Goal: Task Accomplishment & Management: Manage account settings

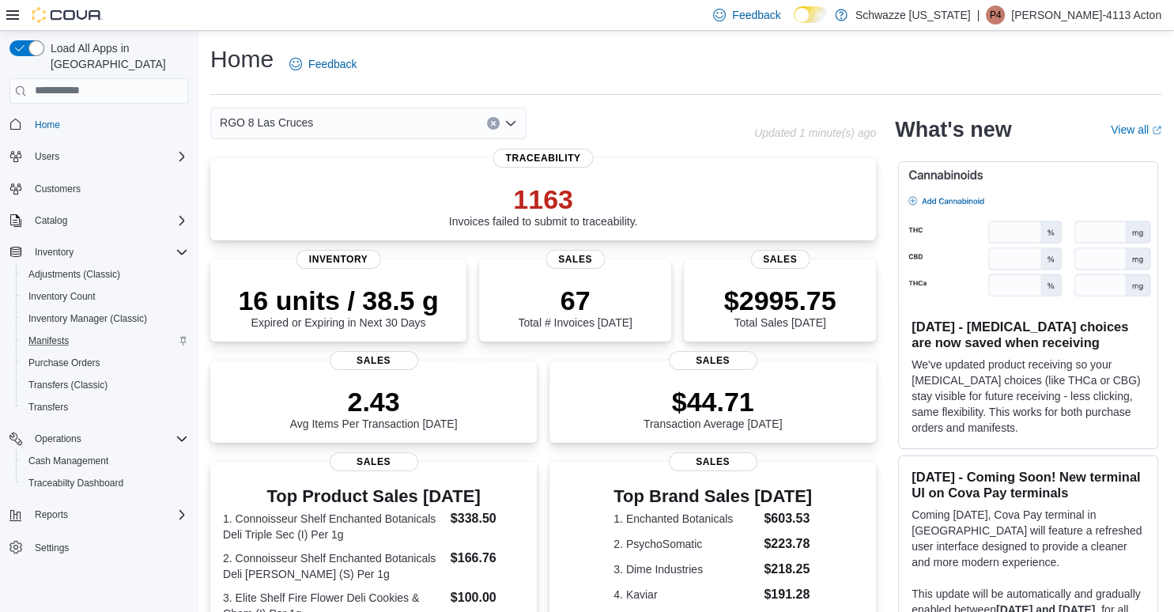
scroll to position [334, 0]
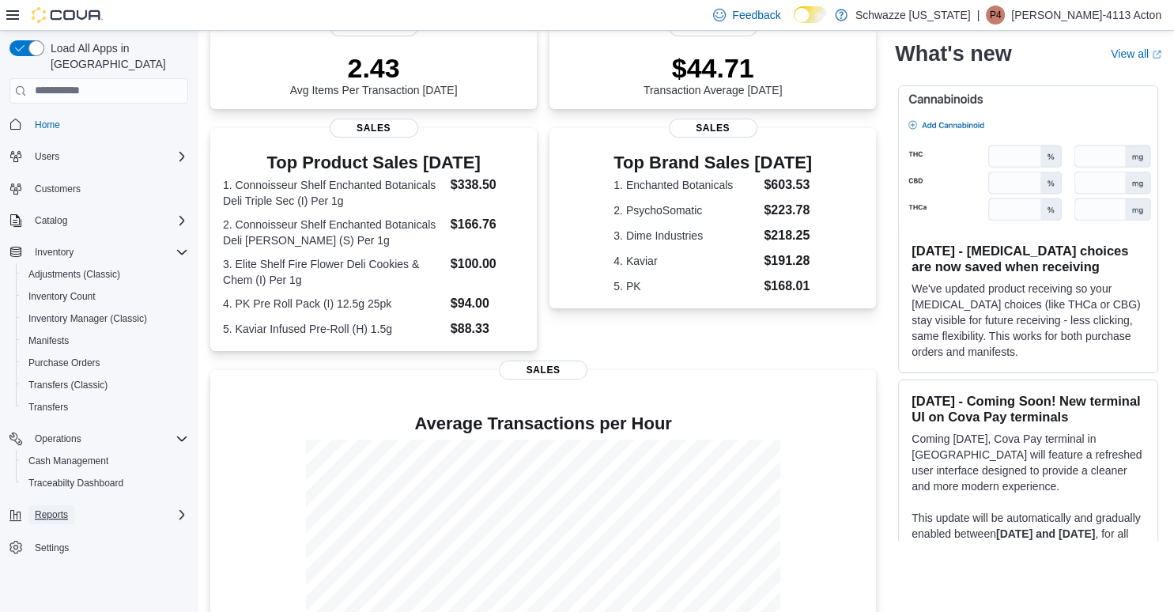
click at [59, 509] on span "Reports" at bounding box center [51, 515] width 33 height 13
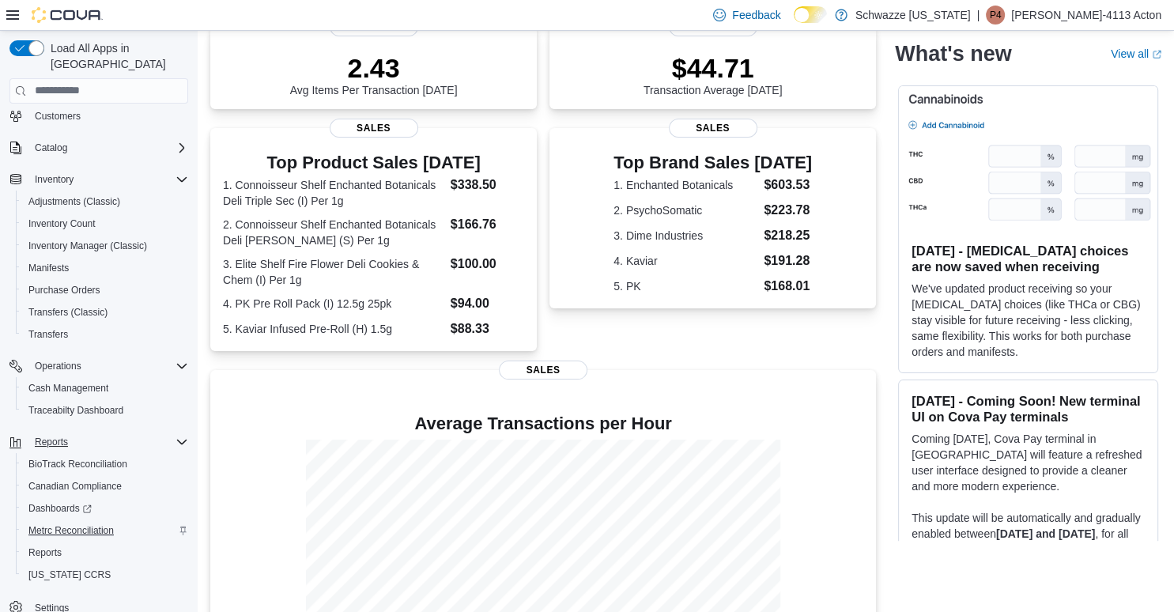
scroll to position [81, 0]
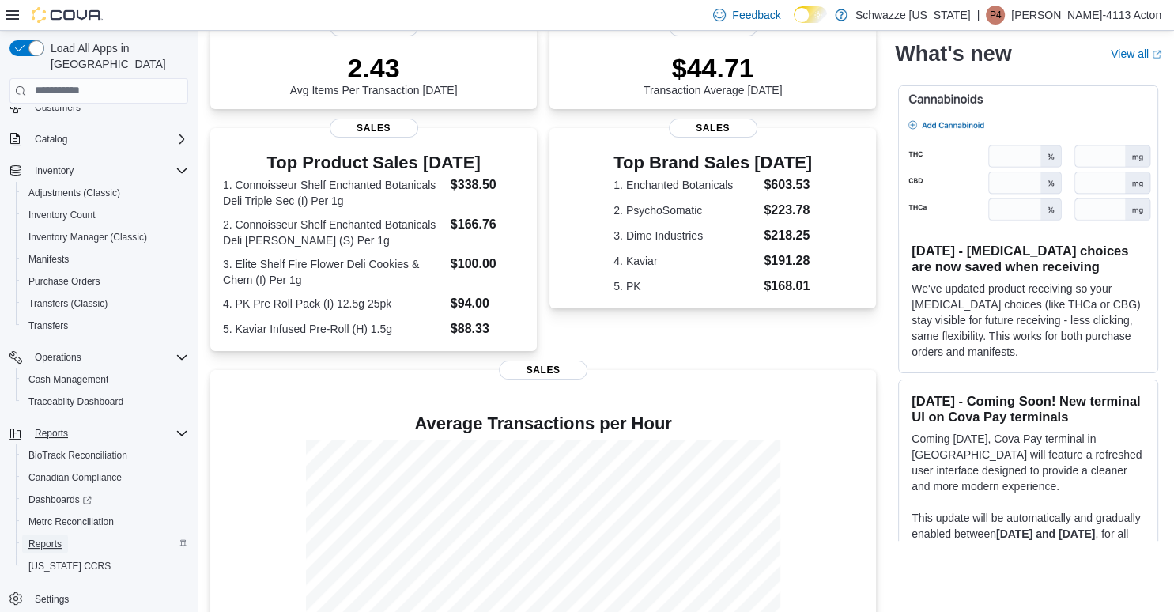
click at [49, 538] on span "Reports" at bounding box center [44, 544] width 33 height 13
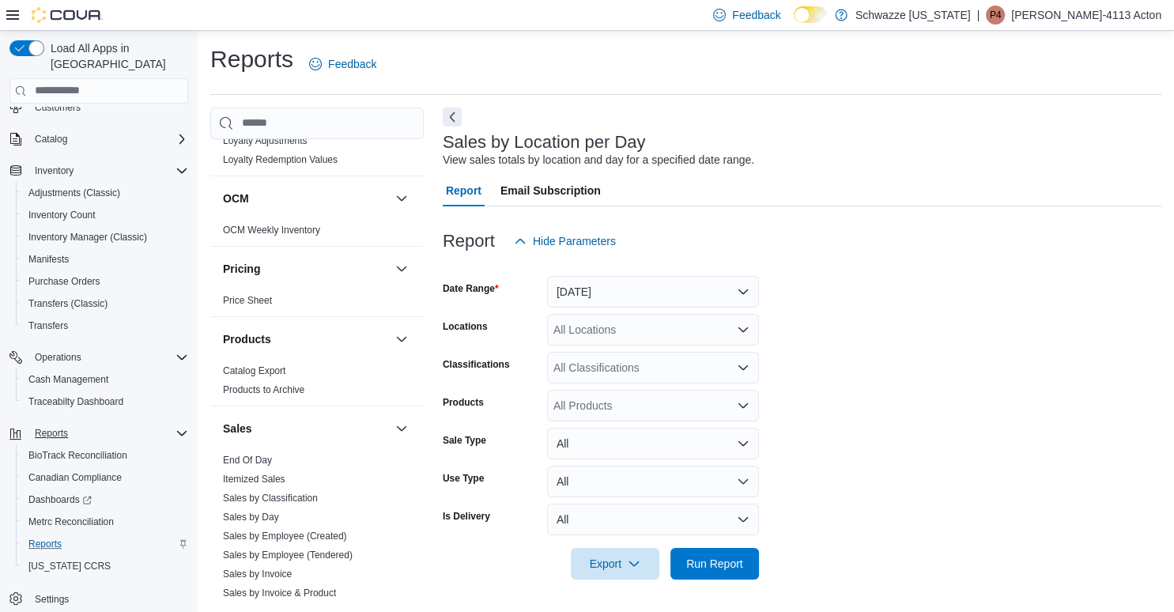
scroll to position [987, 0]
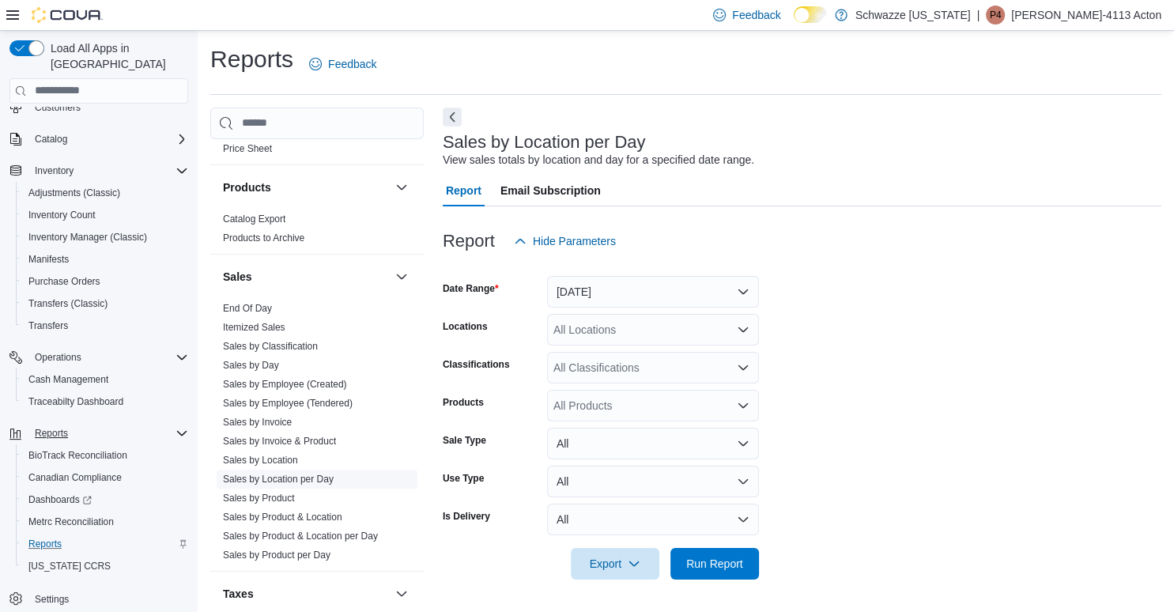
click at [274, 478] on link "Sales by Location per Day" at bounding box center [278, 479] width 111 height 11
click at [622, 331] on div "All Locations" at bounding box center [653, 330] width 212 height 32
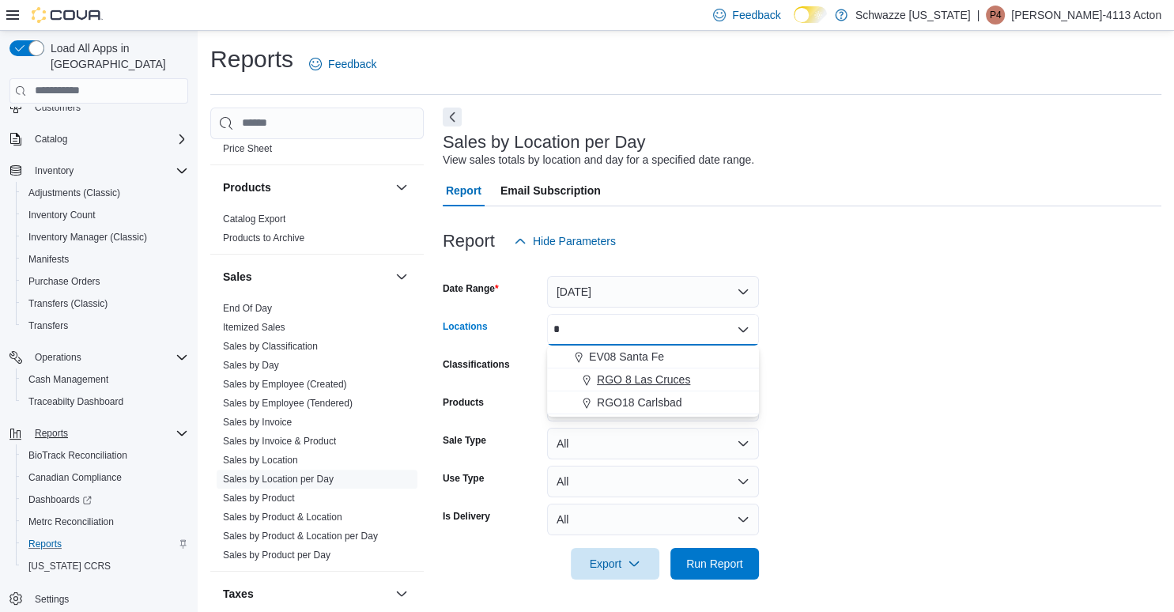
type input "*"
click at [651, 375] on span "RGO 8 Las Cruces" at bounding box center [643, 380] width 93 height 16
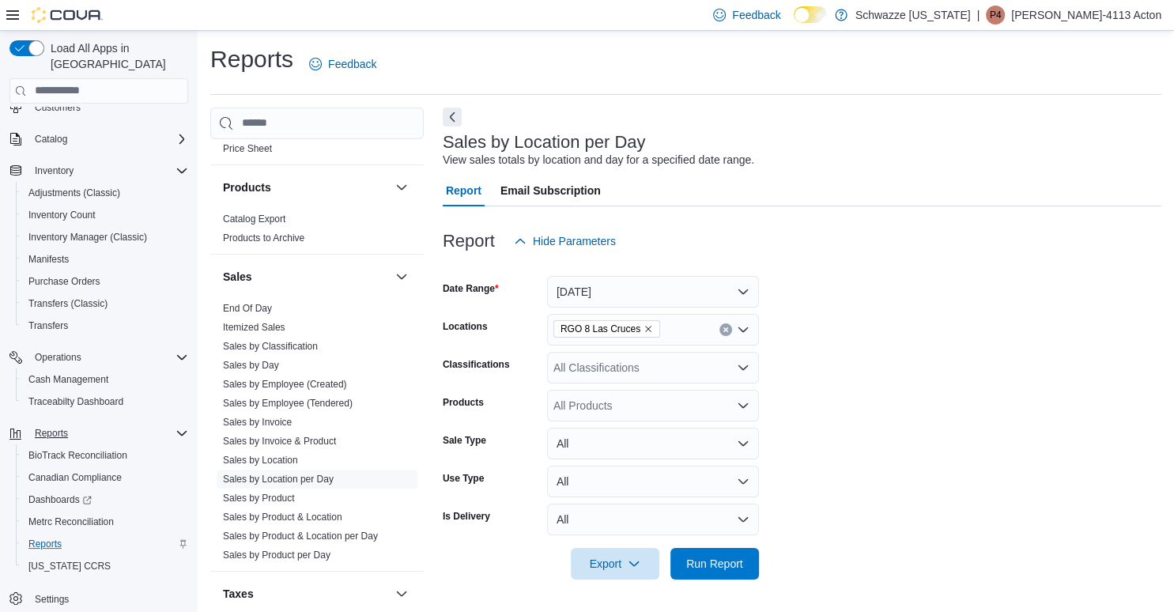
click at [1022, 429] on form "Date Range Yesterday Locations RGO 8 Las Cruces Classifications All Classificat…" at bounding box center [802, 418] width 719 height 323
click at [698, 565] on span "Run Report" at bounding box center [715, 563] width 57 height 16
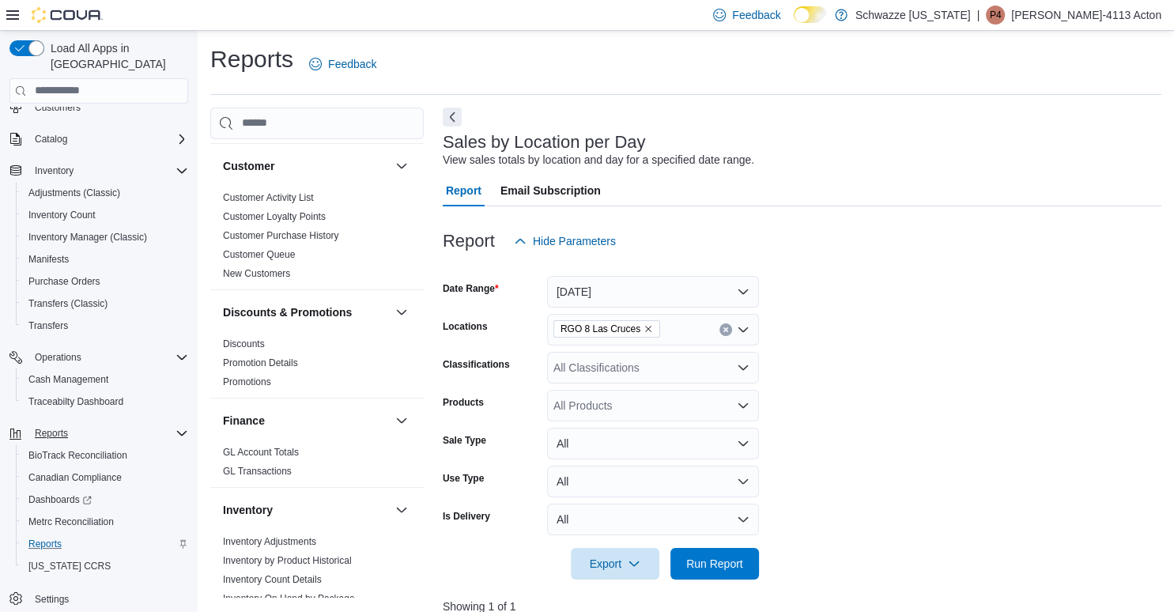
scroll to position [228, 0]
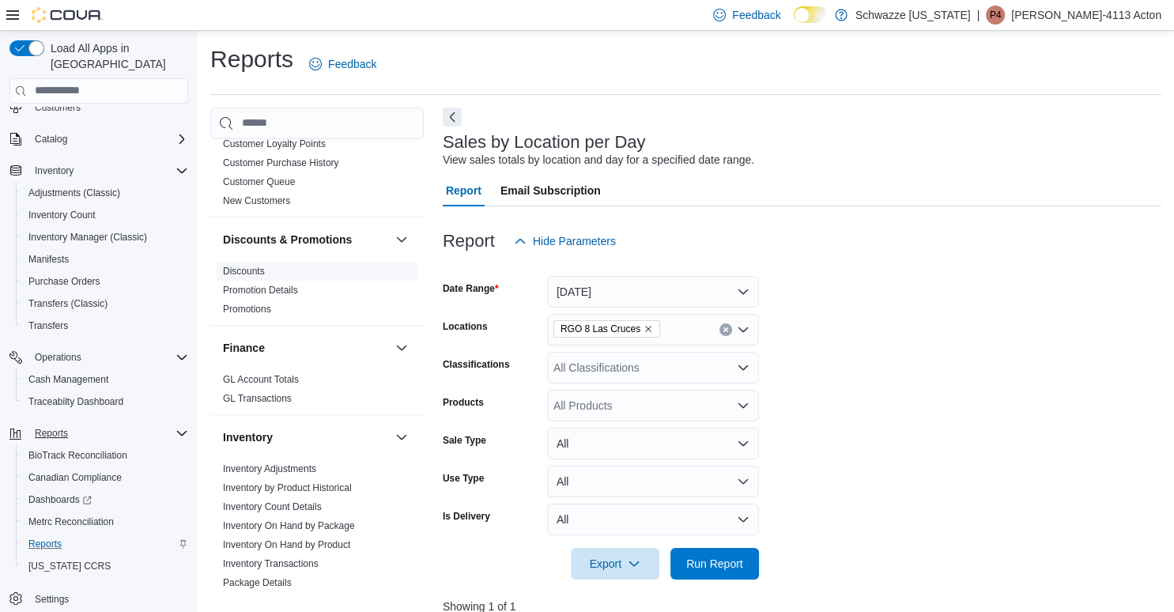
click at [233, 274] on link "Discounts" at bounding box center [244, 271] width 42 height 11
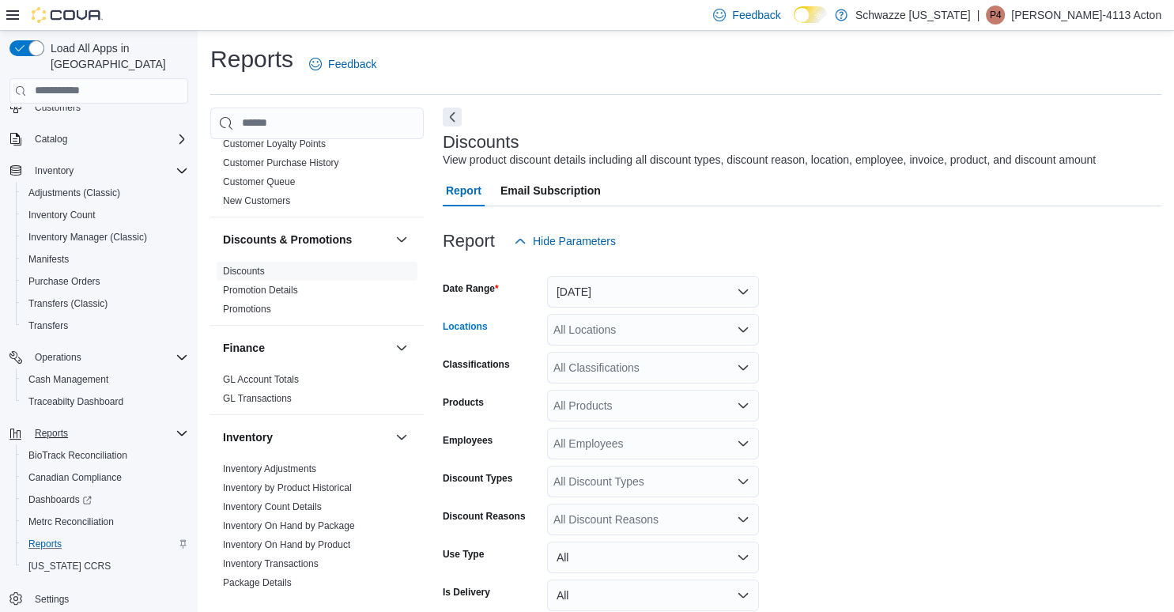
click at [610, 320] on div "All Locations" at bounding box center [653, 330] width 212 height 32
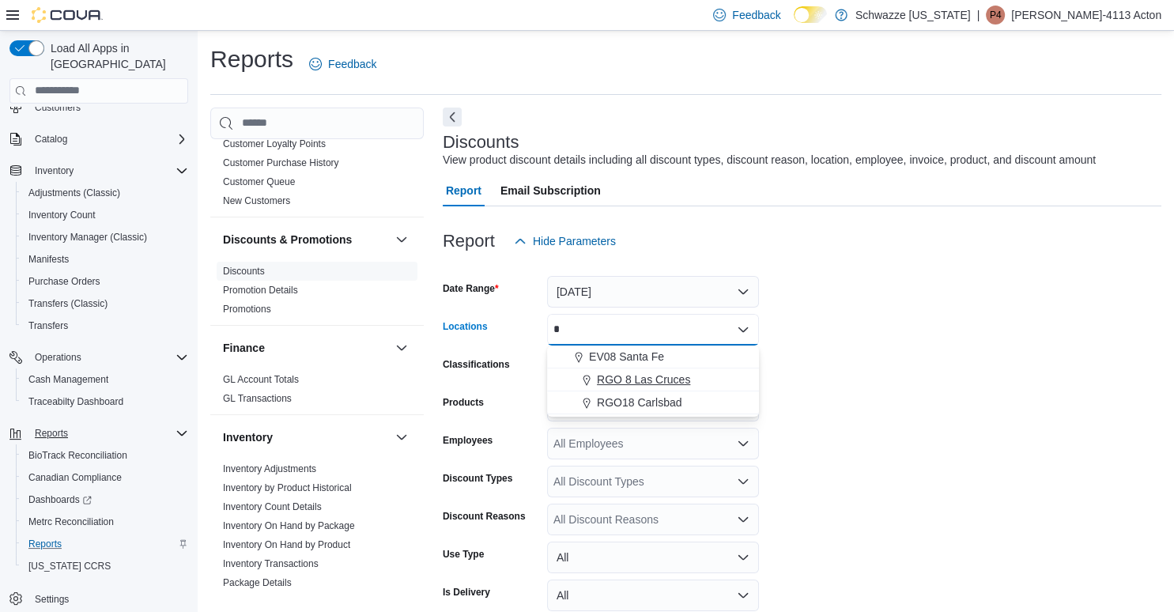
type input "*"
click at [668, 380] on span "RGO 8 Las Cruces" at bounding box center [643, 380] width 93 height 16
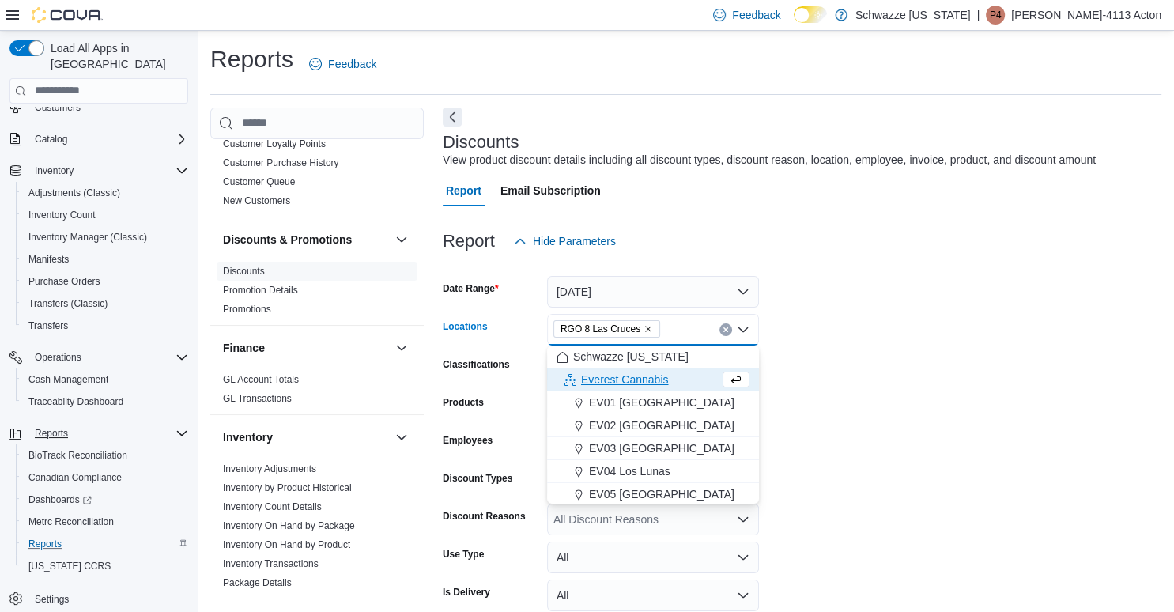
click at [829, 365] on form "Date Range Yesterday Locations RGO 8 Las Cruces Combo box. Selected. RGO 8 Las …" at bounding box center [802, 475] width 719 height 437
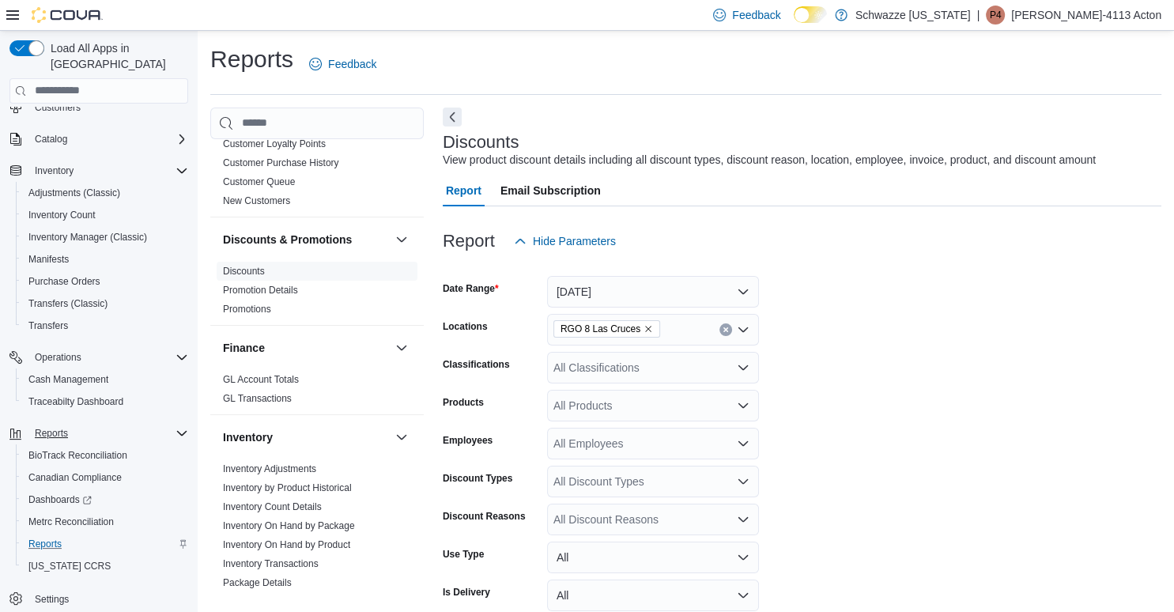
scroll to position [113, 0]
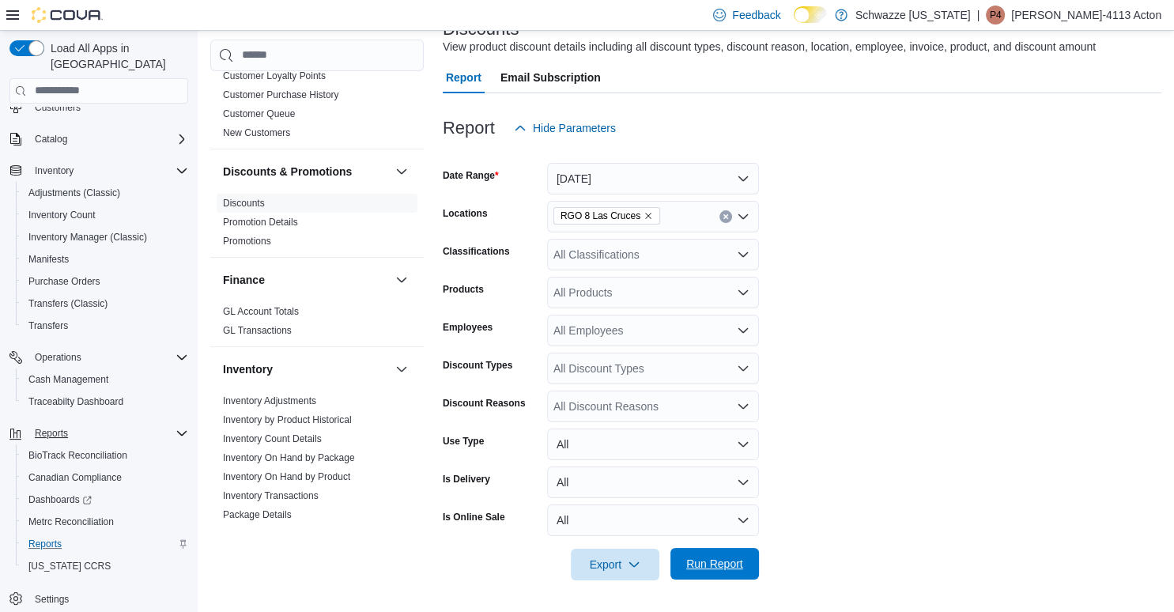
click at [702, 553] on span "Run Report" at bounding box center [715, 564] width 70 height 32
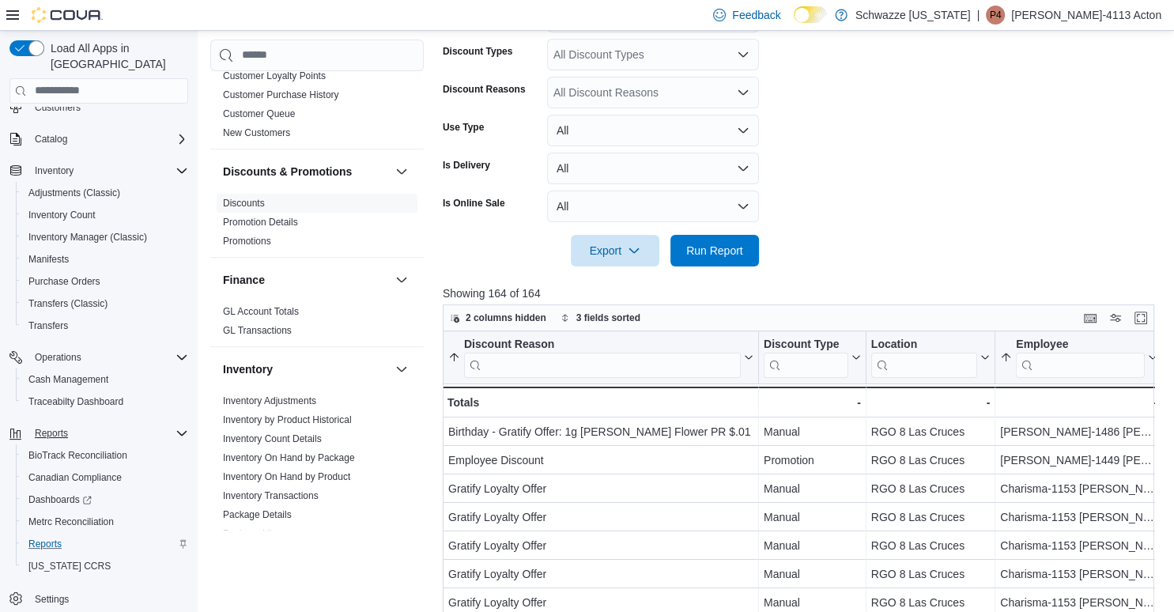
scroll to position [531, 0]
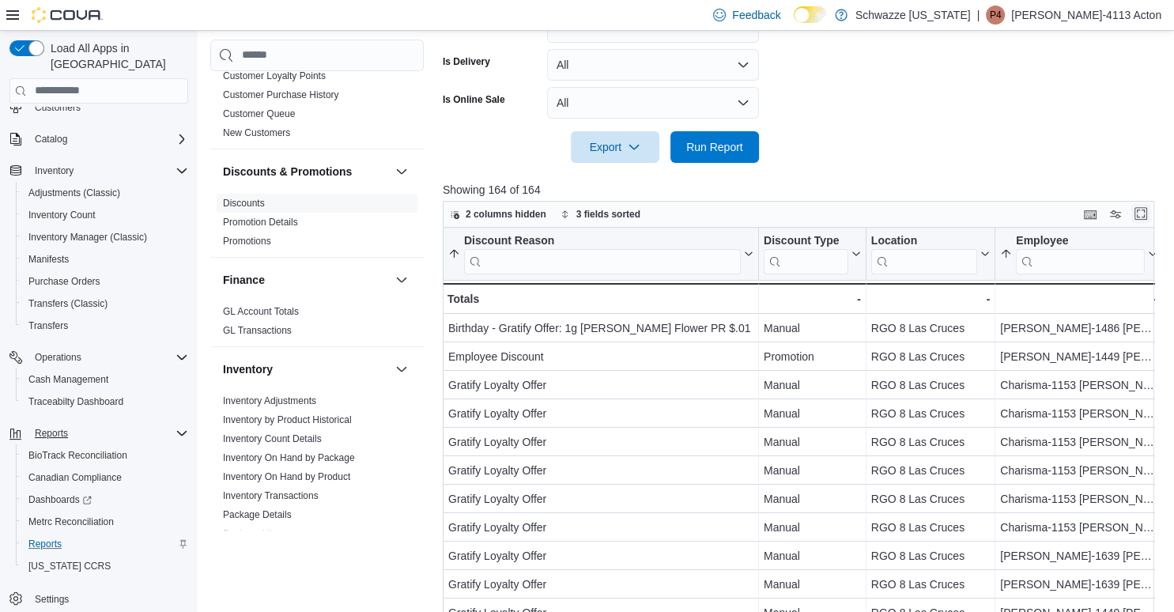
click at [1140, 212] on button "Enter fullscreen" at bounding box center [1141, 213] width 19 height 19
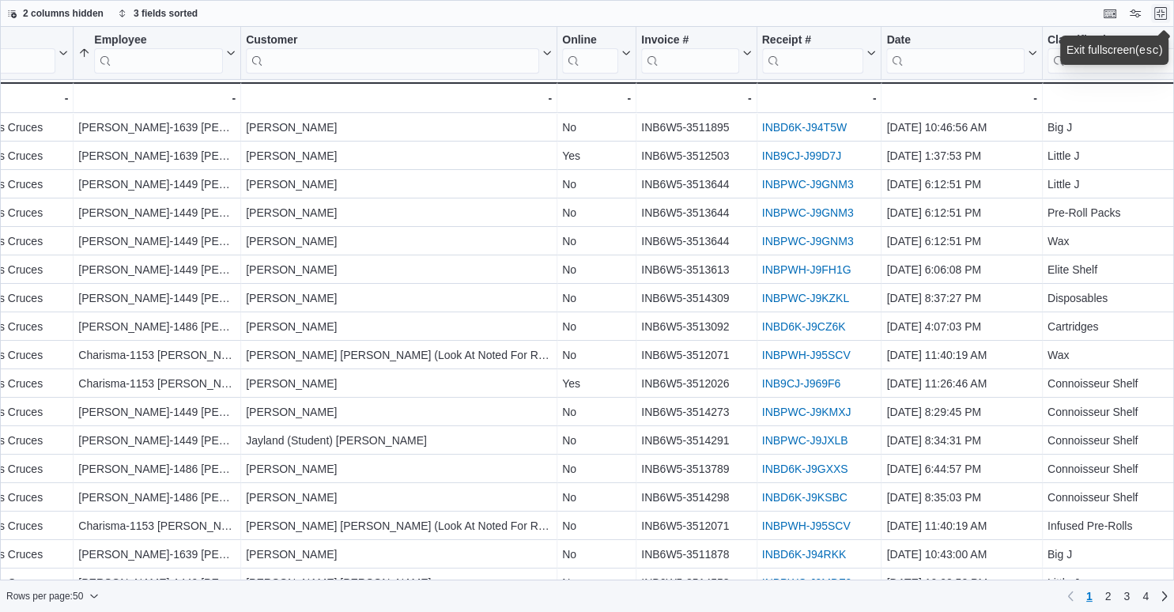
scroll to position [228, 478]
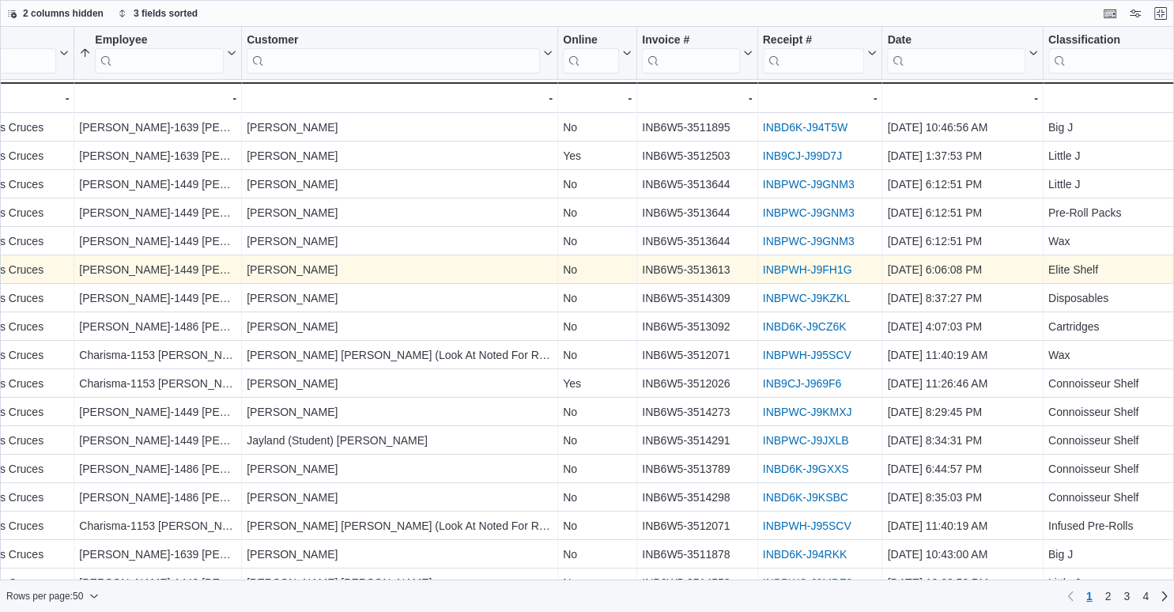
drag, startPoint x: 860, startPoint y: 270, endPoint x: 763, endPoint y: 267, distance: 96.5
click at [763, 267] on div "INBPWH-J9FH1G" at bounding box center [820, 269] width 115 height 19
drag, startPoint x: 761, startPoint y: 267, endPoint x: 853, endPoint y: 270, distance: 91.8
click at [852, 270] on div "INBPWH-J9FH1G - Receipt # URL, column 8, row 14" at bounding box center [820, 269] width 125 height 28
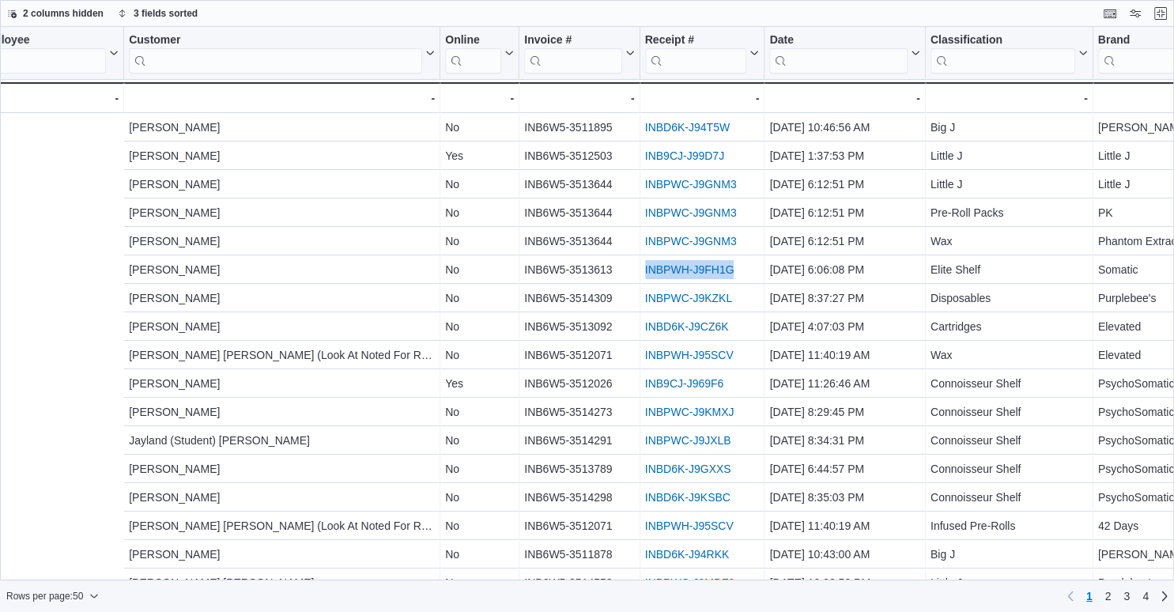
scroll to position [228, 1491]
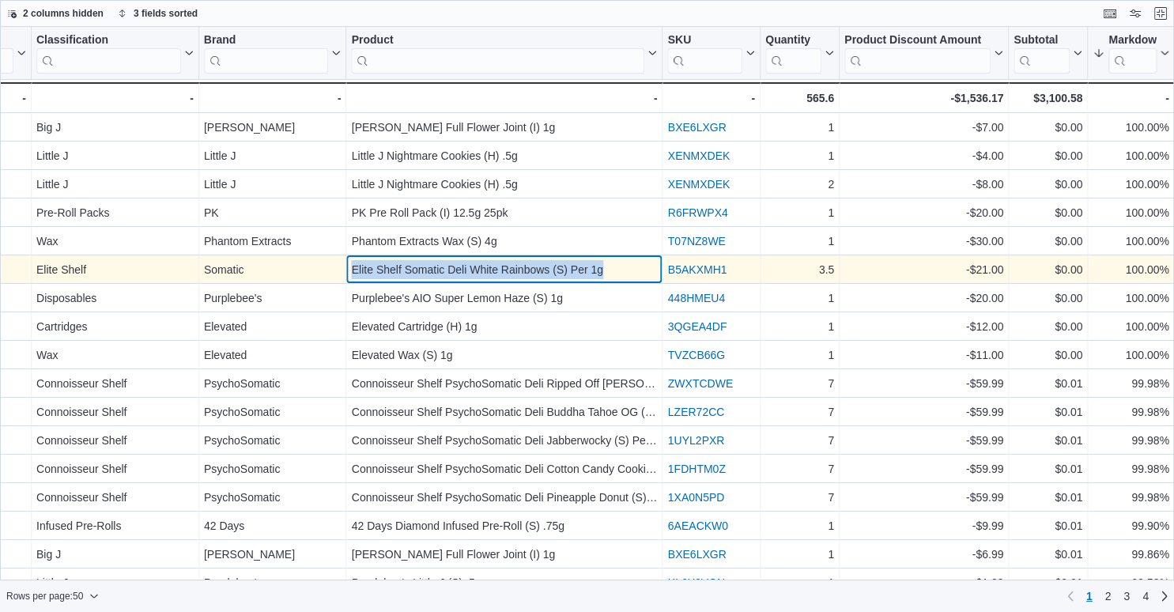
drag, startPoint x: 615, startPoint y: 271, endPoint x: 339, endPoint y: 270, distance: 276.0
click at [351, 270] on div "Elite Shelf Somatic Deli White Rainbows (S) Per 1g" at bounding box center [504, 269] width 306 height 19
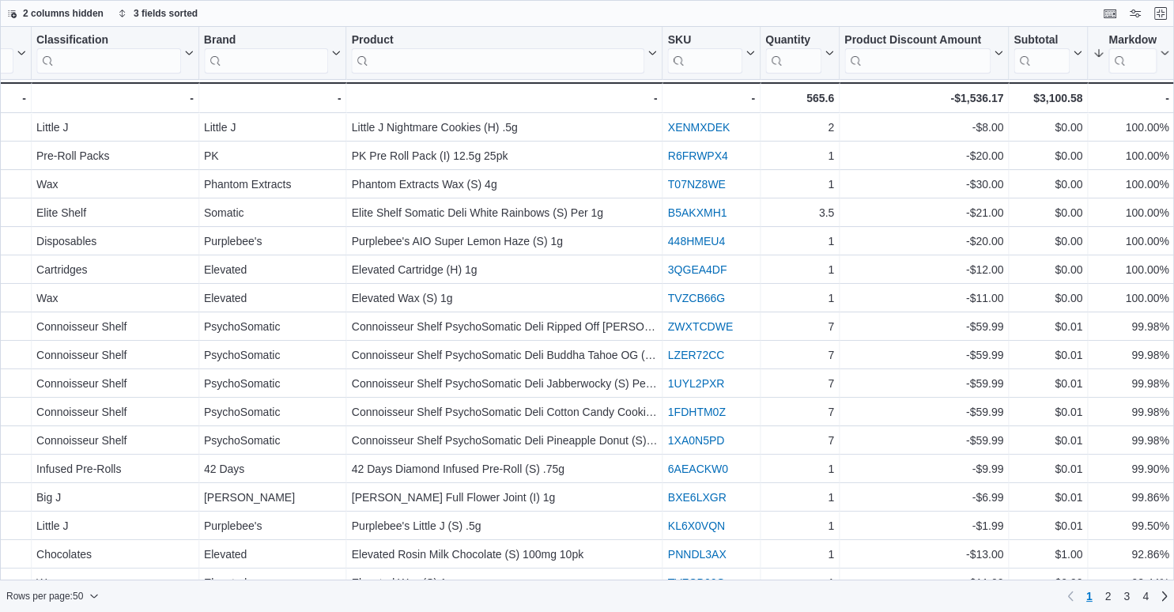
scroll to position [0, 1491]
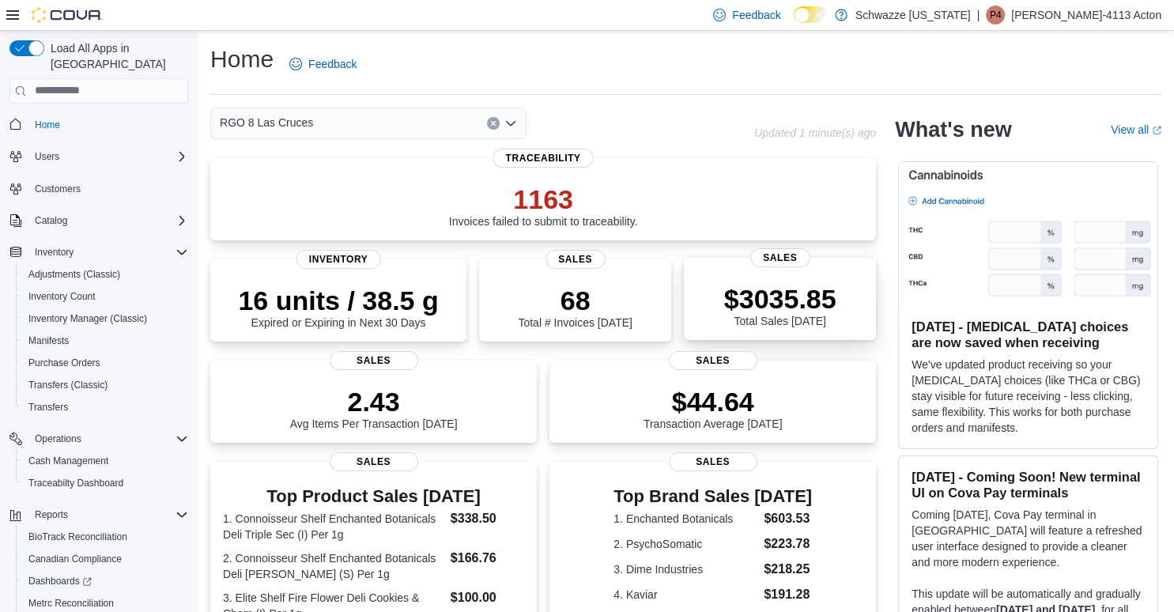
click at [751, 324] on div "$3035.85 Total Sales Today" at bounding box center [780, 305] width 112 height 44
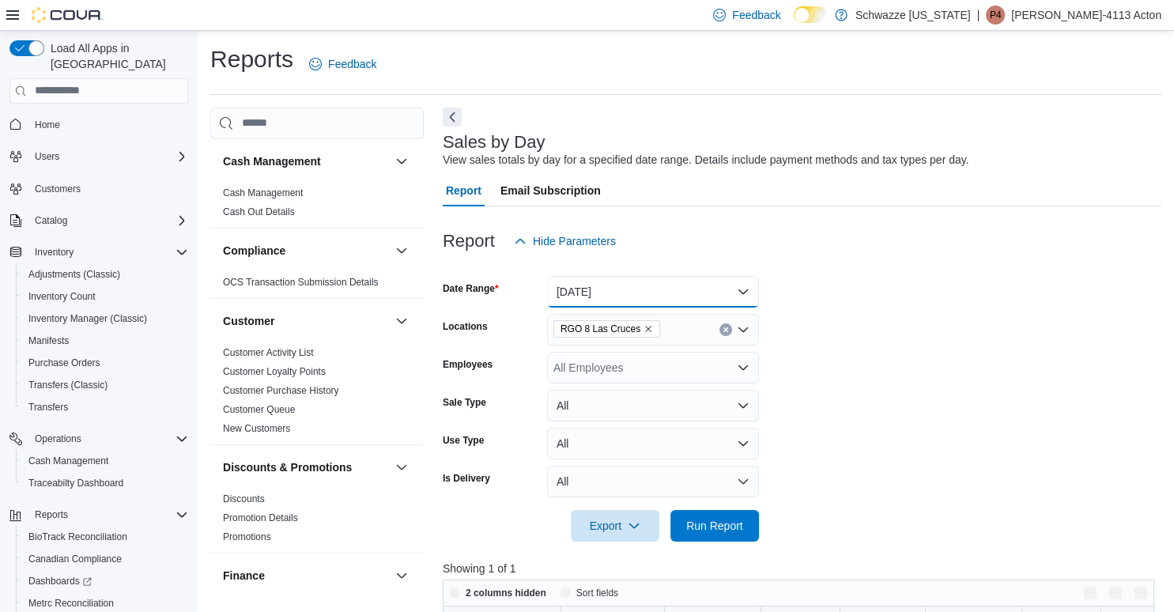
click at [603, 295] on button "Today" at bounding box center [653, 292] width 212 height 32
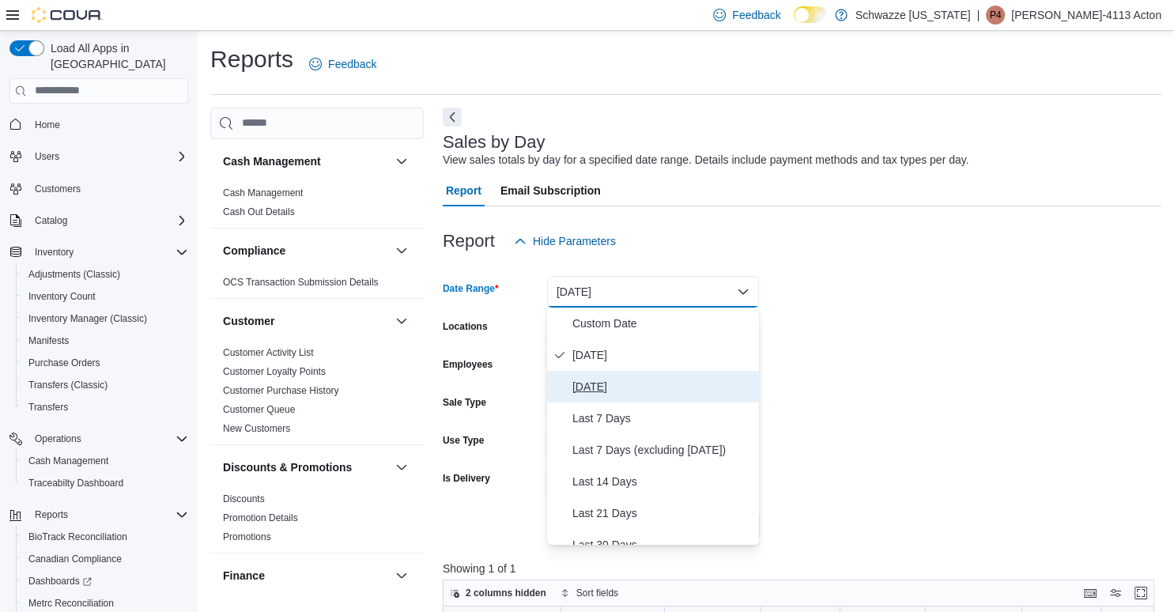
click at [603, 383] on span "[DATE]" at bounding box center [663, 386] width 180 height 19
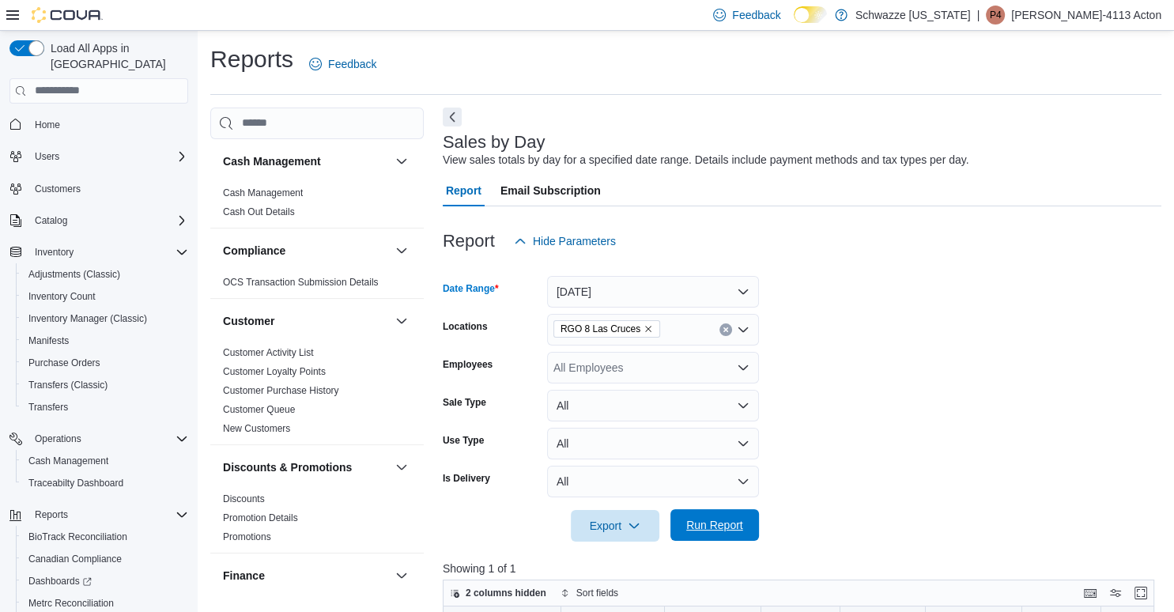
drag, startPoint x: 732, startPoint y: 528, endPoint x: 744, endPoint y: 522, distance: 13.4
click at [732, 528] on span "Run Report" at bounding box center [715, 525] width 57 height 16
click at [36, 115] on span "Home" at bounding box center [47, 124] width 25 height 19
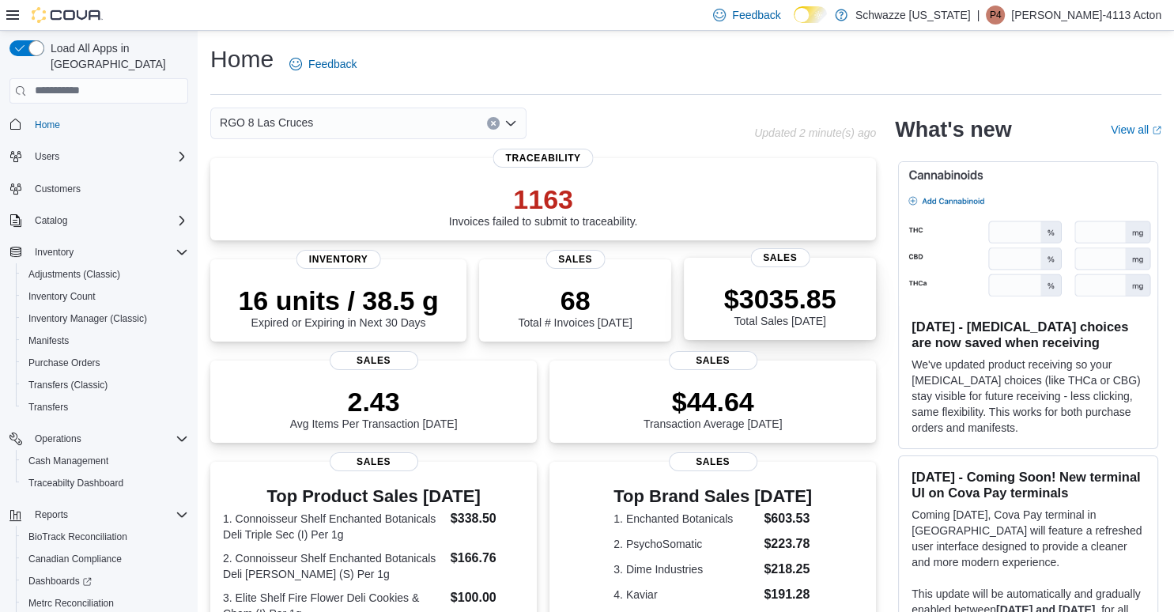
click at [778, 293] on p "$3035.85" at bounding box center [780, 299] width 112 height 32
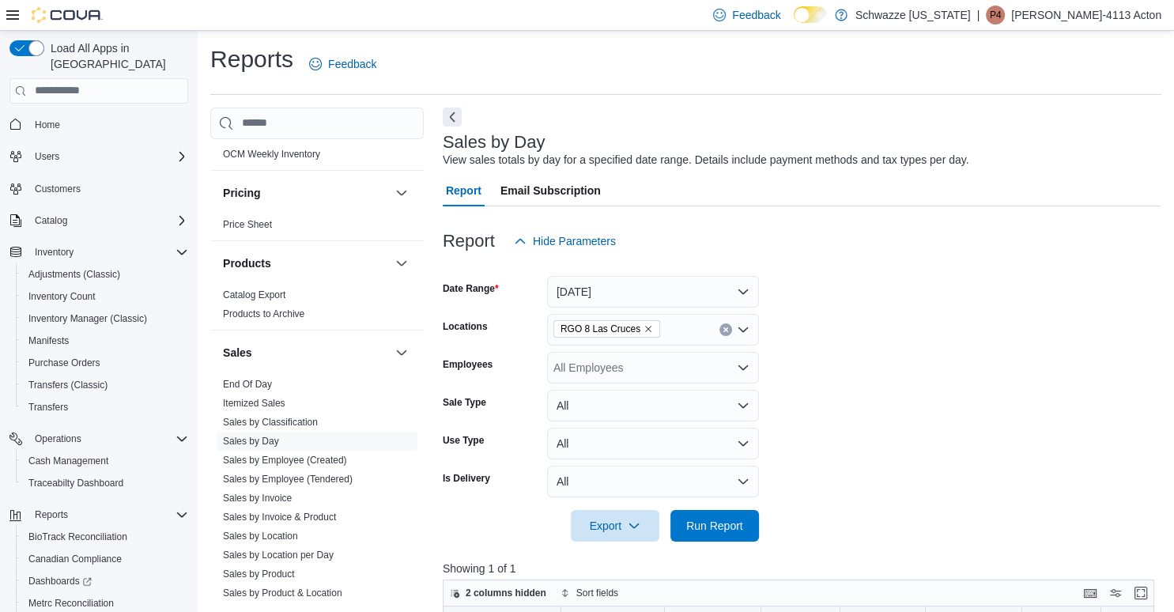
scroll to position [1134, 0]
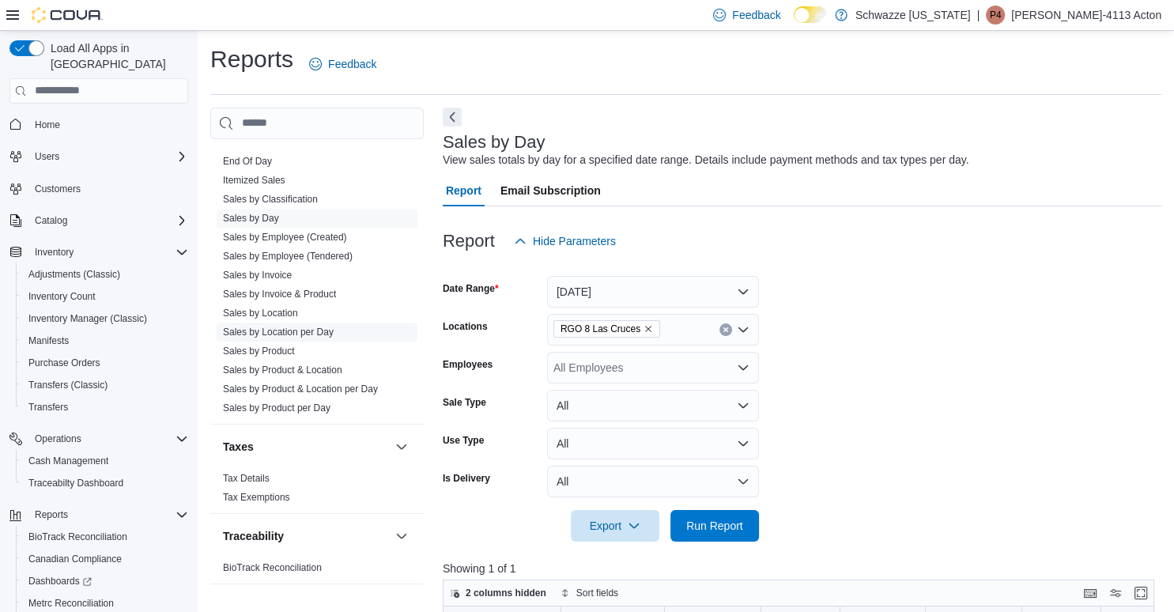
click at [286, 329] on link "Sales by Location per Day" at bounding box center [278, 332] width 111 height 11
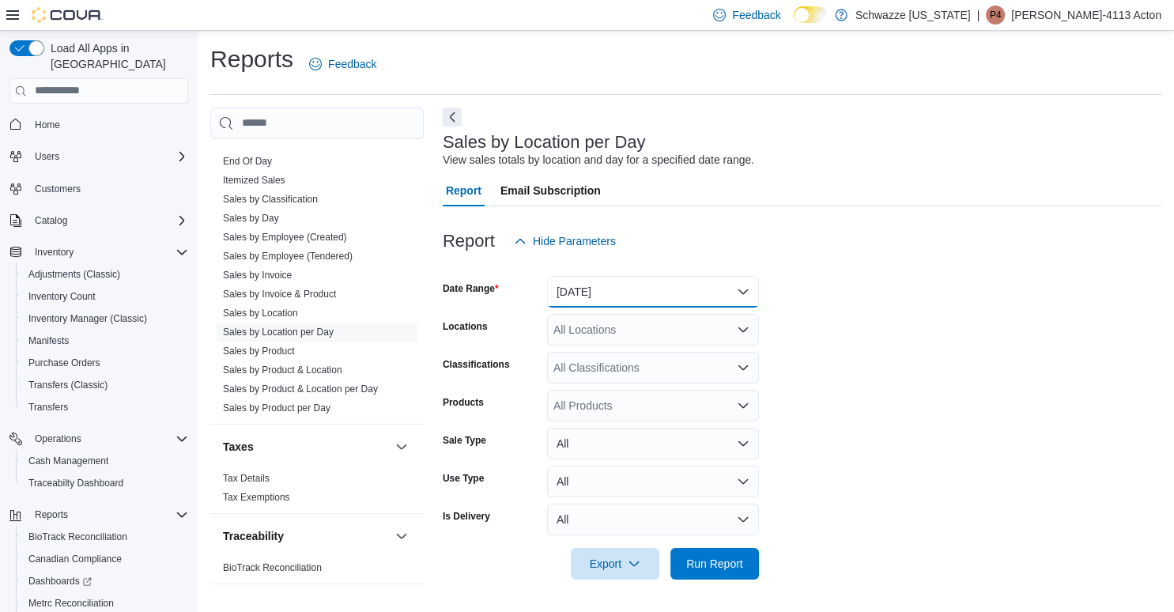
click at [615, 292] on button "[DATE]" at bounding box center [653, 292] width 212 height 32
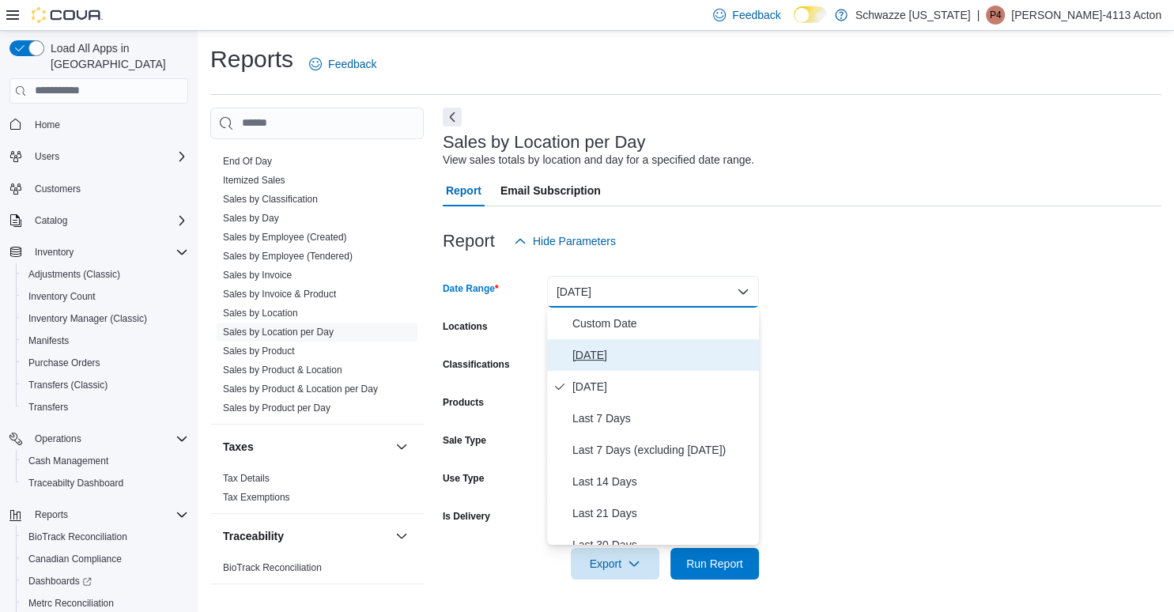
click at [596, 350] on span "[DATE]" at bounding box center [663, 355] width 180 height 19
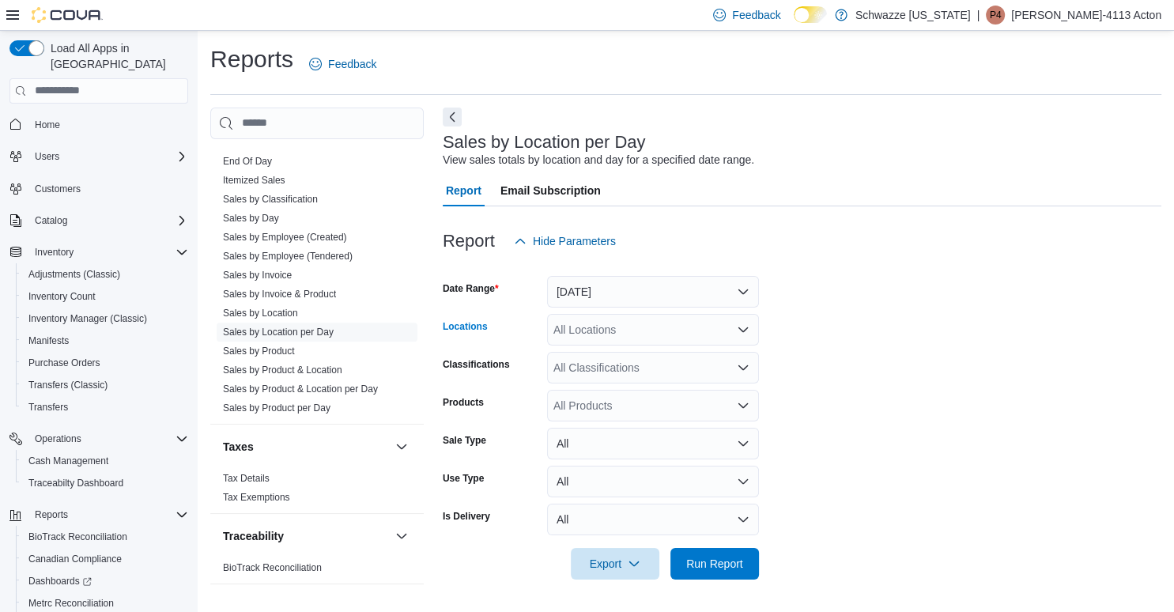
click at [618, 327] on div "All Locations" at bounding box center [653, 330] width 212 height 32
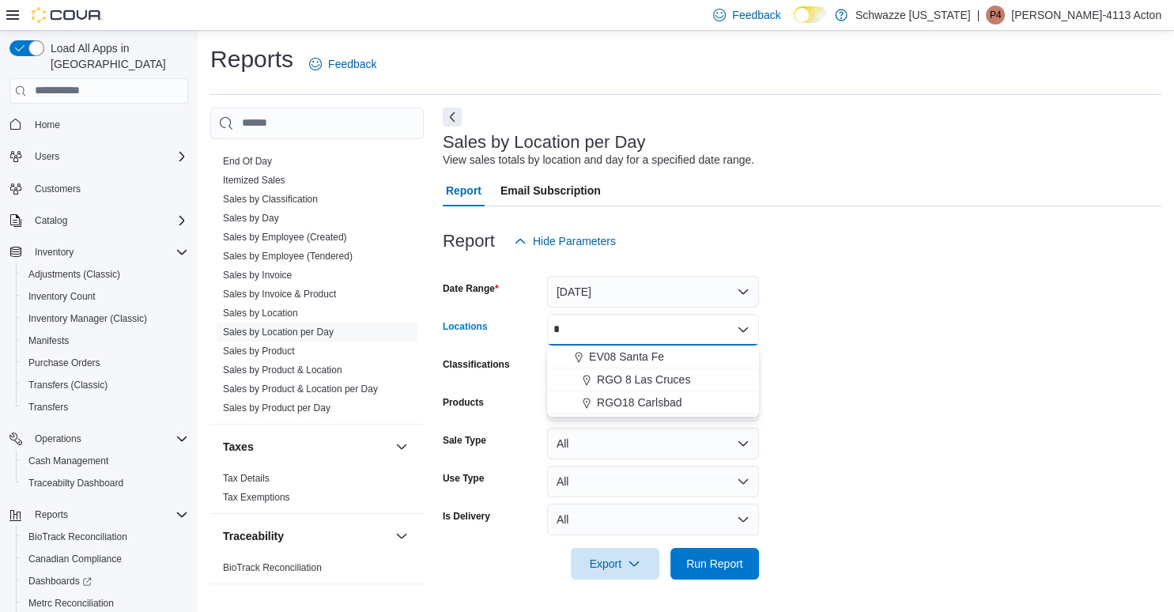
type input "*"
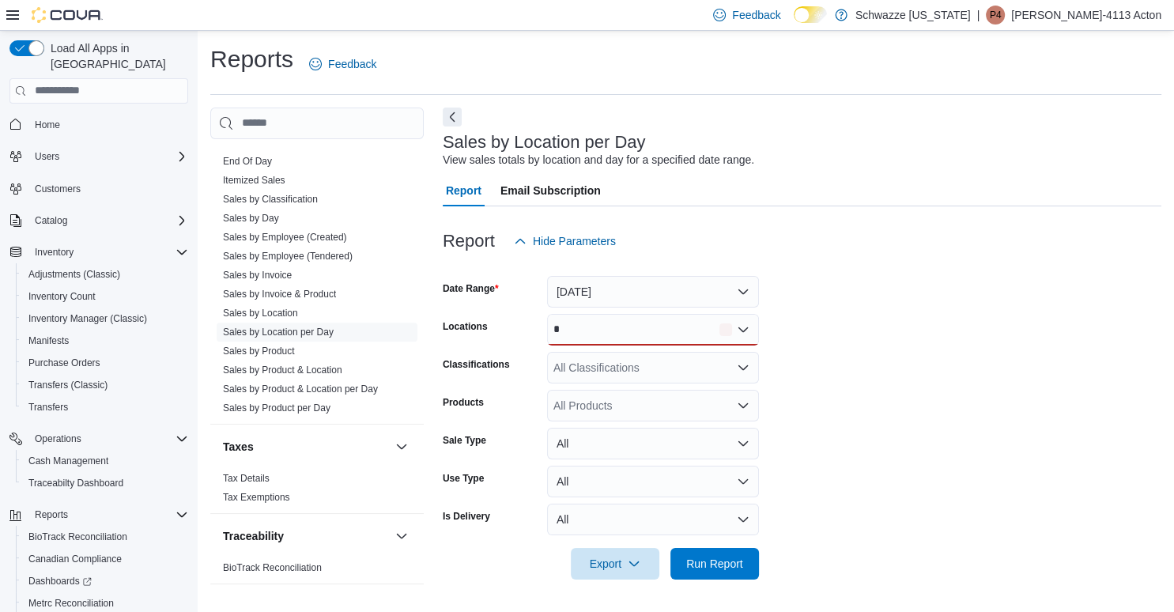
drag, startPoint x: 929, startPoint y: 530, endPoint x: 727, endPoint y: 573, distance: 206.3
click at [924, 530] on form "Date Range Today Locations * Classifications All Classifications Products All P…" at bounding box center [802, 418] width 719 height 323
click at [597, 329] on div "*" at bounding box center [653, 330] width 212 height 32
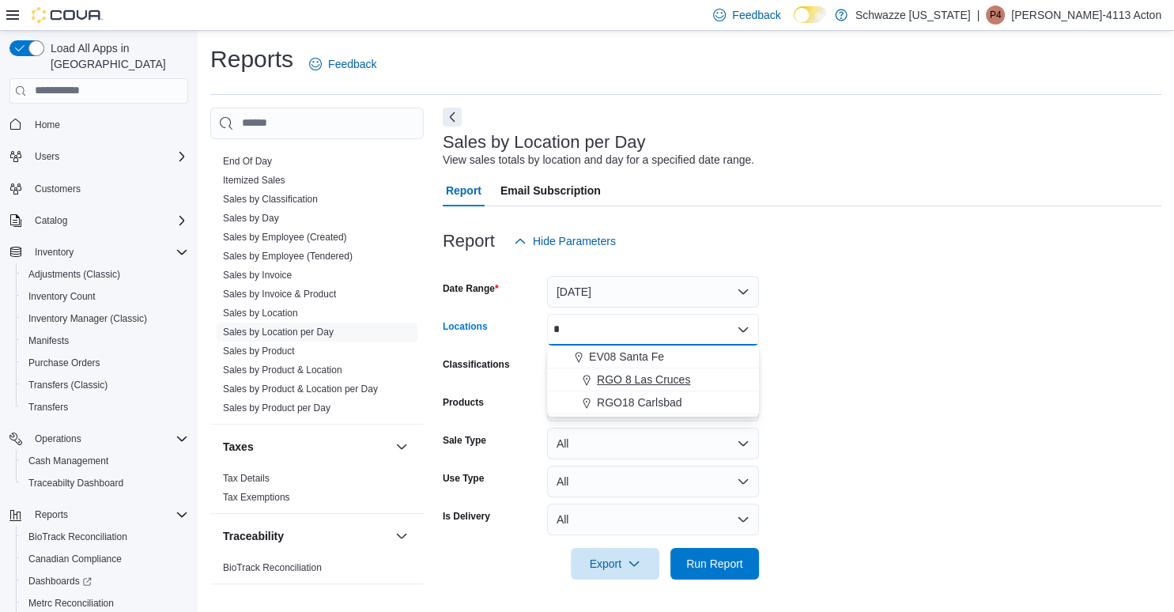
click at [622, 384] on span "RGO 8 Las Cruces" at bounding box center [643, 380] width 93 height 16
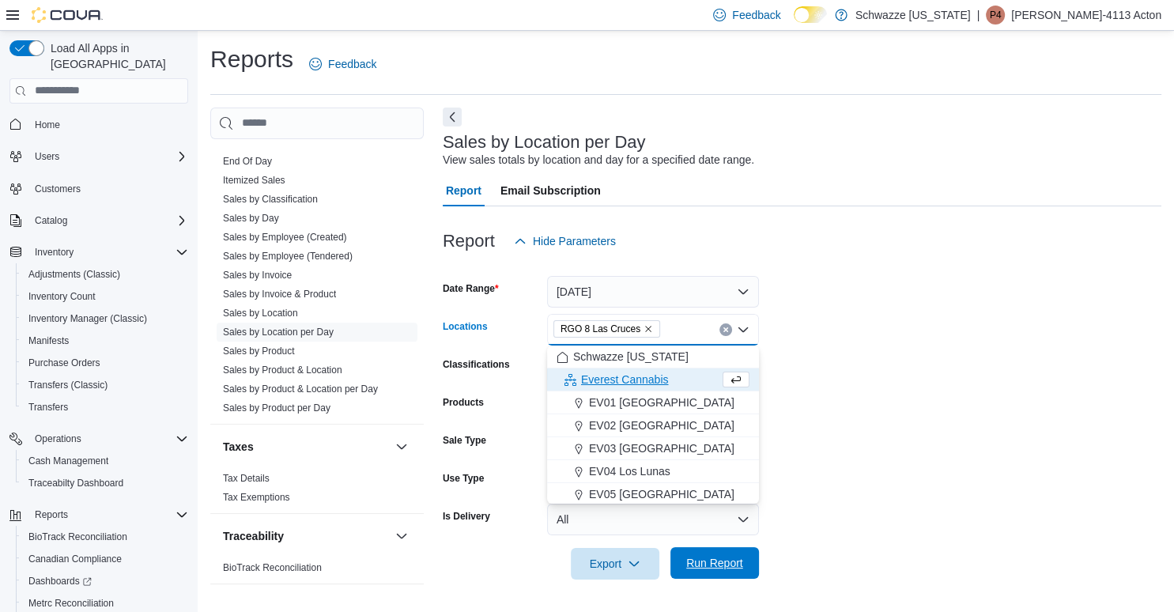
click at [714, 568] on span "Run Report" at bounding box center [715, 563] width 57 height 16
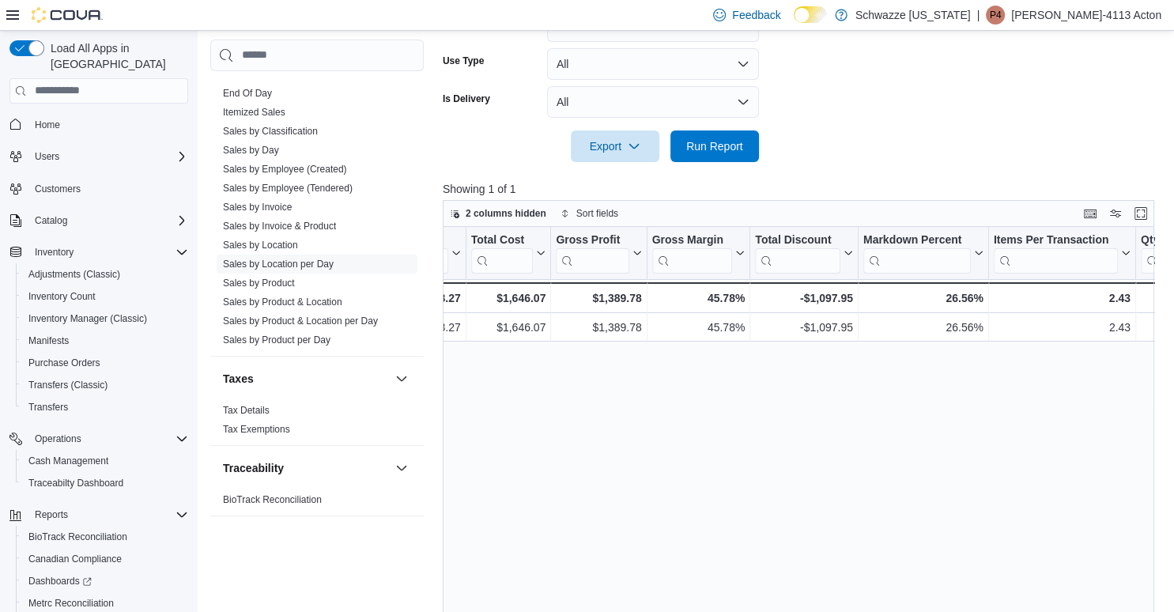
scroll to position [0, 956]
click at [61, 312] on span "Inventory Manager (Classic)" at bounding box center [87, 318] width 119 height 13
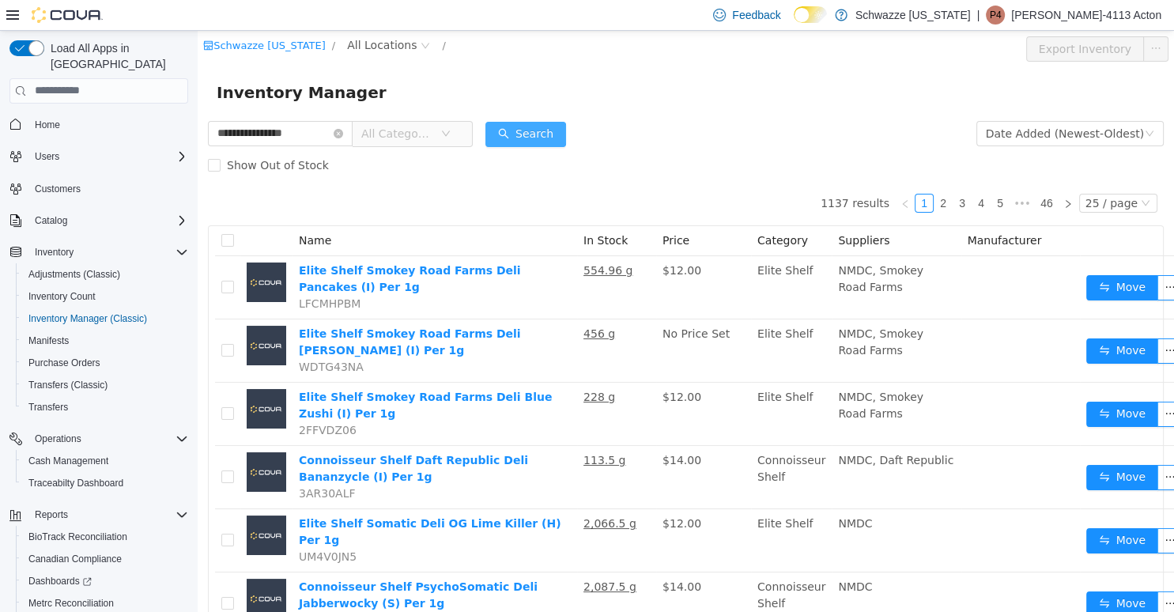
type input "**********"
click at [557, 127] on button "Search" at bounding box center [526, 133] width 81 height 25
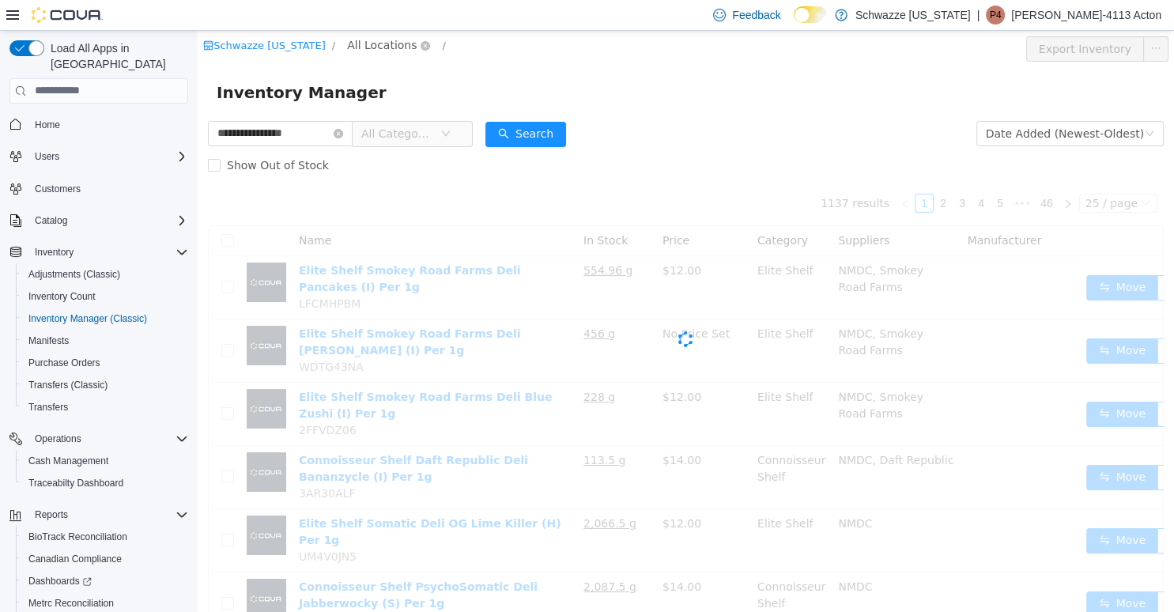
click at [378, 42] on span "All Locations" at bounding box center [382, 44] width 70 height 17
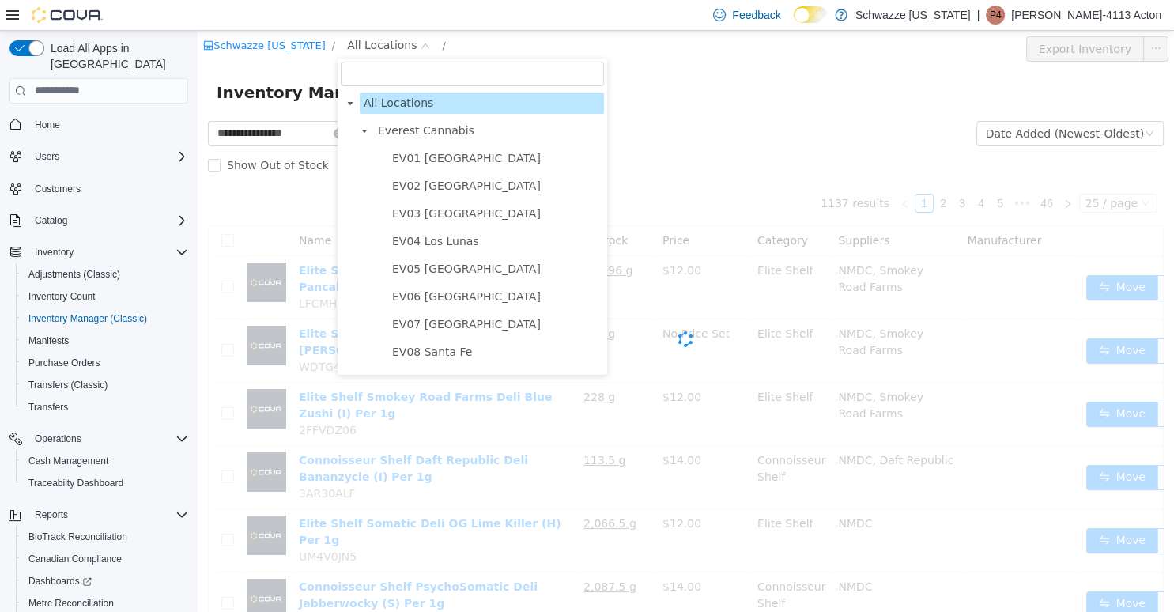
click at [442, 79] on input "filter select" at bounding box center [472, 73] width 263 height 25
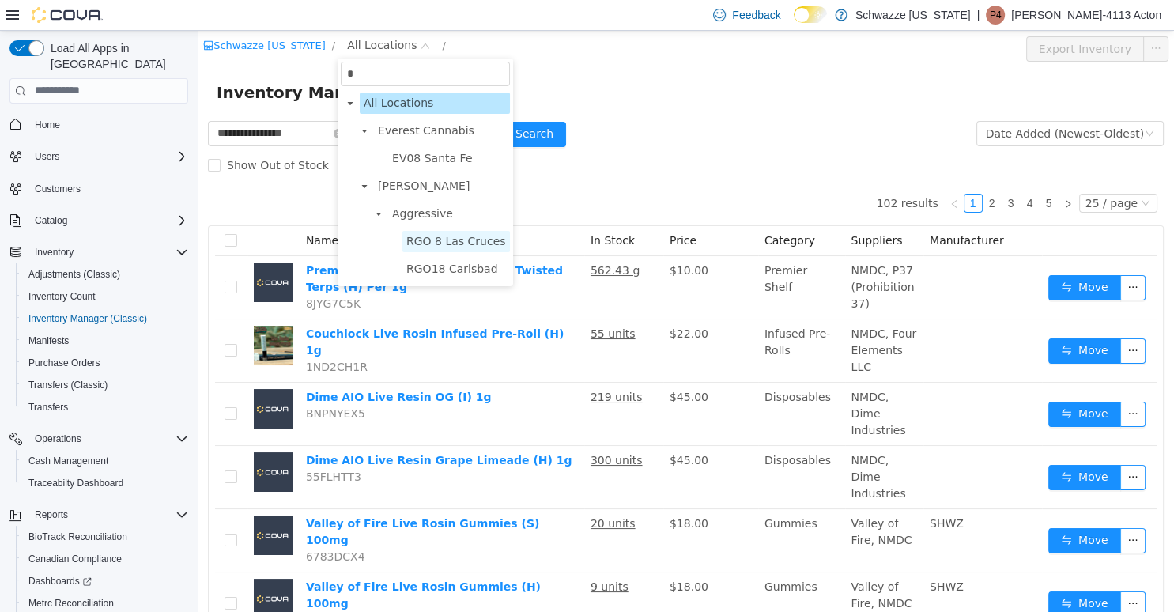
type input "*"
click at [460, 241] on span "RGO 8 Las Cruces" at bounding box center [457, 240] width 100 height 13
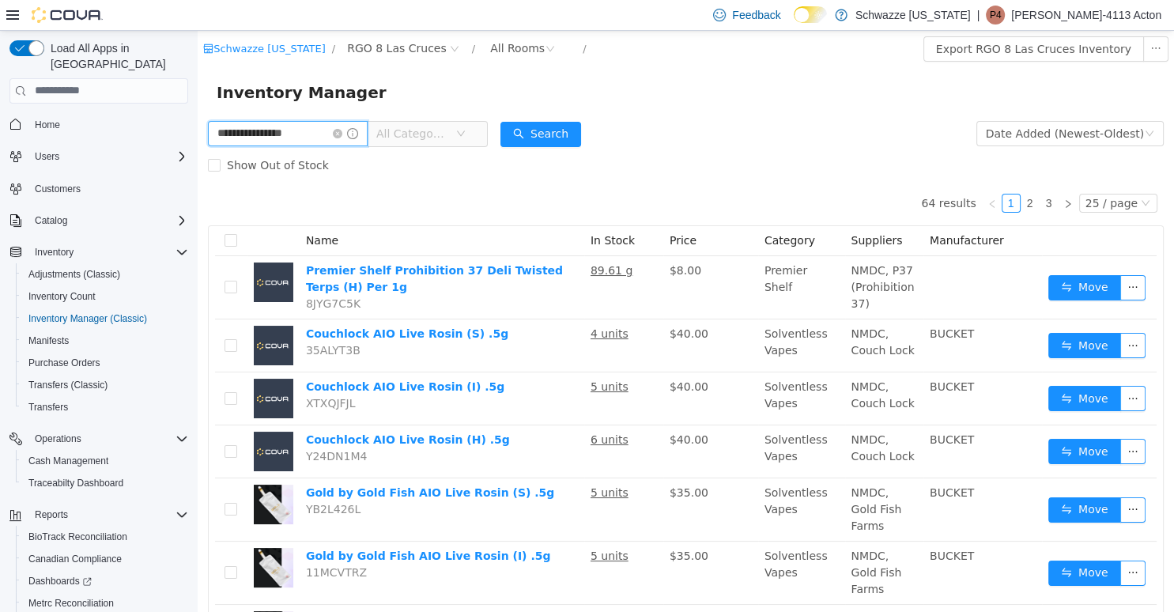
click at [309, 132] on input "**********" at bounding box center [288, 132] width 160 height 25
type input "**********"
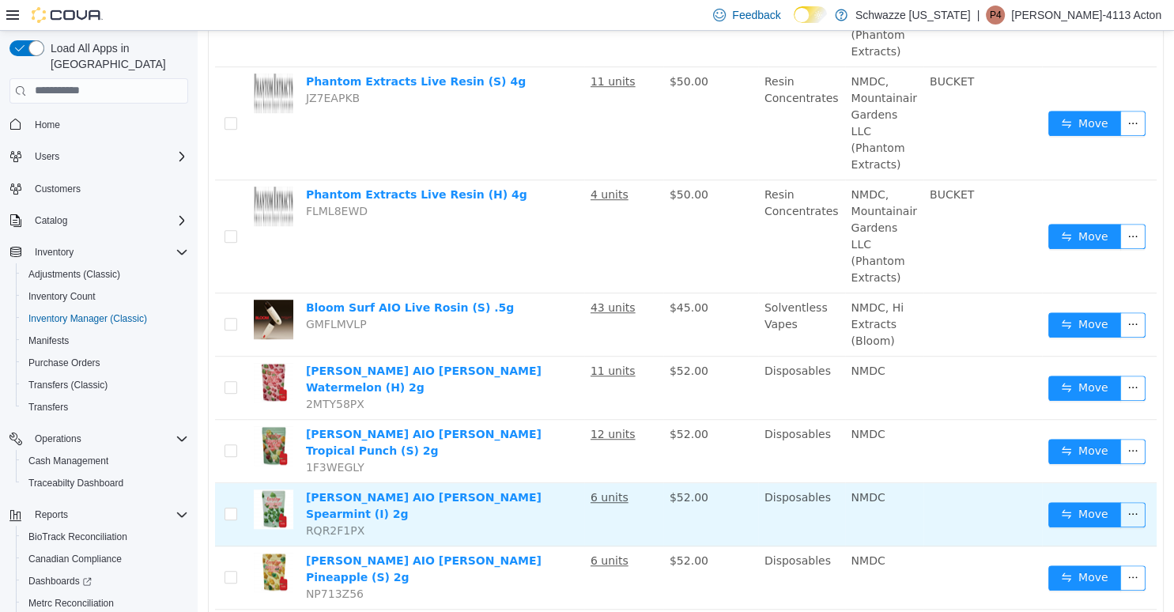
scroll to position [1272, 0]
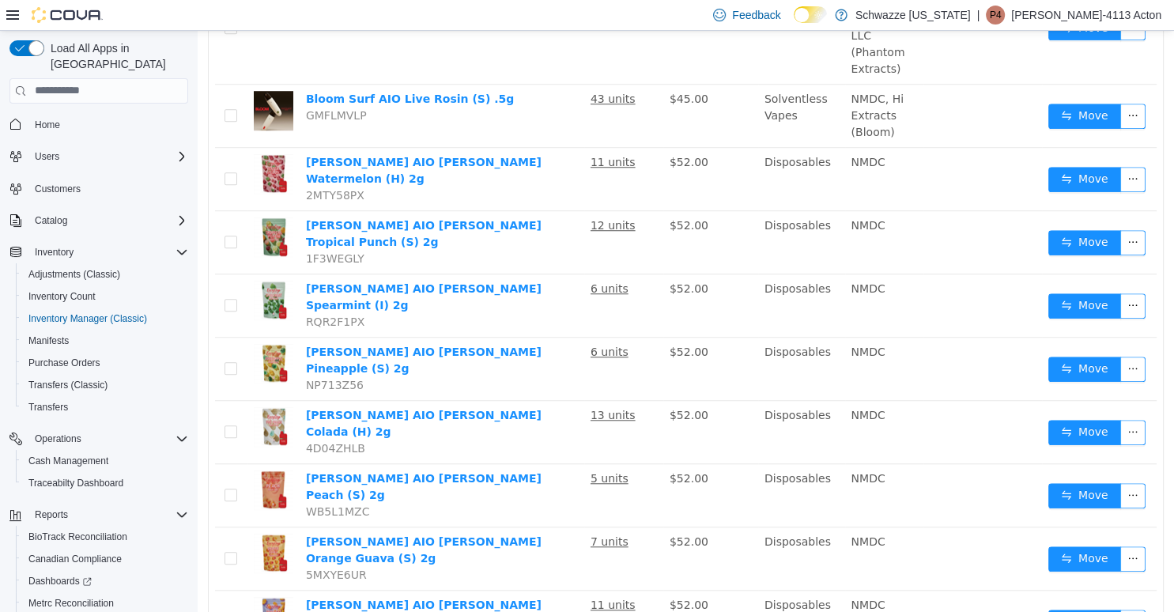
click at [1139, 561] on li "50 / page" at bounding box center [1124, 563] width 77 height 25
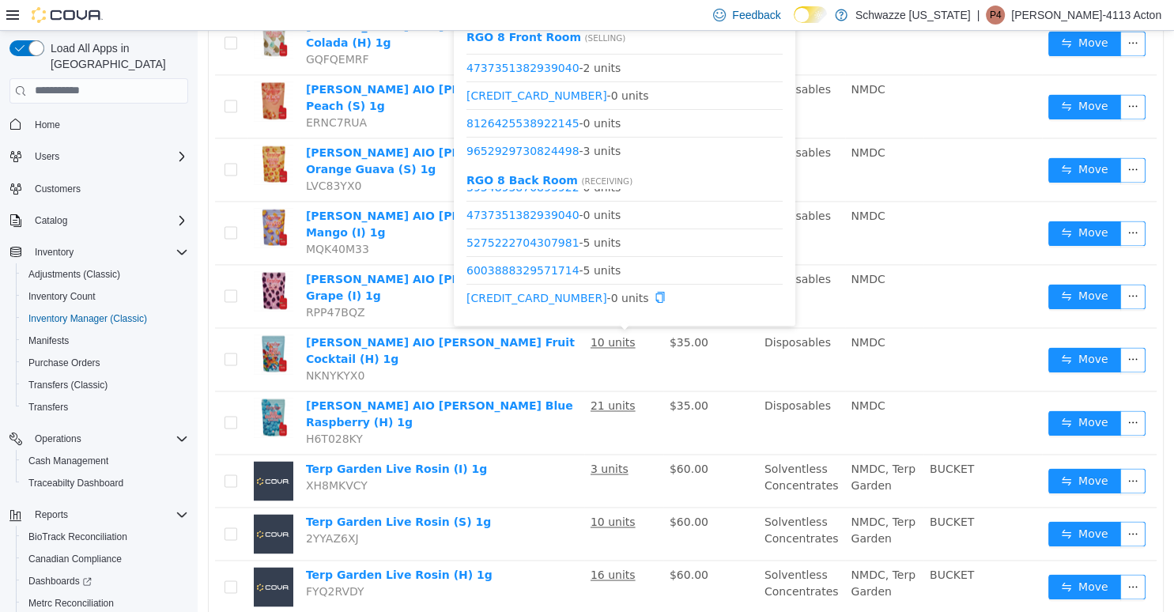
scroll to position [82, 0]
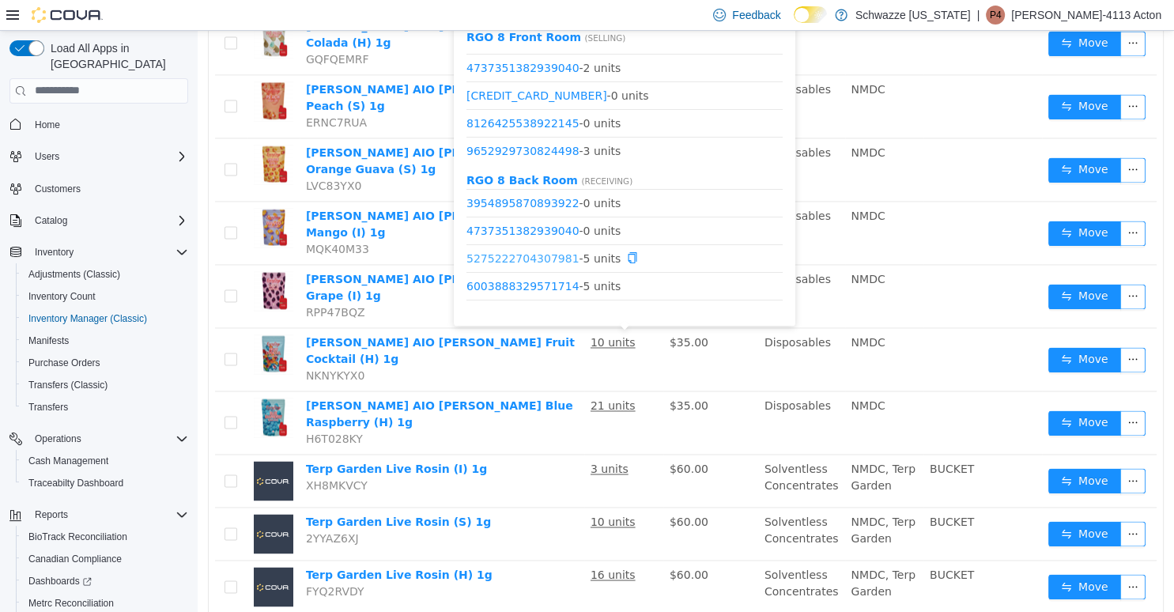
click at [547, 259] on link "5275222704307981" at bounding box center [523, 258] width 113 height 13
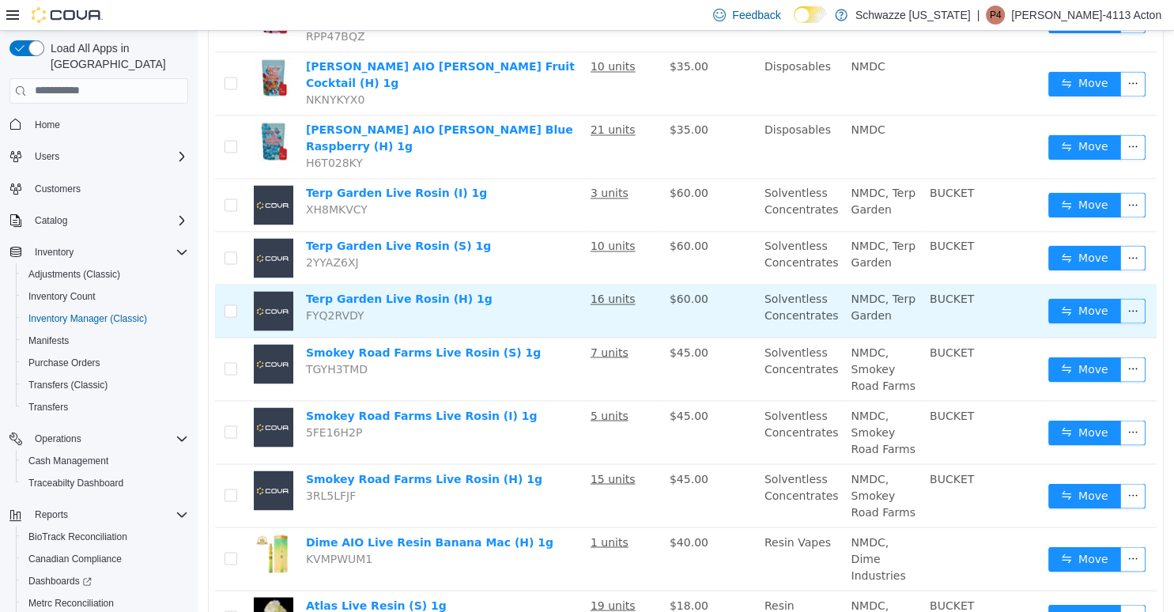
scroll to position [2355, 0]
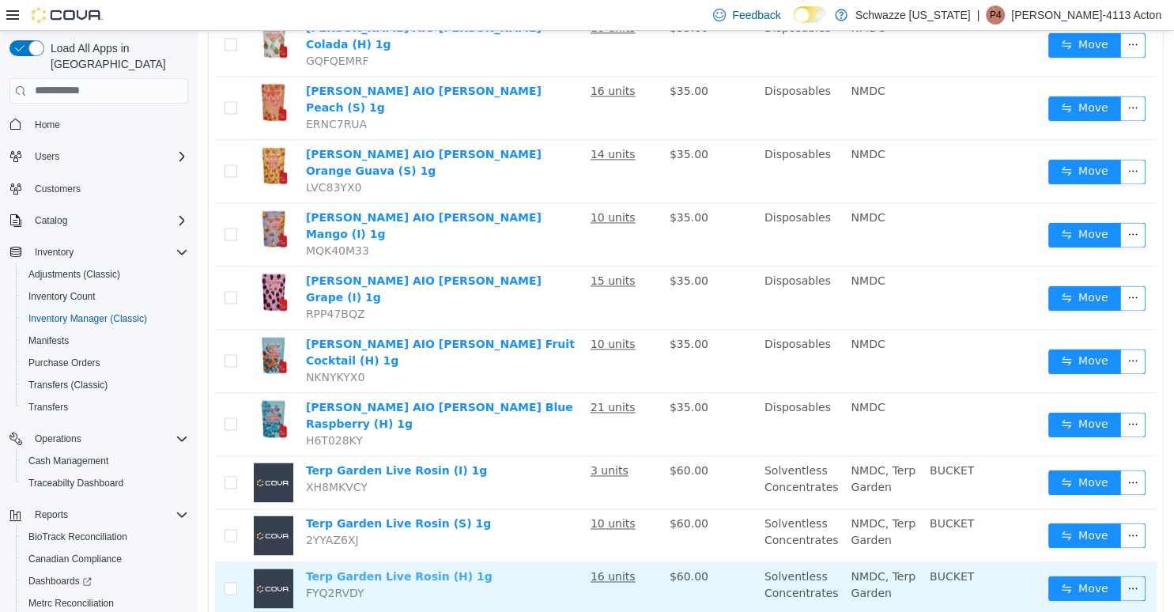
click at [436, 569] on link "Terp Garden Live Rosin (H) 1g" at bounding box center [399, 575] width 187 height 13
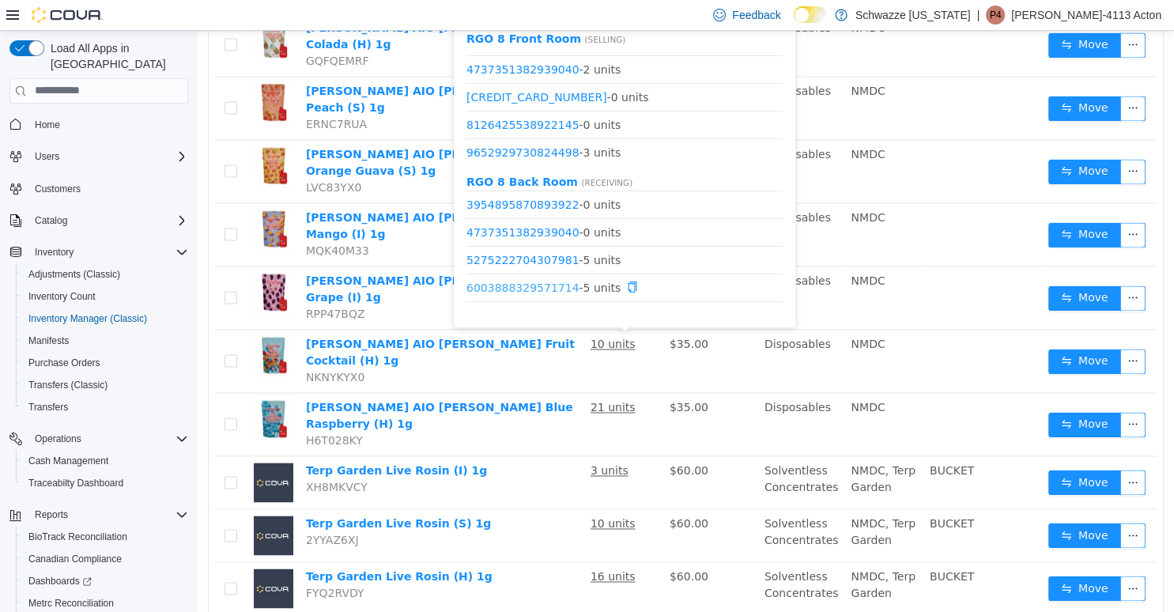
click at [555, 286] on link "6003888329571714" at bounding box center [523, 287] width 113 height 13
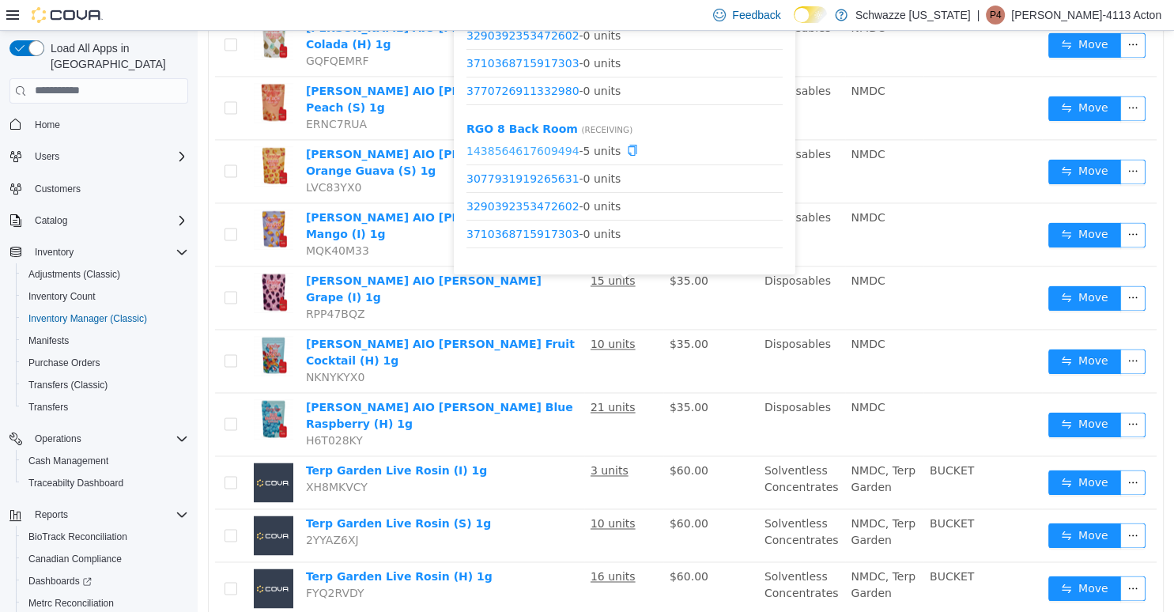
click at [563, 151] on link "1438564617609494" at bounding box center [523, 150] width 113 height 13
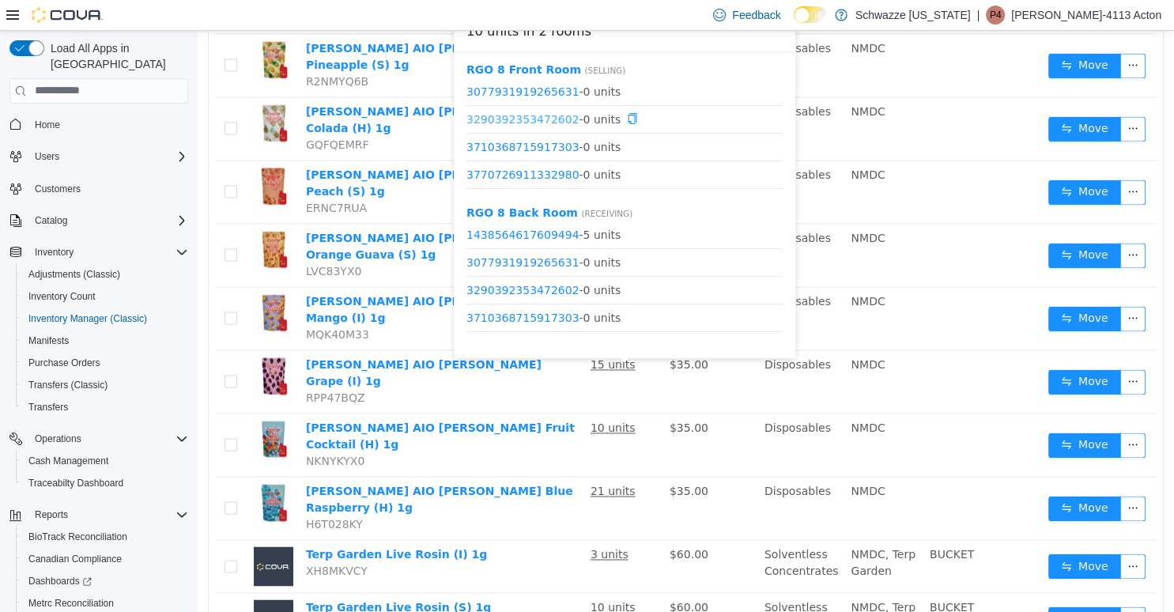
scroll to position [47, 0]
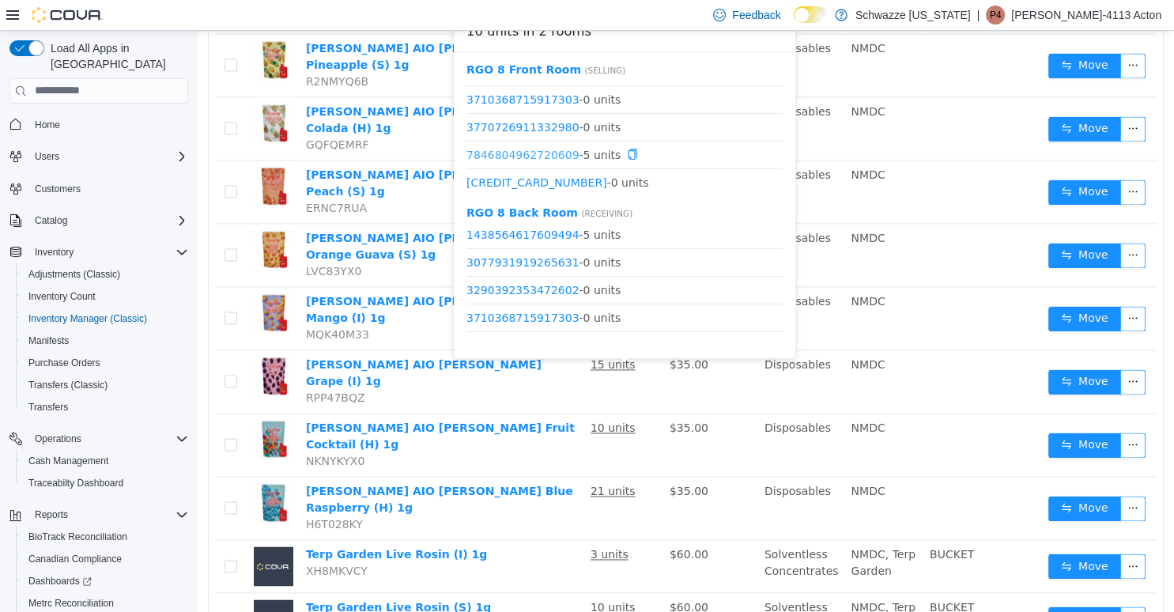
click at [558, 151] on link "7846804962720609" at bounding box center [523, 153] width 113 height 13
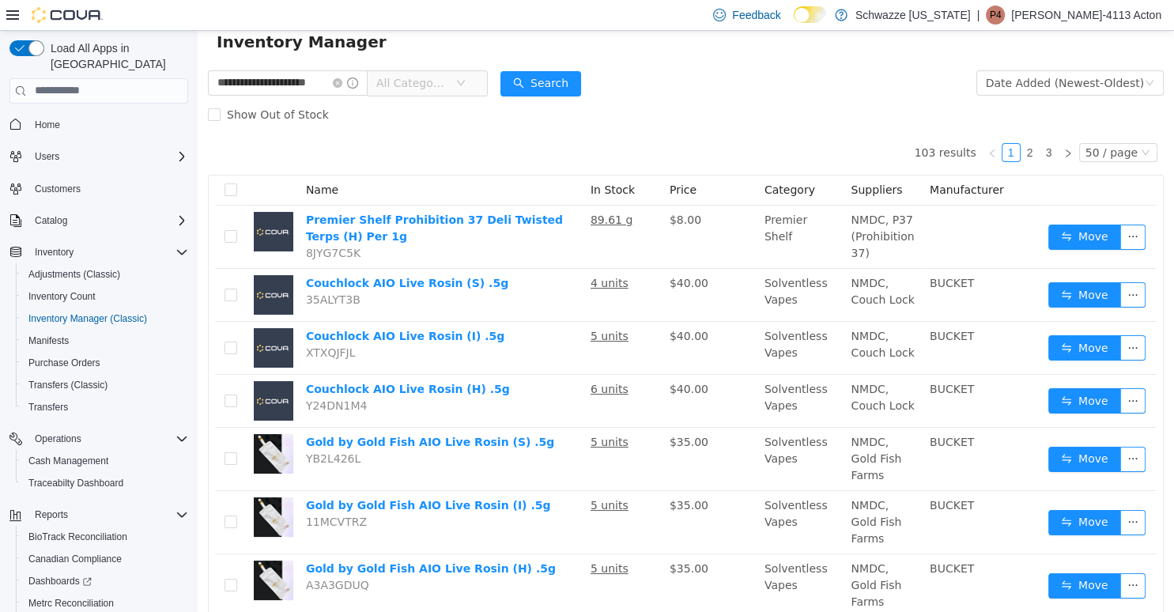
scroll to position [0, 0]
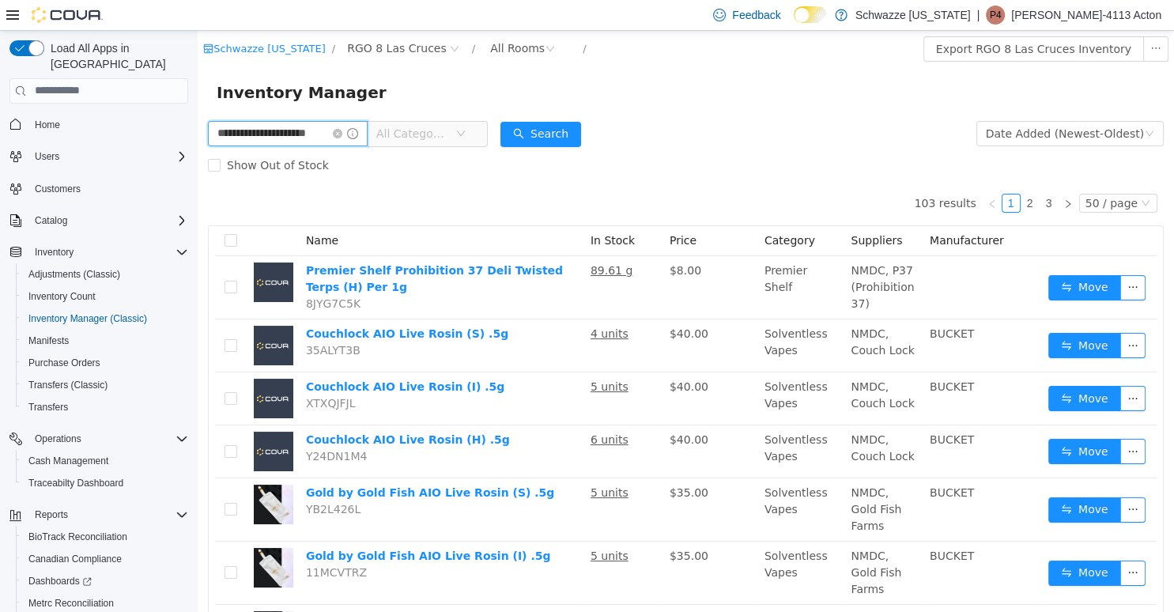
drag, startPoint x: 337, startPoint y: 131, endPoint x: 194, endPoint y: 141, distance: 143.5
click at [208, 141] on input "**********" at bounding box center [288, 132] width 160 height 25
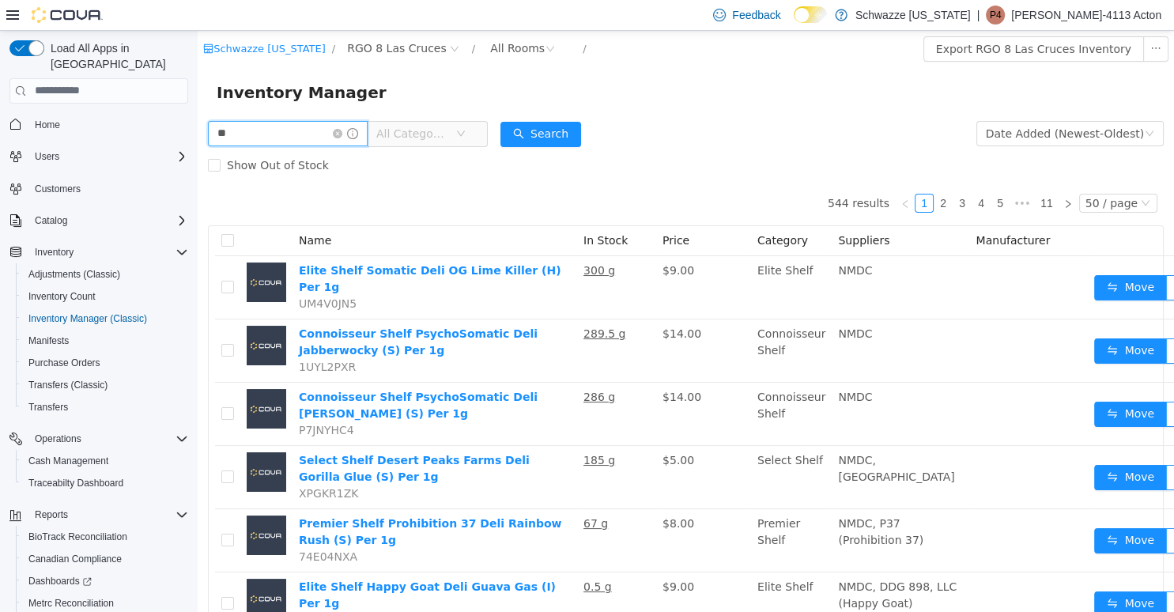
type input "*"
type input "**********"
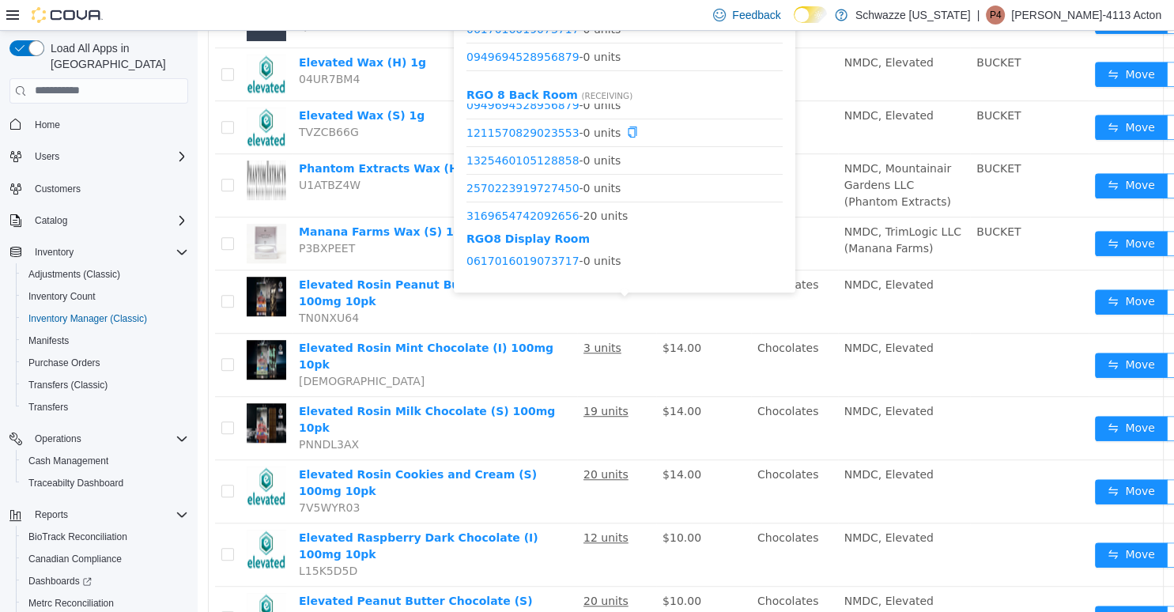
scroll to position [152, 0]
click at [549, 153] on link "3169654742092656" at bounding box center [523, 158] width 113 height 13
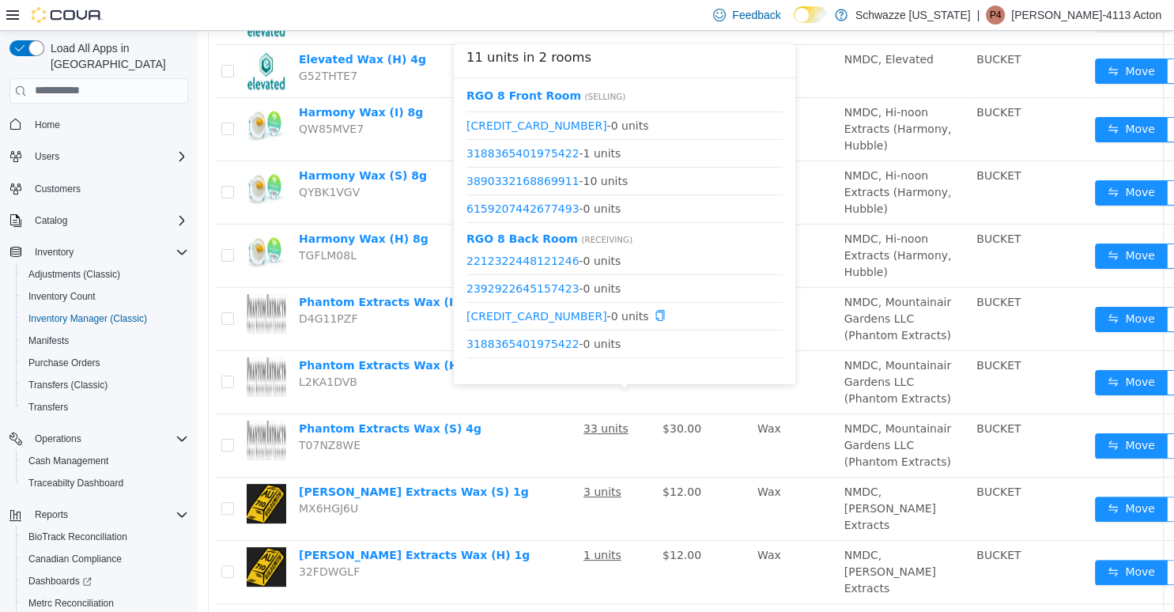
scroll to position [298, 0]
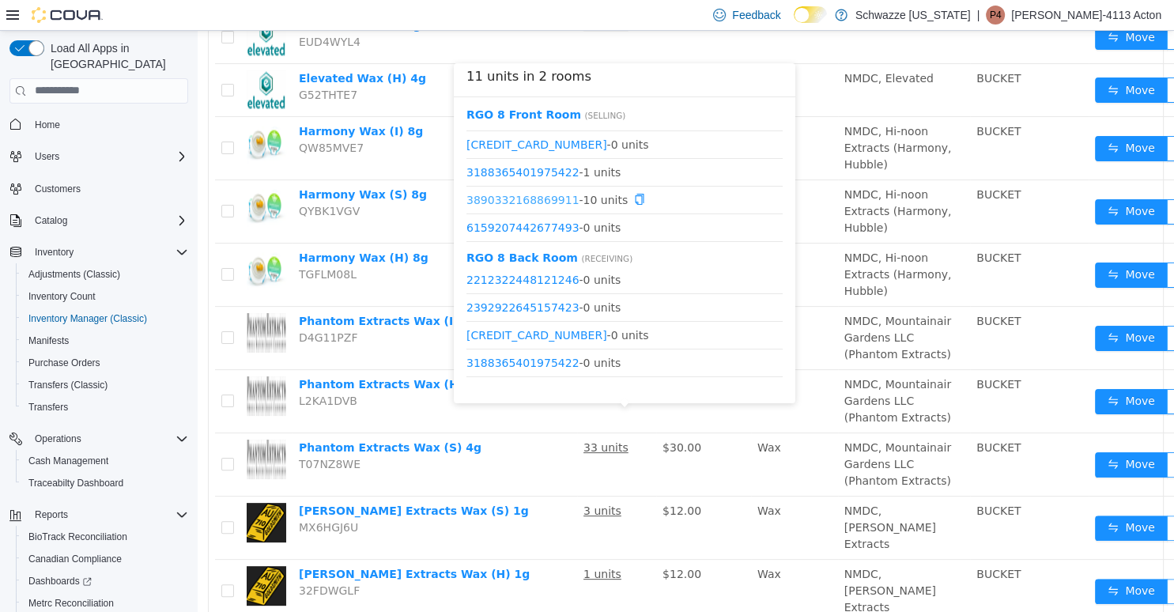
click at [532, 193] on link "3890332168869911" at bounding box center [523, 198] width 113 height 13
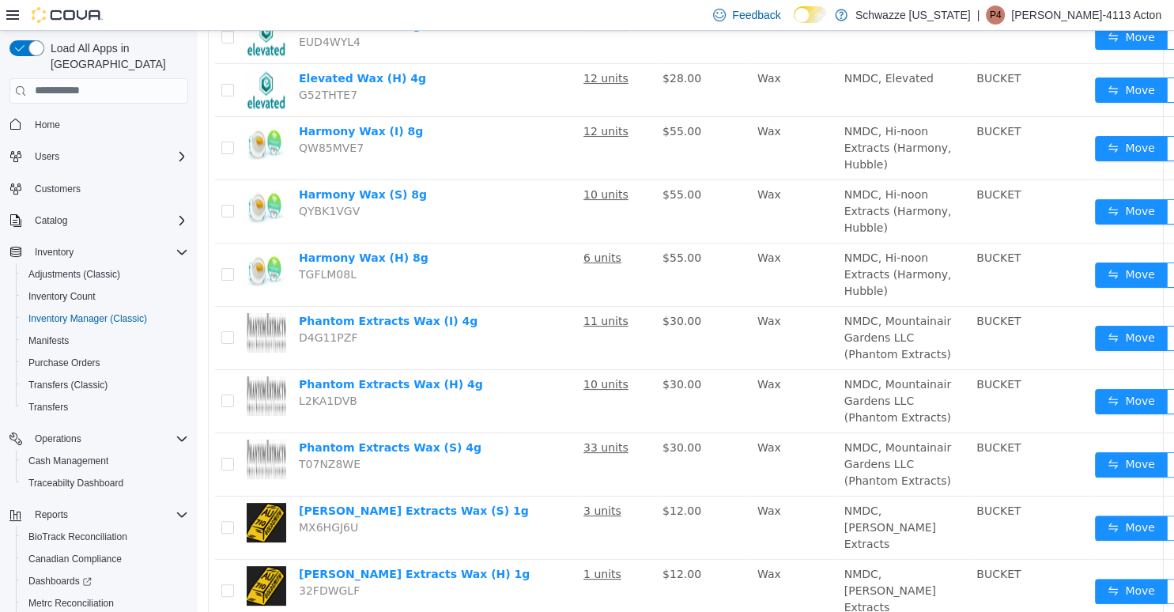
scroll to position [0, 0]
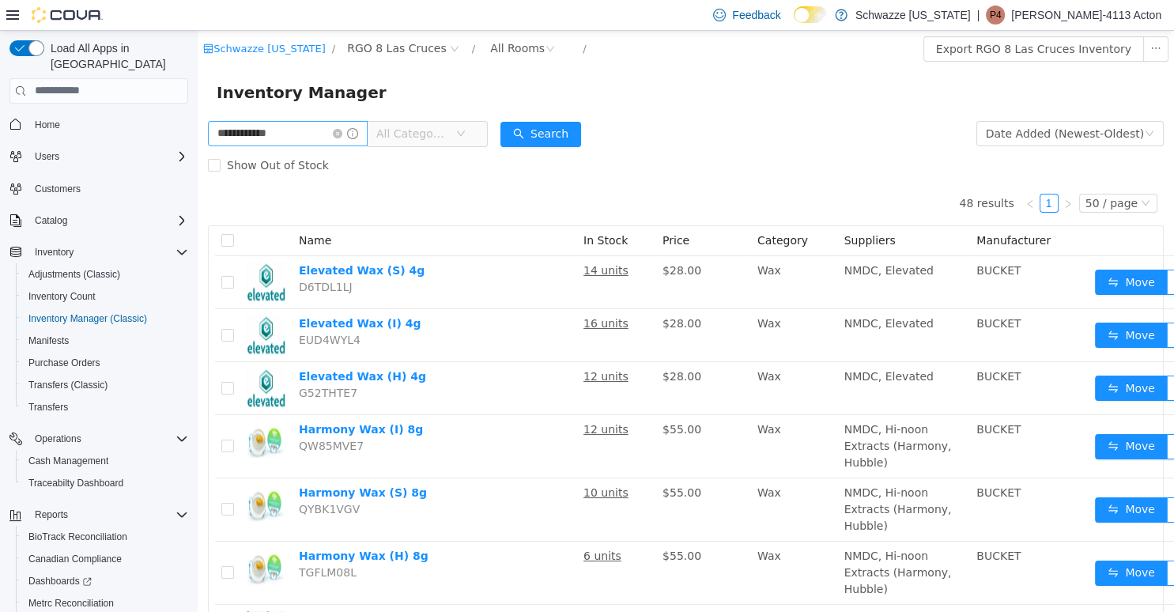
drag, startPoint x: 364, startPoint y: 132, endPoint x: 293, endPoint y: 133, distance: 70.4
click at [342, 132] on icon "icon: close-circle" at bounding box center [337, 132] width 9 height 9
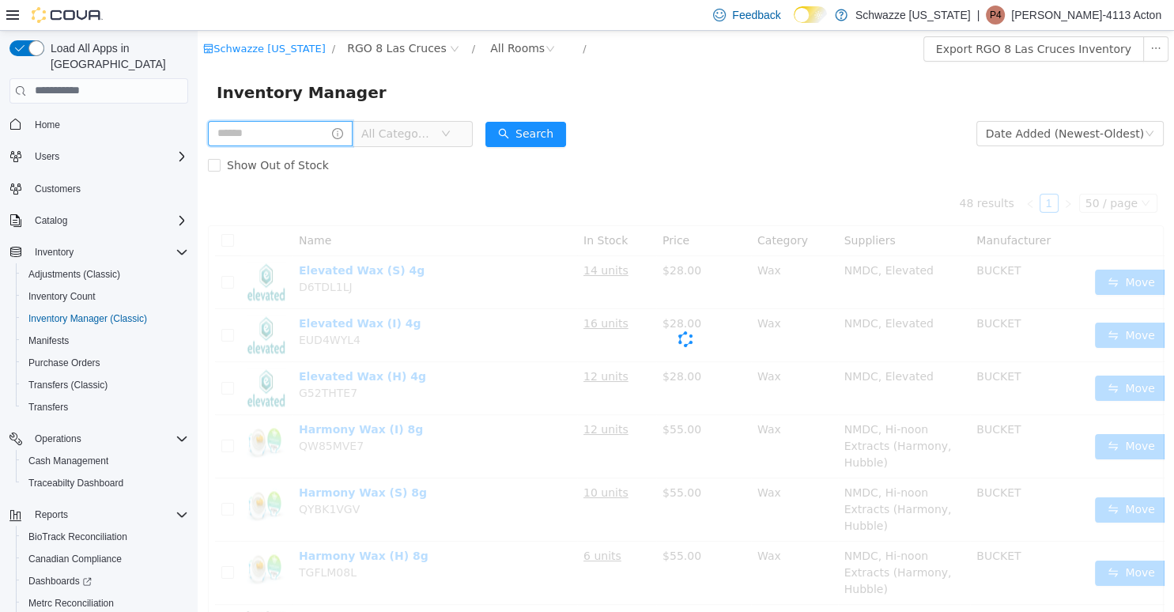
click at [277, 131] on input "text" at bounding box center [280, 132] width 145 height 25
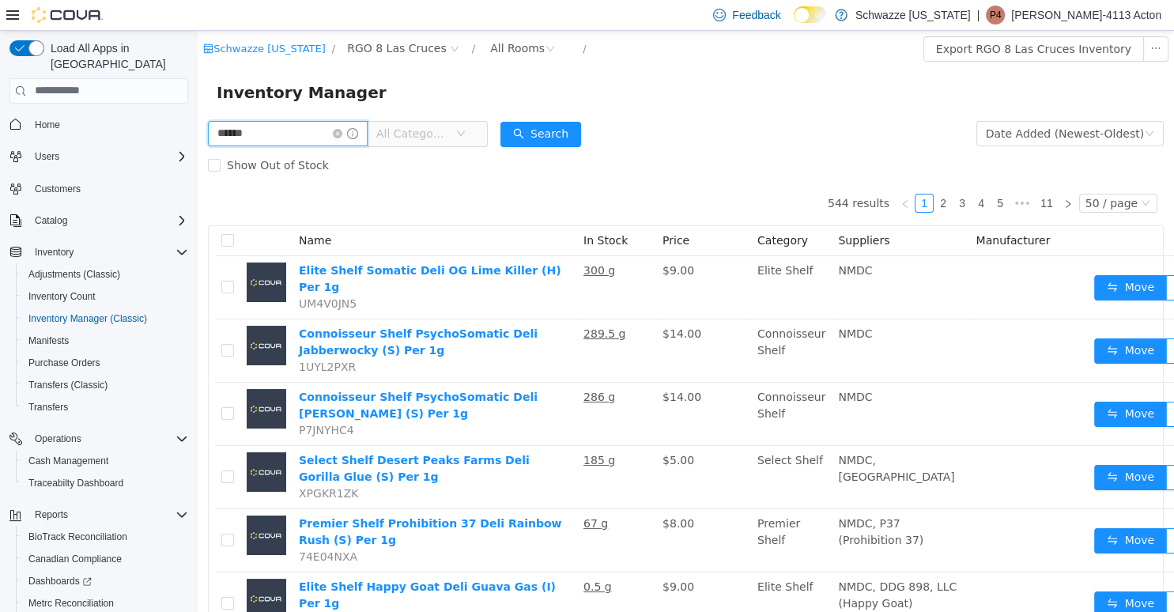
type input "******"
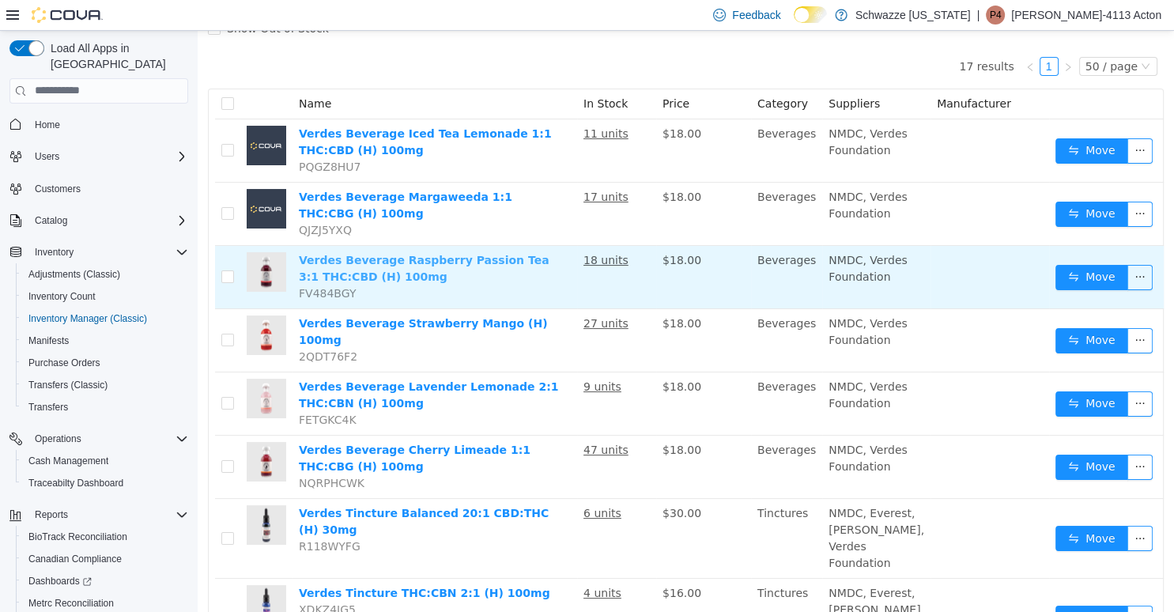
scroll to position [167, 0]
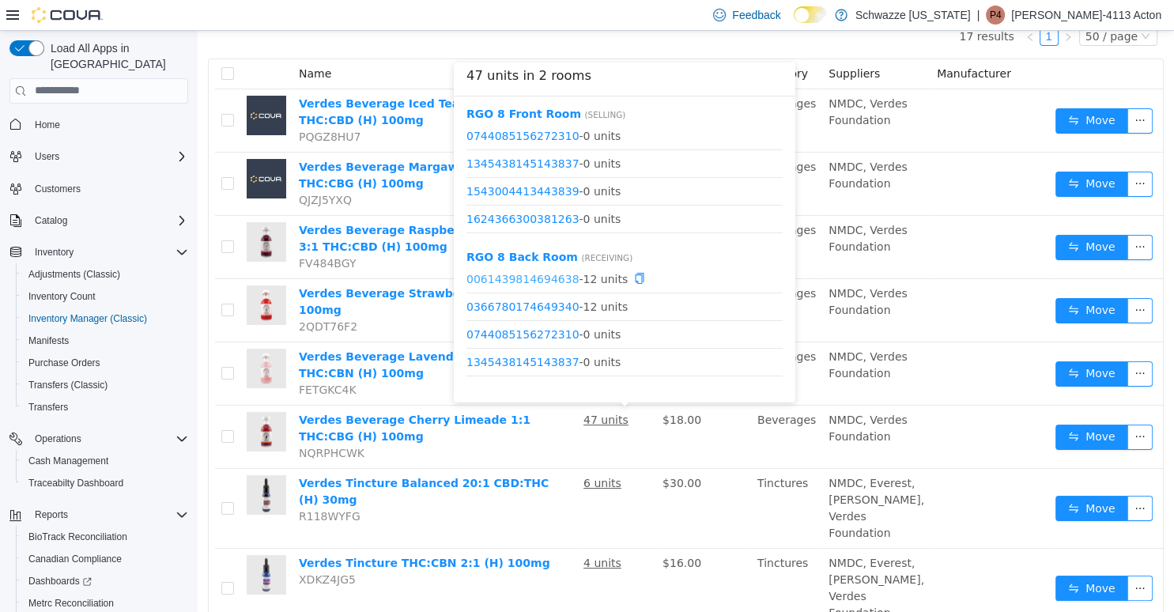
click at [550, 274] on link "0061439814694638" at bounding box center [523, 278] width 113 height 13
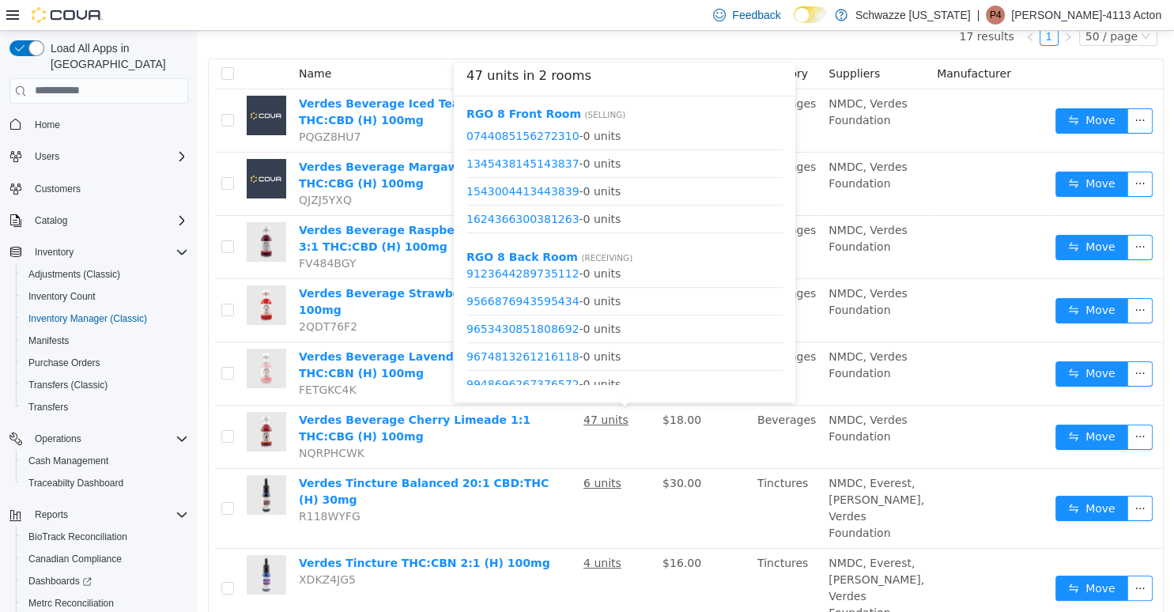
scroll to position [456, 0]
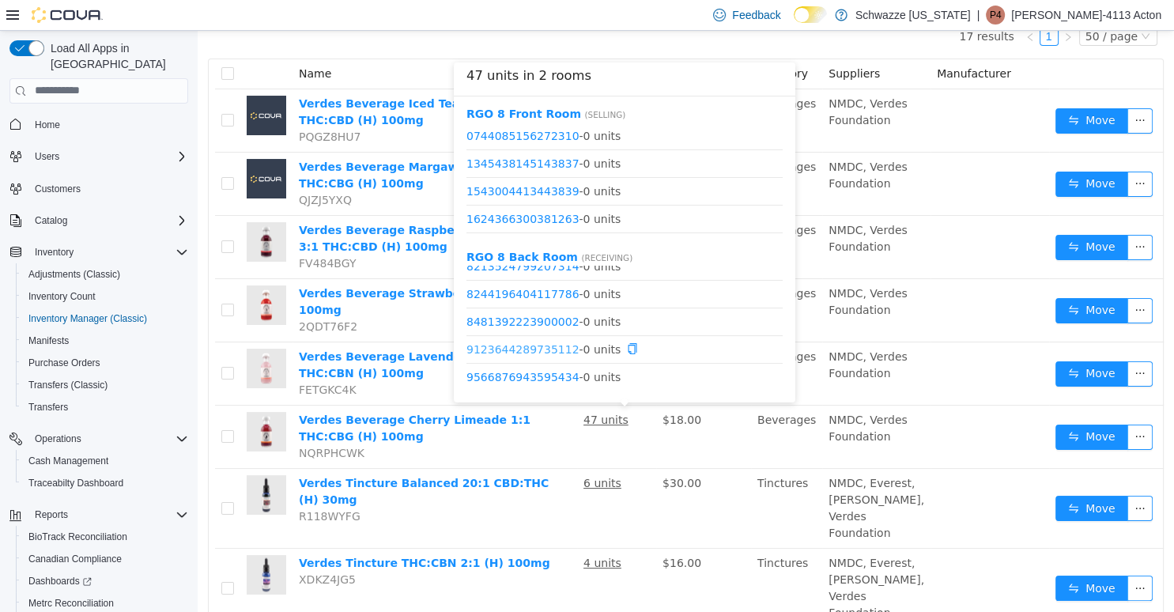
click at [558, 350] on link "9123644289735112" at bounding box center [523, 348] width 113 height 13
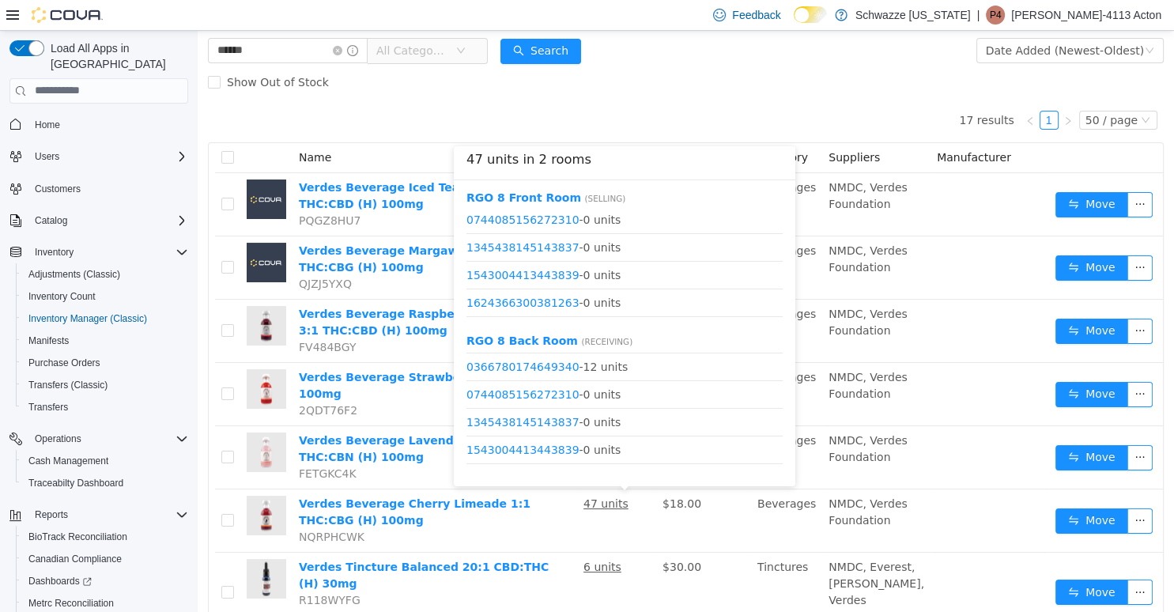
scroll to position [13, 0]
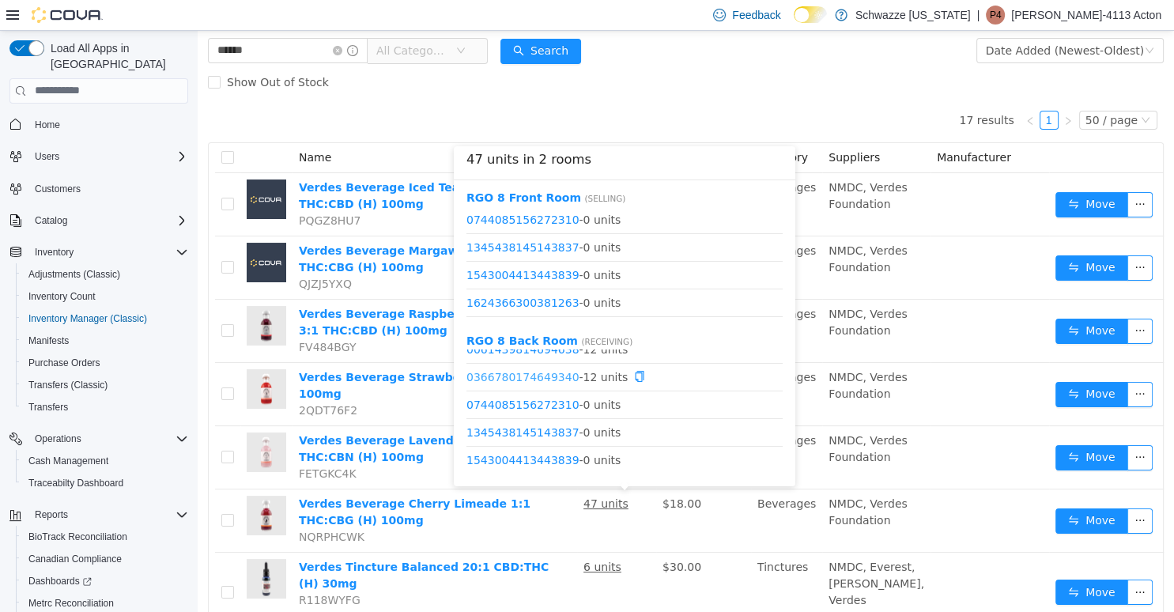
click at [538, 377] on link "0366780174649340" at bounding box center [523, 376] width 113 height 13
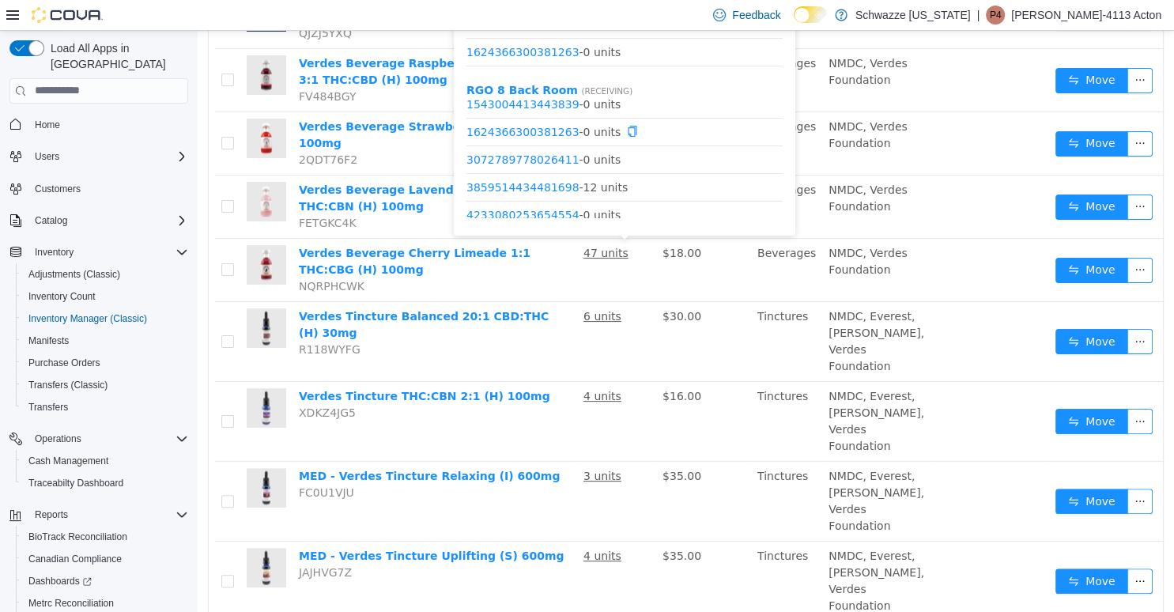
scroll to position [152, 0]
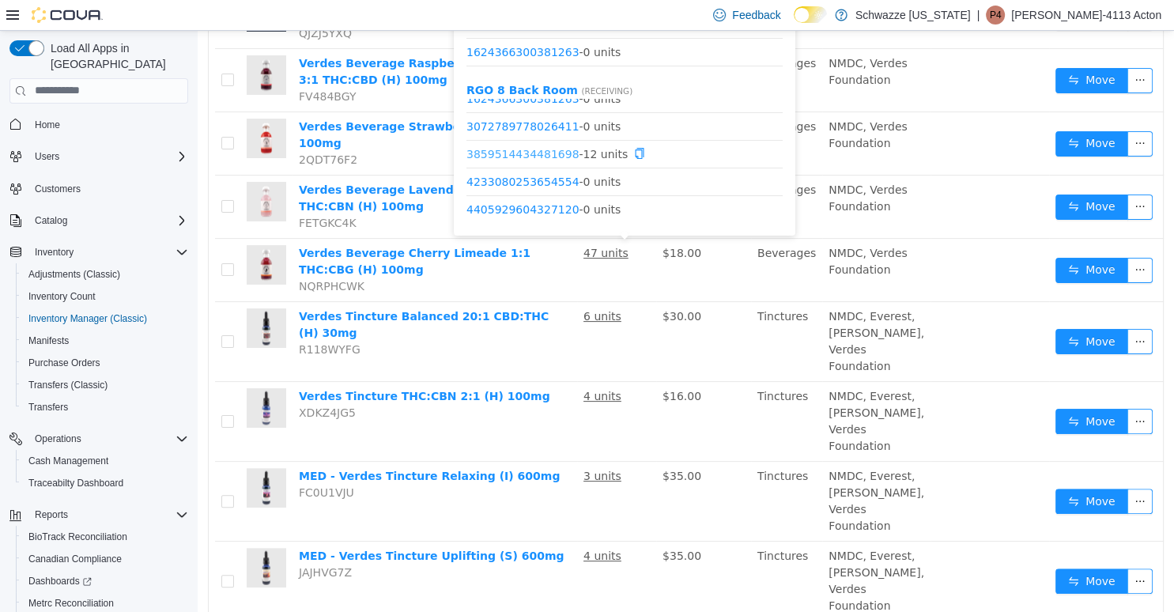
click at [550, 154] on link "3859514434481698" at bounding box center [523, 153] width 113 height 13
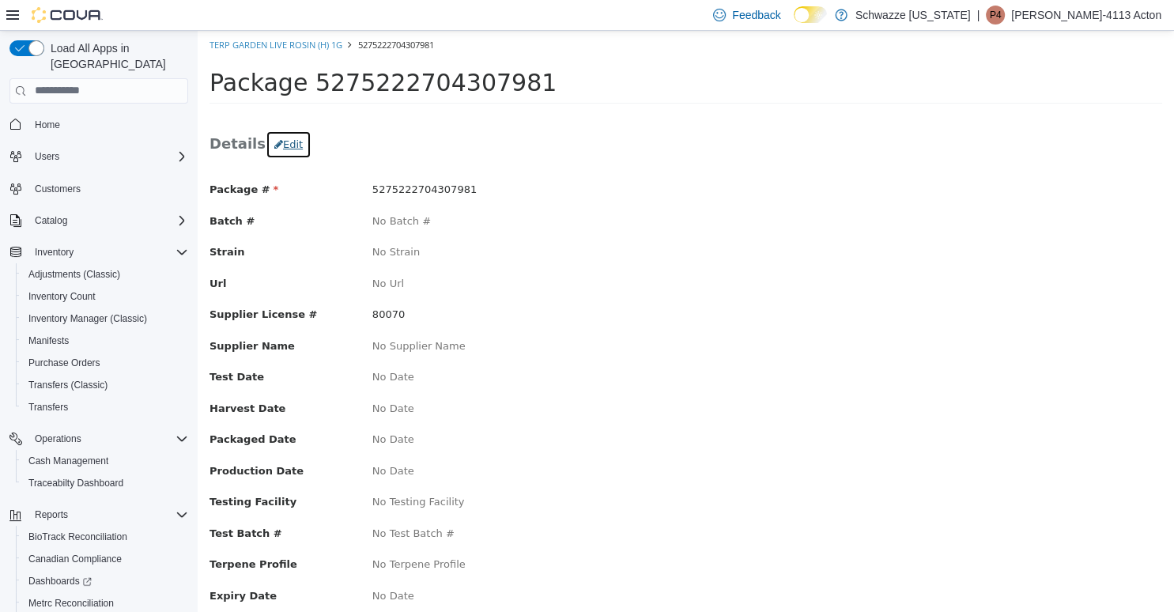
click at [291, 143] on button "Edit" at bounding box center [289, 144] width 46 height 28
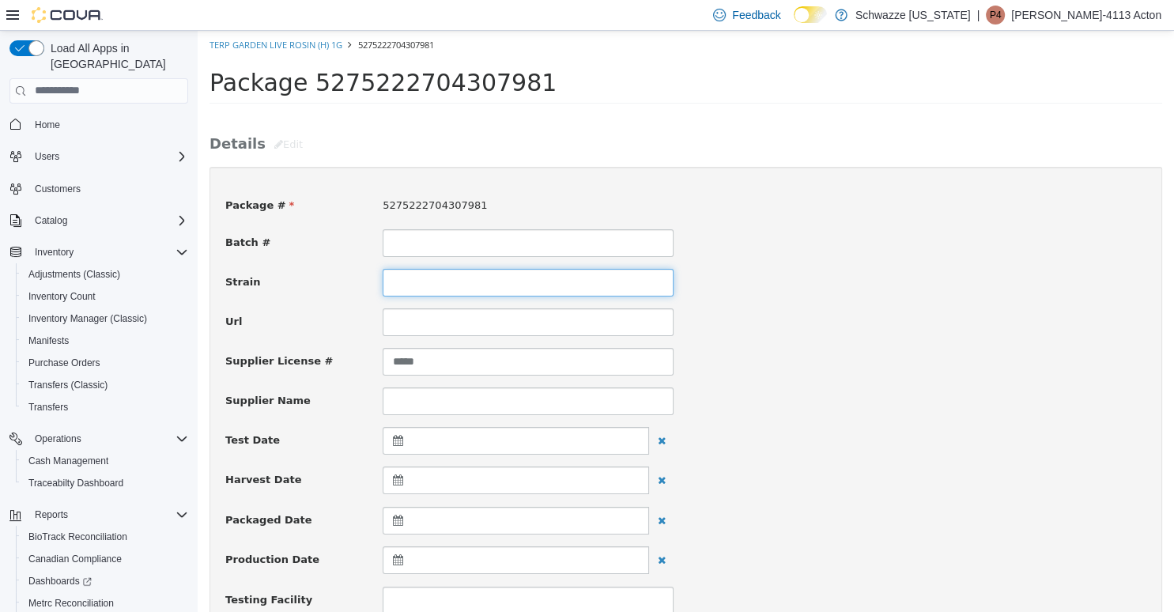
click at [415, 278] on input at bounding box center [528, 282] width 291 height 28
type input "**********"
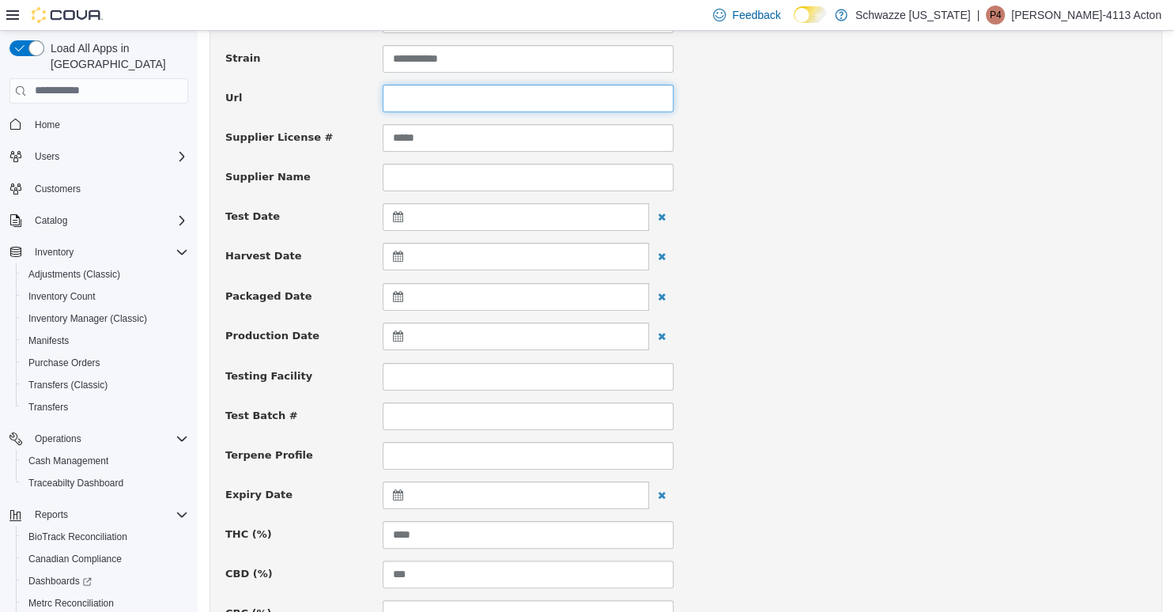
scroll to position [301, 0]
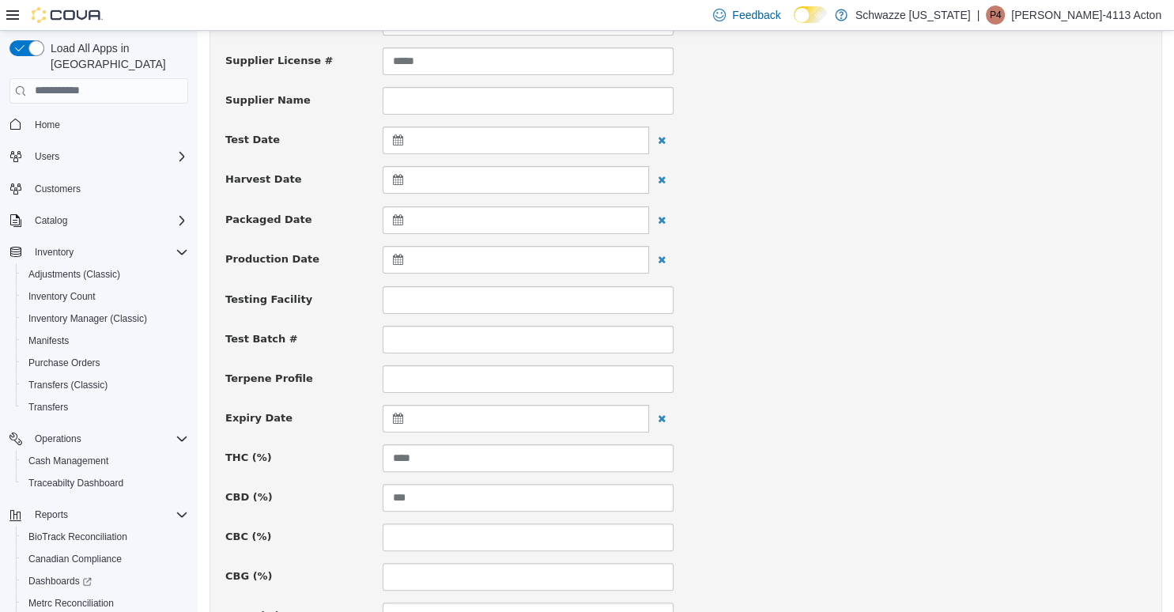
click at [458, 417] on div at bounding box center [516, 418] width 267 height 28
click at [558, 463] on th at bounding box center [555, 457] width 25 height 28
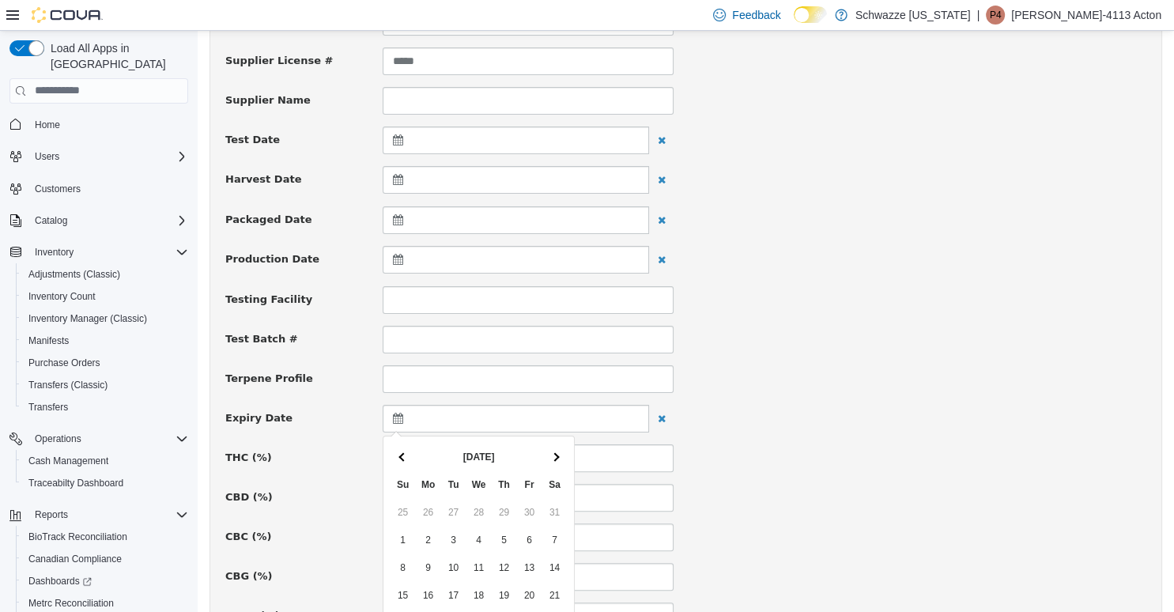
click at [558, 463] on th at bounding box center [555, 457] width 25 height 28
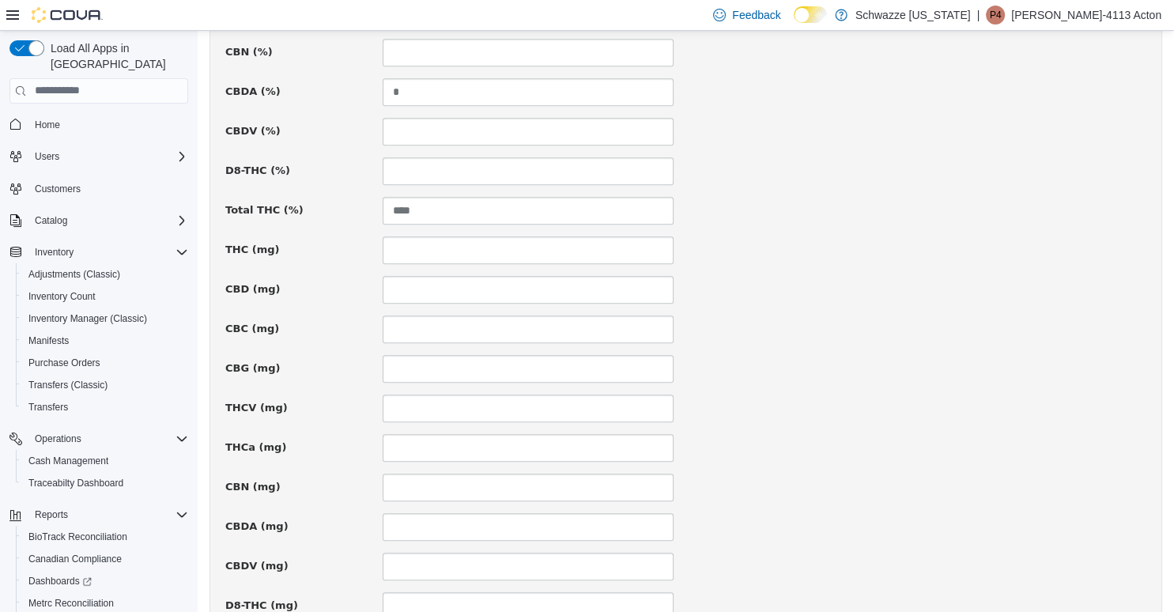
scroll to position [1103, 0]
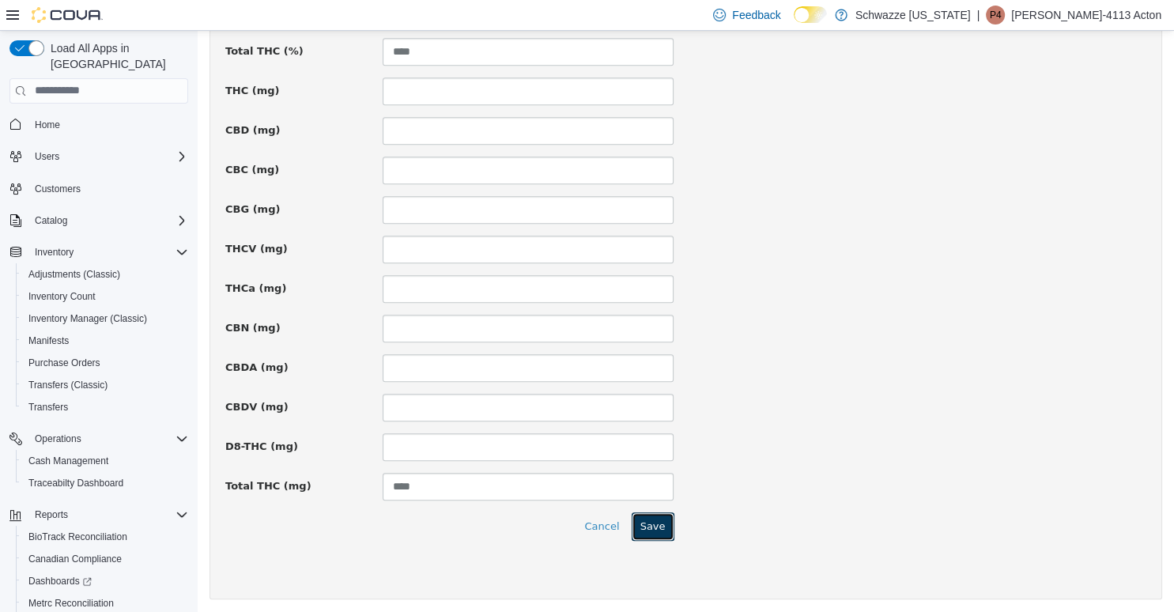
click at [669, 521] on button "Save" at bounding box center [653, 526] width 43 height 28
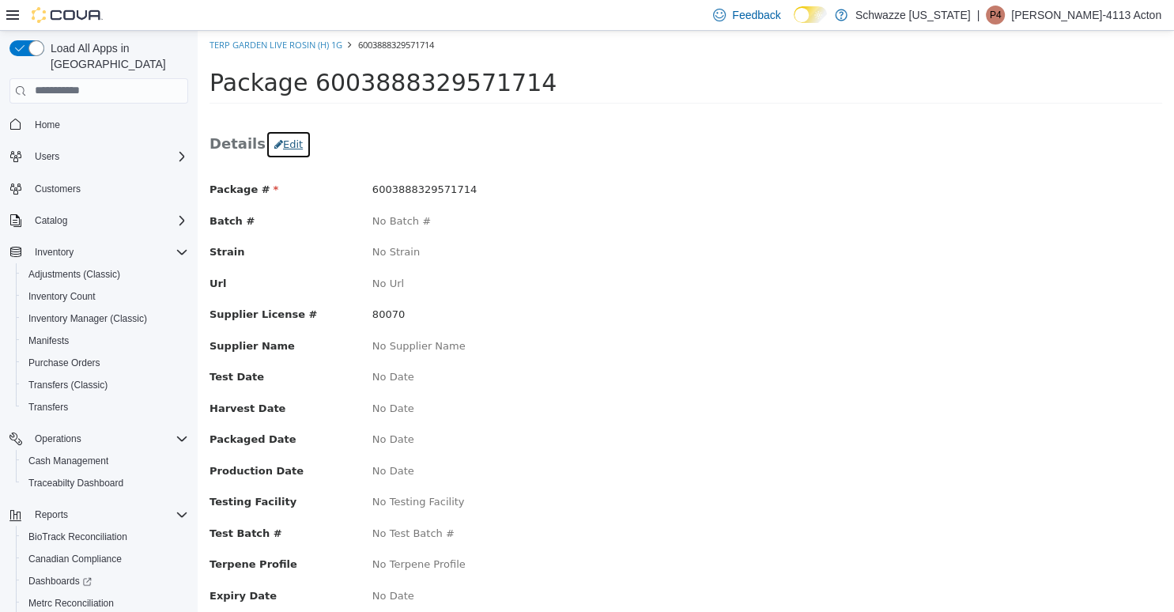
click at [291, 150] on button "Edit" at bounding box center [289, 144] width 46 height 28
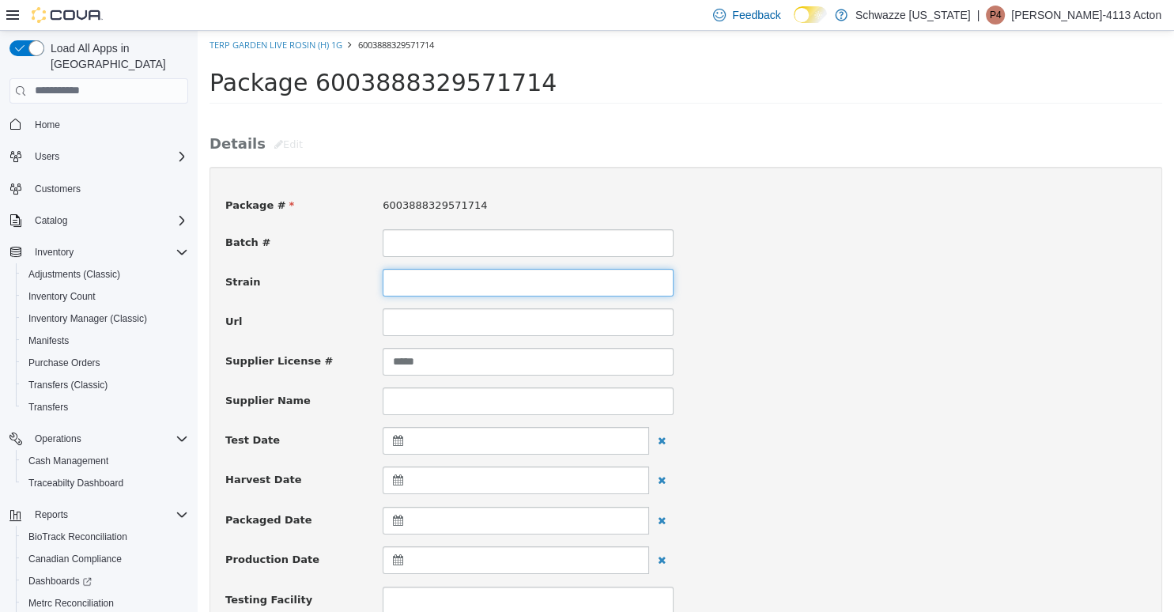
click at [440, 287] on input at bounding box center [528, 282] width 291 height 28
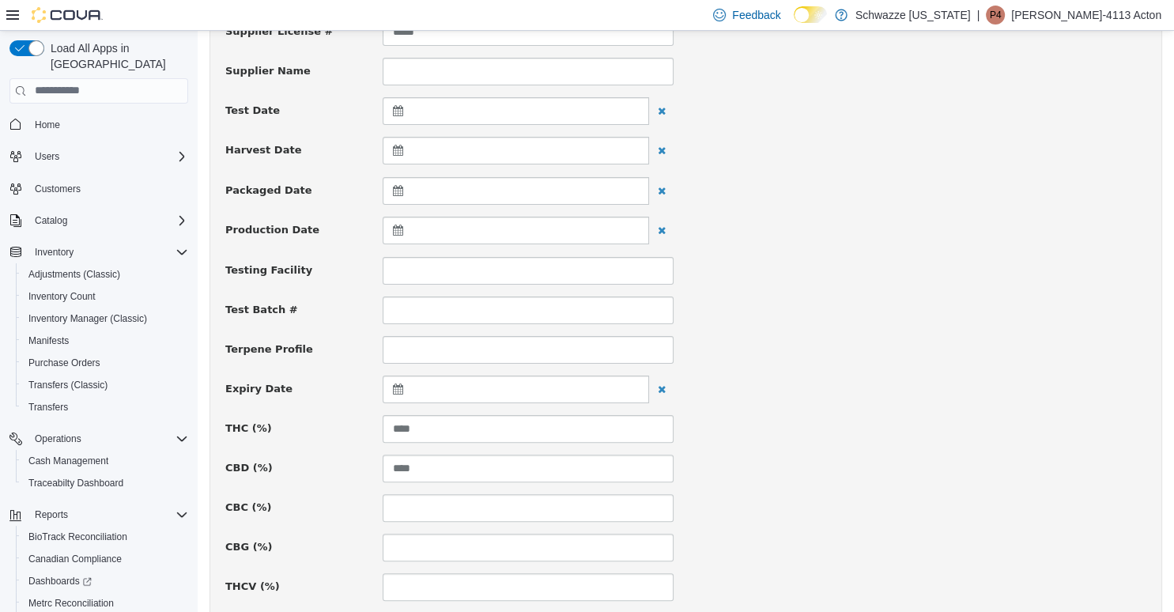
scroll to position [332, 0]
type input "**********"
click at [457, 377] on div at bounding box center [516, 387] width 267 height 28
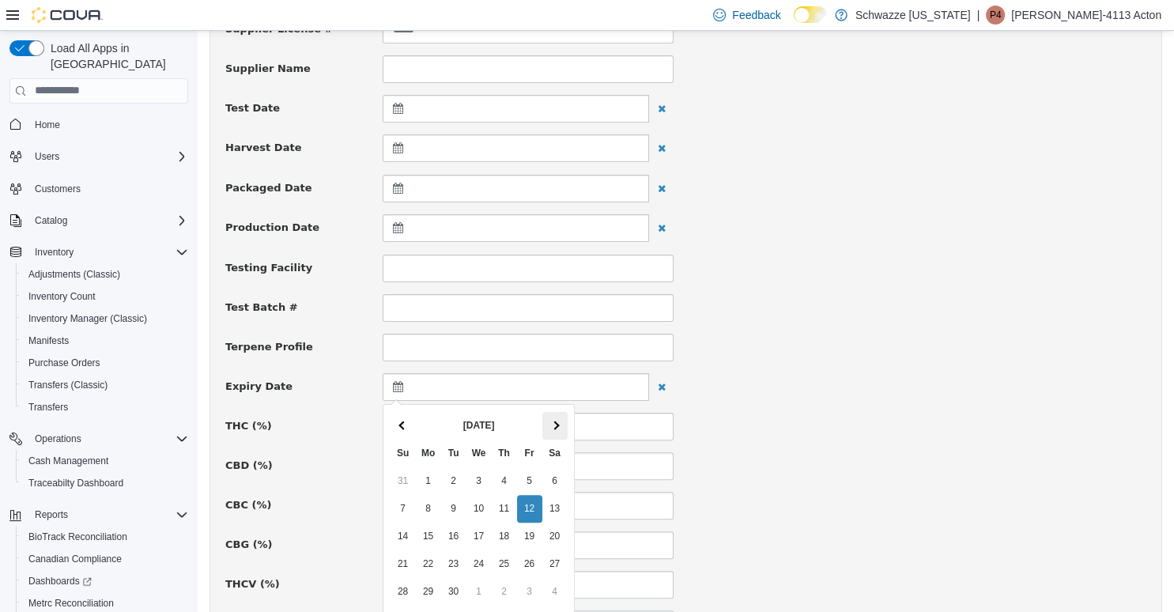
click at [558, 429] on th at bounding box center [555, 425] width 25 height 28
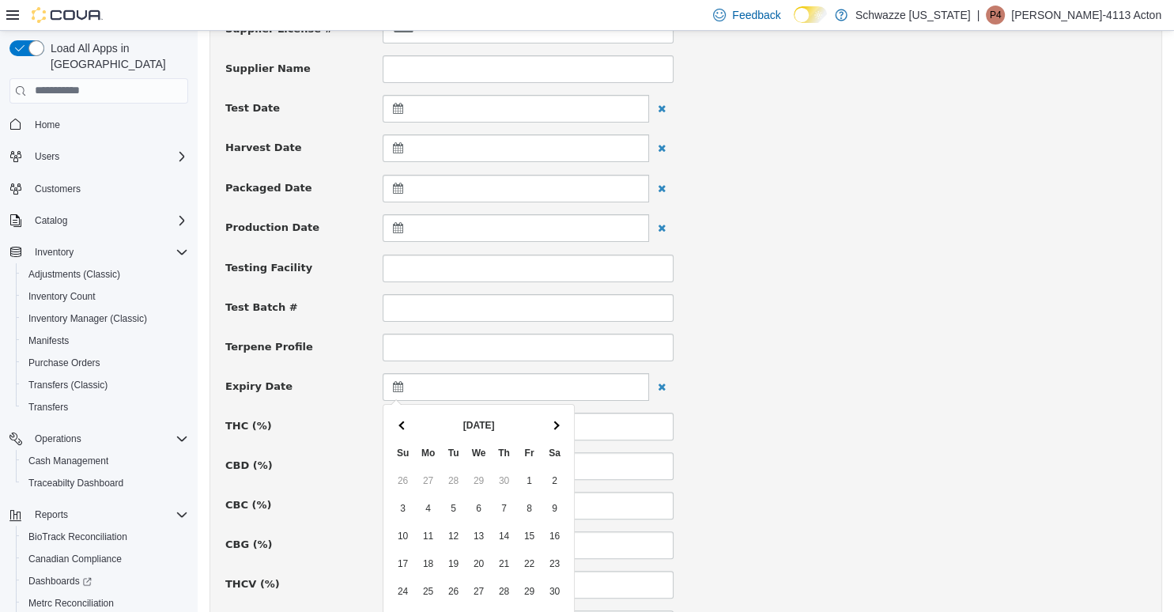
click at [558, 429] on th at bounding box center [555, 425] width 25 height 28
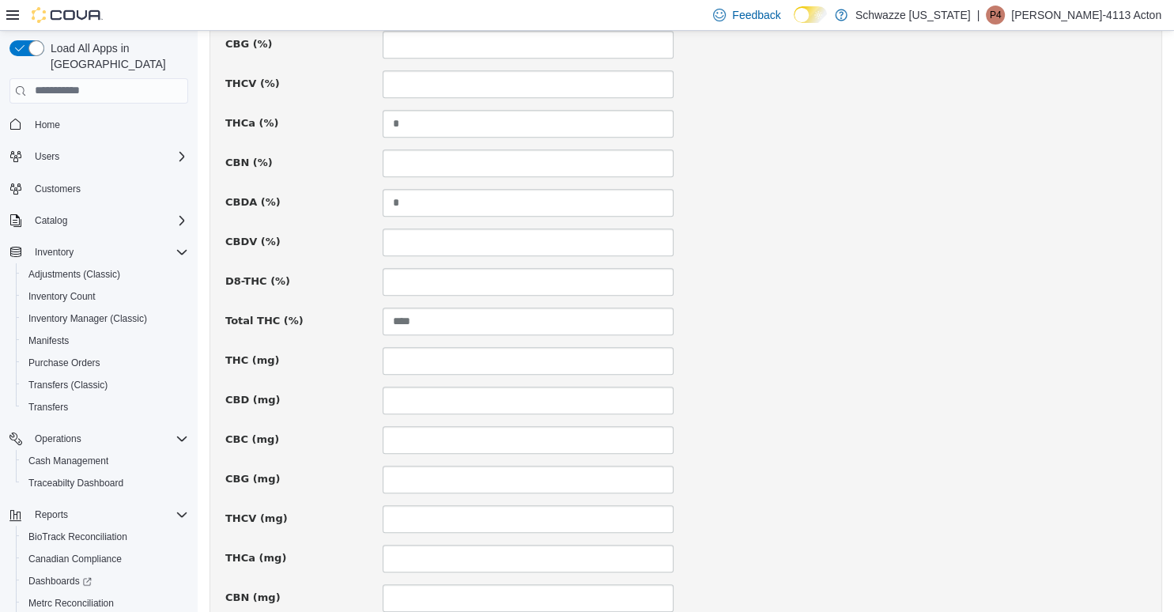
scroll to position [1103, 0]
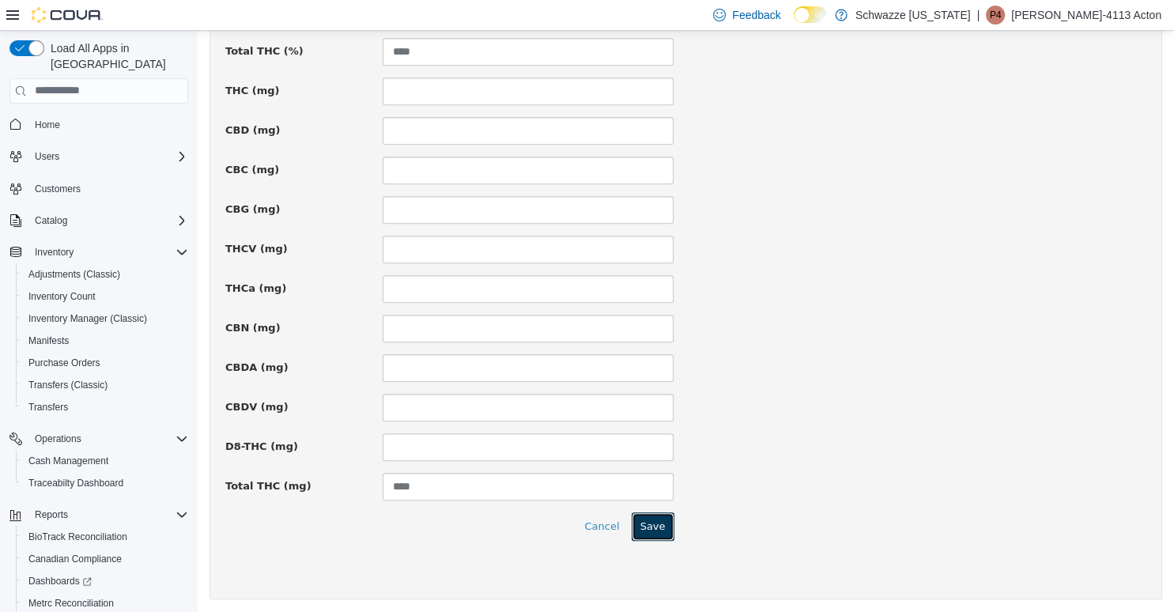
click at [647, 524] on button "Save" at bounding box center [653, 526] width 43 height 28
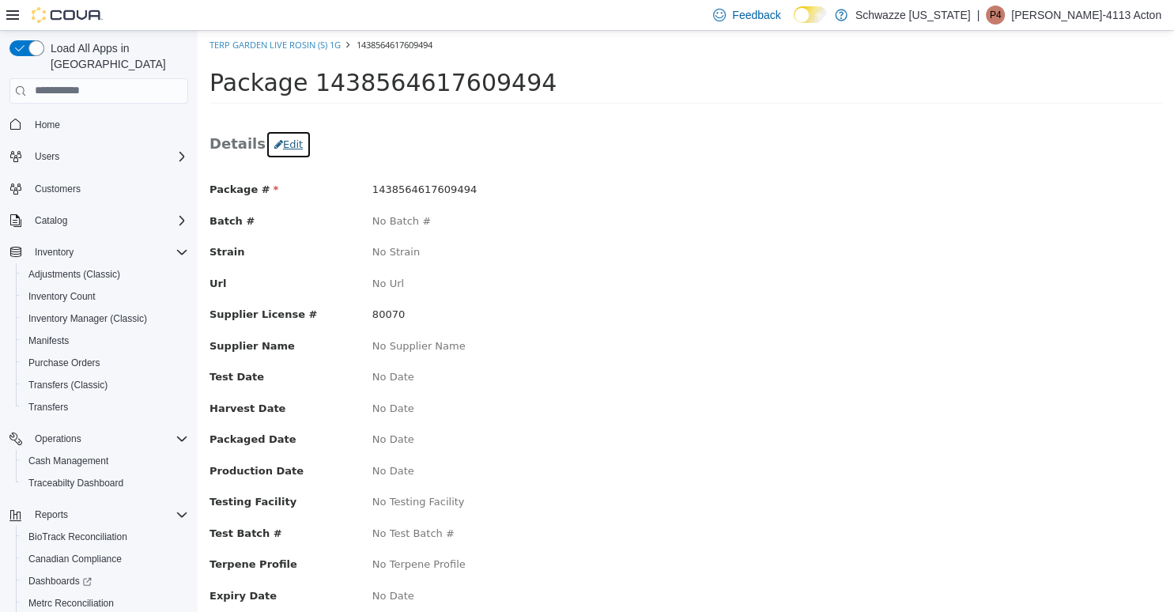
click at [291, 146] on button "Edit" at bounding box center [289, 144] width 46 height 28
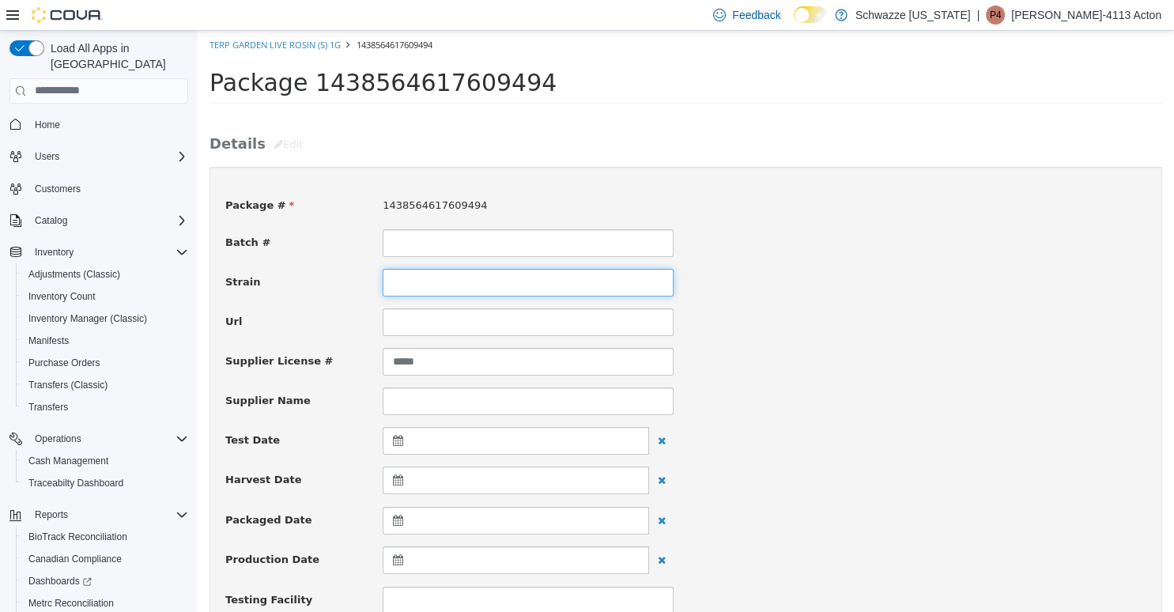
click at [437, 281] on input at bounding box center [528, 282] width 291 height 28
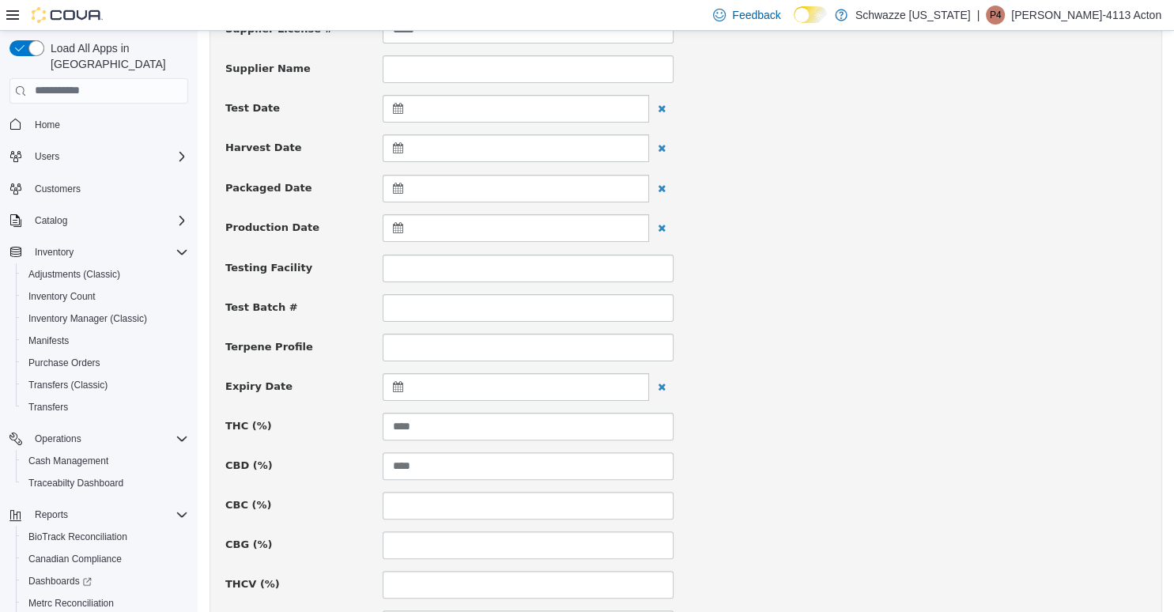
scroll to position [418, 0]
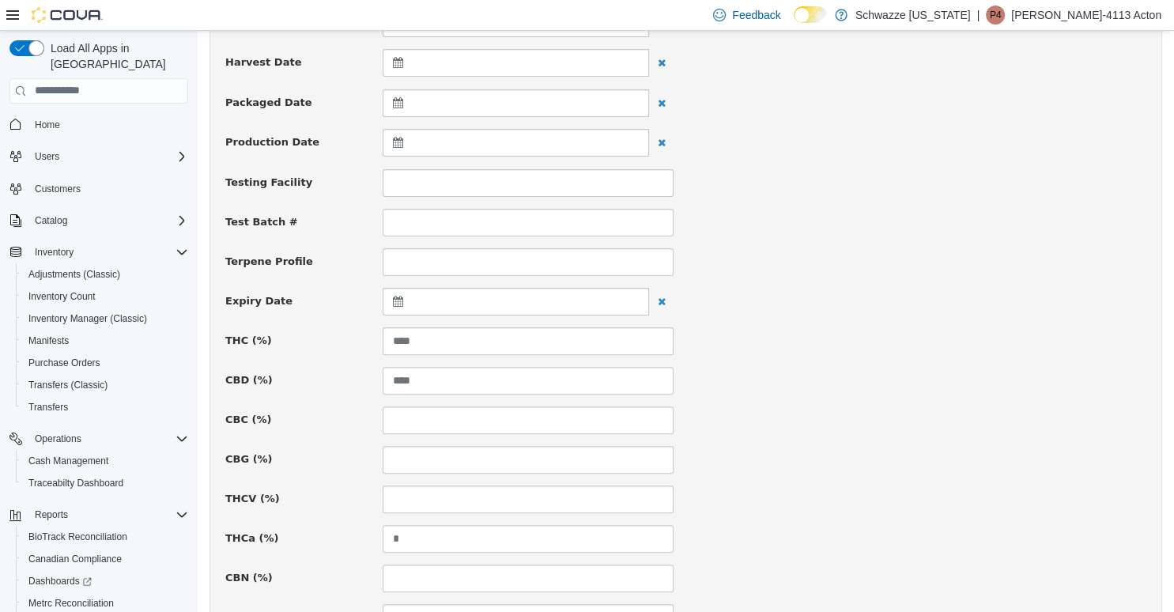
type input "**********"
click at [466, 293] on div at bounding box center [516, 301] width 267 height 28
click at [494, 304] on div at bounding box center [516, 301] width 267 height 28
drag, startPoint x: 395, startPoint y: 288, endPoint x: 448, endPoint y: 337, distance: 72.2
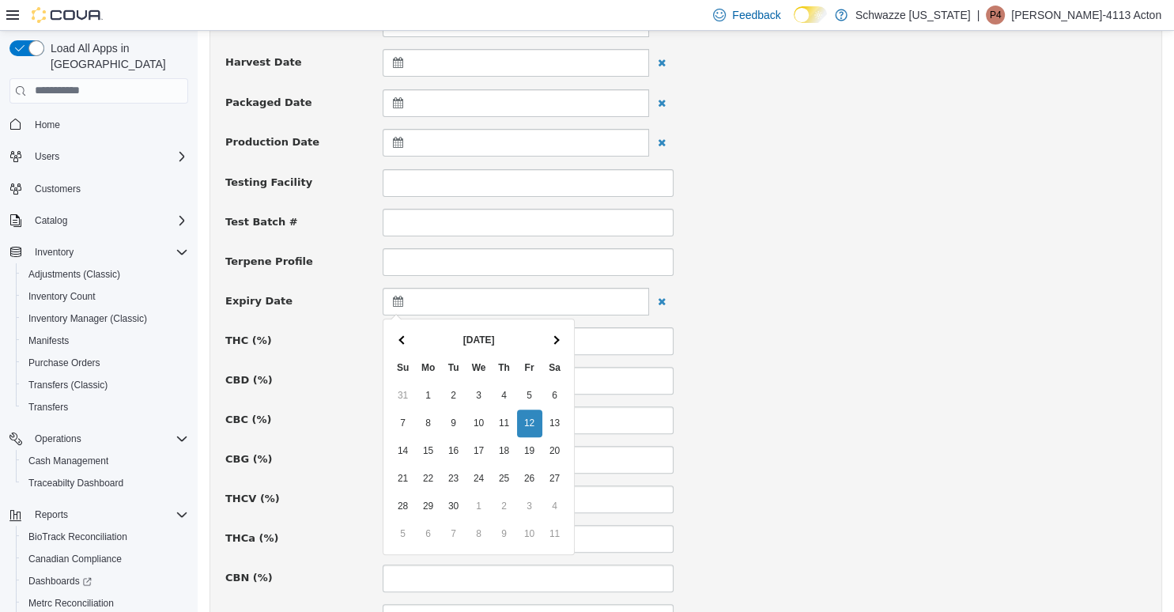
click at [395, 291] on div at bounding box center [516, 301] width 267 height 28
click at [415, 303] on div at bounding box center [516, 301] width 267 height 28
click at [554, 347] on th at bounding box center [555, 340] width 25 height 28
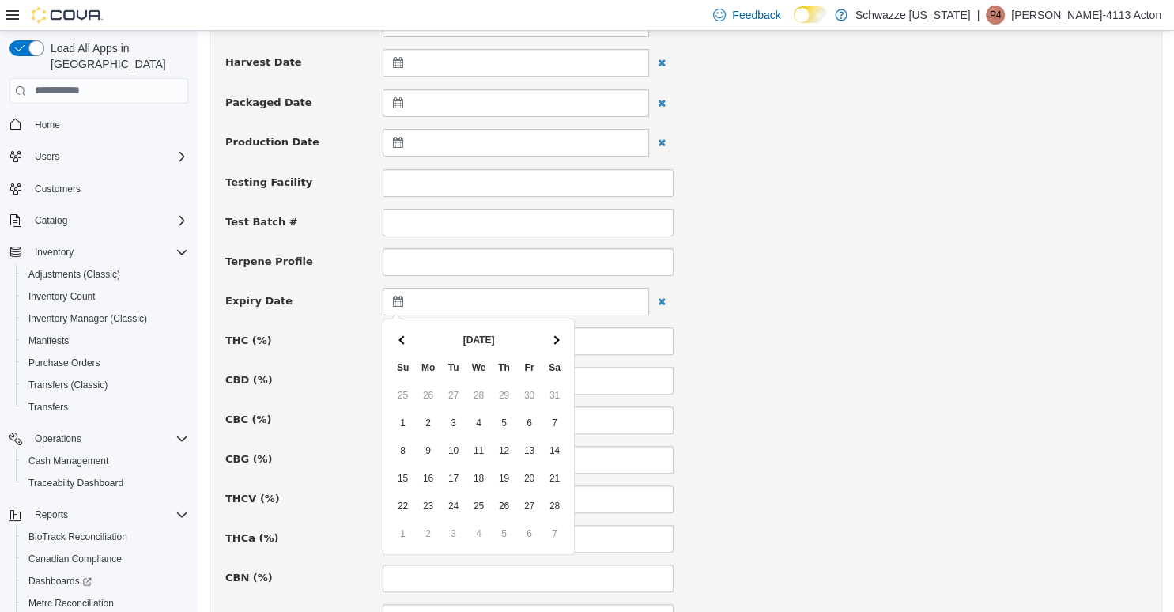
click at [554, 347] on th at bounding box center [555, 340] width 25 height 28
click at [802, 338] on div "THC (%) ****" at bounding box center [686, 341] width 945 height 28
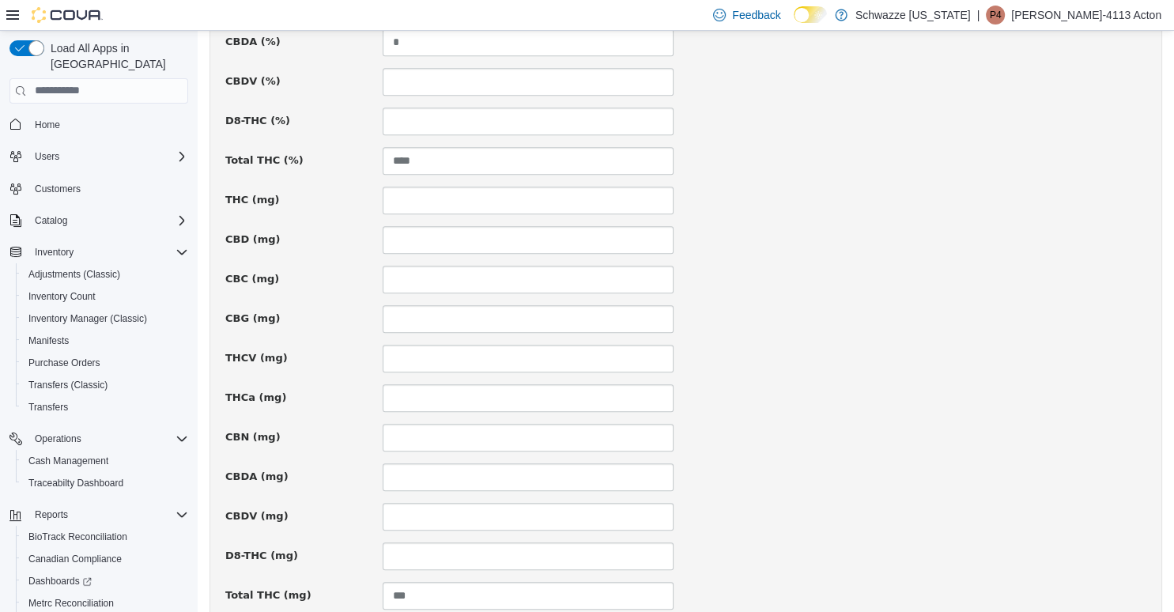
scroll to position [1085, 0]
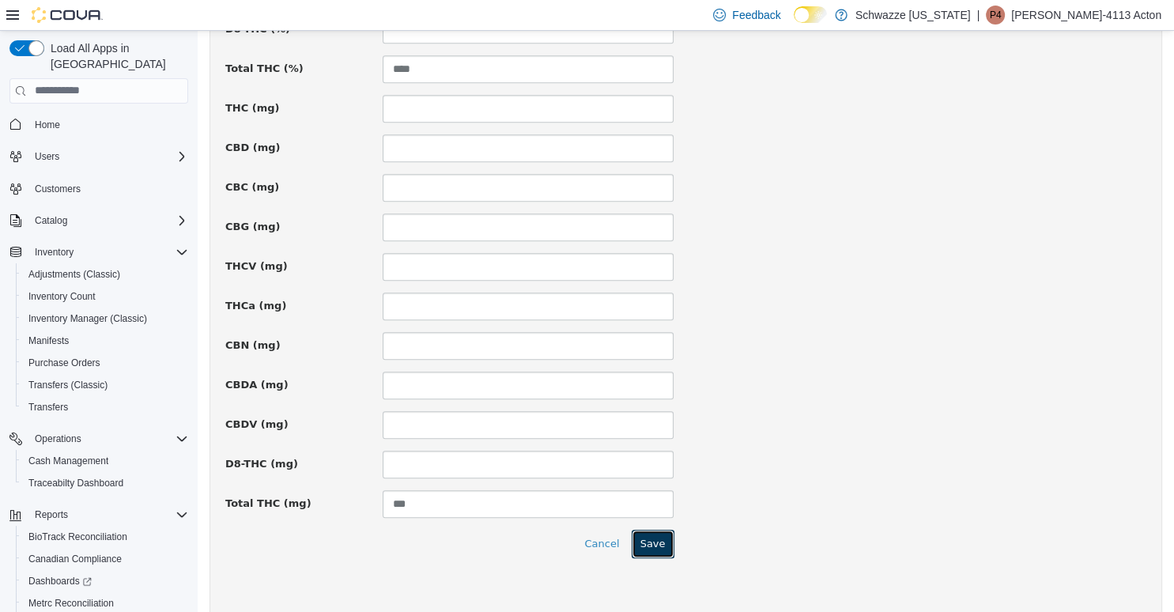
click at [653, 542] on button "Save" at bounding box center [653, 543] width 43 height 28
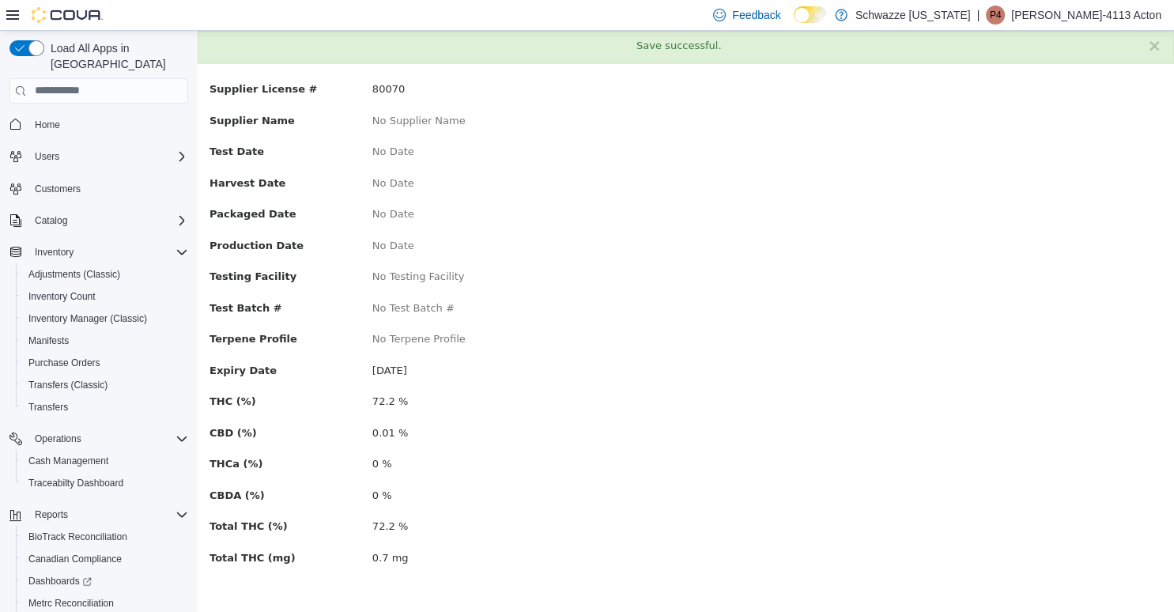
scroll to position [0, 0]
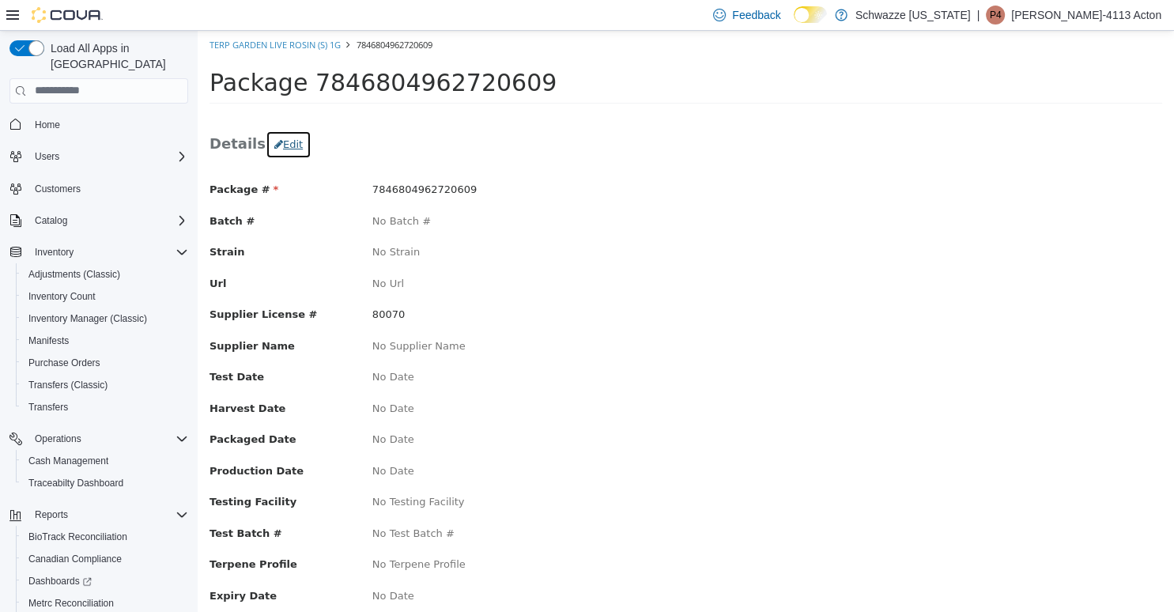
click at [274, 144] on button "Edit" at bounding box center [289, 144] width 46 height 28
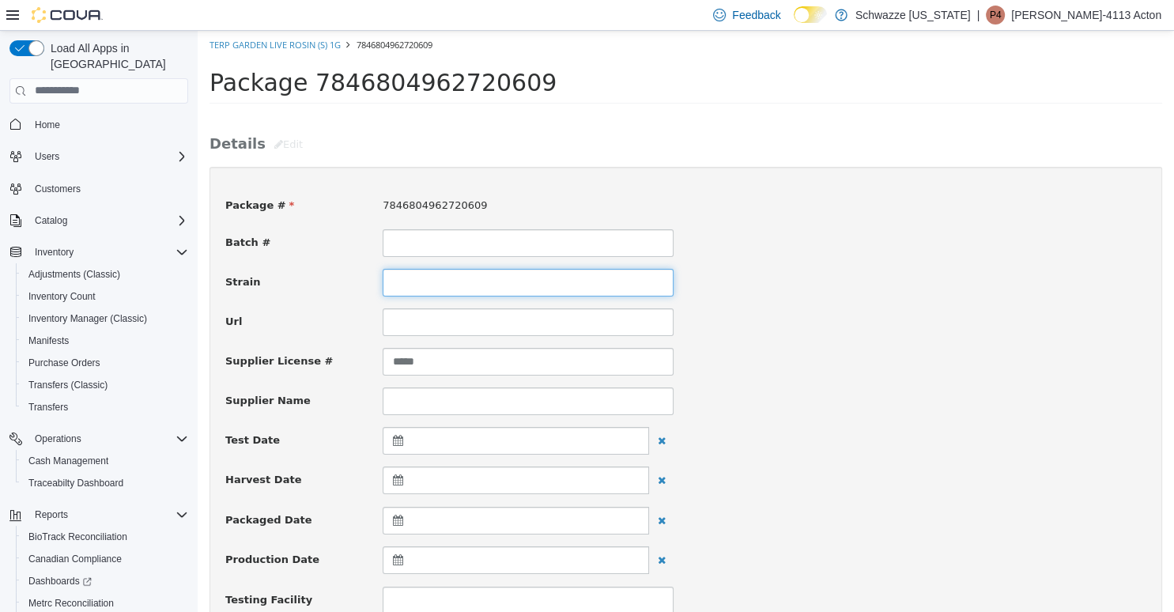
click at [442, 292] on input at bounding box center [528, 282] width 291 height 28
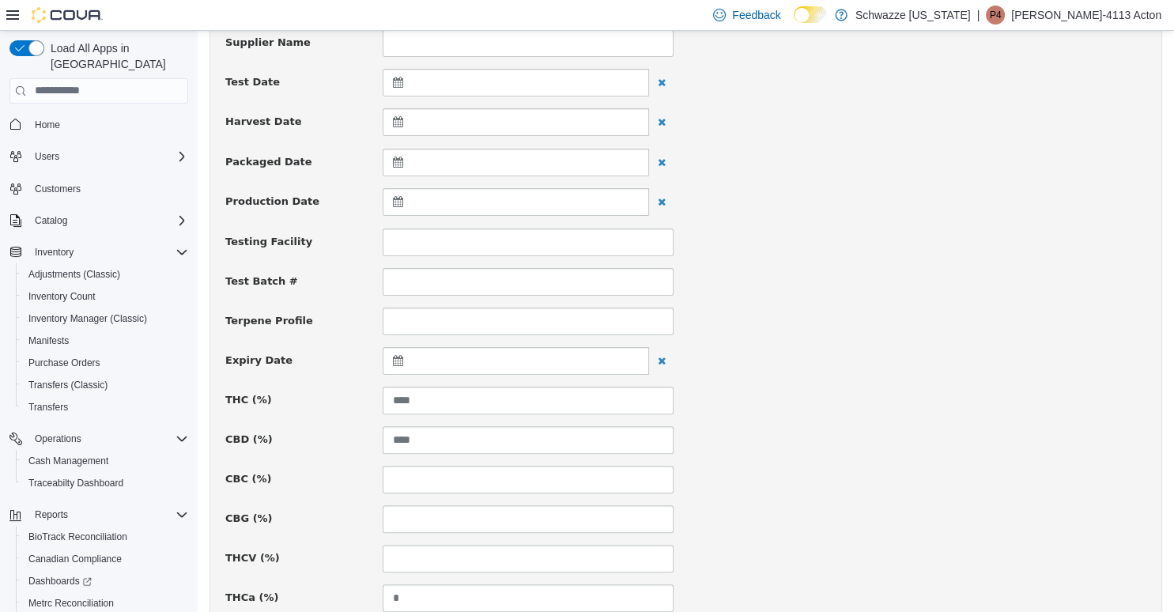
scroll to position [501, 0]
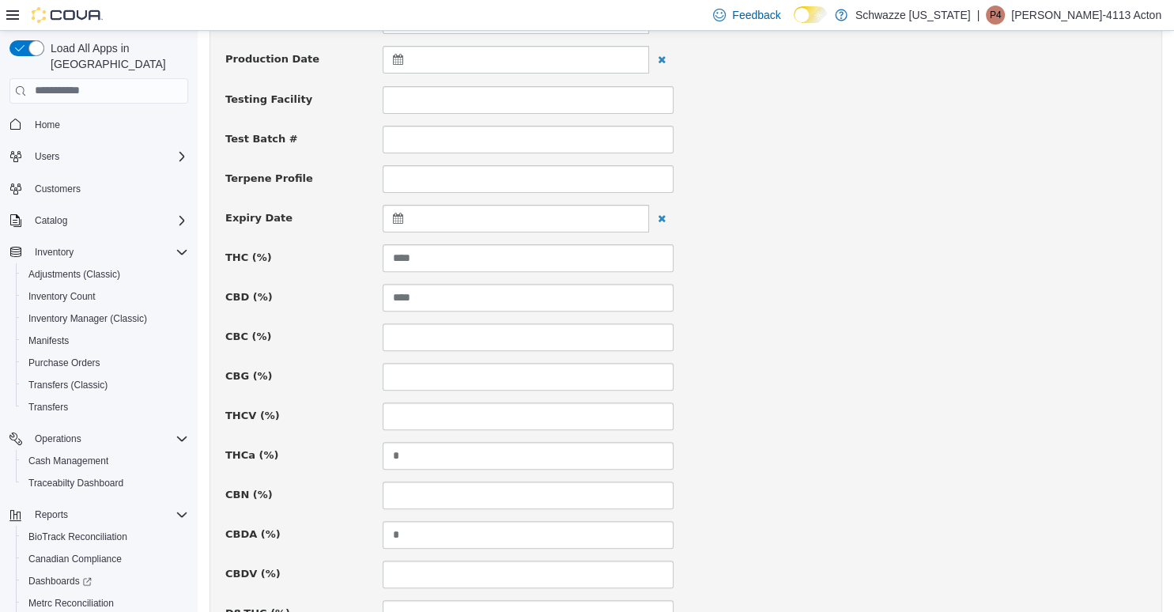
type input "**********"
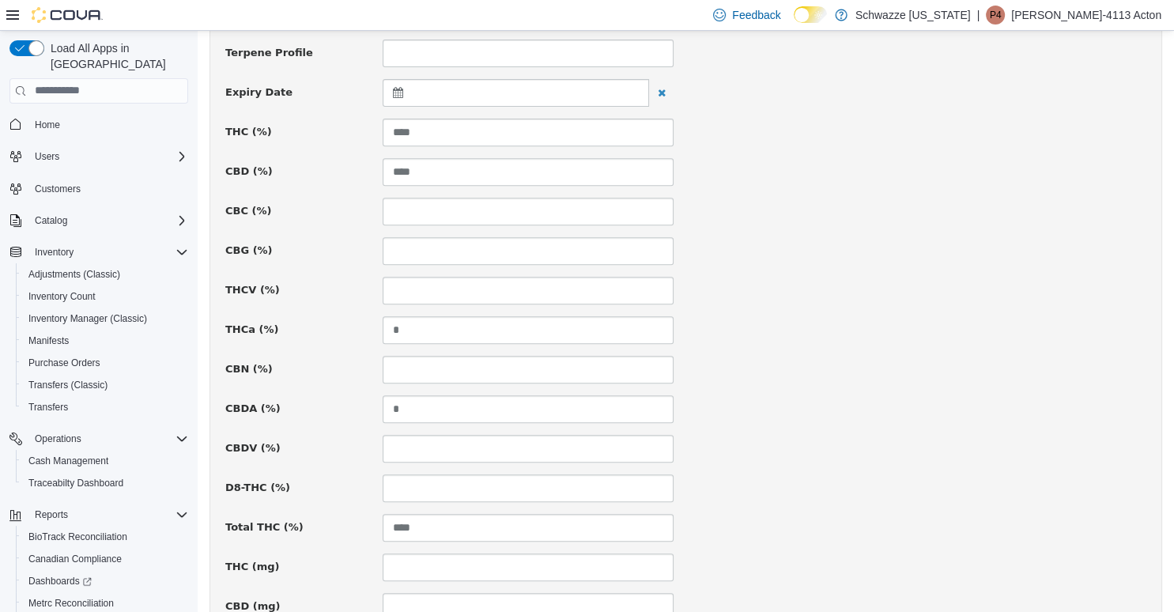
scroll to position [584, 0]
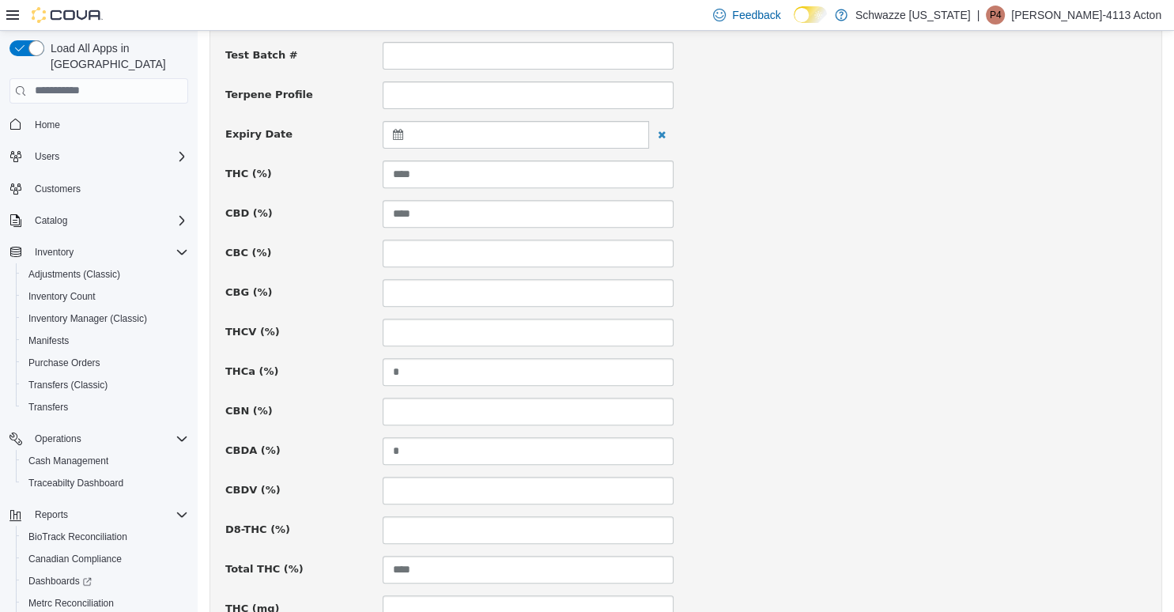
click at [459, 138] on div at bounding box center [516, 134] width 267 height 28
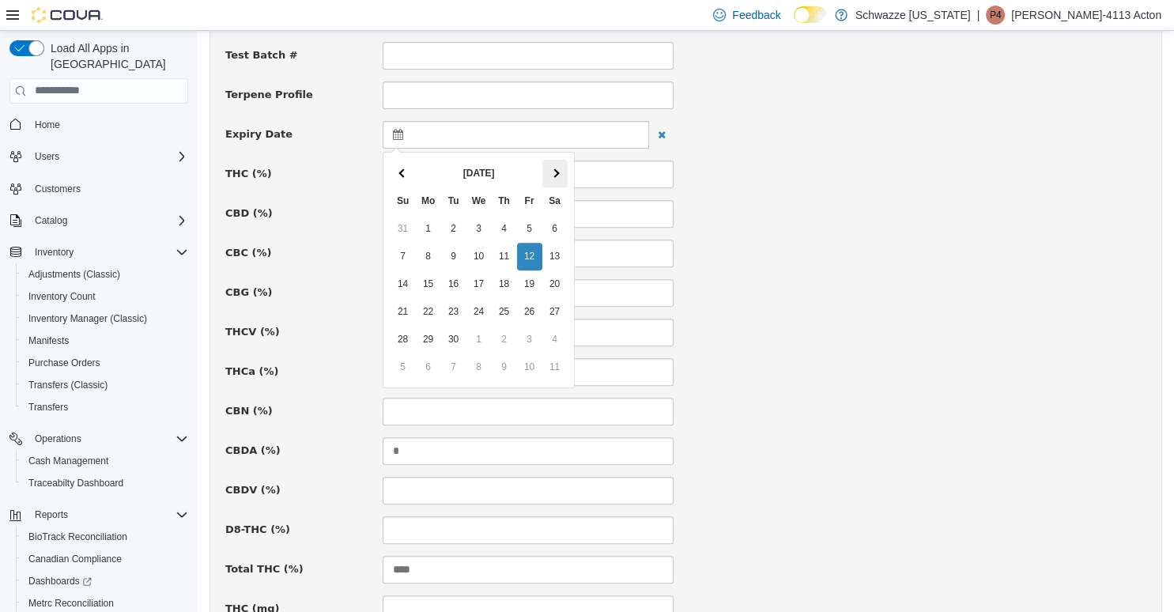
click at [555, 172] on span at bounding box center [554, 172] width 9 height 9
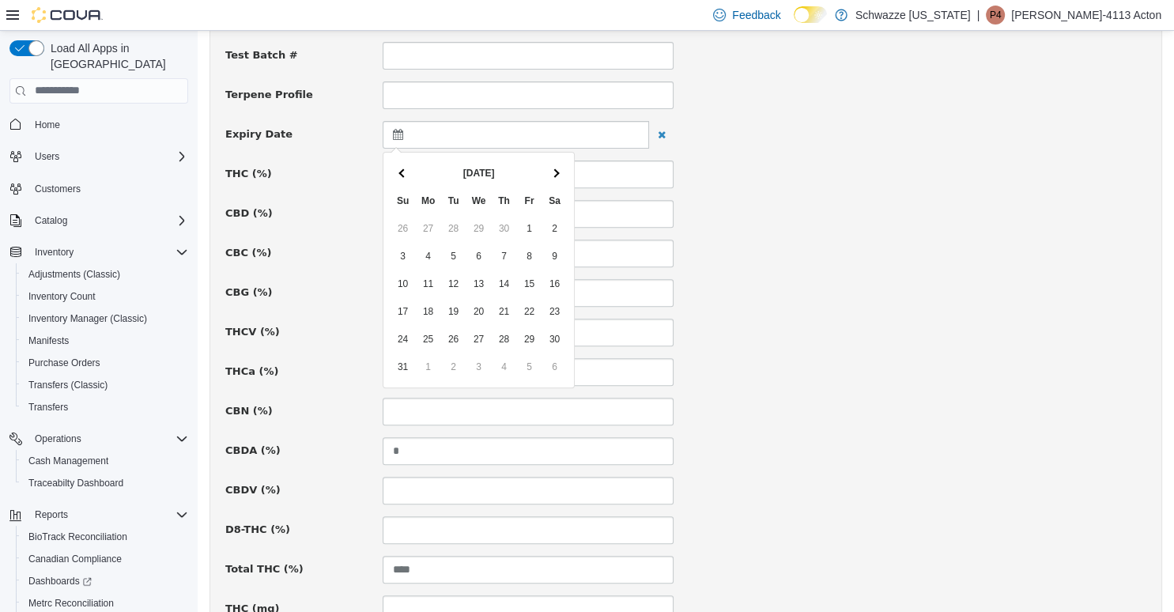
click at [555, 172] on span at bounding box center [554, 172] width 9 height 9
click at [721, 171] on div "THC (%) ****" at bounding box center [686, 174] width 945 height 28
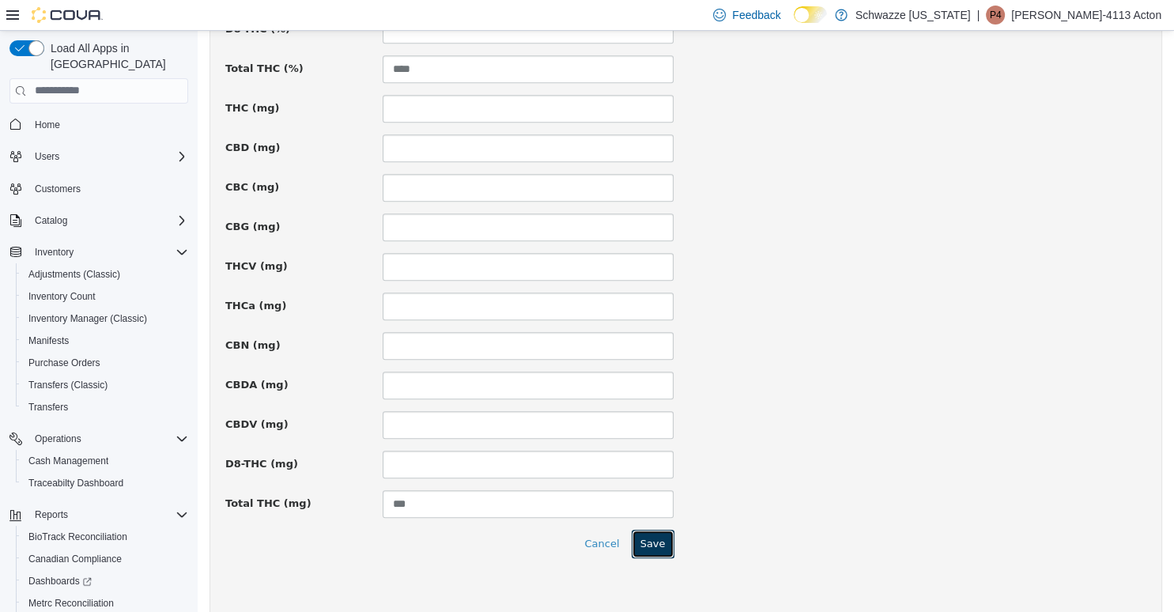
click at [650, 539] on button "Save" at bounding box center [653, 543] width 43 height 28
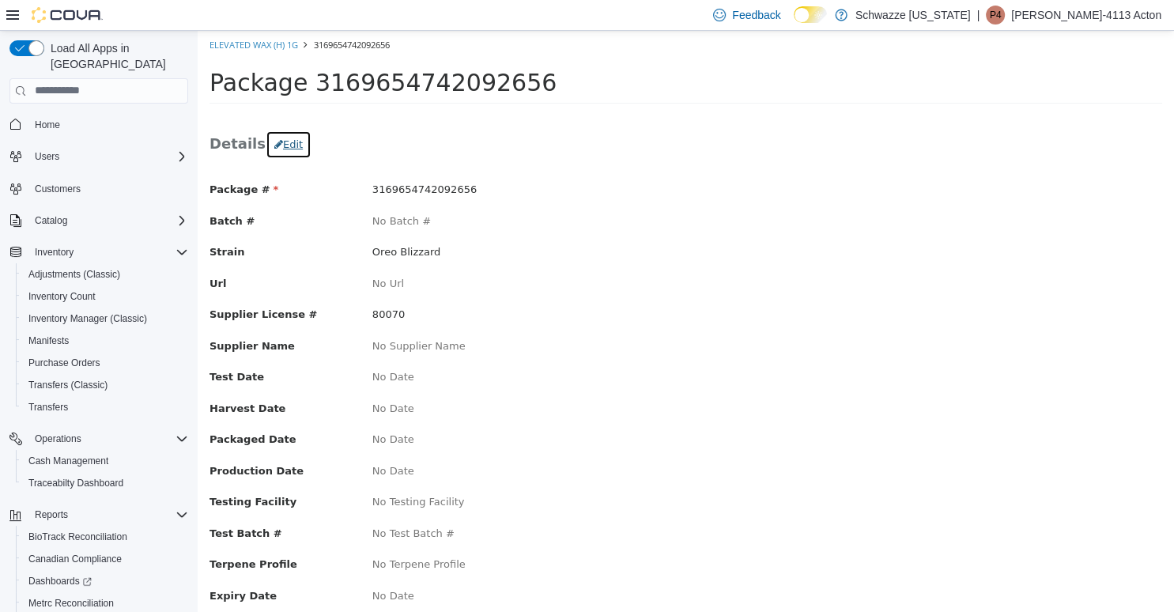
click at [292, 146] on button "Edit" at bounding box center [289, 144] width 46 height 28
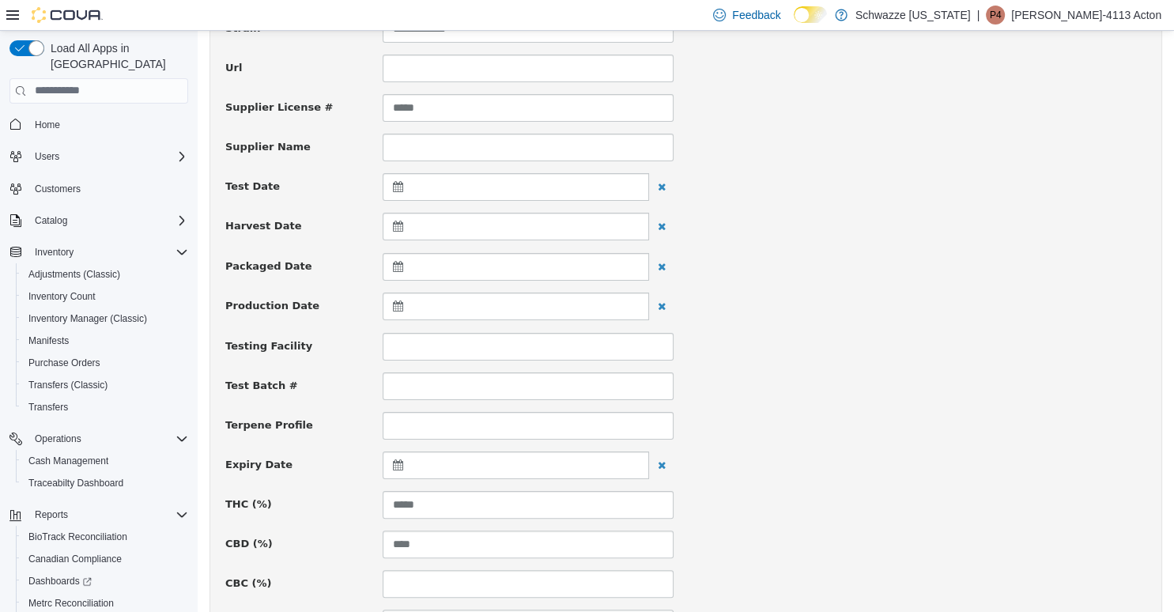
scroll to position [334, 0]
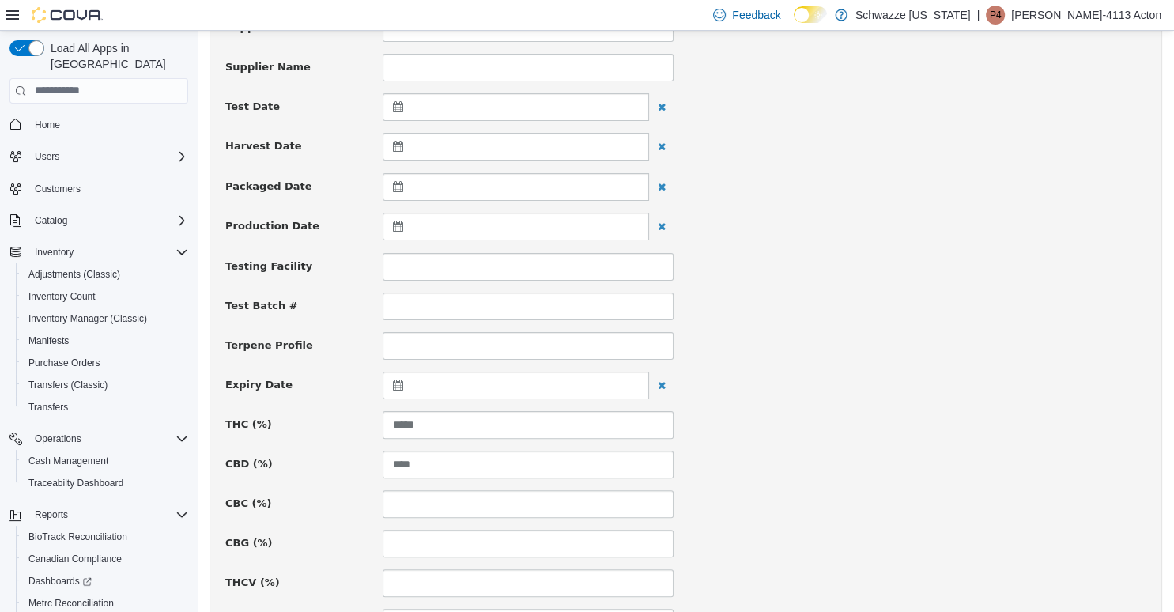
click at [413, 379] on div at bounding box center [516, 385] width 267 height 28
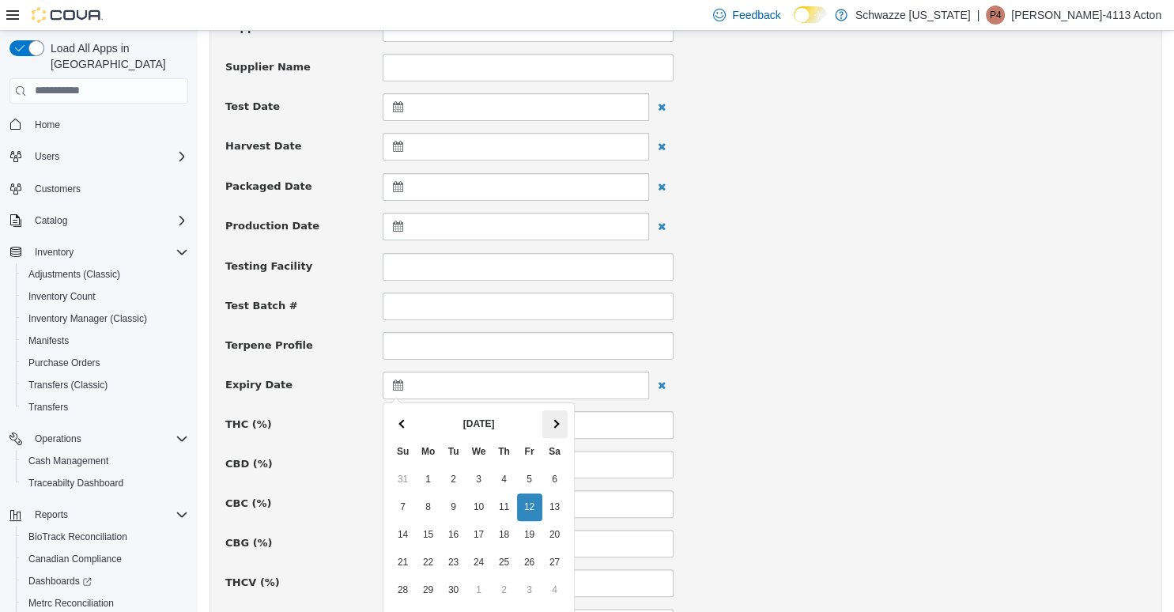
click at [557, 417] on th at bounding box center [555, 424] width 25 height 28
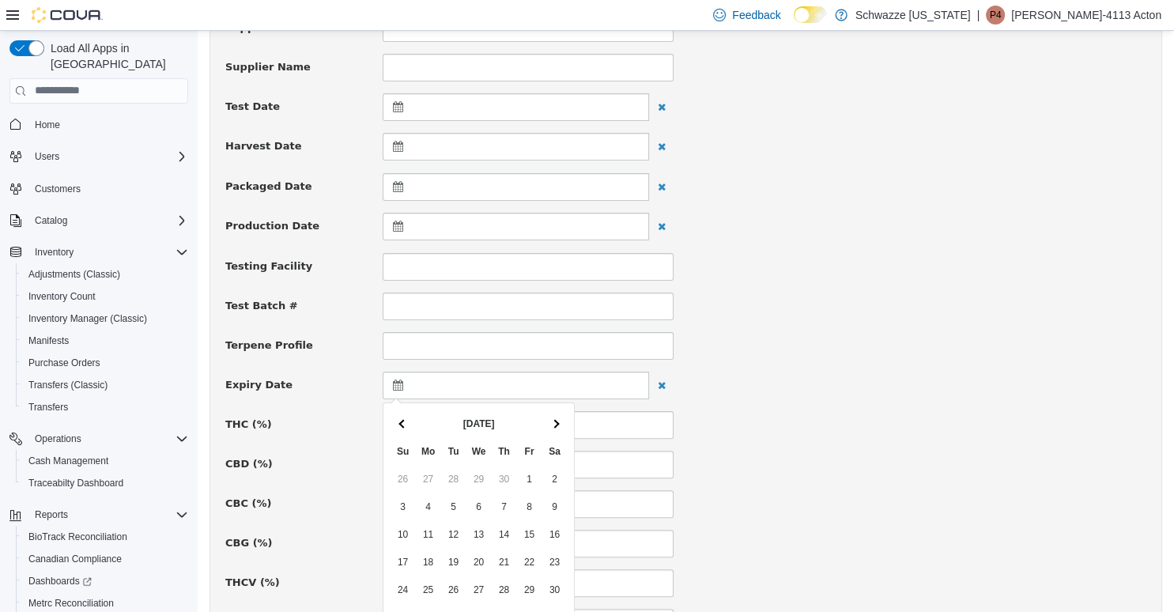
click at [557, 417] on th at bounding box center [555, 424] width 25 height 28
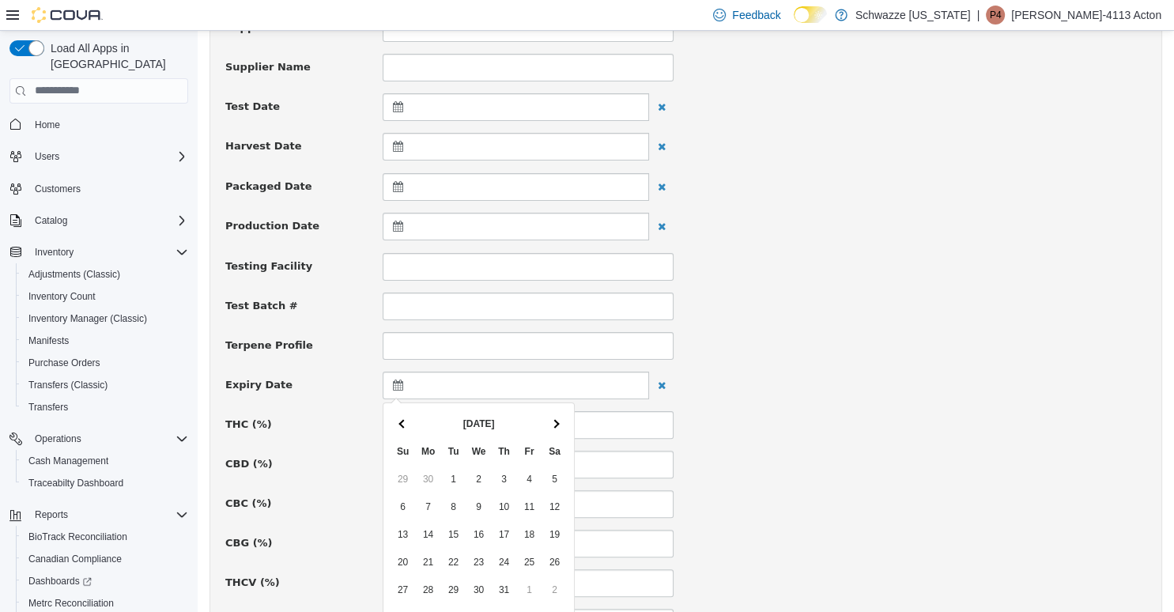
click at [557, 417] on th at bounding box center [555, 424] width 25 height 28
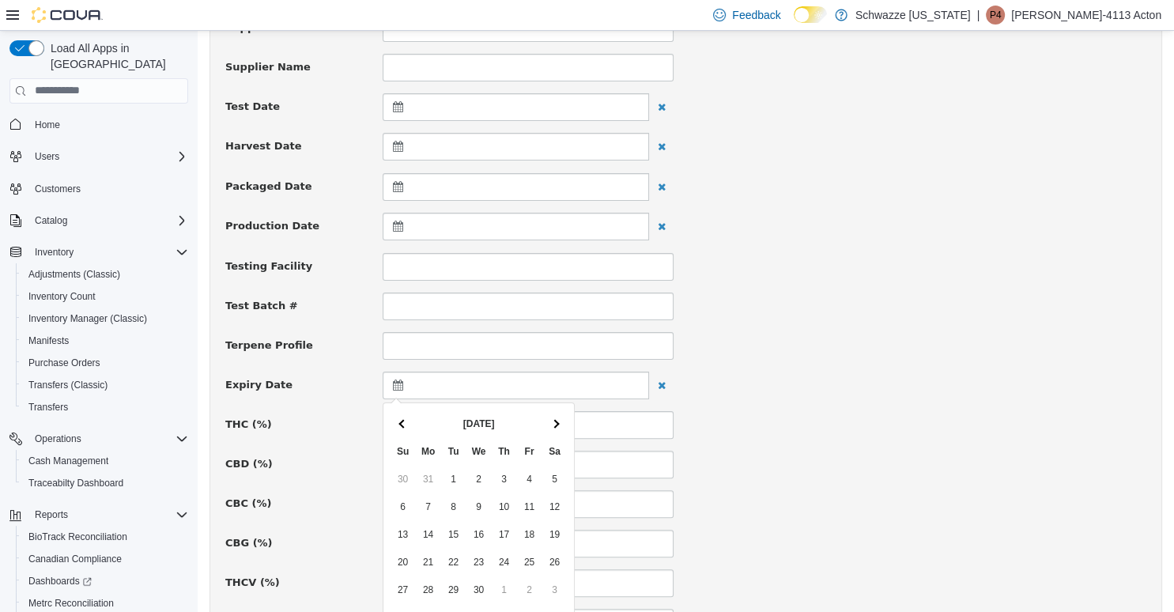
click at [557, 417] on th at bounding box center [555, 424] width 25 height 28
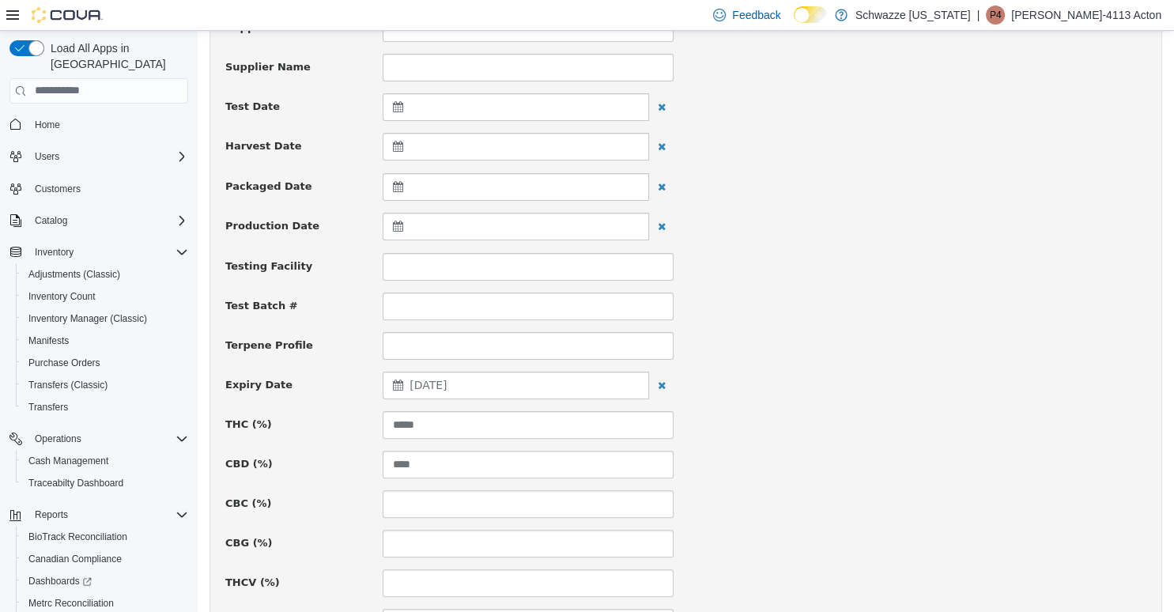
click at [771, 366] on div "**********" at bounding box center [685, 592] width 921 height 1488
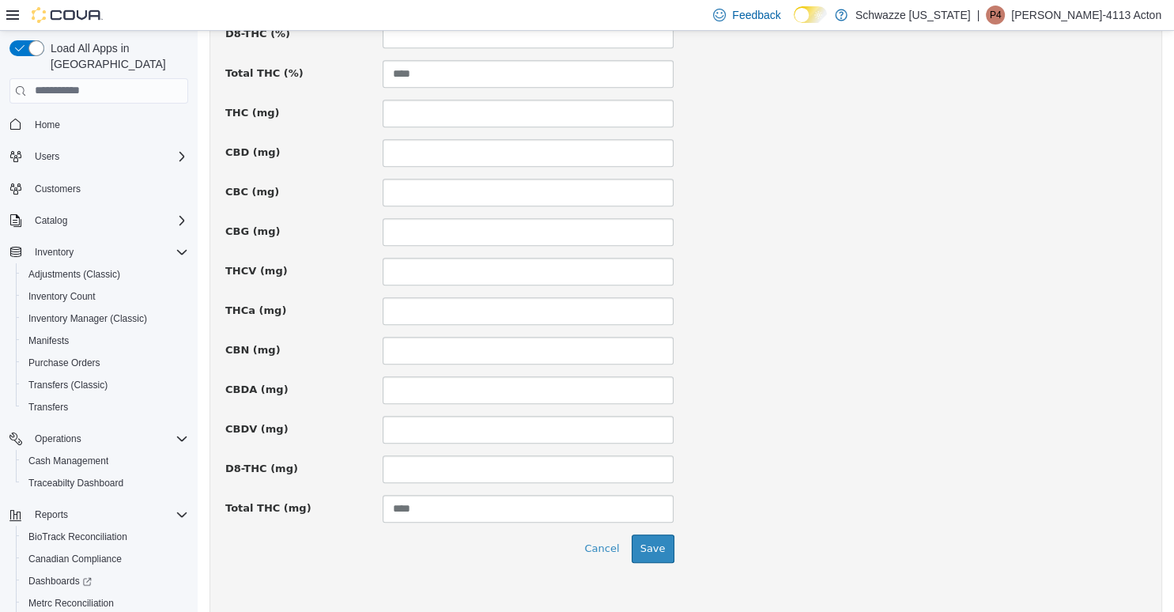
scroll to position [1103, 0]
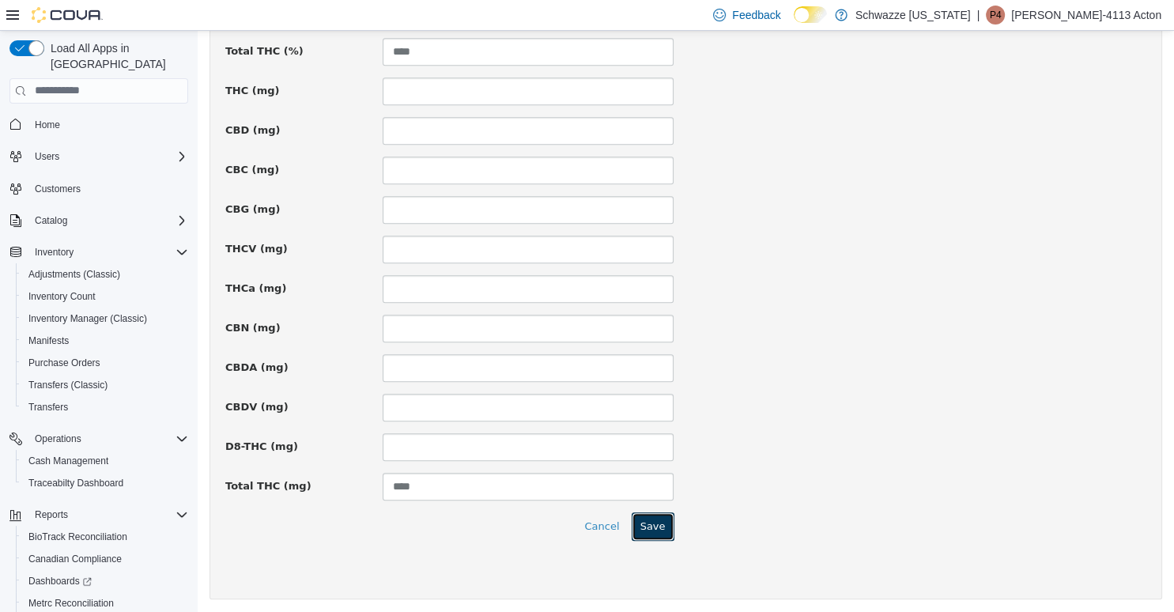
click at [647, 524] on button "Save" at bounding box center [653, 526] width 43 height 28
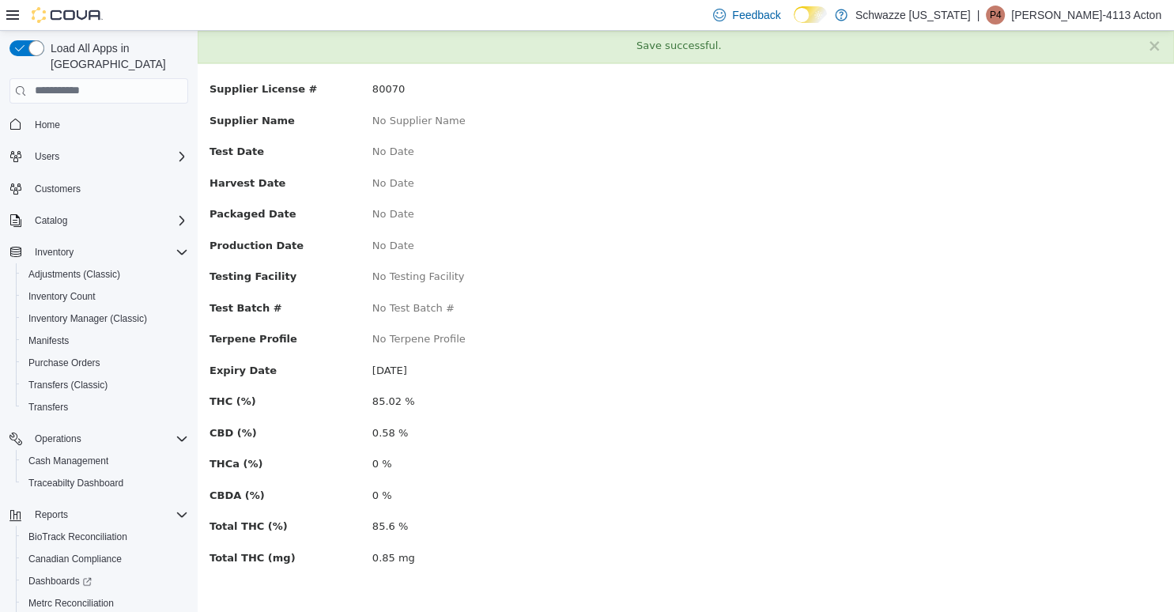
scroll to position [0, 0]
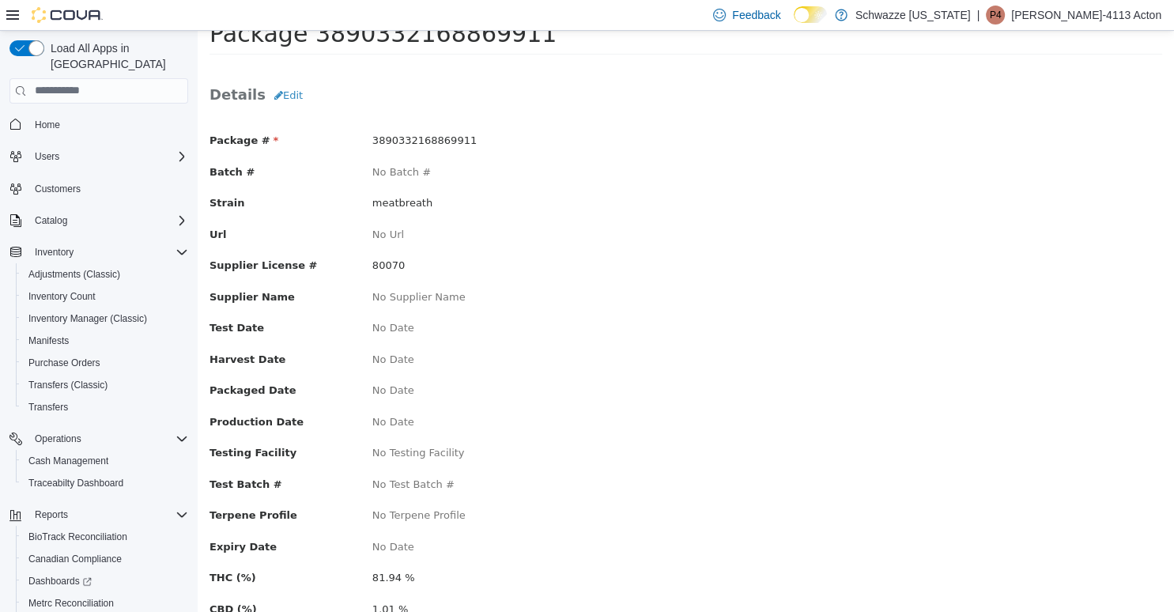
scroll to position [83, 0]
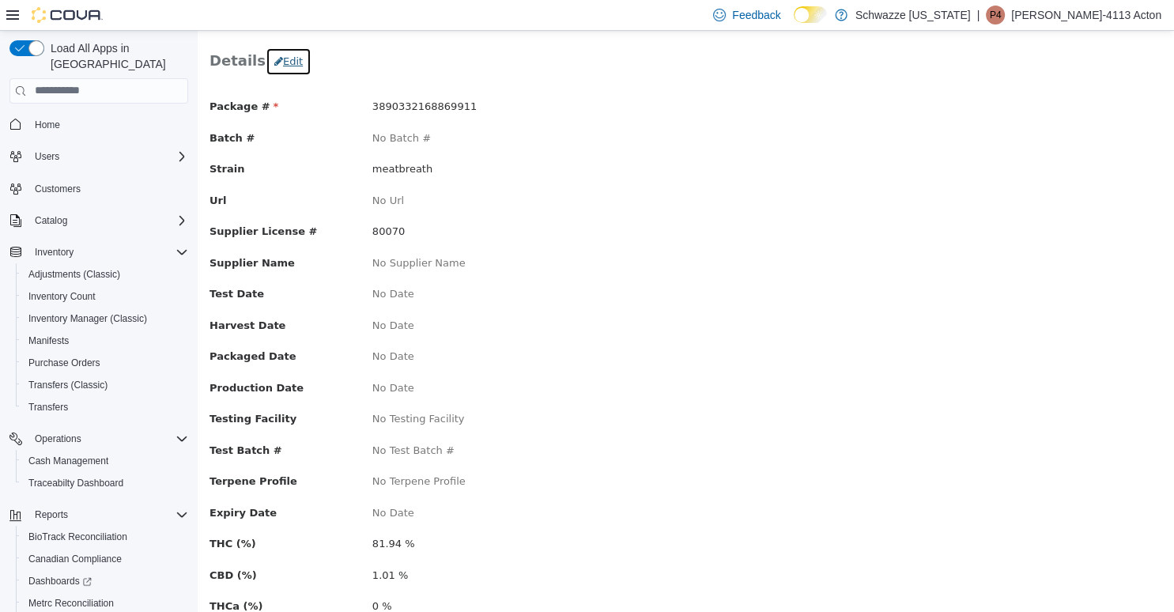
click at [274, 57] on button "Edit" at bounding box center [289, 61] width 46 height 28
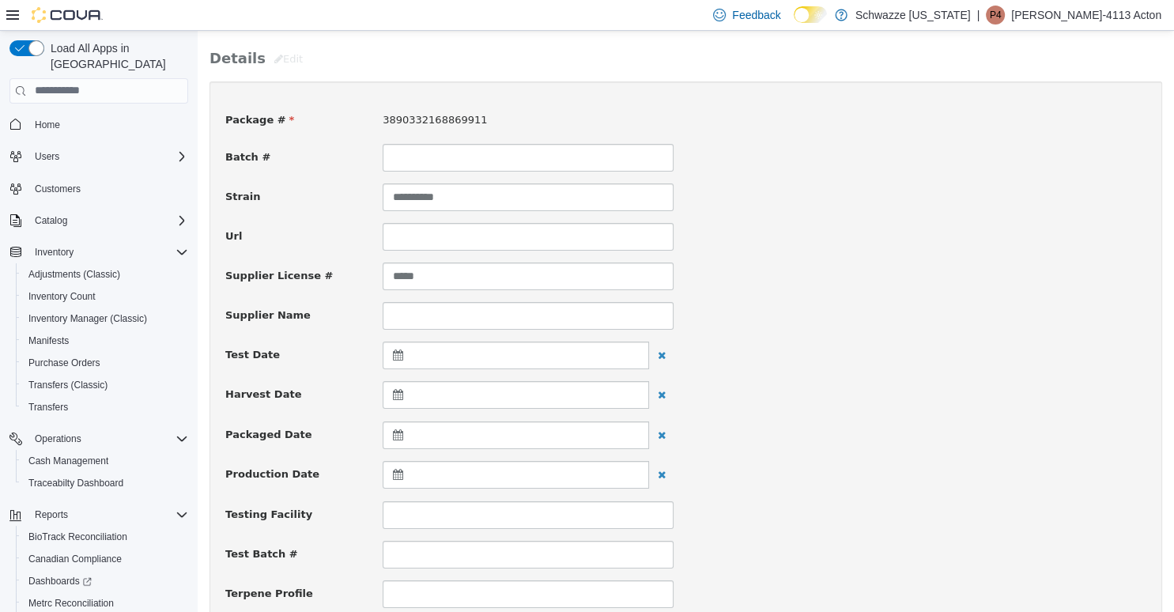
scroll to position [584, 0]
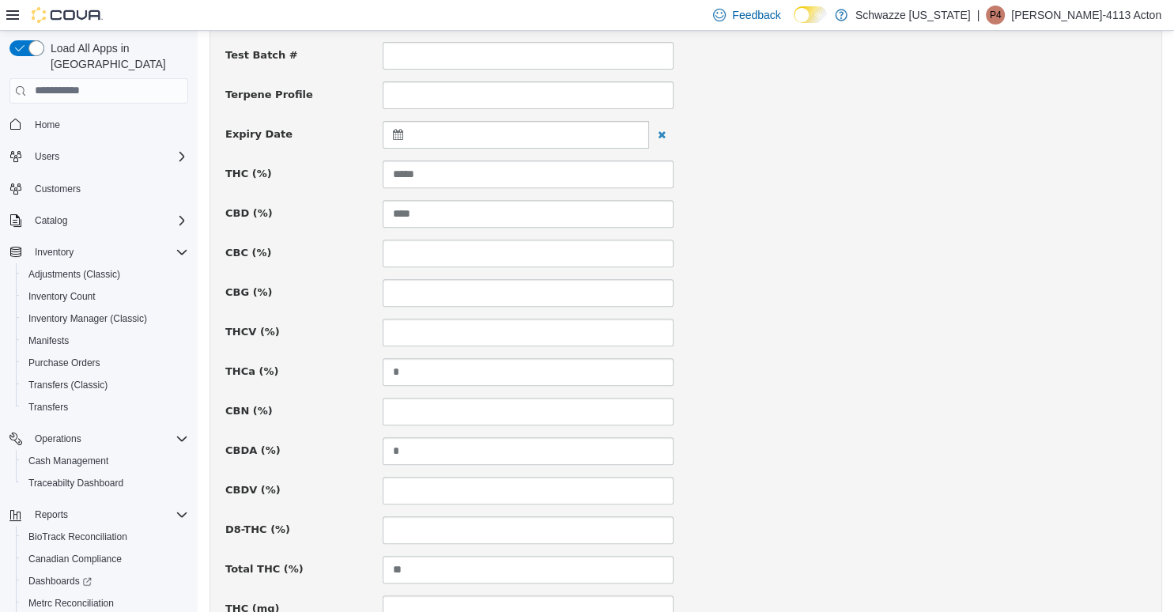
click at [444, 132] on div at bounding box center [516, 134] width 267 height 28
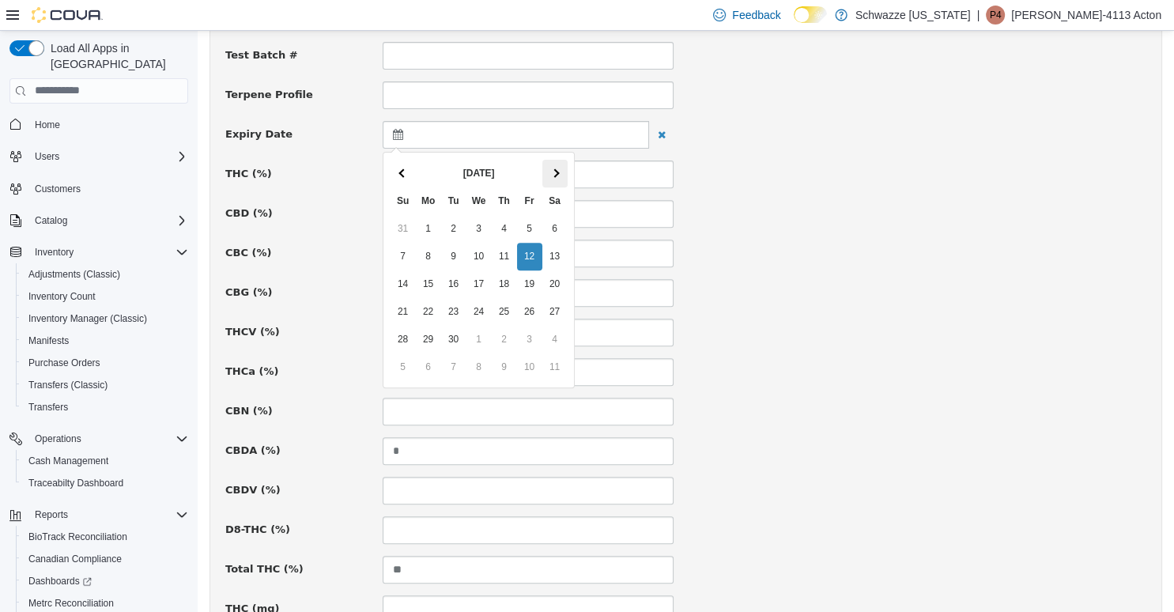
click at [554, 174] on span at bounding box center [554, 172] width 9 height 9
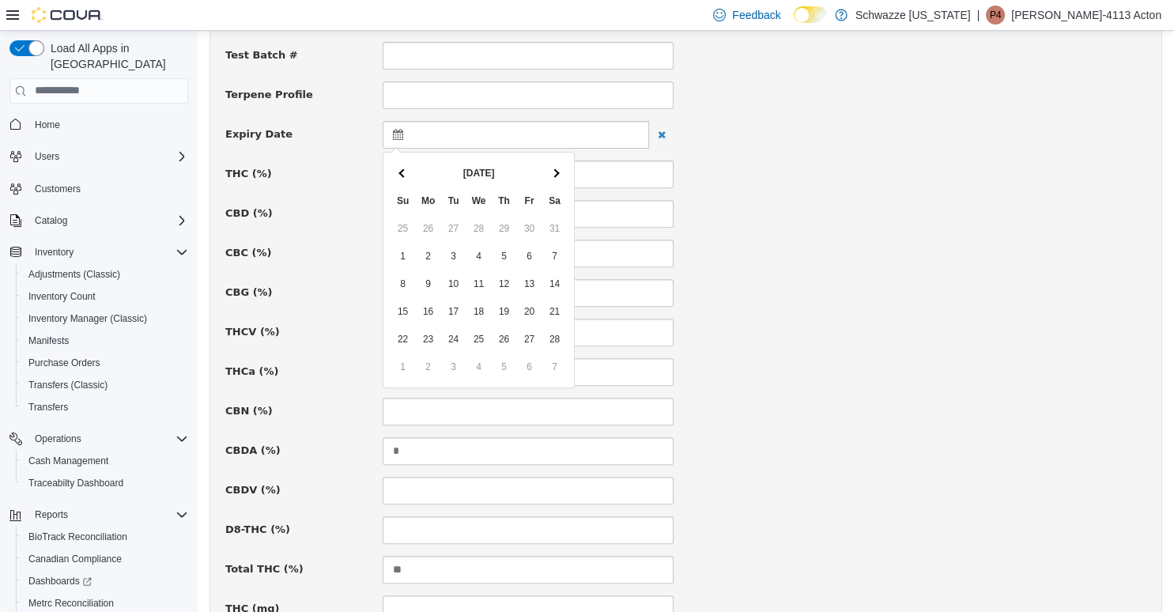
click at [554, 174] on span at bounding box center [554, 172] width 9 height 9
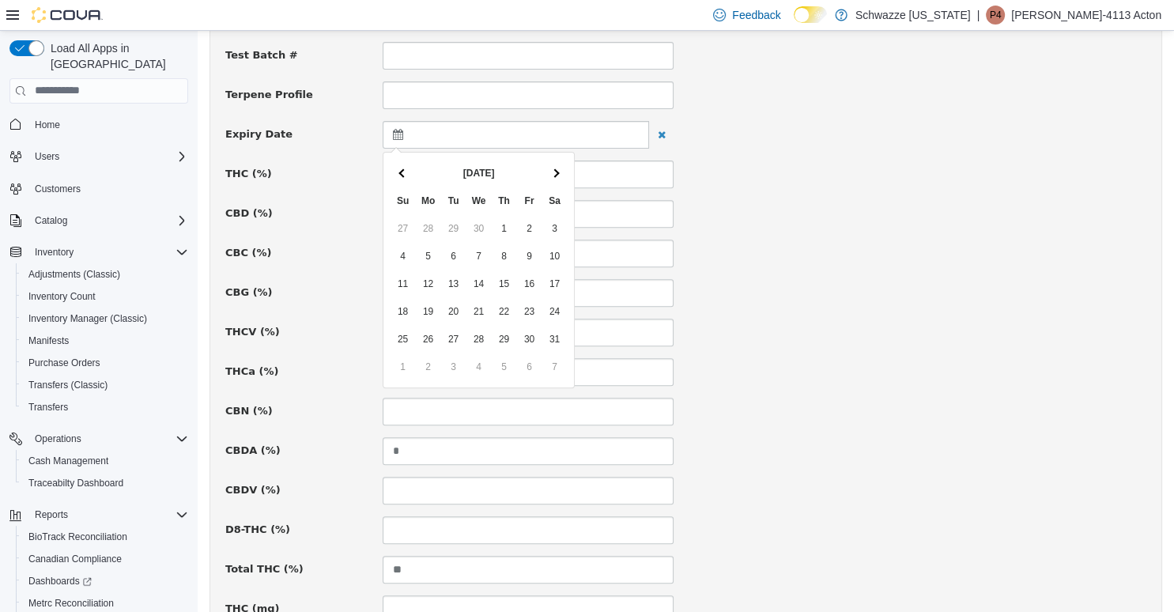
click at [554, 174] on span at bounding box center [554, 172] width 9 height 9
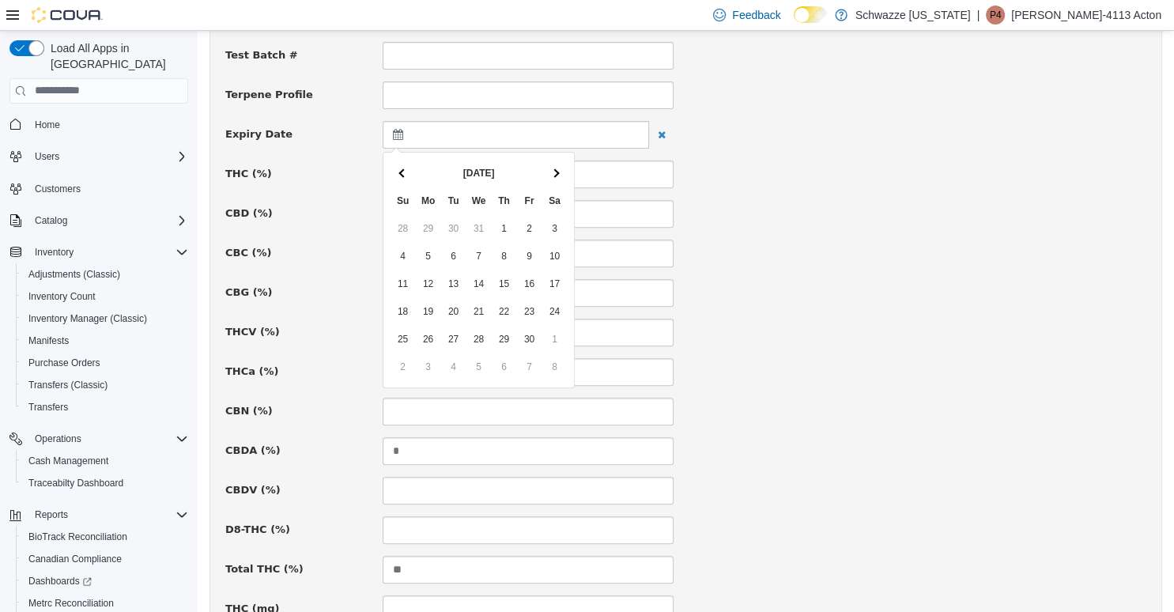
click at [554, 174] on span at bounding box center [554, 172] width 9 height 9
click at [789, 248] on div "CBC (%)" at bounding box center [686, 253] width 945 height 28
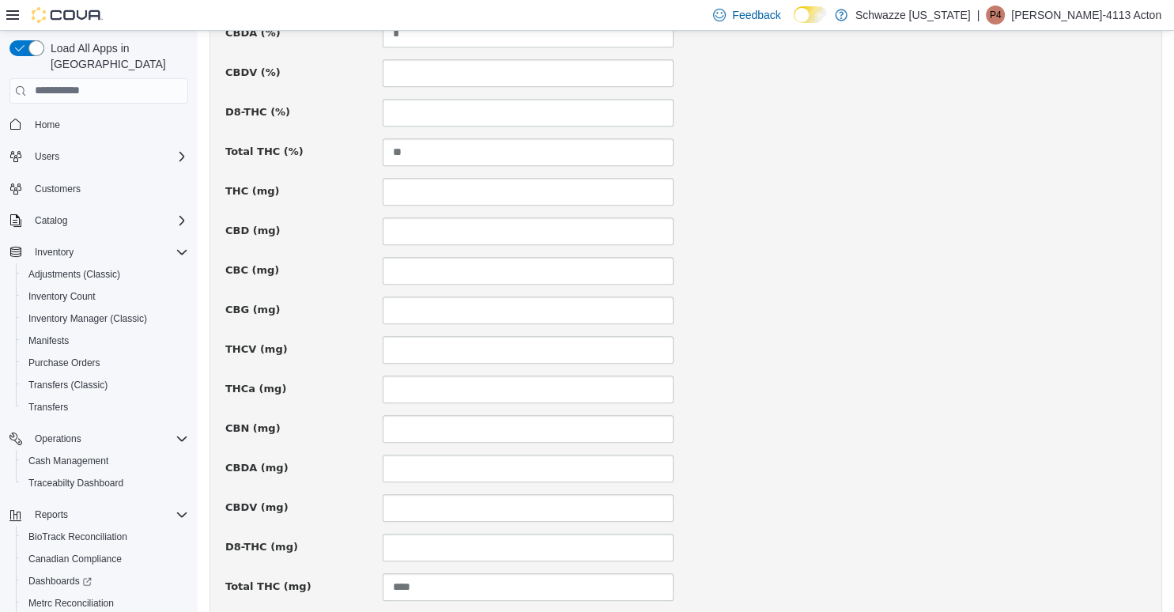
scroll to position [1103, 0]
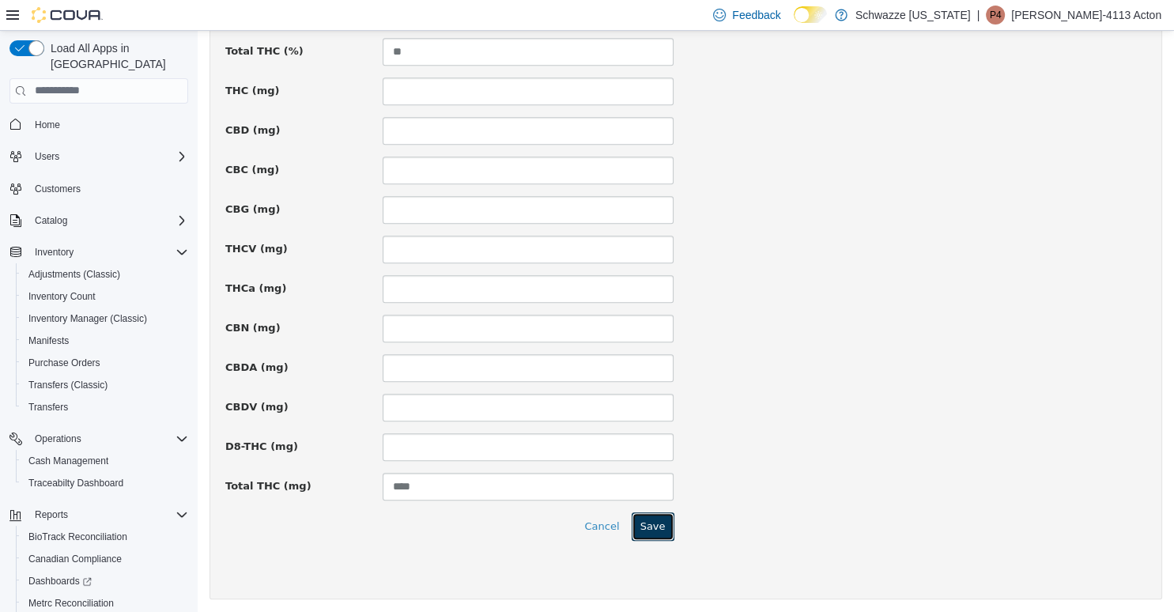
click at [645, 531] on button "Save" at bounding box center [653, 526] width 43 height 28
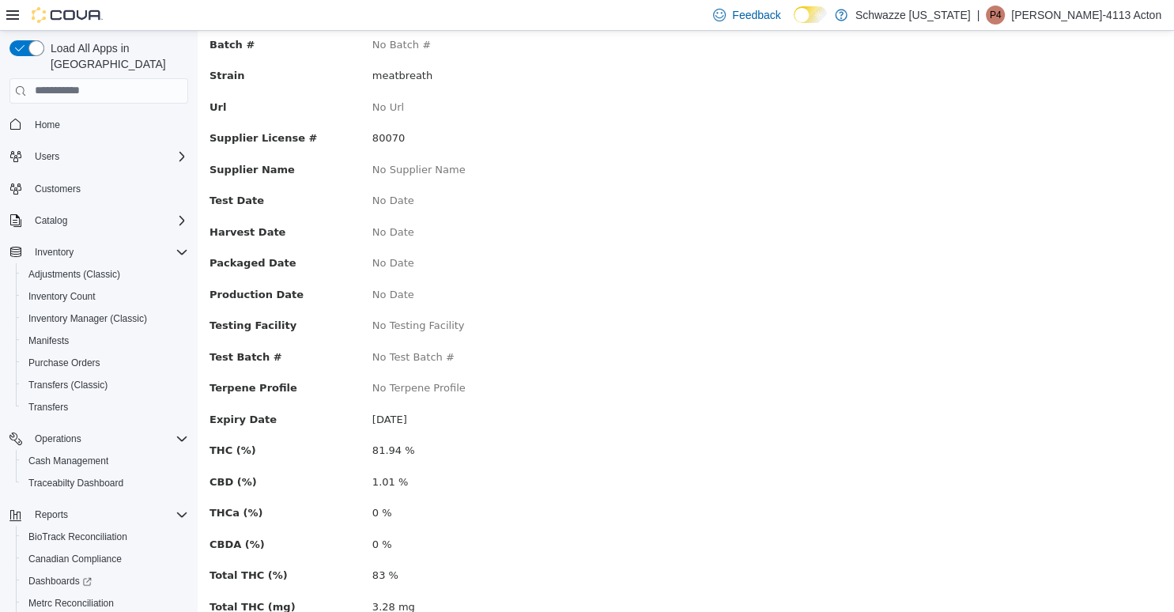
scroll to position [225, 0]
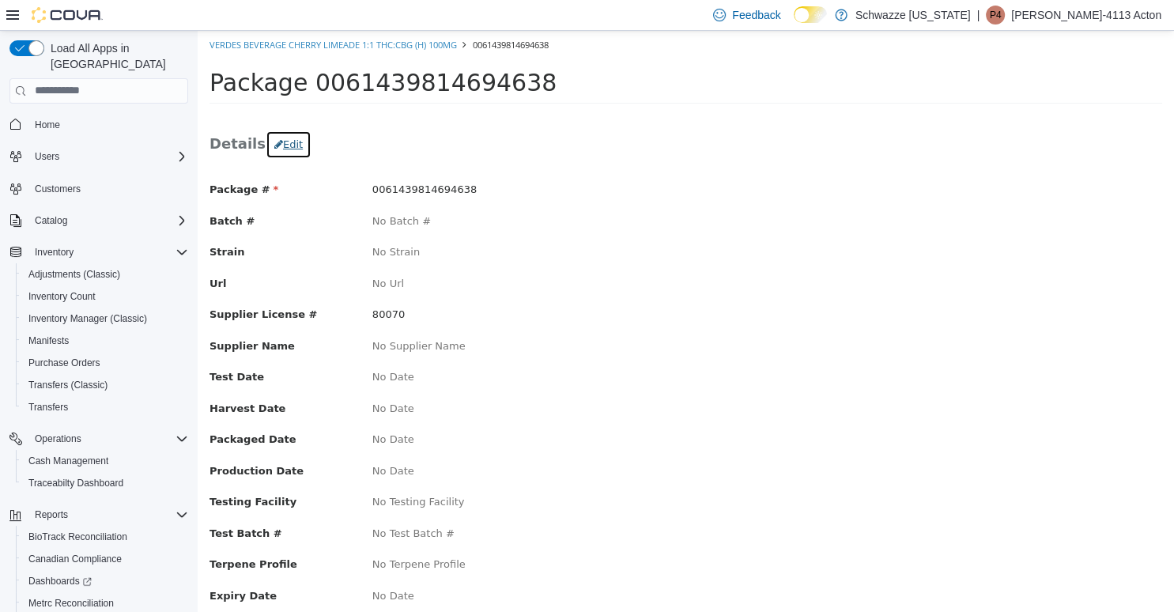
click at [284, 139] on button "Edit" at bounding box center [289, 144] width 46 height 28
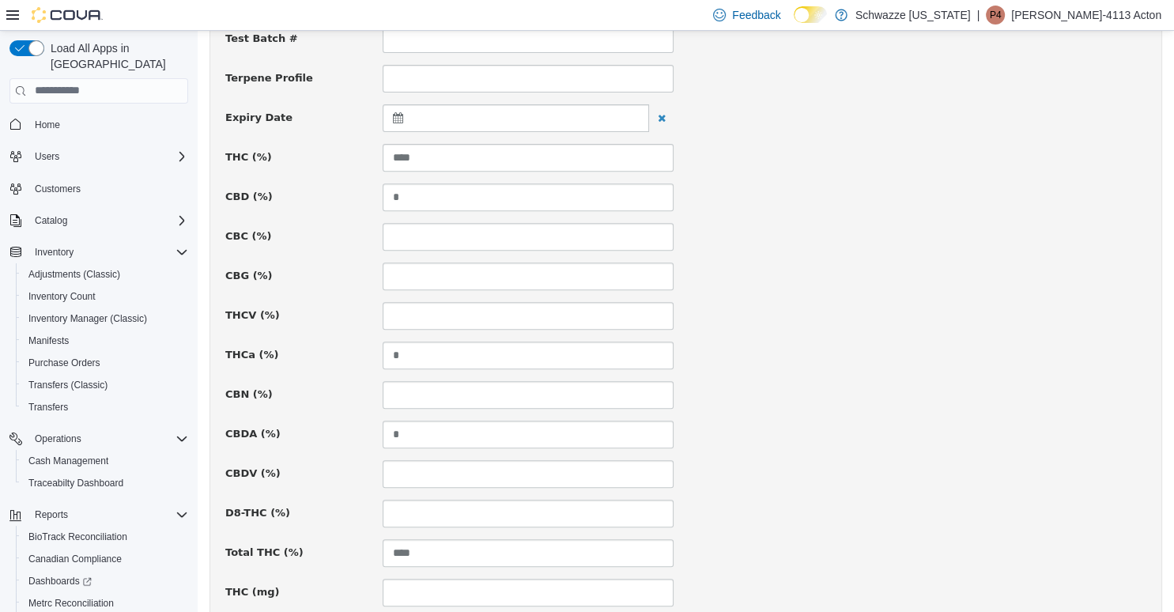
scroll to position [434, 0]
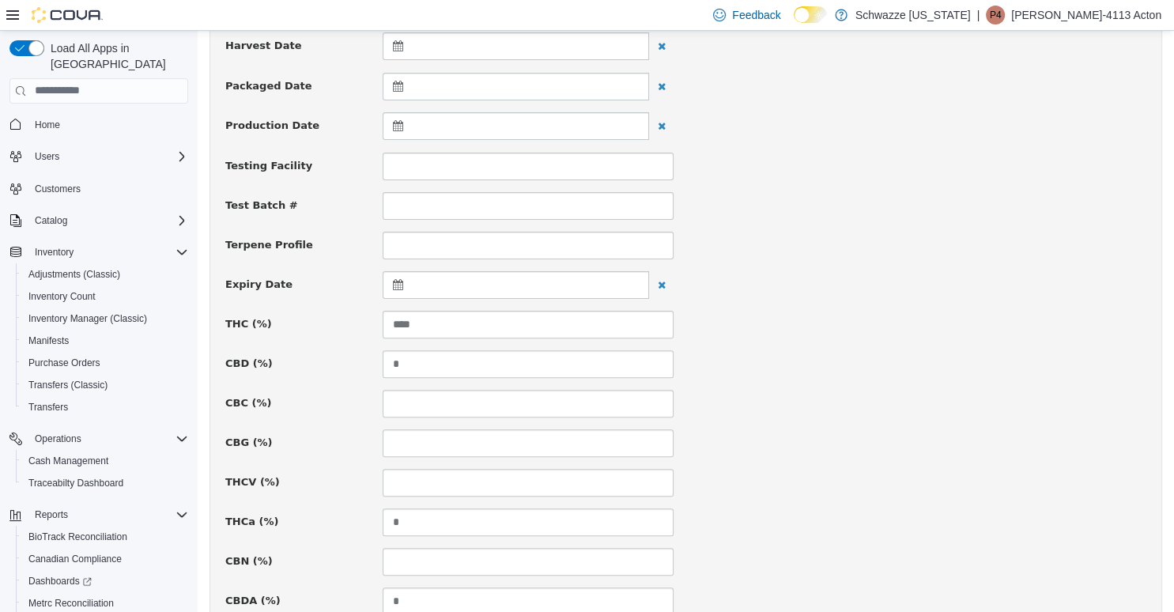
click at [471, 285] on div at bounding box center [516, 284] width 267 height 28
click at [556, 330] on th at bounding box center [555, 323] width 25 height 28
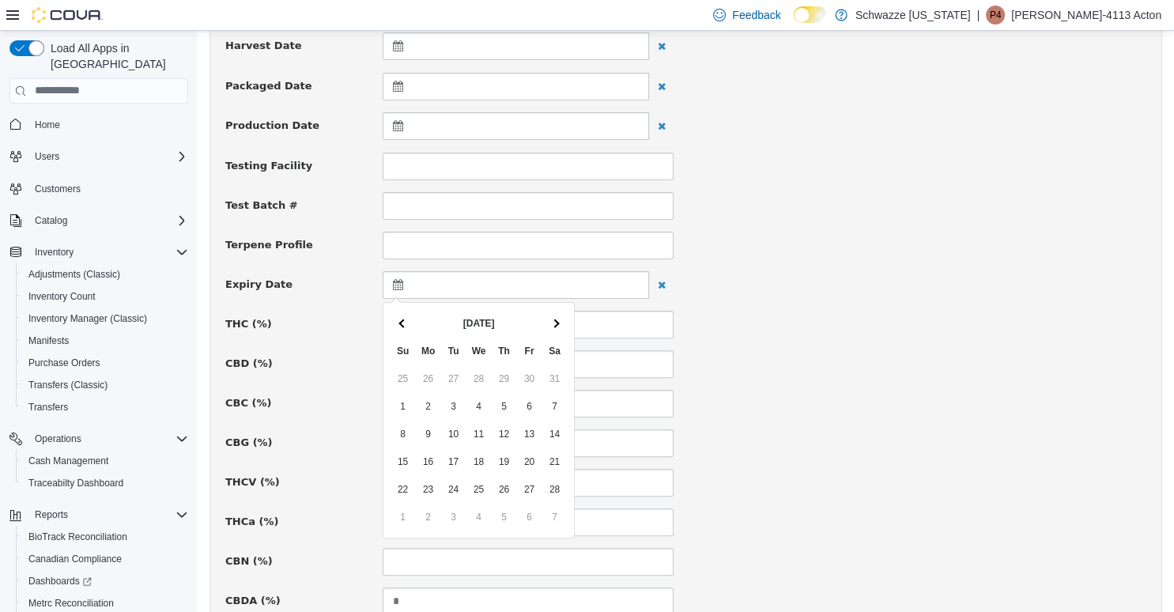
click at [556, 330] on th at bounding box center [555, 323] width 25 height 28
click at [555, 330] on th at bounding box center [555, 323] width 25 height 28
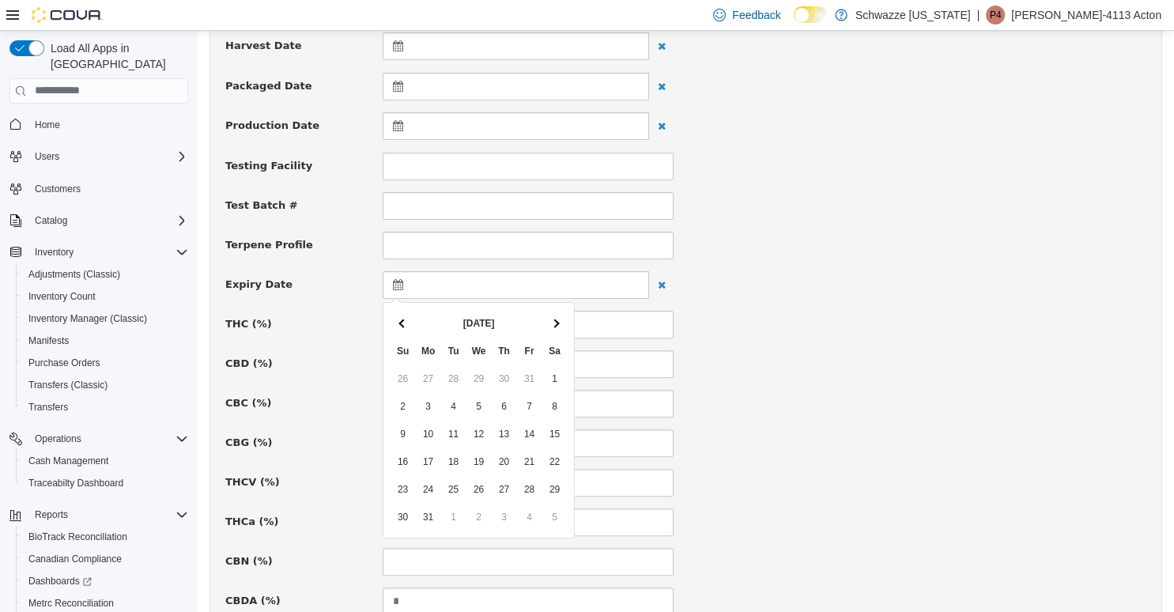
click at [555, 330] on th at bounding box center [555, 323] width 25 height 28
click at [408, 326] on th at bounding box center [403, 323] width 25 height 28
click at [408, 325] on th at bounding box center [403, 323] width 25 height 28
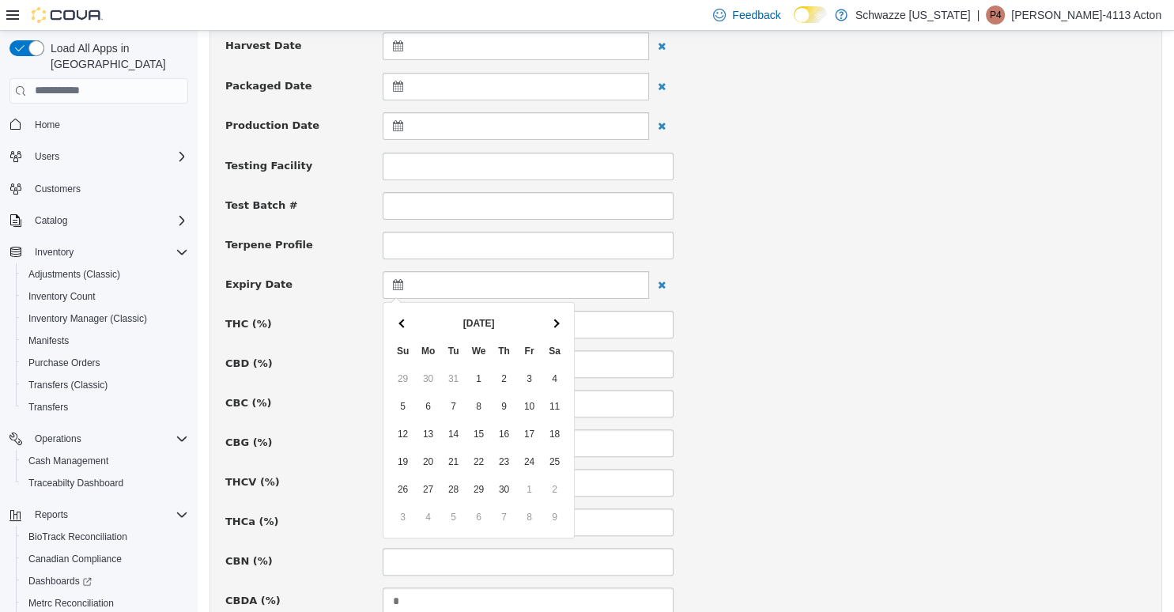
click at [408, 325] on th at bounding box center [403, 323] width 25 height 28
click at [772, 325] on div "THC (%) ****" at bounding box center [686, 324] width 945 height 28
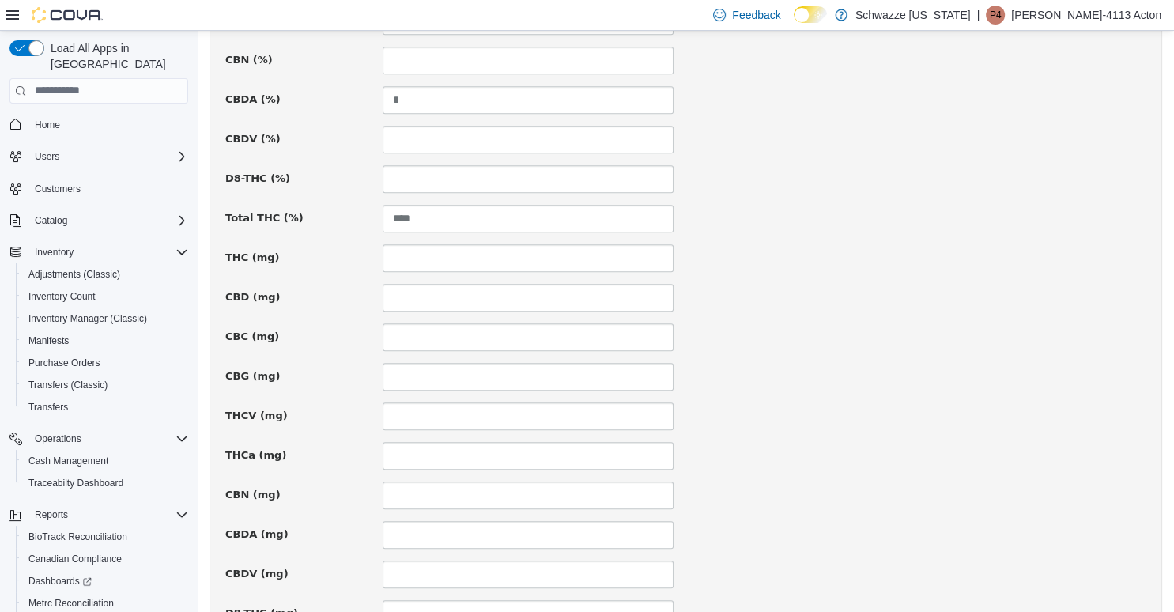
scroll to position [1103, 0]
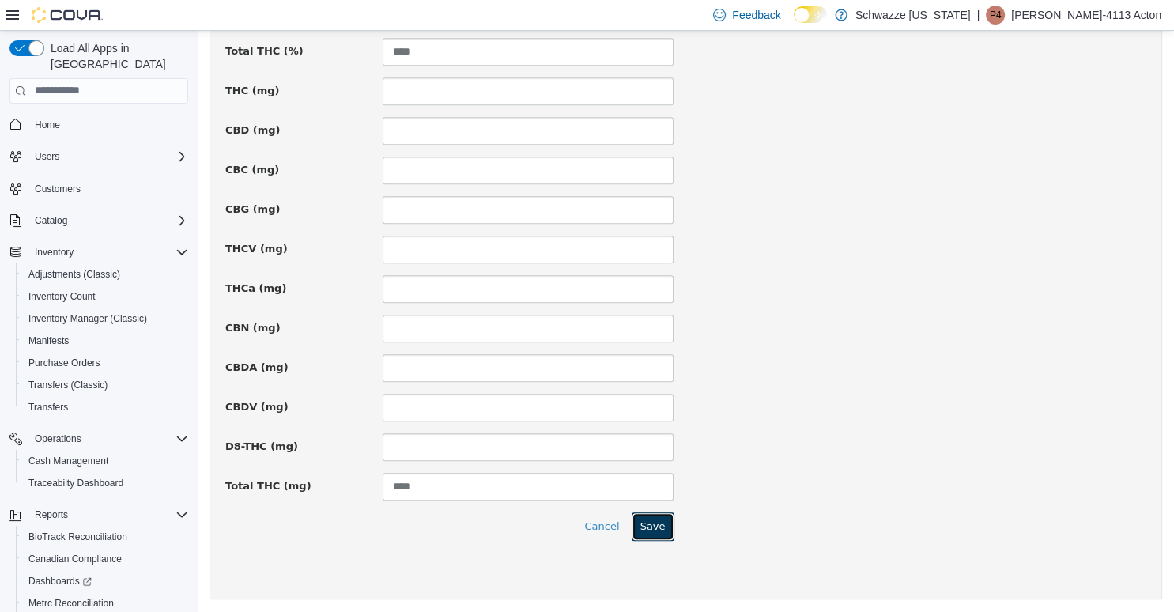
click at [652, 524] on button "Save" at bounding box center [653, 526] width 43 height 28
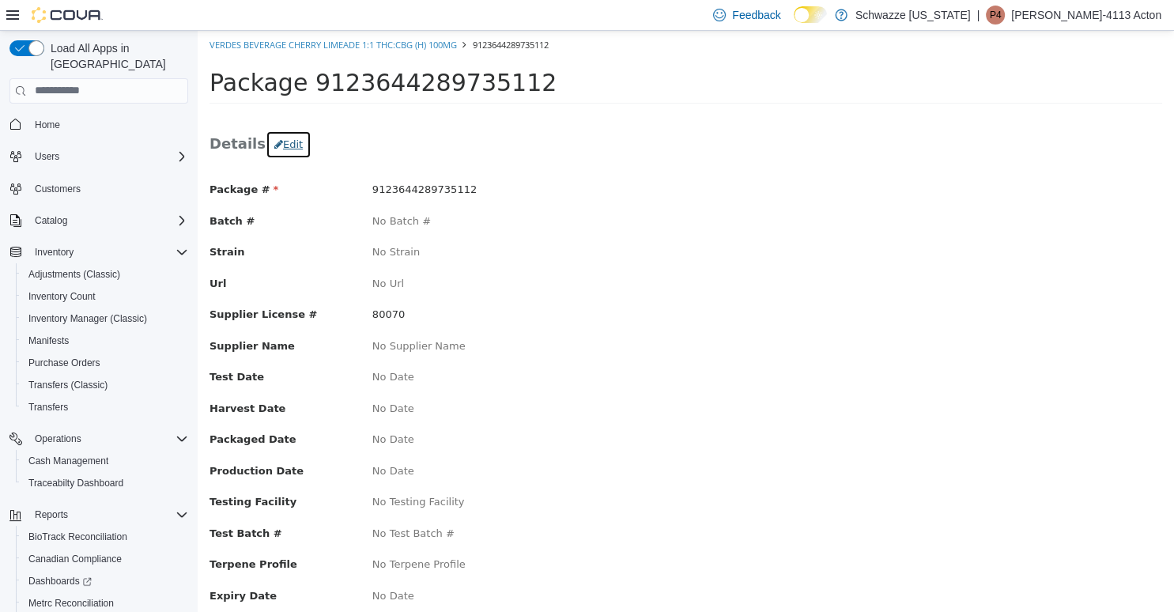
click at [293, 141] on button "Edit" at bounding box center [289, 144] width 46 height 28
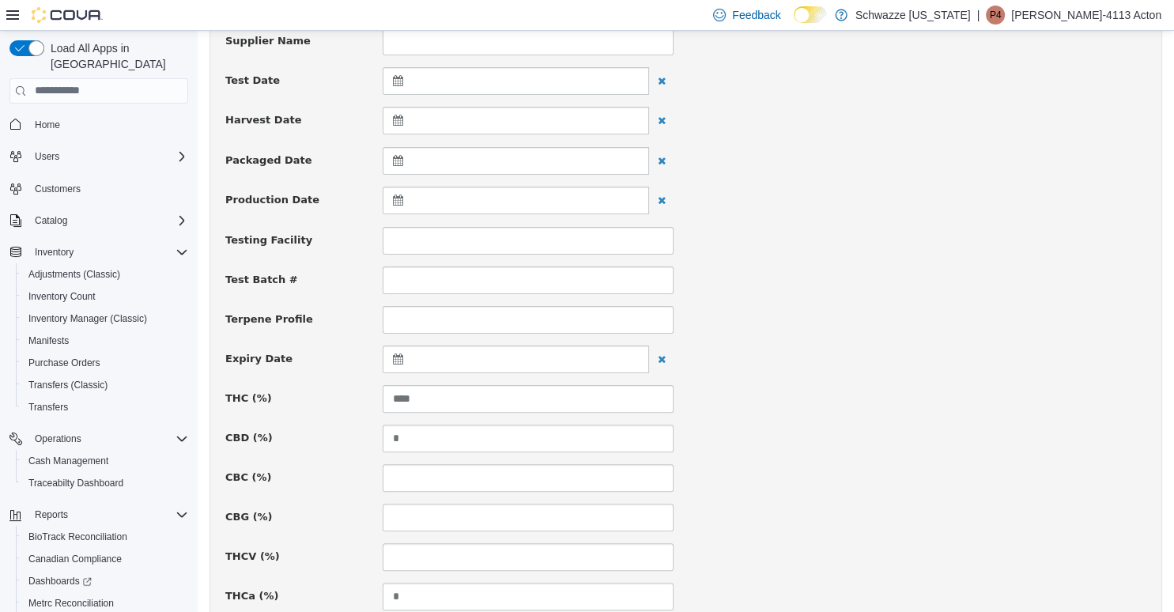
scroll to position [418, 0]
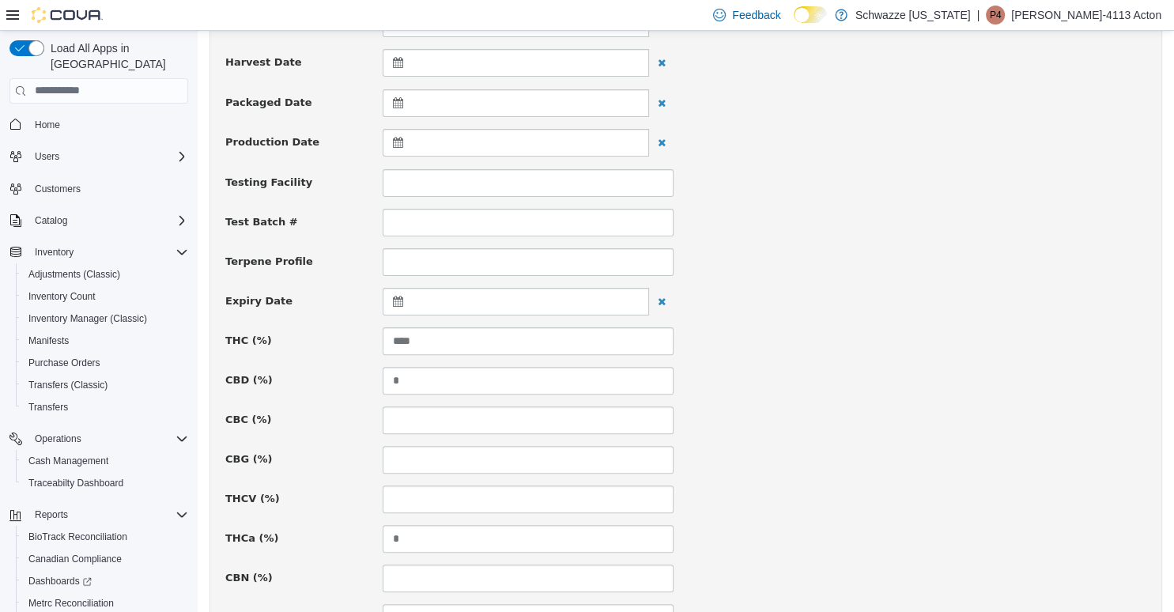
click at [441, 301] on div at bounding box center [516, 301] width 267 height 28
click at [552, 339] on span at bounding box center [554, 339] width 9 height 9
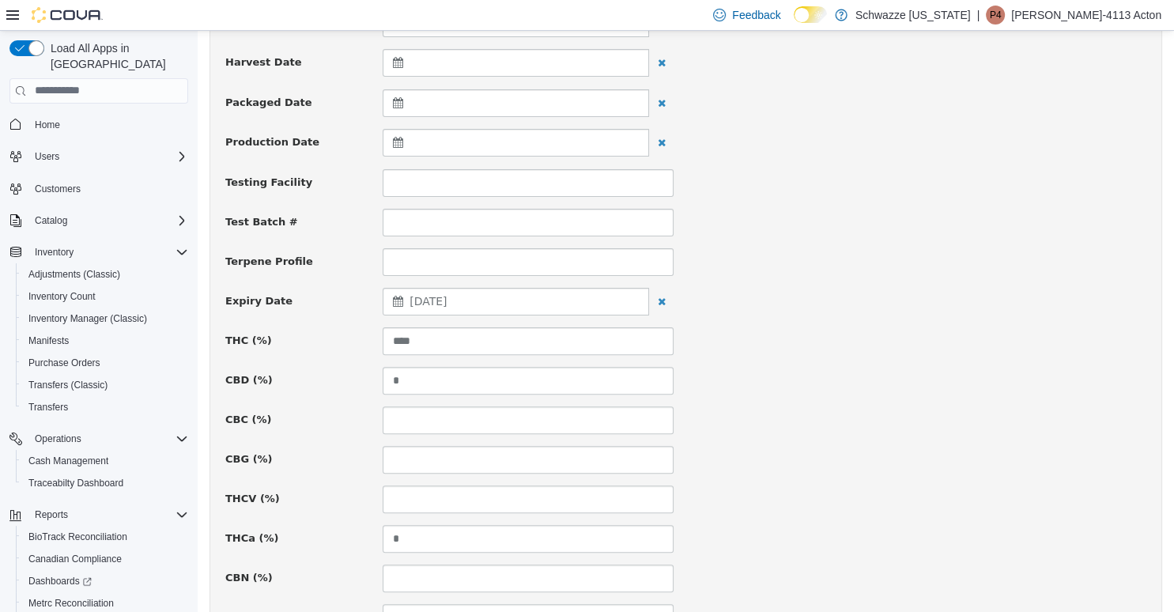
click at [767, 316] on div "Package # 9123644289735112 Batch # Strain Url Supplier License # ***** Supplier…" at bounding box center [685, 508] width 921 height 1488
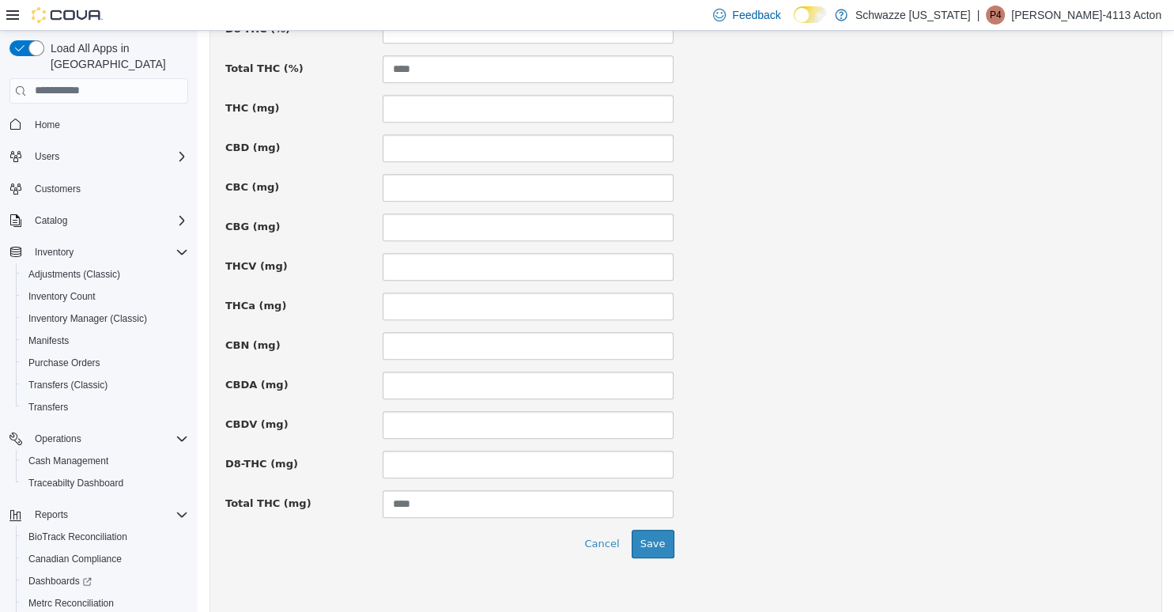
scroll to position [1103, 0]
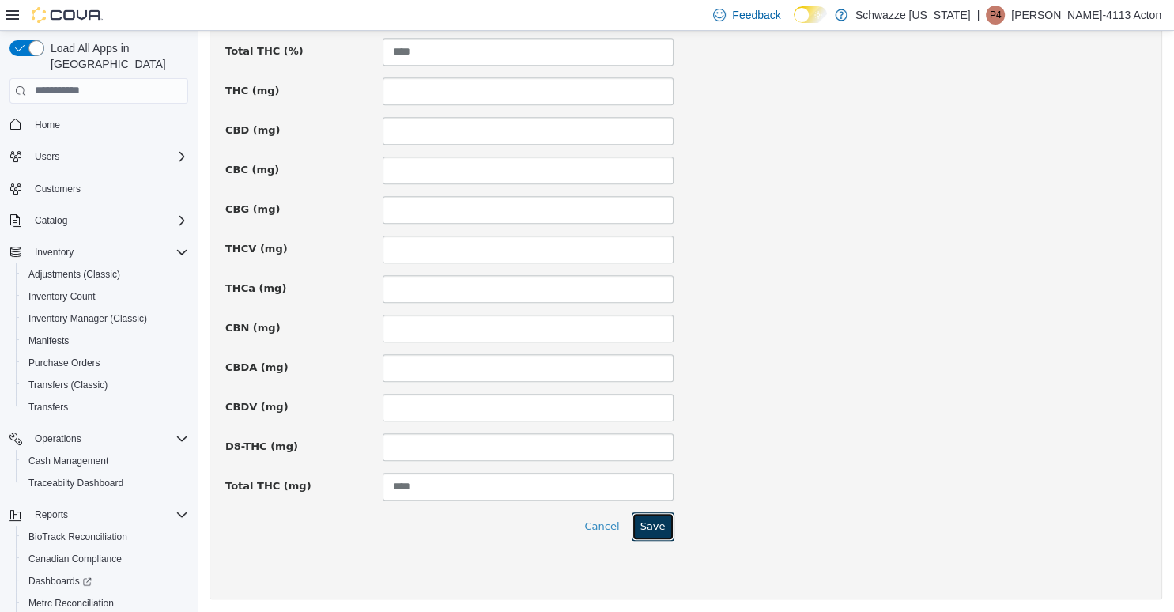
click at [660, 515] on button "Save" at bounding box center [653, 526] width 43 height 28
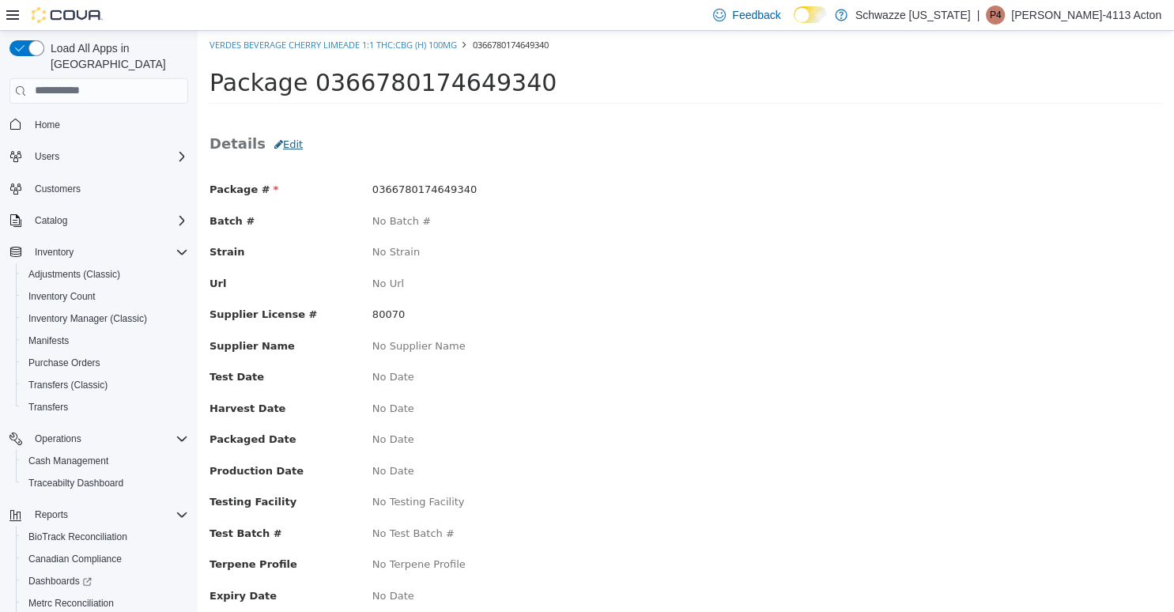
click at [279, 142] on button "Edit" at bounding box center [289, 144] width 46 height 28
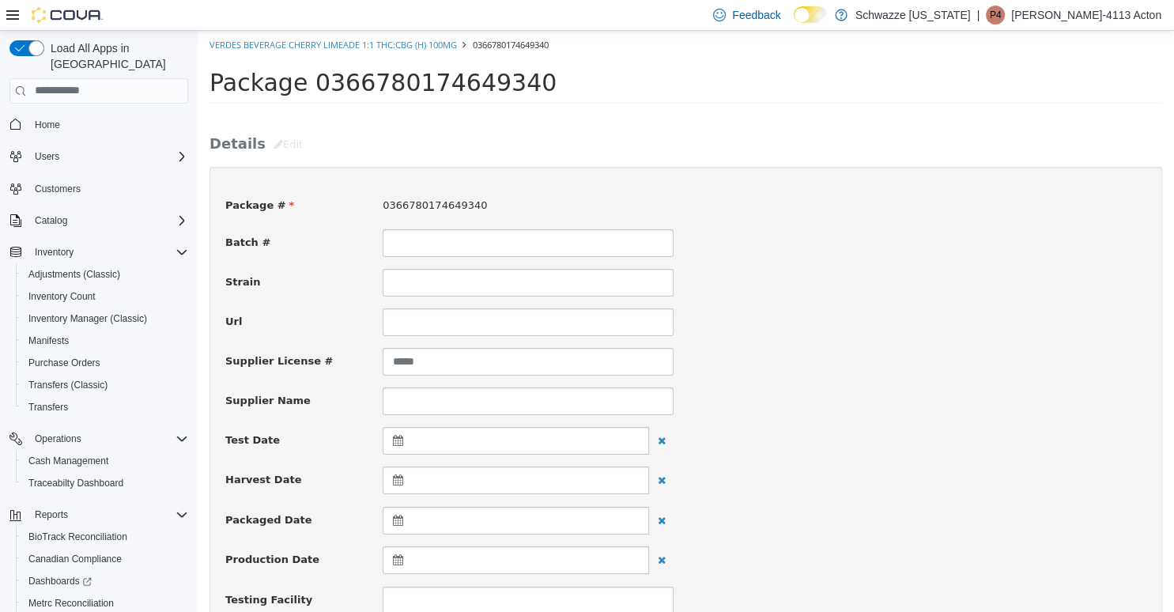
scroll to position [250, 0]
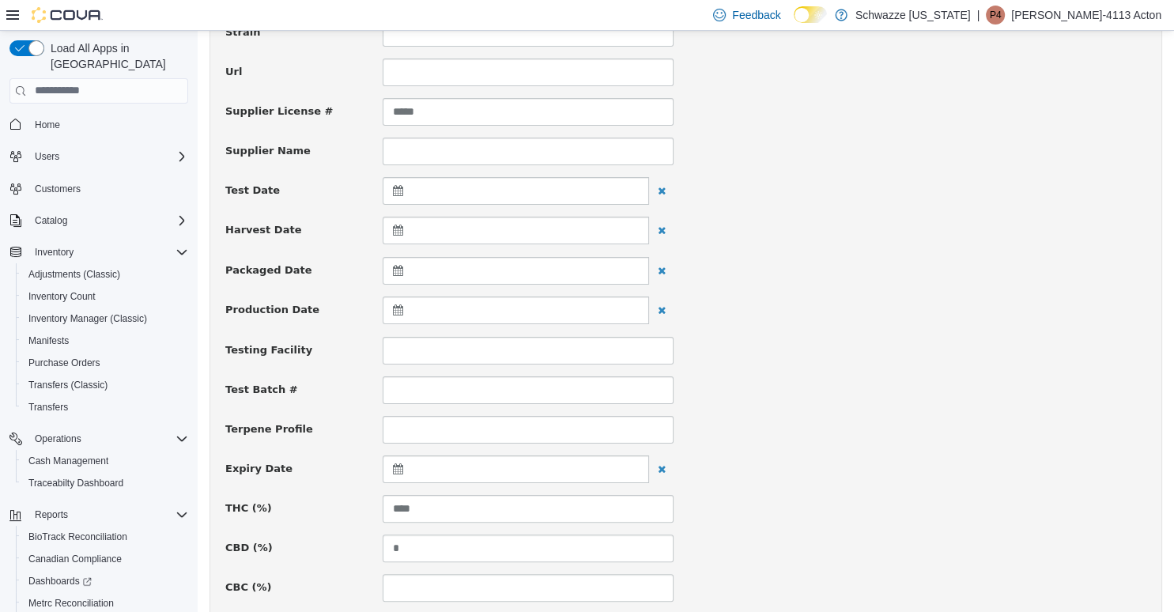
click at [455, 474] on div at bounding box center [516, 469] width 267 height 28
click at [558, 508] on th at bounding box center [555, 508] width 25 height 28
click at [558, 506] on span at bounding box center [554, 506] width 9 height 9
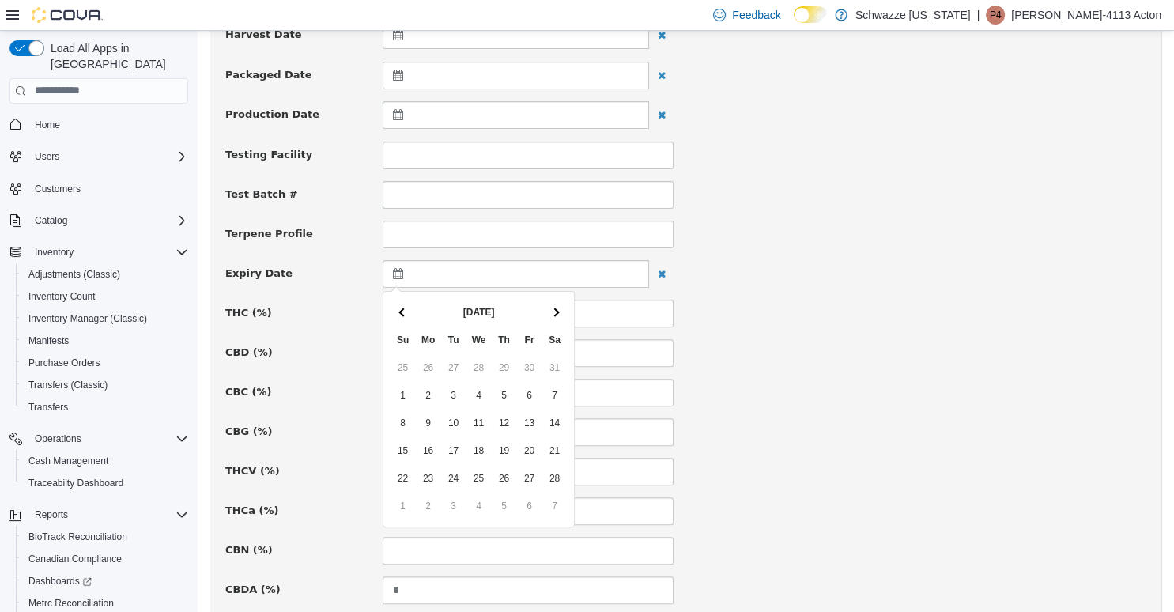
scroll to position [501, 0]
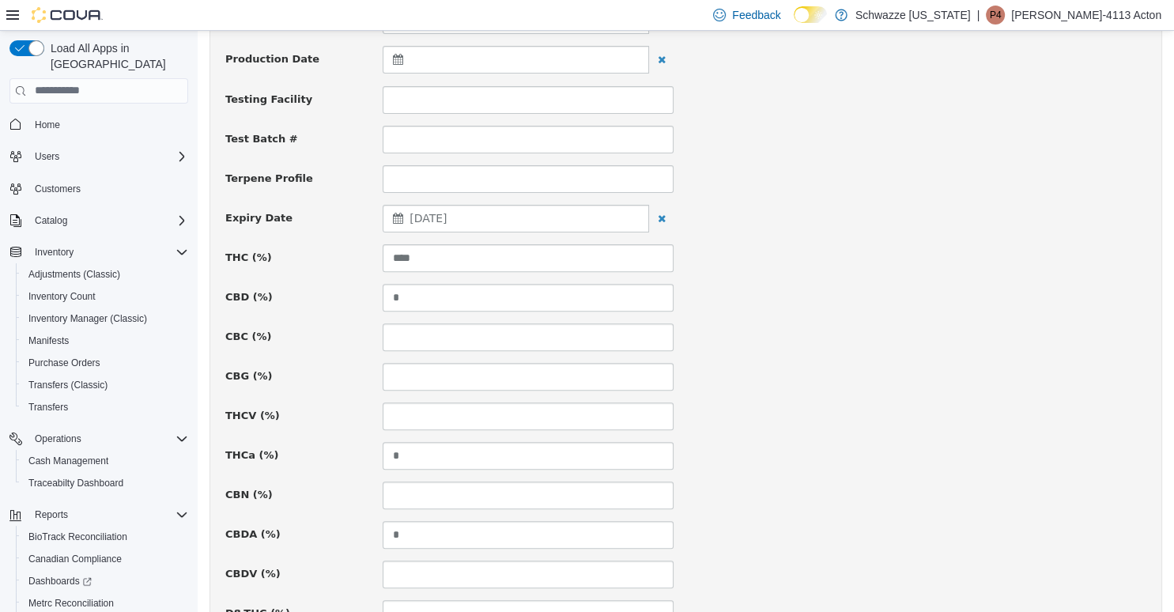
click at [687, 312] on div "Package # 0366780174649340 Batch # Strain Url Supplier License # ***** Supplier…" at bounding box center [685, 425] width 921 height 1488
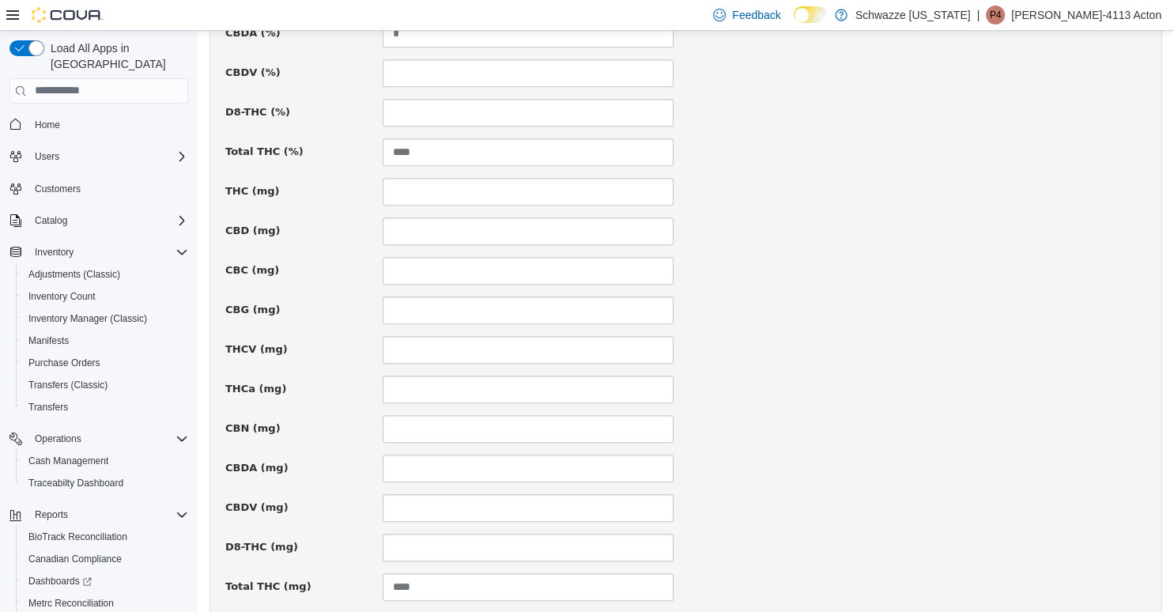
scroll to position [1103, 0]
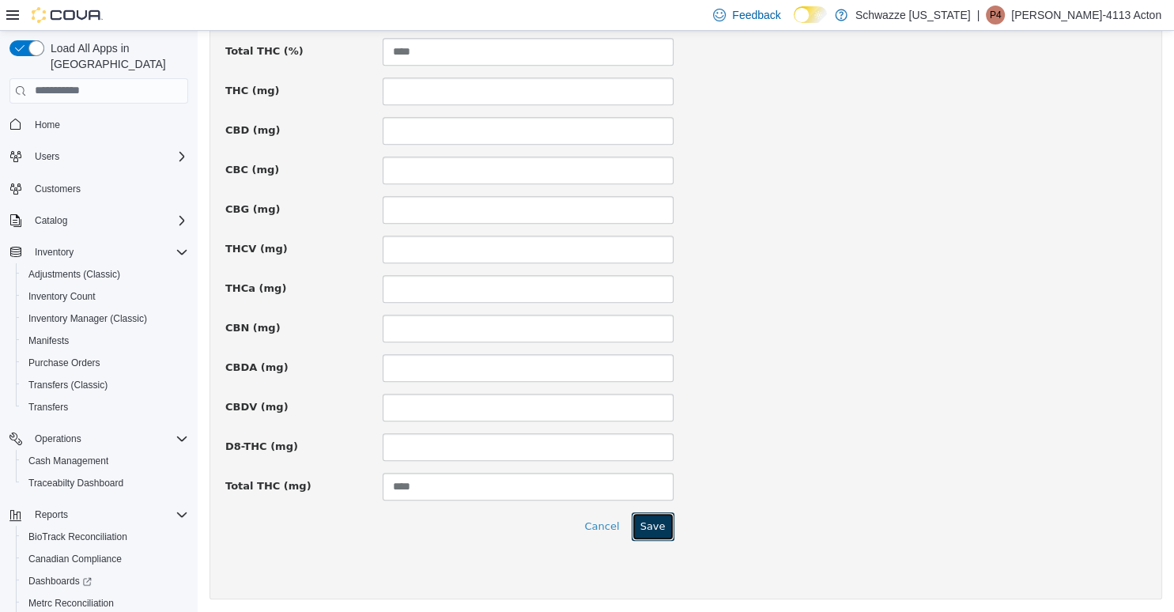
click at [664, 515] on button "Save" at bounding box center [653, 526] width 43 height 28
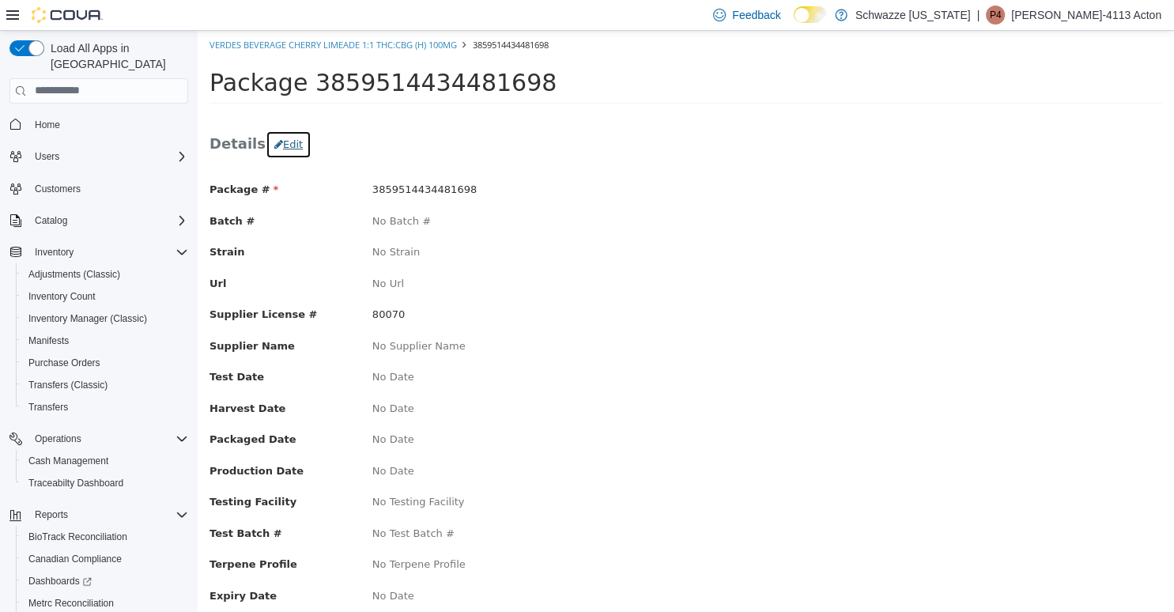
click at [277, 138] on button "Edit" at bounding box center [289, 144] width 46 height 28
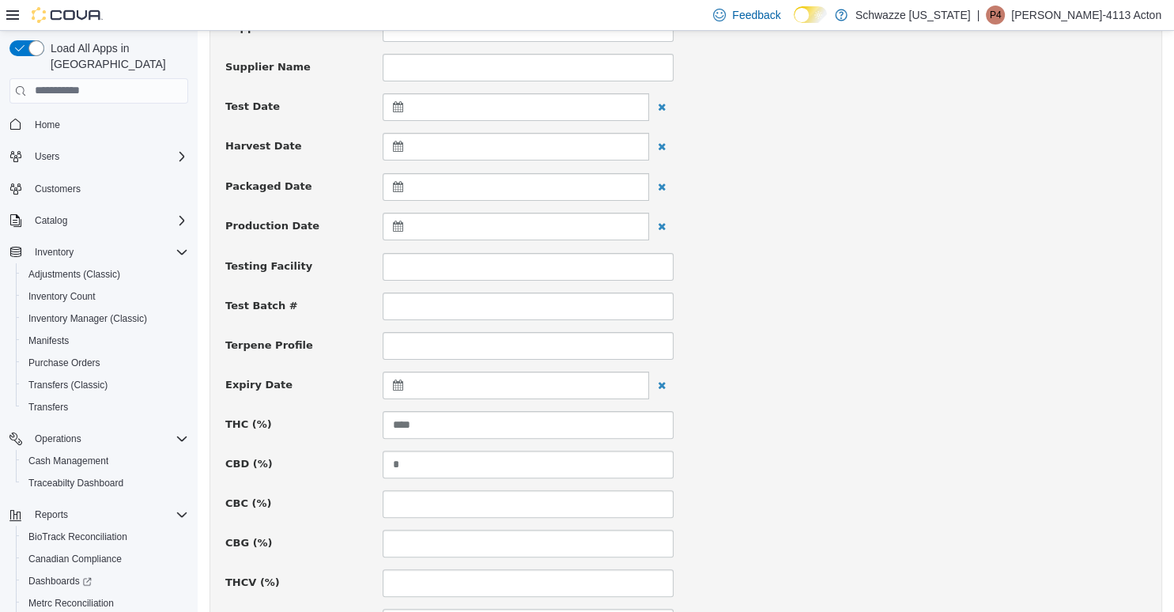
scroll to position [501, 0]
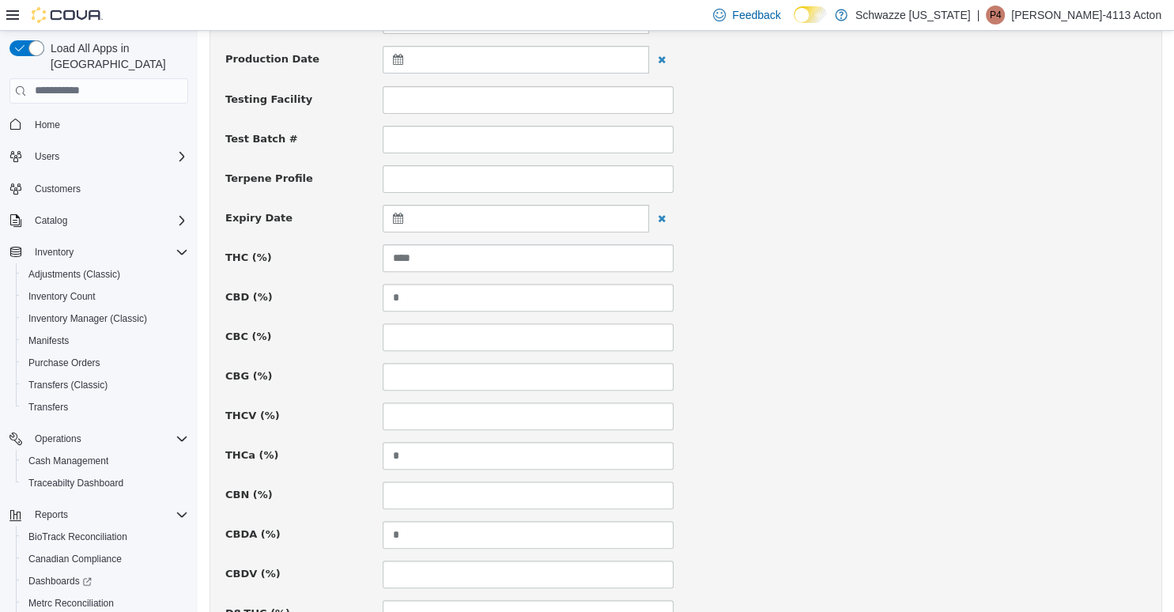
click at [460, 214] on div at bounding box center [516, 218] width 267 height 28
click at [558, 254] on th at bounding box center [555, 257] width 25 height 28
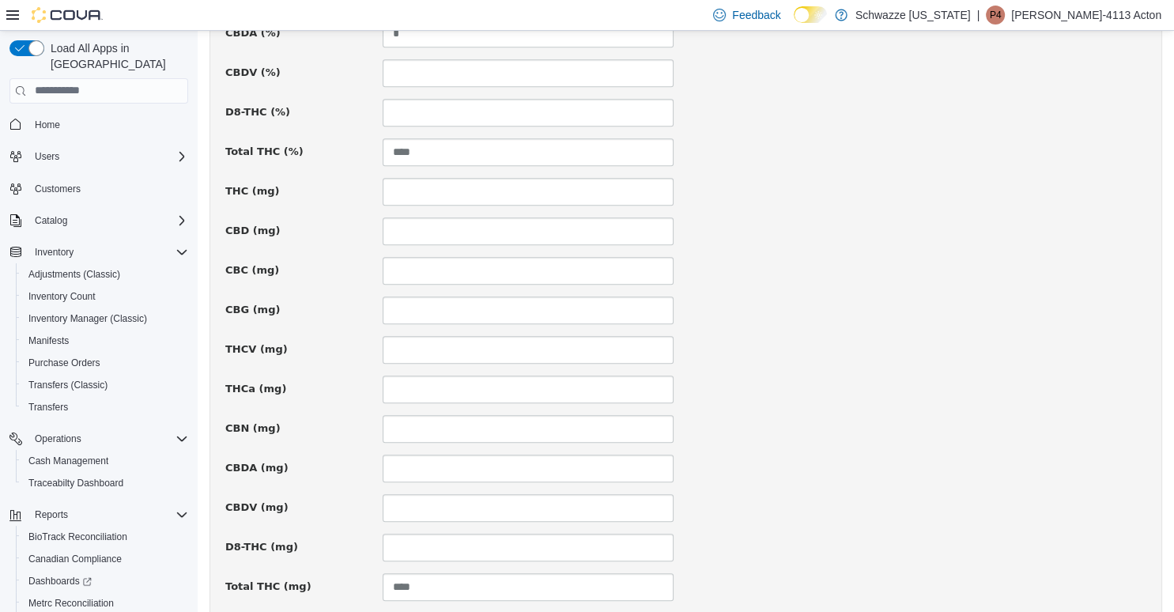
scroll to position [1103, 0]
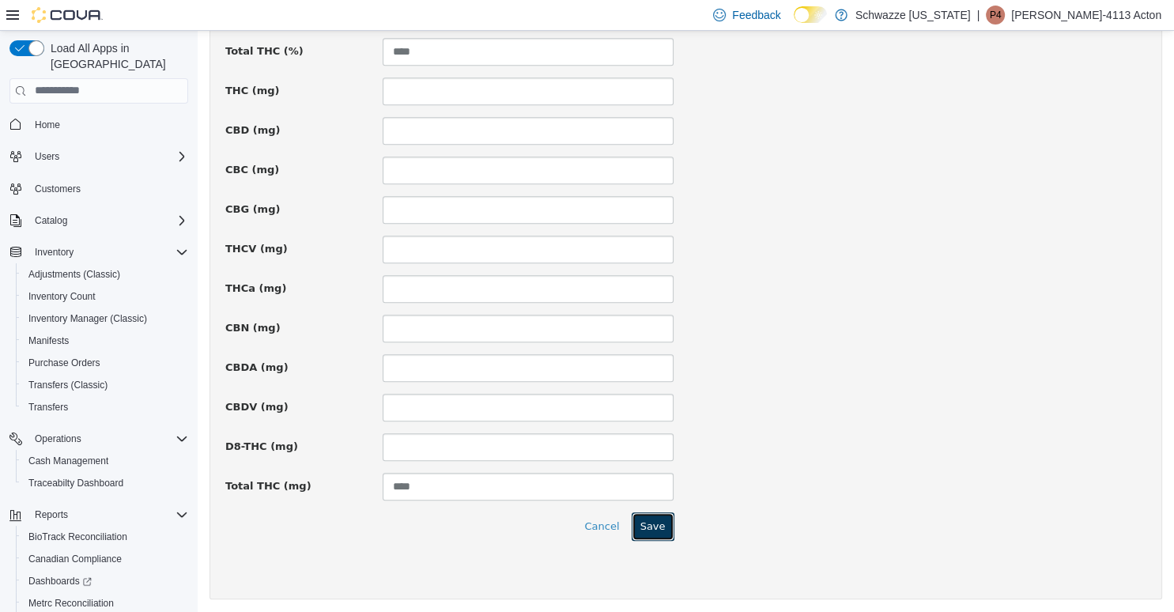
click at [652, 518] on button "Save" at bounding box center [653, 526] width 43 height 28
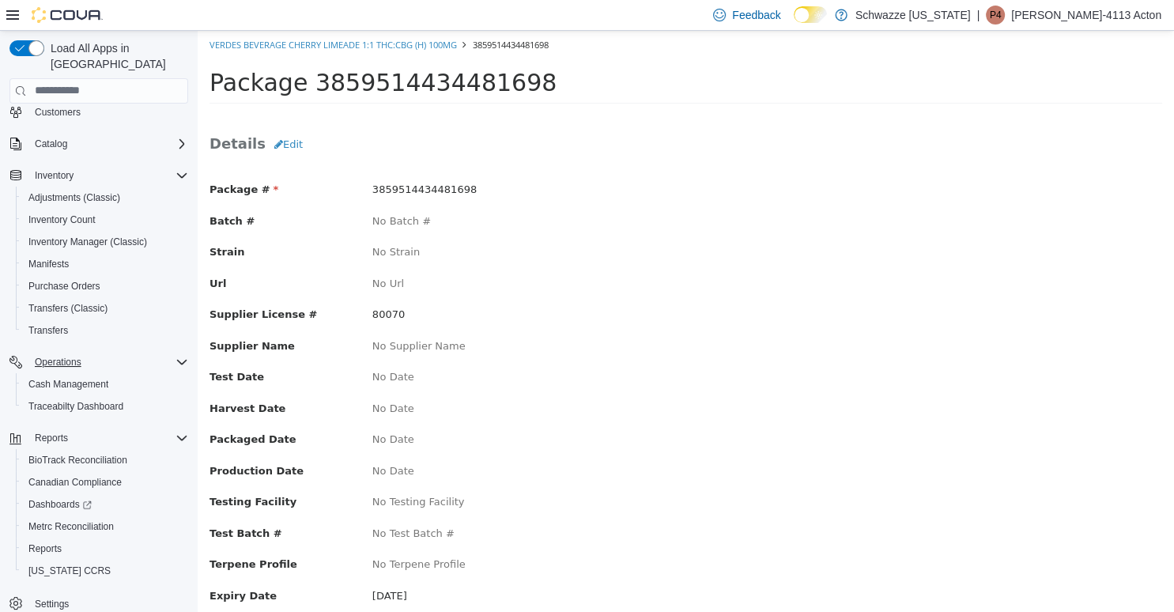
scroll to position [81, 0]
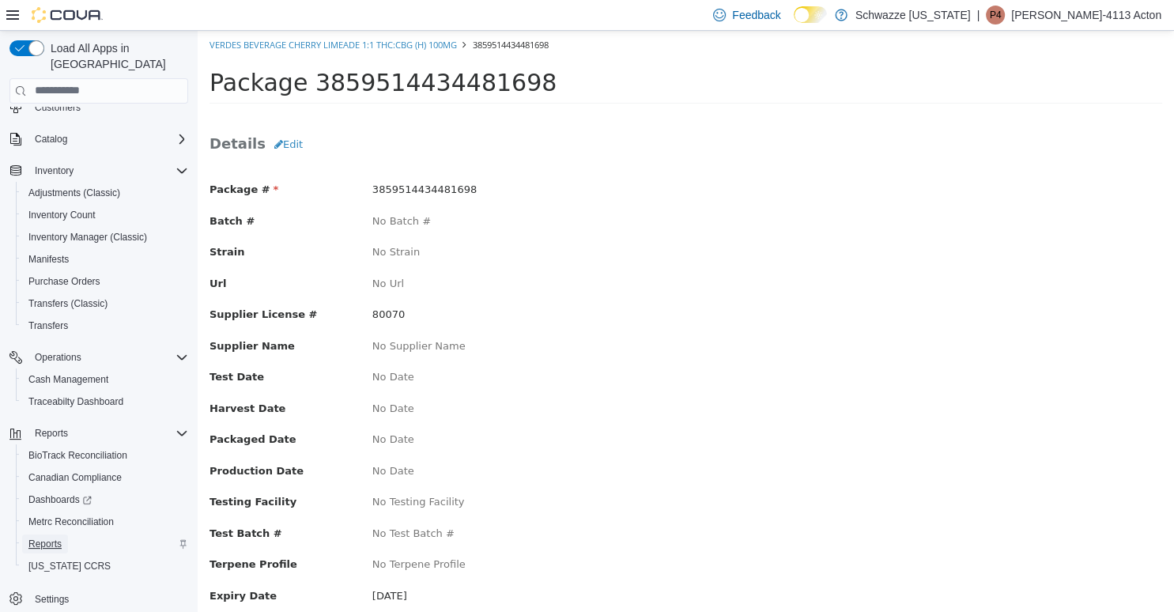
click at [40, 538] on span "Reports" at bounding box center [44, 544] width 33 height 13
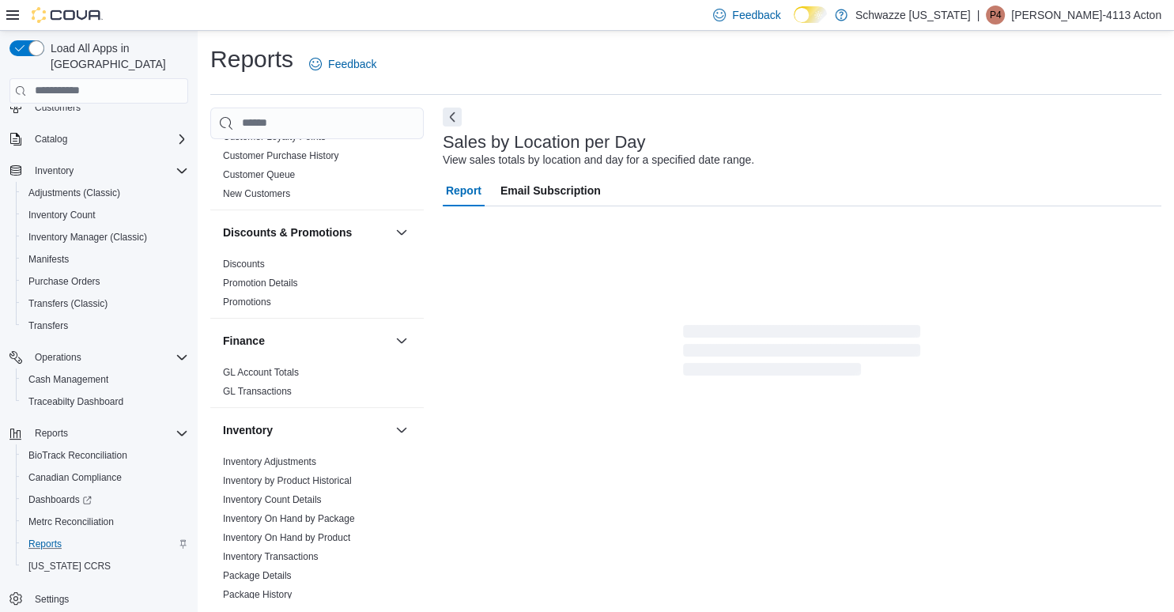
scroll to position [380, 0]
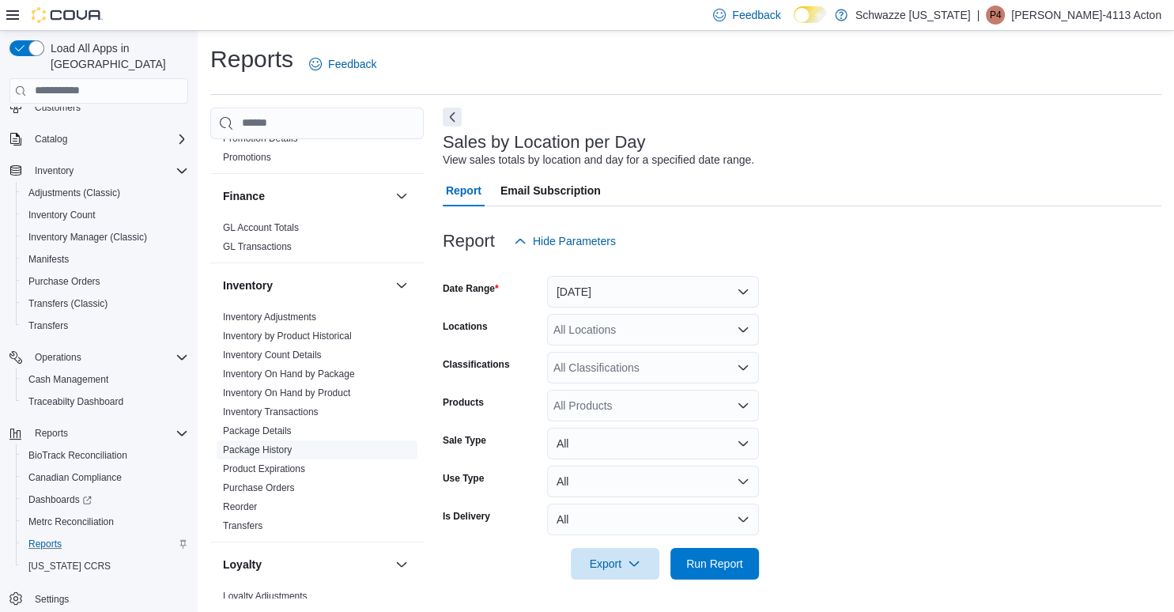
click at [263, 453] on link "Package History" at bounding box center [257, 449] width 69 height 11
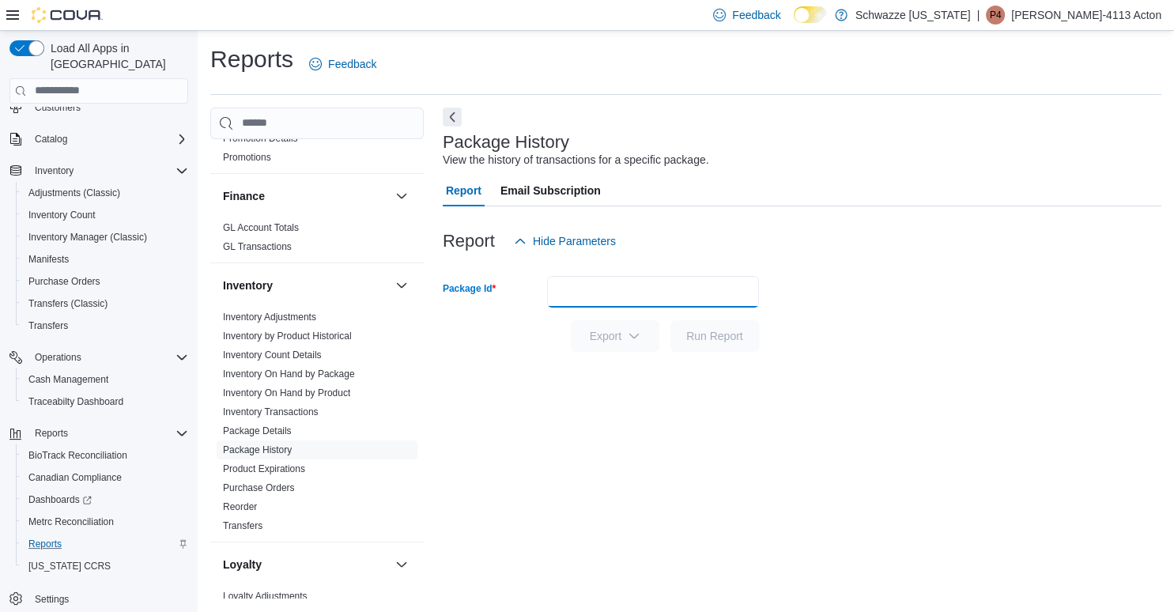
click at [657, 298] on input "Package Id" at bounding box center [653, 292] width 212 height 32
click at [584, 289] on input "****" at bounding box center [653, 292] width 212 height 32
click at [583, 290] on input "****" at bounding box center [653, 292] width 212 height 32
drag, startPoint x: 581, startPoint y: 289, endPoint x: 524, endPoint y: 294, distance: 57.1
click at [547, 294] on input "****" at bounding box center [653, 292] width 212 height 32
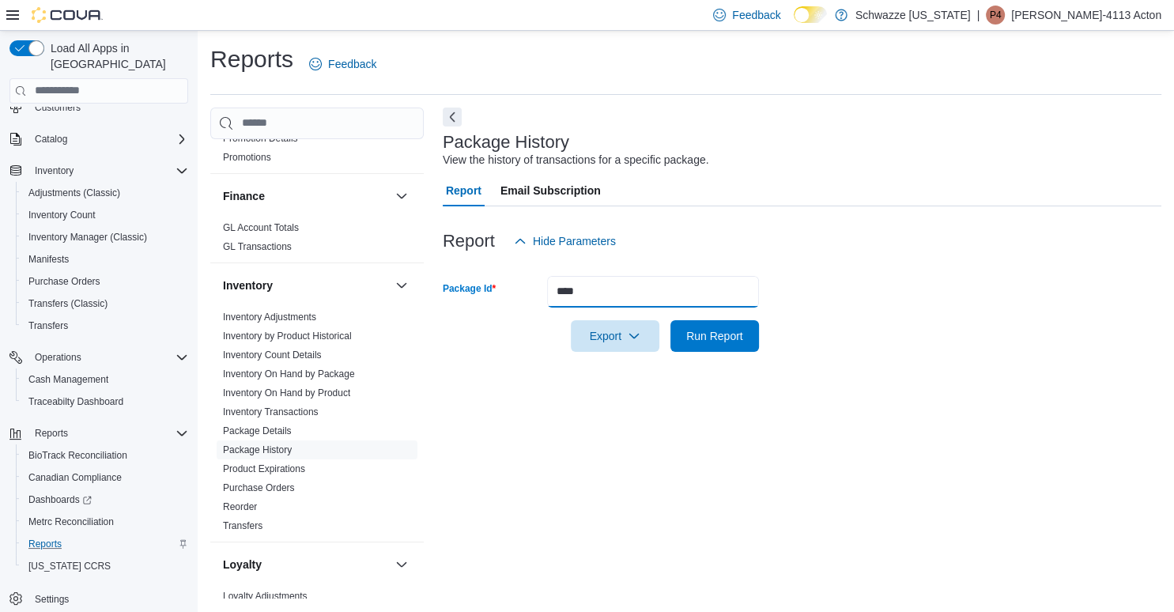
paste input "**********"
type input "**********"
click at [715, 327] on span "Run Report" at bounding box center [715, 336] width 70 height 32
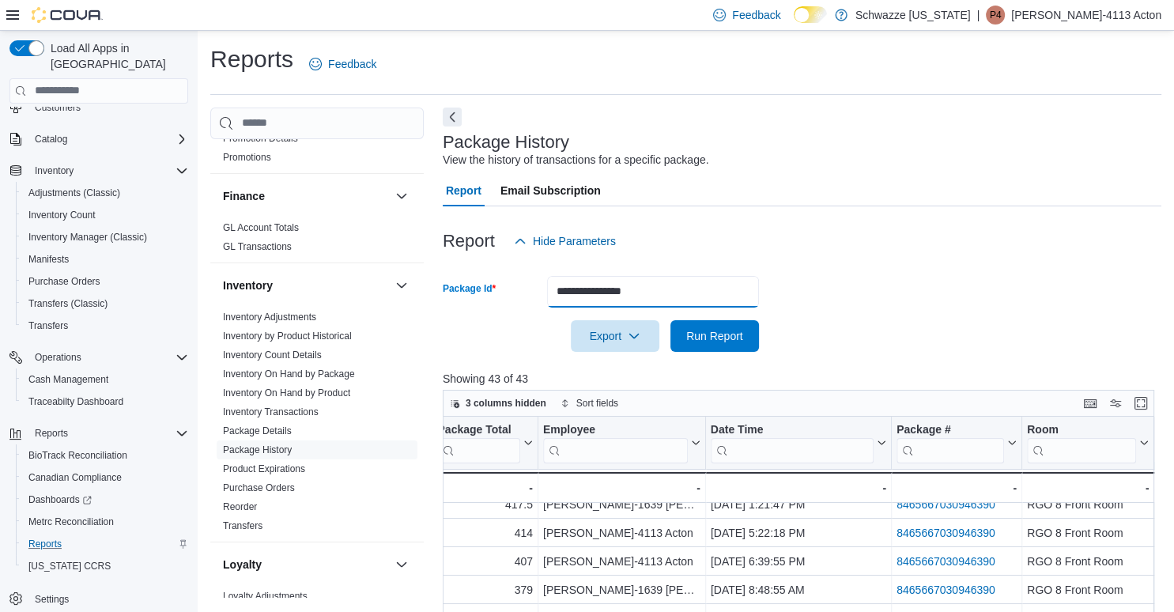
drag, startPoint x: 669, startPoint y: 290, endPoint x: 389, endPoint y: 294, distance: 280.0
click at [547, 294] on input "**********" at bounding box center [653, 292] width 212 height 32
type input "**********"
click at [671, 320] on button "Run Report" at bounding box center [715, 336] width 89 height 32
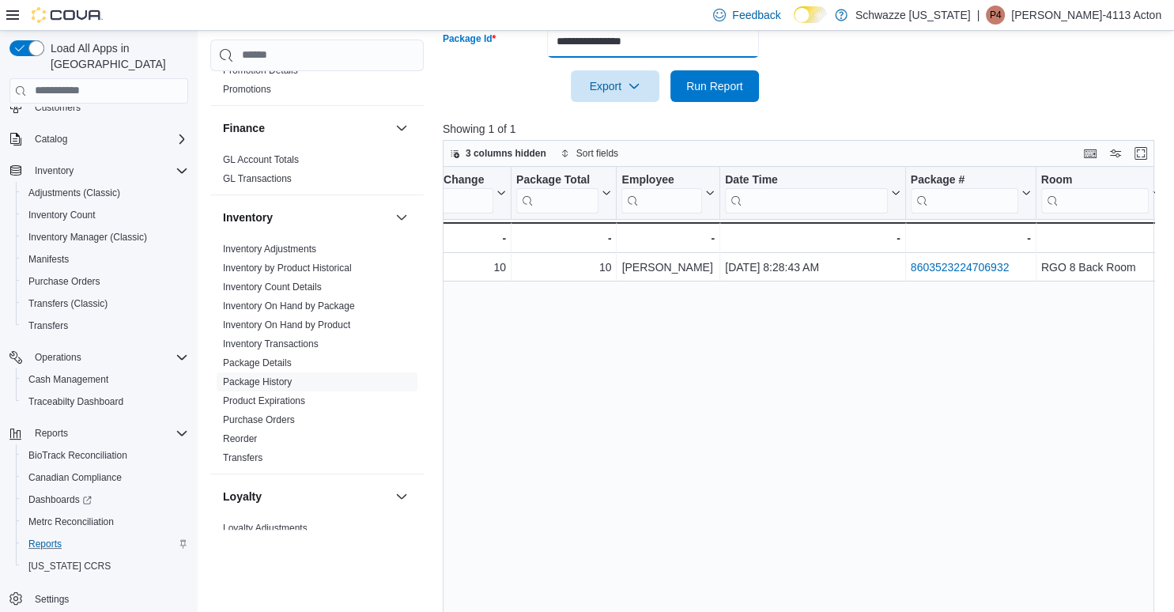
scroll to position [0, 946]
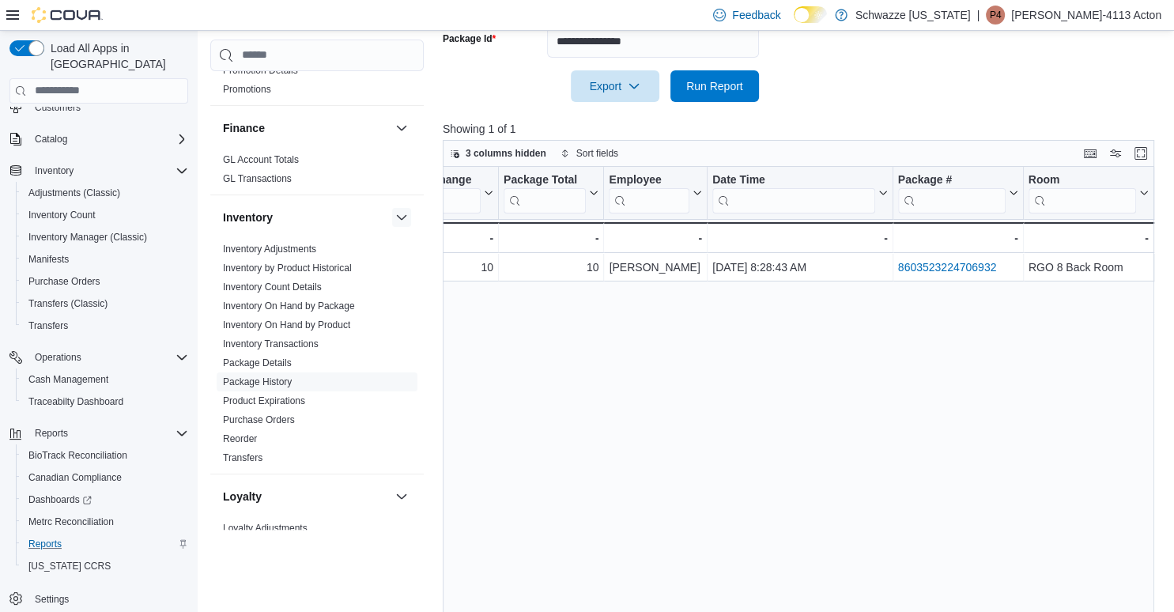
drag, startPoint x: 615, startPoint y: 344, endPoint x: 407, endPoint y: 213, distance: 246.6
click at [613, 343] on div "Product Click to view column header actions SKU Click to view column header act…" at bounding box center [799, 398] width 712 height 463
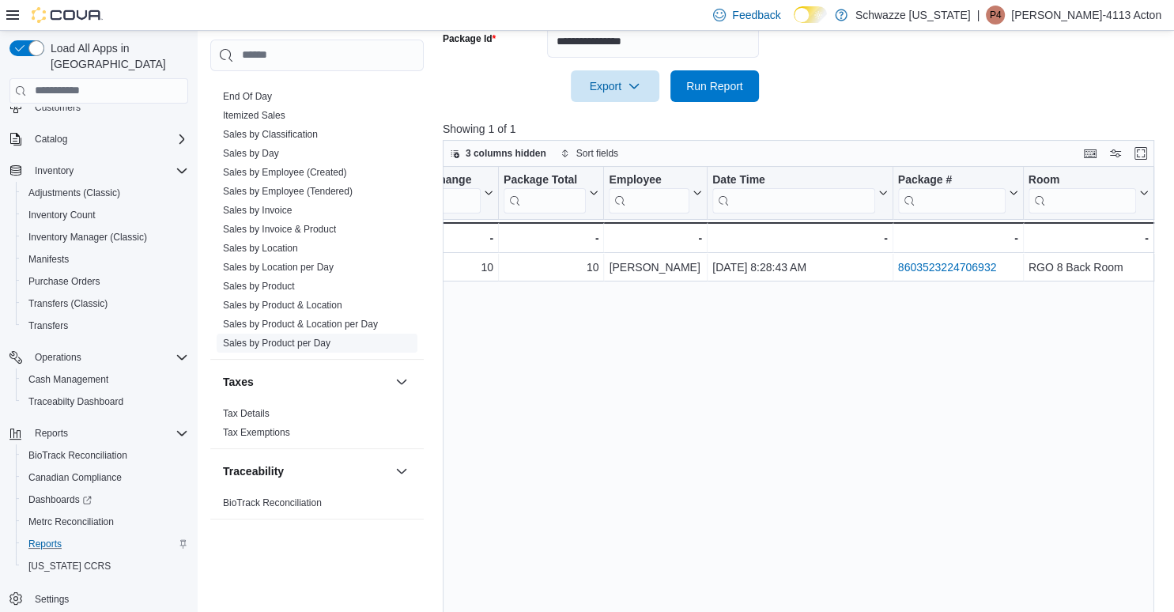
scroll to position [1134, 0]
click at [276, 188] on link "Sales by Employee (Tendered)" at bounding box center [288, 188] width 130 height 11
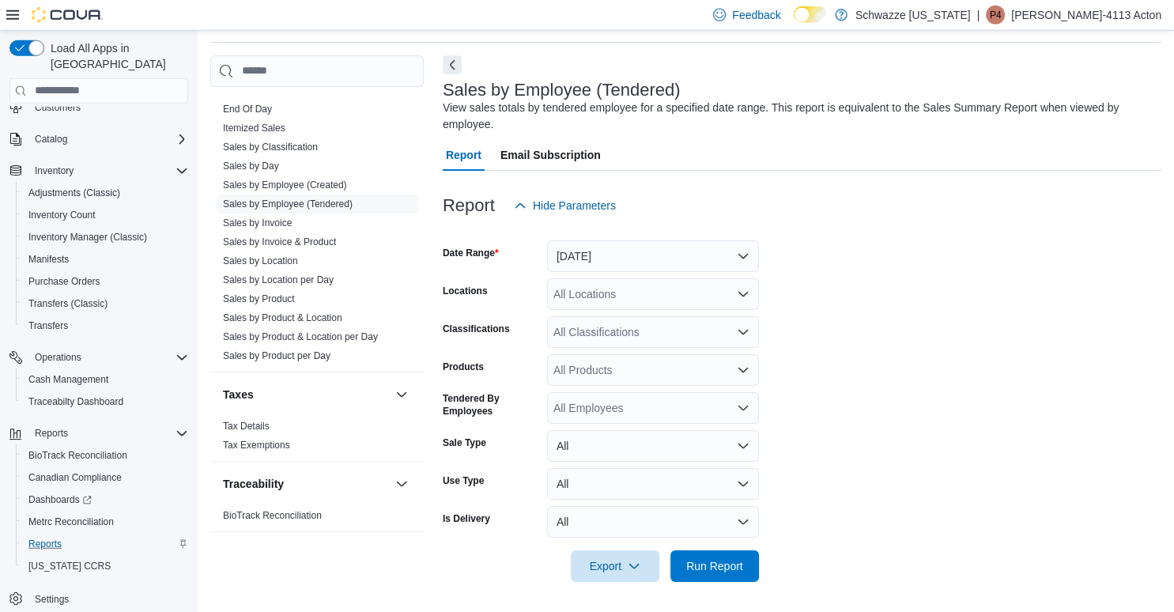
scroll to position [53, 0]
click at [713, 252] on button "Yesterday" at bounding box center [653, 256] width 212 height 32
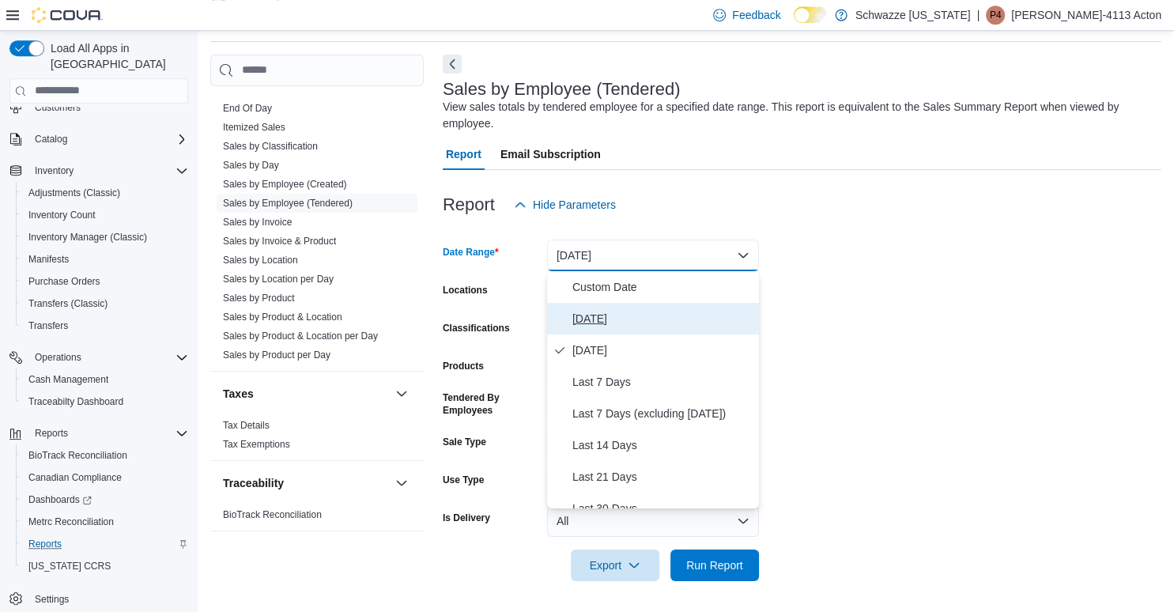
click at [603, 312] on span "Today" at bounding box center [663, 318] width 180 height 19
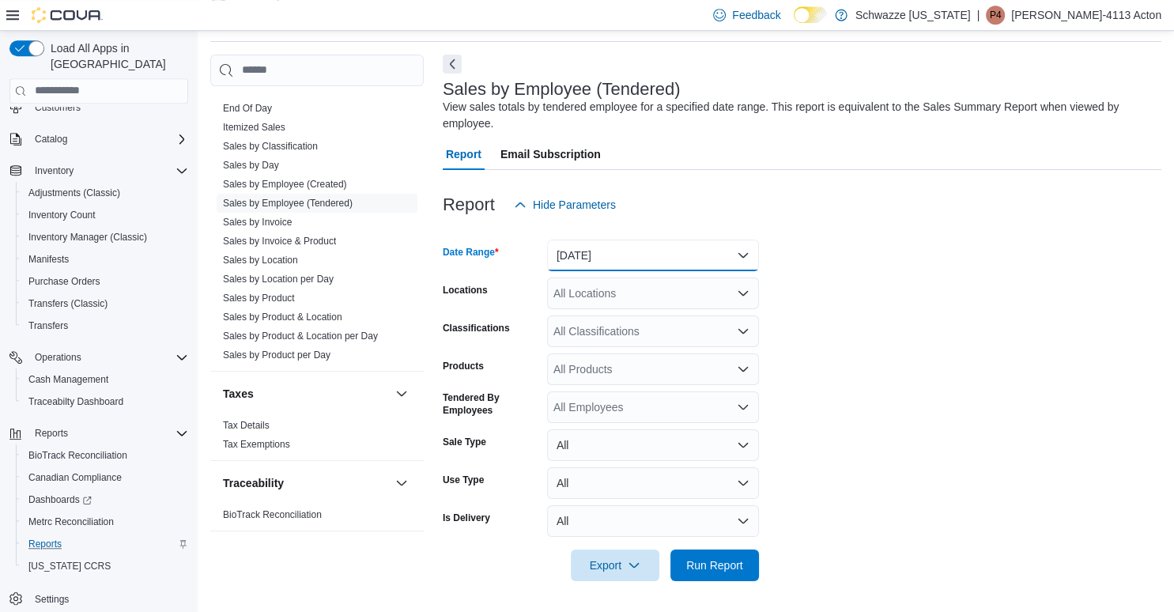
scroll to position [54, 0]
click at [718, 558] on span "Run Report" at bounding box center [715, 564] width 57 height 16
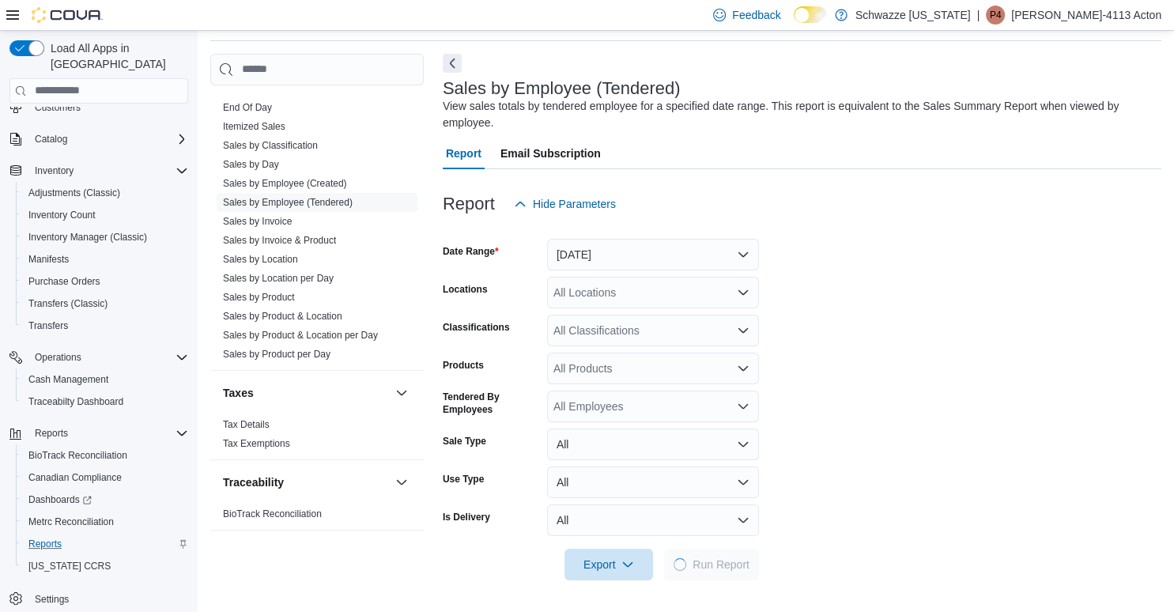
click at [569, 290] on div "All Locations" at bounding box center [653, 293] width 212 height 32
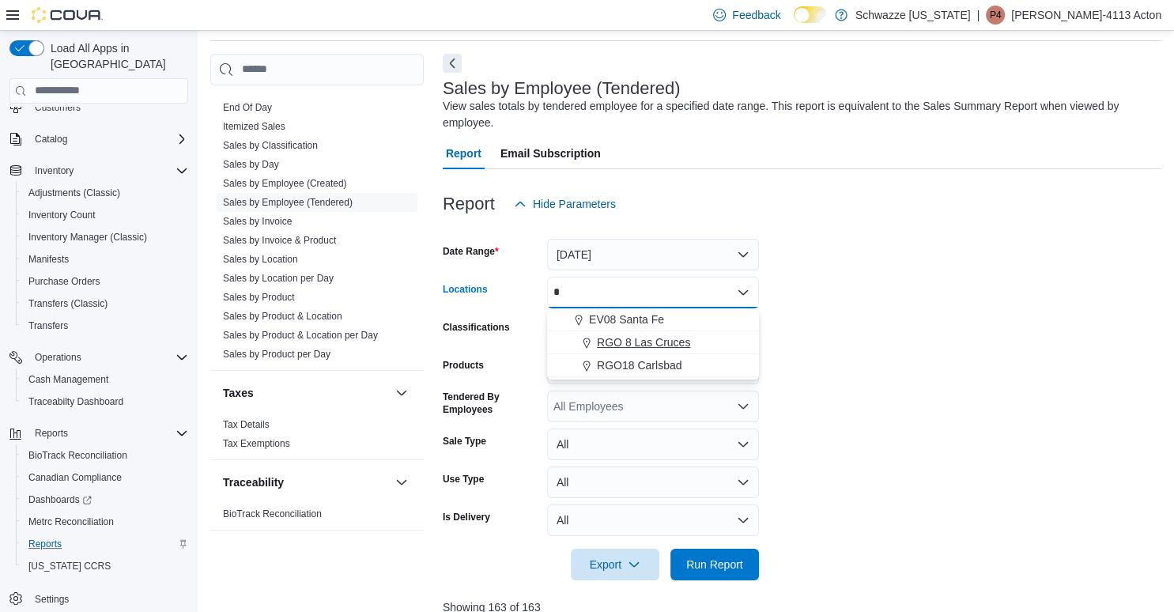
type input "*"
click at [641, 344] on span "RGO 8 Las Cruces" at bounding box center [643, 343] width 93 height 16
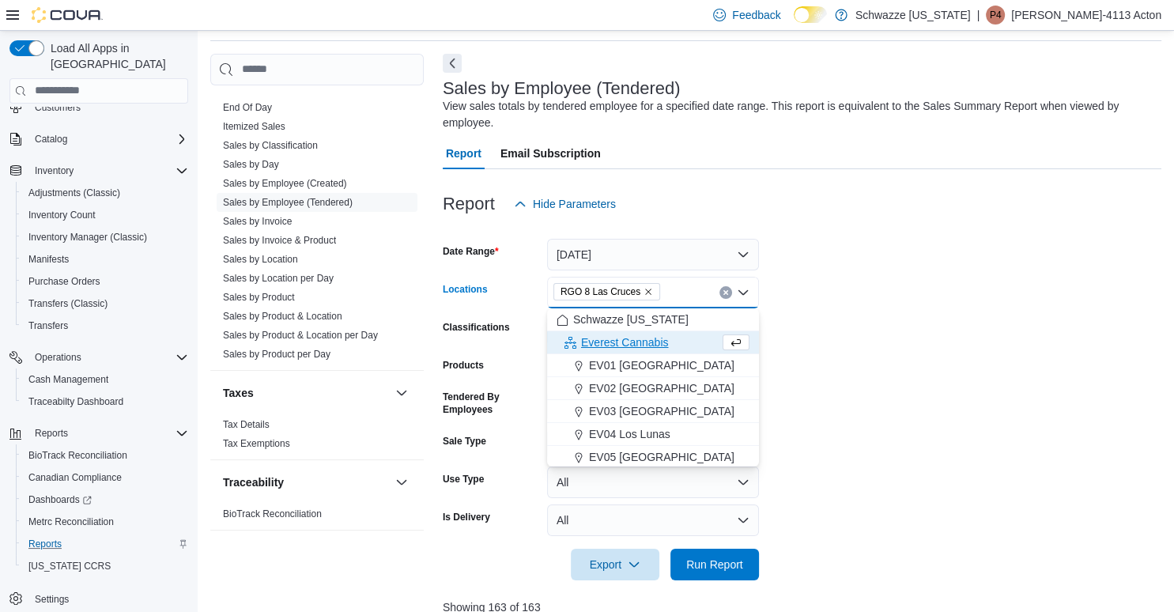
click at [832, 330] on form "Date Range Today Locations RGO 8 Las Cruces Combo box. Selected. RGO 8 Las Cruc…" at bounding box center [802, 400] width 719 height 361
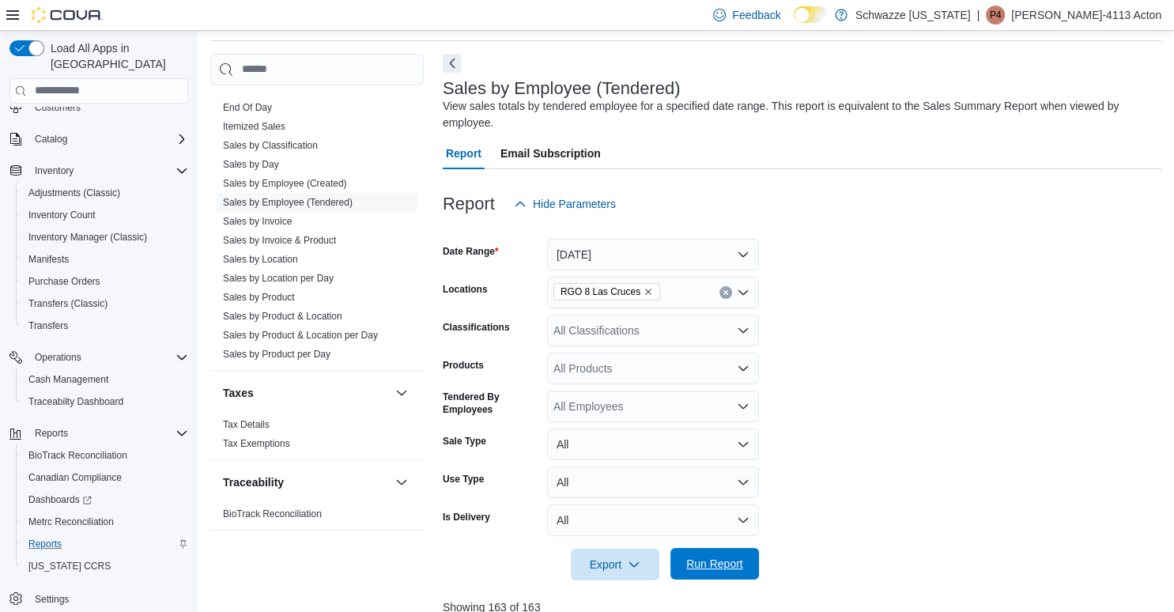
click at [710, 561] on span "Run Report" at bounding box center [715, 564] width 57 height 16
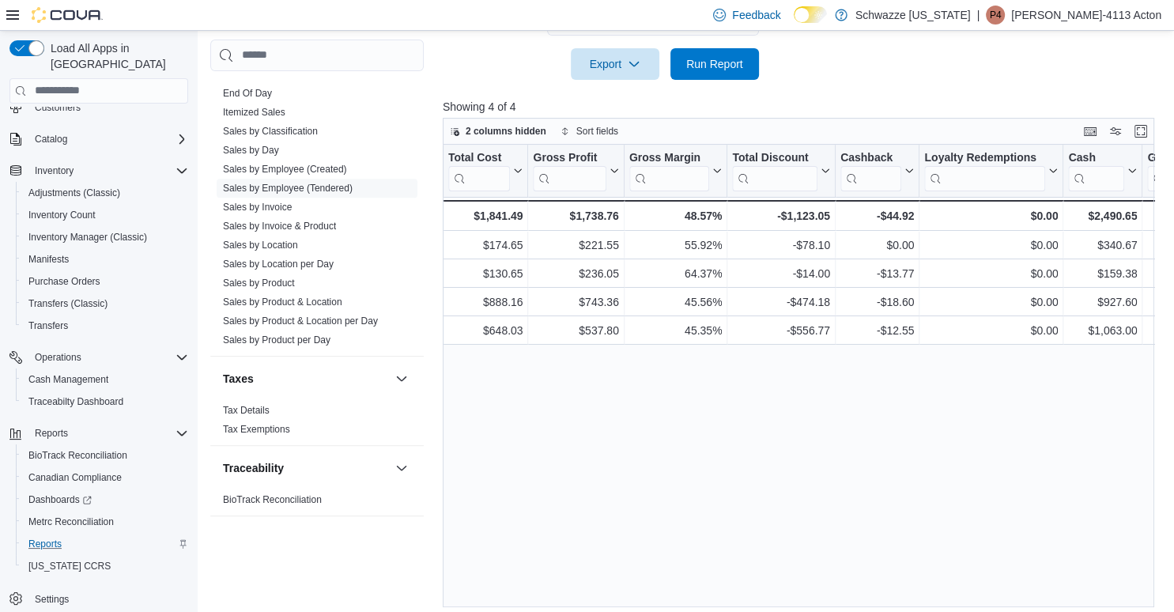
scroll to position [0, 1778]
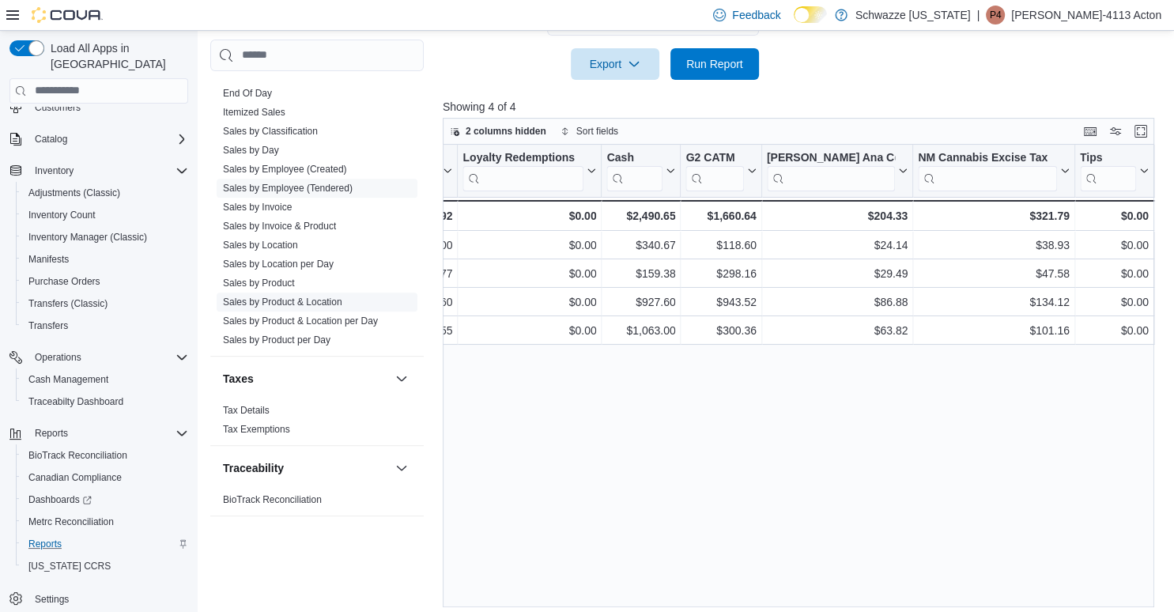
click at [287, 304] on link "Sales by Product & Location" at bounding box center [282, 302] width 119 height 11
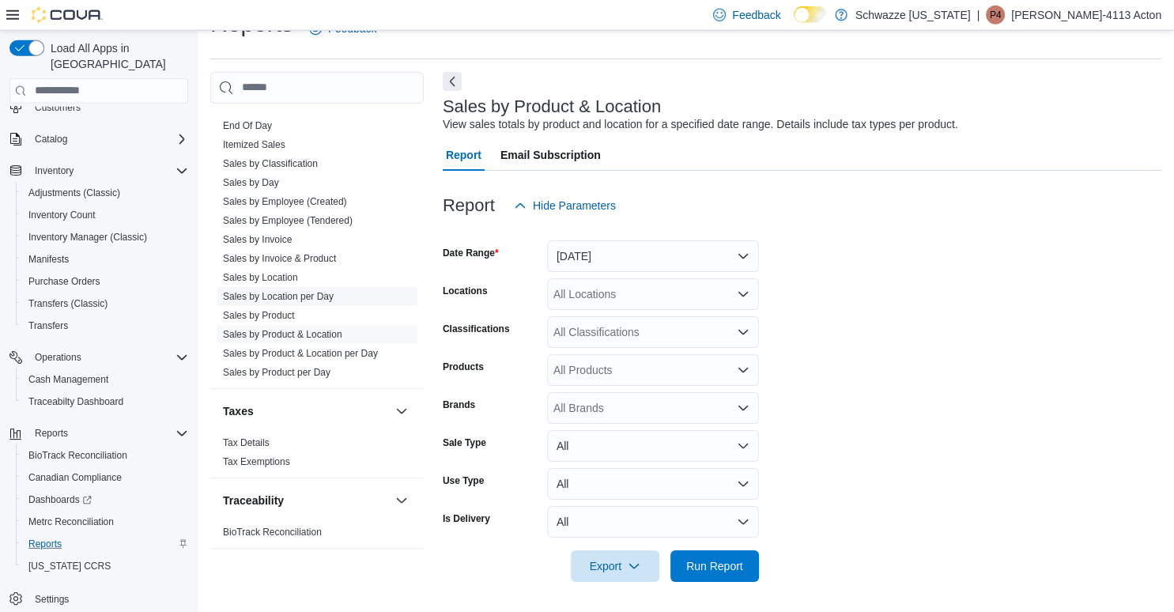
scroll to position [36, 0]
click at [293, 301] on span "Sales by Location per Day" at bounding box center [317, 295] width 201 height 19
click at [331, 299] on span "Sales by Location per Day" at bounding box center [278, 295] width 111 height 13
click at [344, 289] on span "Sales by Location per Day" at bounding box center [317, 295] width 201 height 19
click at [308, 293] on link "Sales by Location per Day" at bounding box center [278, 295] width 111 height 11
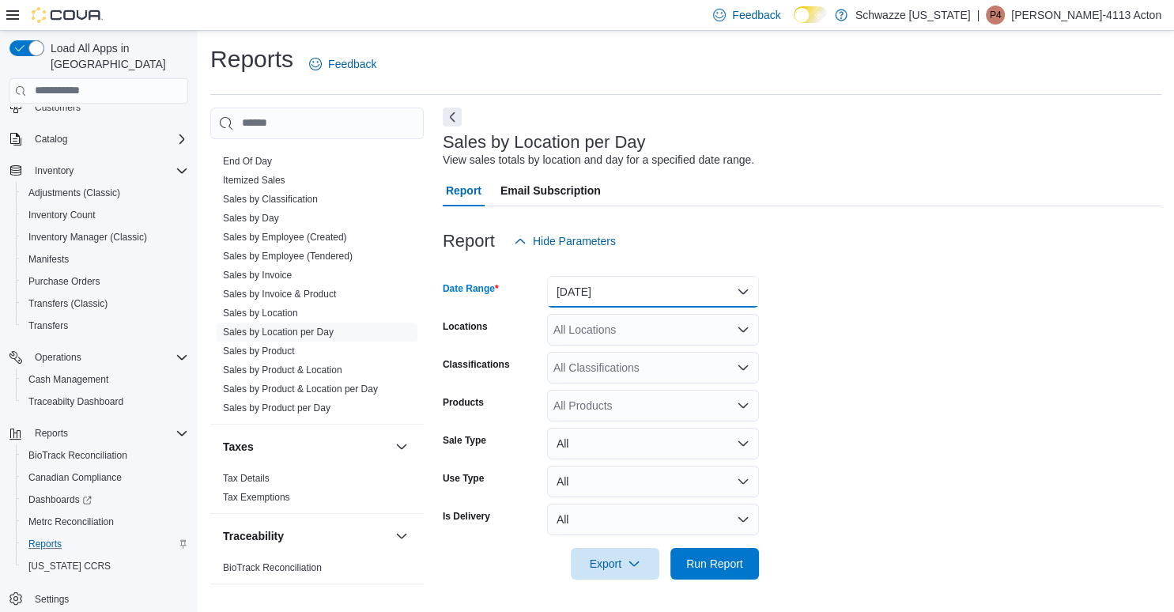
click at [673, 290] on button "Yesterday" at bounding box center [653, 292] width 212 height 32
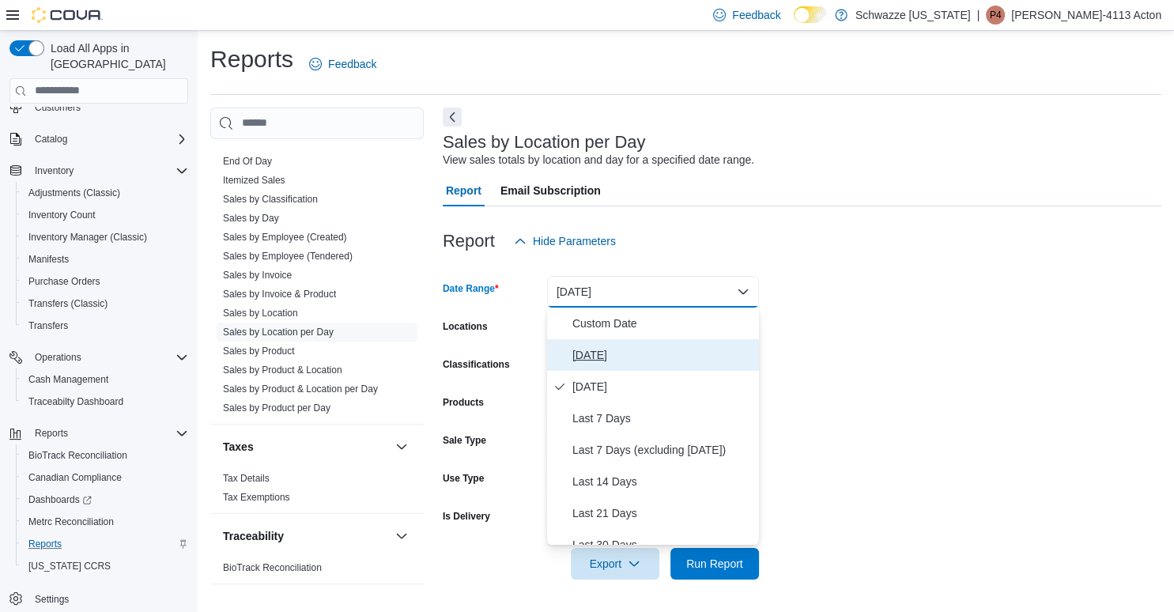
click at [601, 364] on span "Today" at bounding box center [663, 355] width 180 height 19
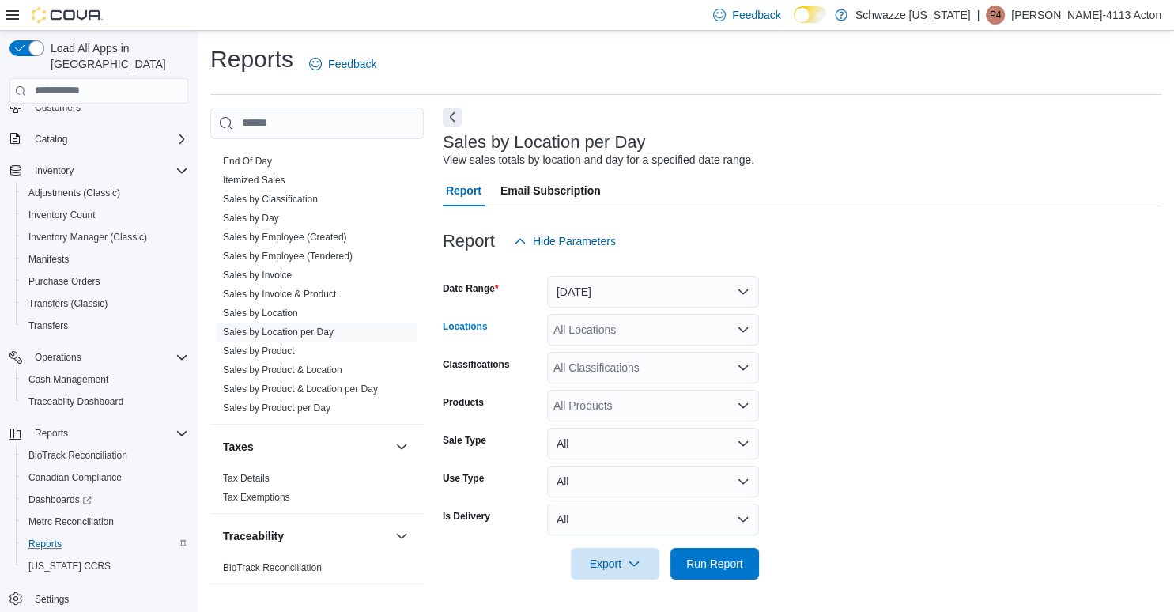
click at [611, 331] on div "All Locations" at bounding box center [653, 330] width 212 height 32
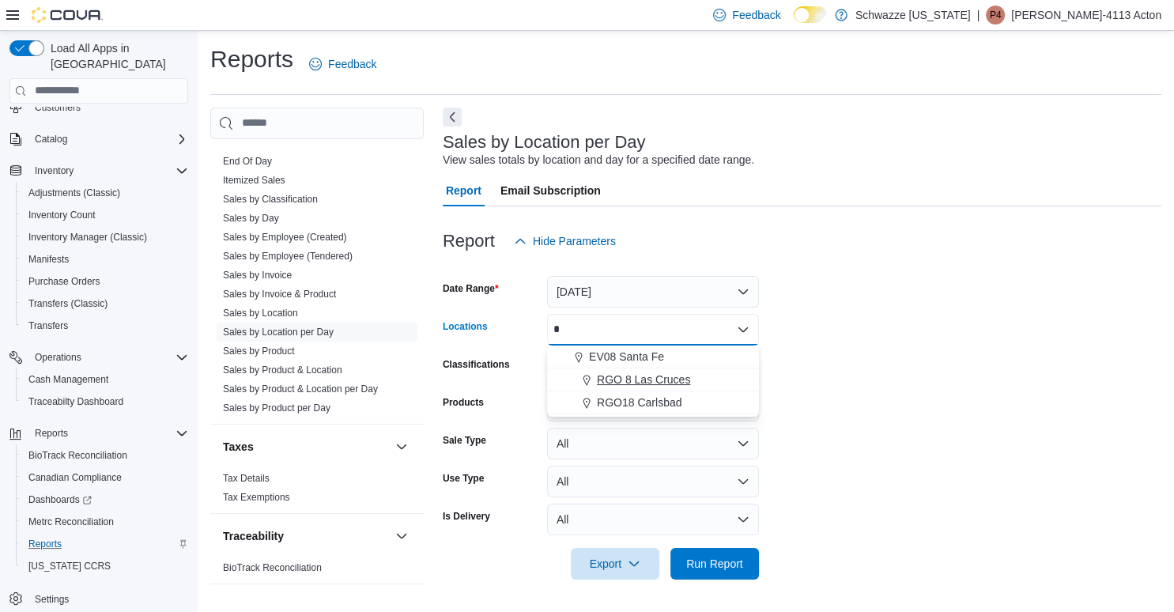
type input "*"
click at [683, 382] on span "RGO 8 Las Cruces" at bounding box center [643, 380] width 93 height 16
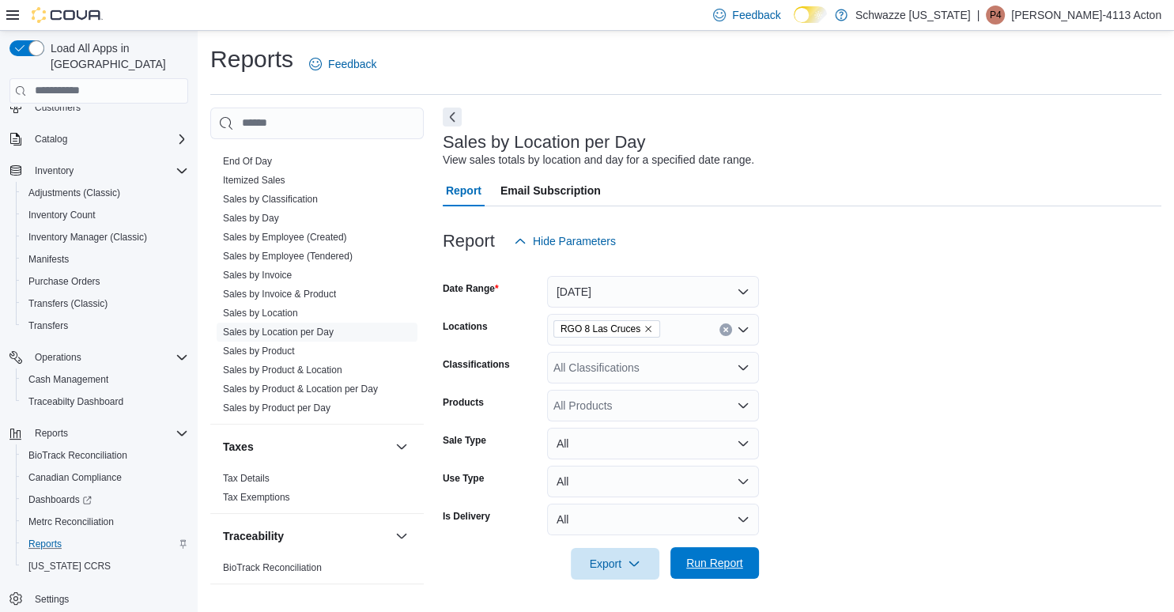
drag, startPoint x: 970, startPoint y: 405, endPoint x: 743, endPoint y: 569, distance: 280.3
click at [743, 569] on form "Date Range Today Locations RGO 8 Las Cruces Classifications All Classifications…" at bounding box center [802, 418] width 719 height 323
click at [743, 569] on span "Run Report" at bounding box center [715, 563] width 57 height 16
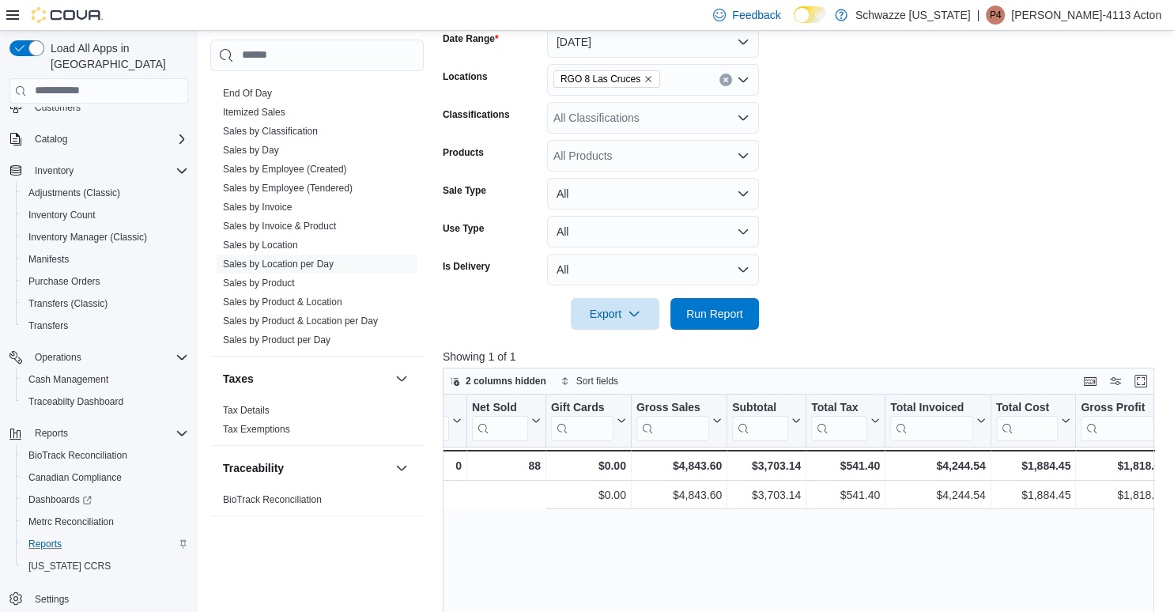
scroll to position [0, 687]
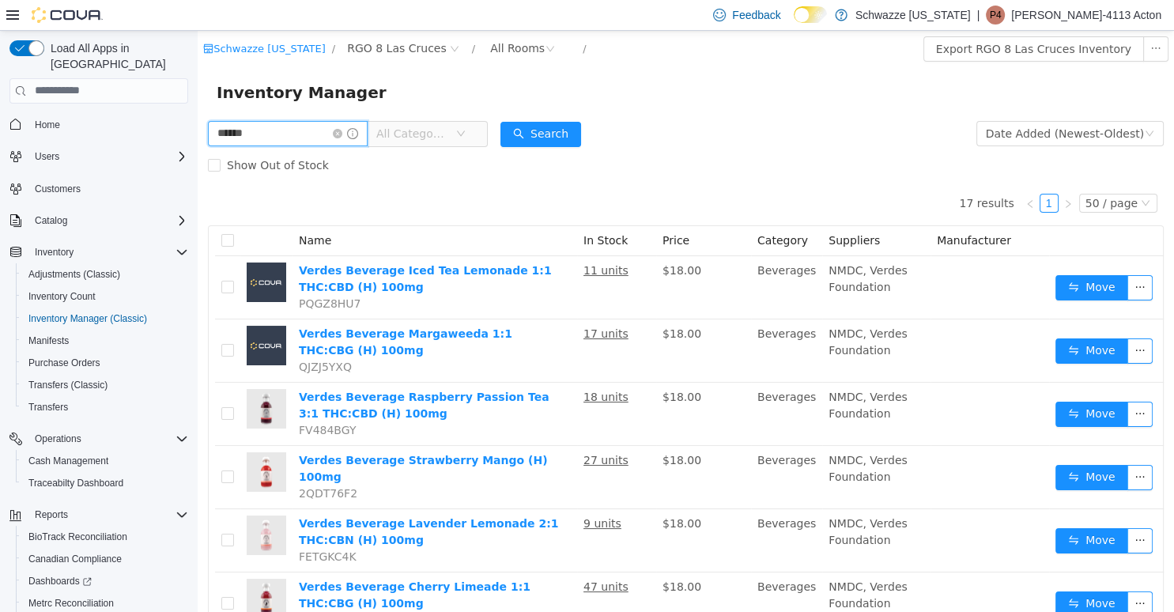
drag, startPoint x: 299, startPoint y: 133, endPoint x: 157, endPoint y: 149, distance: 143.3
click at [208, 146] on input "******" at bounding box center [288, 132] width 160 height 25
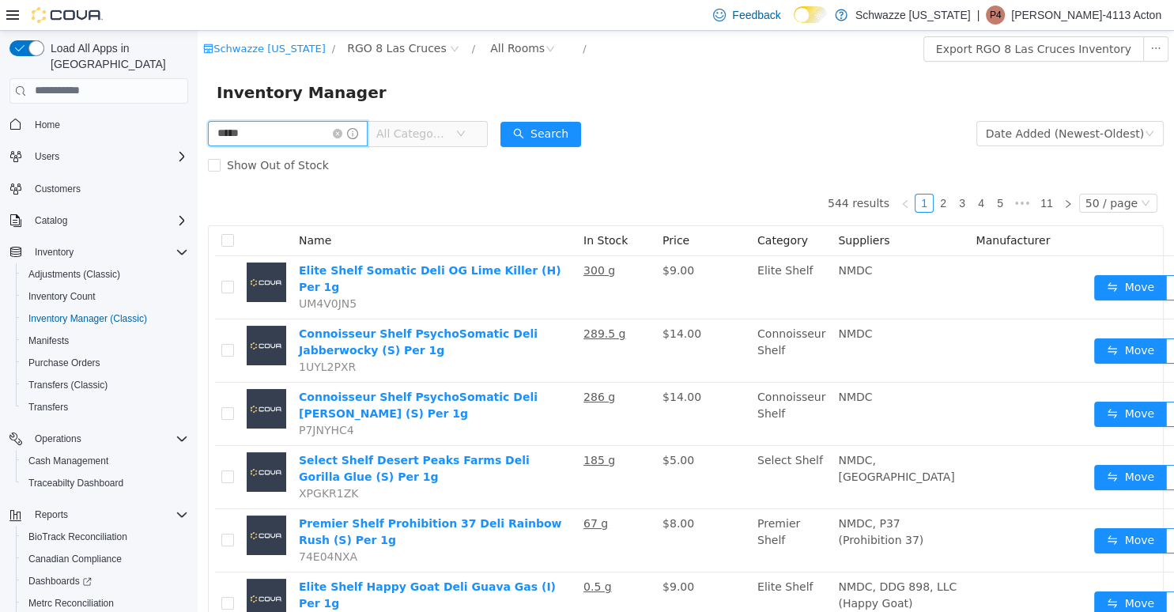
type input "*****"
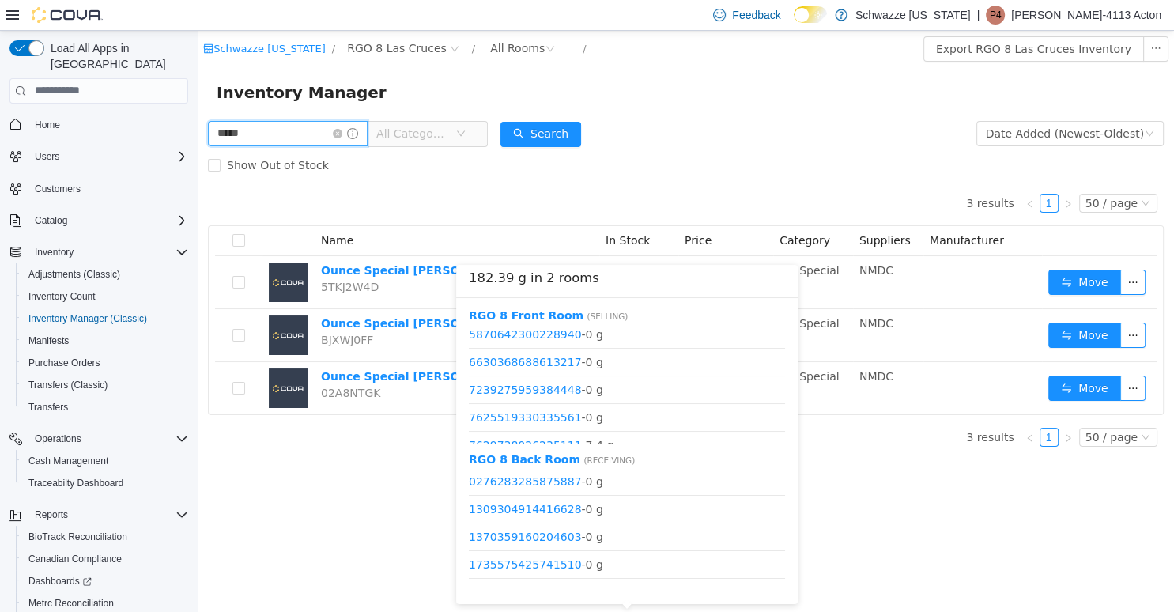
scroll to position [351, 0]
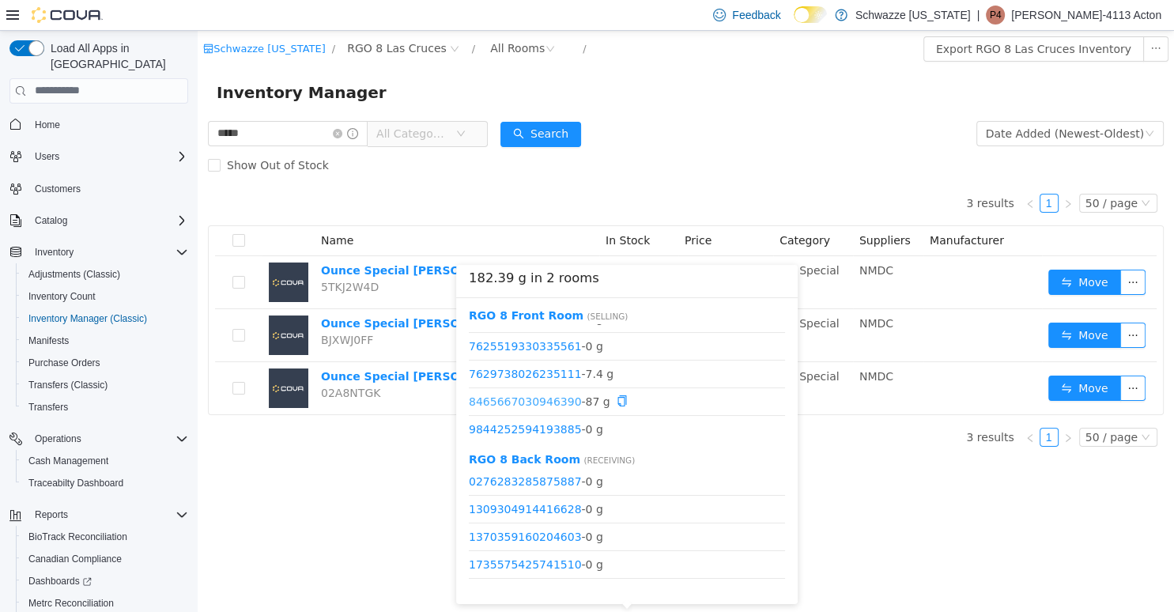
click at [524, 399] on link "8465667030946390" at bounding box center [525, 401] width 113 height 13
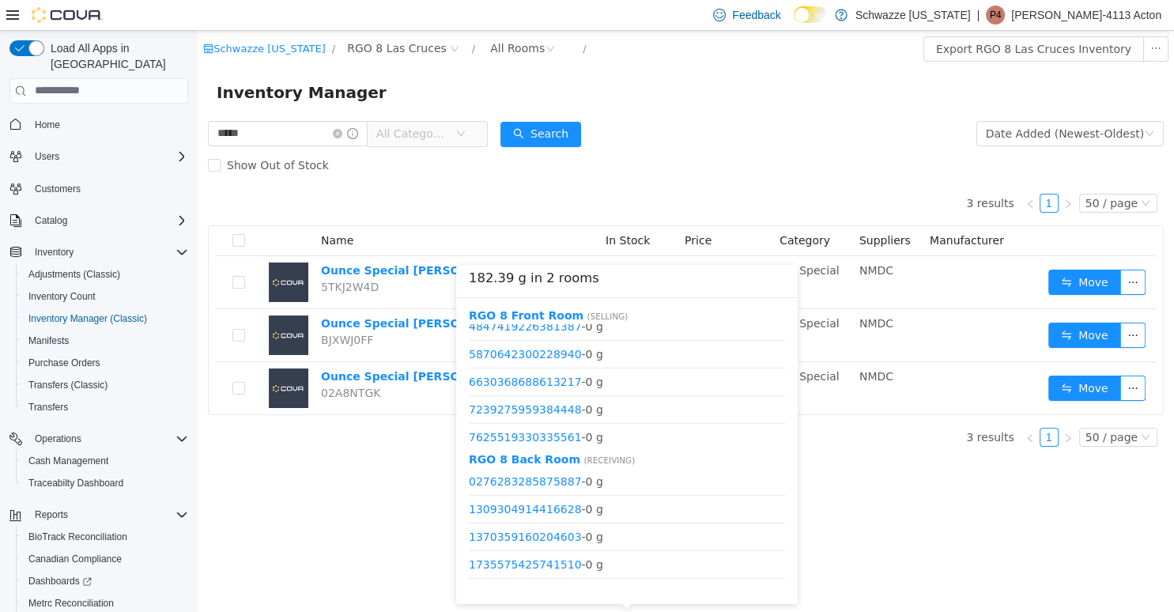
scroll to position [199, 0]
click at [546, 362] on link "4836352522388216" at bounding box center [525, 359] width 113 height 13
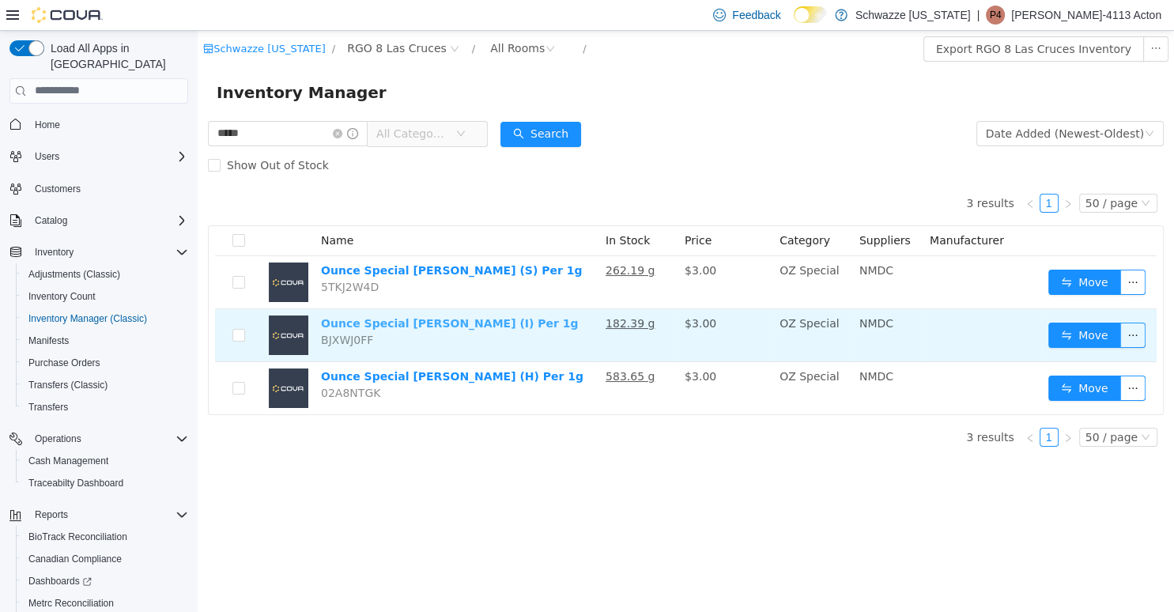
click at [490, 319] on link "Ounce Special Shelf Deli (I) Per 1g" at bounding box center [450, 322] width 258 height 13
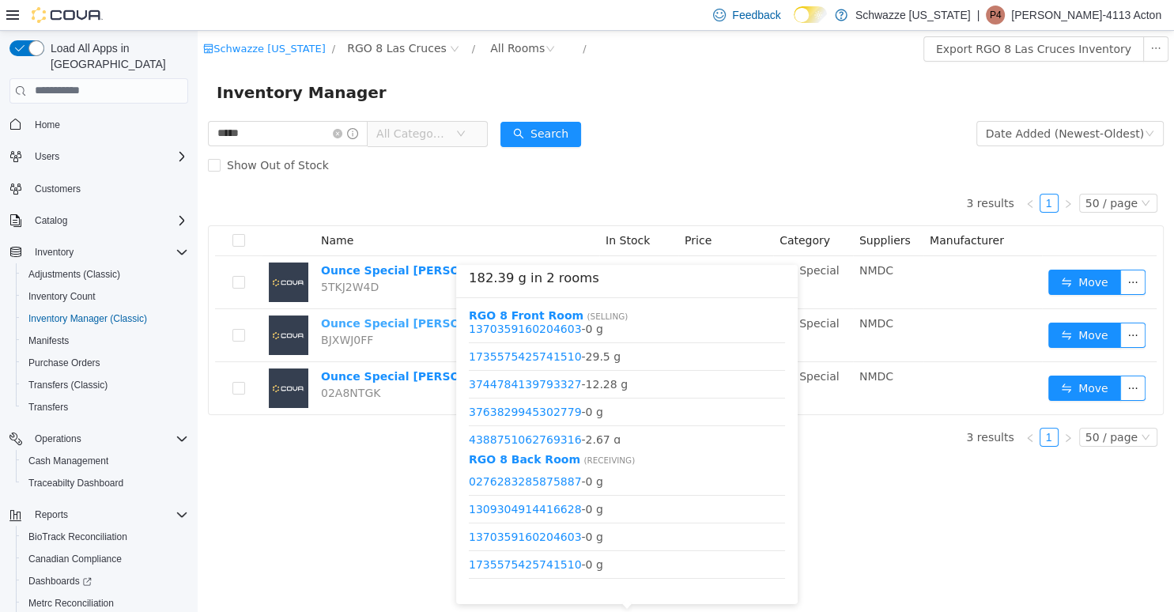
scroll to position [0, 0]
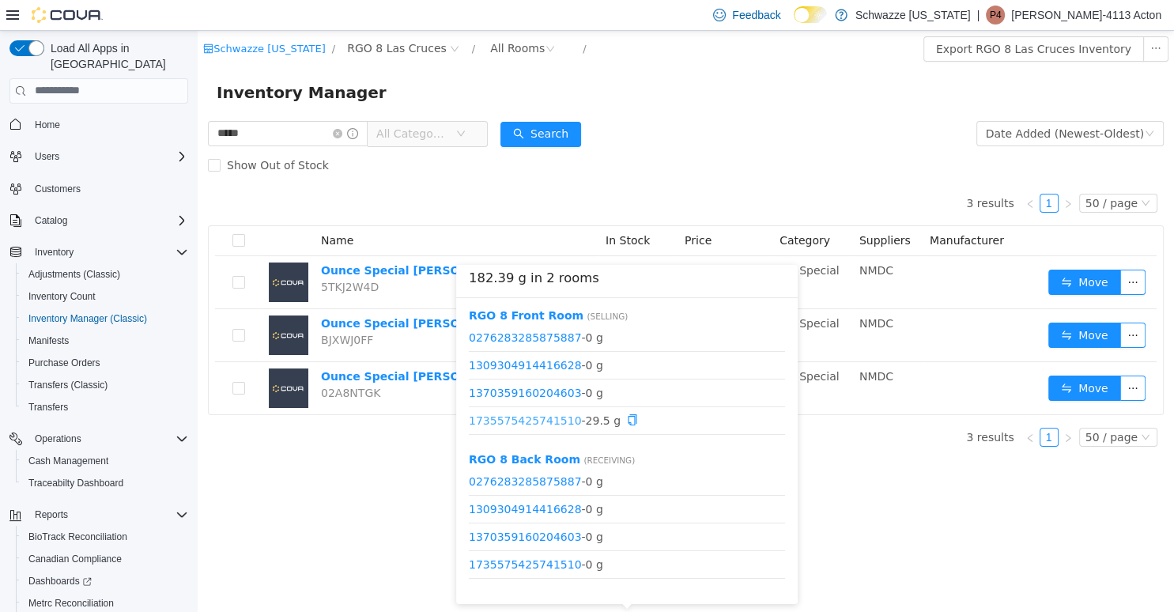
click at [547, 422] on link "1735575425741510" at bounding box center [525, 420] width 113 height 13
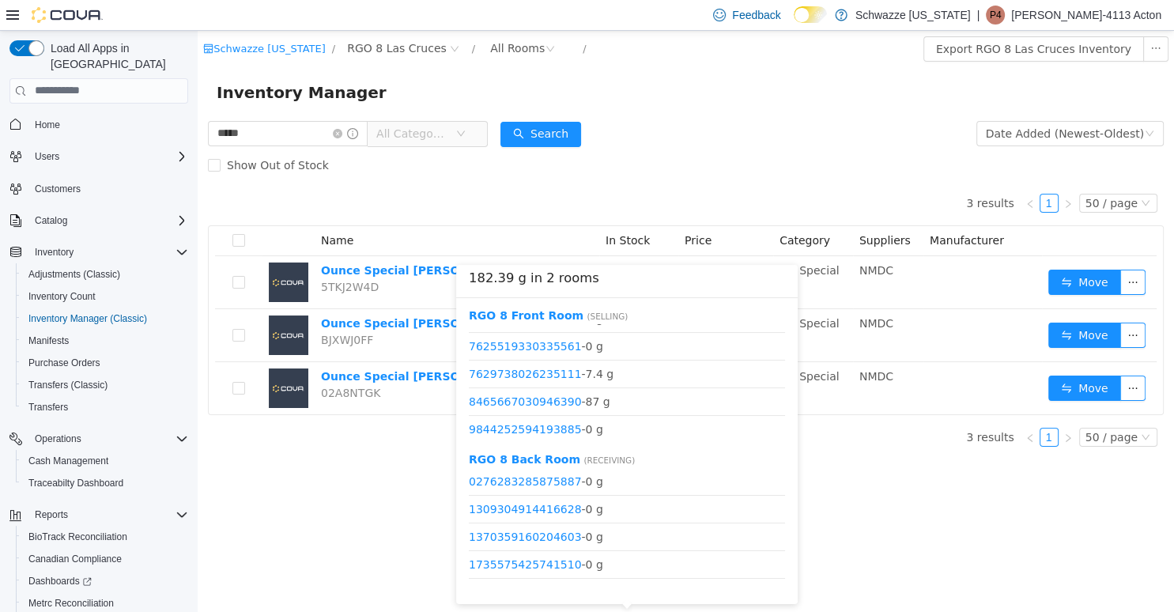
scroll to position [351, 0]
click at [555, 403] on link "8465667030946390" at bounding box center [525, 401] width 113 height 13
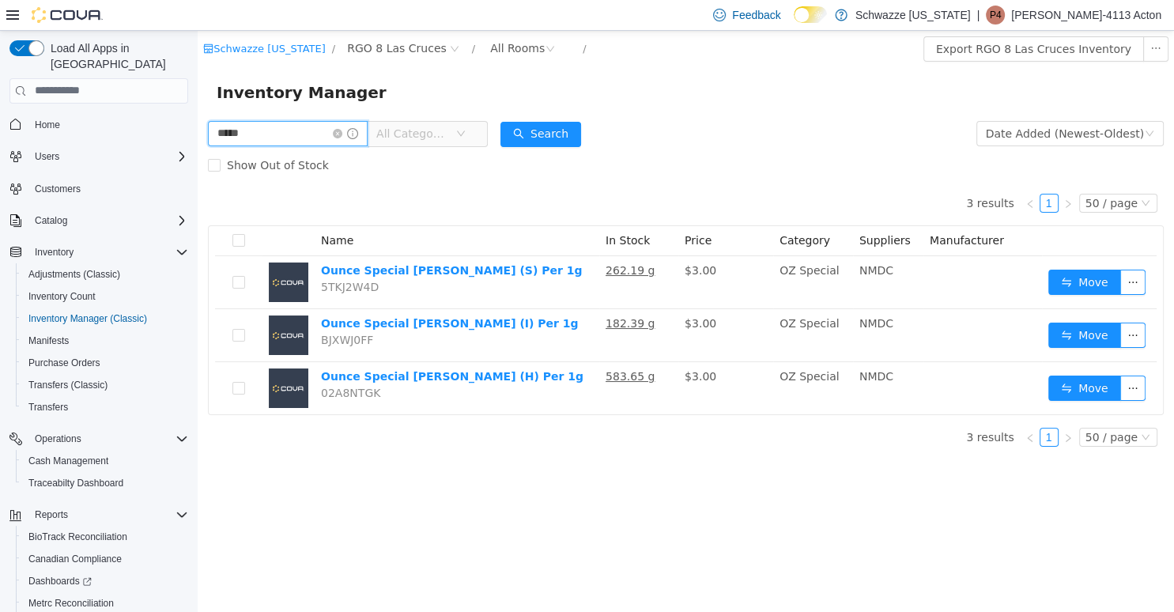
drag, startPoint x: 273, startPoint y: 136, endPoint x: 207, endPoint y: 140, distance: 65.8
click at [211, 140] on input "*****" at bounding box center [288, 132] width 160 height 25
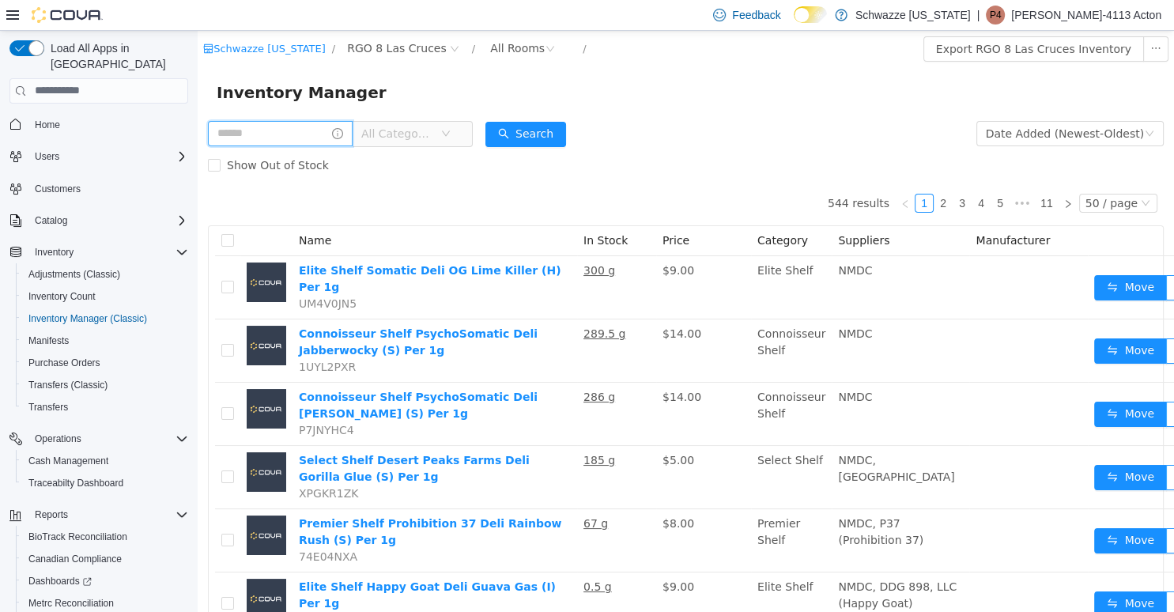
click at [253, 129] on input "text" at bounding box center [280, 132] width 145 height 25
click at [569, 136] on button "Search" at bounding box center [541, 133] width 81 height 25
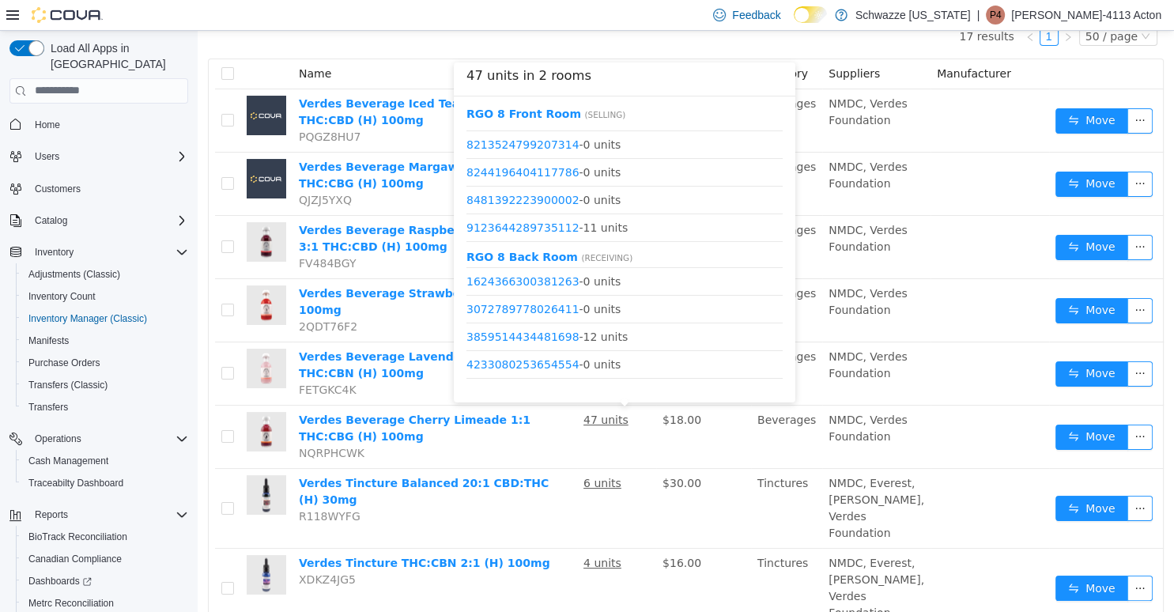
scroll to position [152, 0]
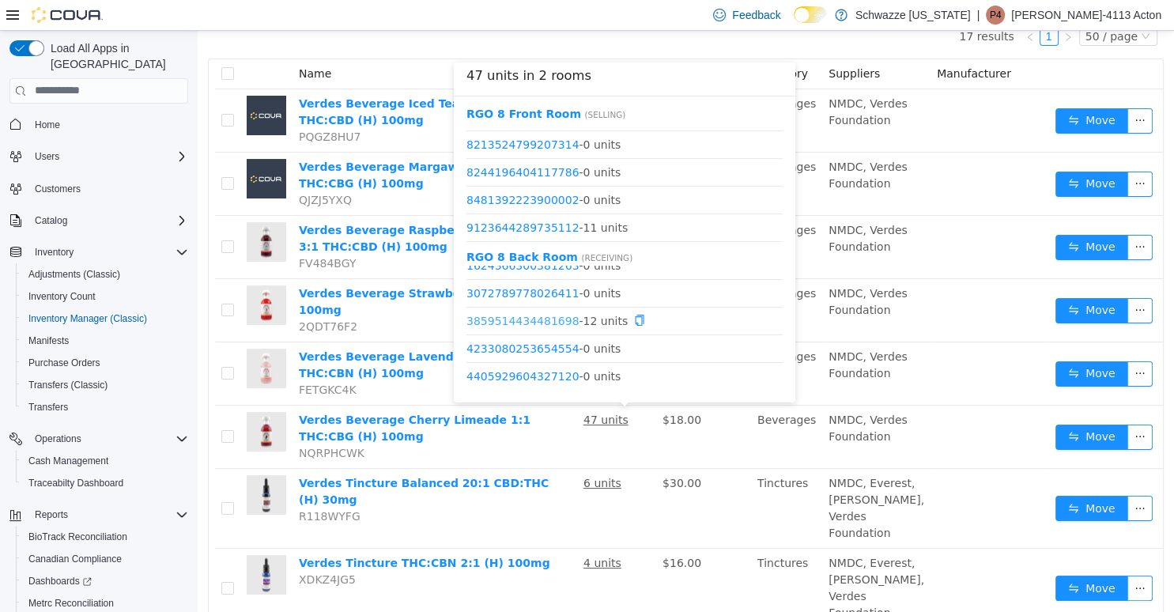
click at [554, 315] on link "3859514434481698" at bounding box center [523, 320] width 113 height 13
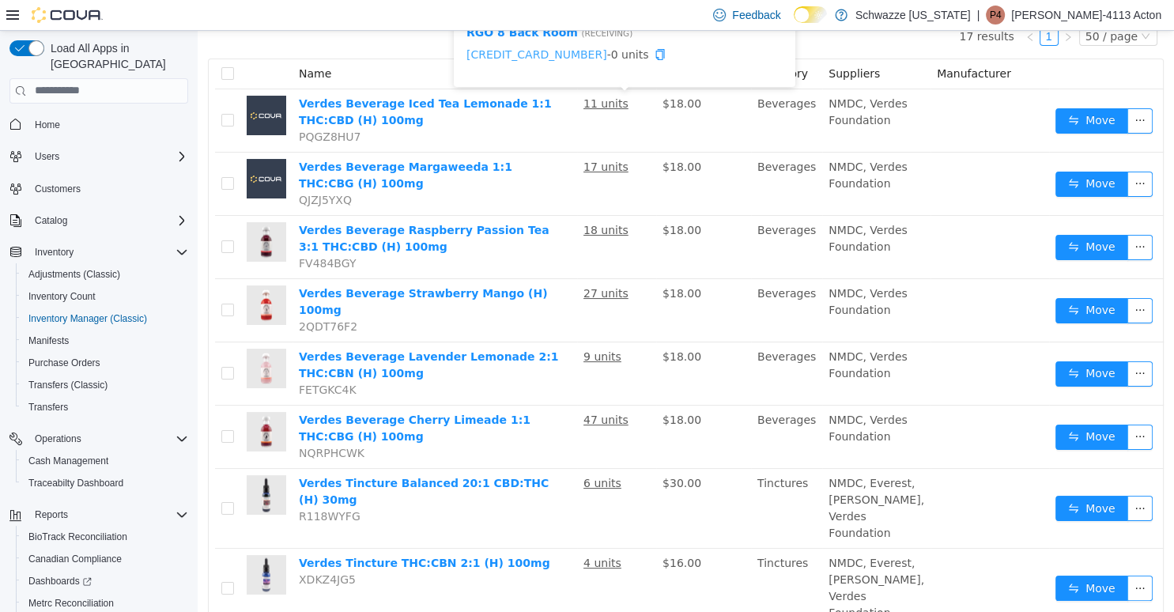
click at [492, 51] on link "6113559664426711" at bounding box center [537, 53] width 141 height 13
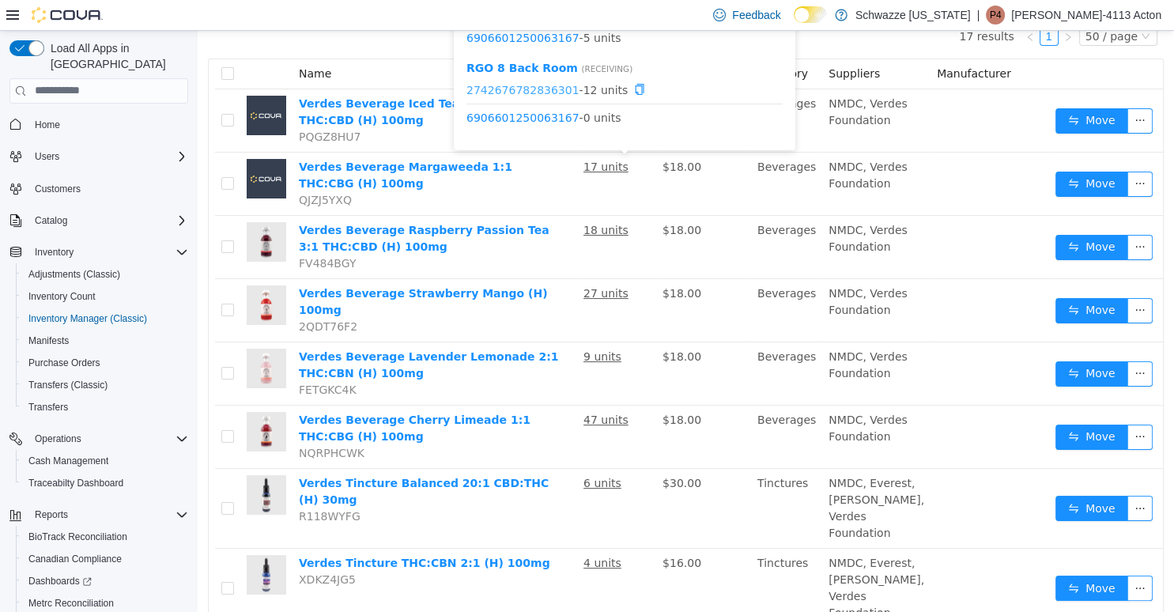
click at [552, 93] on link "2742676782836301" at bounding box center [523, 89] width 113 height 13
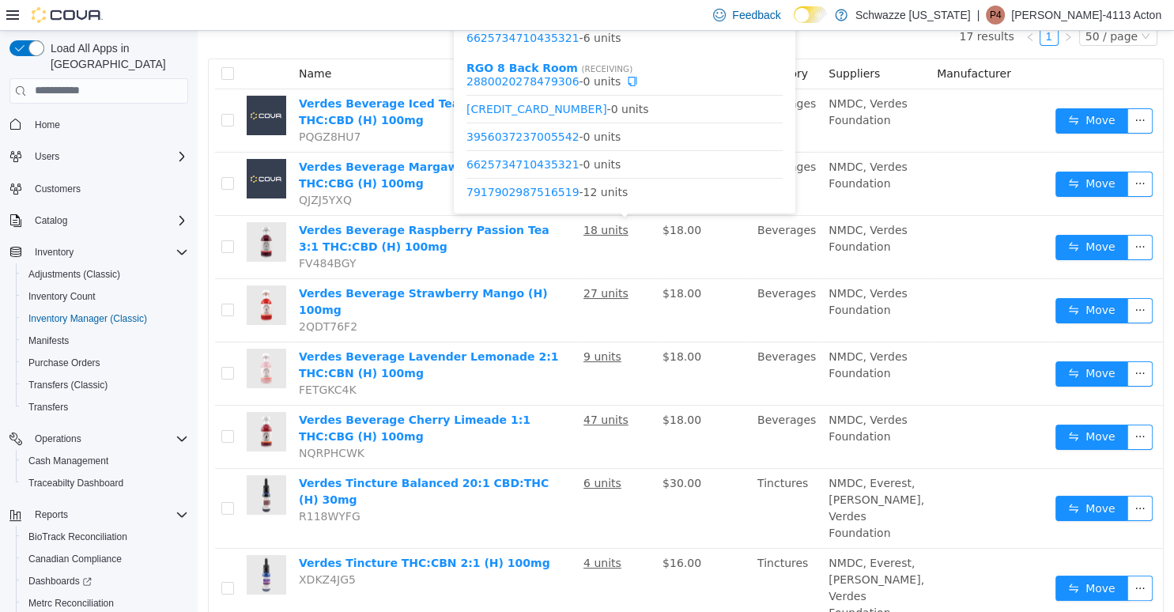
scroll to position [19, 0]
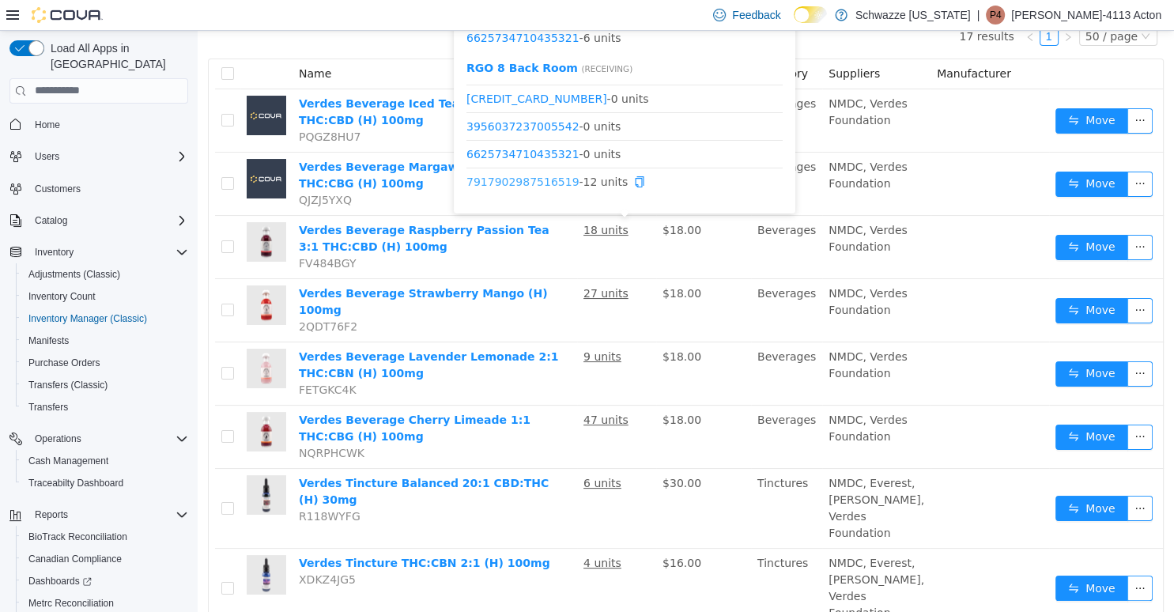
click at [554, 180] on link "7917902987516519" at bounding box center [523, 181] width 113 height 13
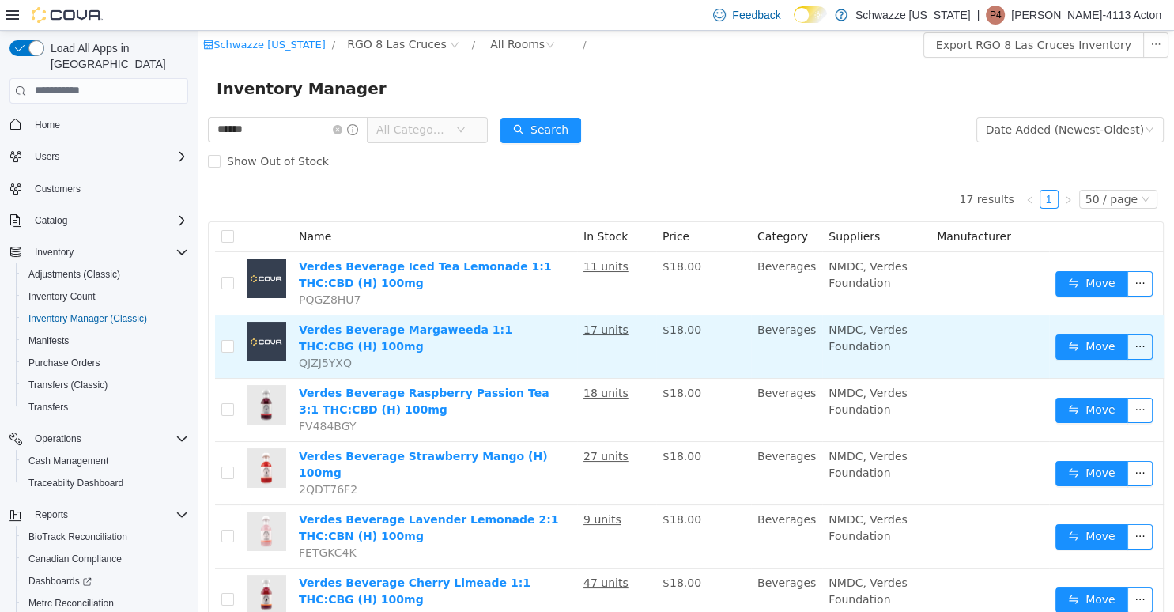
scroll to position [0, 0]
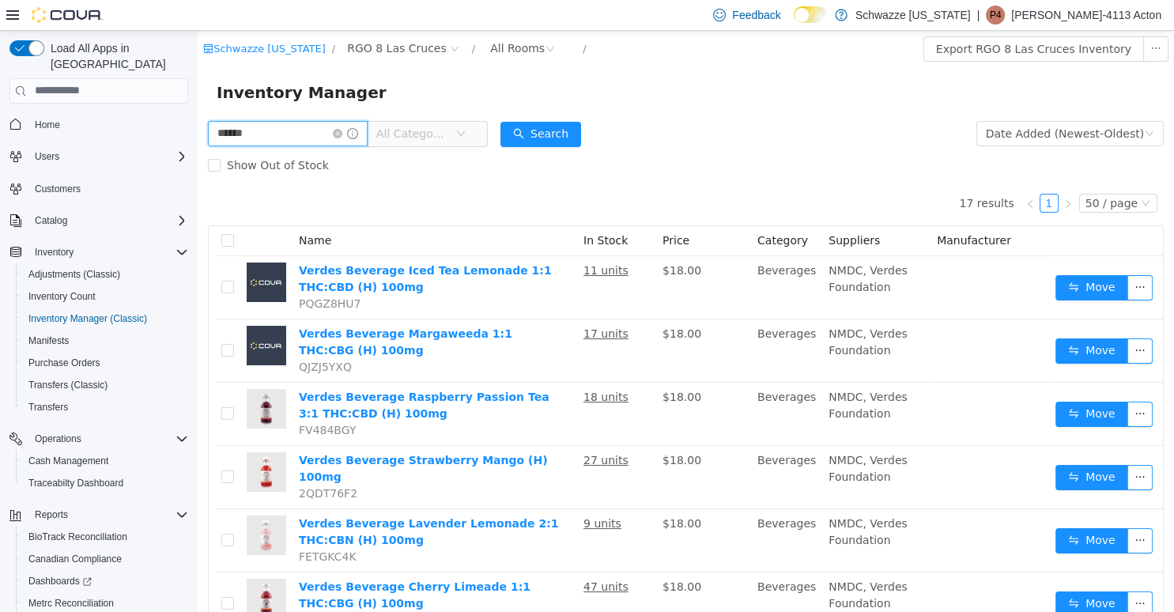
click at [308, 135] on input "******" at bounding box center [288, 132] width 160 height 25
click at [263, 132] on input "*******" at bounding box center [288, 132] width 160 height 25
type input "**********"
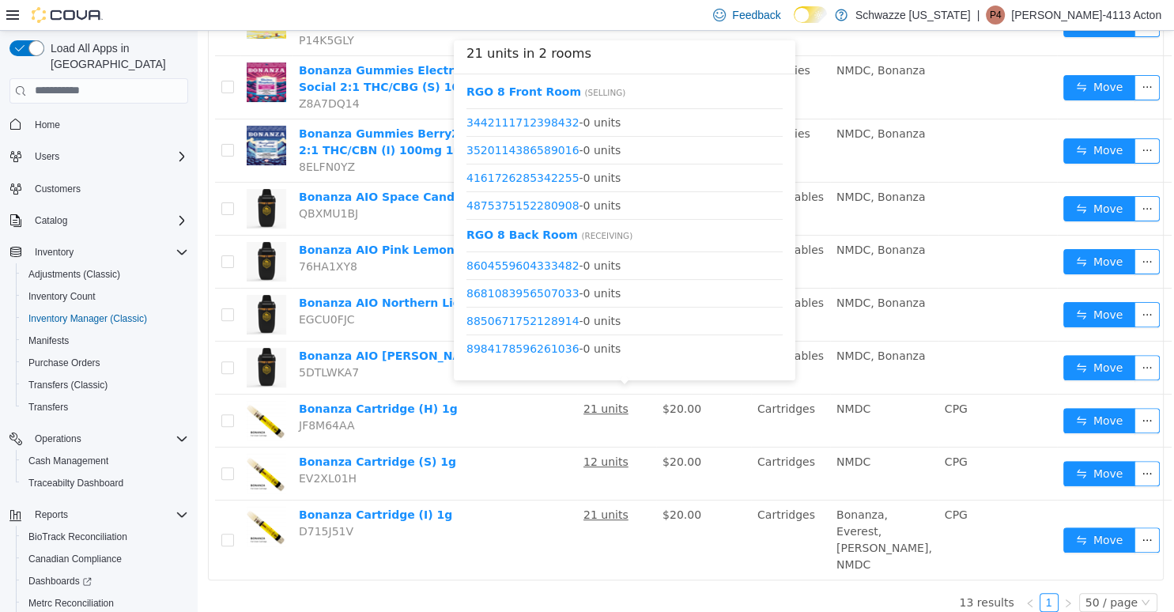
scroll to position [469, 0]
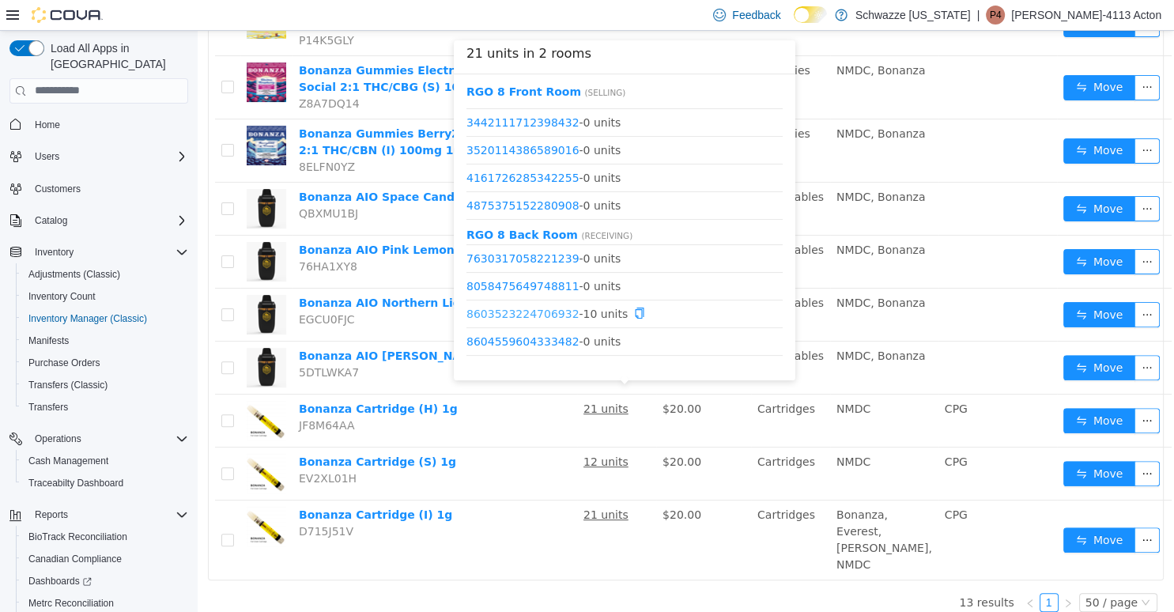
click at [545, 309] on link "8603523224706932" at bounding box center [523, 313] width 113 height 13
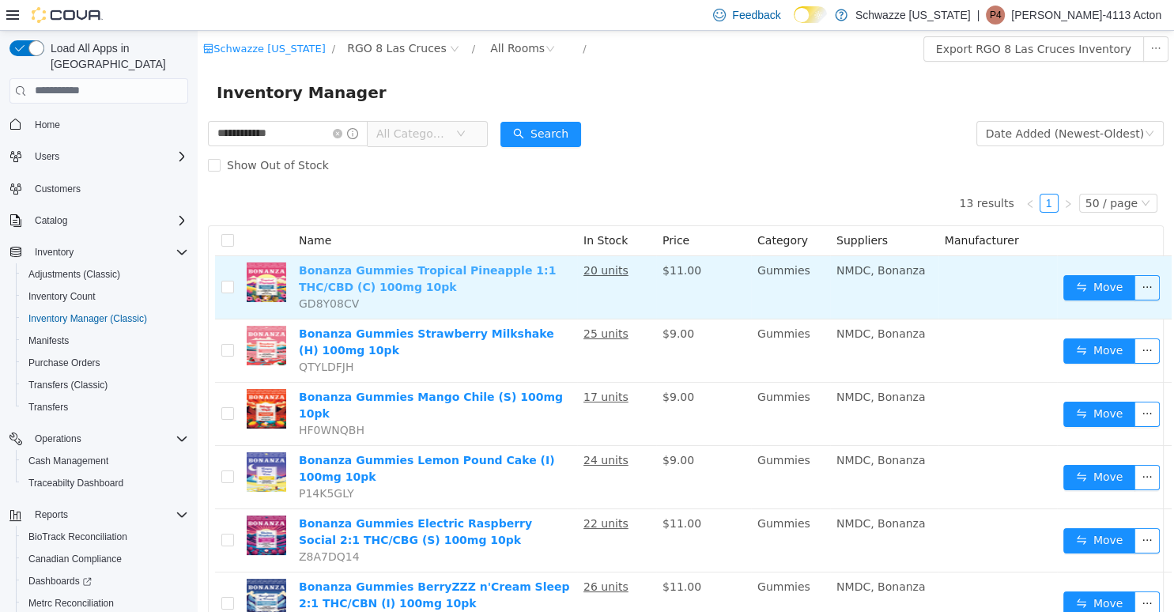
scroll to position [0, 0]
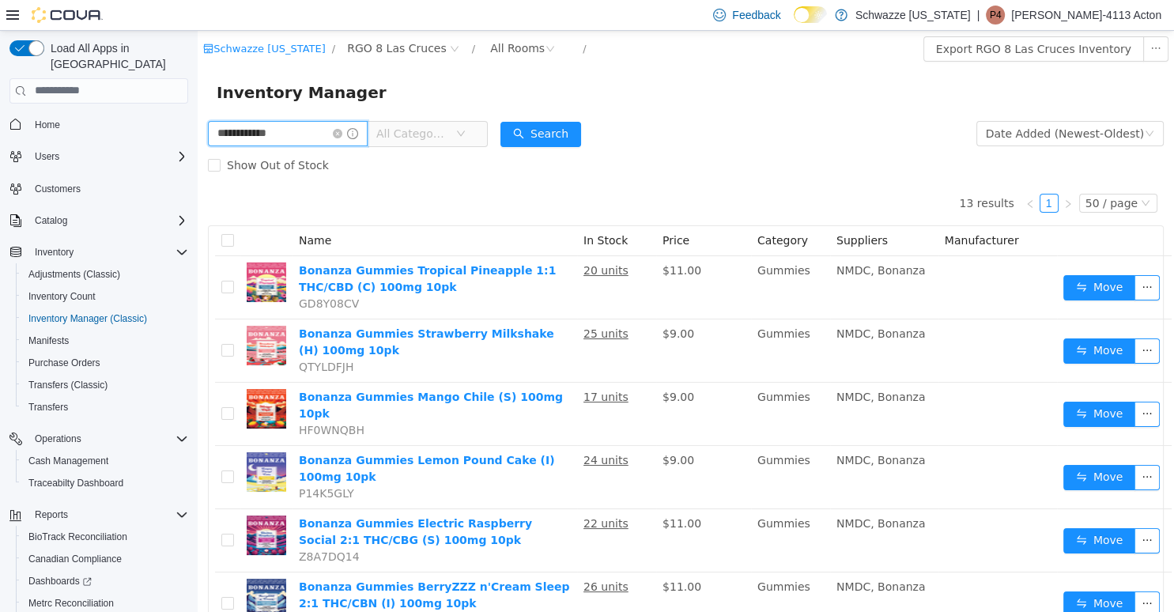
drag, startPoint x: 286, startPoint y: 134, endPoint x: 163, endPoint y: 126, distance: 123.7
click at [208, 126] on input "**********" at bounding box center [288, 132] width 160 height 25
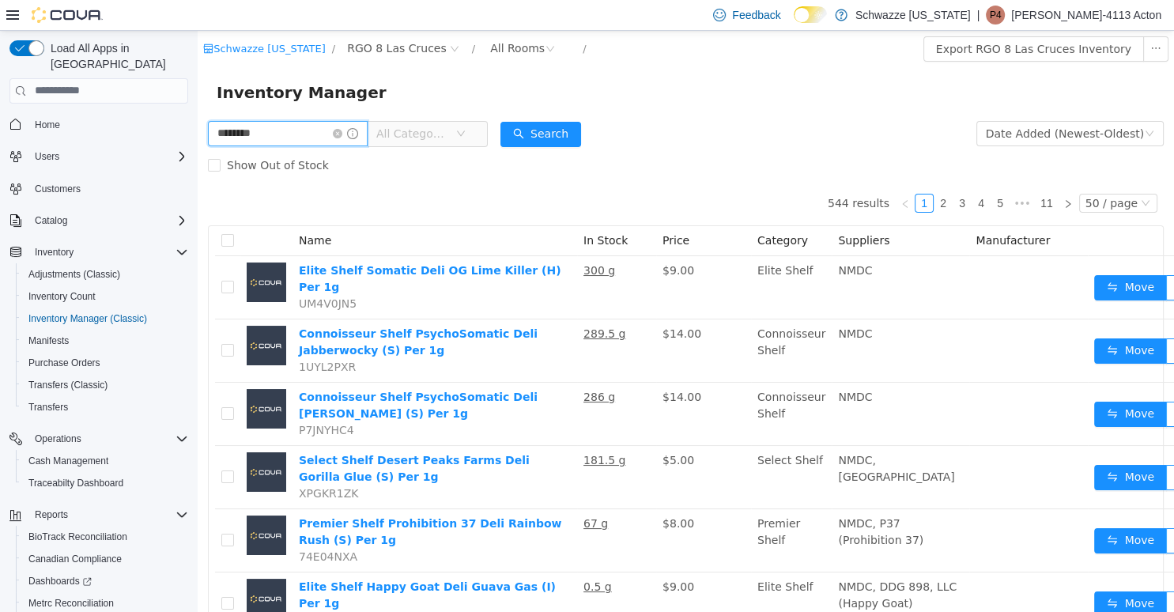
type input "********"
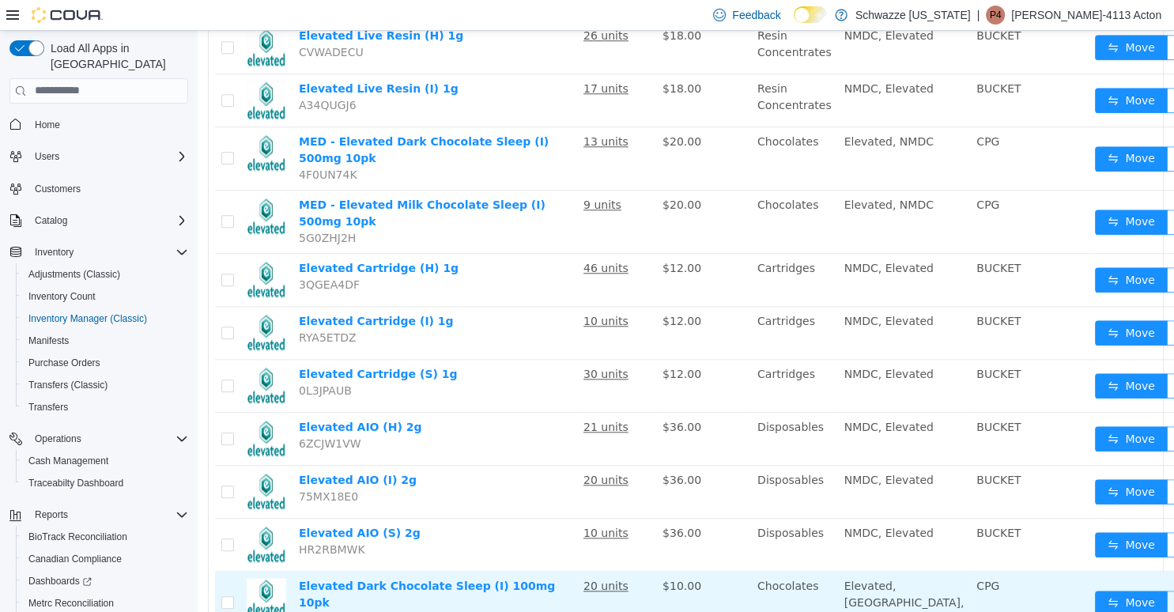
scroll to position [185, 0]
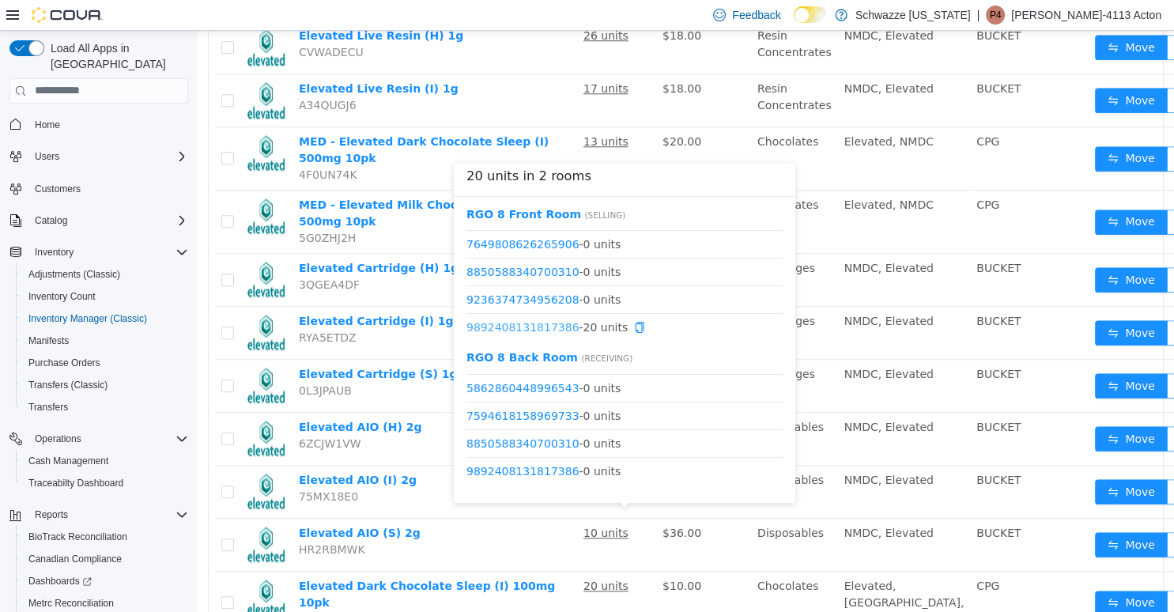
click at [550, 332] on link "9892408131817386" at bounding box center [523, 326] width 113 height 13
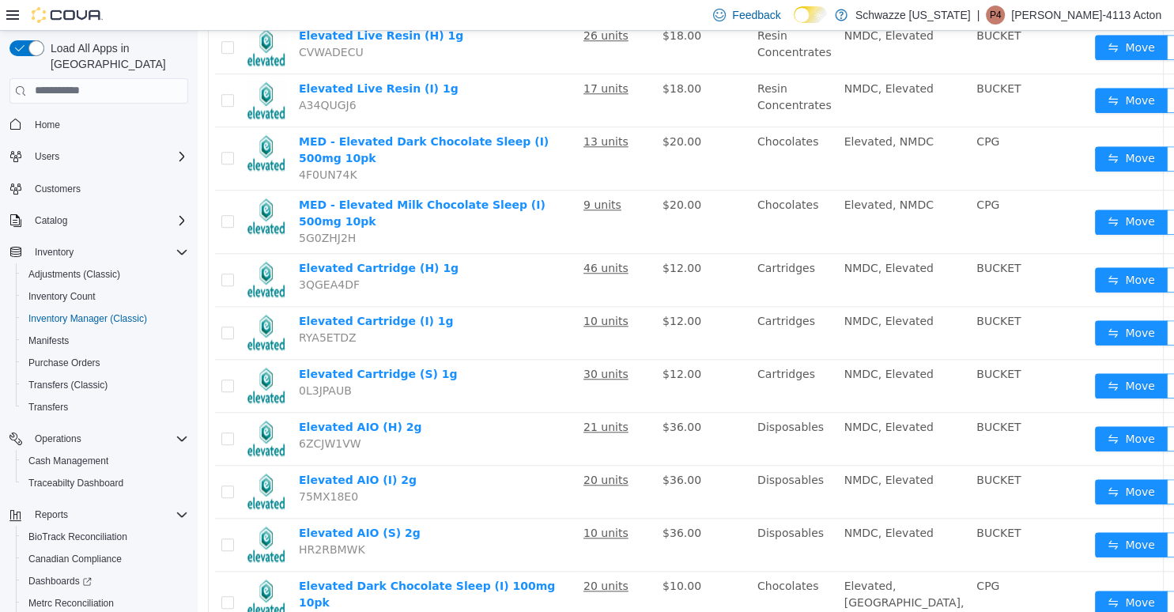
scroll to position [0, 0]
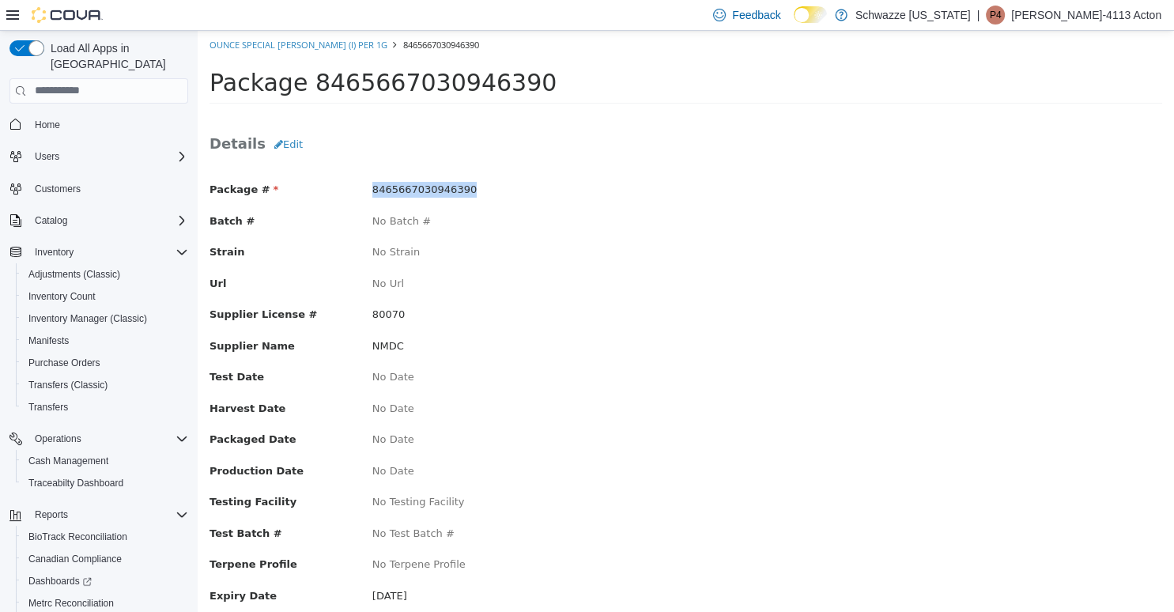
drag, startPoint x: 468, startPoint y: 186, endPoint x: 359, endPoint y: 195, distance: 109.6
click at [359, 195] on div "Package # 8465667030946390" at bounding box center [686, 191] width 977 height 20
copy div "8465667030946390"
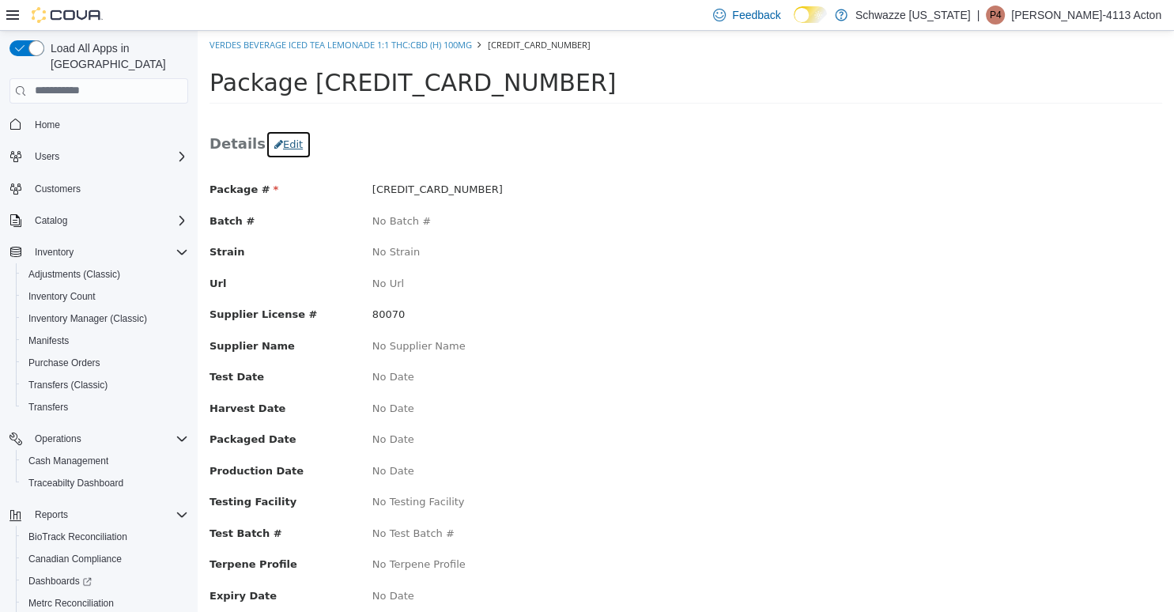
click at [287, 138] on button "Edit" at bounding box center [289, 144] width 46 height 28
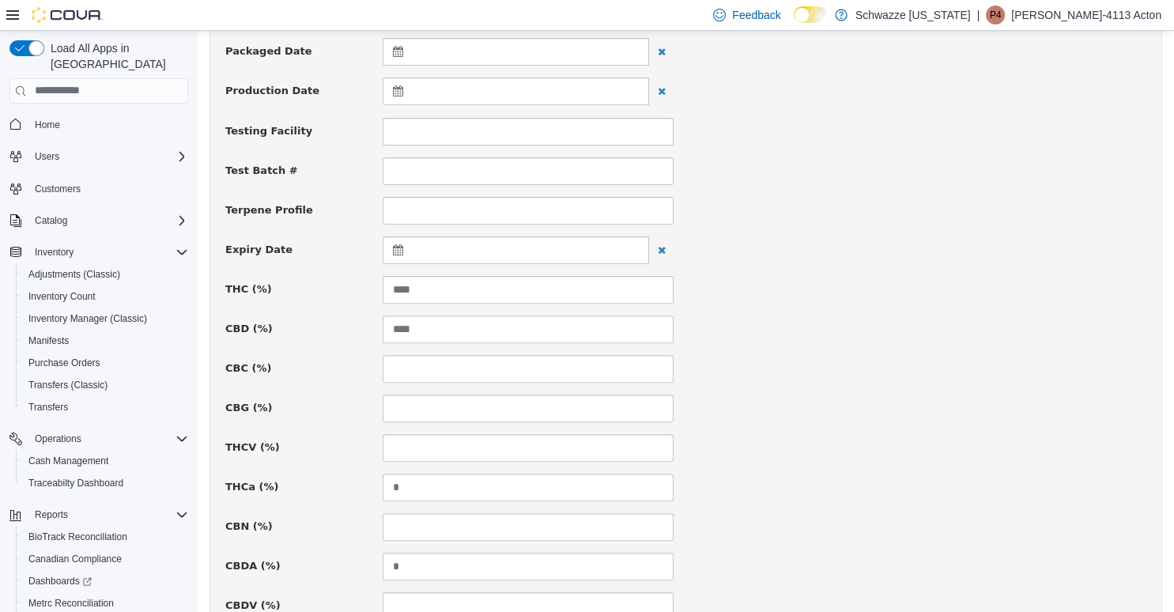
scroll to position [501, 0]
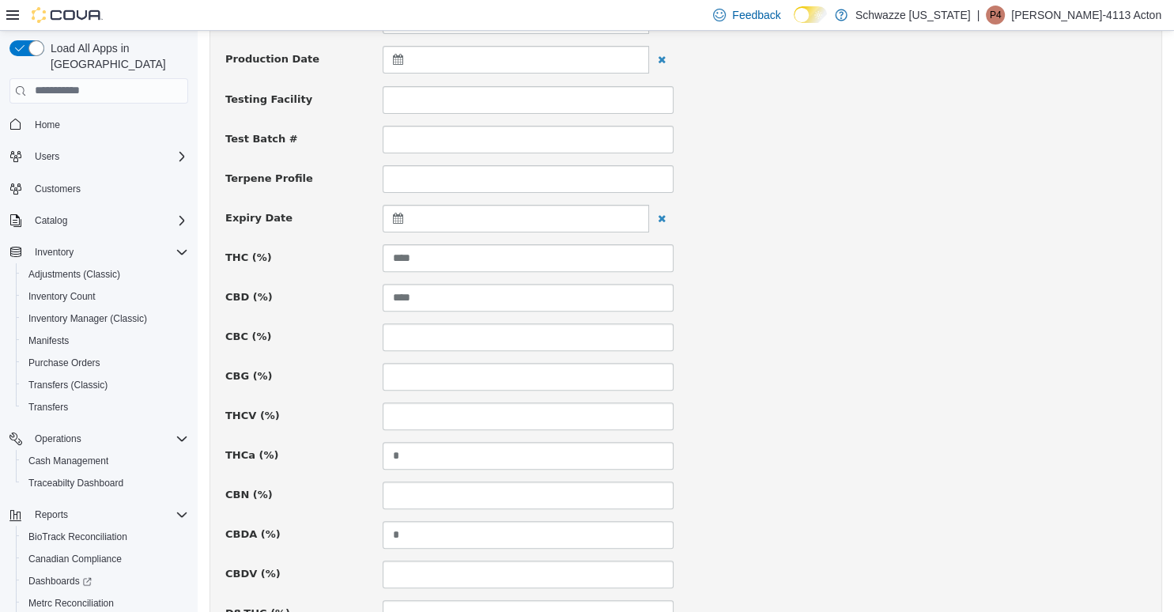
click at [451, 216] on div at bounding box center [516, 218] width 267 height 28
click at [558, 264] on th at bounding box center [555, 257] width 25 height 28
click at [554, 259] on th at bounding box center [555, 257] width 25 height 28
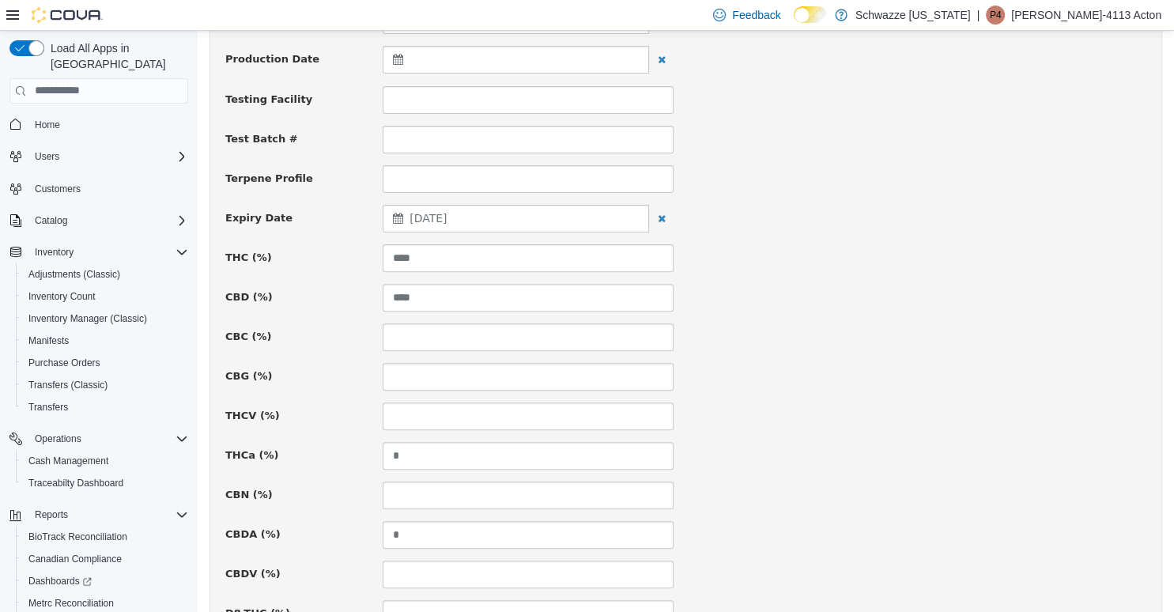
click at [747, 250] on div "THC (%) ****" at bounding box center [686, 258] width 945 height 28
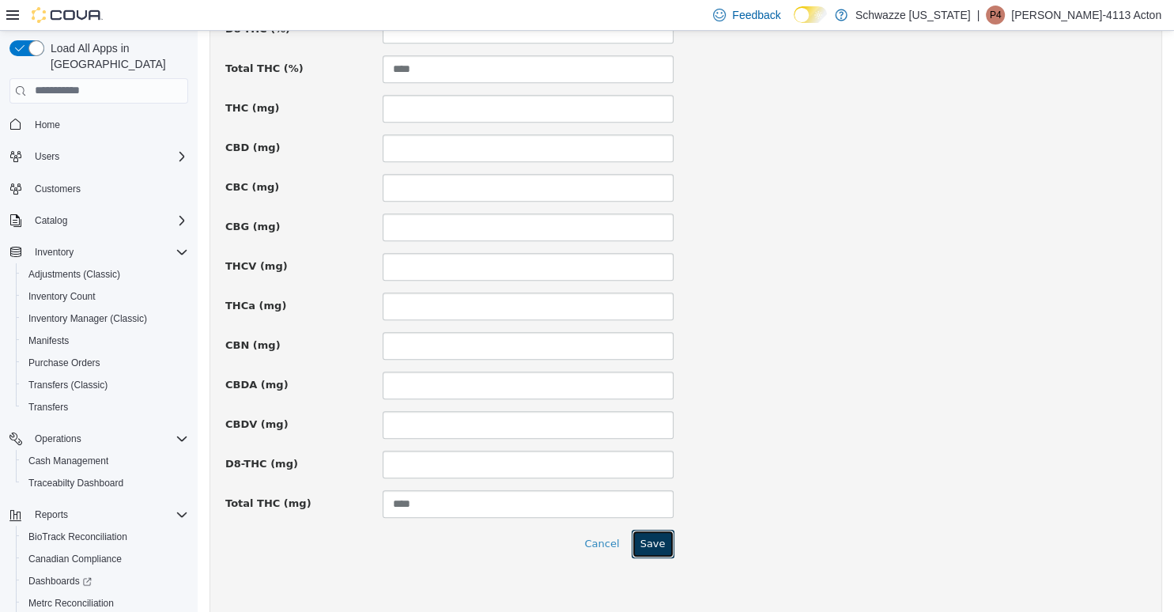
click at [644, 543] on button "Save" at bounding box center [653, 543] width 43 height 28
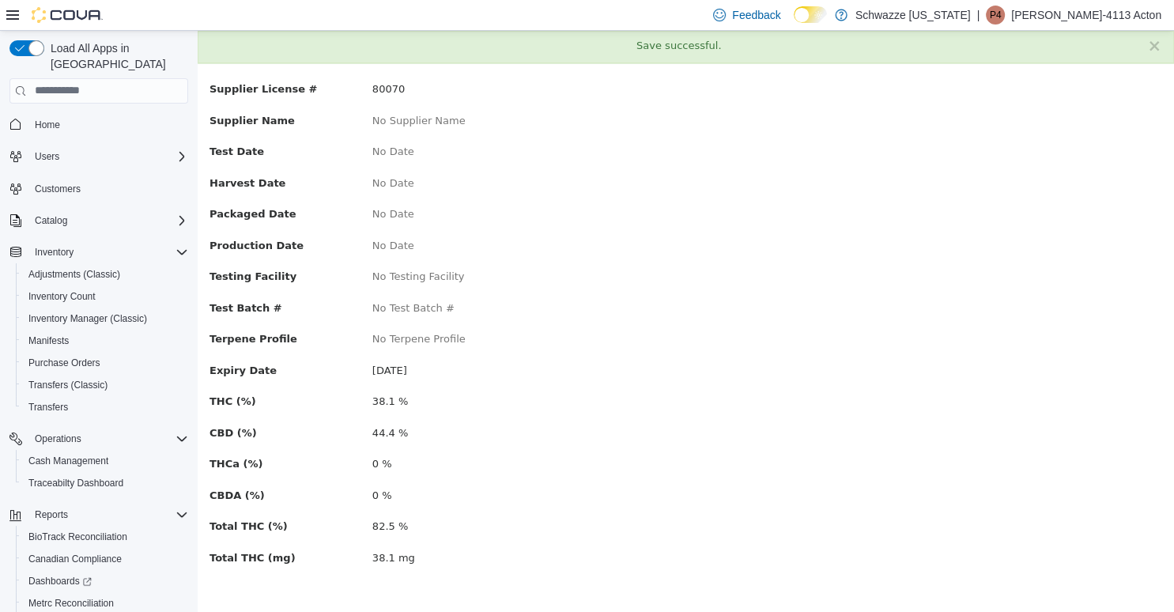
scroll to position [0, 0]
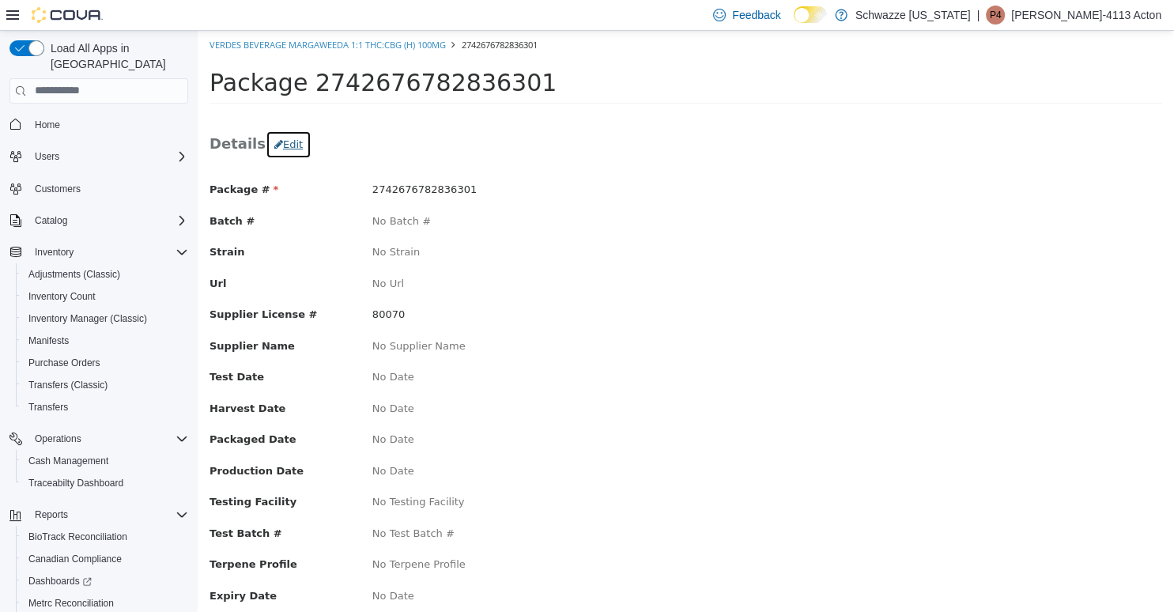
click at [292, 148] on button "Edit" at bounding box center [289, 144] width 46 height 28
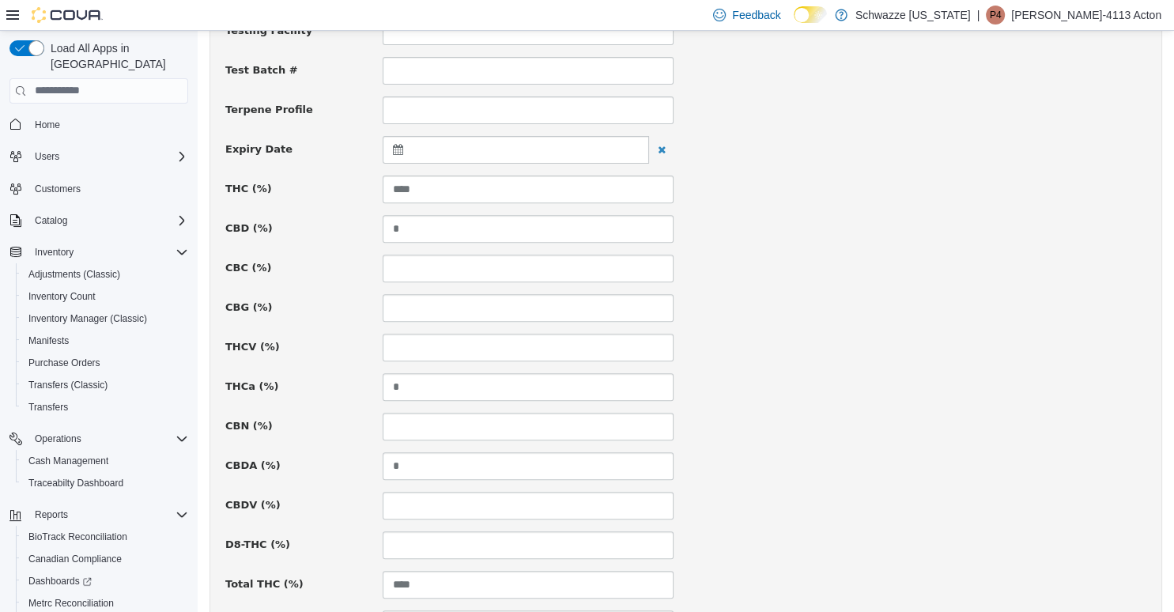
scroll to position [668, 0]
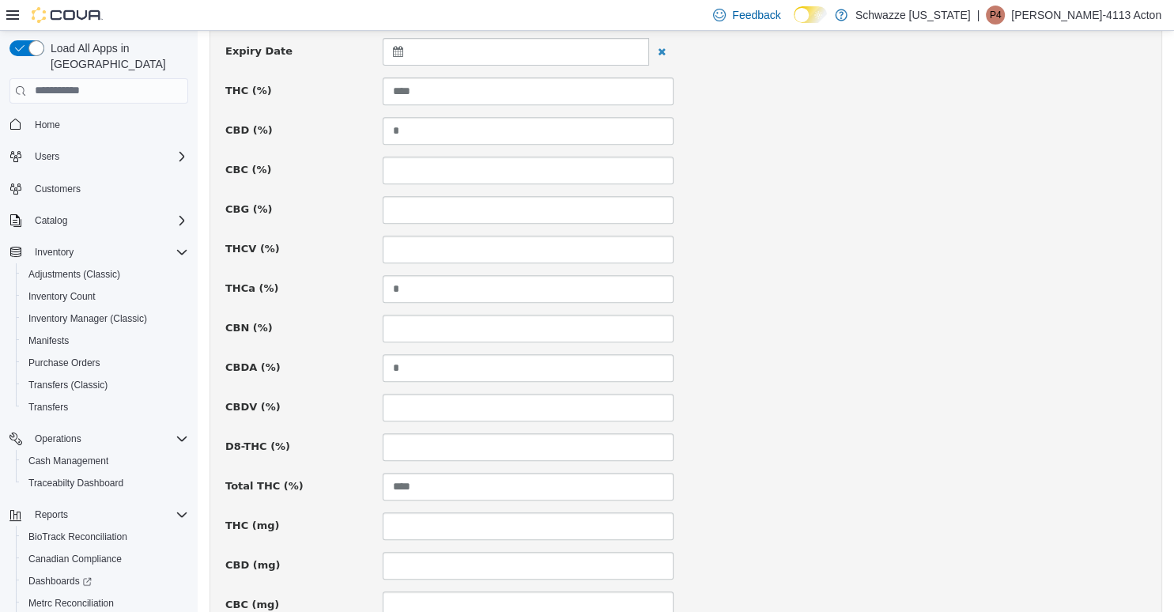
click at [426, 50] on div at bounding box center [516, 51] width 267 height 28
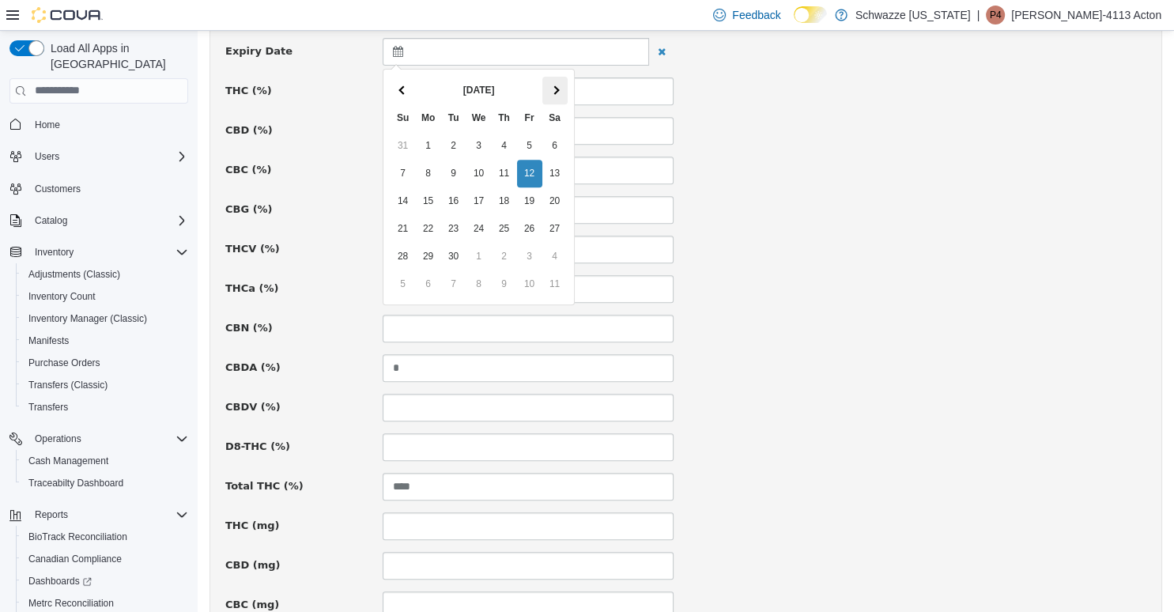
click at [561, 95] on th at bounding box center [555, 90] width 25 height 28
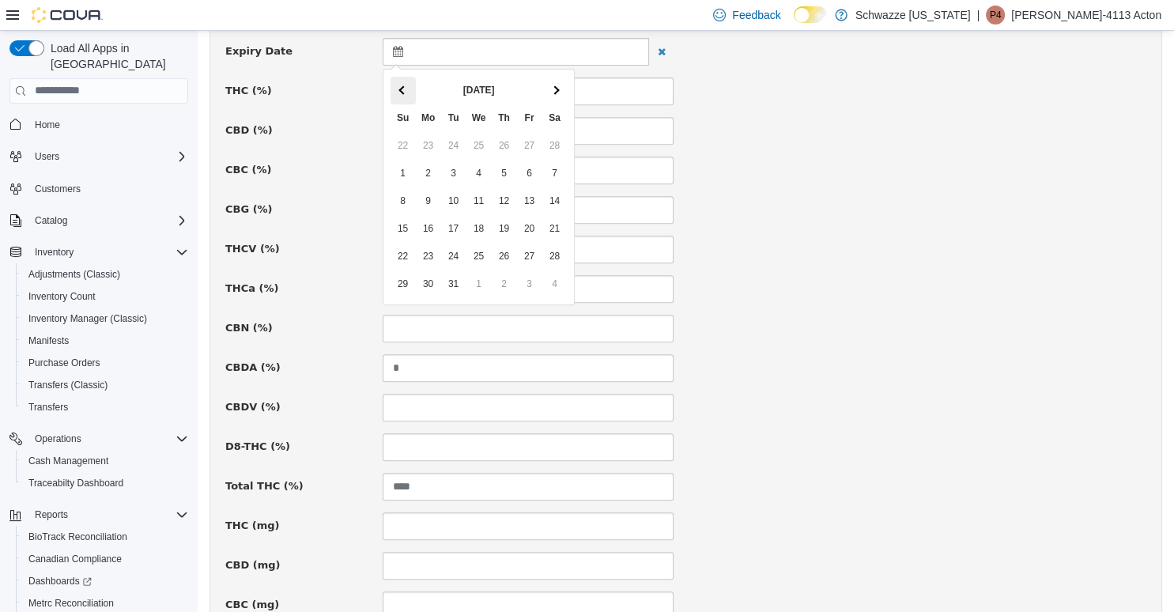
click at [405, 85] on th at bounding box center [403, 90] width 25 height 28
click at [811, 163] on div "CBC (%)" at bounding box center [686, 170] width 945 height 28
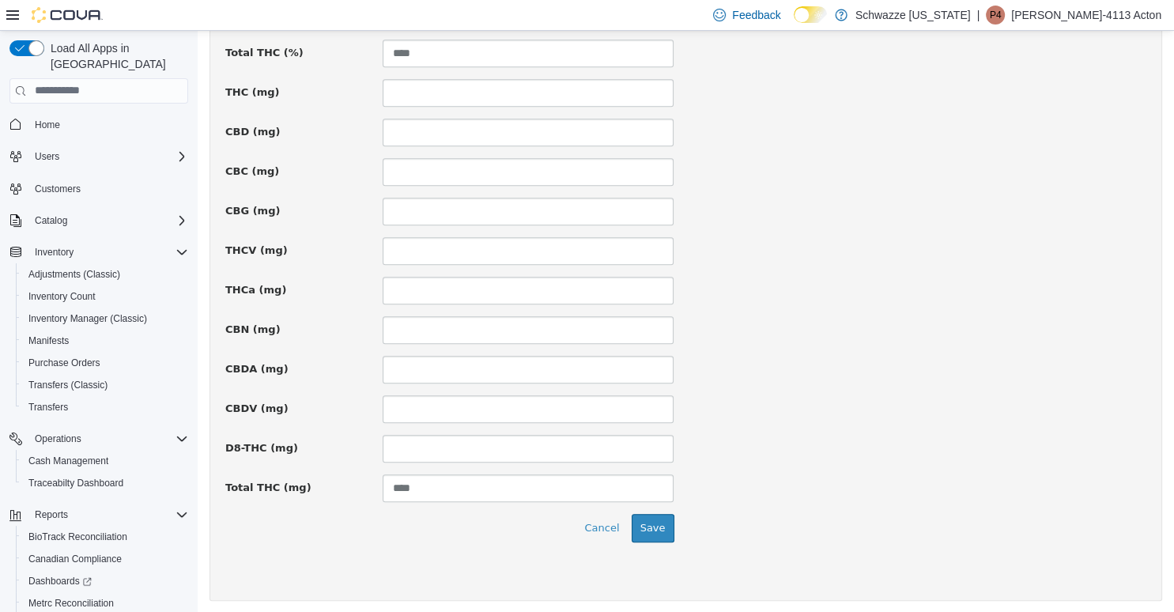
scroll to position [1103, 0]
click at [671, 520] on button "Save" at bounding box center [653, 526] width 43 height 28
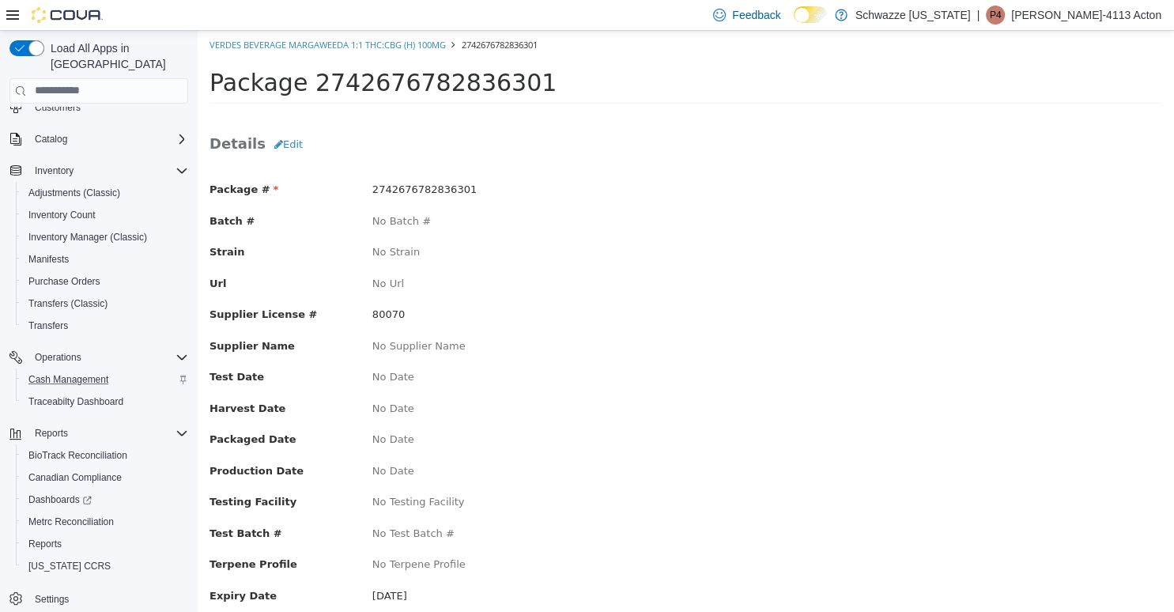
scroll to position [0, 0]
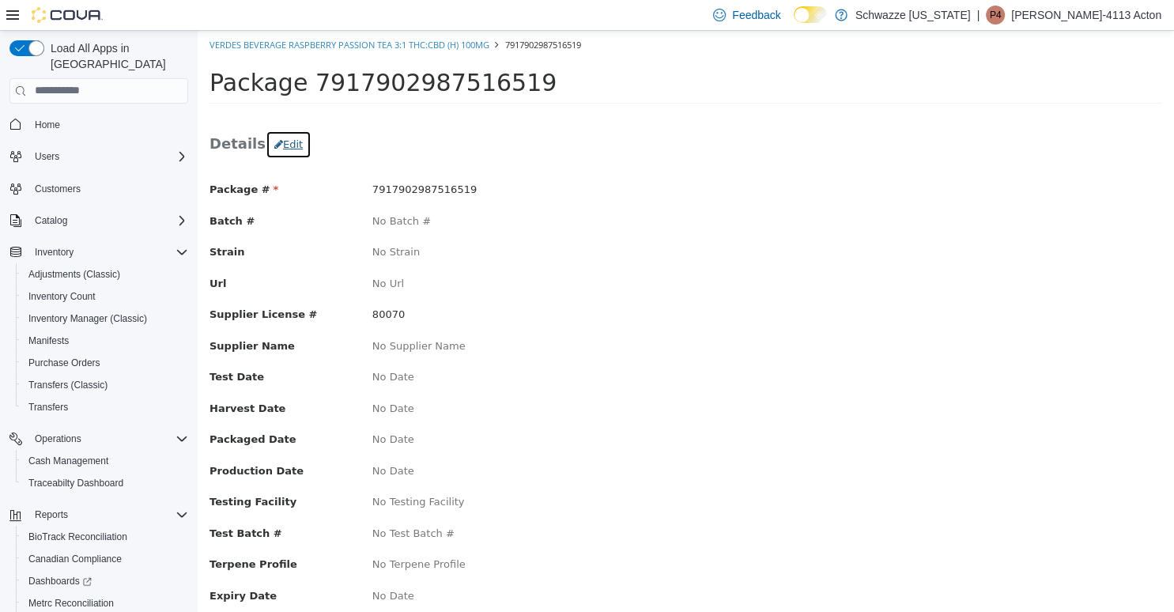
click at [289, 152] on button "Edit" at bounding box center [289, 144] width 46 height 28
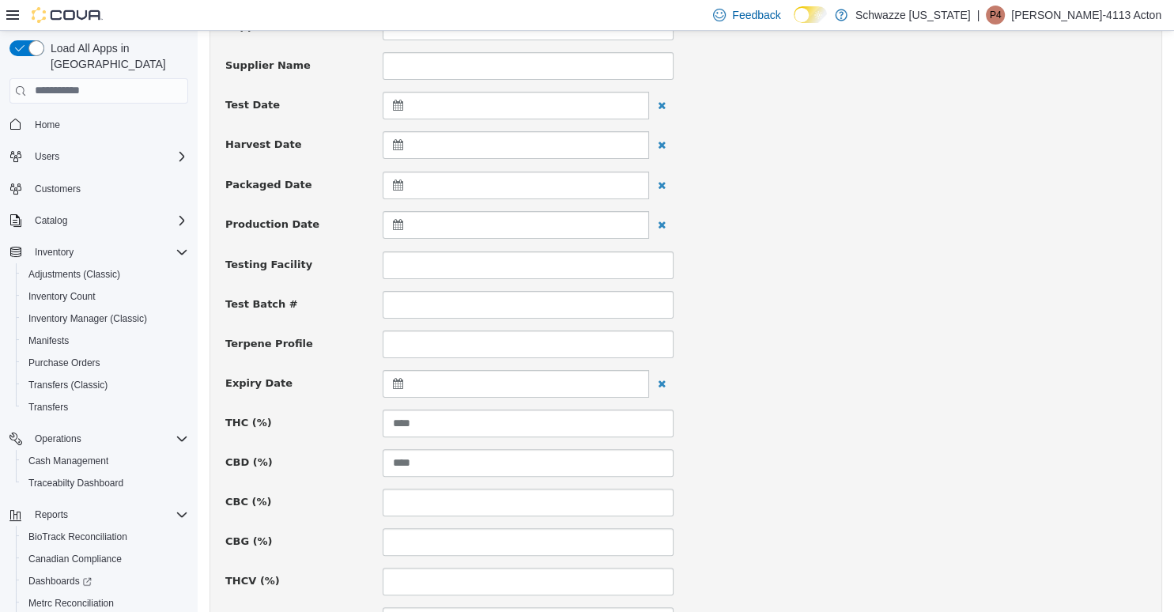
scroll to position [501, 0]
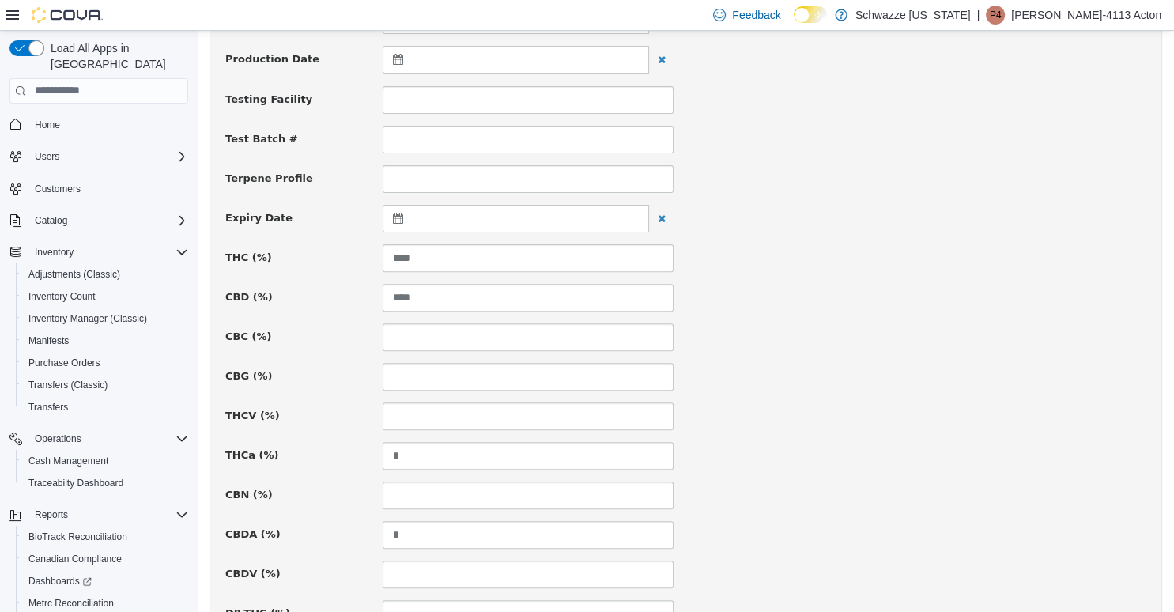
click at [422, 214] on div at bounding box center [516, 218] width 267 height 28
click at [558, 257] on span at bounding box center [554, 256] width 9 height 9
click at [557, 257] on span at bounding box center [554, 256] width 9 height 9
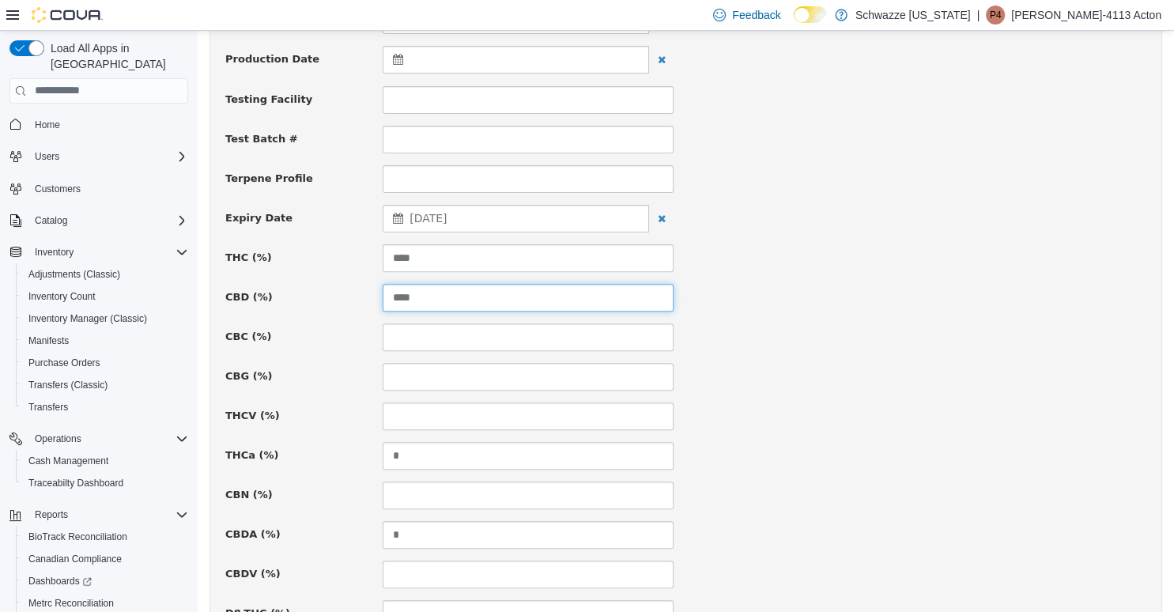
click at [674, 289] on input "****" at bounding box center [528, 297] width 291 height 28
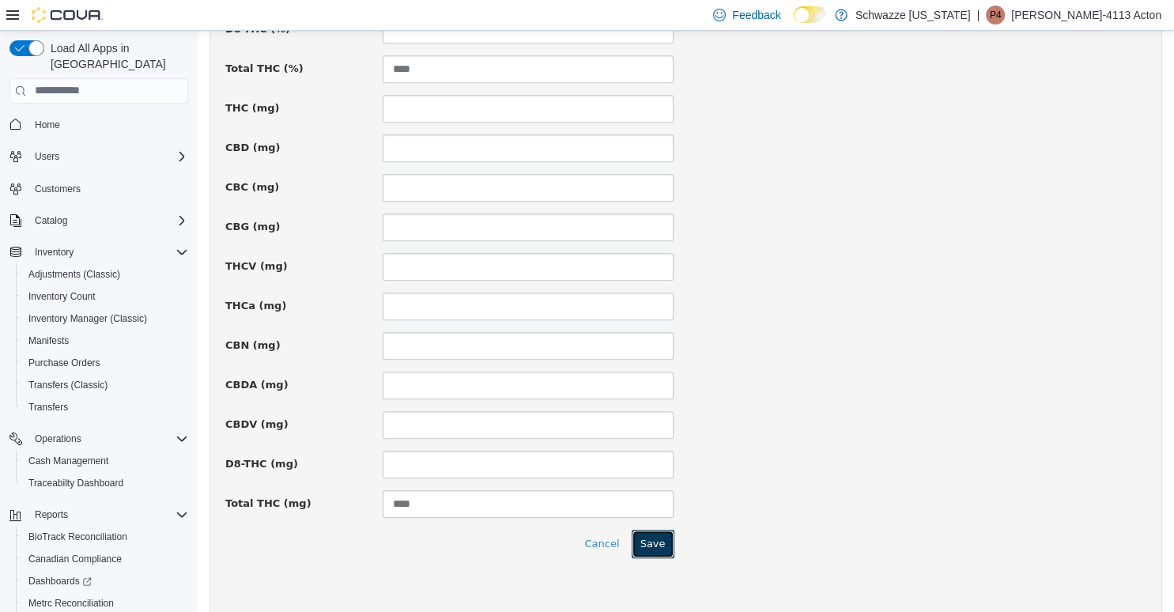
click at [663, 532] on button "Save" at bounding box center [653, 543] width 43 height 28
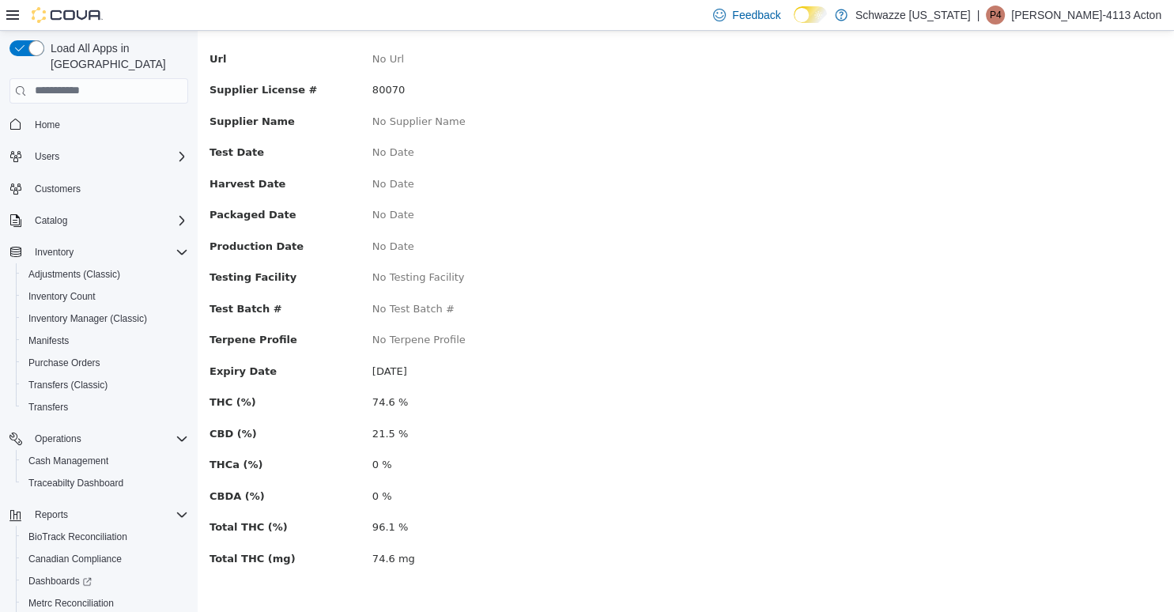
scroll to position [0, 0]
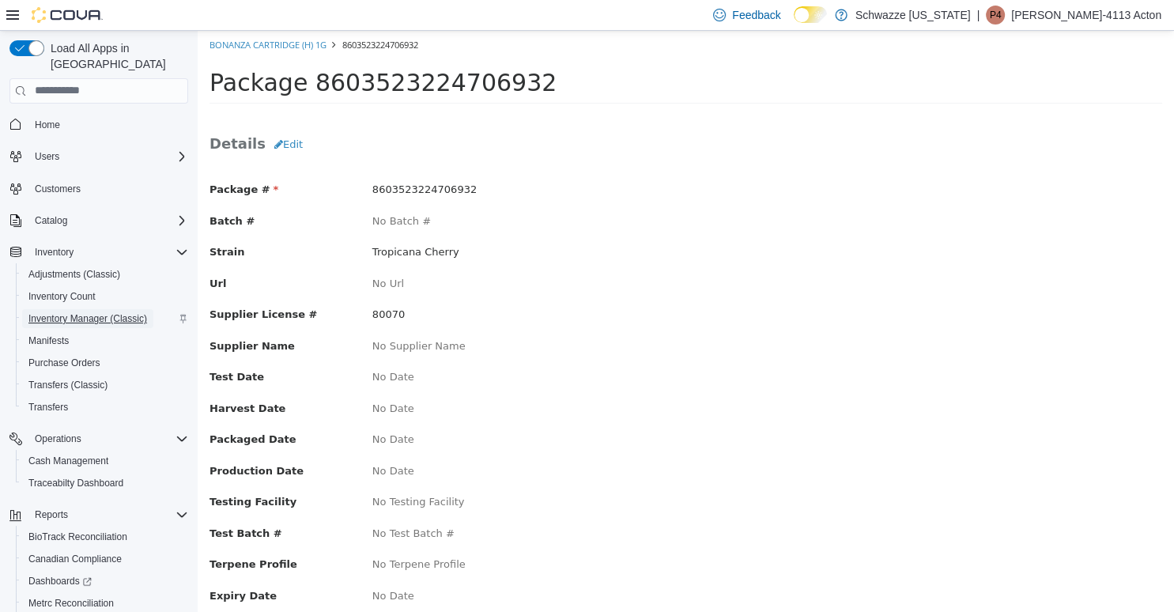
click at [70, 312] on span "Inventory Manager (Classic)" at bounding box center [87, 318] width 119 height 13
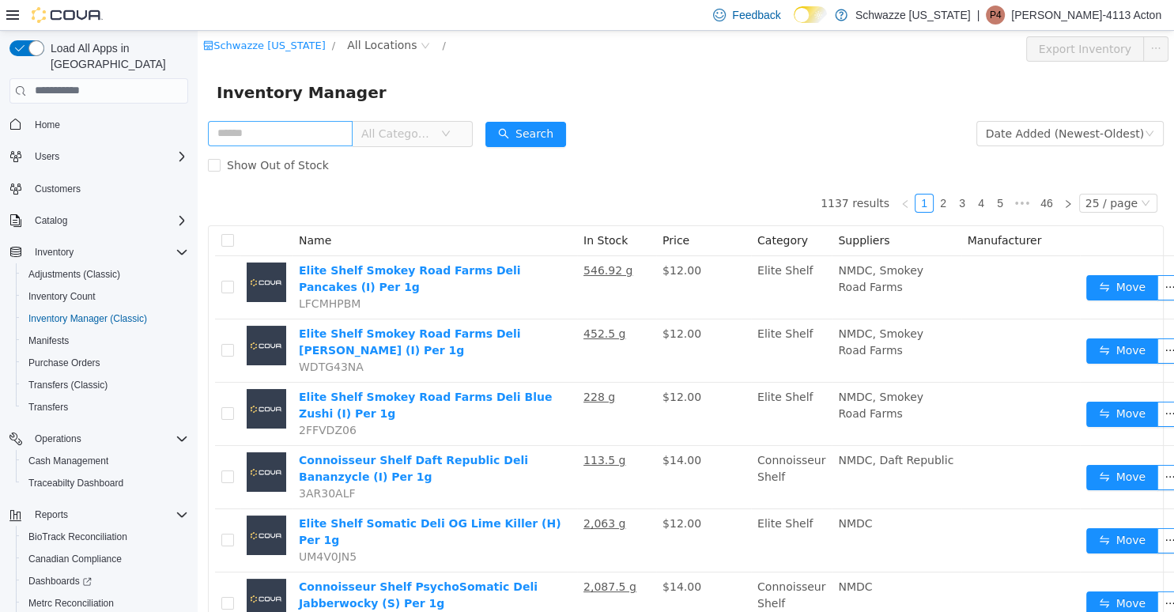
click at [263, 136] on input "text" at bounding box center [280, 132] width 145 height 25
type input "****"
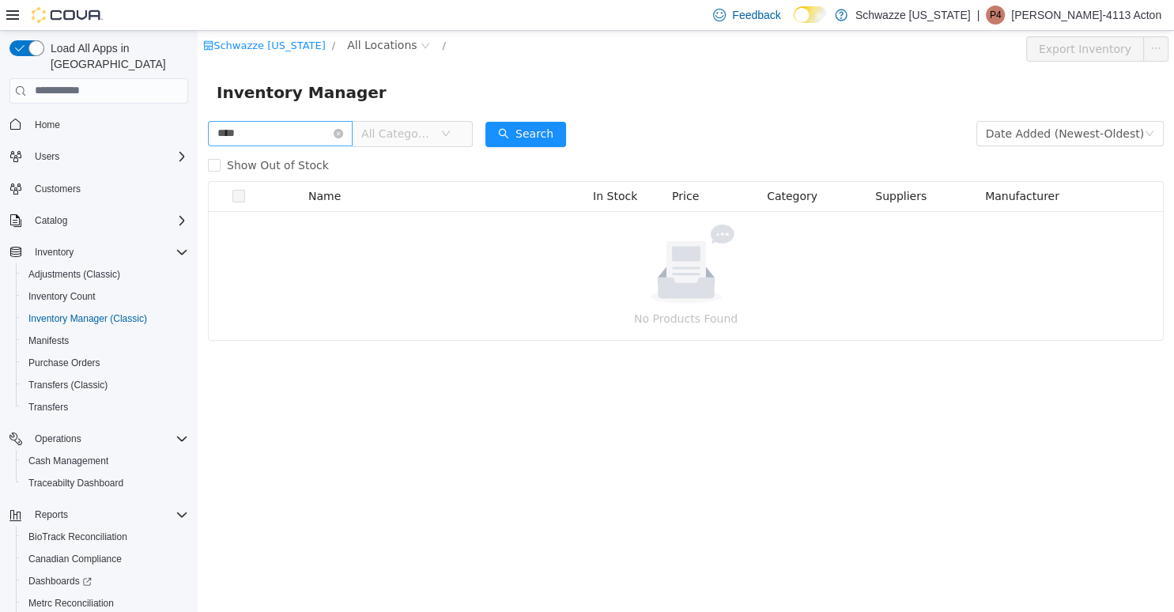
drag, startPoint x: 259, startPoint y: 138, endPoint x: 182, endPoint y: 139, distance: 77.5
click at [208, 139] on input "****" at bounding box center [280, 132] width 145 height 25
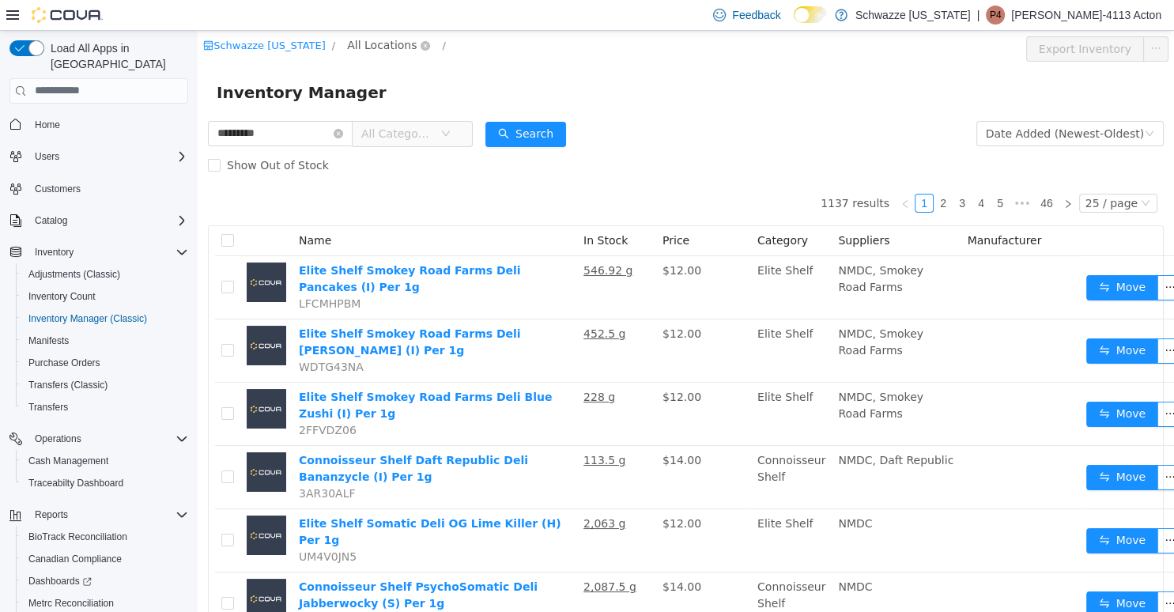
type input "*********"
click at [391, 44] on span "All Locations" at bounding box center [382, 44] width 70 height 17
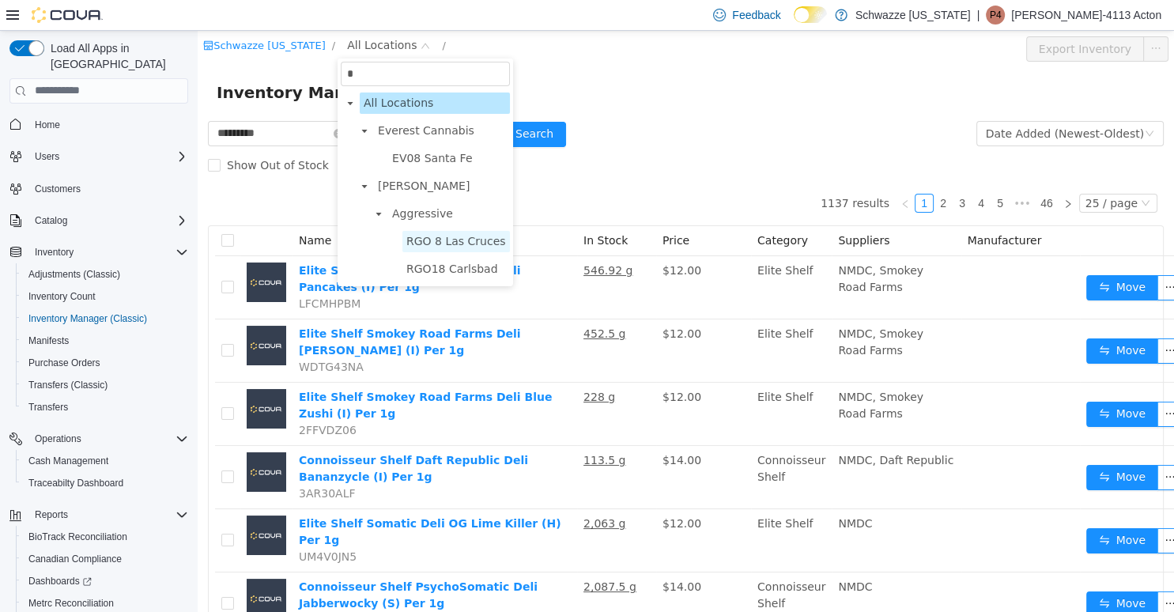
type input "*"
click at [460, 248] on span "RGO 8 Las Cruces" at bounding box center [457, 240] width 108 height 21
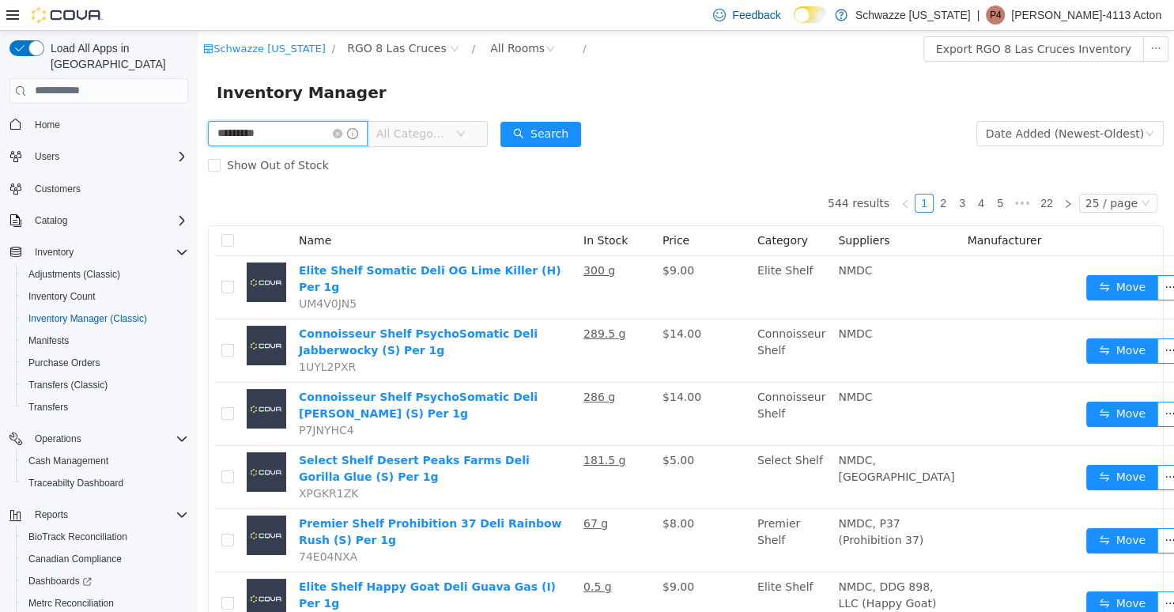
click at [280, 132] on input "*********" at bounding box center [288, 132] width 160 height 25
type input "**********"
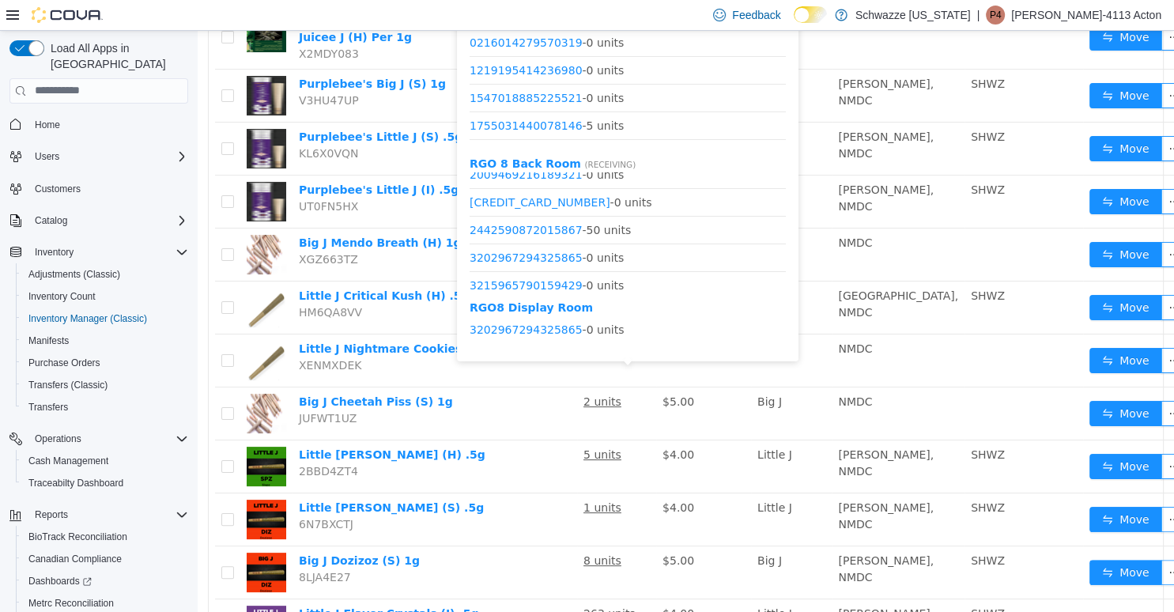
scroll to position [152, 0]
click at [552, 224] on link "2442590872015867" at bounding box center [526, 227] width 113 height 13
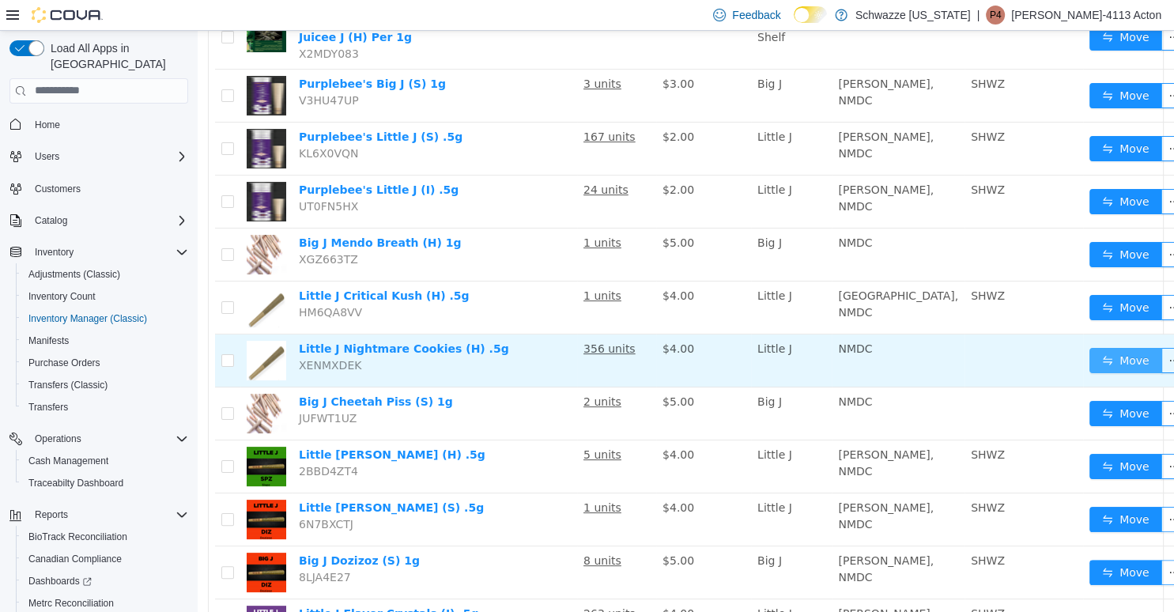
click at [1096, 373] on button "Move" at bounding box center [1126, 359] width 73 height 25
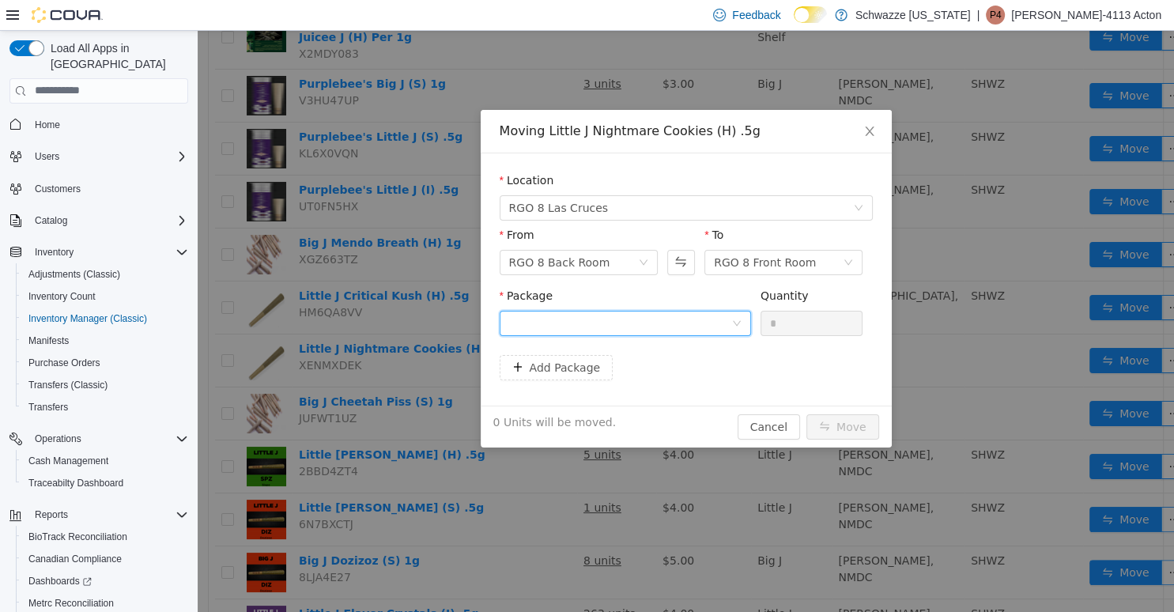
click at [601, 316] on div at bounding box center [620, 323] width 222 height 24
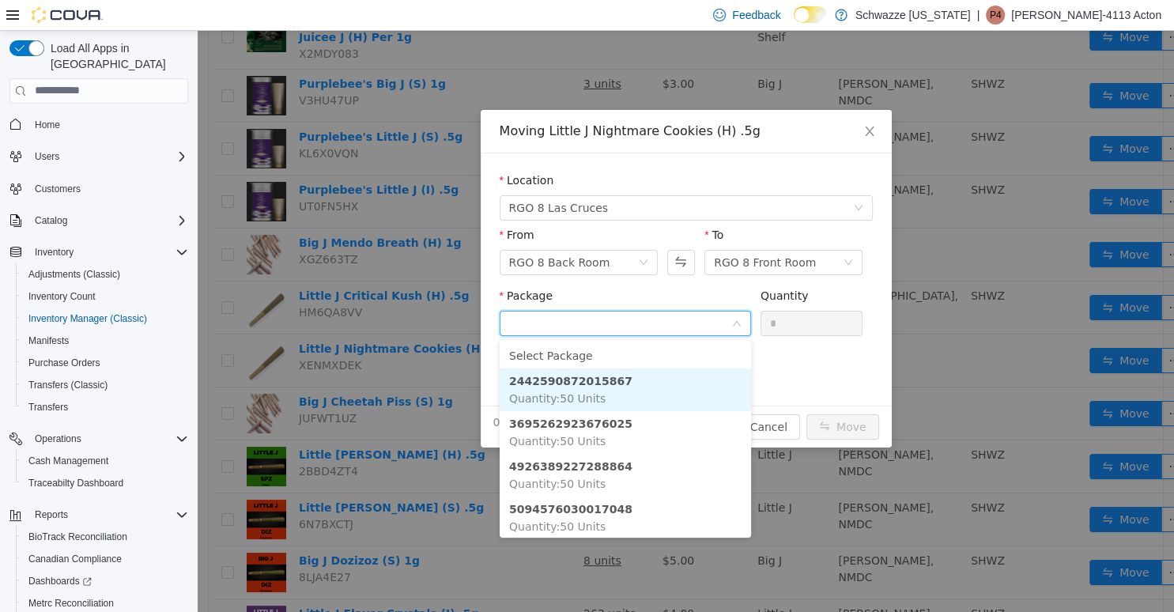
click at [606, 388] on li "2442590872015867 Quantity : 50 Units" at bounding box center [626, 389] width 252 height 43
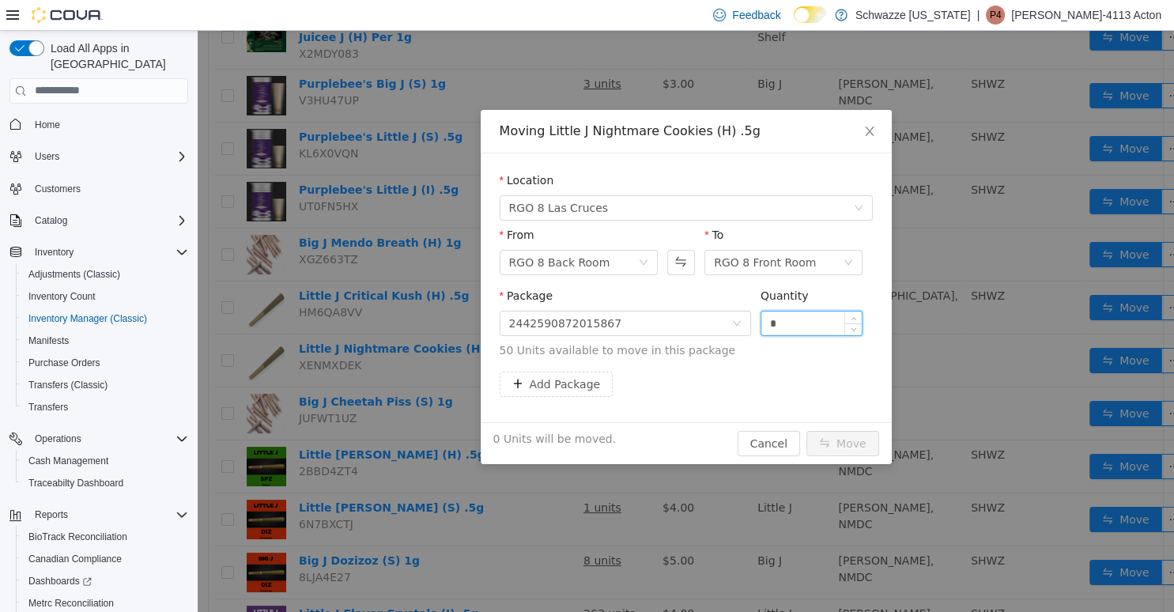
click at [767, 325] on input "*" at bounding box center [812, 323] width 101 height 24
type input "**"
click at [807, 430] on button "Move" at bounding box center [843, 442] width 73 height 25
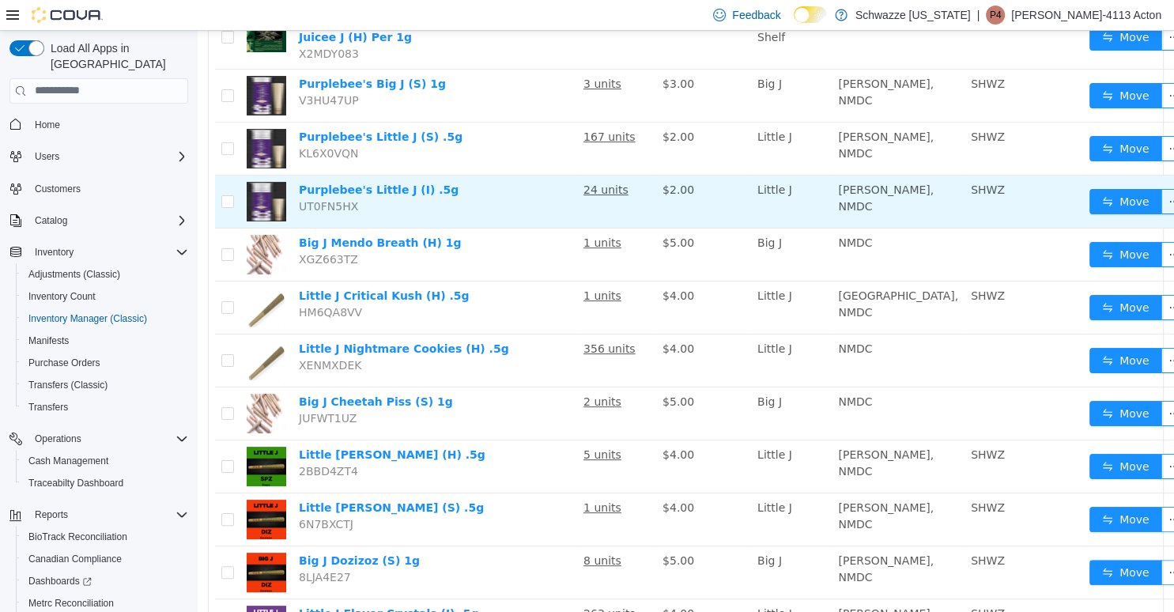
scroll to position [0, 0]
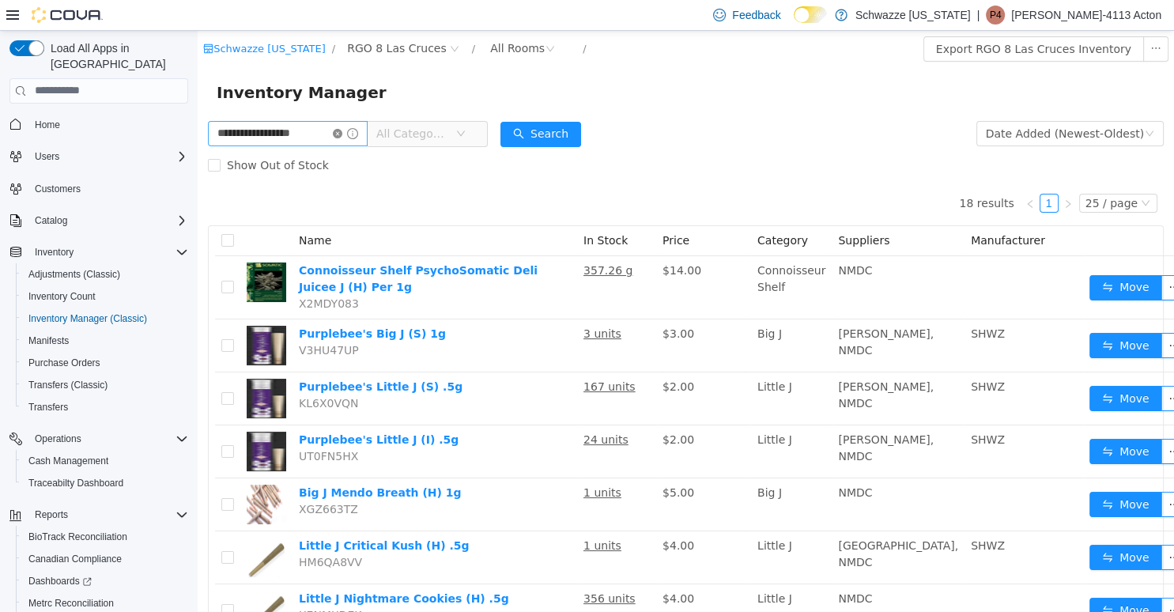
click at [342, 135] on icon "icon: close-circle" at bounding box center [337, 132] width 9 height 9
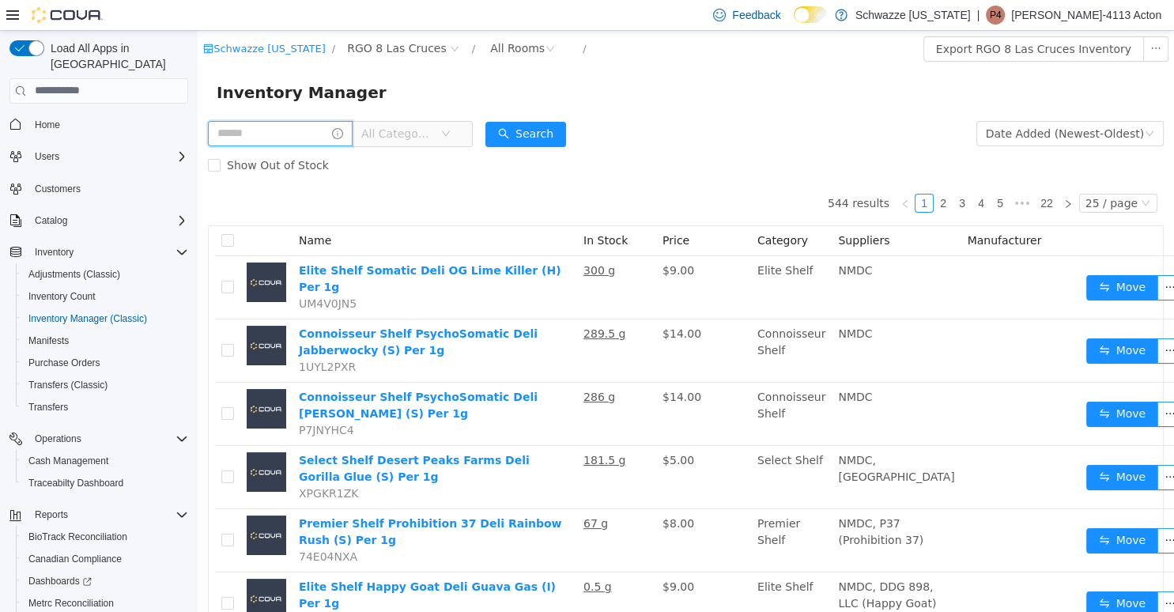
click at [258, 127] on input "text" at bounding box center [280, 132] width 145 height 25
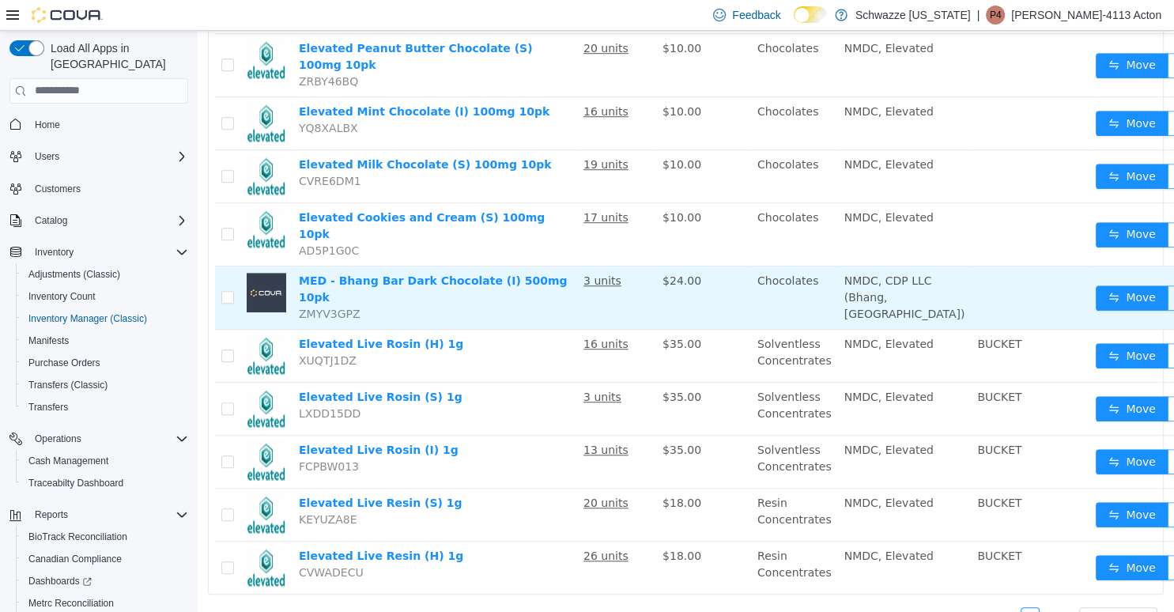
scroll to position [1089, 0]
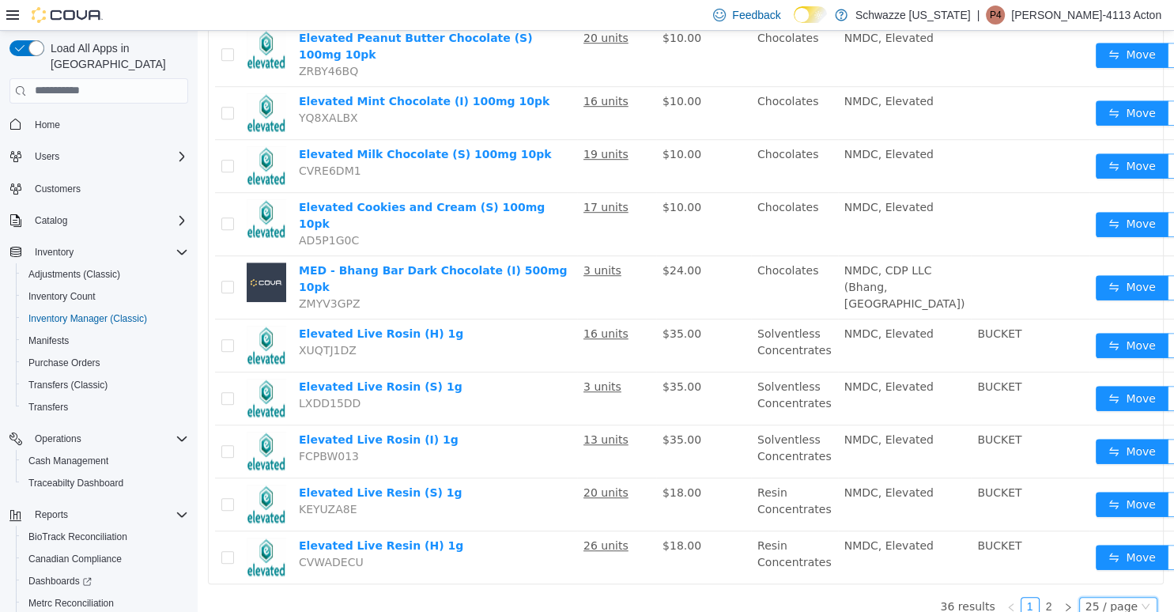
click at [1125, 597] on div "25 / page" at bounding box center [1112, 605] width 52 height 17
click at [1108, 570] on li "50 / page" at bounding box center [1124, 564] width 77 height 25
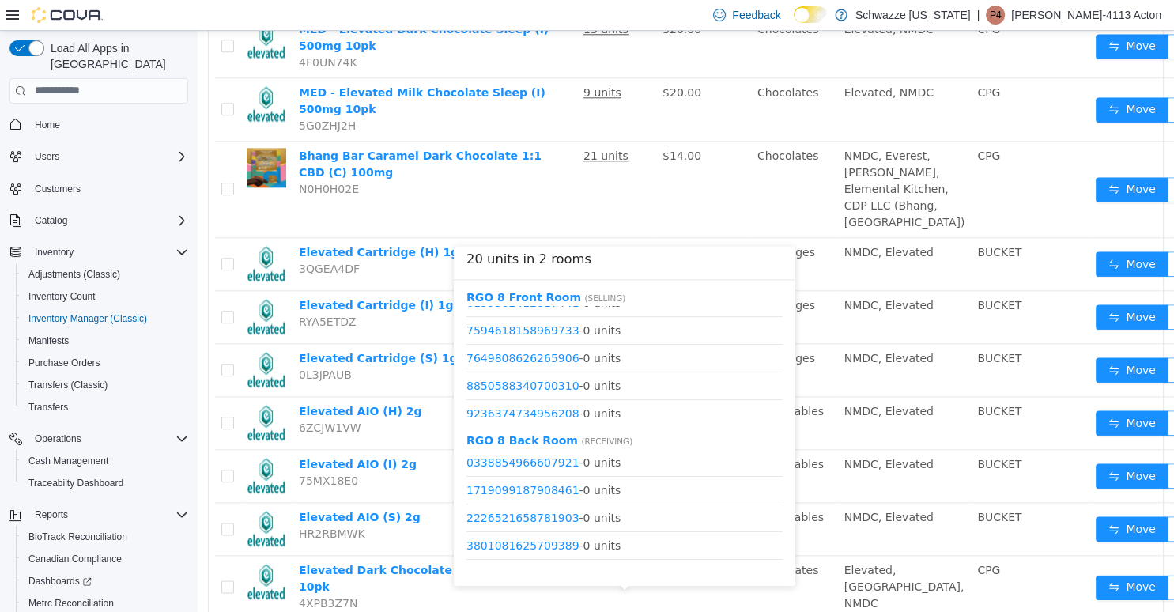
scroll to position [269, 0]
click at [545, 412] on link "9892408131817386" at bounding box center [523, 409] width 113 height 13
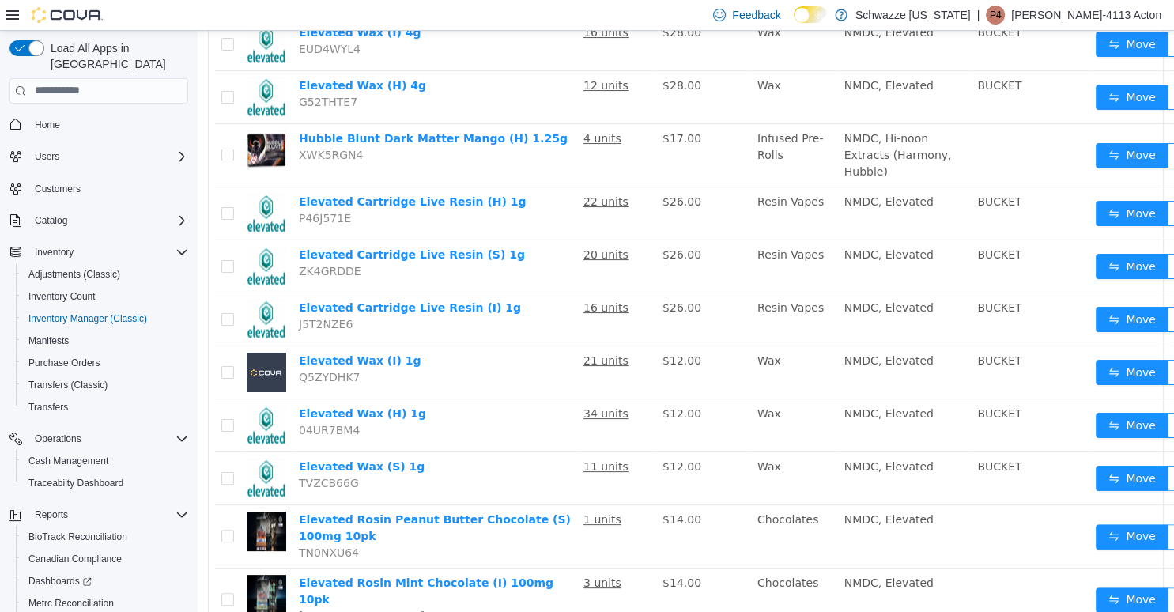
scroll to position [0, 0]
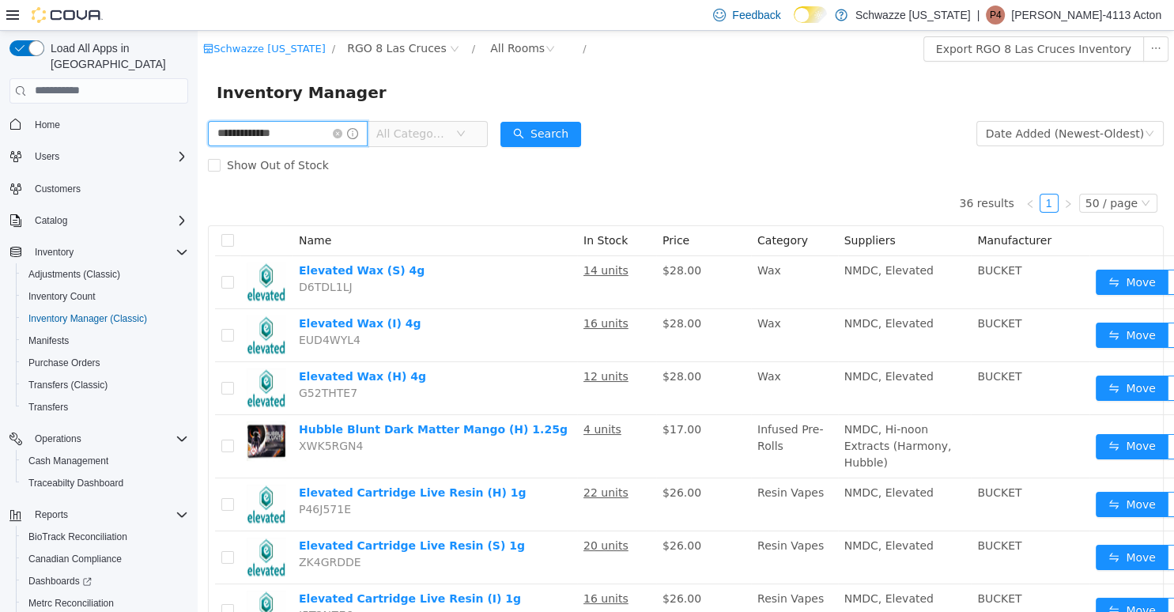
click at [302, 132] on input "**********" at bounding box center [288, 132] width 160 height 25
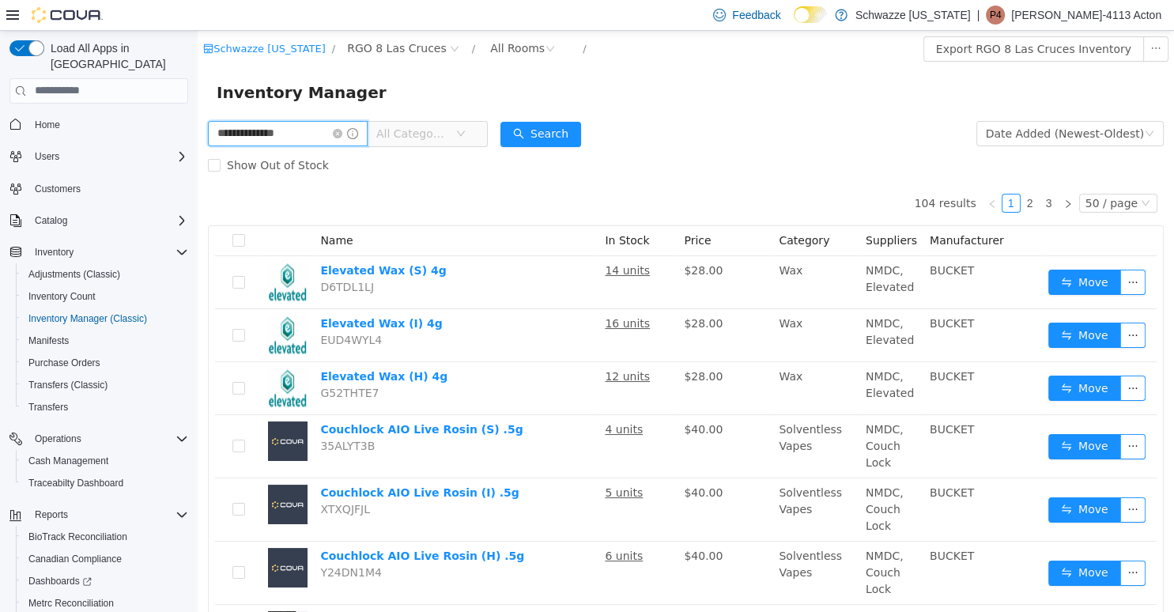
click at [295, 126] on input "**********" at bounding box center [288, 132] width 160 height 25
type input "********"
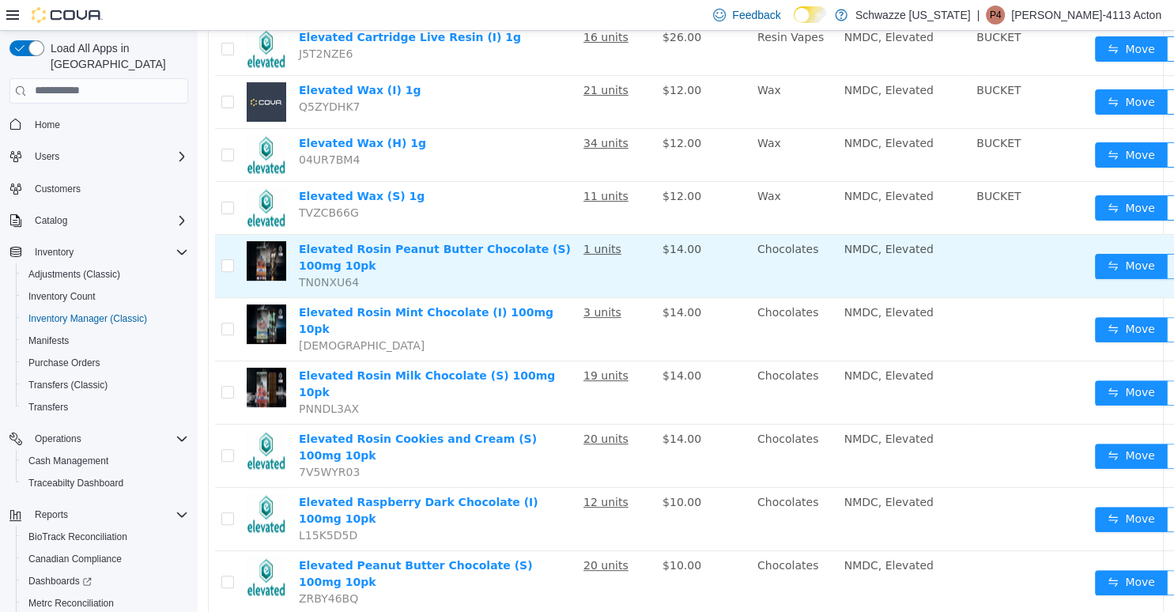
scroll to position [501, 0]
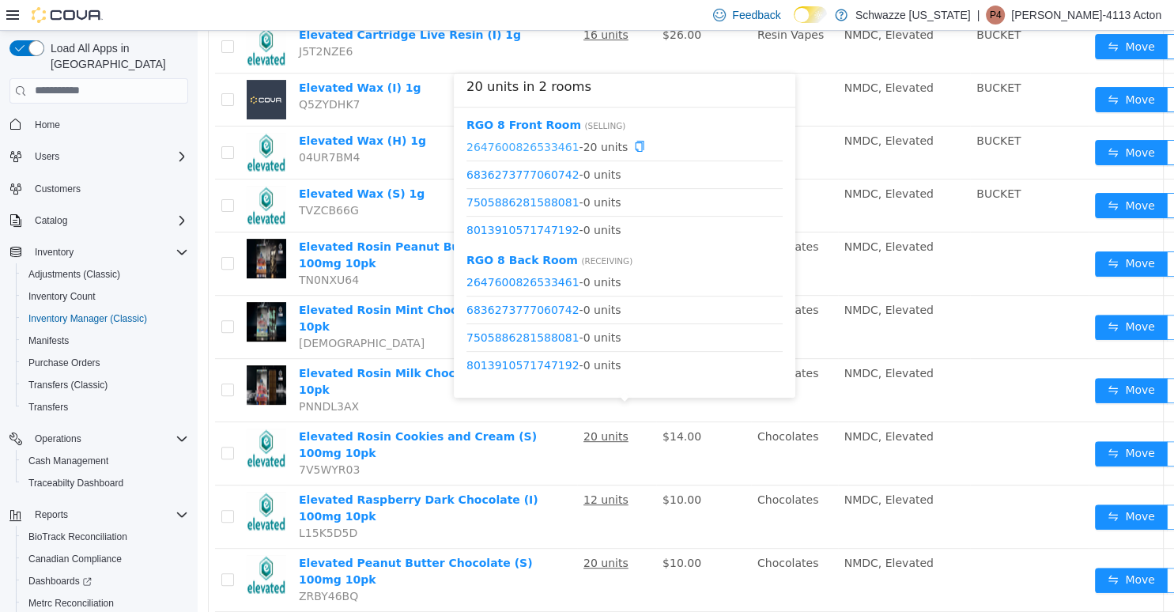
click at [537, 149] on link "2647600826533461" at bounding box center [523, 145] width 113 height 13
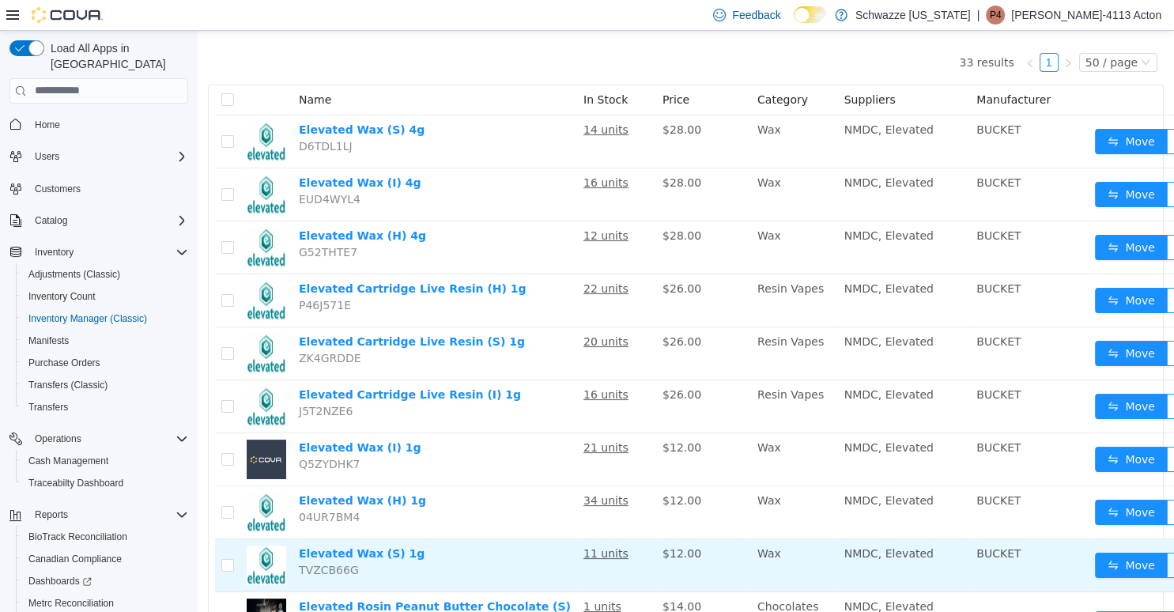
scroll to position [0, 0]
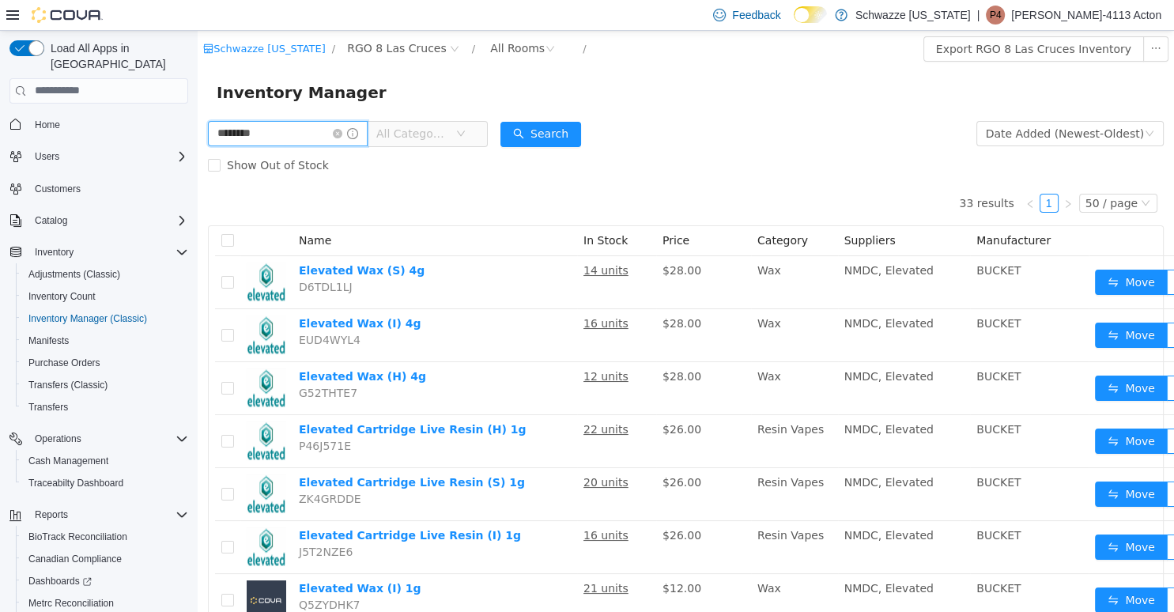
click at [346, 126] on input "********" at bounding box center [288, 132] width 160 height 25
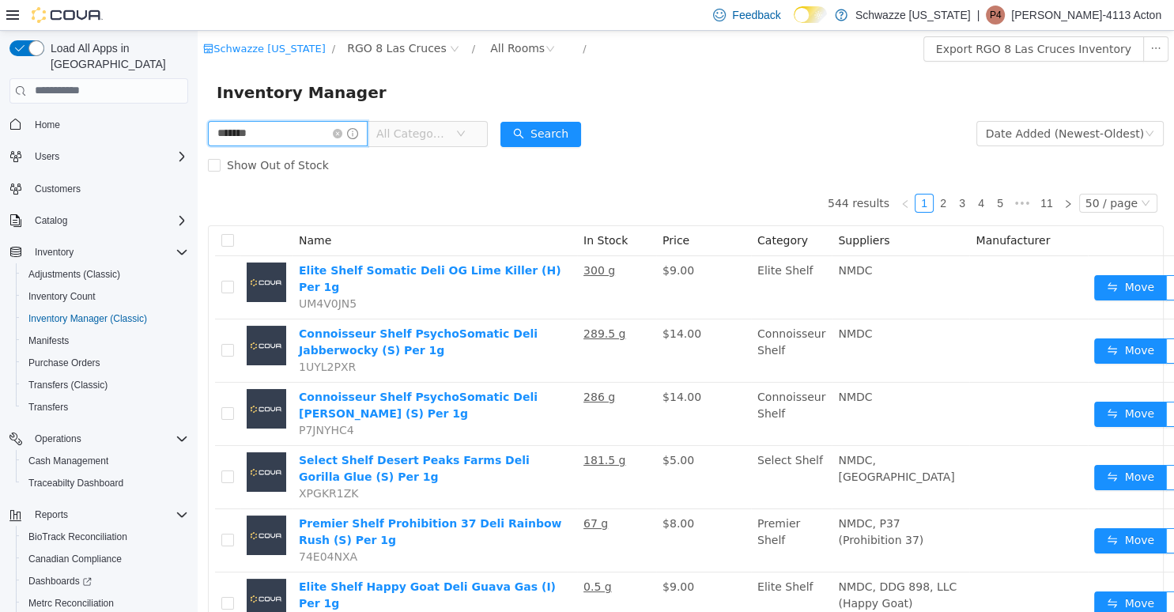
type input "*******"
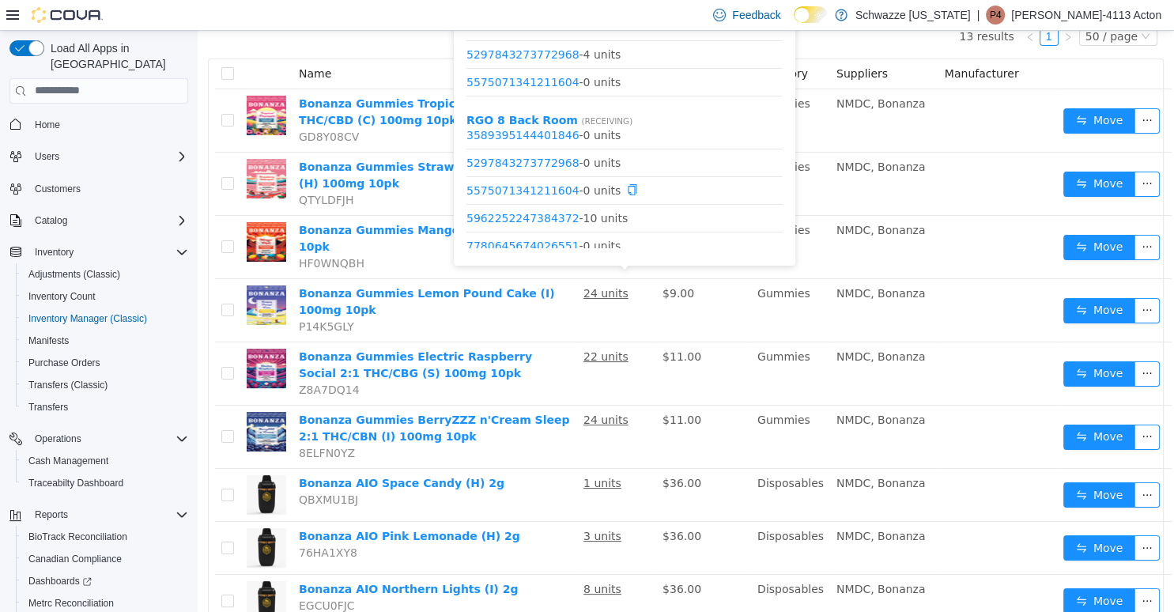
scroll to position [47, 0]
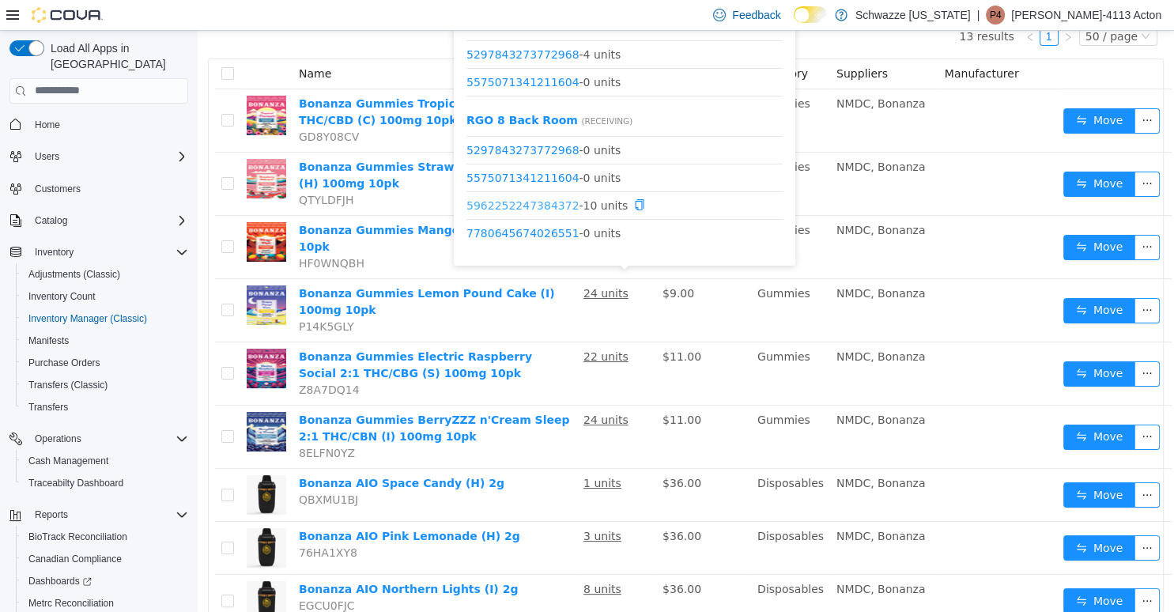
click at [556, 208] on link "5962252247384372" at bounding box center [523, 205] width 113 height 13
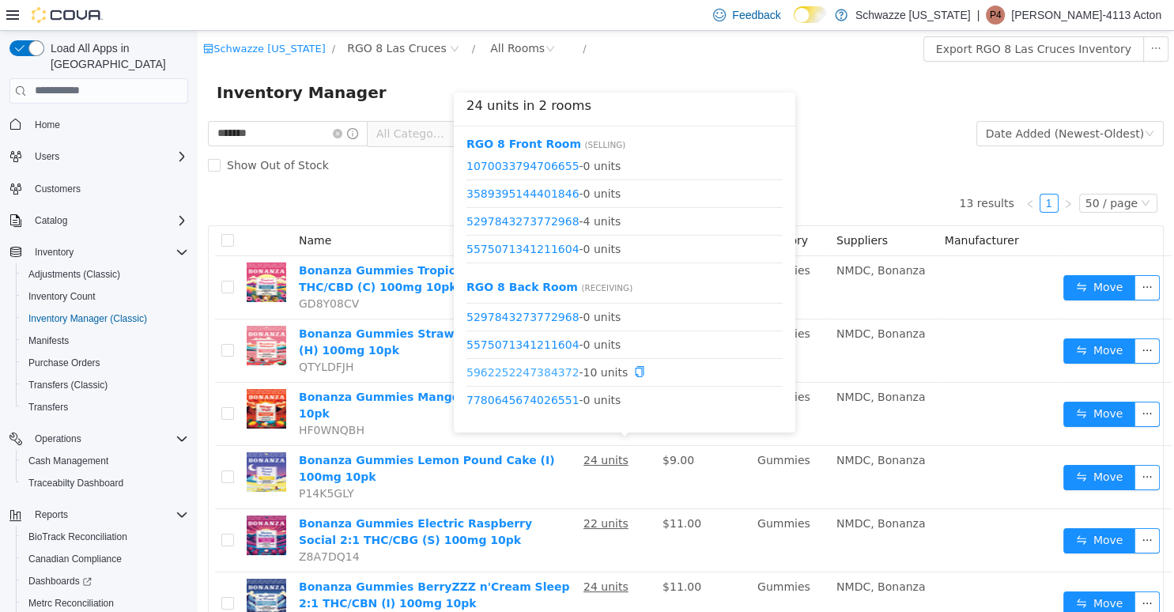
click at [543, 369] on link "5962252247384372" at bounding box center [523, 371] width 113 height 13
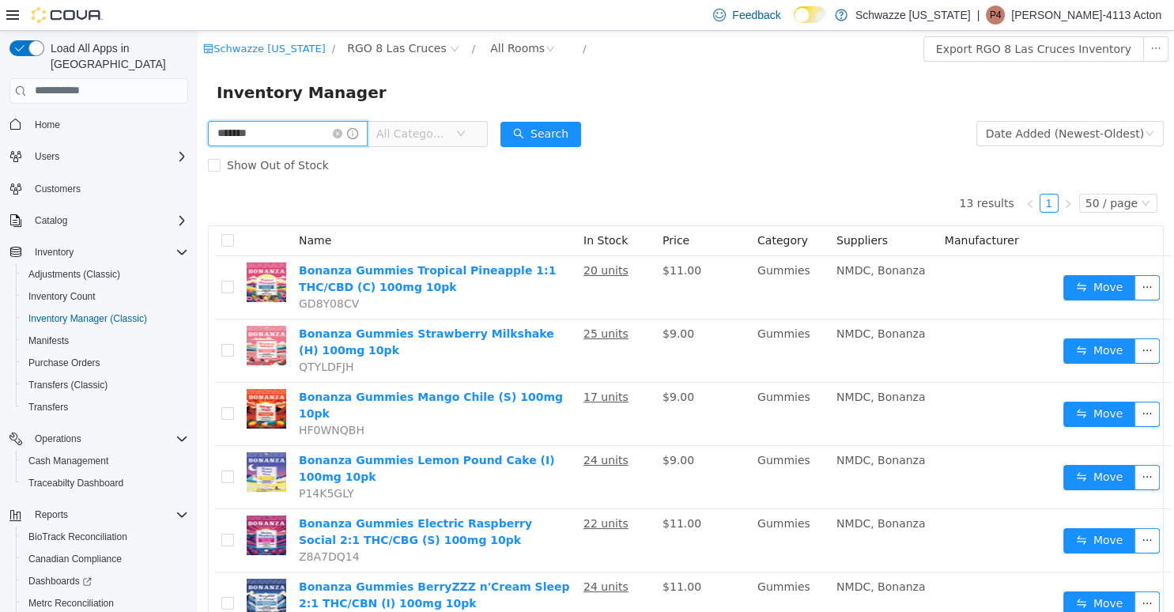
drag, startPoint x: 279, startPoint y: 133, endPoint x: 128, endPoint y: 137, distance: 151.1
click at [208, 137] on input "*******" at bounding box center [288, 132] width 160 height 25
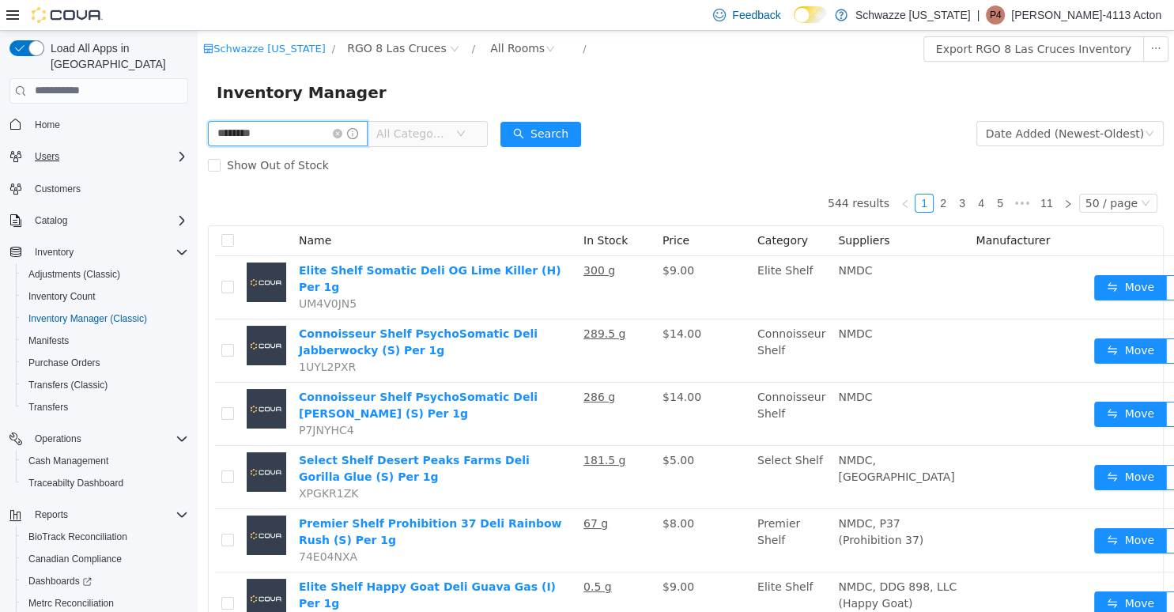
type input "********"
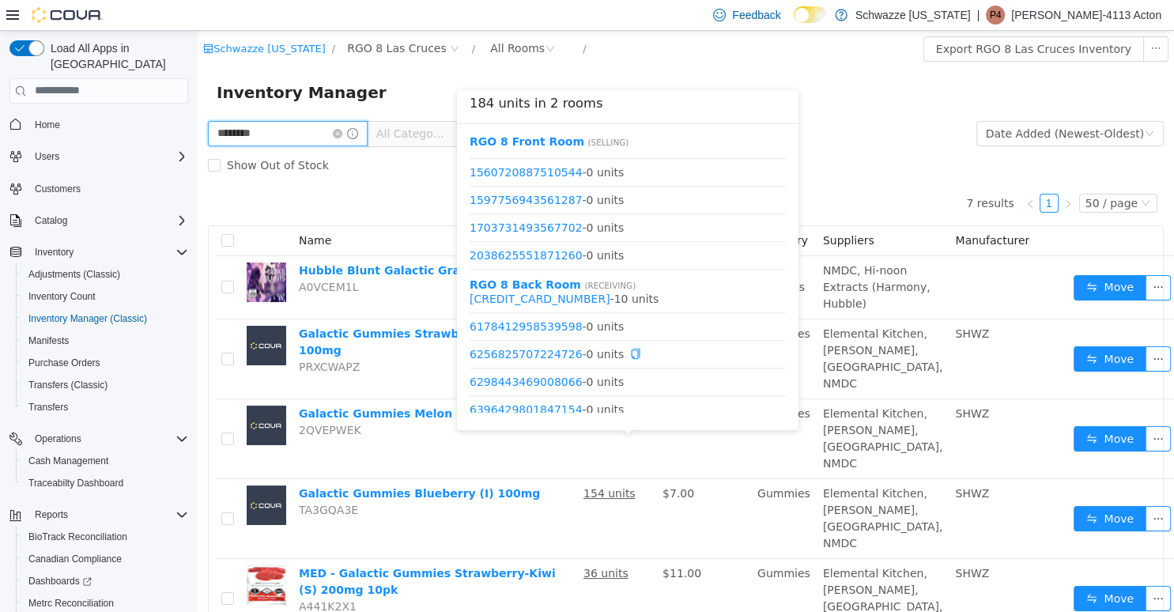
scroll to position [2202, 0]
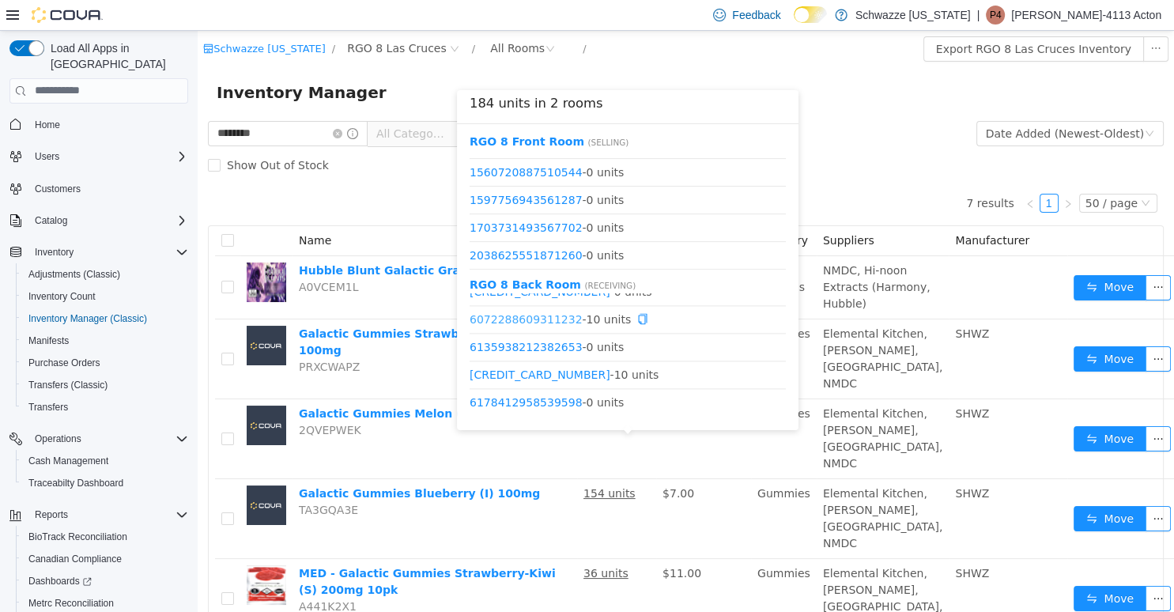
click at [554, 312] on link "6072288609311232" at bounding box center [526, 318] width 113 height 13
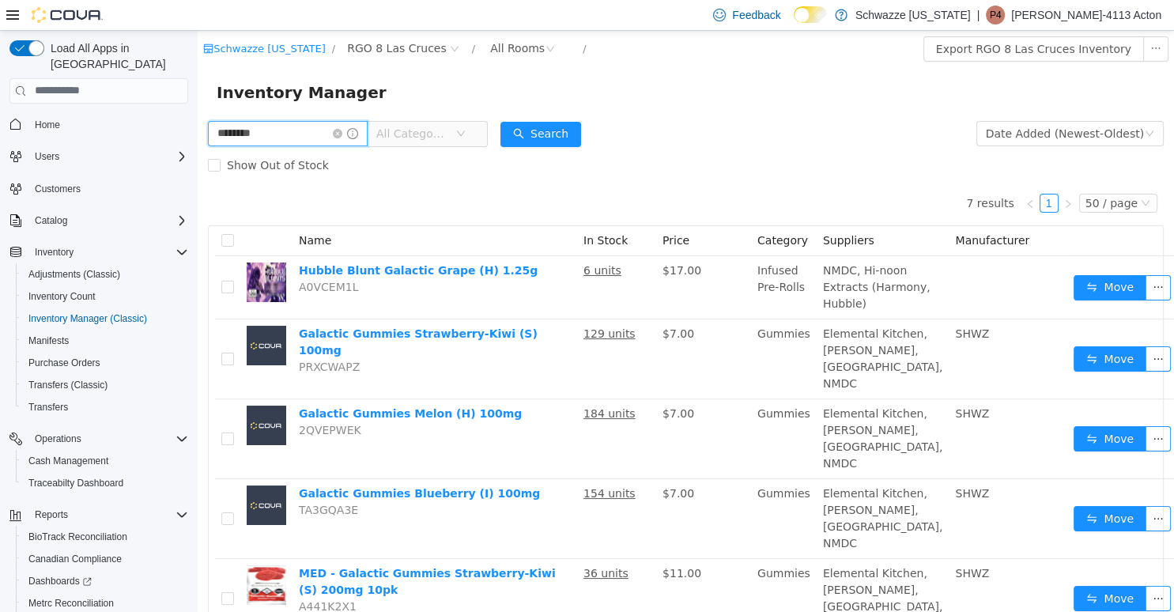
drag, startPoint x: 331, startPoint y: 138, endPoint x: 200, endPoint y: 138, distance: 130.5
click at [208, 138] on input "********" at bounding box center [288, 132] width 160 height 25
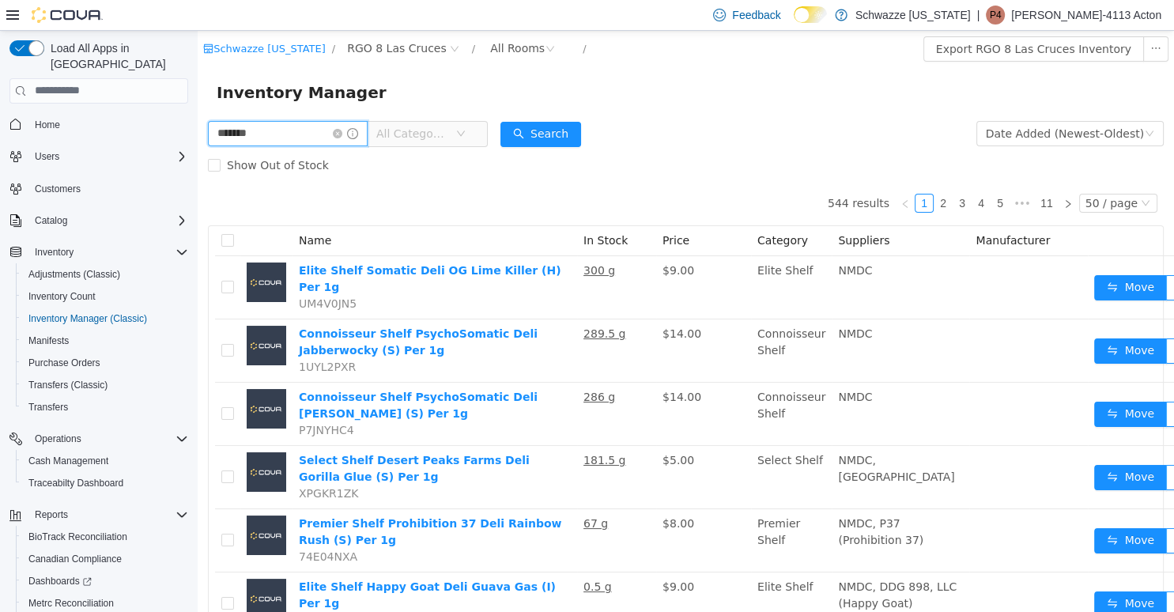
type input "*******"
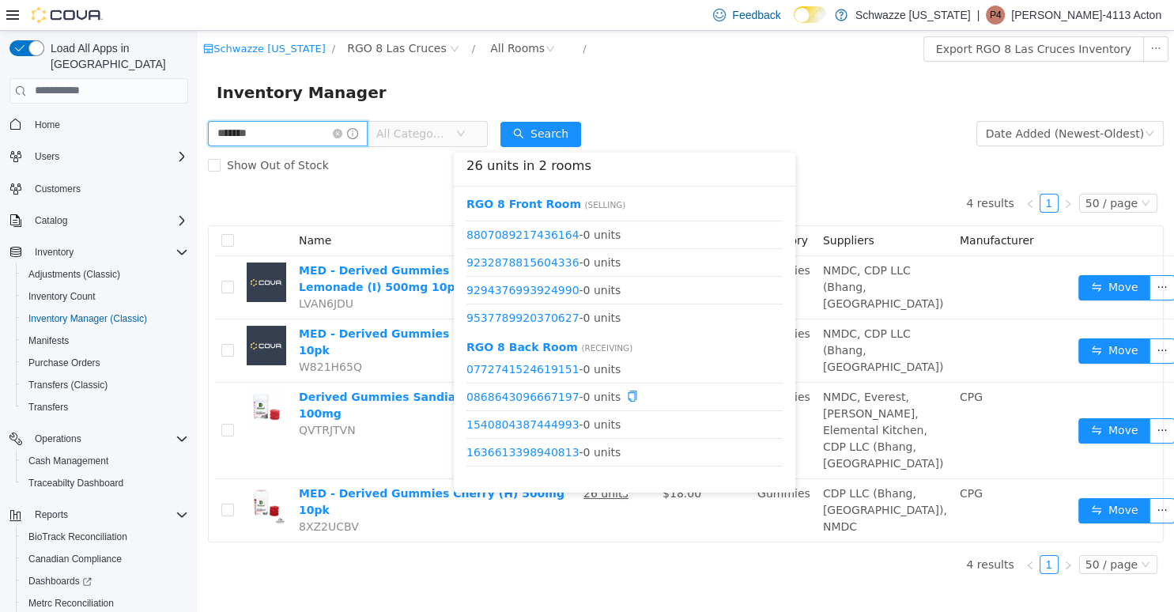
scroll to position [152, 0]
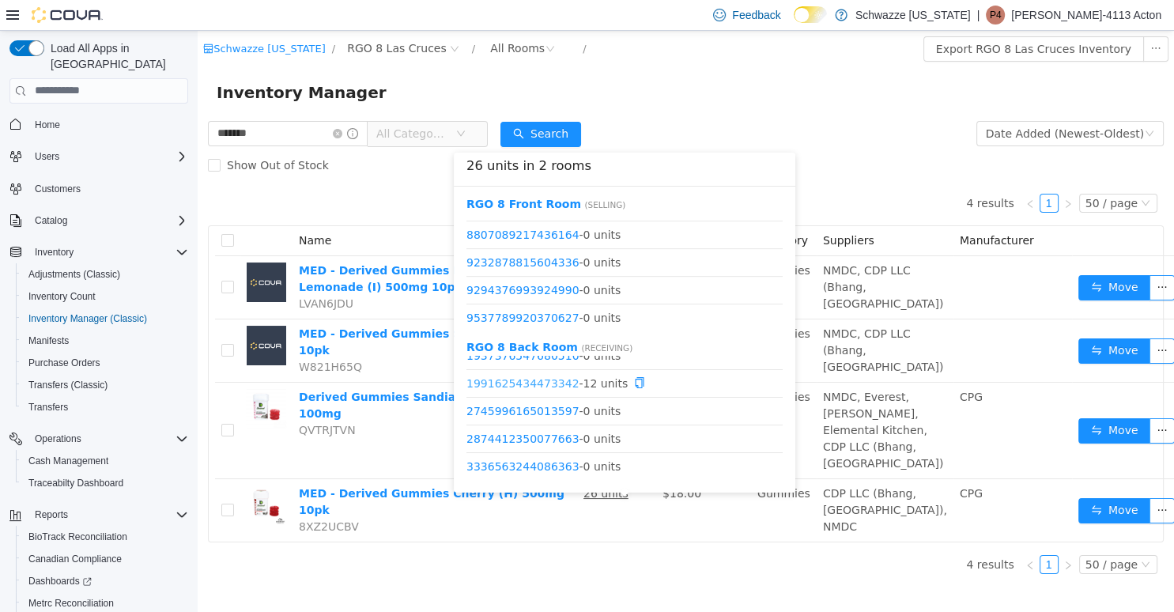
click at [552, 384] on link "1991625434473342" at bounding box center [523, 382] width 113 height 13
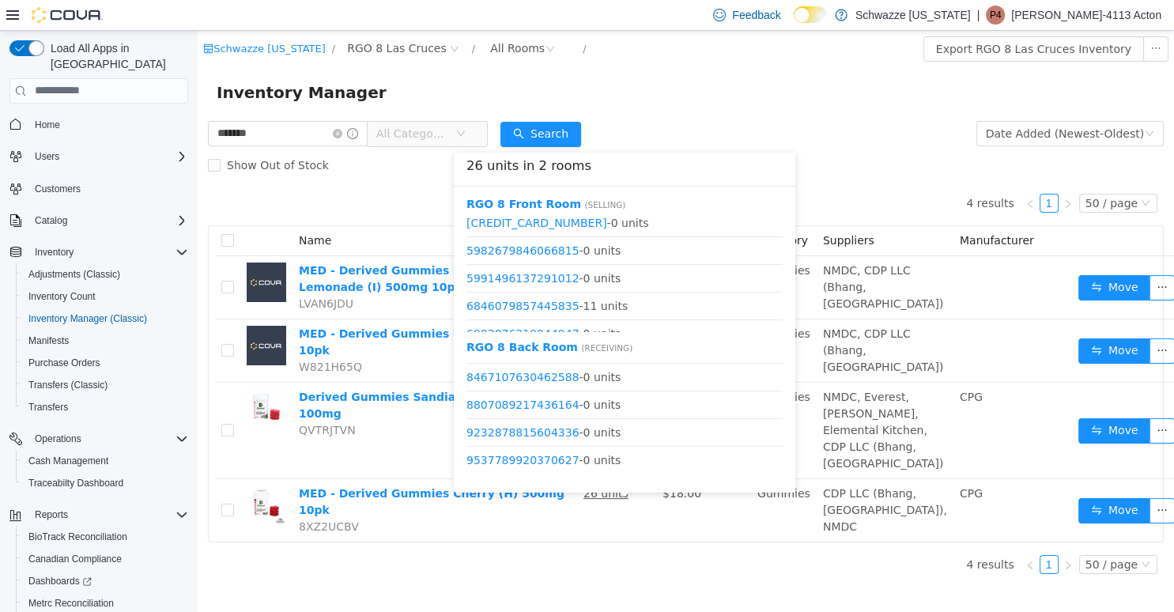
scroll to position [456, 0]
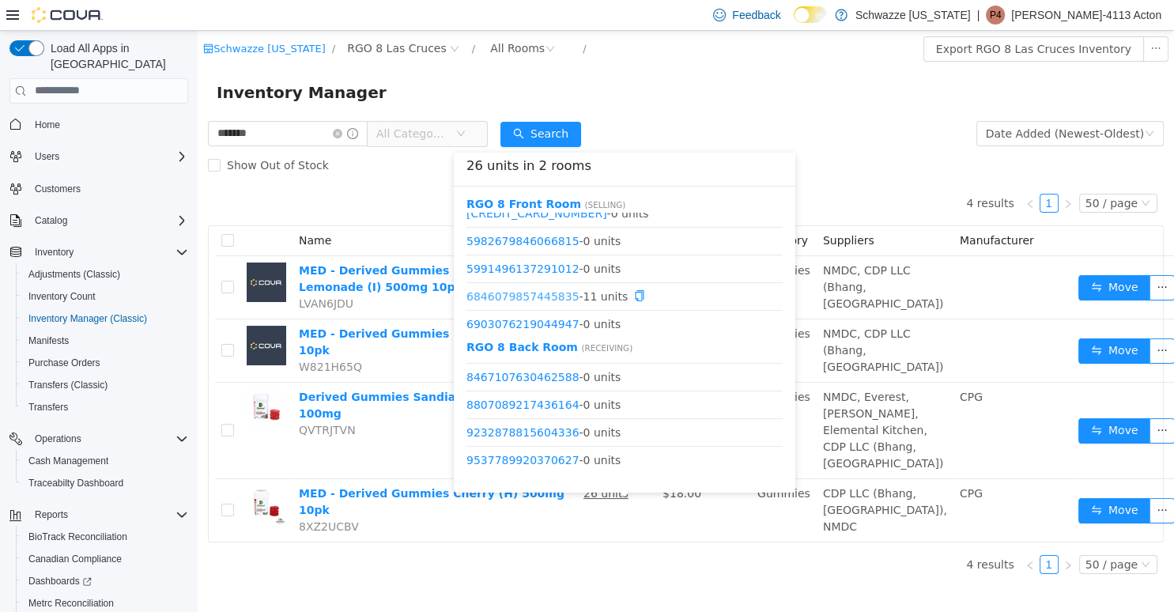
click at [554, 299] on link "6846079857445835" at bounding box center [523, 295] width 113 height 13
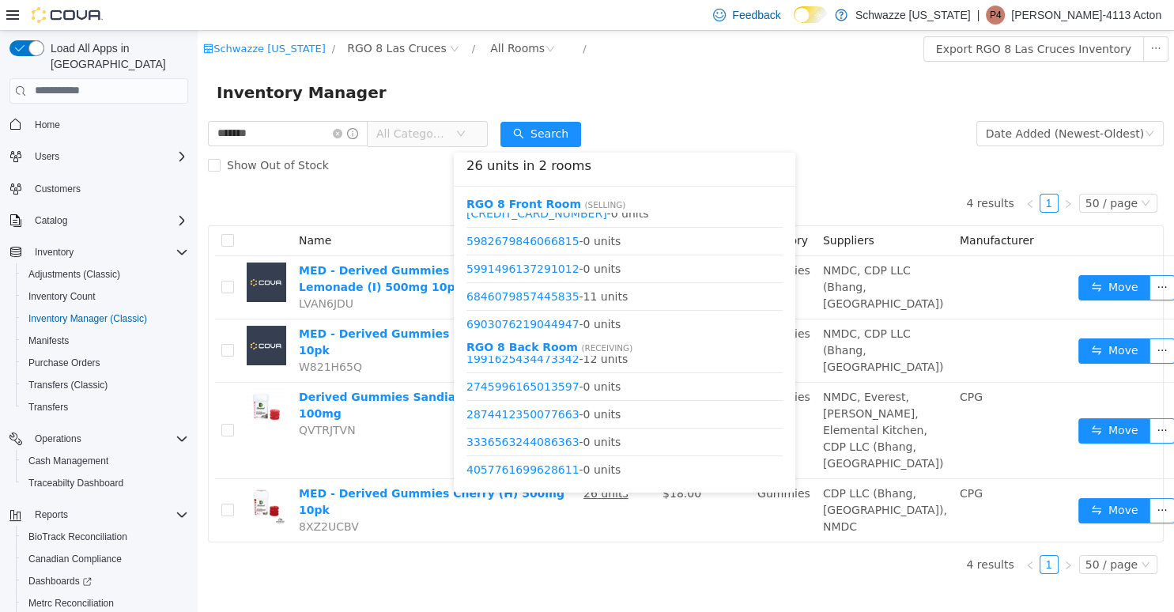
scroll to position [146, 0]
click at [552, 391] on link "1991625434473342" at bounding box center [523, 389] width 113 height 13
click at [550, 384] on link "1991625434473342" at bounding box center [523, 389] width 113 height 13
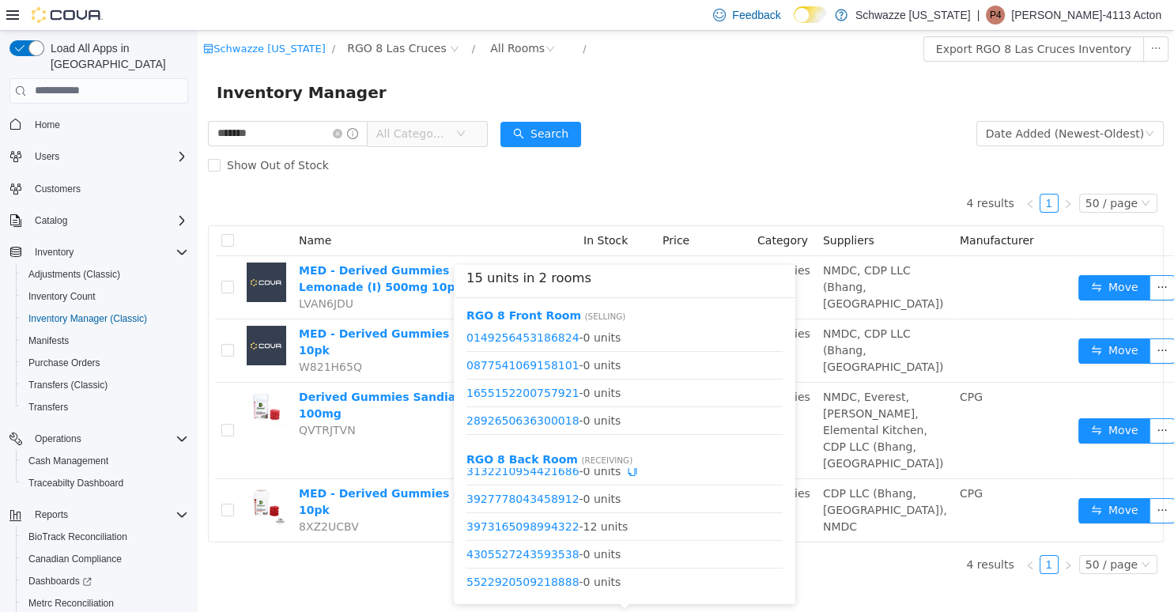
scroll to position [151, 0]
click at [536, 527] on link "3973165098994322" at bounding box center [523, 522] width 113 height 13
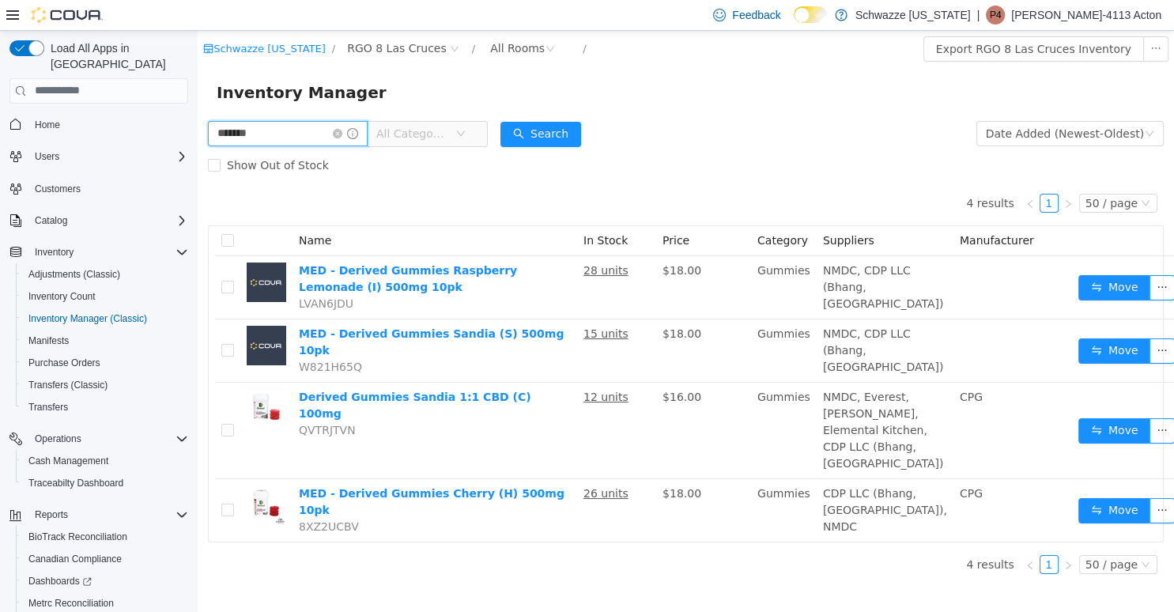
click at [321, 135] on input "*******" at bounding box center [288, 132] width 160 height 25
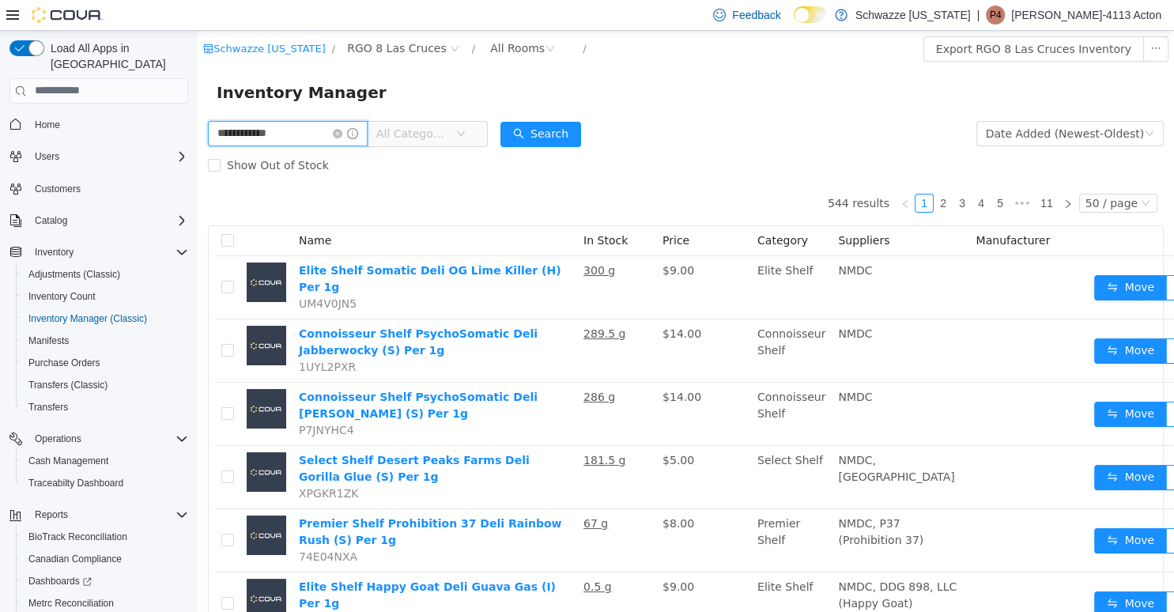
type input "**********"
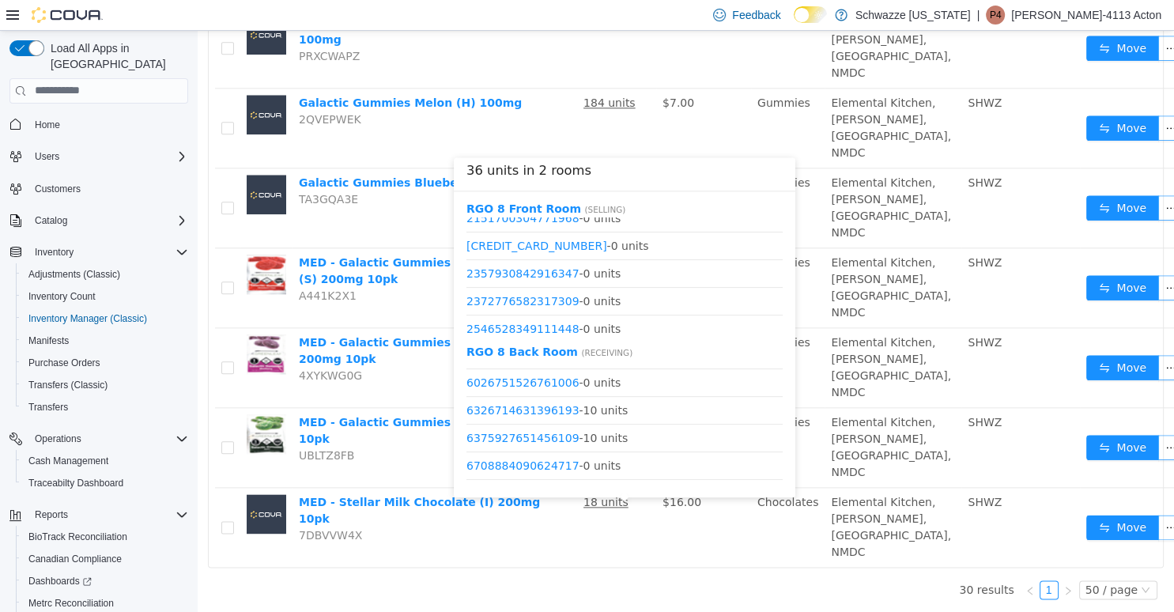
scroll to position [712, 0]
click at [557, 403] on link "6326714631396193" at bounding box center [523, 409] width 113 height 13
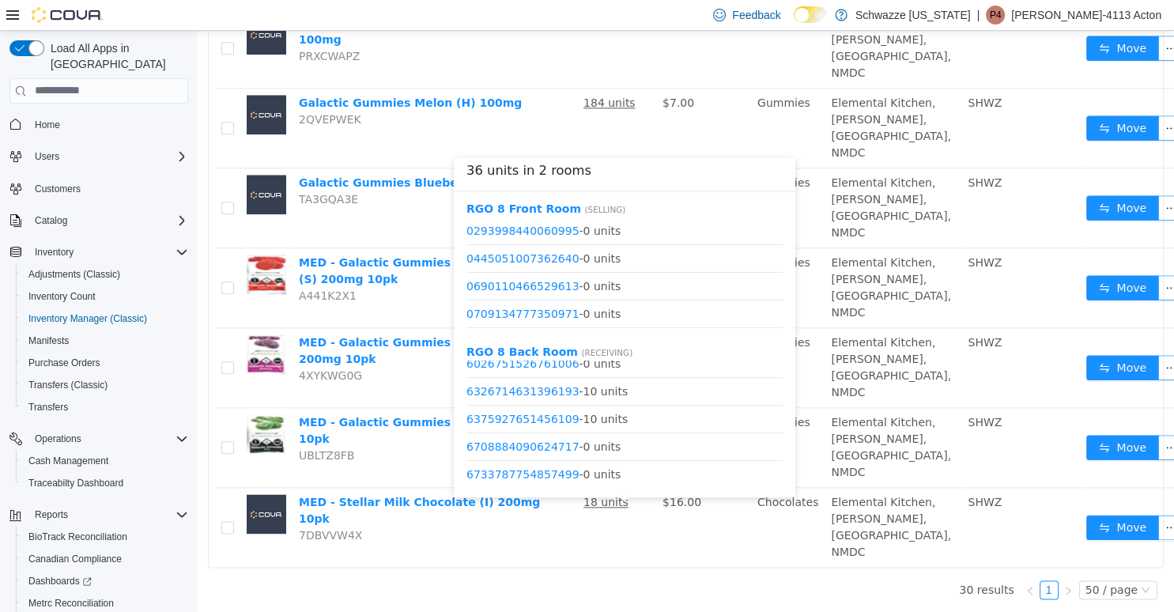
scroll to position [732, 0]
click at [554, 410] on link "6375927651456109" at bounding box center [523, 416] width 113 height 13
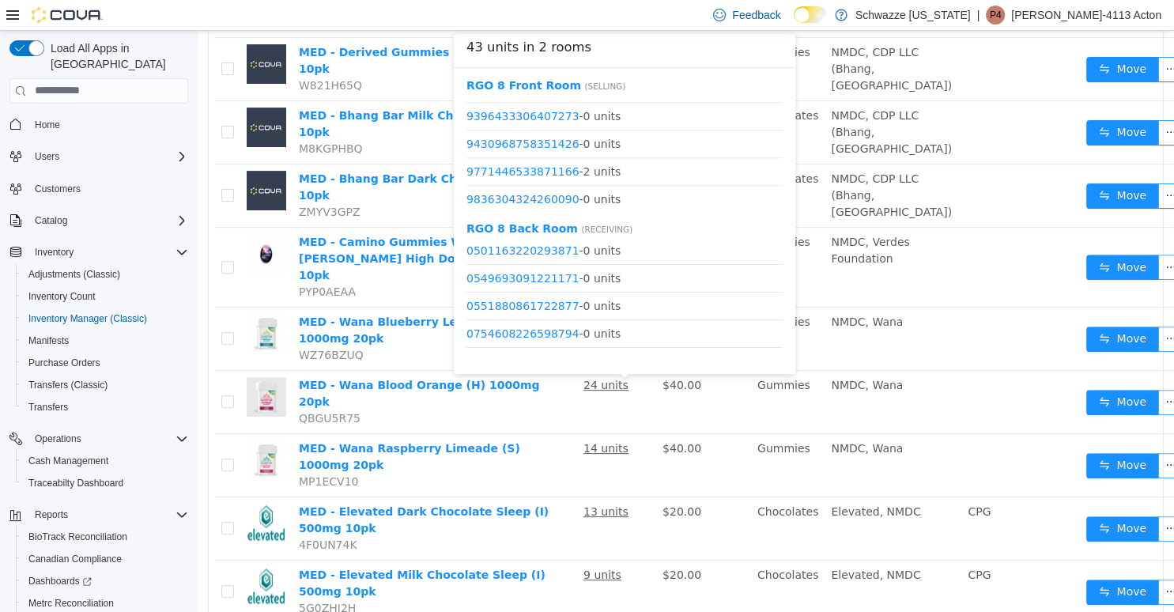
scroll to position [519, 0]
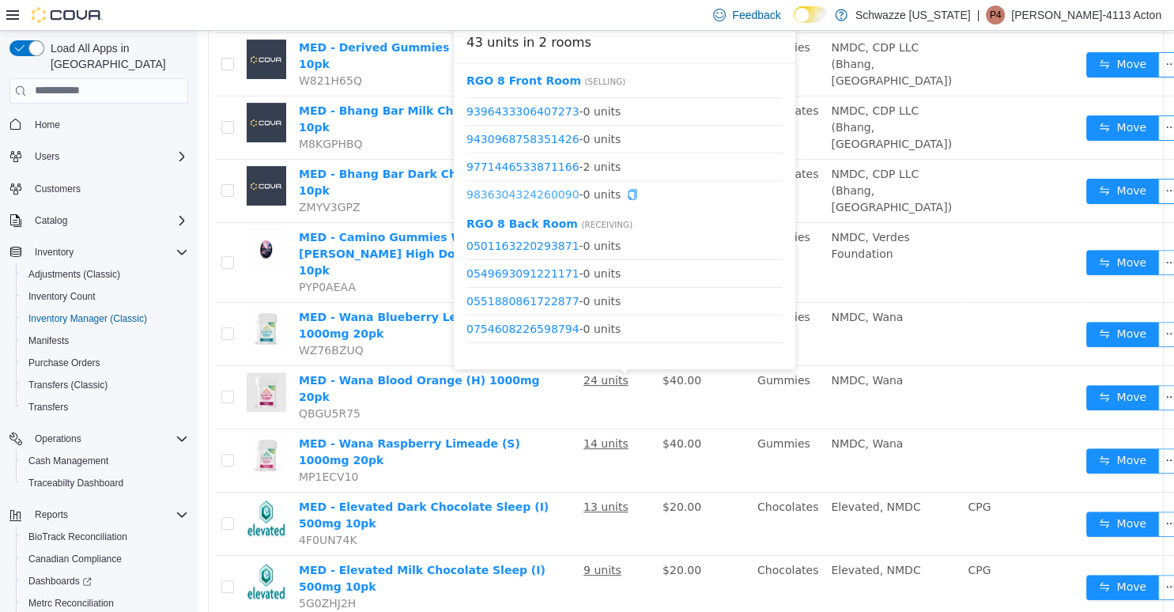
click at [530, 192] on link "9836304324260090" at bounding box center [523, 193] width 113 height 13
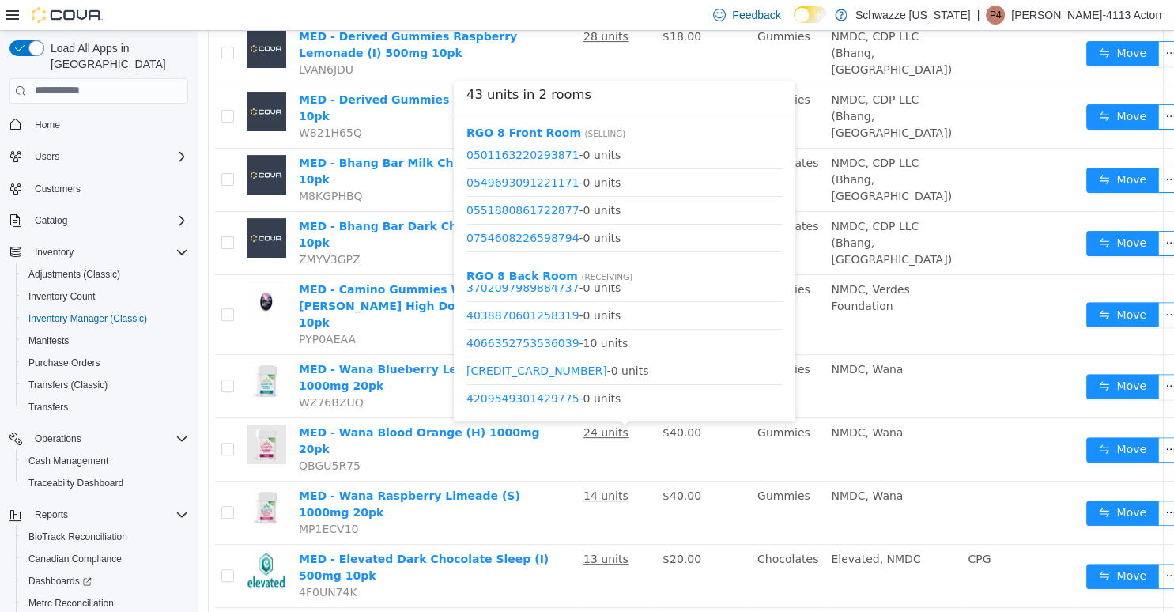
scroll to position [370, 0]
click at [541, 344] on link "4066352753536039" at bounding box center [523, 342] width 113 height 13
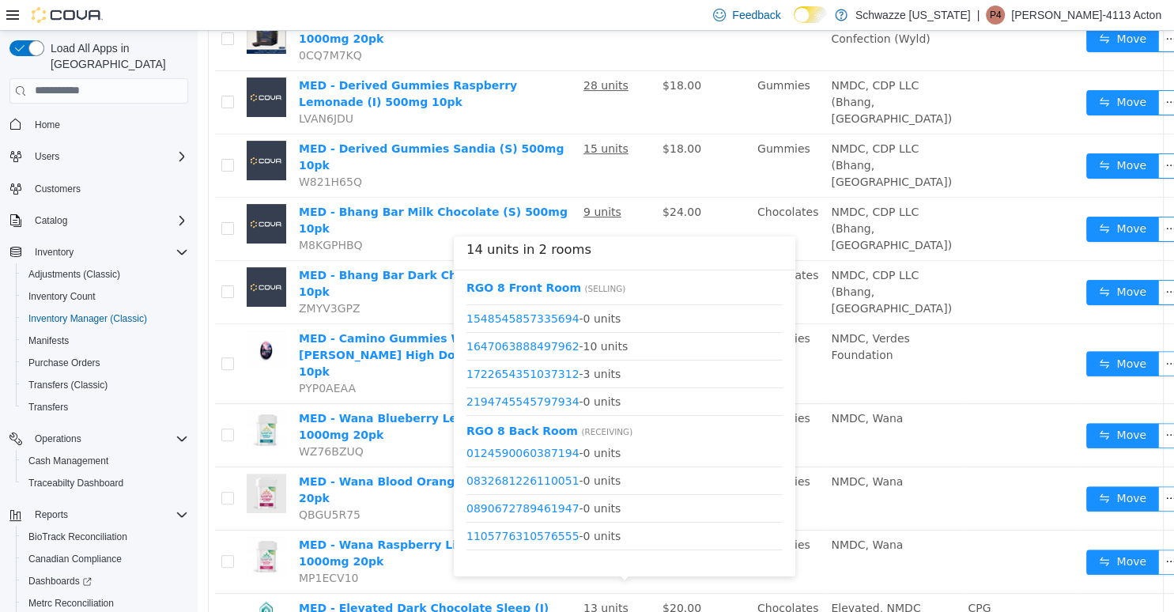
scroll to position [134, 0]
click at [539, 345] on link "1647063888497962" at bounding box center [523, 341] width 113 height 13
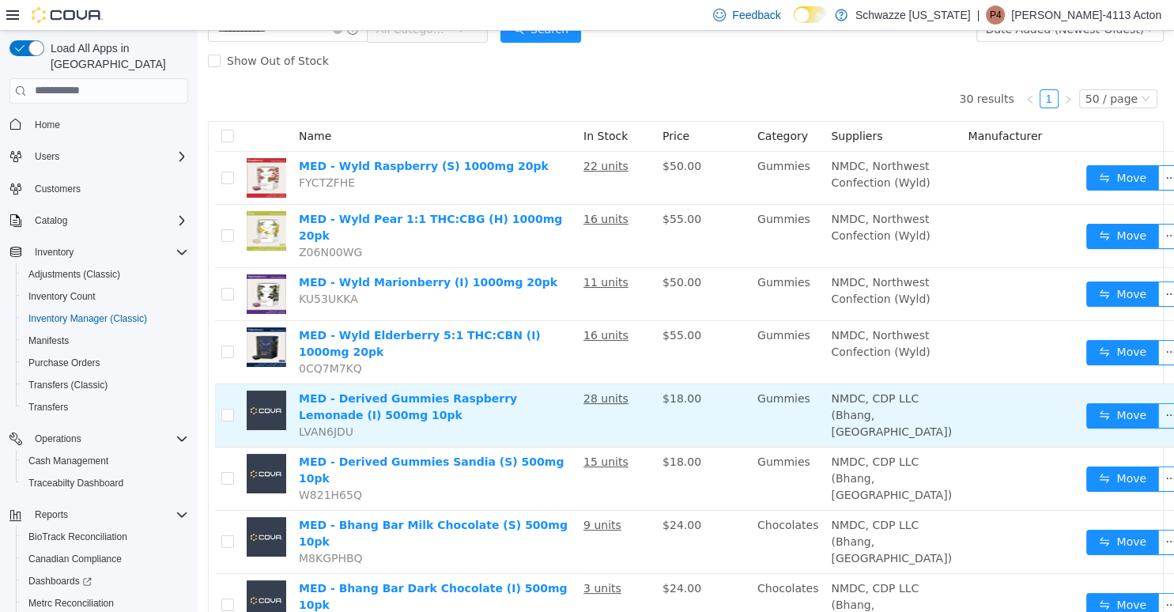
scroll to position [0, 0]
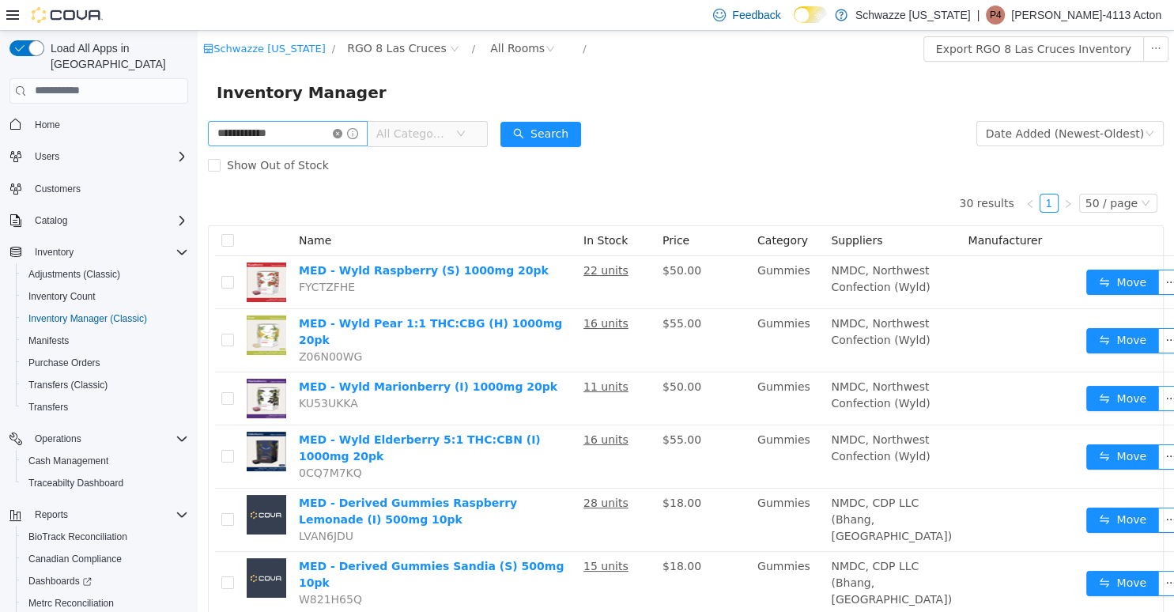
click at [342, 133] on icon "icon: close-circle" at bounding box center [337, 132] width 9 height 9
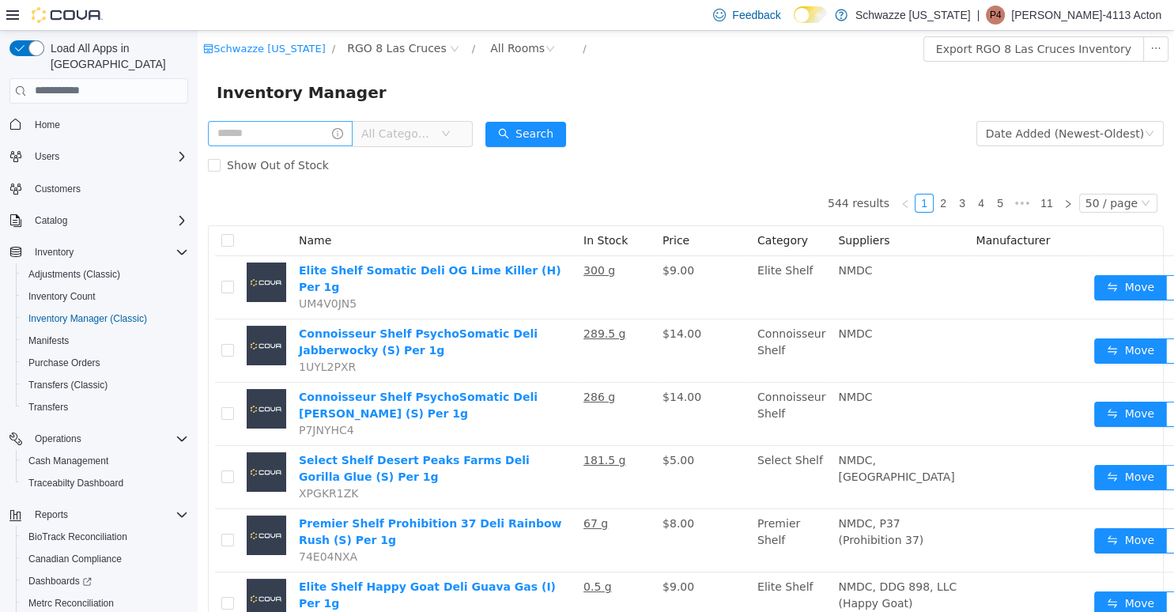
click at [321, 146] on div "All Categories" at bounding box center [340, 133] width 265 height 32
click at [321, 145] on input "text" at bounding box center [280, 132] width 145 height 25
type input "*******"
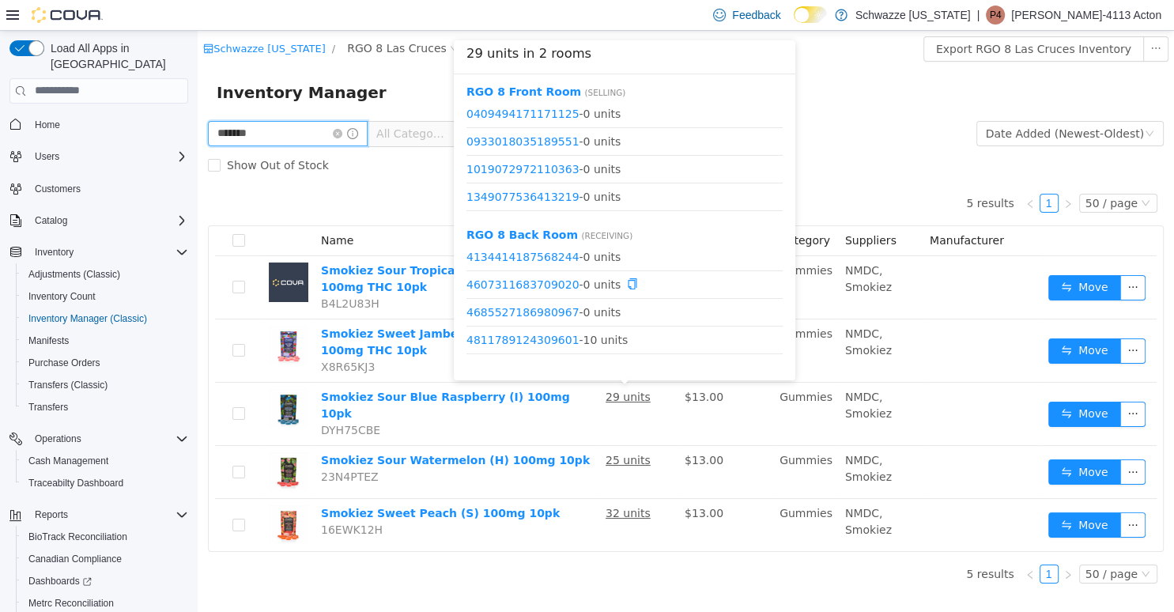
scroll to position [347, 0]
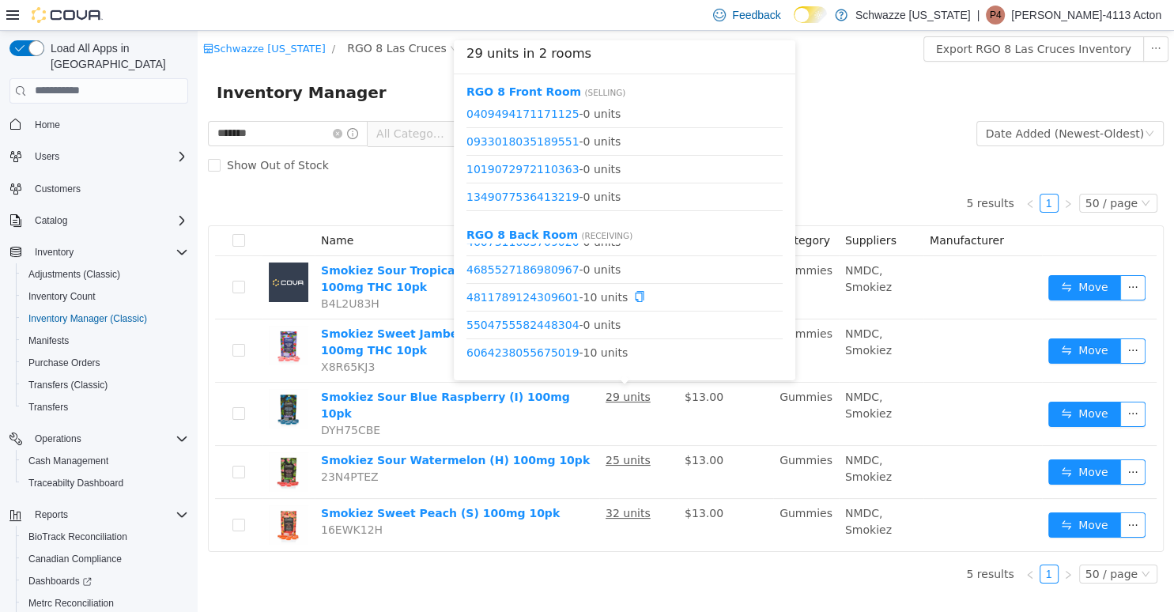
click at [533, 290] on span "4811789124309601 - 10 units" at bounding box center [625, 297] width 316 height 17
click at [529, 302] on link "4811789124309601" at bounding box center [523, 296] width 113 height 13
click at [544, 356] on link "6064238055675019" at bounding box center [523, 352] width 113 height 13
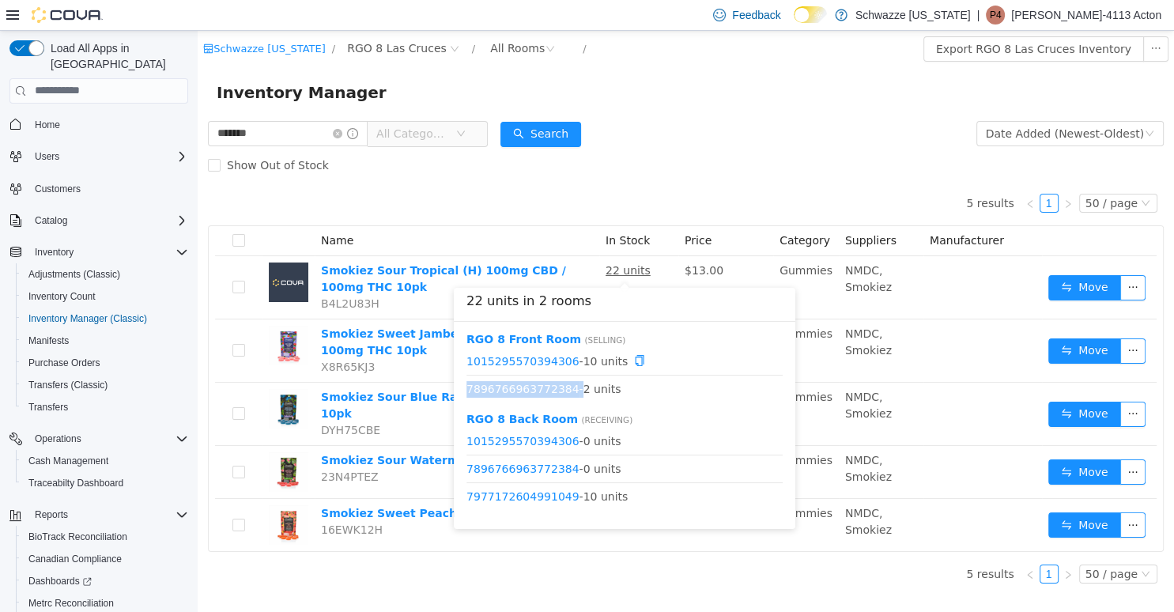
drag, startPoint x: 623, startPoint y: 273, endPoint x: 628, endPoint y: 407, distance: 134.5
click at [628, 407] on body "Schwazze New Mexico / RGO 8 Las Cruces / All Rooms / Export RGO 8 Las Cruces In…" at bounding box center [686, 320] width 977 height 581
click at [675, 428] on li "1015295570394306 - 0 units" at bounding box center [625, 441] width 316 height 28
click at [528, 436] on link "1015295570394306" at bounding box center [523, 440] width 113 height 13
click at [546, 363] on link "1015295570394306" at bounding box center [523, 360] width 113 height 13
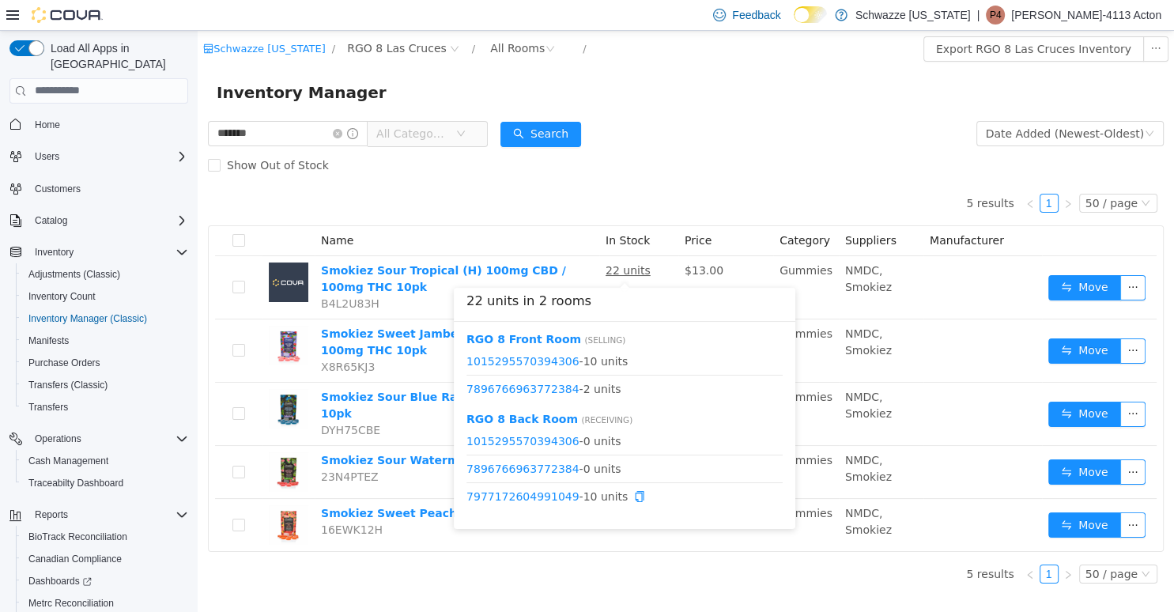
click at [532, 505] on span "7977172604991049 - 10 units" at bounding box center [625, 496] width 316 height 17
click at [536, 501] on link "7977172604991049" at bounding box center [523, 496] width 113 height 13
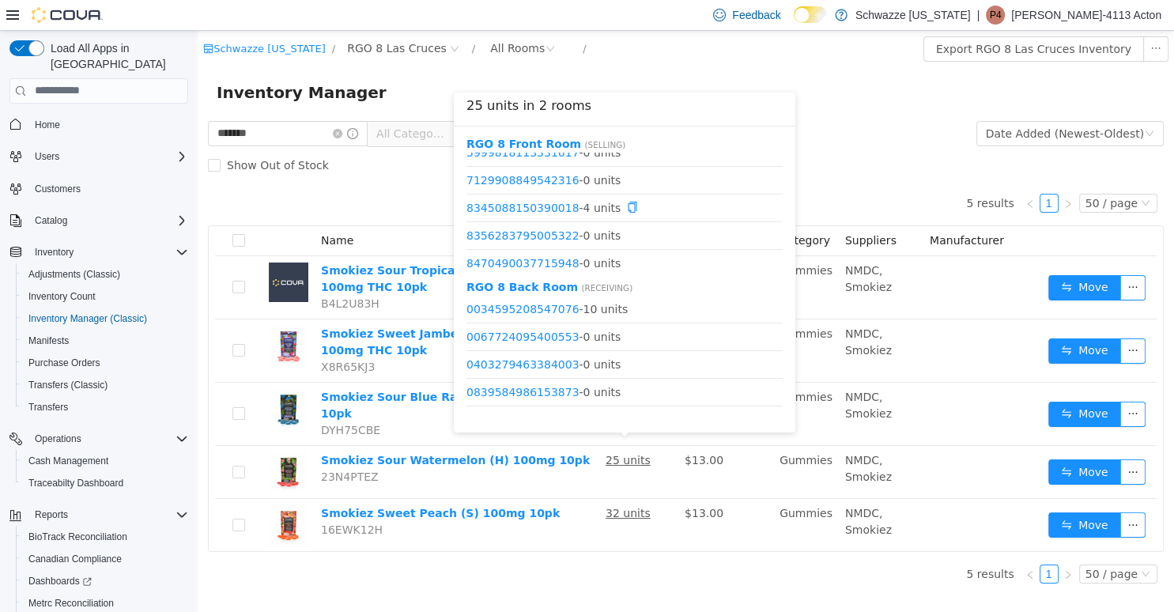
scroll to position [656, 0]
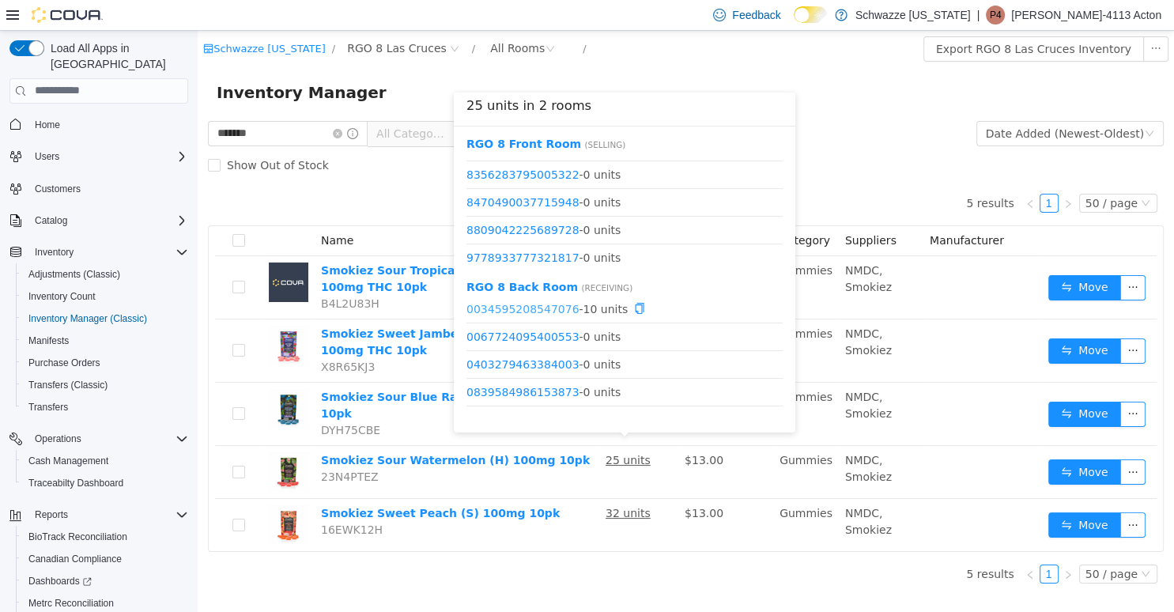
click at [548, 306] on link "0034595208547076" at bounding box center [523, 308] width 113 height 13
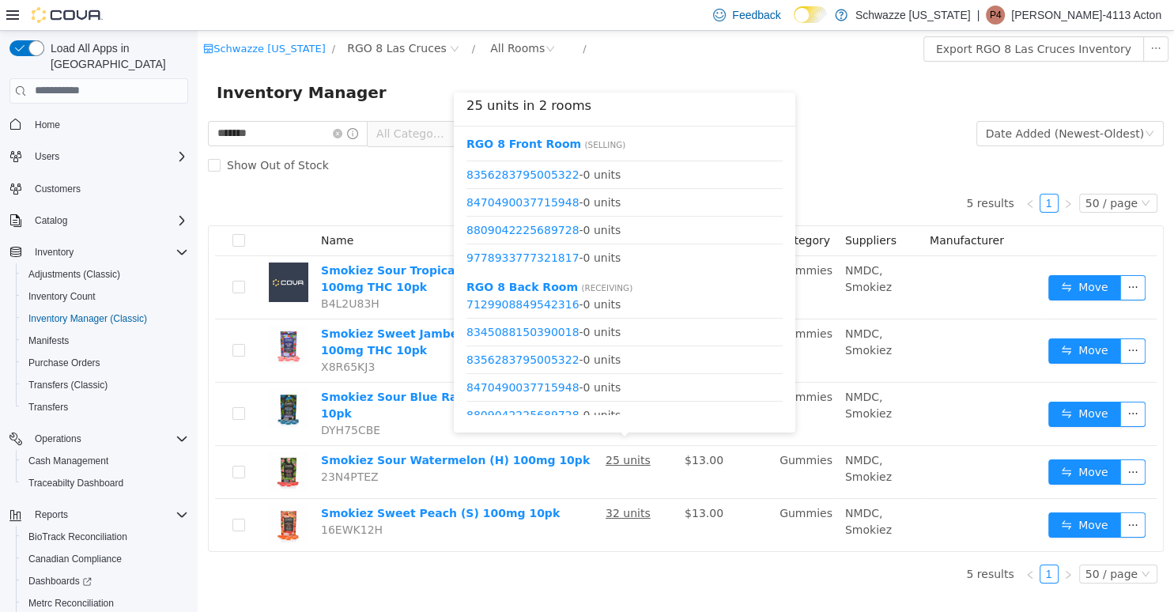
scroll to position [683, 0]
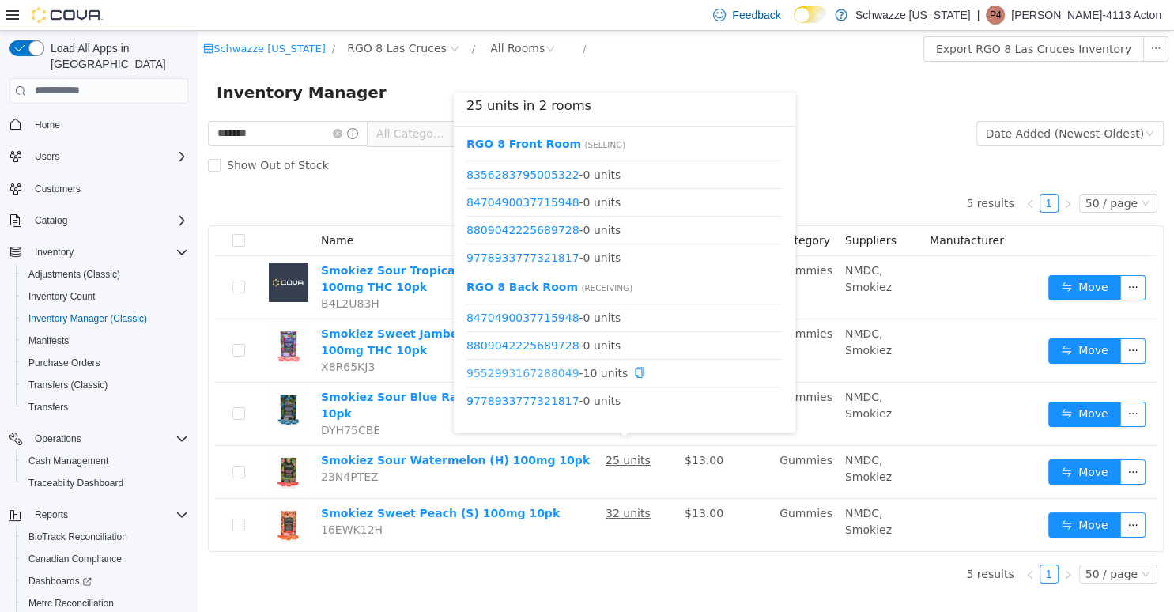
click at [545, 375] on link "9552993167288049" at bounding box center [523, 372] width 113 height 13
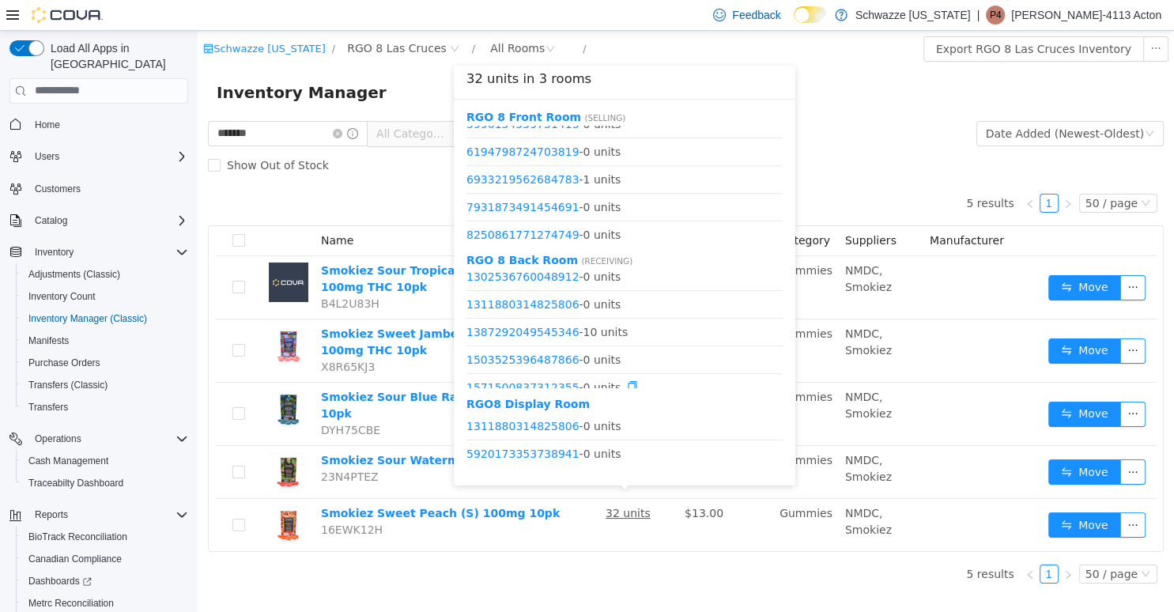
scroll to position [228, 0]
click at [555, 328] on link "1387292049545346" at bounding box center [523, 330] width 113 height 13
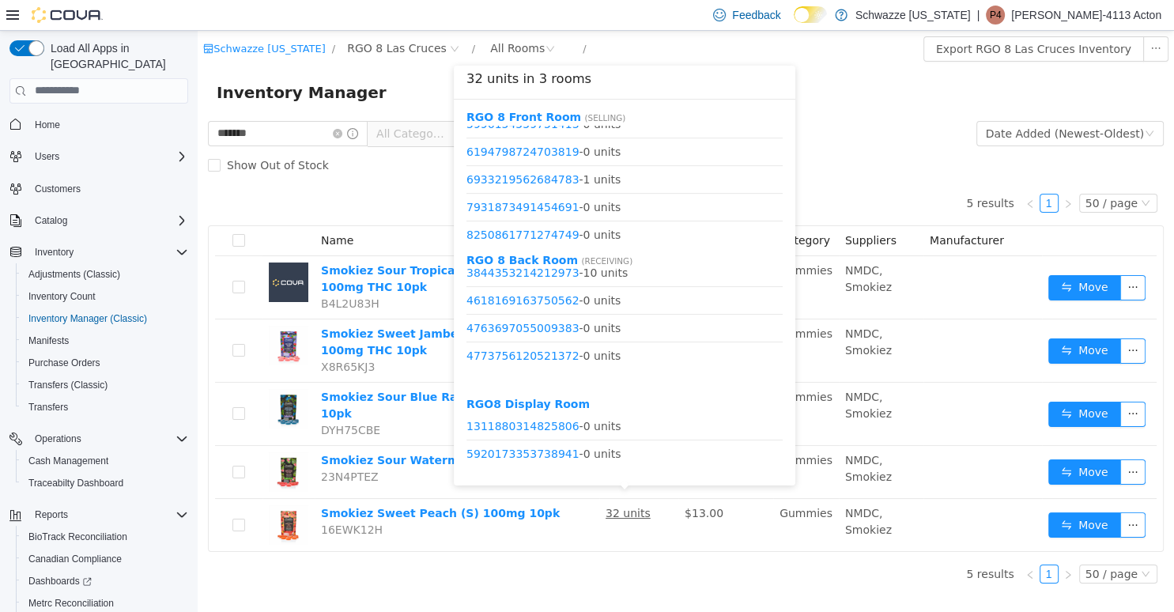
scroll to position [531, 0]
click at [540, 333] on link "3844353214212973" at bounding box center [523, 331] width 113 height 13
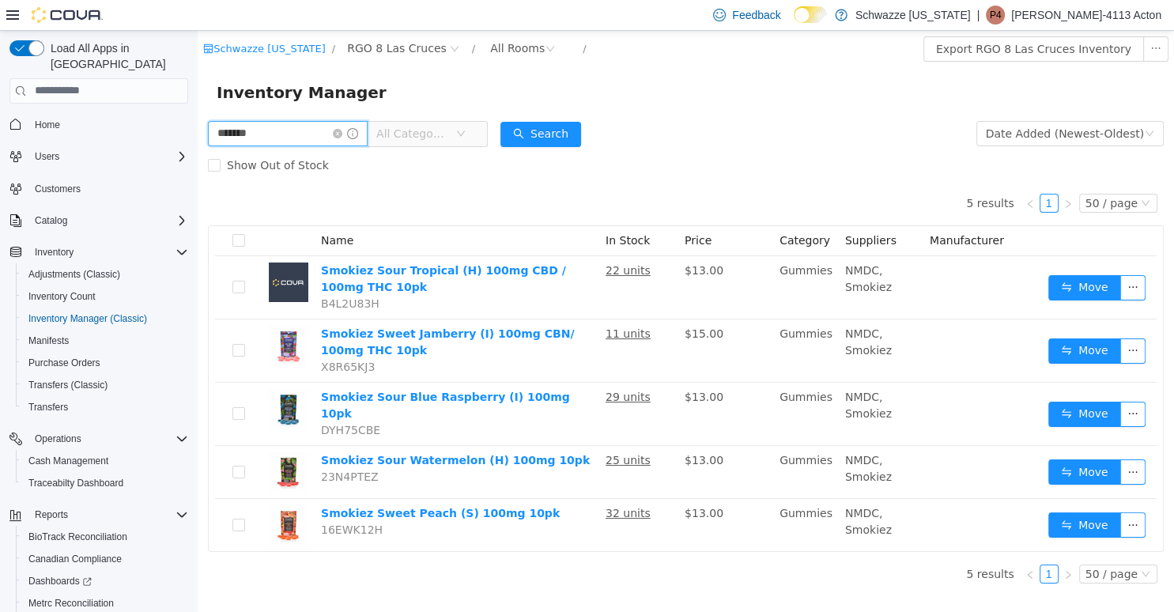
drag, startPoint x: 278, startPoint y: 134, endPoint x: 158, endPoint y: 134, distance: 119.4
click at [208, 134] on input "*******" at bounding box center [288, 132] width 160 height 25
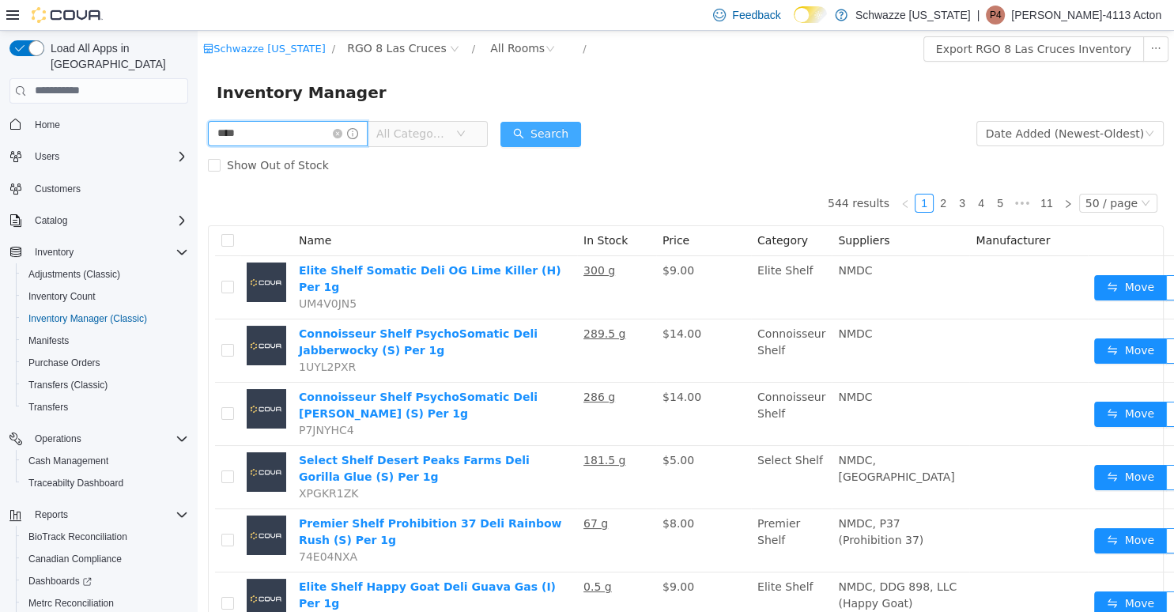
type input "****"
click at [532, 125] on button "Search" at bounding box center [541, 133] width 81 height 25
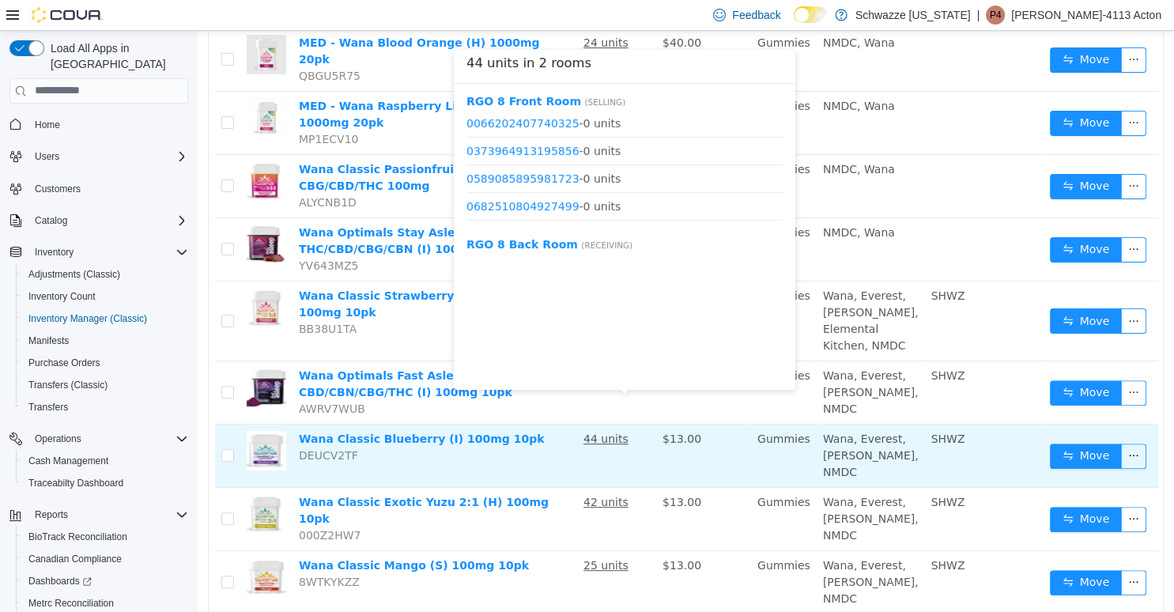
scroll to position [347, 0]
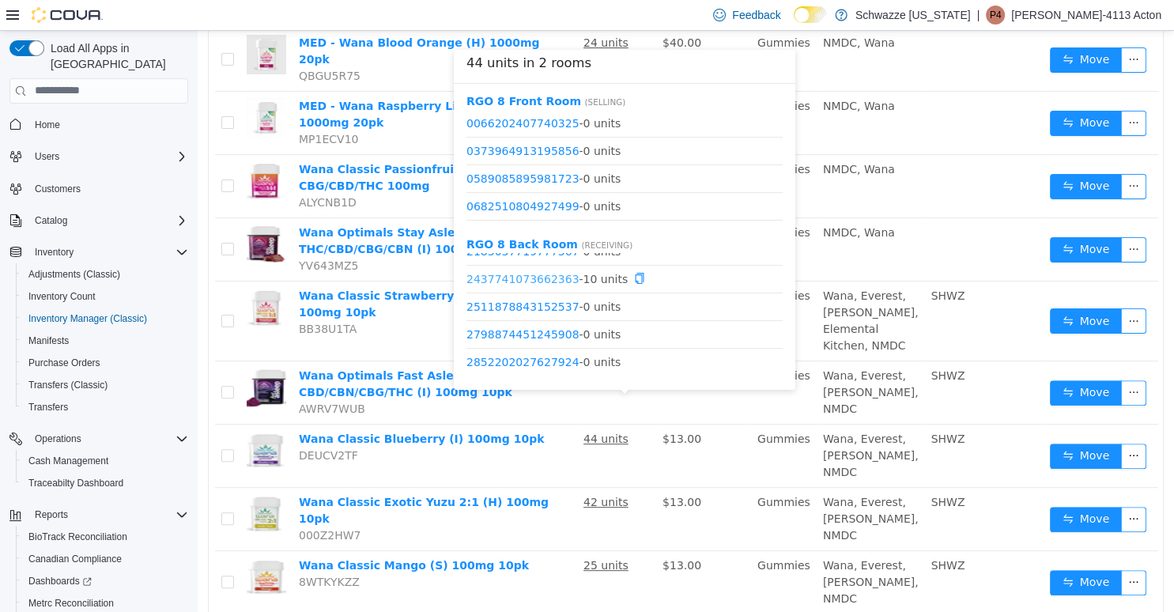
click at [547, 281] on link "2437741073662363" at bounding box center [523, 278] width 113 height 13
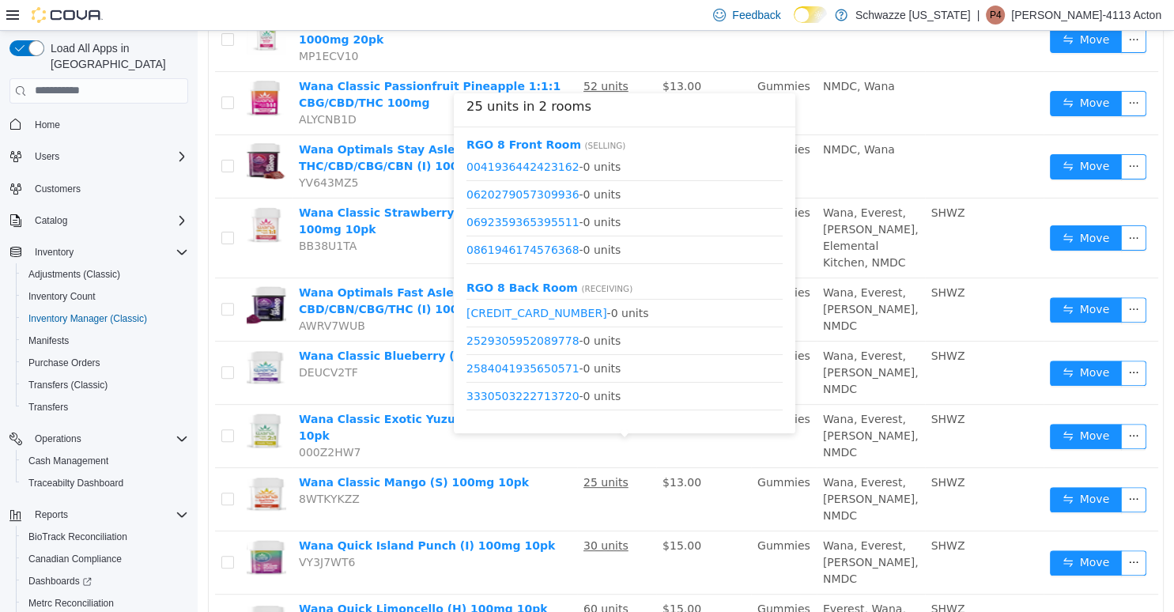
scroll to position [152, 0]
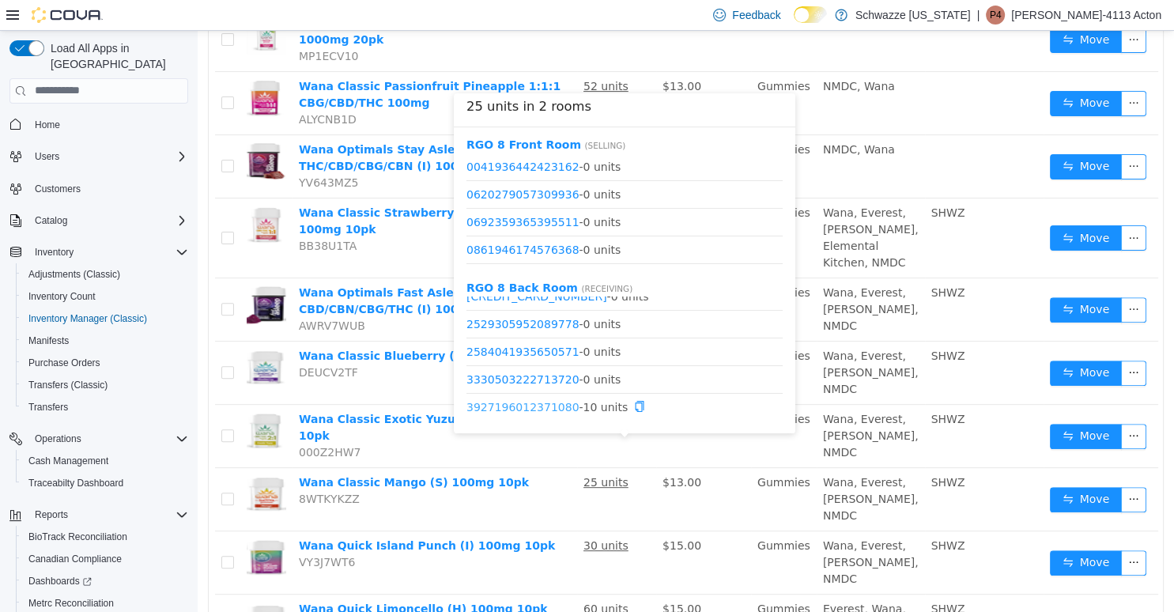
click at [528, 404] on link "3927196012371080" at bounding box center [523, 406] width 113 height 13
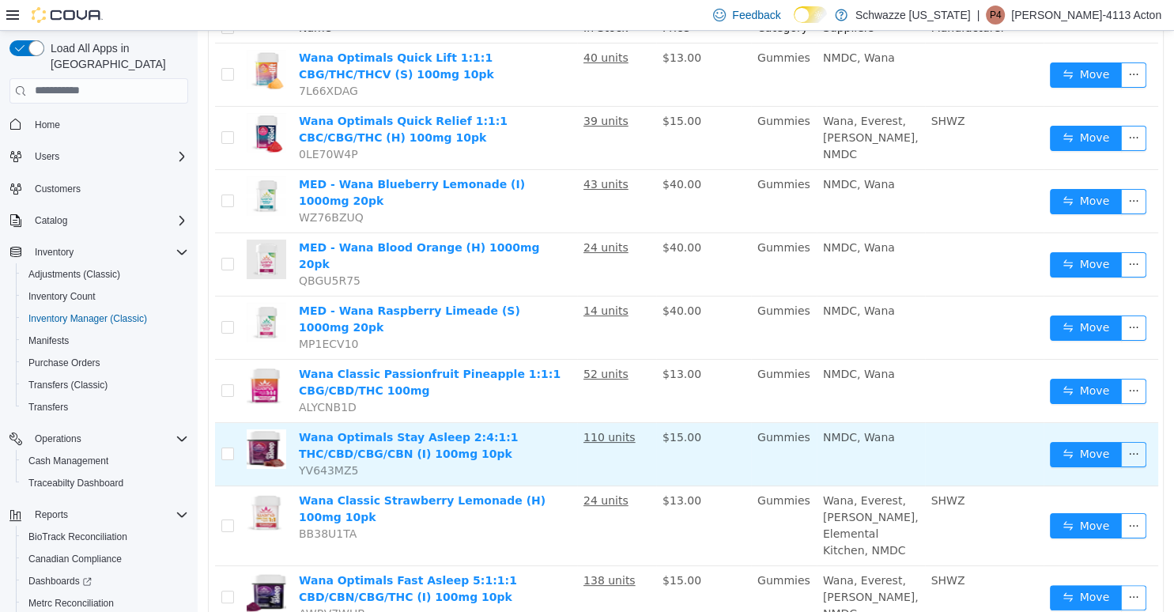
scroll to position [0, 0]
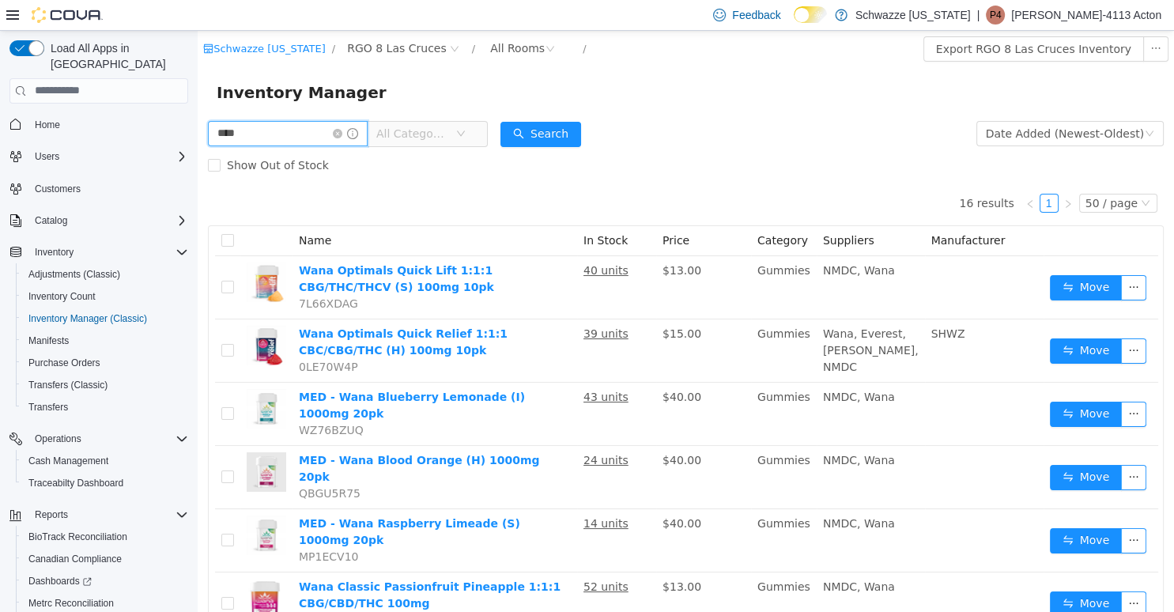
click at [248, 129] on input "****" at bounding box center [288, 132] width 160 height 25
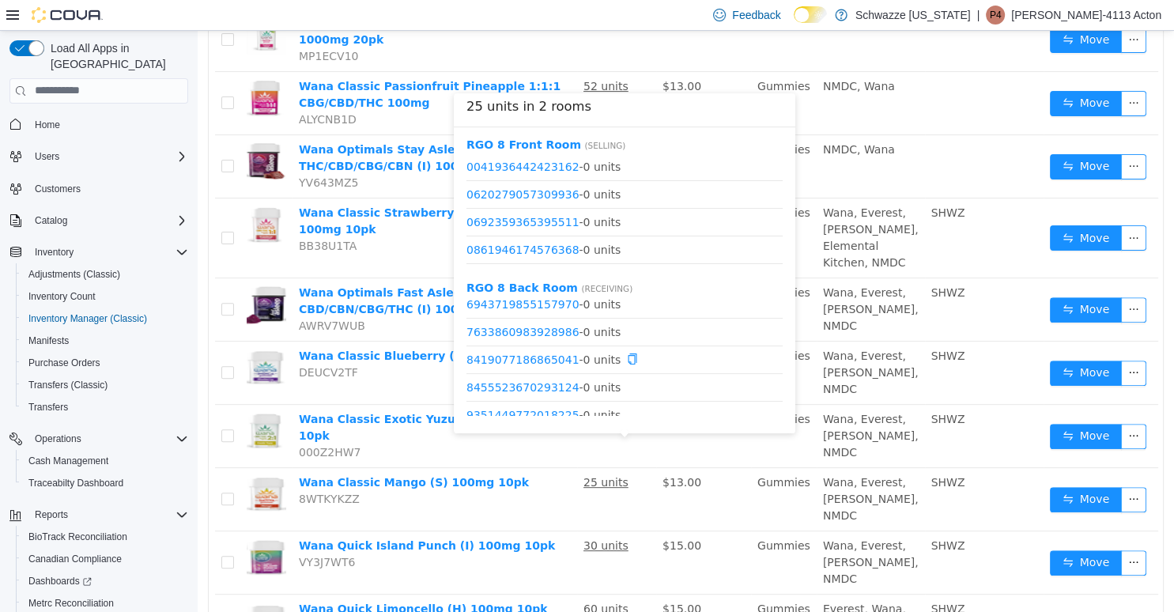
scroll to position [573, 0]
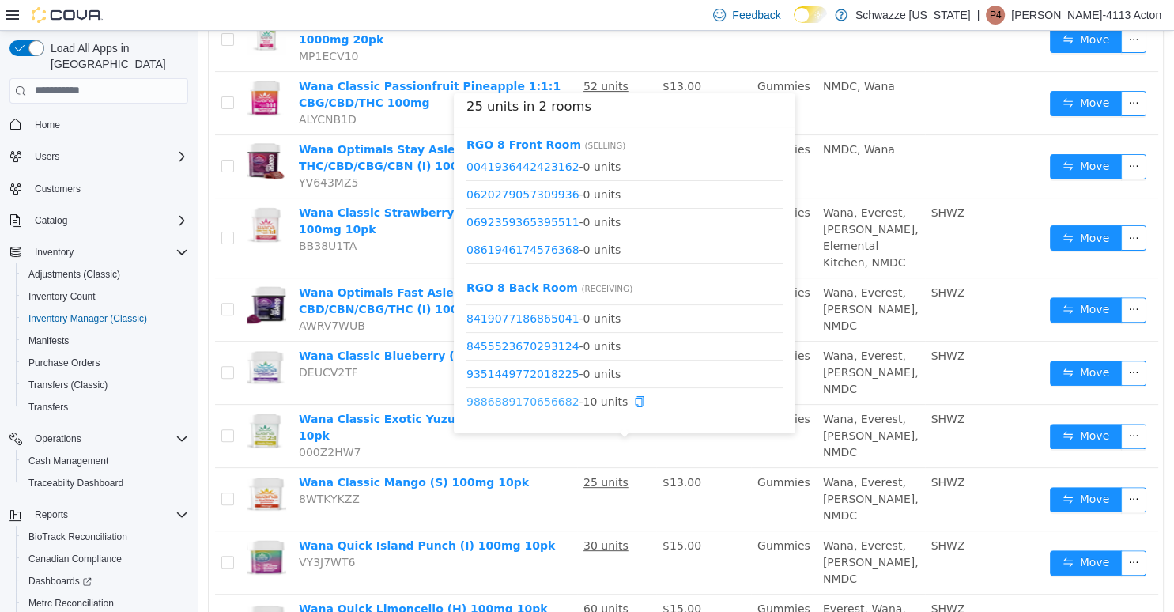
click at [508, 404] on link "9886889170656682" at bounding box center [523, 401] width 113 height 13
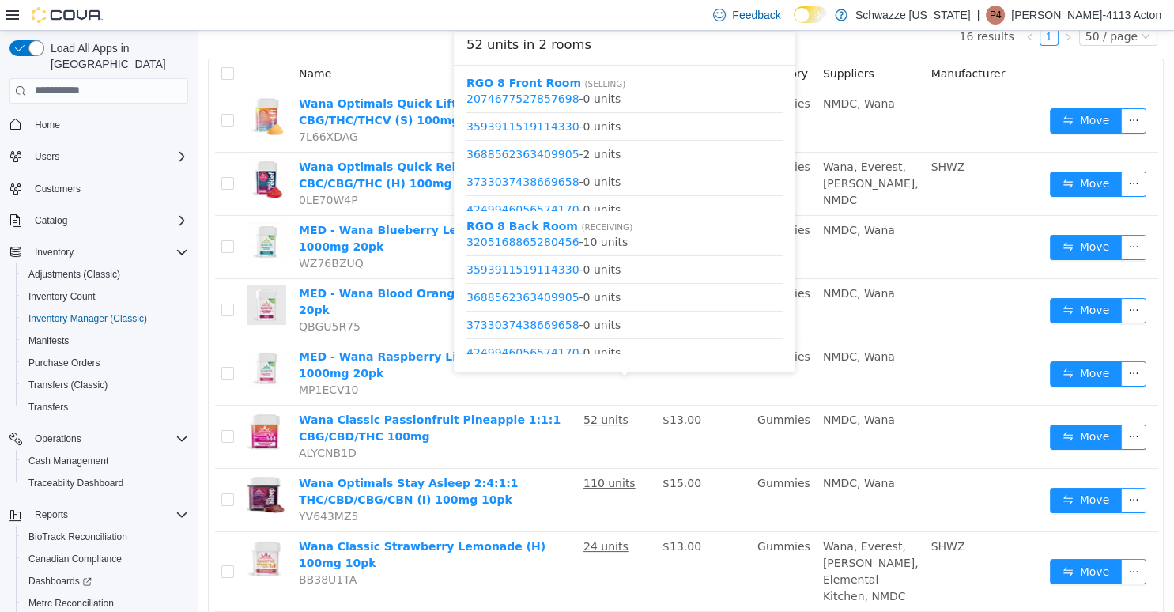
scroll to position [276, 0]
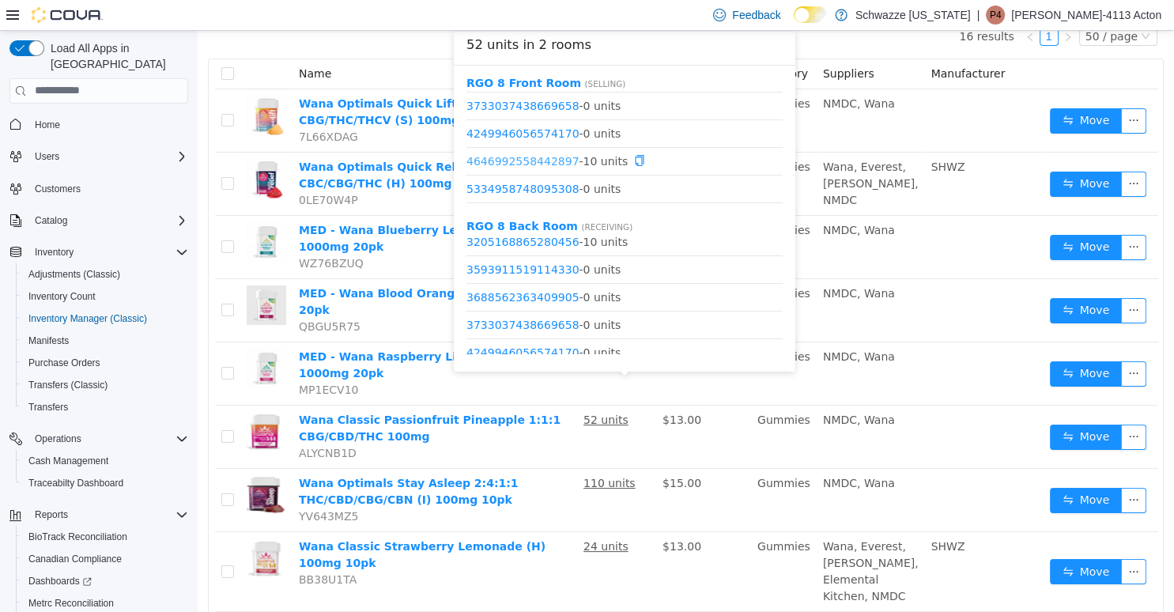
click at [547, 161] on link "4646992558442897" at bounding box center [523, 159] width 113 height 13
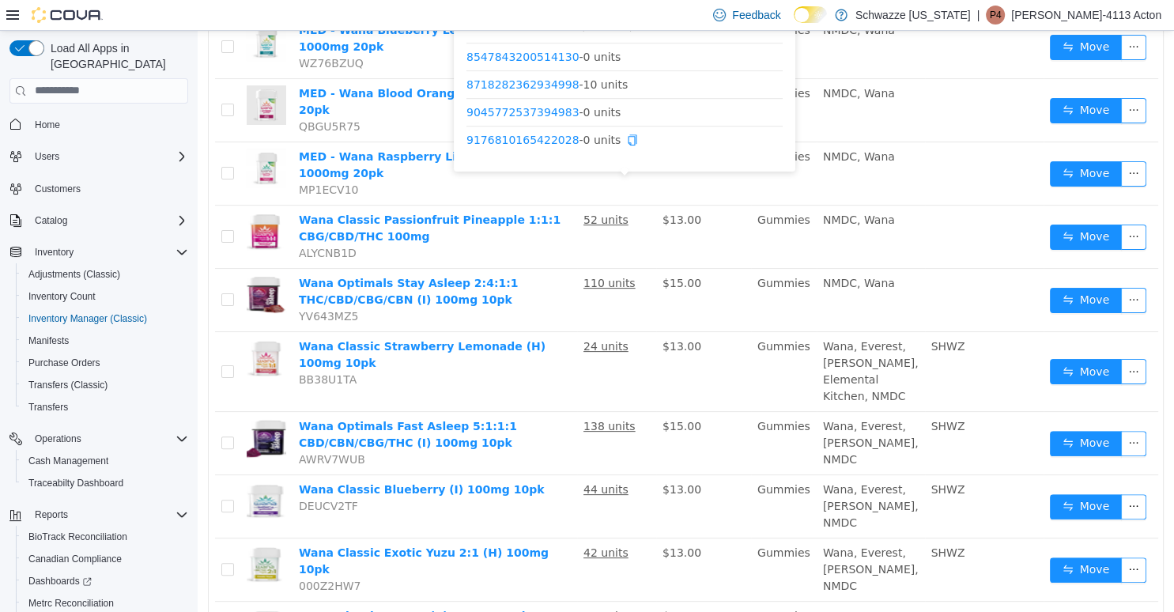
scroll to position [334, 0]
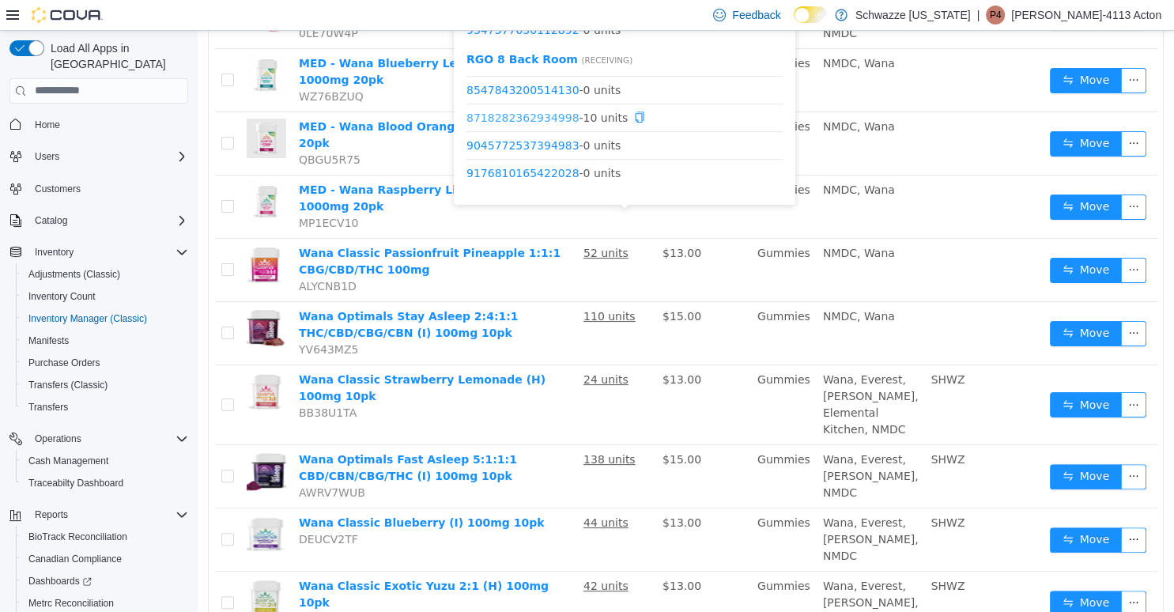
click at [533, 113] on link "8718282362934998" at bounding box center [523, 117] width 113 height 13
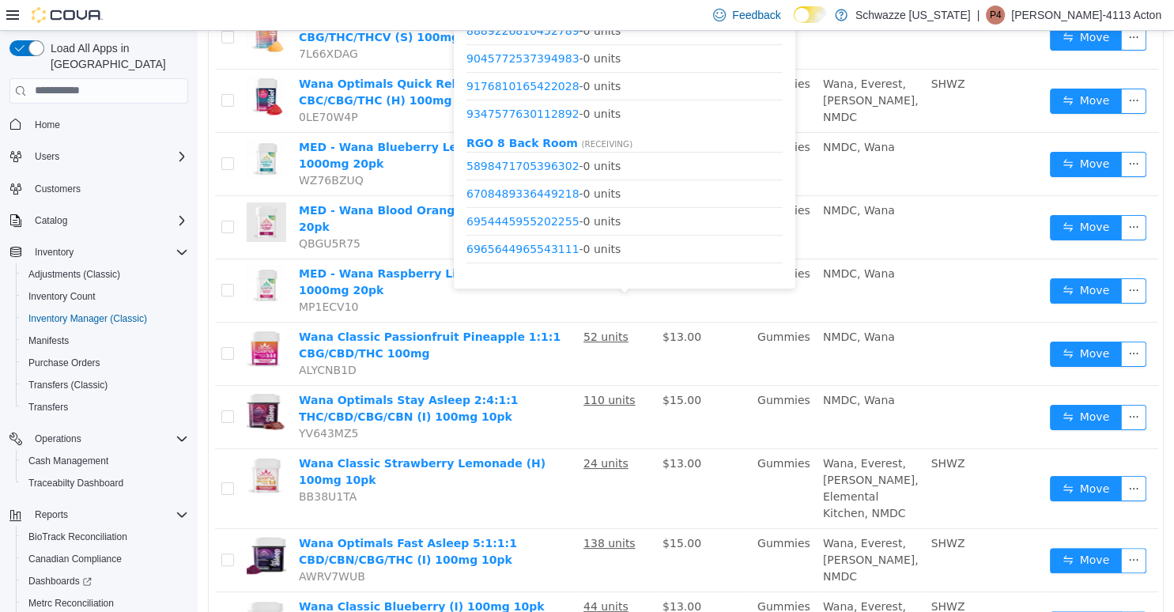
scroll to position [449, 0]
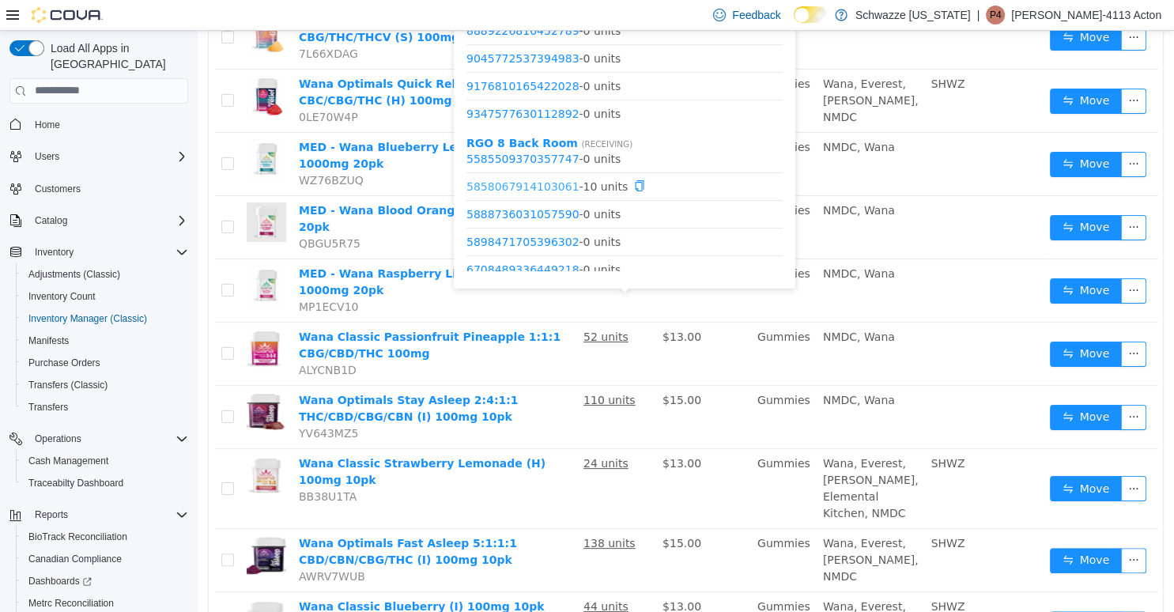
click at [542, 187] on link "5858067914103061" at bounding box center [523, 186] width 113 height 13
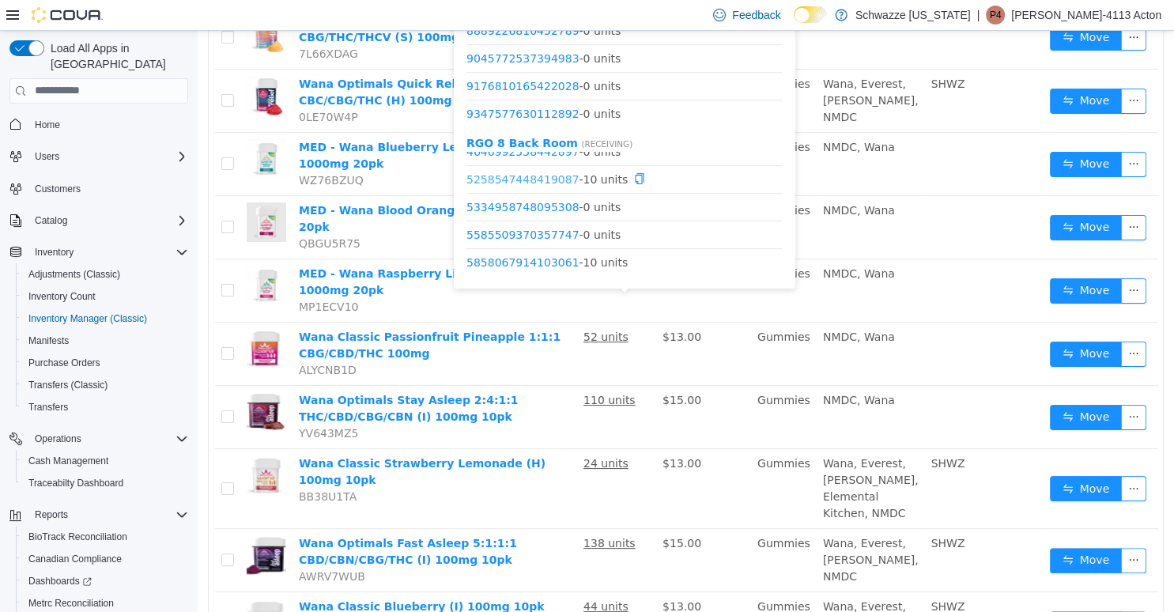
click at [539, 182] on link "5258547448419087" at bounding box center [523, 178] width 113 height 13
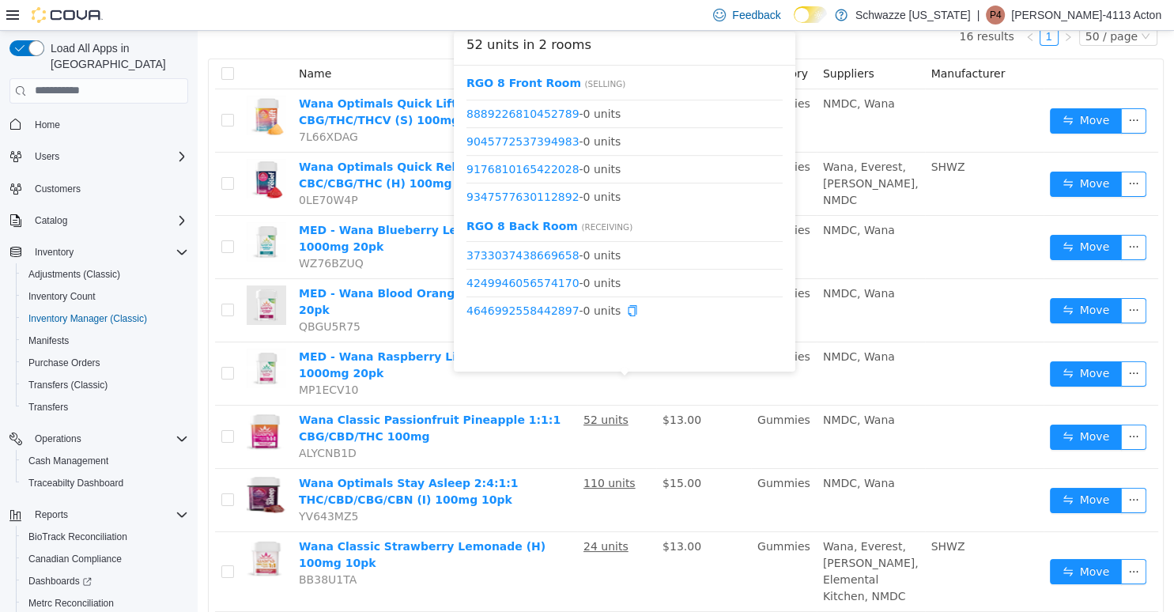
scroll to position [221, 0]
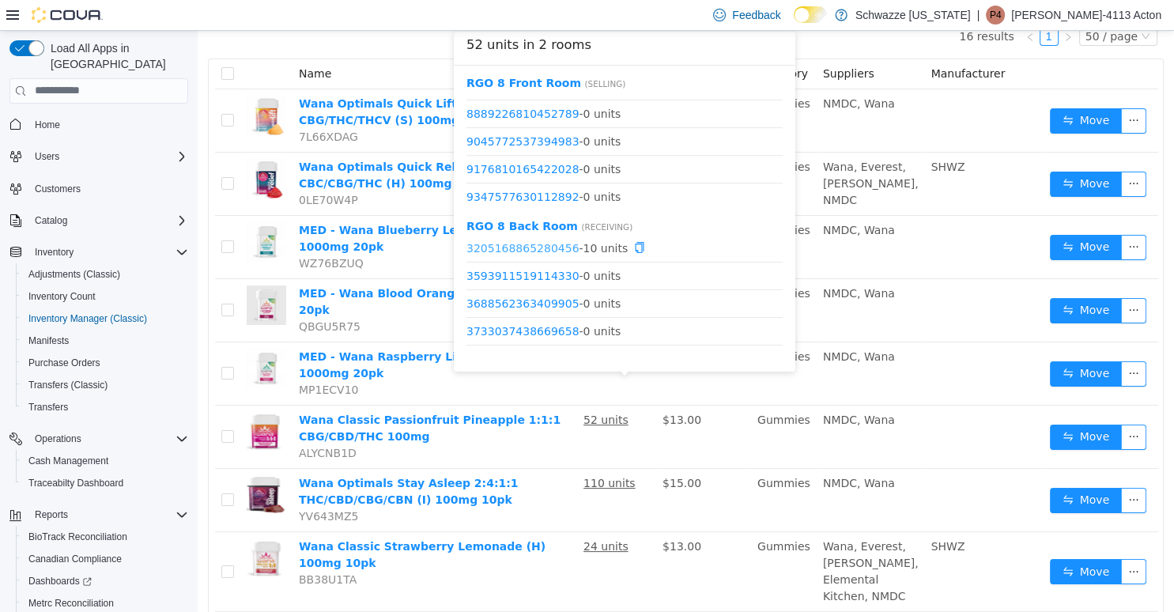
click at [551, 242] on link "3205168865280456" at bounding box center [523, 247] width 113 height 13
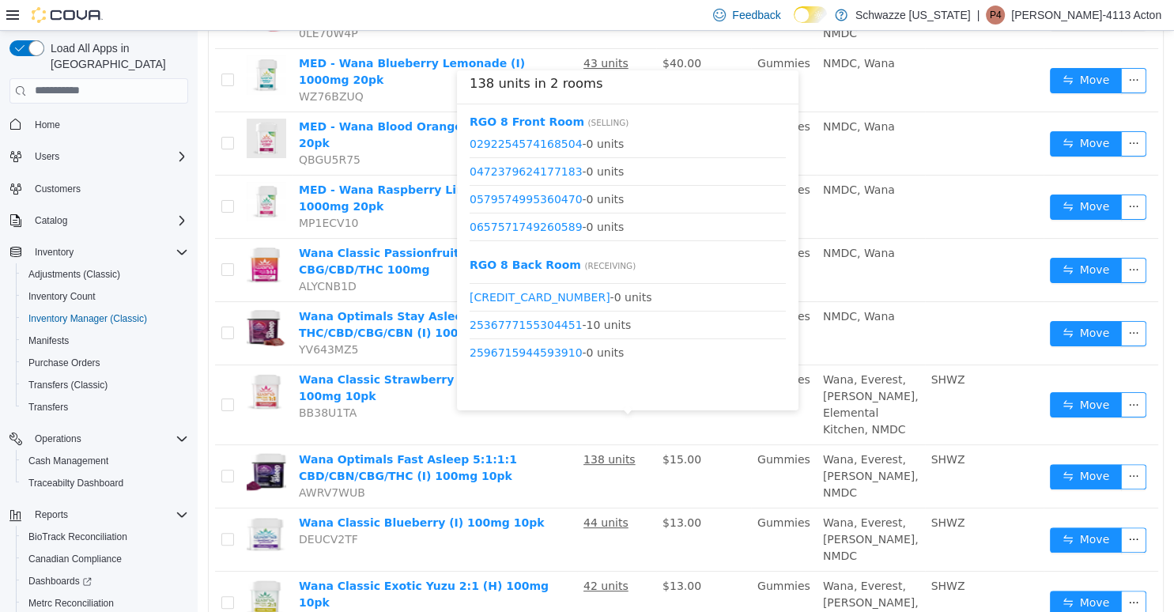
scroll to position [380, 0]
click at [524, 317] on link "2536777155304451" at bounding box center [526, 322] width 113 height 13
click at [558, 379] on link "2628610917680666" at bounding box center [540, 377] width 141 height 13
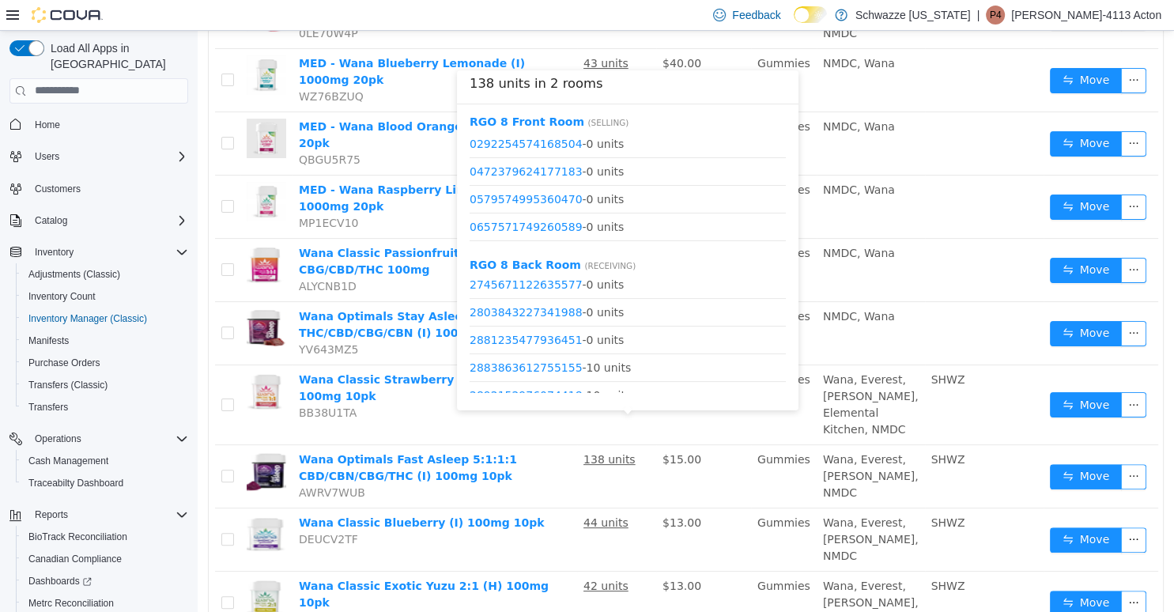
scroll to position [607, 0]
click at [520, 339] on link "2883863612755155" at bounding box center [526, 343] width 113 height 13
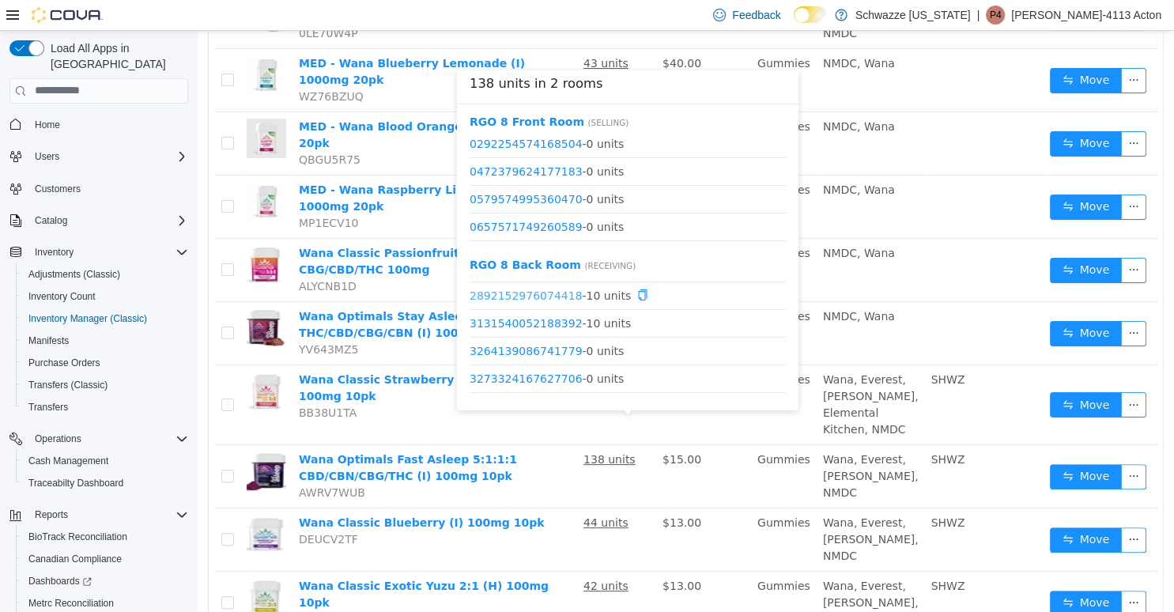
click at [554, 295] on link "2892152976074418" at bounding box center [526, 295] width 113 height 13
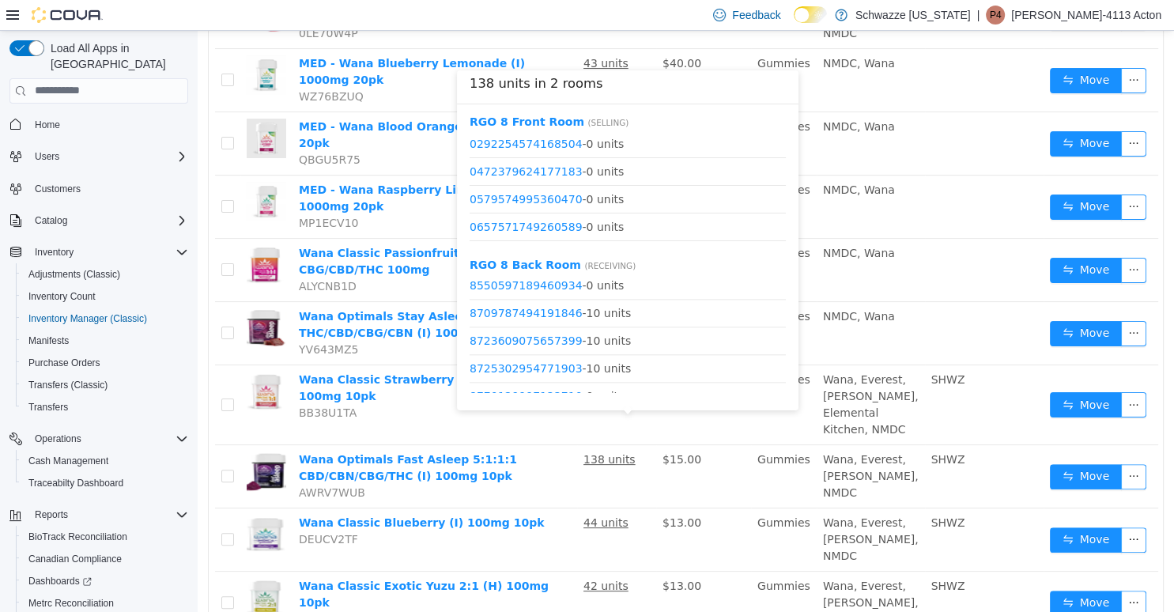
scroll to position [2050, 0]
click at [555, 335] on link "8723609075657399" at bounding box center [526, 340] width 113 height 13
click at [557, 337] on link "2892152976074418" at bounding box center [526, 339] width 113 height 13
click at [531, 366] on link "3131540052188392" at bounding box center [526, 367] width 113 height 13
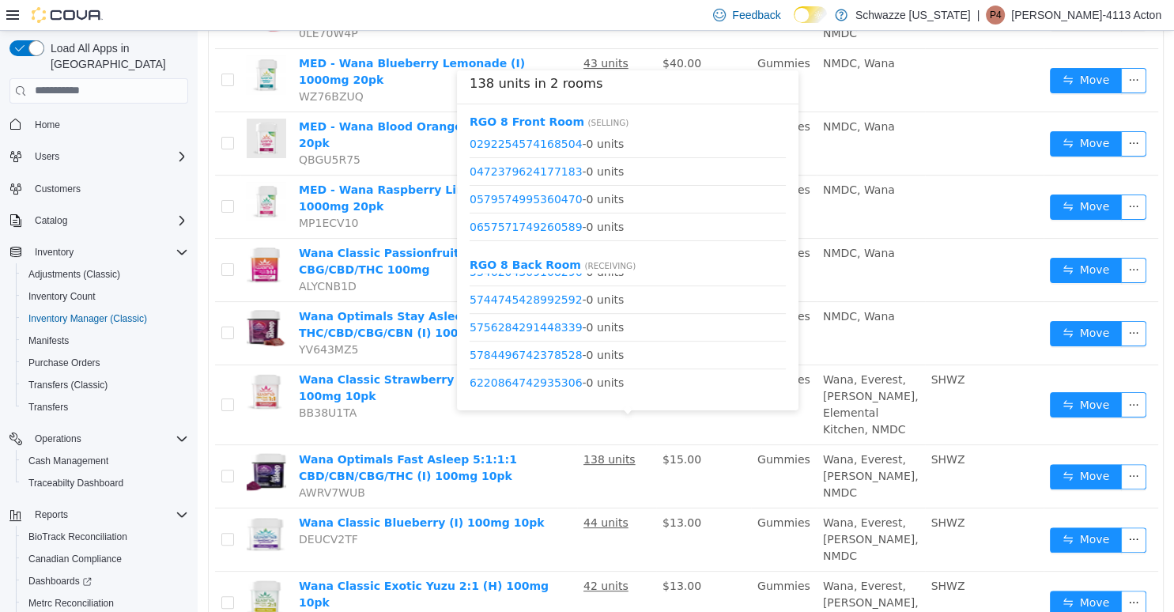
scroll to position [1171, 0]
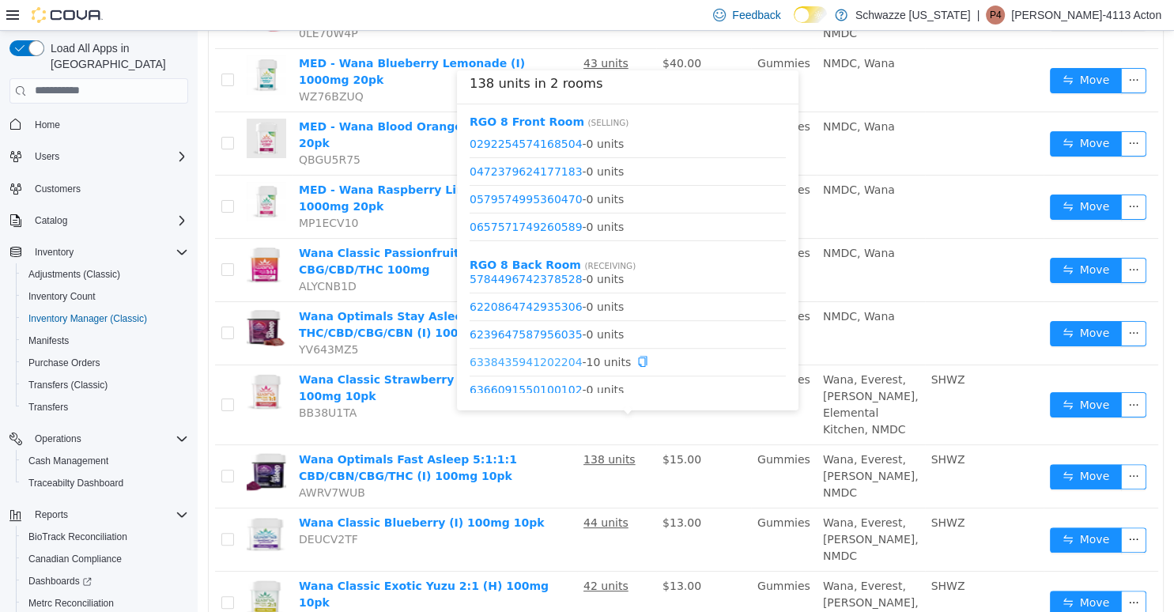
click at [562, 357] on link "6338435941202204" at bounding box center [526, 361] width 113 height 13
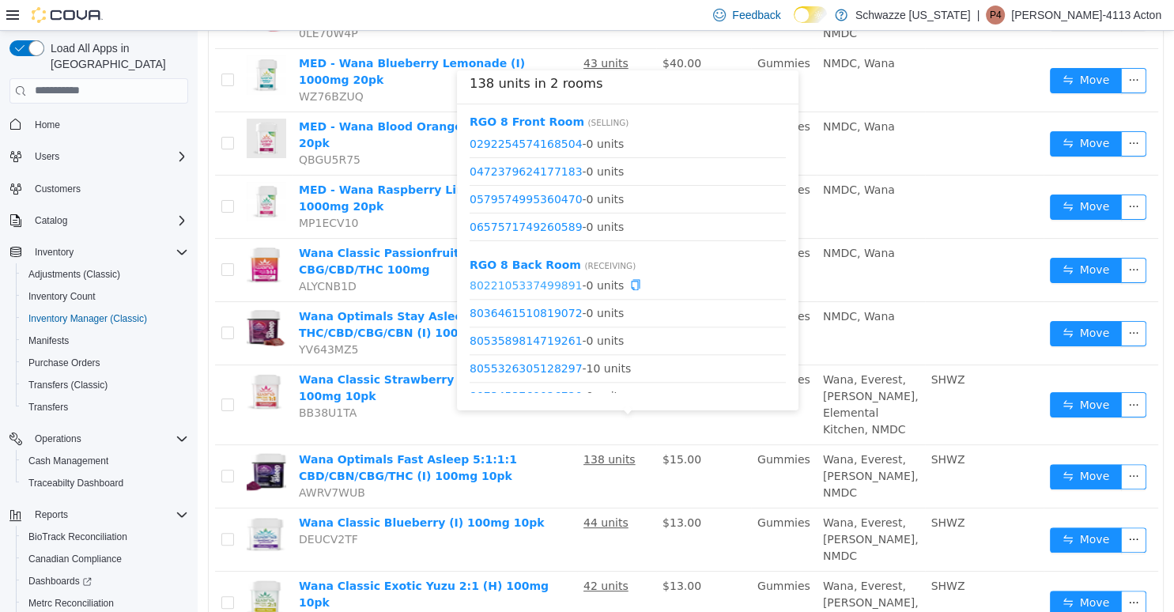
scroll to position [1854, 0]
click at [551, 342] on link "8055326305128297" at bounding box center [526, 342] width 113 height 13
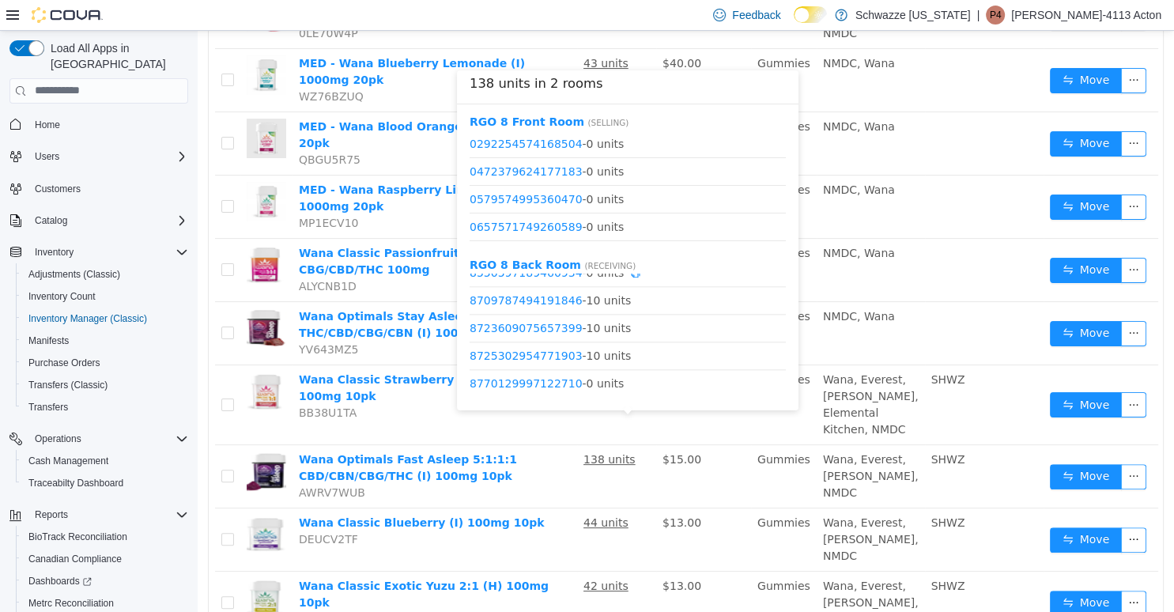
scroll to position [2082, 0]
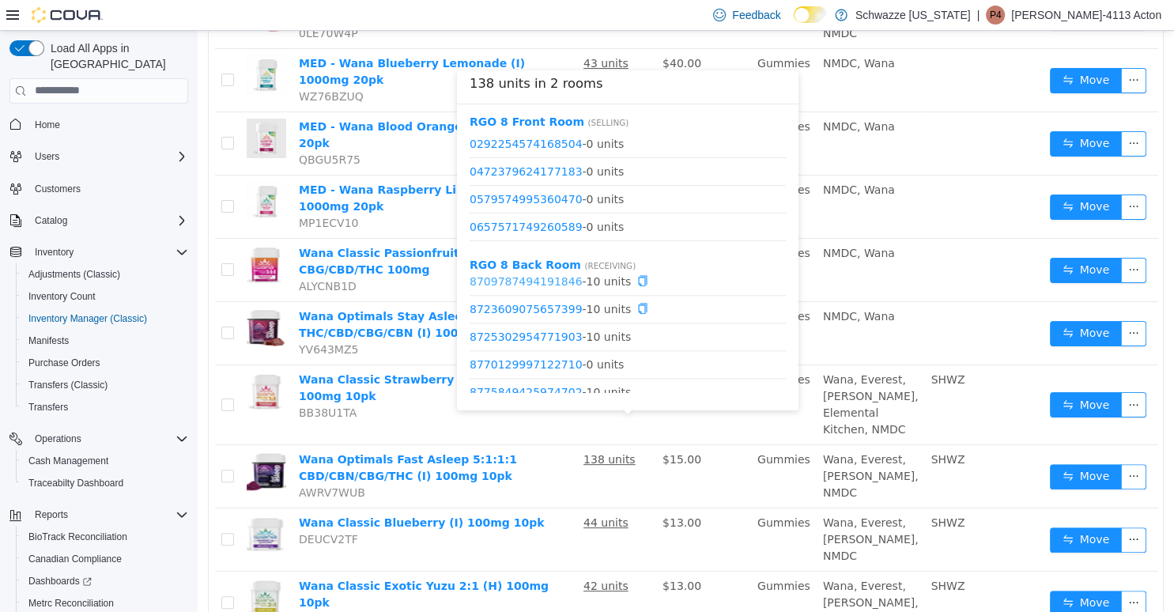
click at [546, 286] on link "8709787494191846" at bounding box center [526, 280] width 113 height 13
click at [548, 338] on link "8725302954771903" at bounding box center [526, 336] width 113 height 13
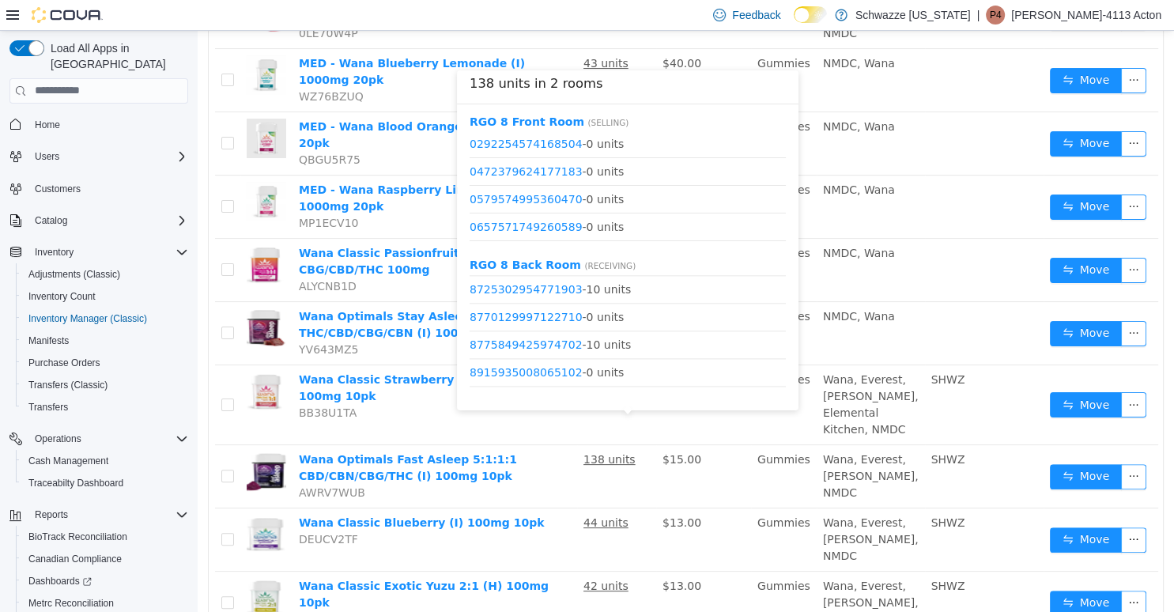
scroll to position [2158, 0]
click at [553, 315] on link "8775849425974702" at bounding box center [526, 315] width 113 height 13
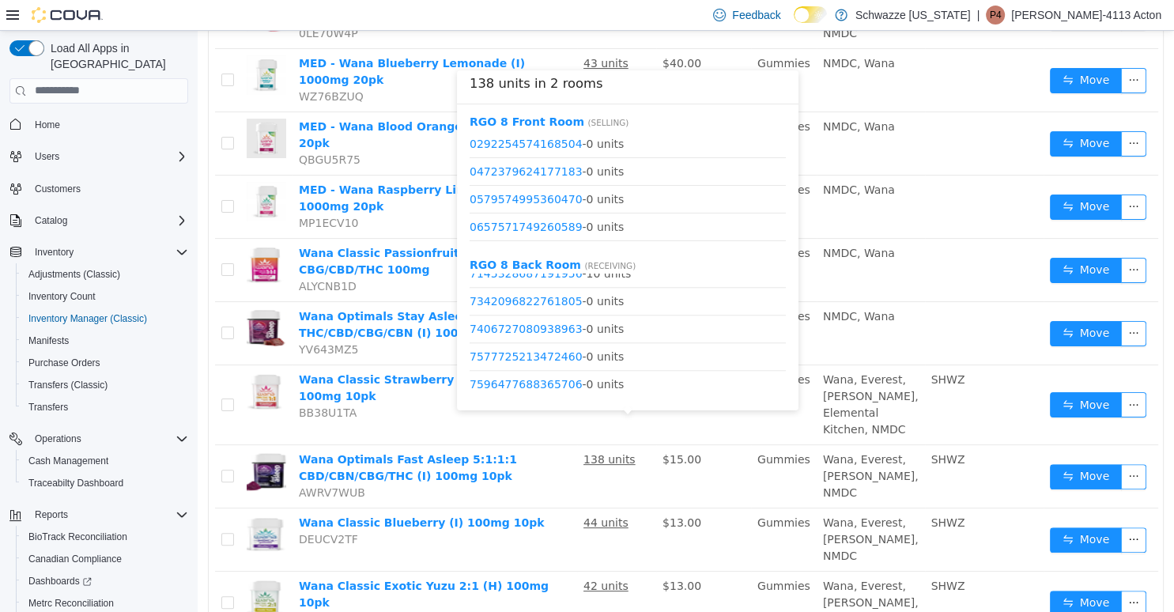
scroll to position [1626, 0]
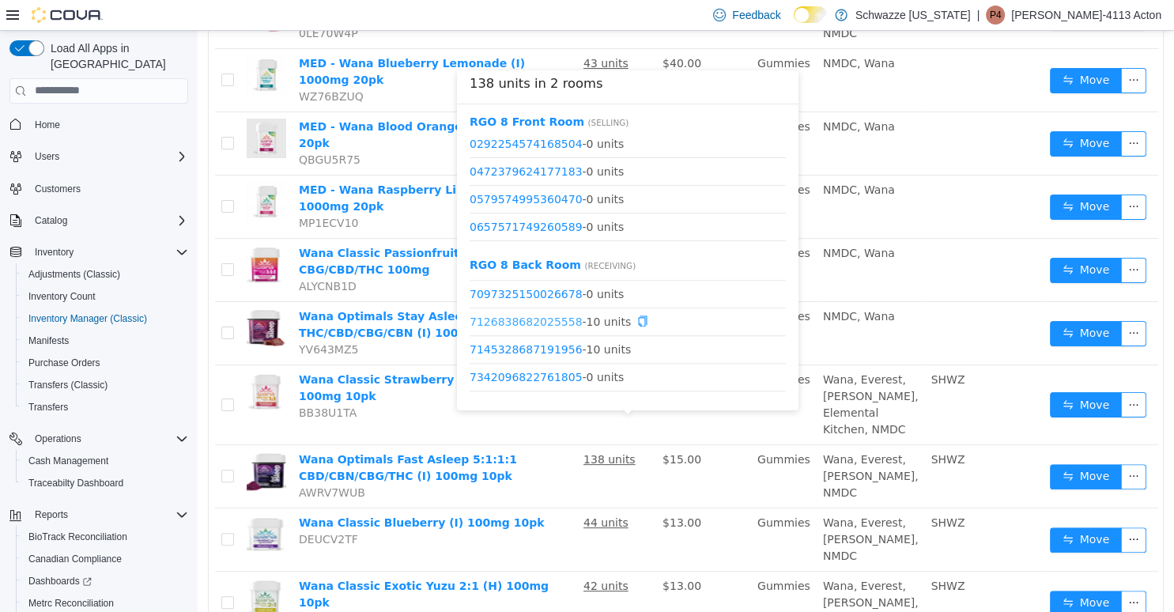
click at [552, 325] on link "7126838682025558" at bounding box center [526, 321] width 113 height 13
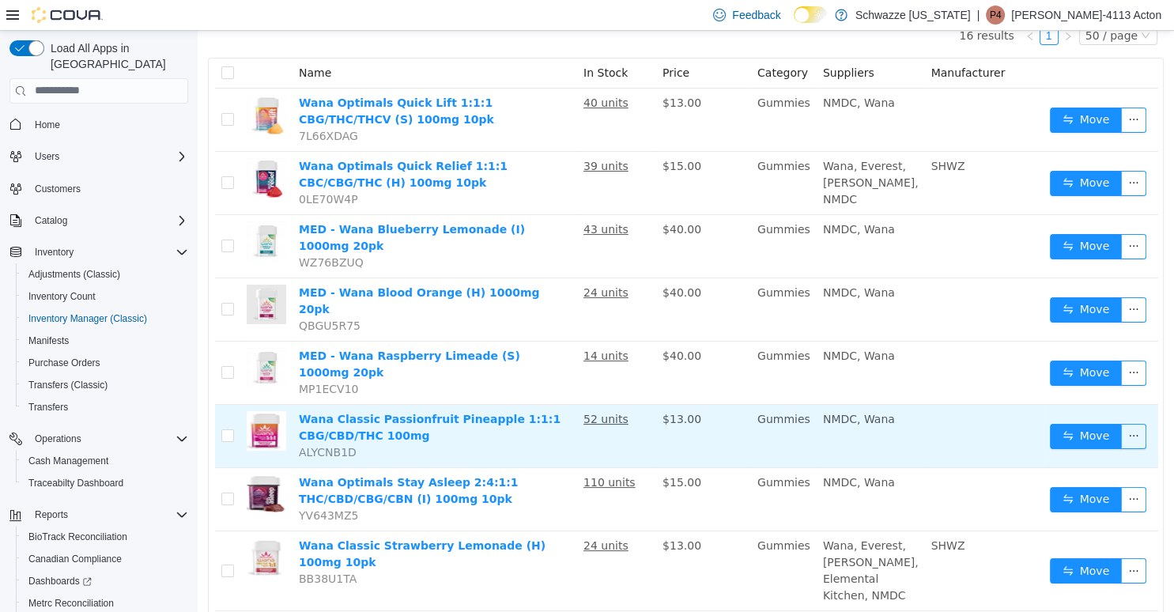
scroll to position [167, 0]
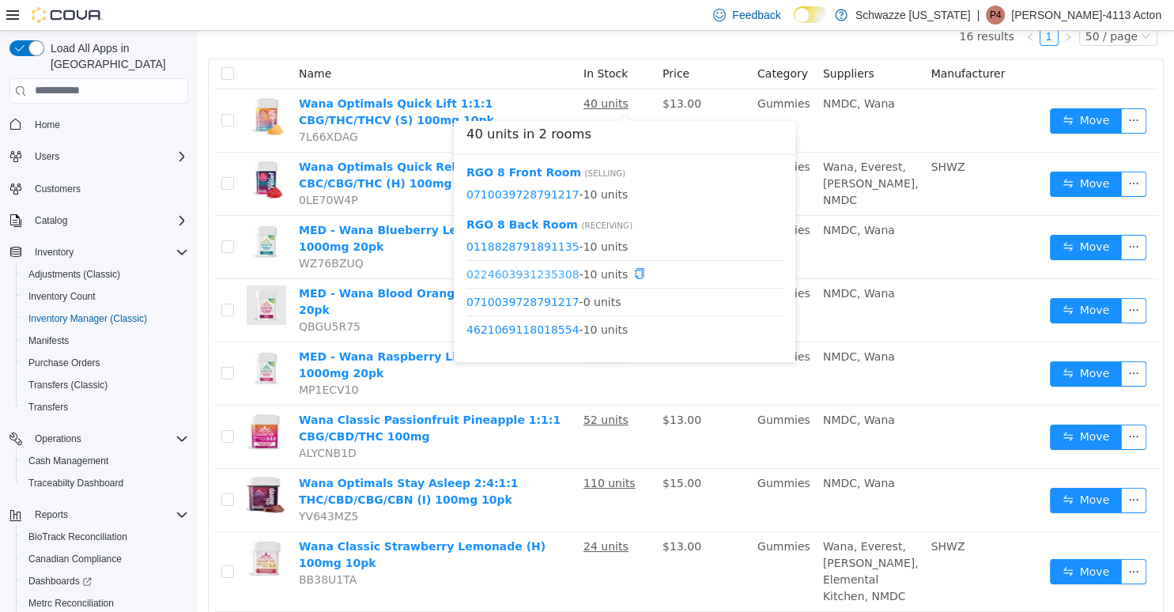
click at [534, 278] on link "0224603931235308" at bounding box center [523, 273] width 113 height 13
click at [545, 199] on link "0710039728791217" at bounding box center [523, 193] width 113 height 13
click at [558, 335] on link "4621069118018554" at bounding box center [523, 329] width 113 height 13
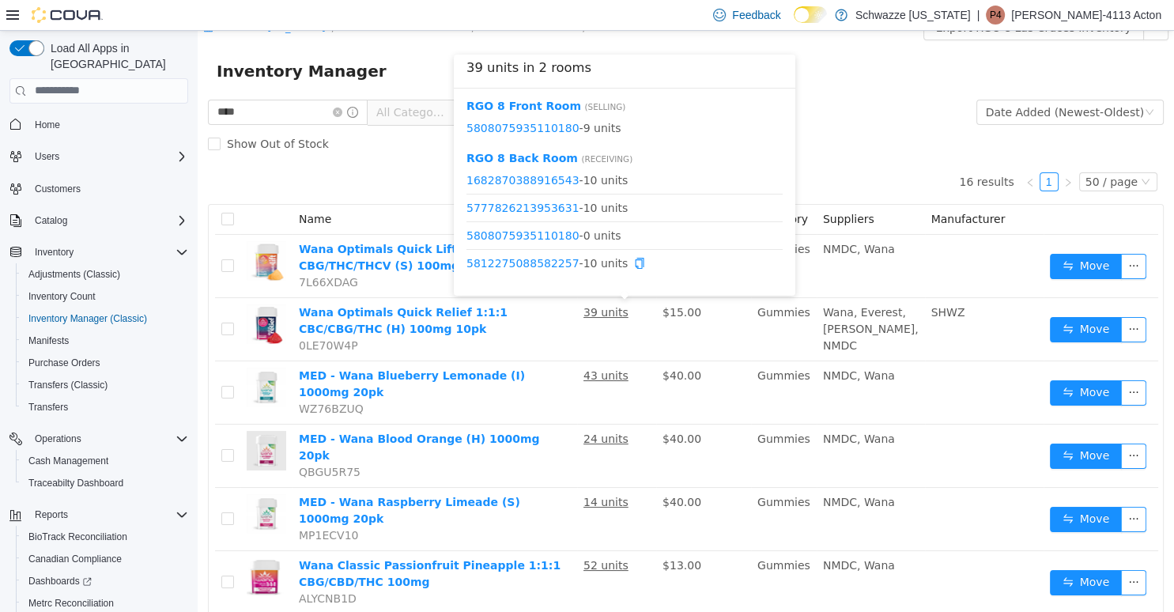
scroll to position [0, 0]
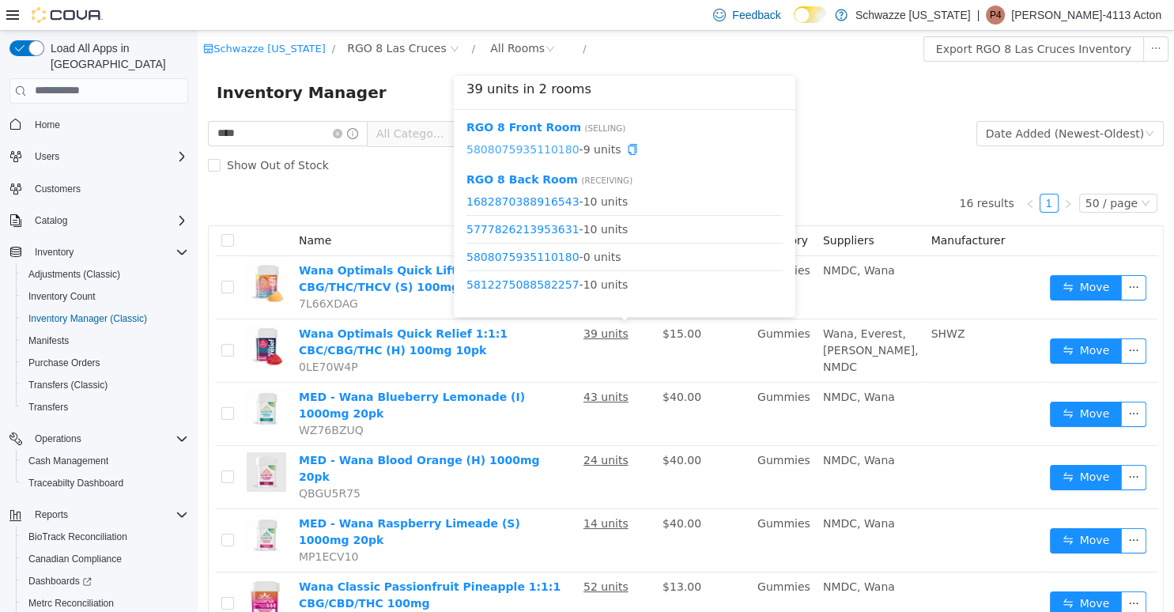
click at [557, 146] on link "5808075935110180" at bounding box center [523, 148] width 113 height 13
click at [538, 195] on link "1682870388916543" at bounding box center [523, 201] width 113 height 13
click at [550, 224] on link "5777826213953631" at bounding box center [523, 228] width 113 height 13
click at [545, 225] on link "5777826213953631" at bounding box center [523, 228] width 113 height 13
click at [527, 286] on link "5812275088582257" at bounding box center [523, 284] width 113 height 13
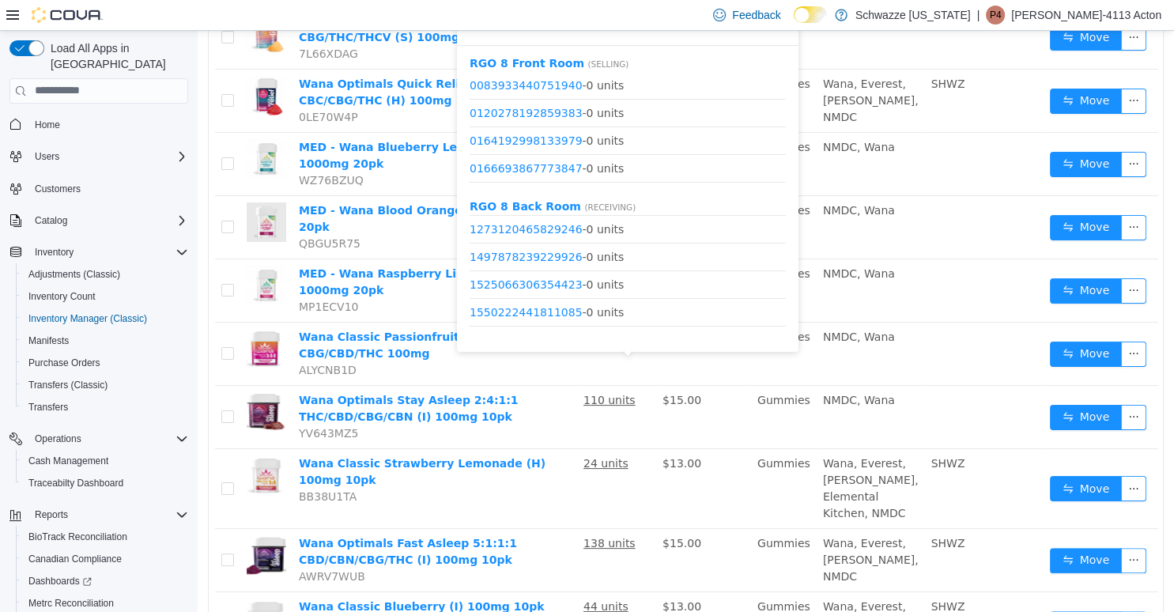
scroll to position [380, 0]
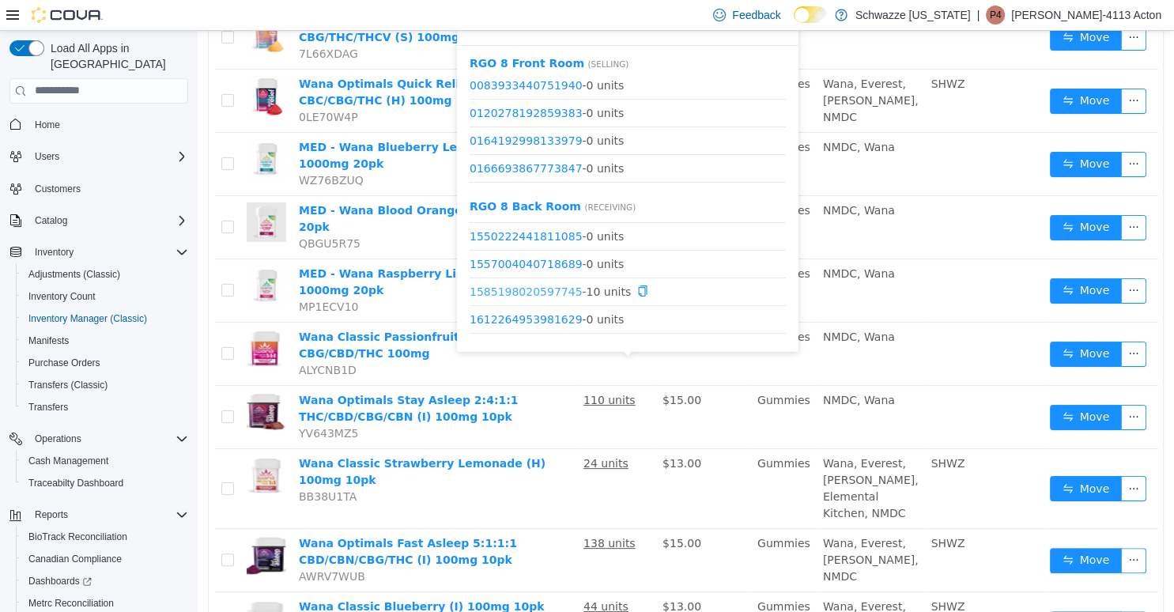
click at [561, 290] on link "1585198020597745" at bounding box center [526, 291] width 113 height 13
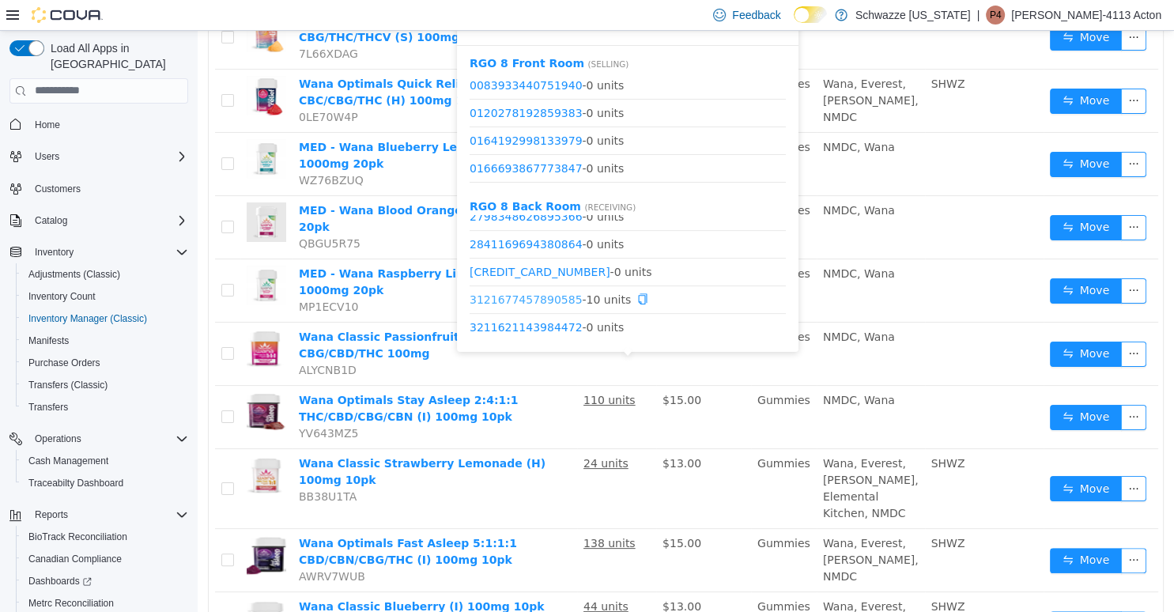
click at [533, 294] on link "3121677457890585" at bounding box center [526, 299] width 113 height 13
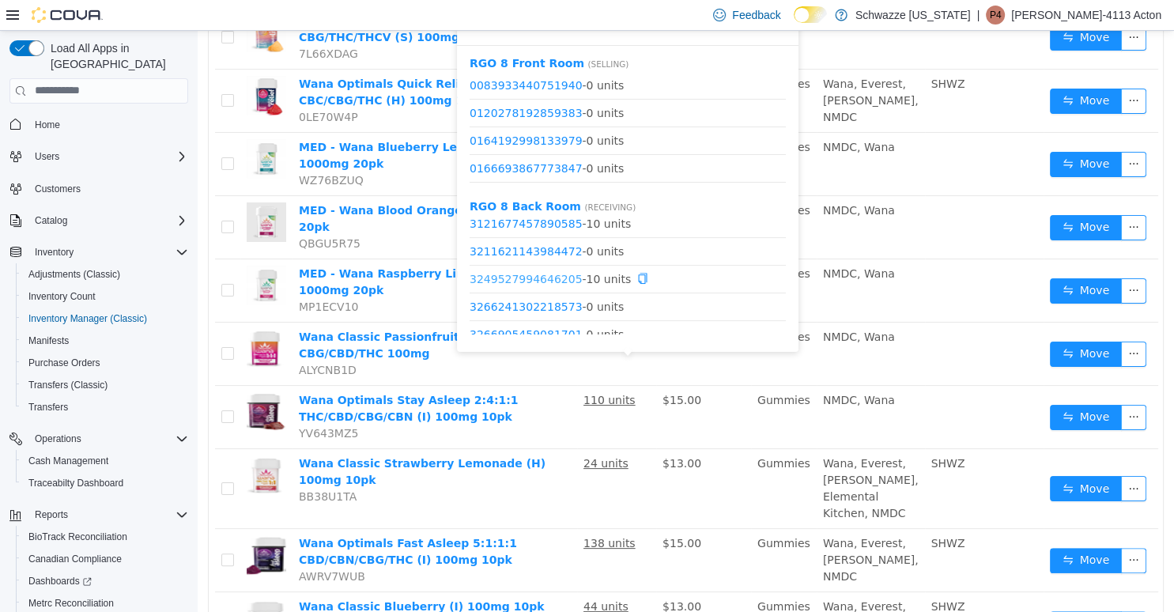
click at [536, 280] on link "3249527994646205" at bounding box center [526, 278] width 113 height 13
click at [543, 278] on link "3846796727252683" at bounding box center [526, 279] width 113 height 13
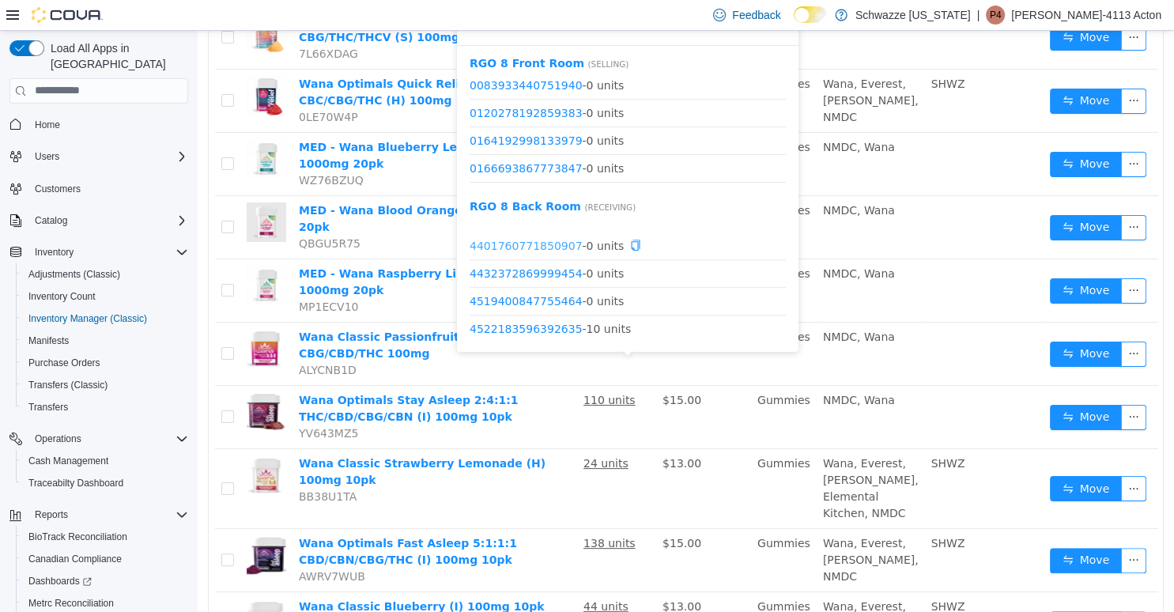
scroll to position [1443, 0]
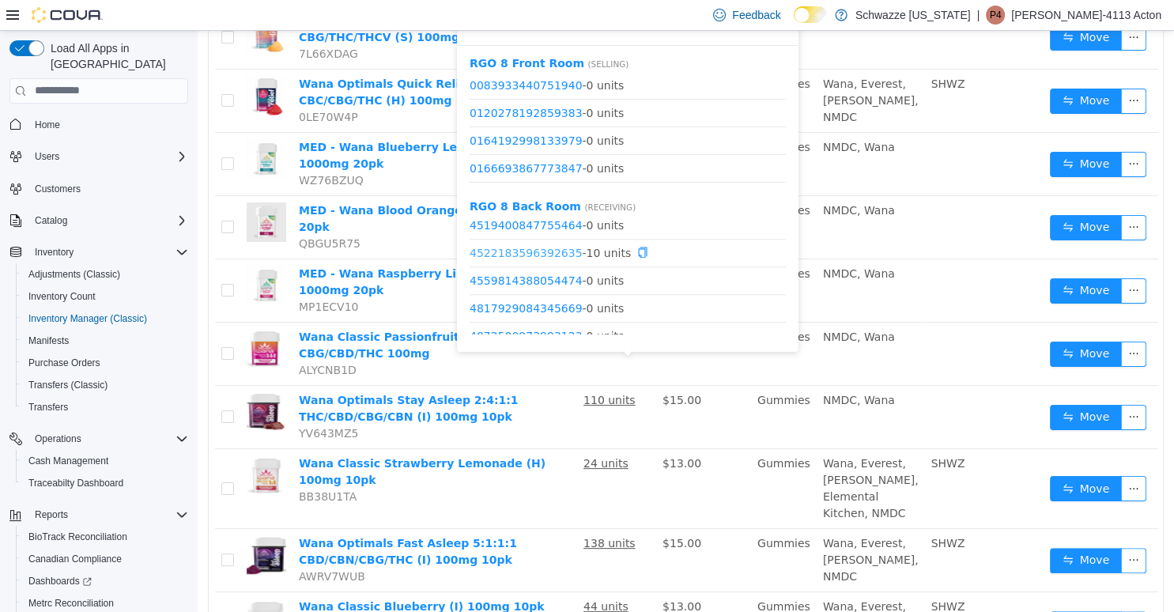
click at [550, 249] on link "4522183596392635" at bounding box center [526, 252] width 113 height 13
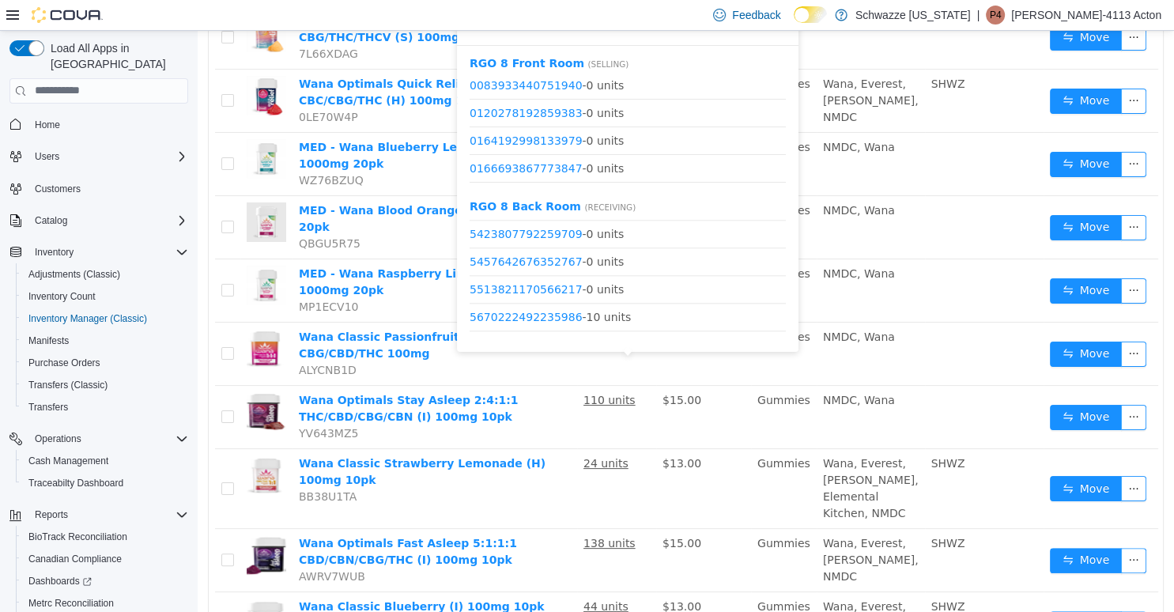
scroll to position [1898, 0]
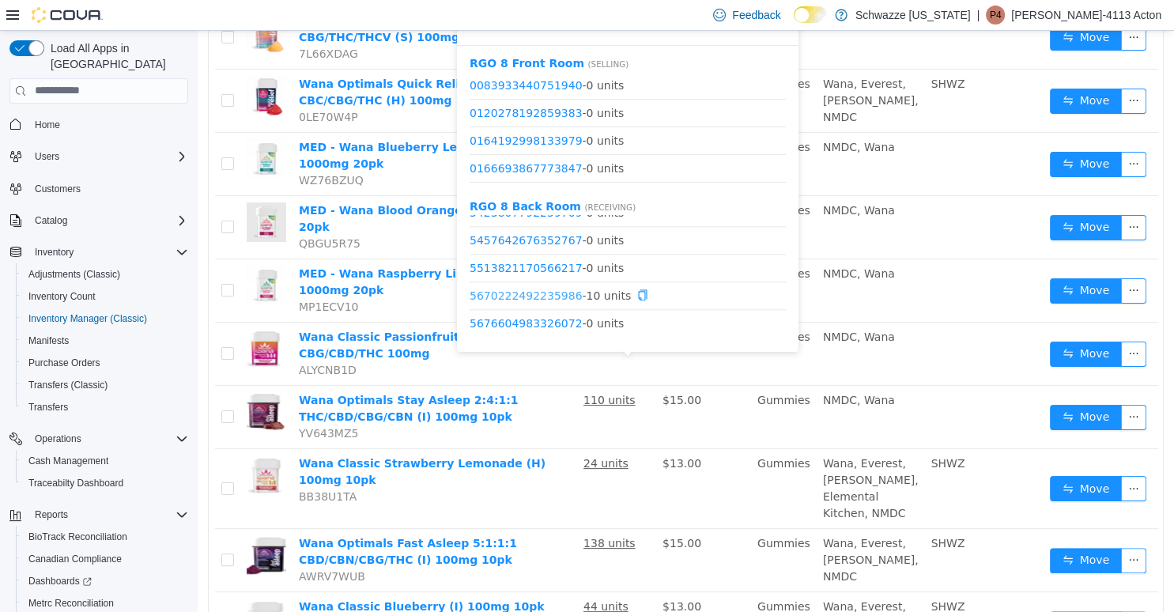
click at [549, 297] on link "5670222492235986" at bounding box center [526, 295] width 113 height 13
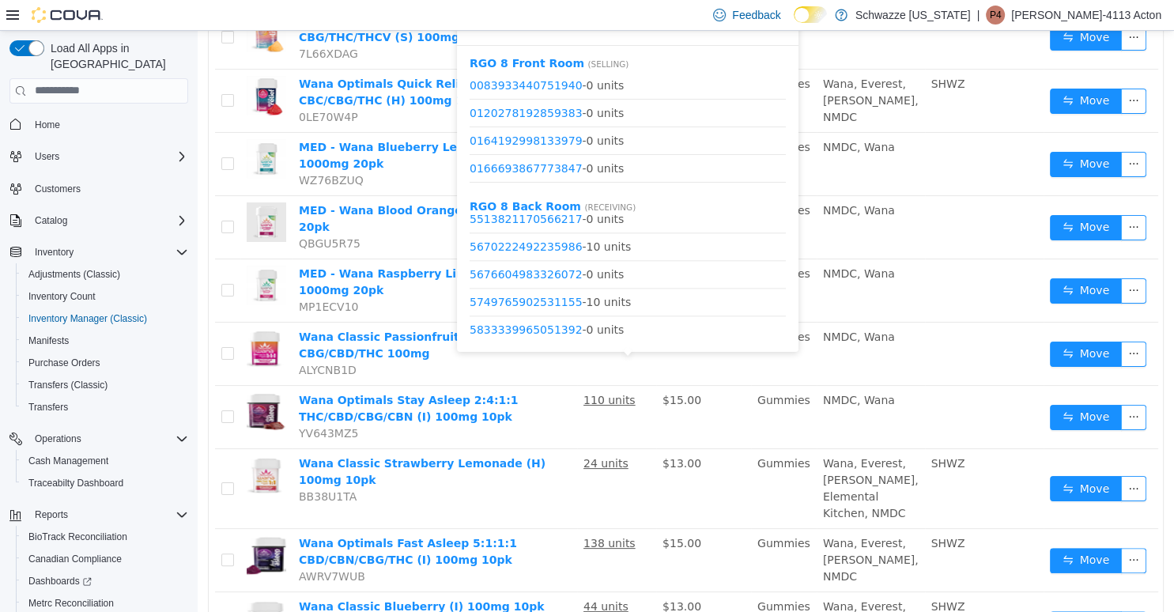
scroll to position [1974, 0]
click at [562, 274] on link "5749765902531155" at bounding box center [526, 274] width 113 height 13
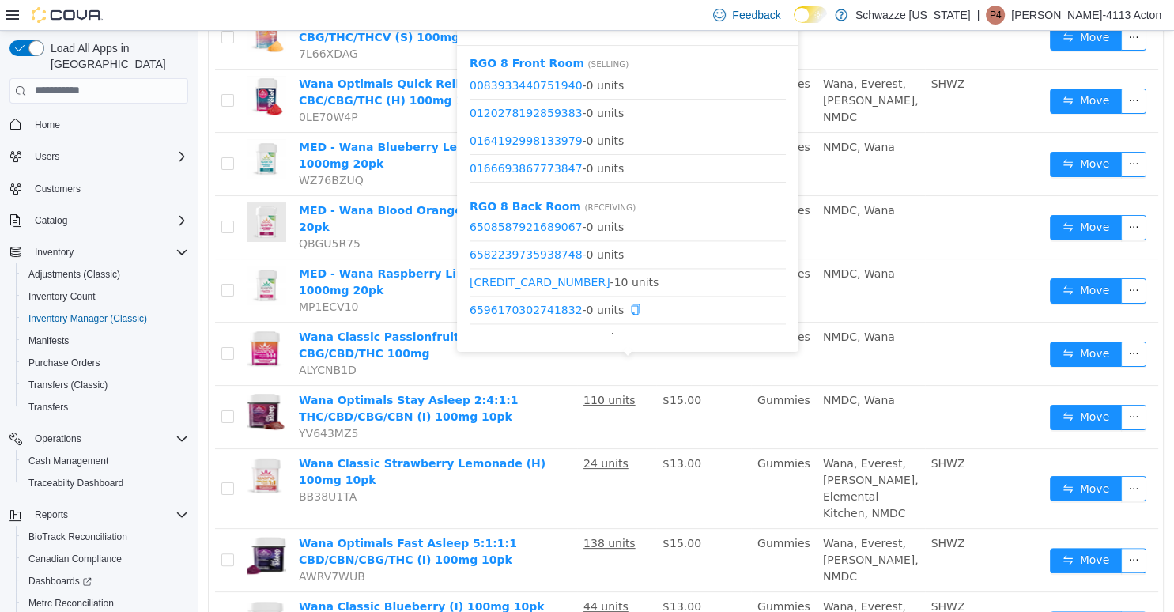
scroll to position [2354, 0]
click at [550, 308] on link "6594163927186812" at bounding box center [540, 310] width 141 height 13
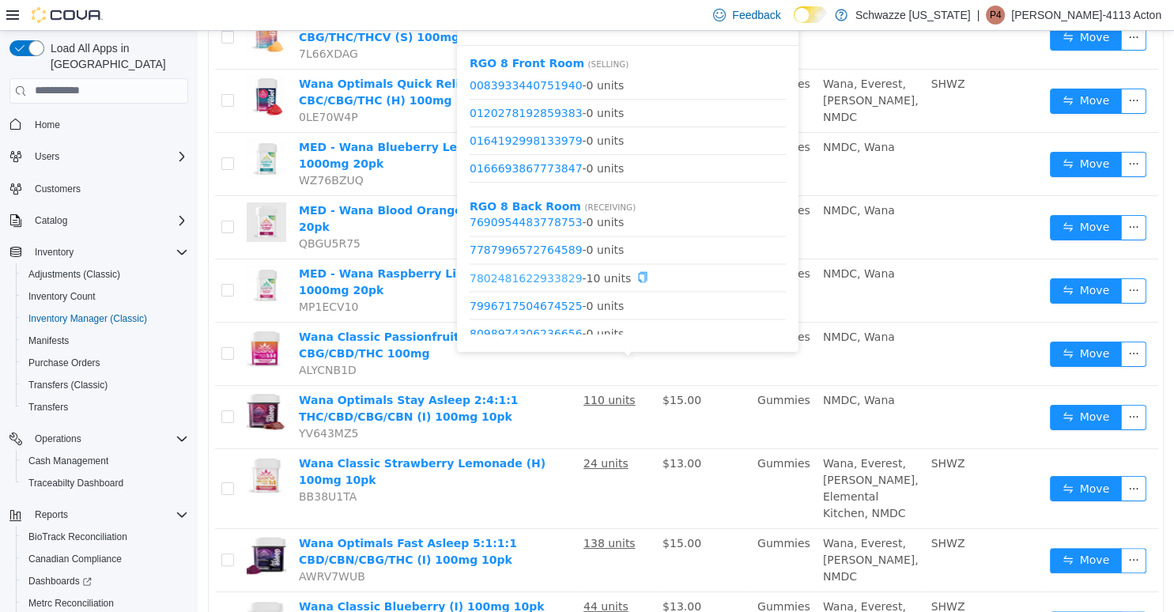
click at [546, 281] on link "7802481622933829" at bounding box center [526, 276] width 113 height 13
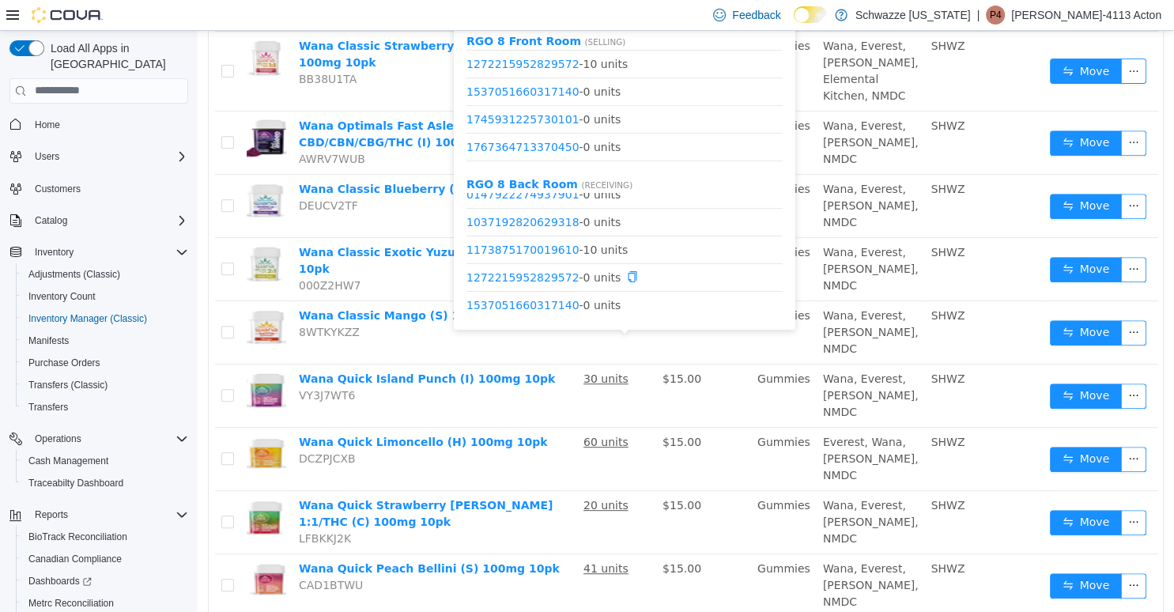
scroll to position [76, 0]
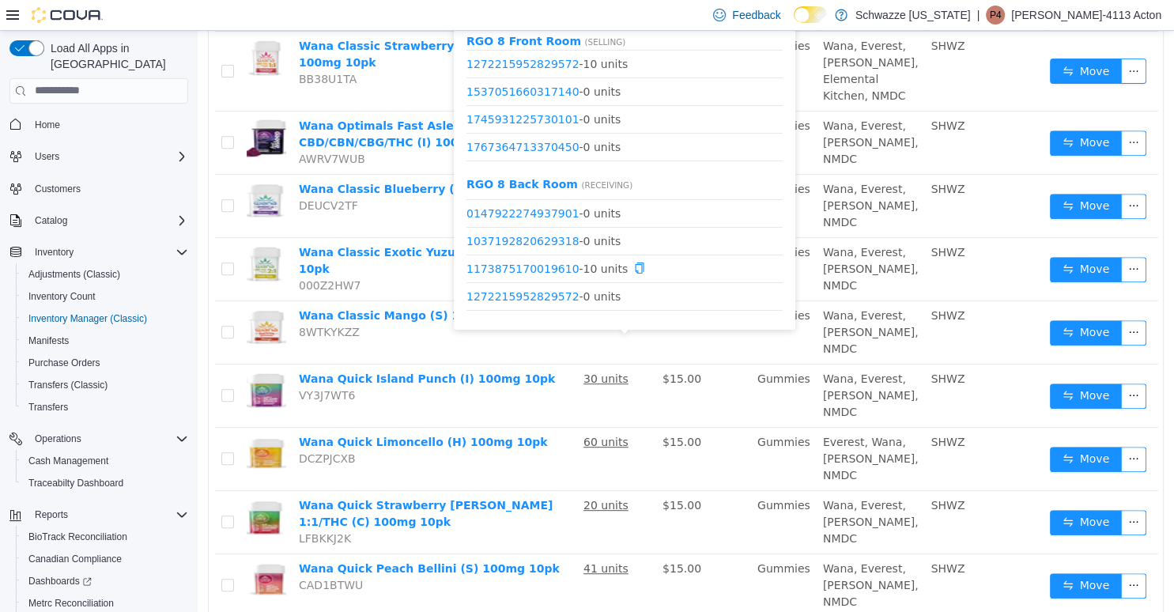
click at [520, 261] on span "1173875170019610 - 10 units" at bounding box center [625, 268] width 316 height 17
click at [524, 263] on link "1173875170019610" at bounding box center [523, 268] width 113 height 13
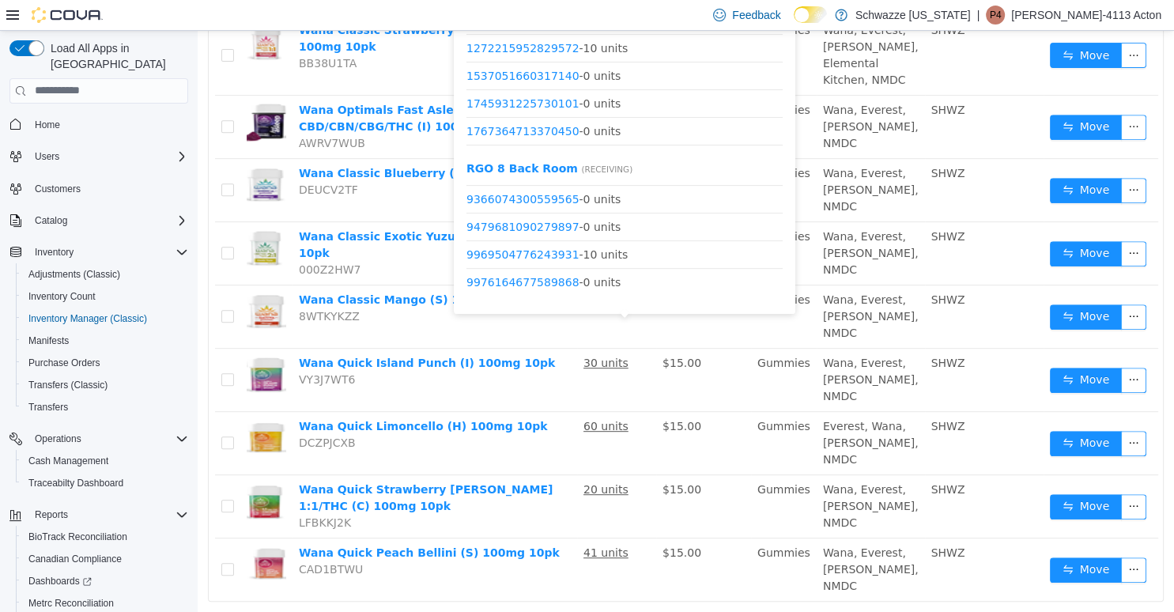
scroll to position [683, 0]
click at [536, 252] on link "9969504776243931" at bounding box center [523, 254] width 113 height 13
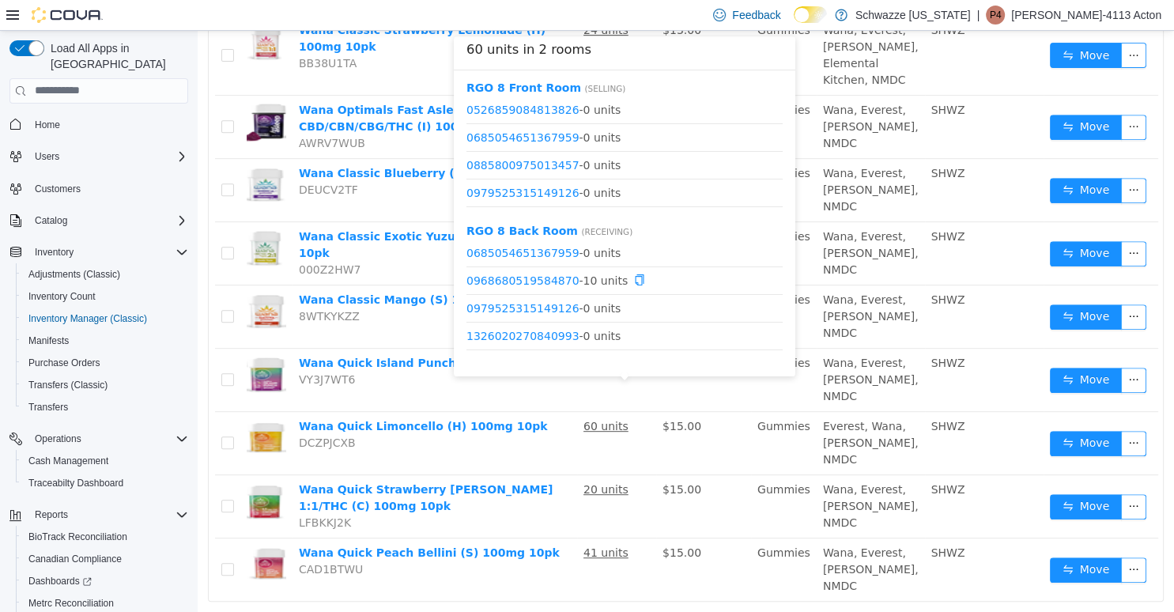
click at [508, 287] on span "0968680519584870 - 10 units" at bounding box center [625, 280] width 316 height 17
click at [513, 272] on span "0968680519584870 - 10 units" at bounding box center [625, 280] width 316 height 17
click at [516, 279] on link "0968680519584870" at bounding box center [523, 280] width 113 height 13
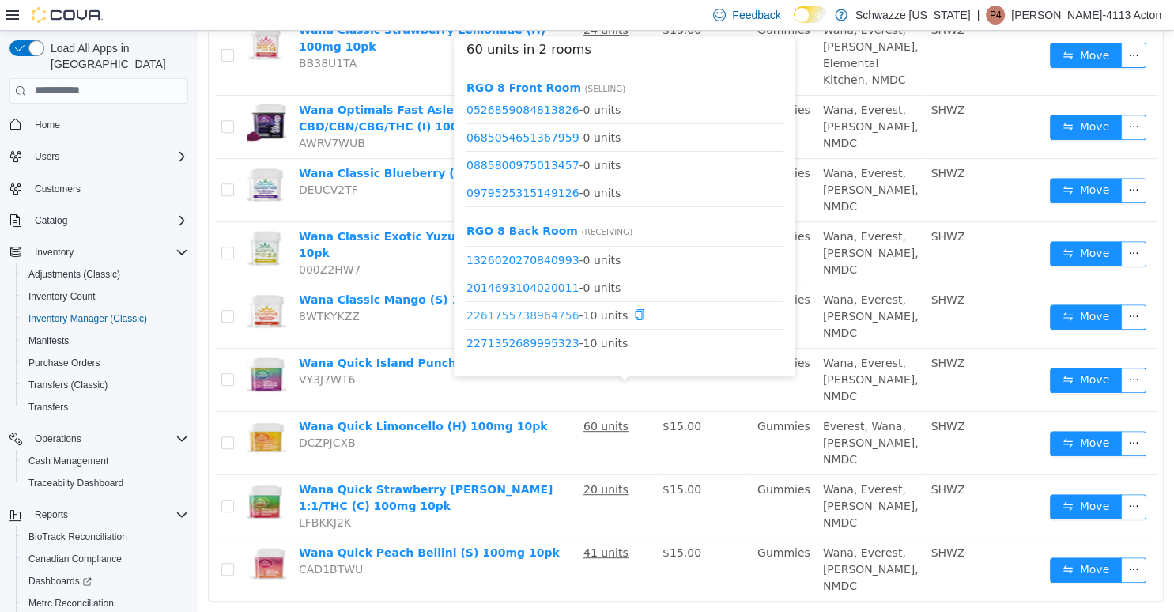
click at [546, 311] on link "2261755738964756" at bounding box center [523, 314] width 113 height 13
click at [533, 343] on link "2271352689995323" at bounding box center [523, 342] width 113 height 13
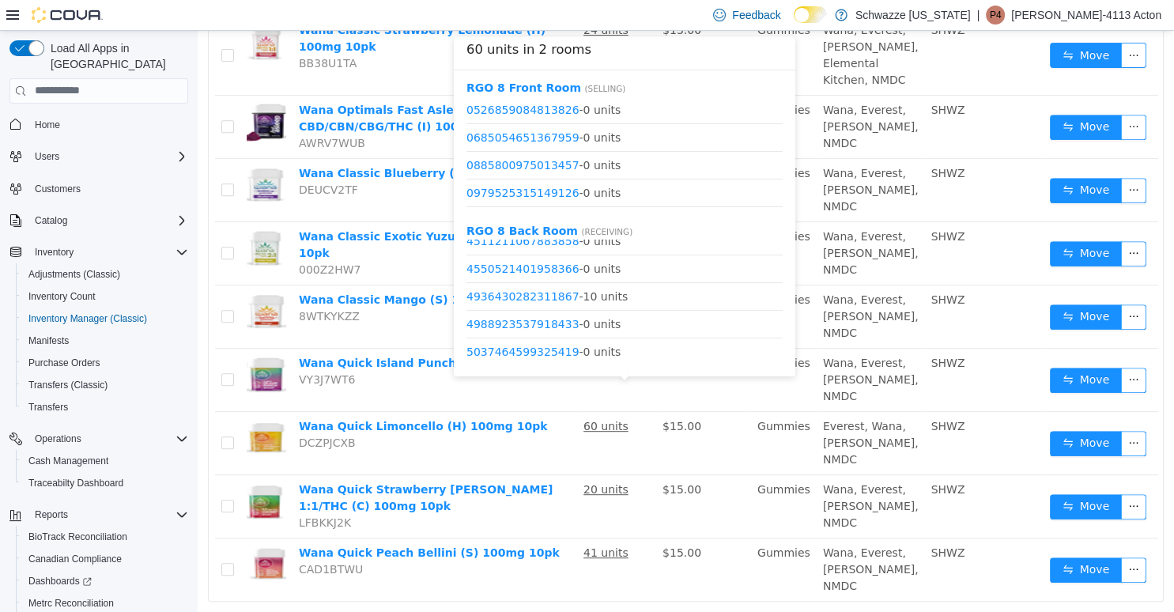
scroll to position [607, 0]
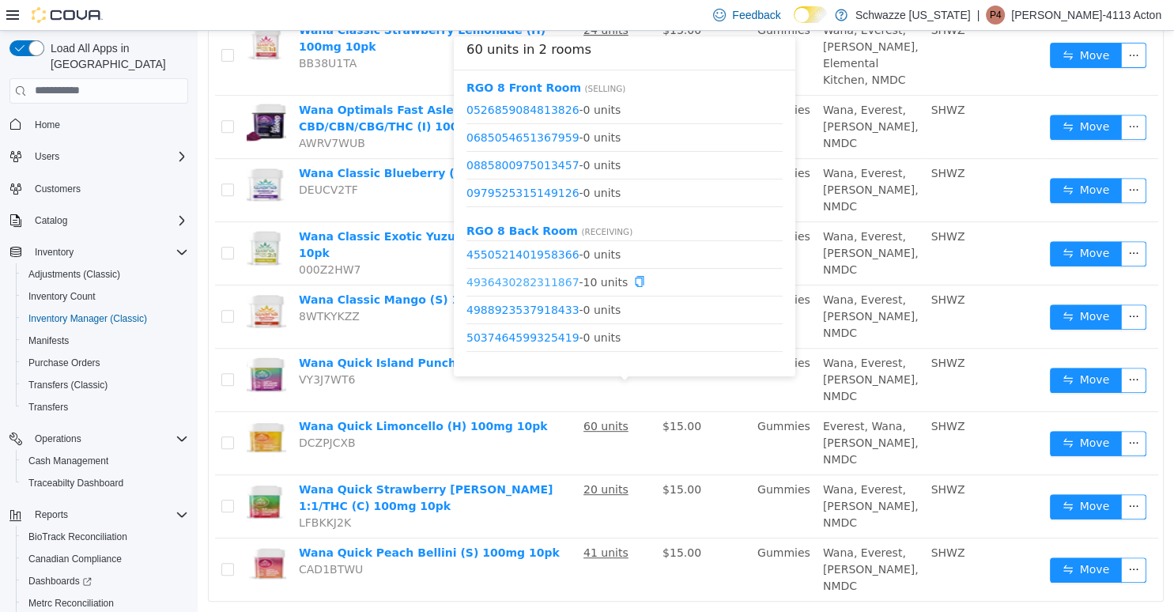
click at [532, 278] on link "4936430282311867" at bounding box center [523, 281] width 113 height 13
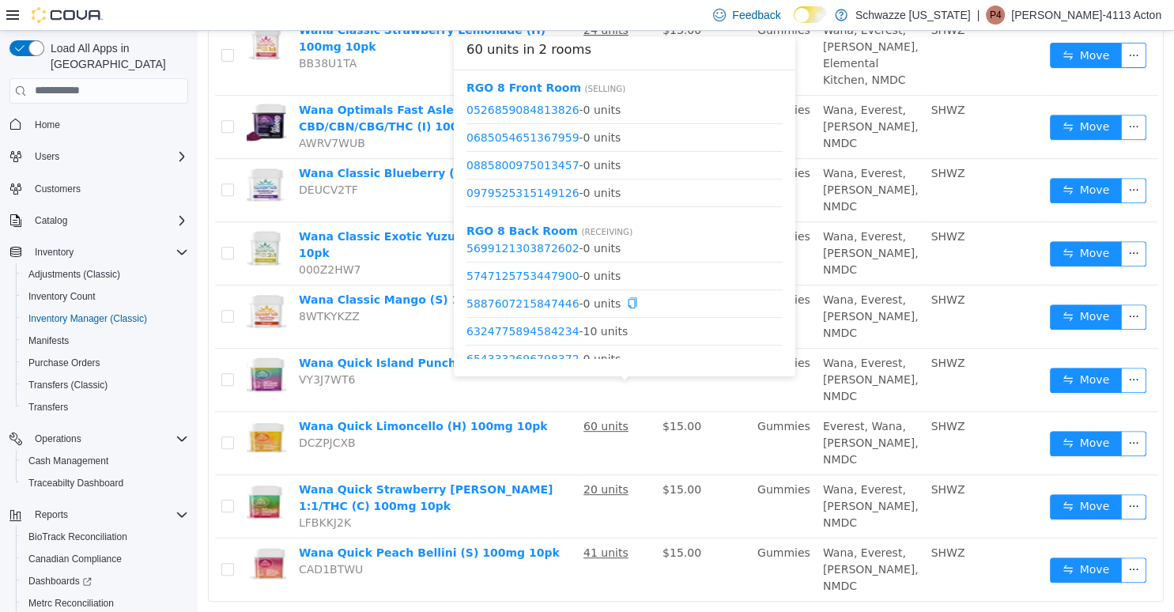
scroll to position [911, 0]
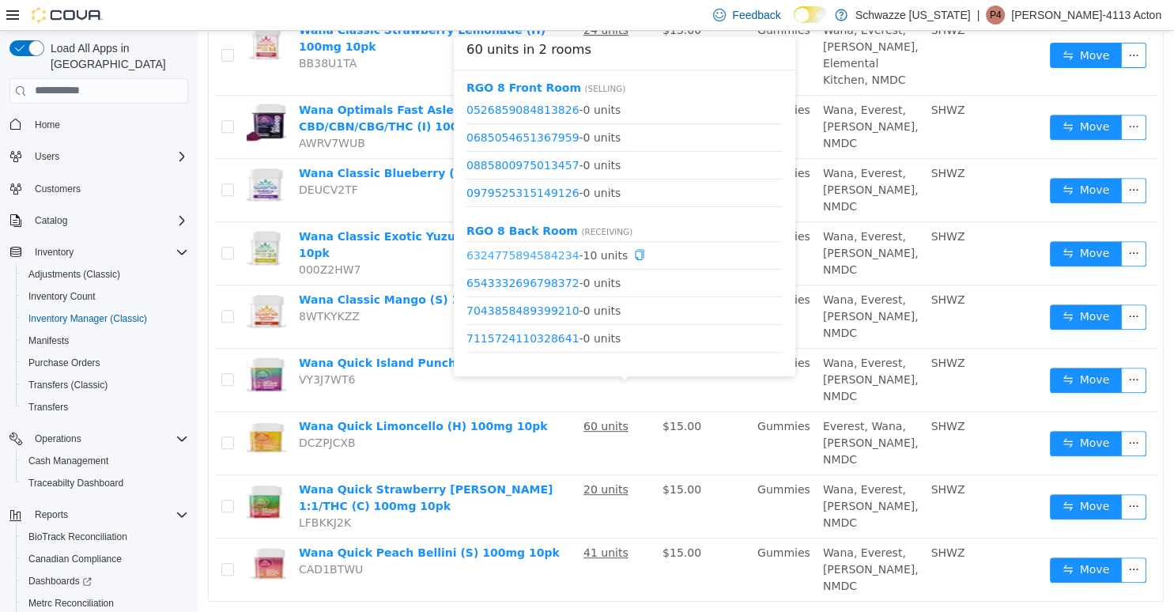
click at [520, 251] on link "6324775894584234" at bounding box center [523, 254] width 113 height 13
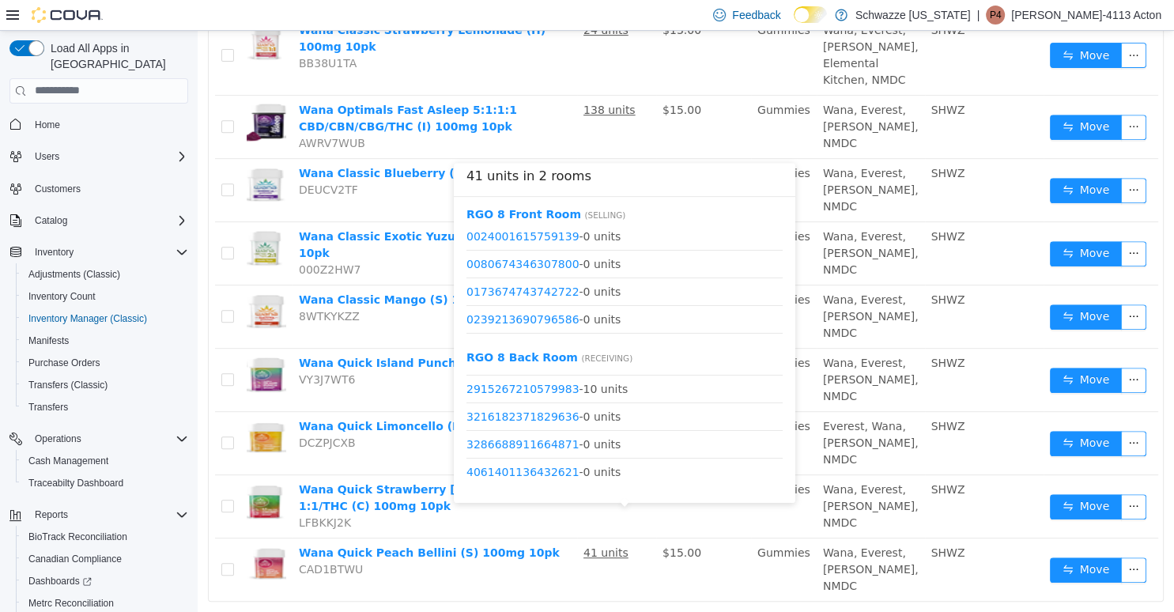
scroll to position [76, 0]
click at [543, 413] on link "2915267210579983" at bounding box center [523, 413] width 113 height 13
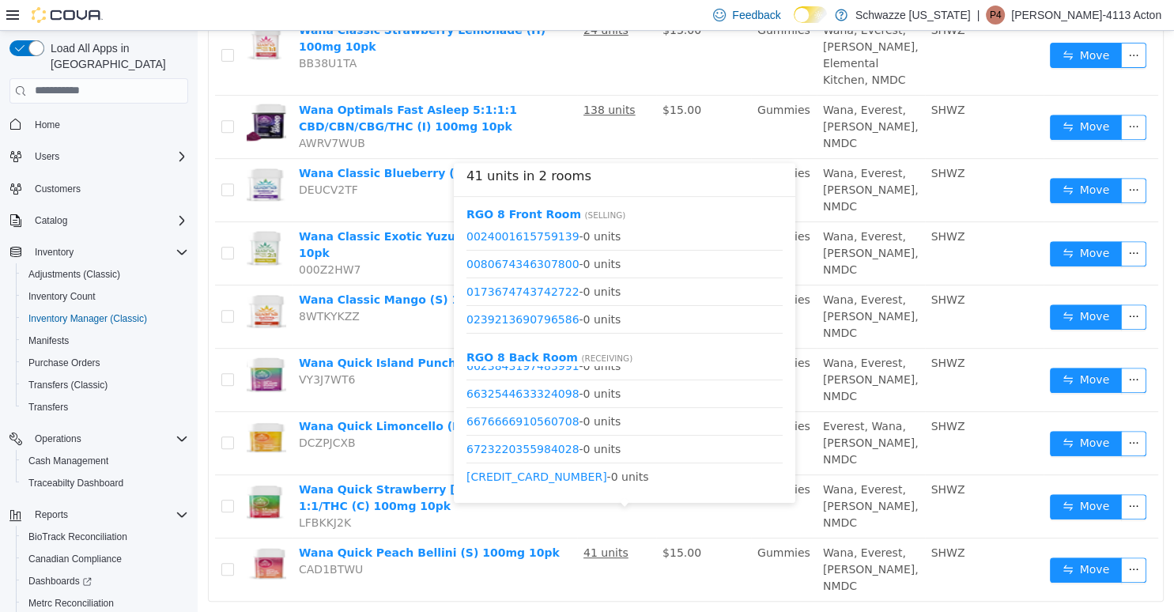
scroll to position [671, 0]
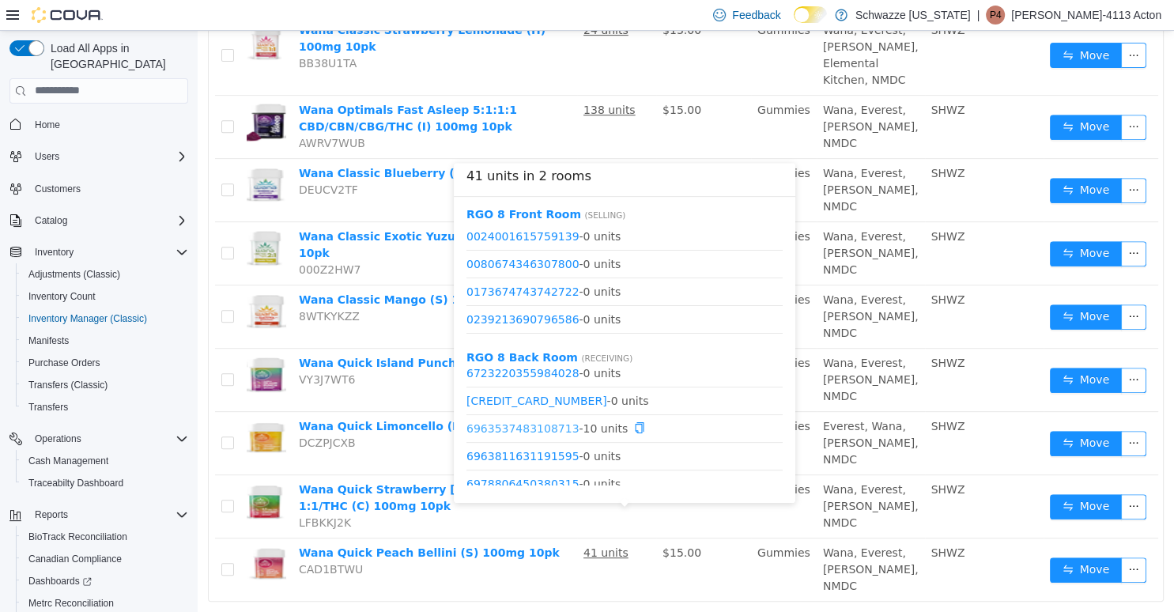
click at [537, 429] on link "6963537483108713" at bounding box center [523, 428] width 113 height 13
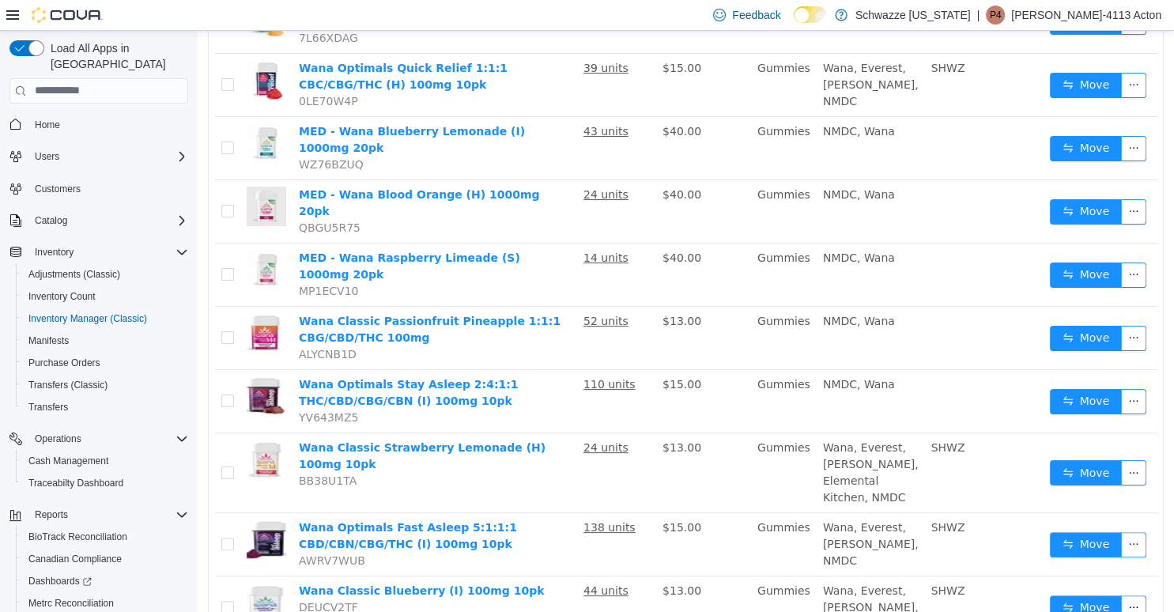
scroll to position [0, 0]
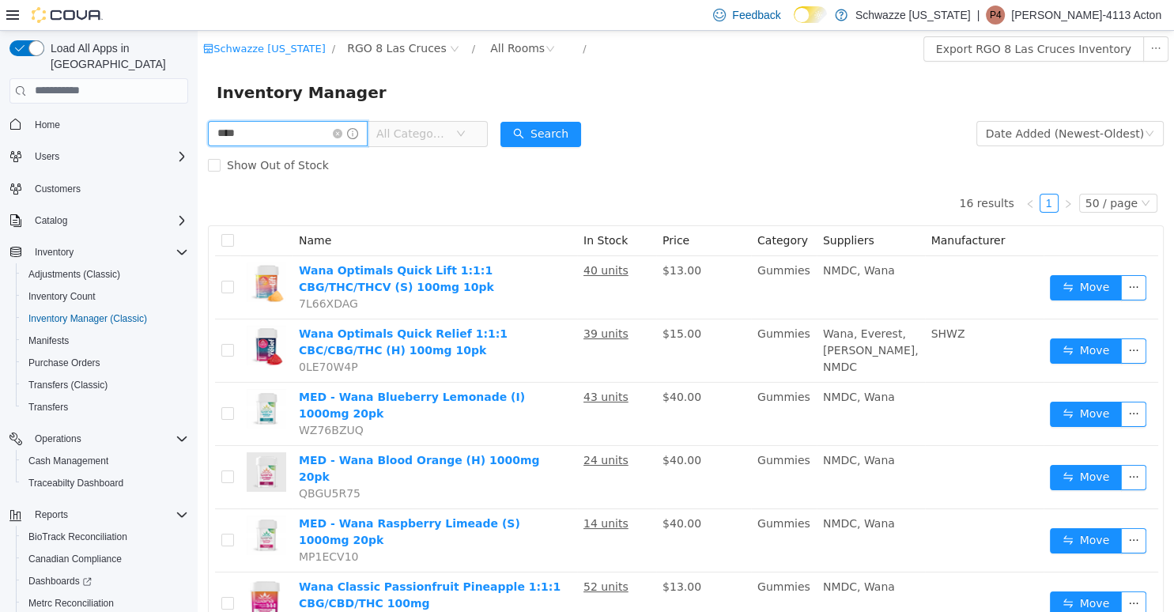
drag, startPoint x: 266, startPoint y: 141, endPoint x: 81, endPoint y: 116, distance: 186.7
click at [208, 120] on input "****" at bounding box center [288, 132] width 160 height 25
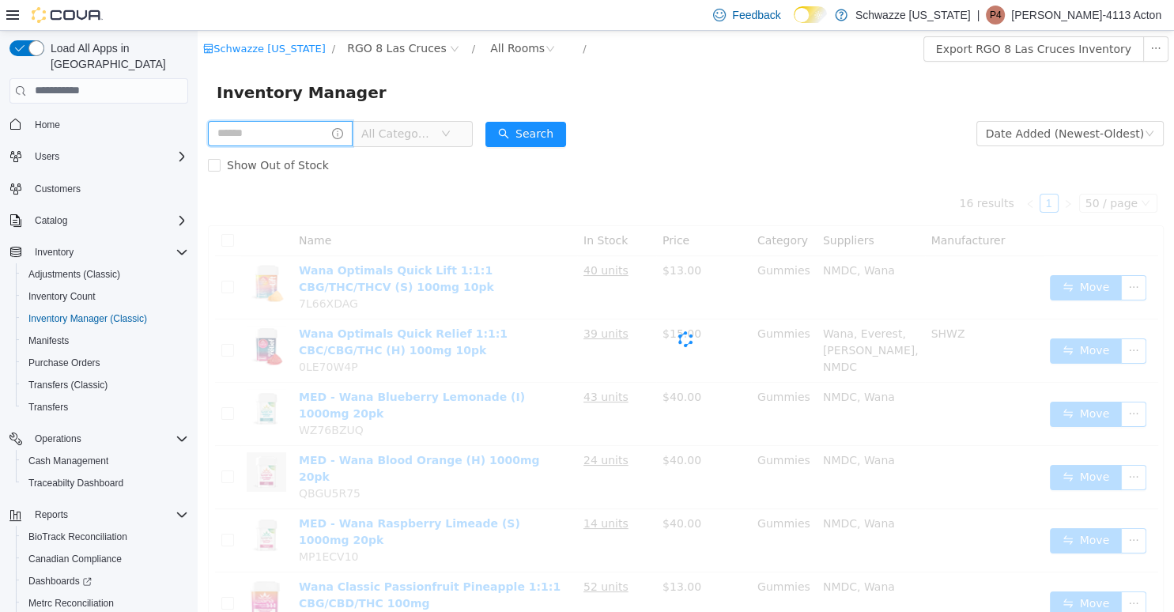
type input "*"
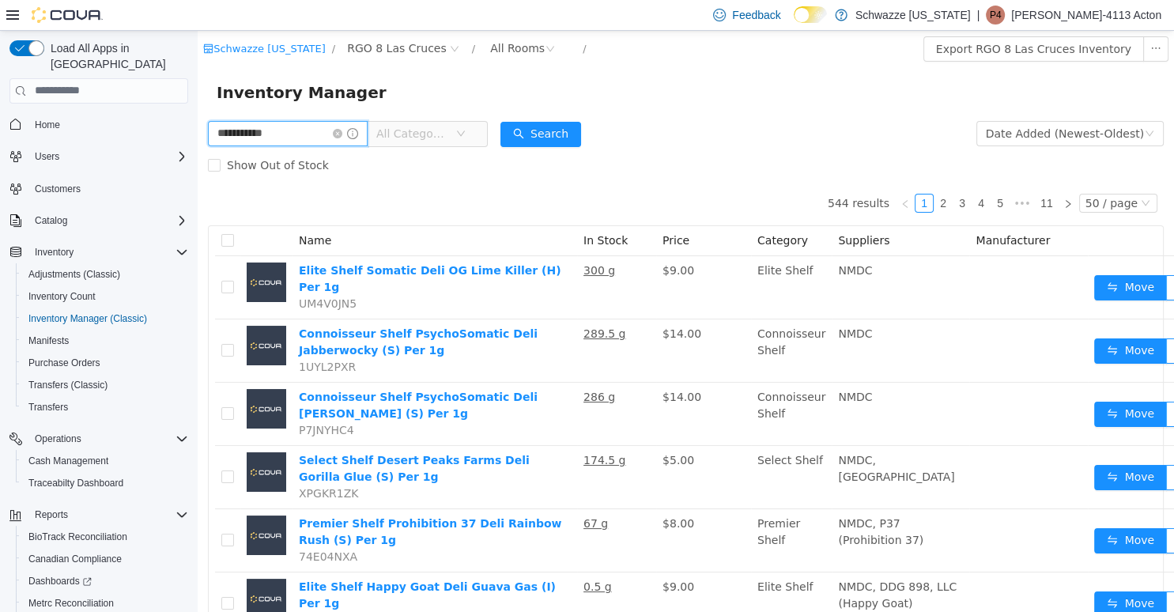
type input "**********"
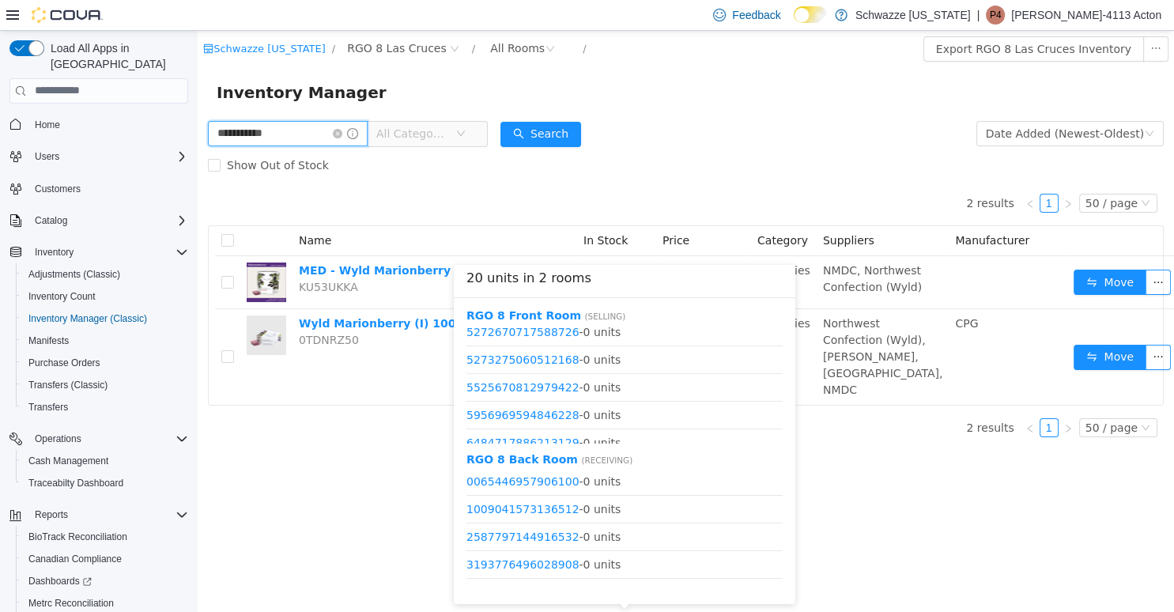
scroll to position [607, 0]
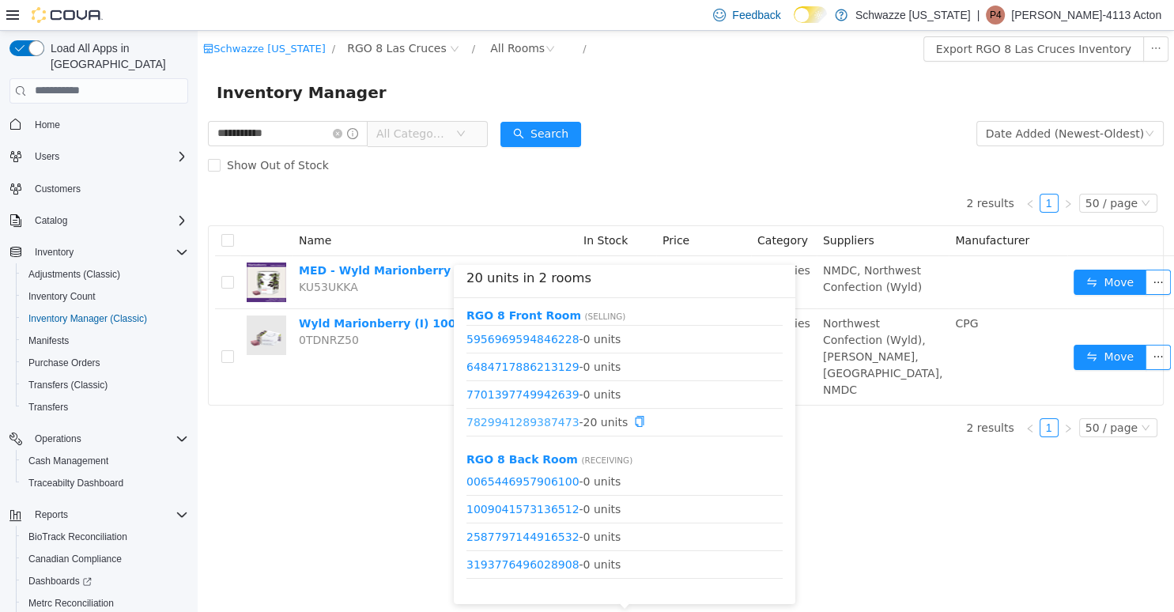
click at [558, 417] on link "7829941289387473" at bounding box center [523, 421] width 113 height 13
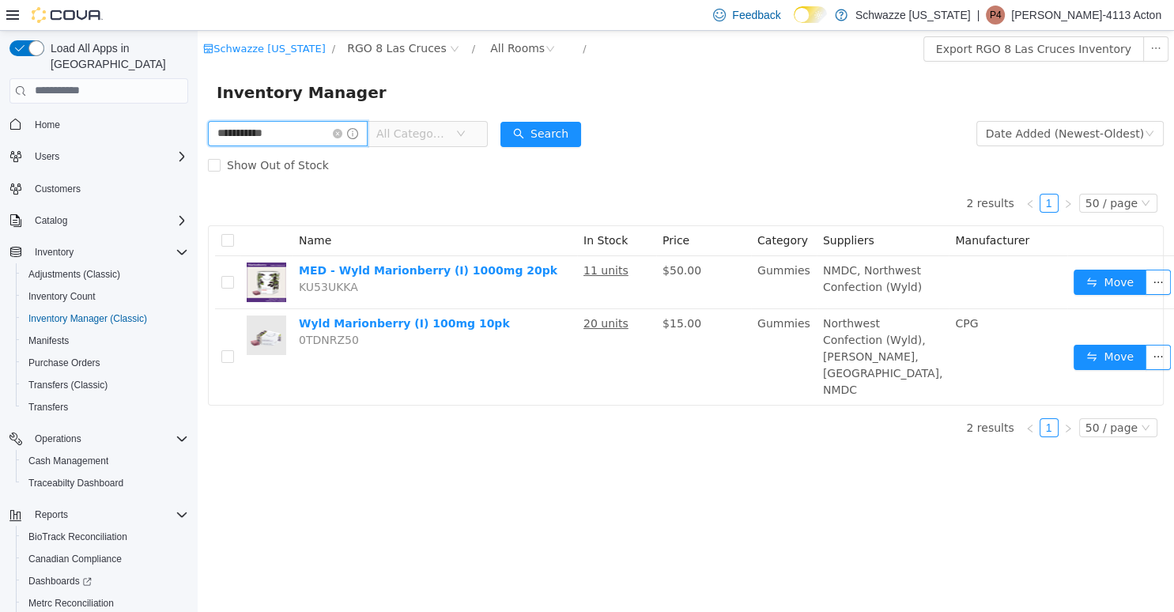
drag, startPoint x: 280, startPoint y: 132, endPoint x: 97, endPoint y: 157, distance: 184.4
click at [208, 146] on input "**********" at bounding box center [288, 132] width 160 height 25
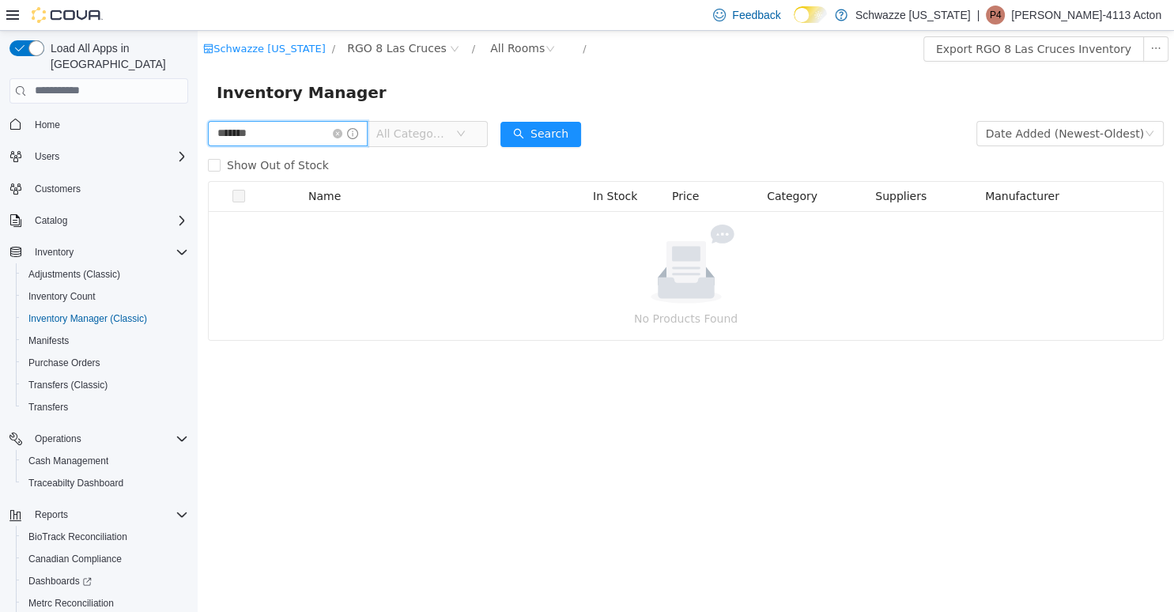
click at [264, 129] on input "******" at bounding box center [288, 132] width 160 height 25
type input "******"
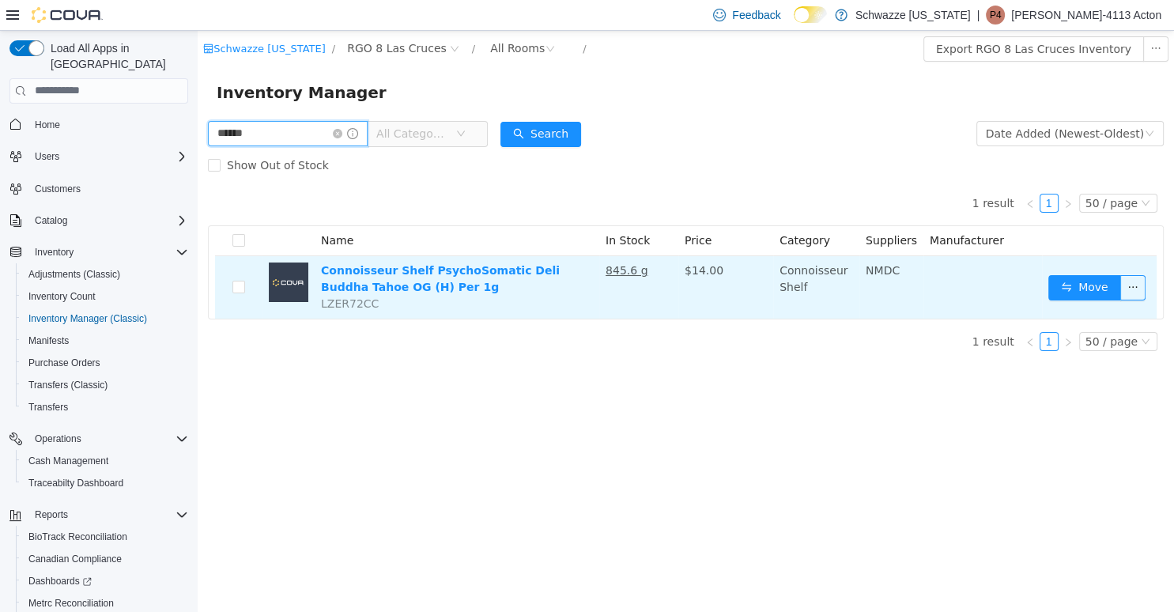
scroll to position [158, 0]
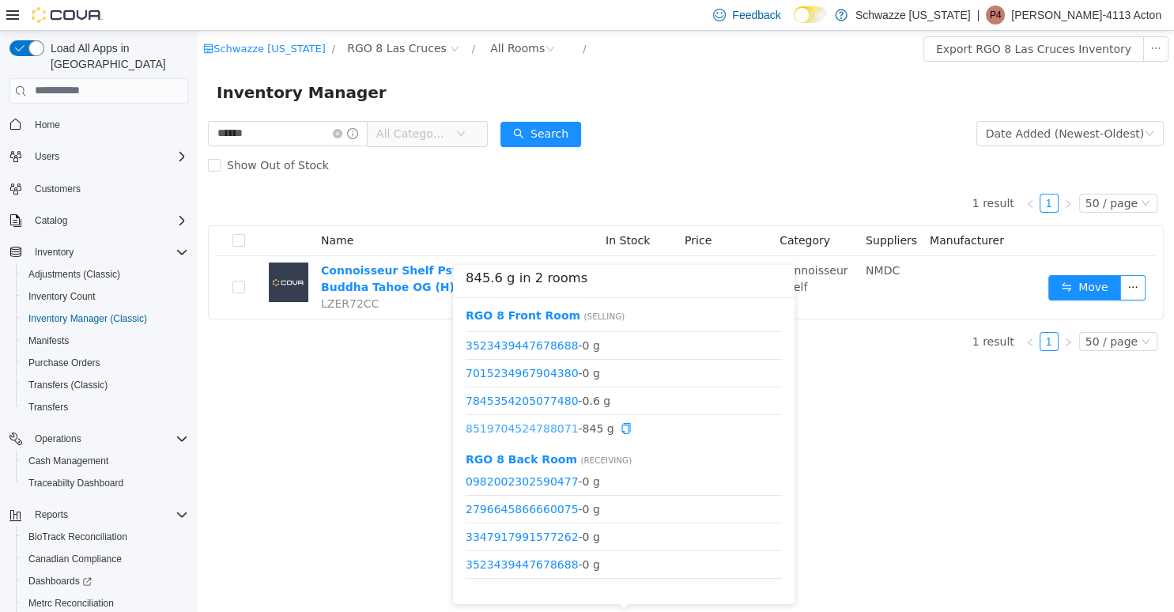
click at [546, 425] on link "8519704524788071" at bounding box center [522, 428] width 113 height 13
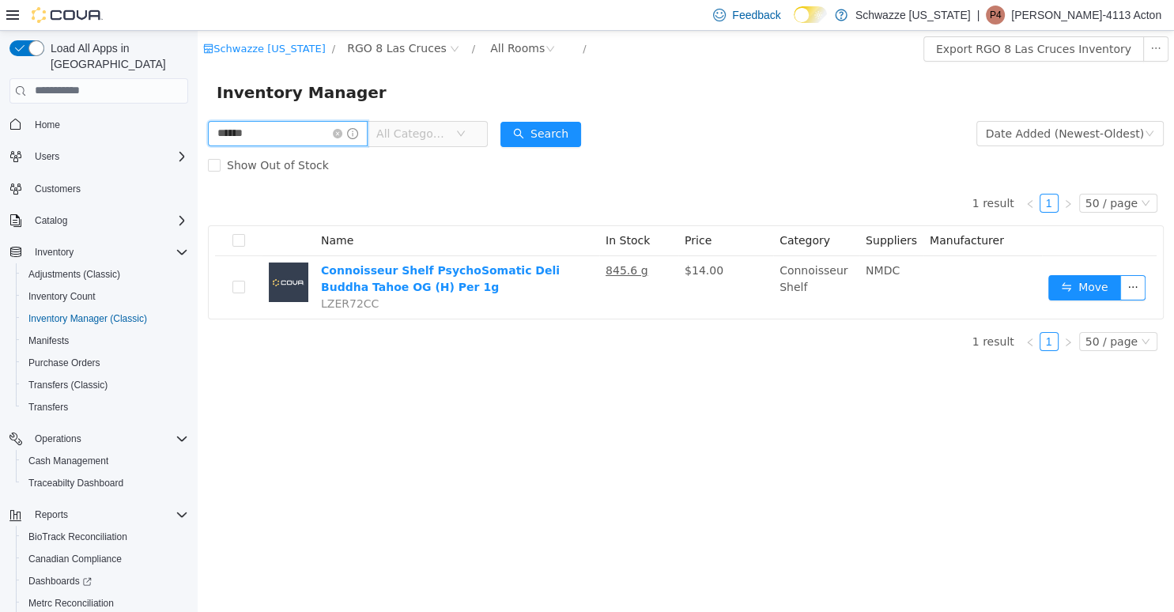
drag, startPoint x: 305, startPoint y: 129, endPoint x: 162, endPoint y: 150, distance: 144.7
click at [208, 146] on input "******" at bounding box center [288, 132] width 160 height 25
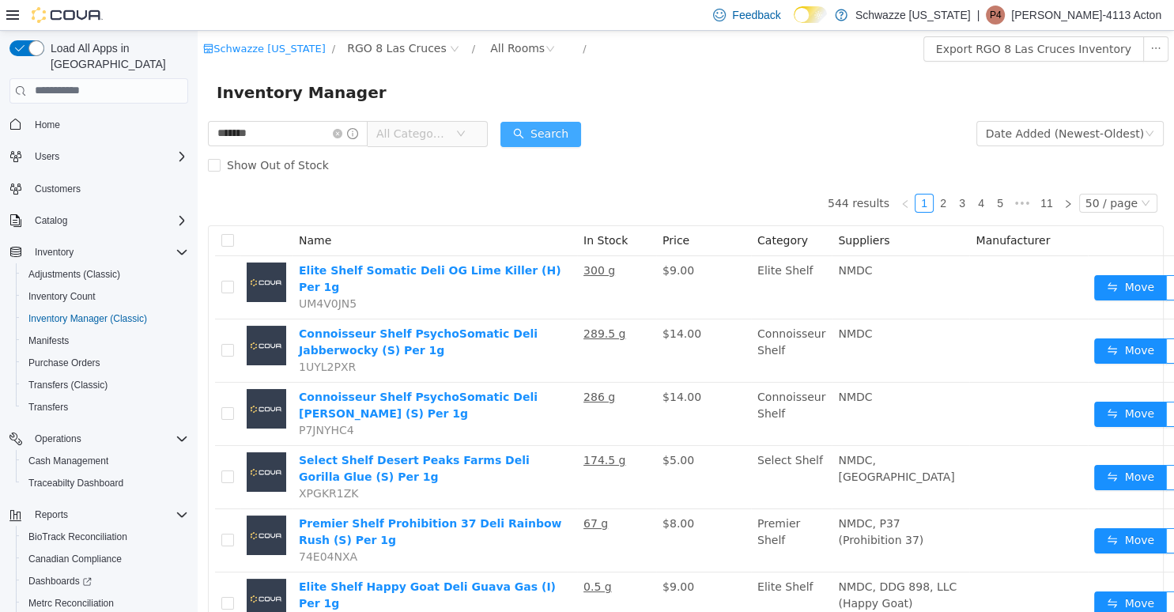
click at [581, 130] on button "Search" at bounding box center [541, 133] width 81 height 25
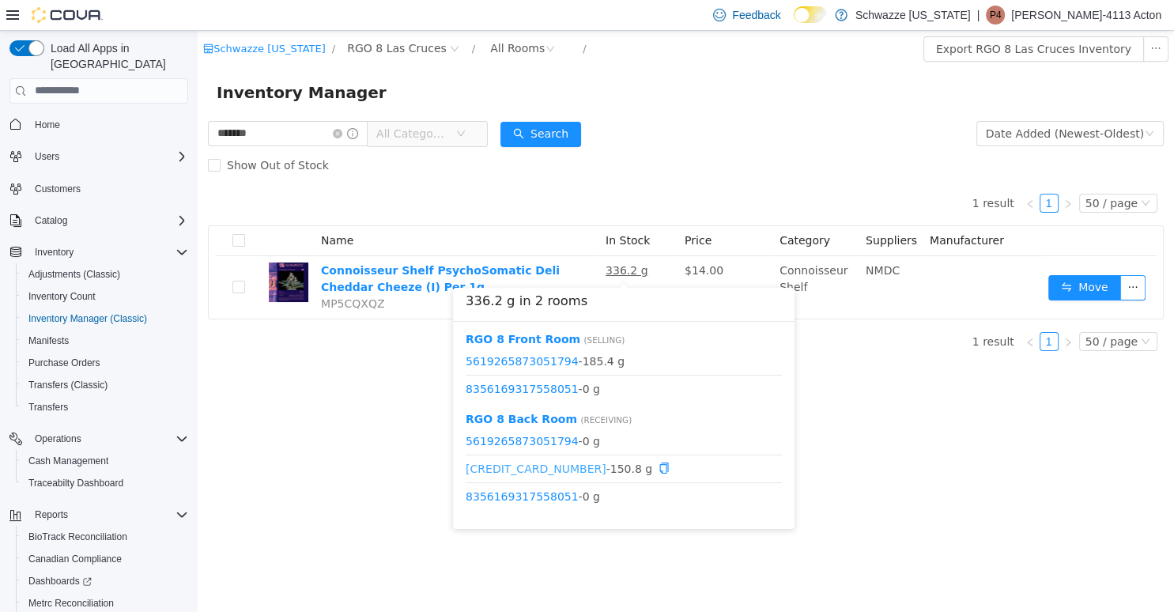
click at [547, 471] on link "6513424298587238" at bounding box center [536, 468] width 141 height 13
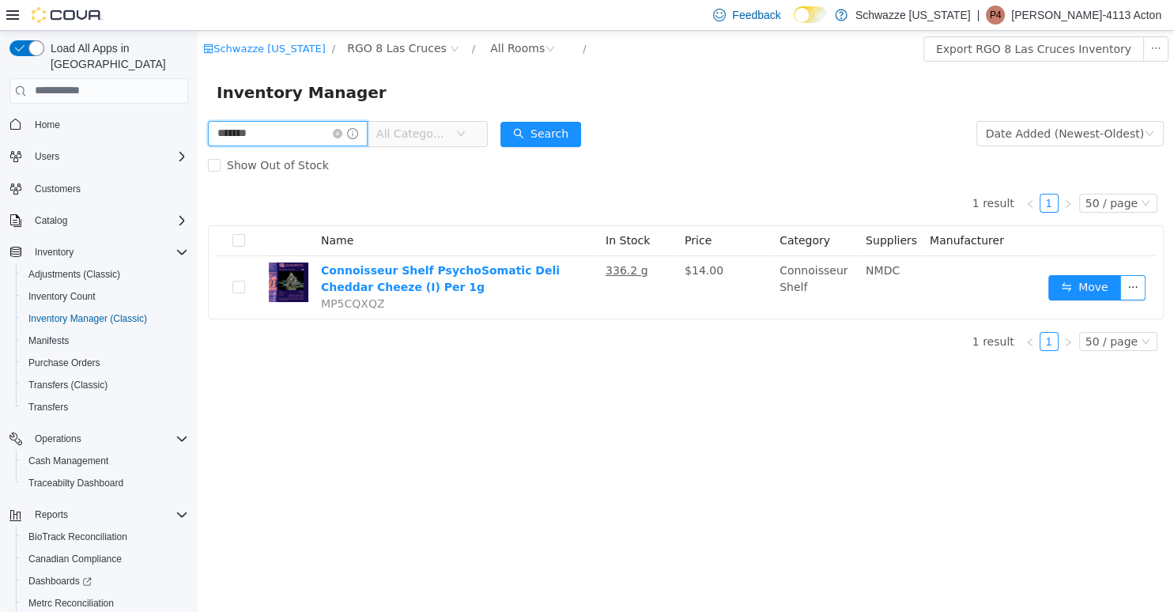
drag, startPoint x: 282, startPoint y: 138, endPoint x: 149, endPoint y: 139, distance: 132.9
click at [208, 139] on input "*******" at bounding box center [288, 132] width 160 height 25
type input "********"
click at [551, 129] on button "Search" at bounding box center [541, 133] width 81 height 25
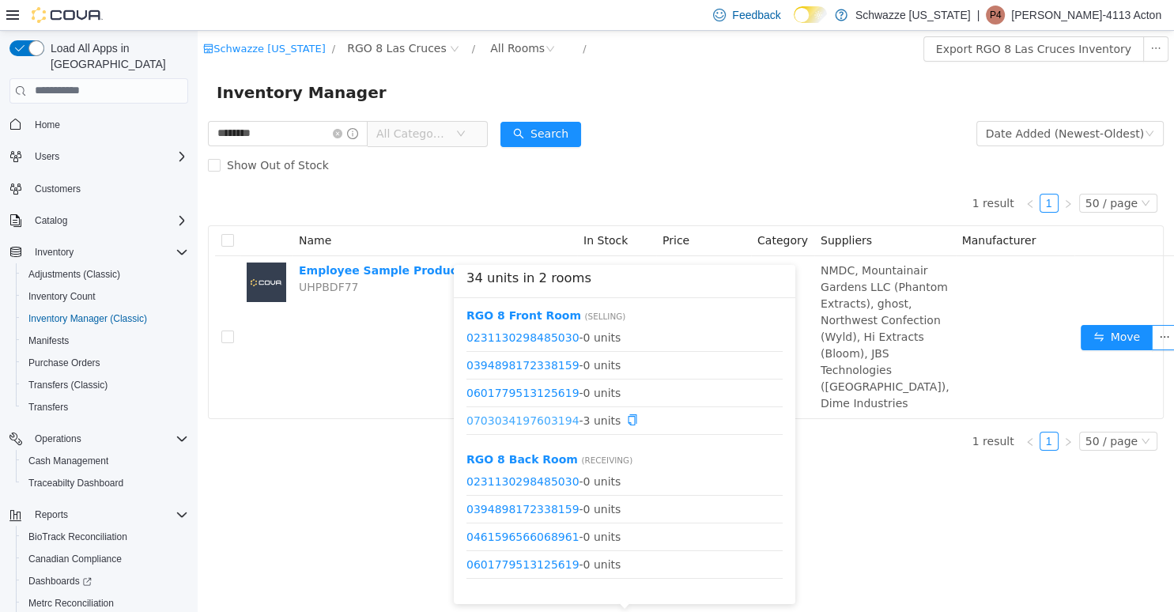
click at [554, 420] on link "0703034197603194" at bounding box center [523, 420] width 113 height 13
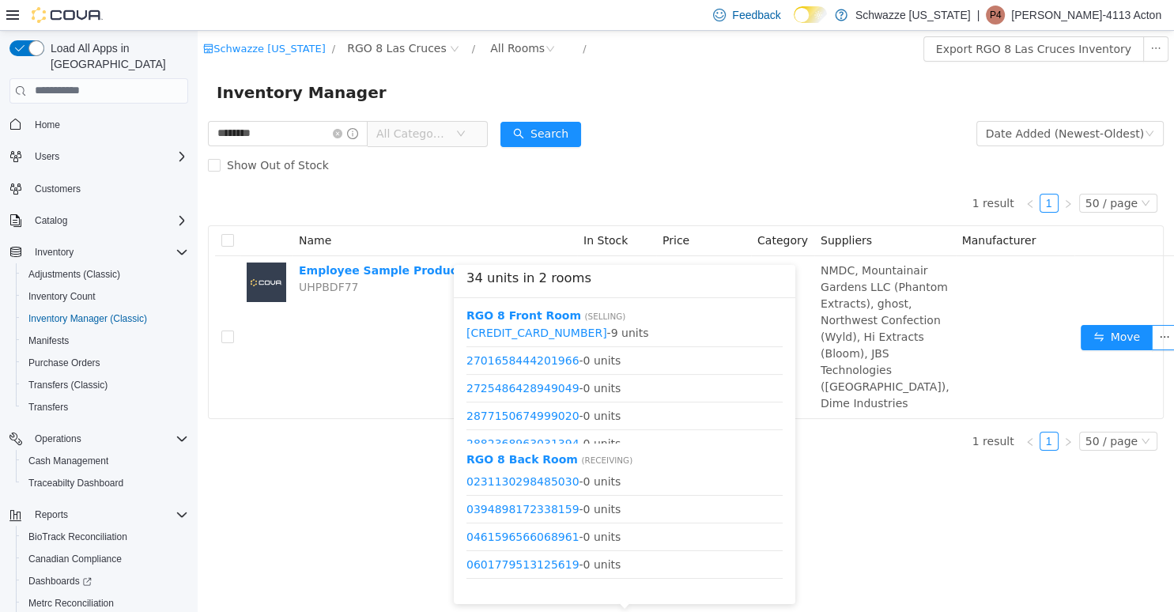
scroll to position [531, 0]
click at [541, 359] on link "2655405560008729" at bounding box center [537, 359] width 141 height 13
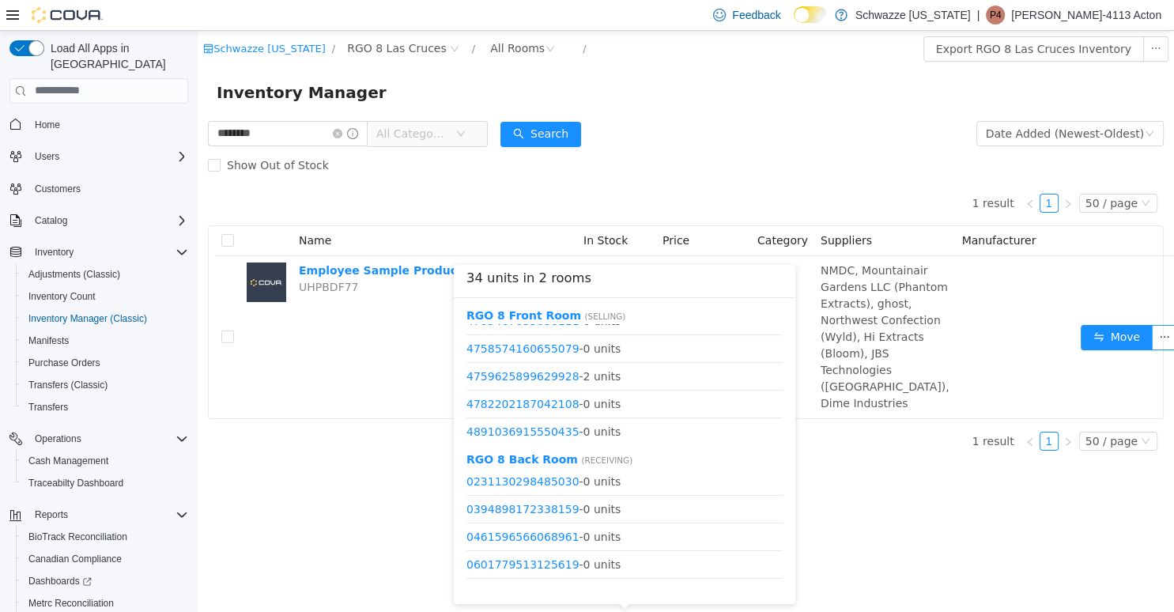
scroll to position [1063, 0]
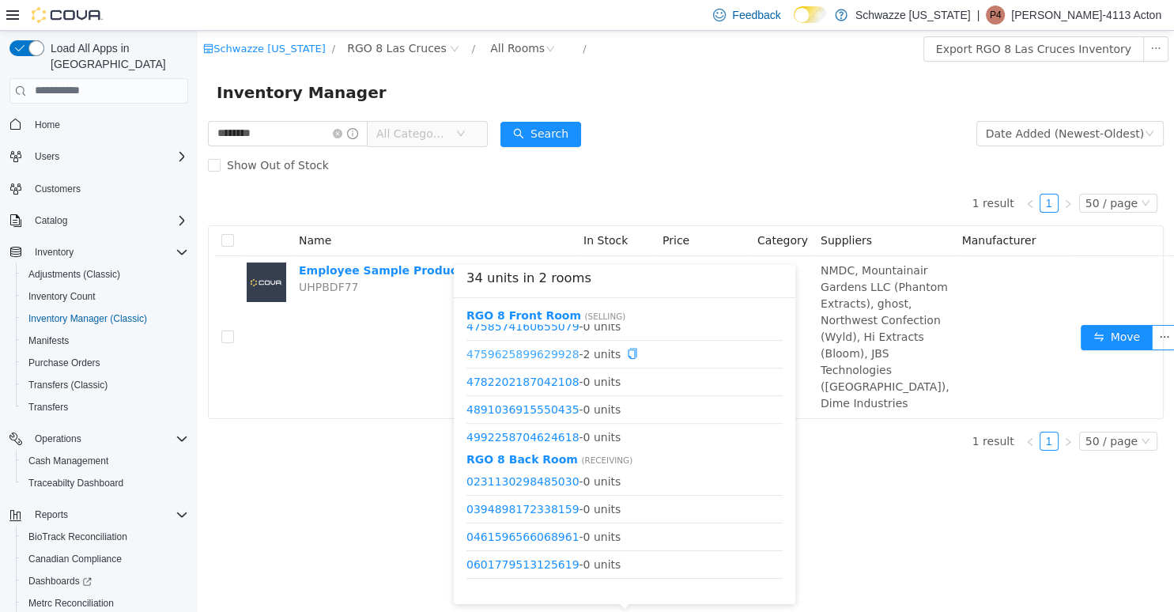
click at [535, 356] on link "4759625899629928" at bounding box center [523, 353] width 113 height 13
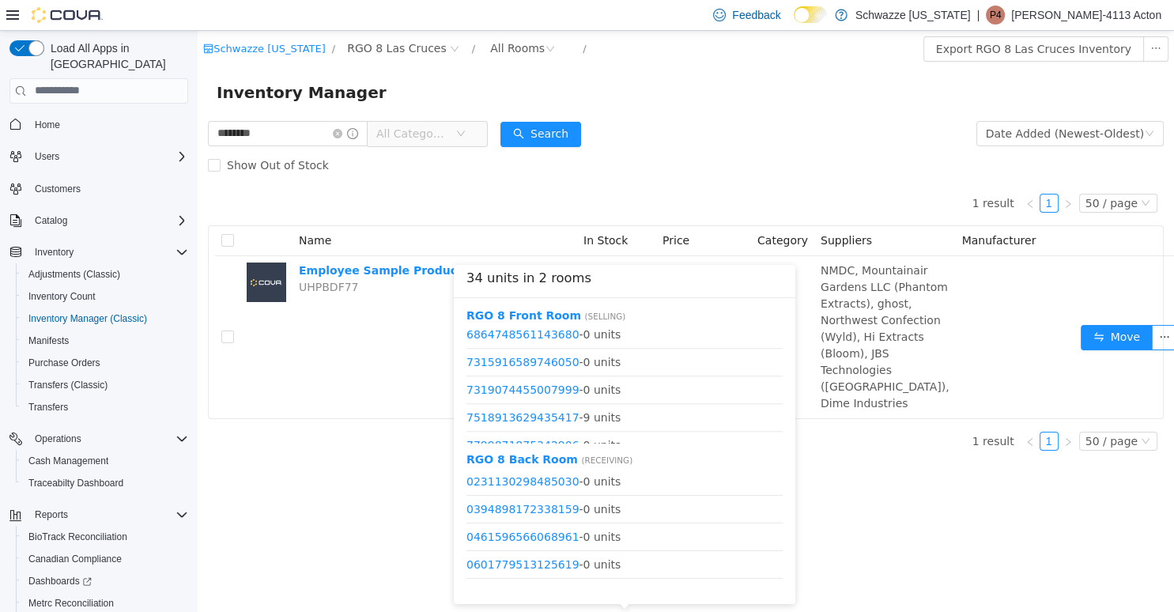
scroll to position [1519, 0]
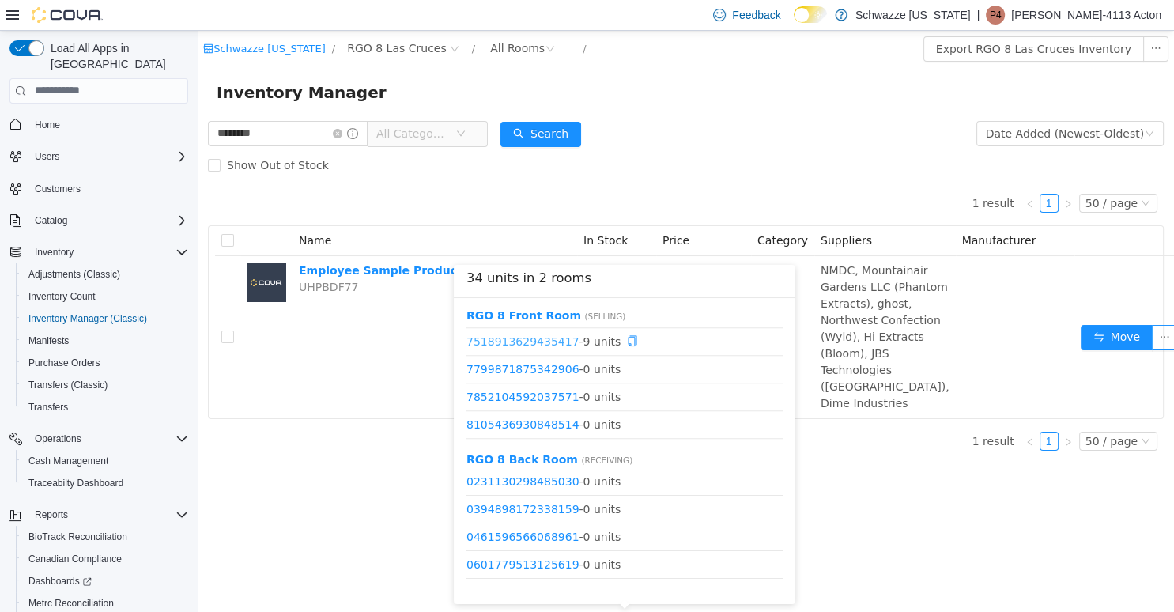
click at [531, 339] on link "7518913629435417" at bounding box center [523, 341] width 113 height 13
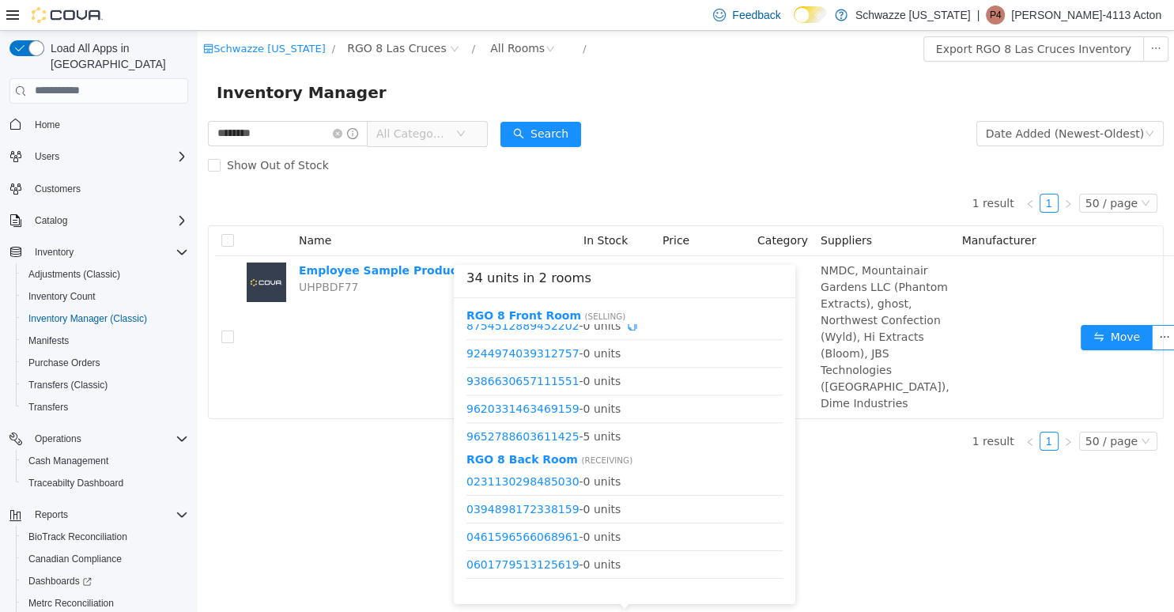
scroll to position [1819, 0]
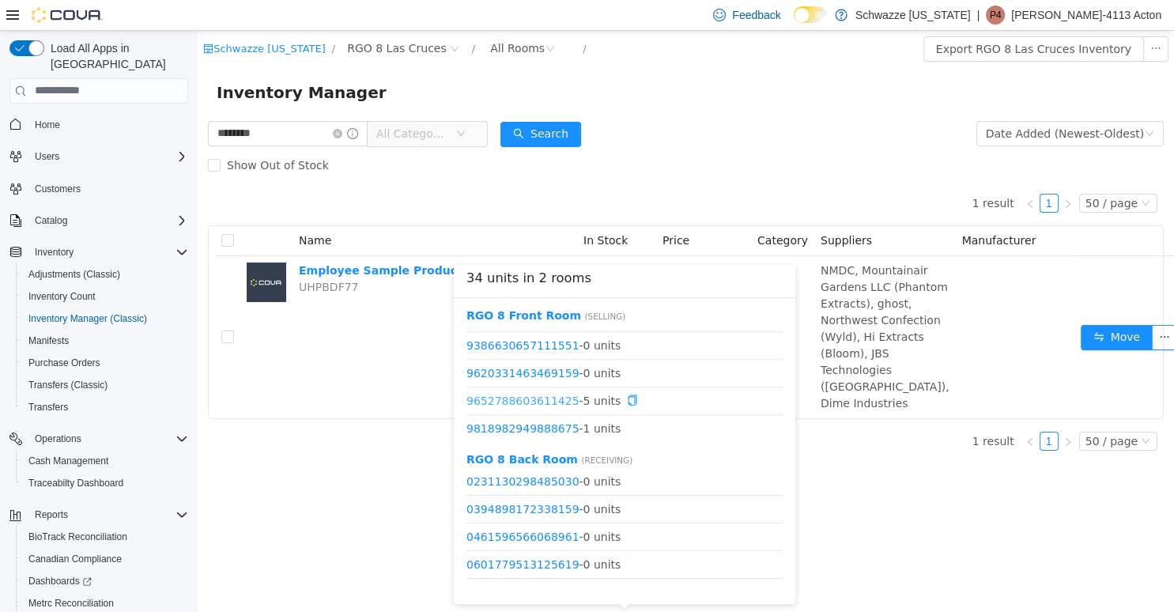
click at [540, 398] on link "9652788603611425" at bounding box center [523, 400] width 113 height 13
click at [556, 431] on link "9818982949888675" at bounding box center [523, 428] width 113 height 13
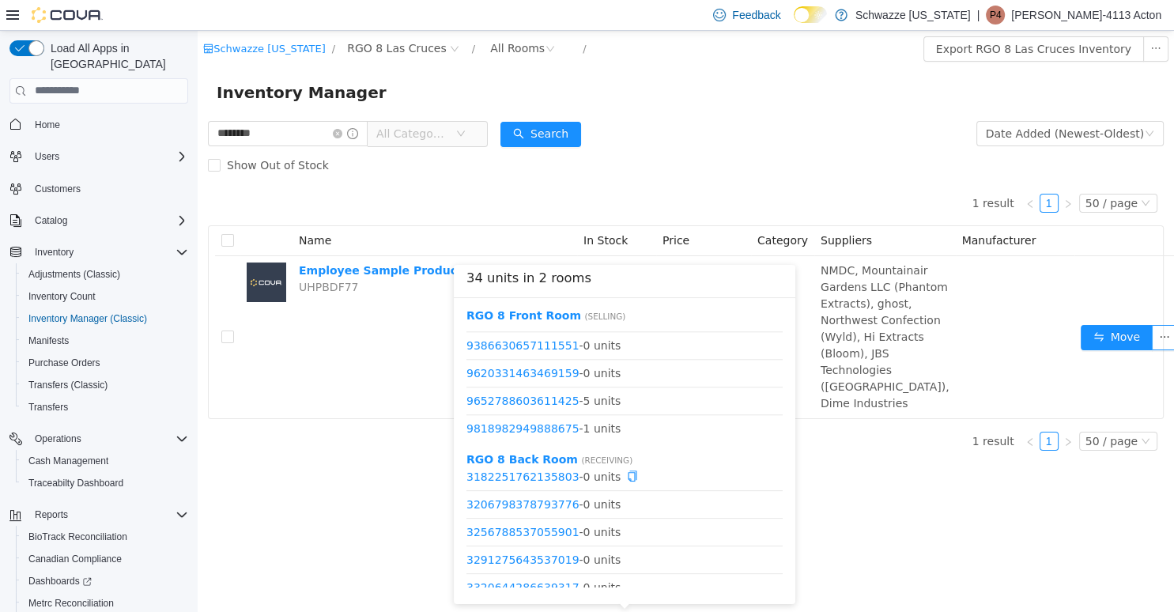
scroll to position [911, 0]
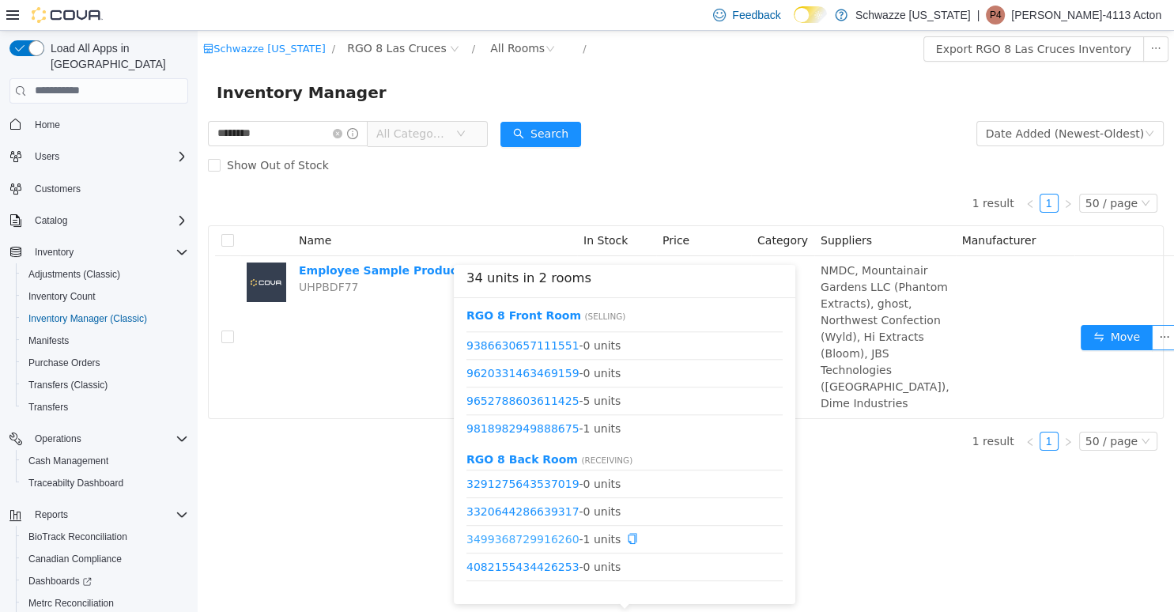
click at [550, 540] on link "3499368729916260" at bounding box center [523, 537] width 113 height 13
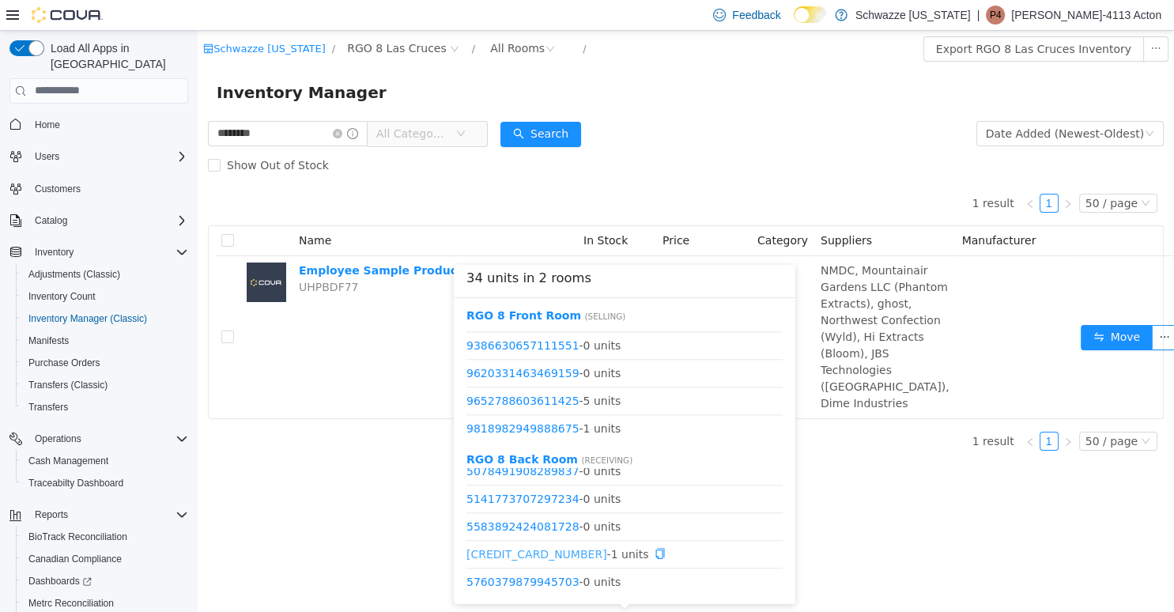
click at [552, 552] on link "5665917746767862" at bounding box center [537, 553] width 141 height 13
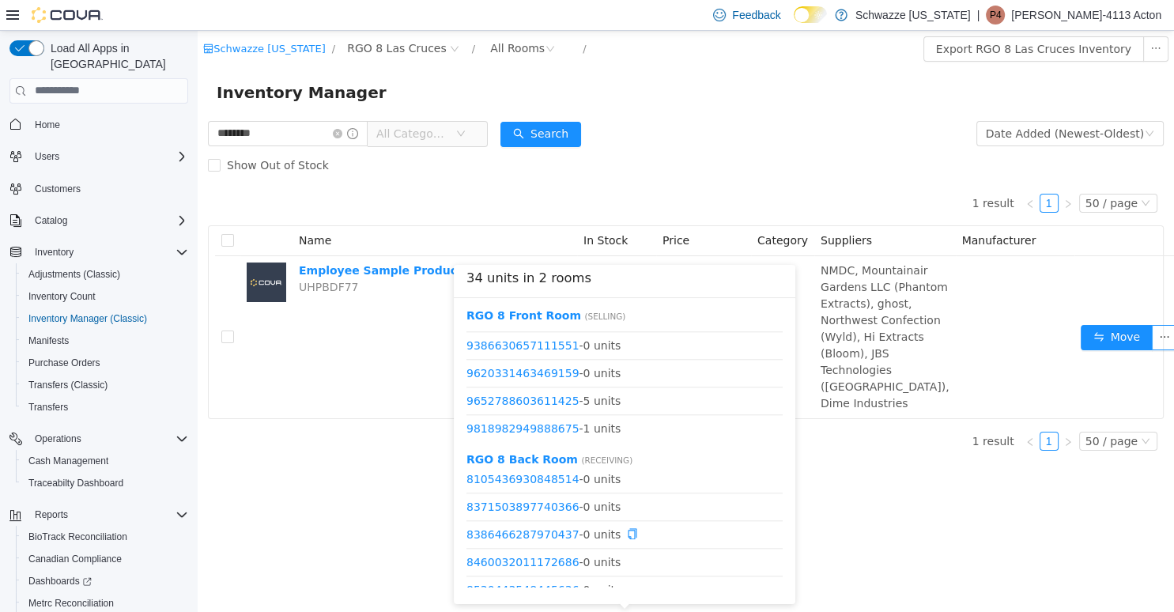
scroll to position [1822, 0]
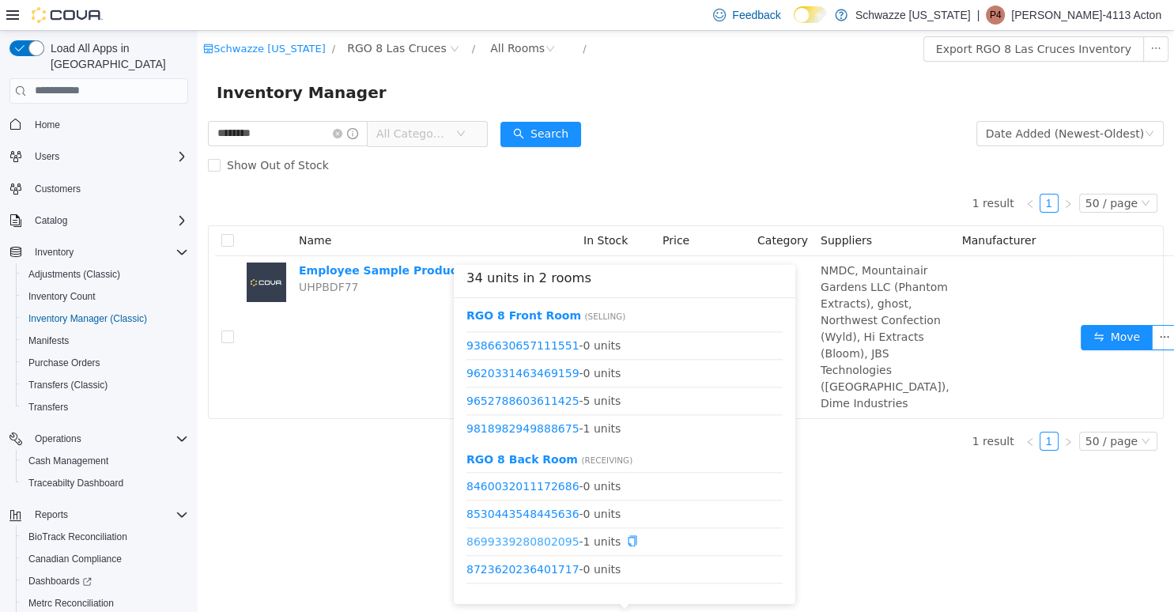
click at [539, 540] on link "8699339280802095" at bounding box center [523, 540] width 113 height 13
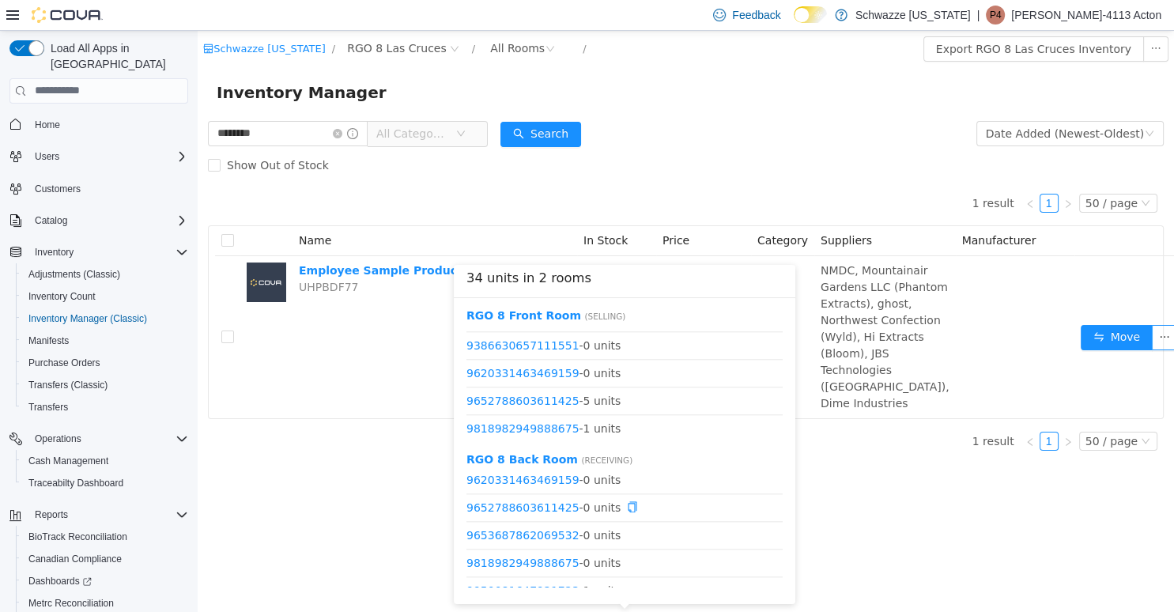
scroll to position [1974, 0]
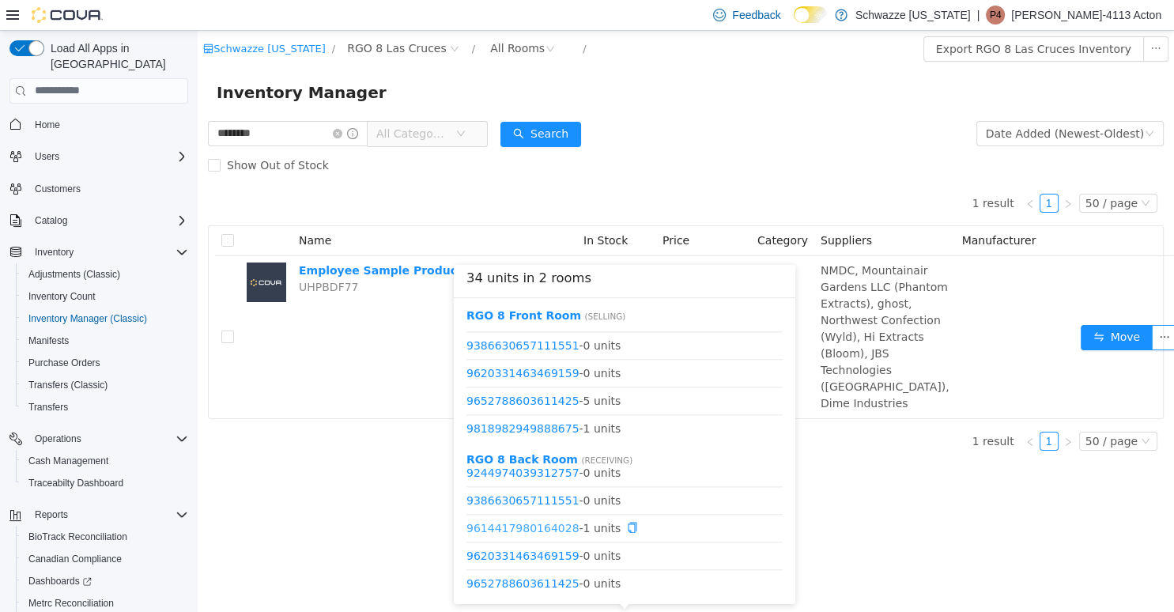
click at [537, 531] on link "9614417980164028" at bounding box center [523, 526] width 113 height 13
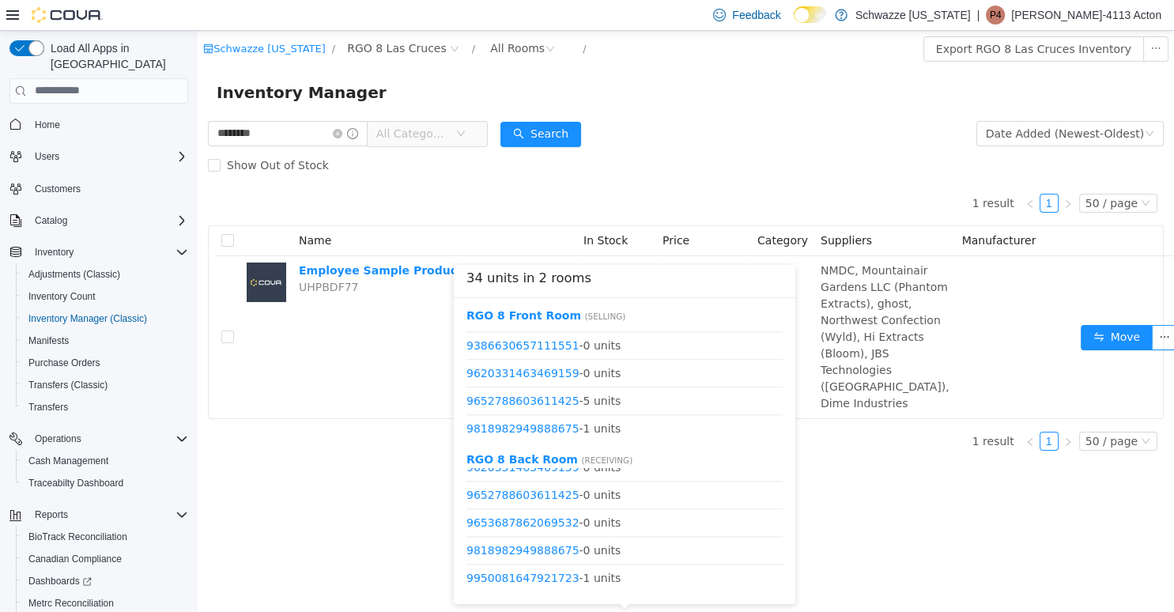
scroll to position [2067, 0]
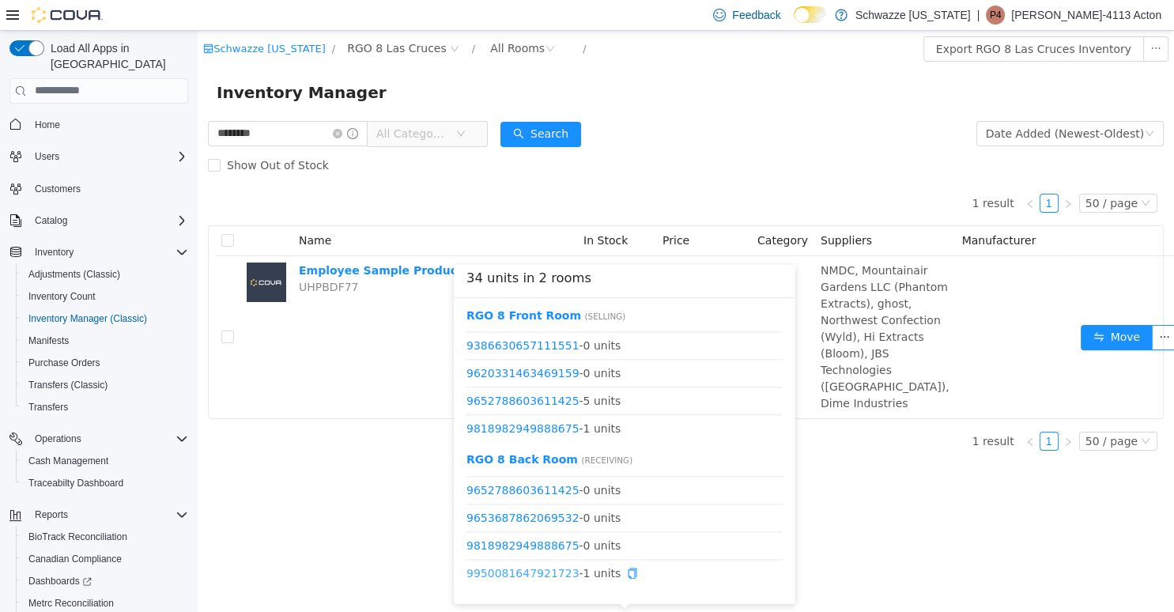
click at [527, 576] on link "9950081647921723" at bounding box center [523, 572] width 113 height 13
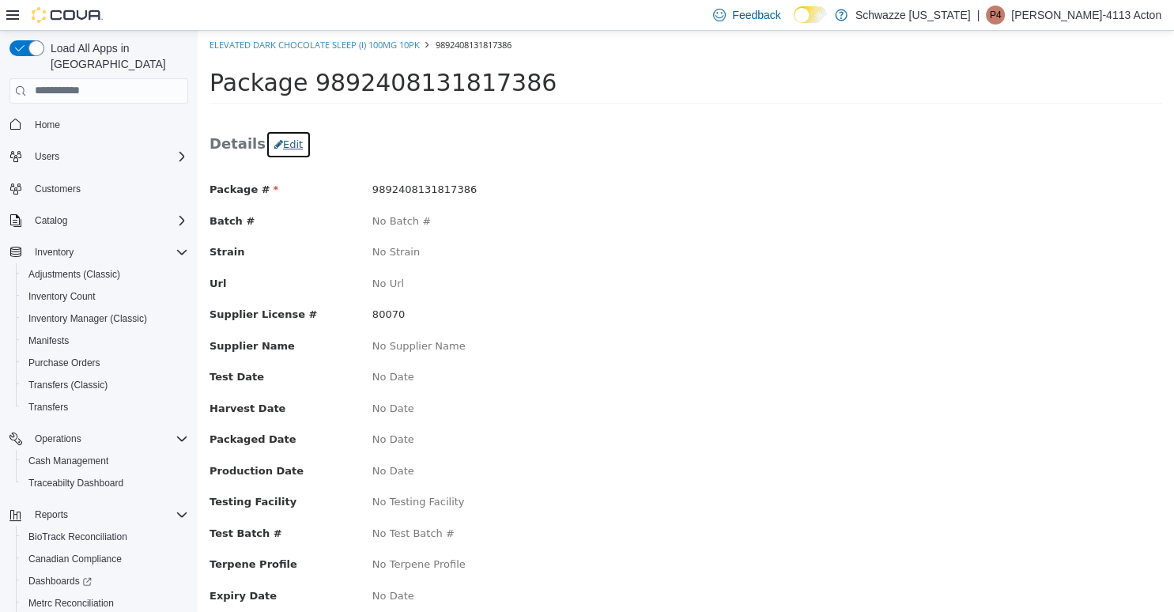
click at [285, 143] on button "Edit" at bounding box center [289, 144] width 46 height 28
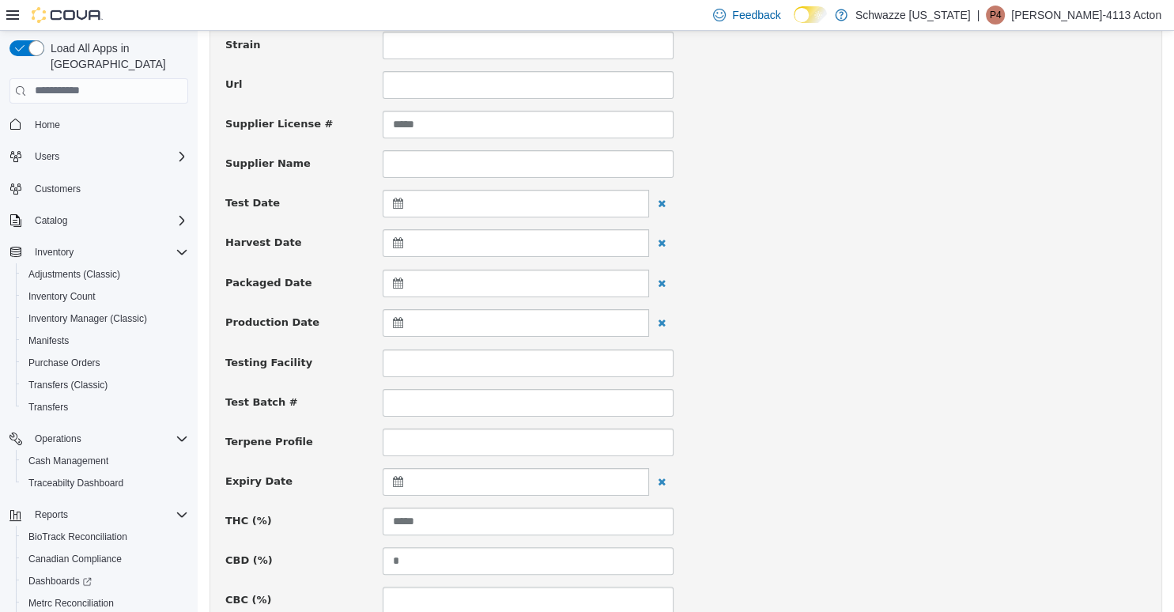
scroll to position [334, 0]
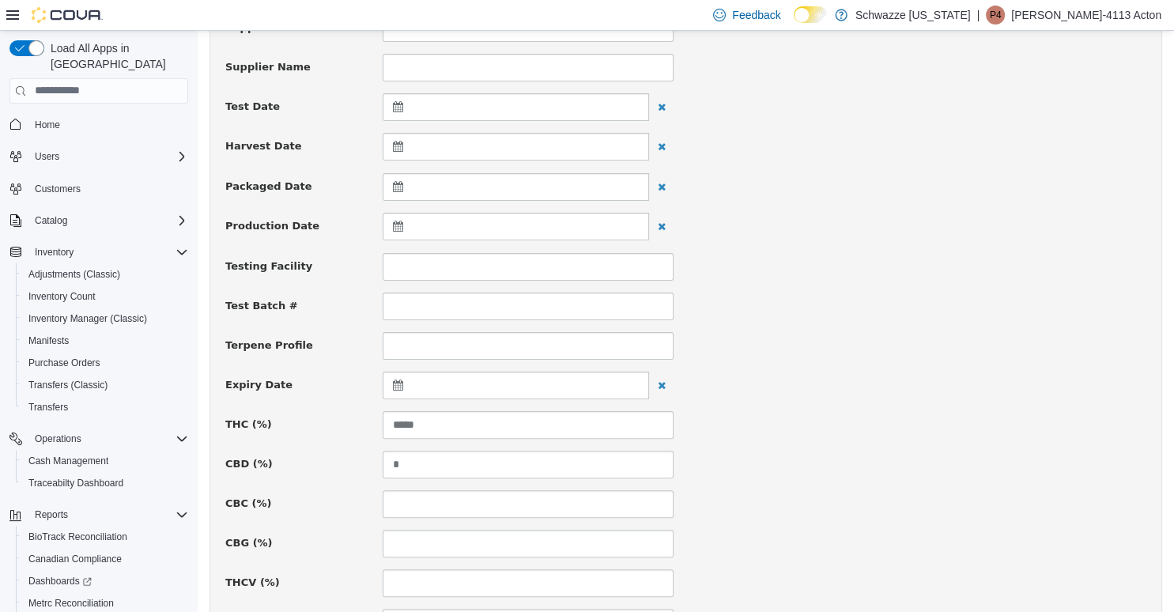
click at [416, 385] on div at bounding box center [516, 385] width 267 height 28
click at [552, 426] on th at bounding box center [555, 424] width 25 height 28
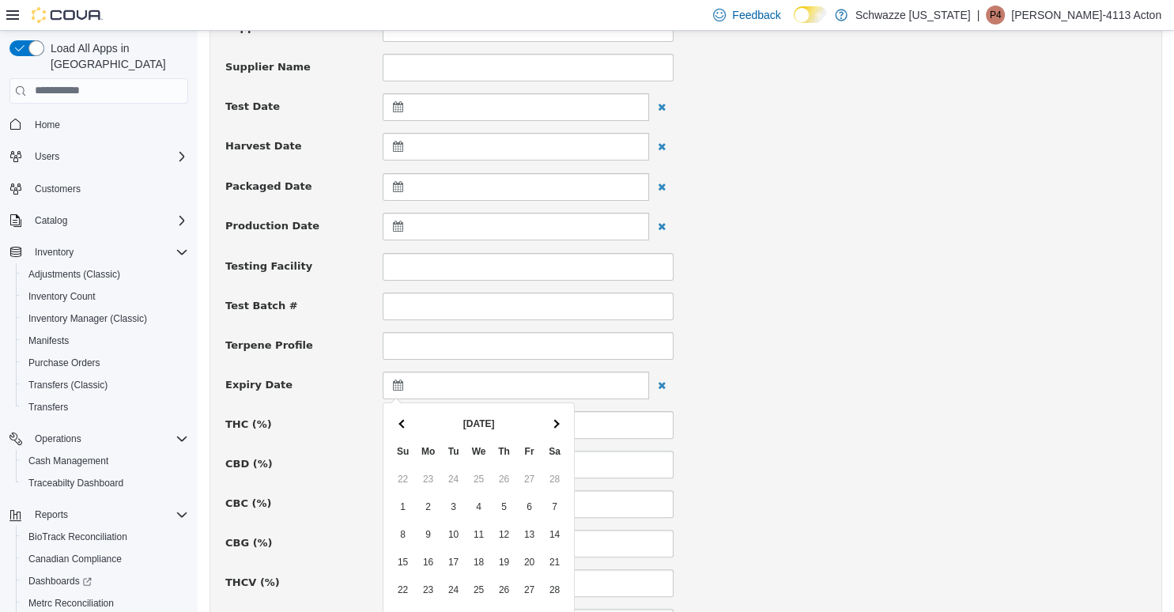
click at [552, 426] on th at bounding box center [555, 424] width 25 height 28
click at [551, 426] on th at bounding box center [555, 424] width 25 height 28
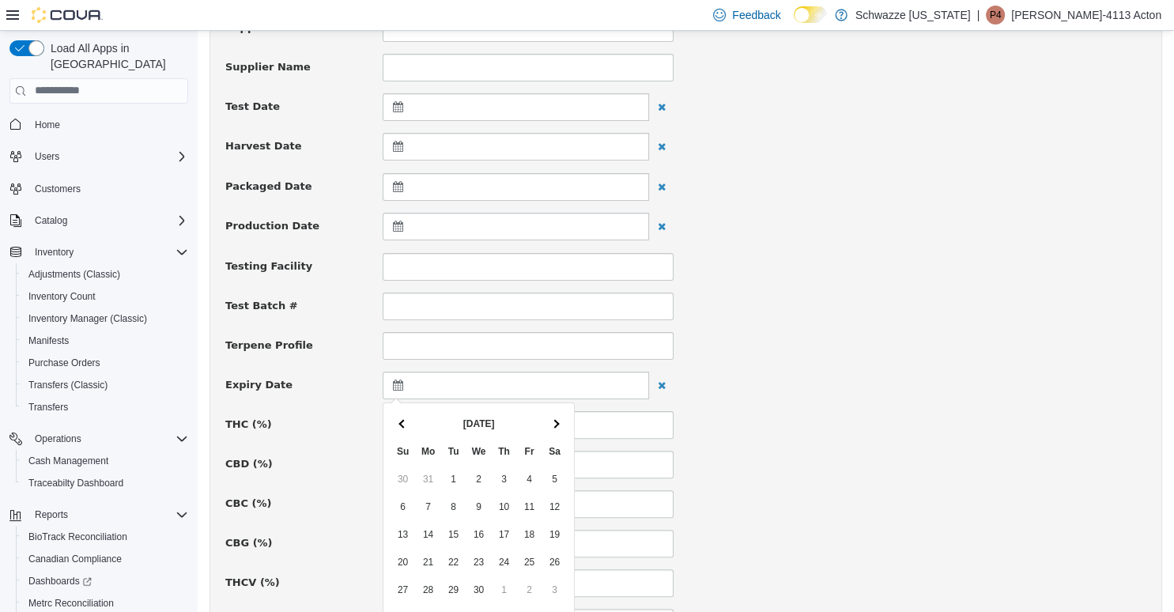
click at [551, 426] on th at bounding box center [555, 424] width 25 height 28
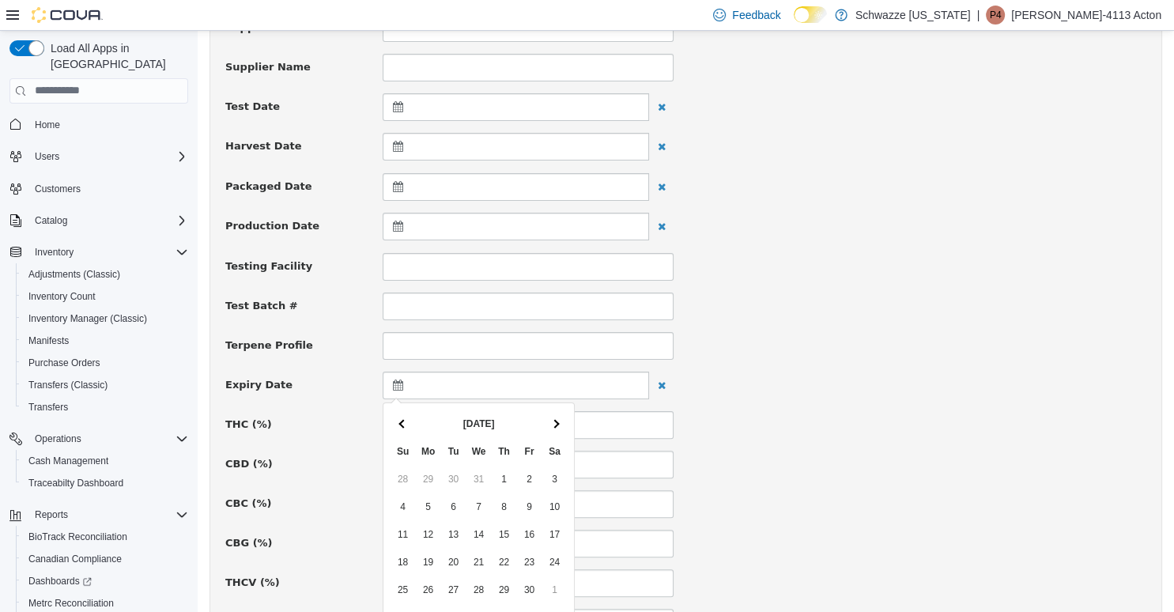
click at [551, 426] on th at bounding box center [555, 424] width 25 height 28
click at [549, 426] on th at bounding box center [555, 424] width 25 height 28
click at [840, 354] on div "Terpene Profile" at bounding box center [686, 345] width 945 height 28
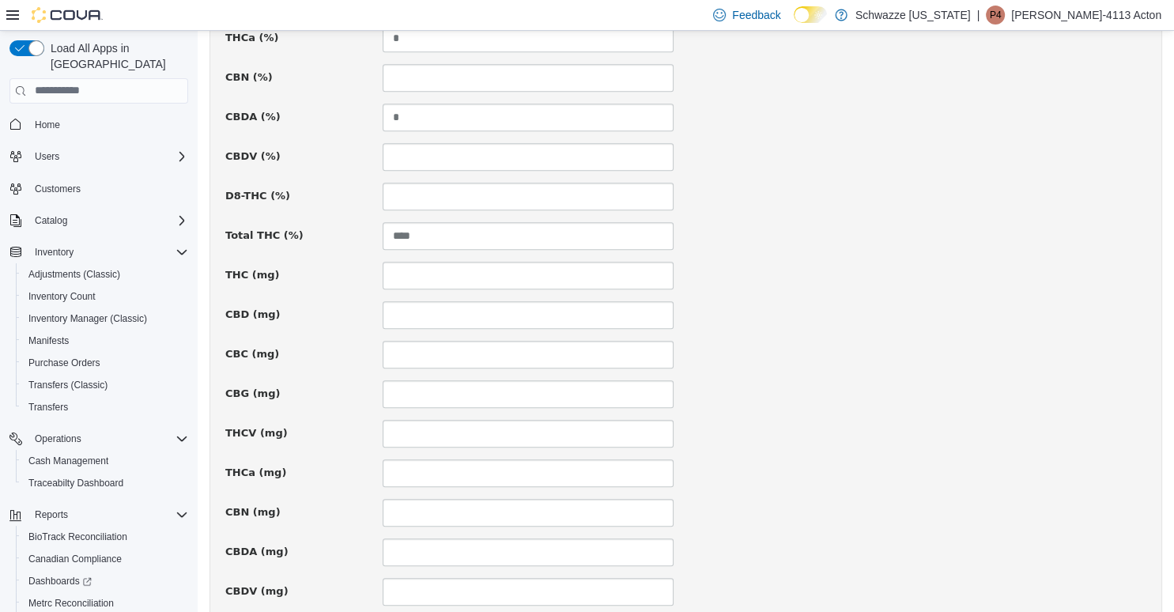
scroll to position [1103, 0]
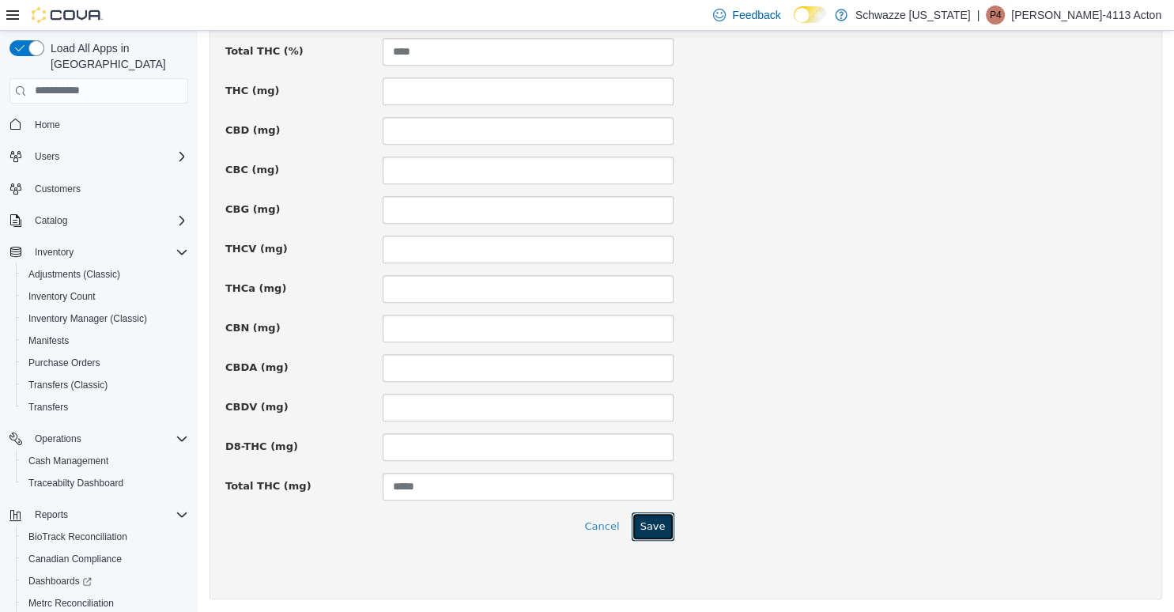
click at [663, 528] on button "Save" at bounding box center [653, 526] width 43 height 28
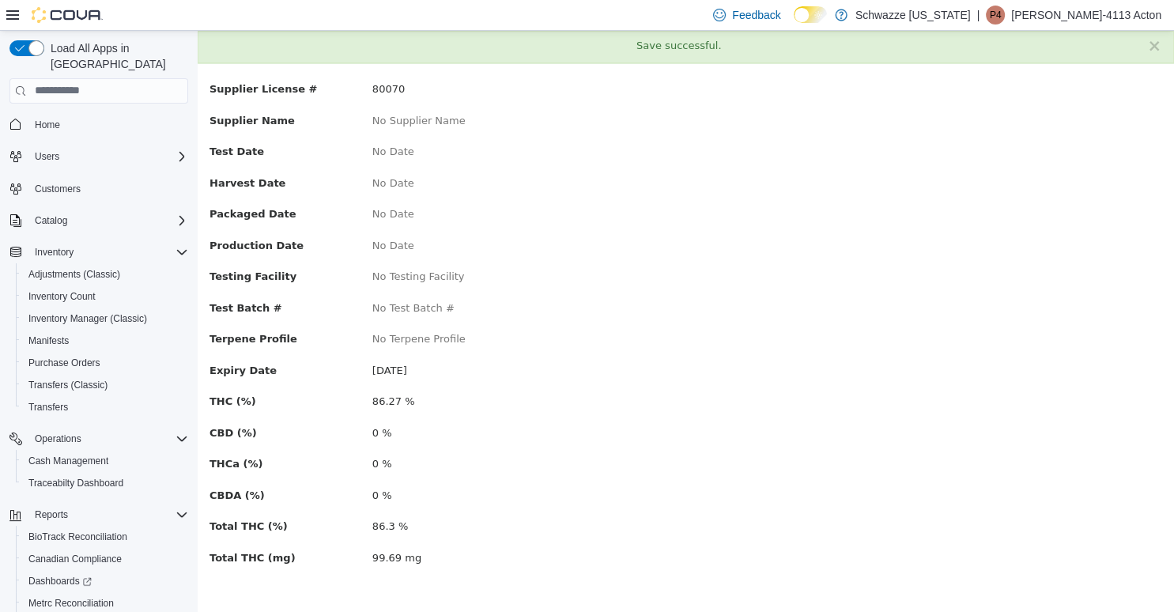
scroll to position [0, 0]
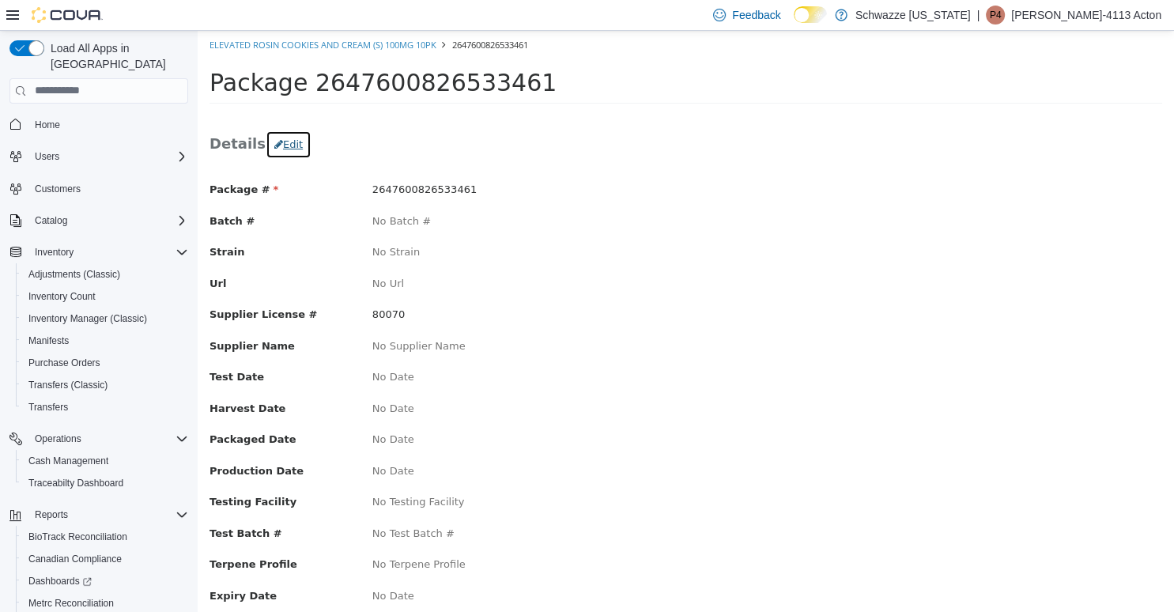
click at [290, 138] on button "Edit" at bounding box center [289, 144] width 46 height 28
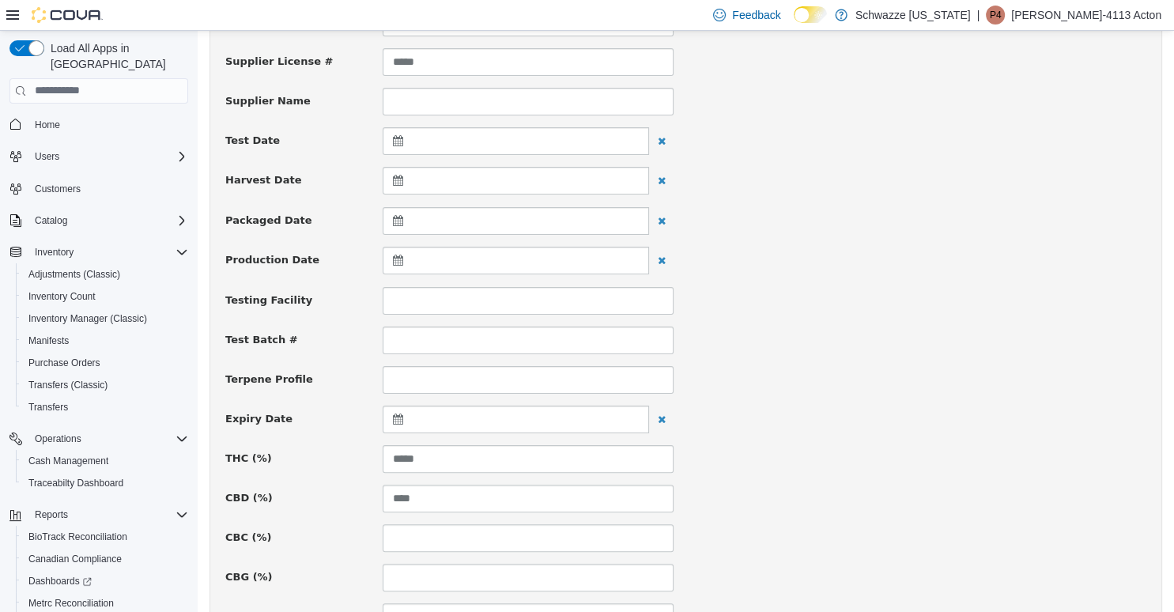
scroll to position [584, 0]
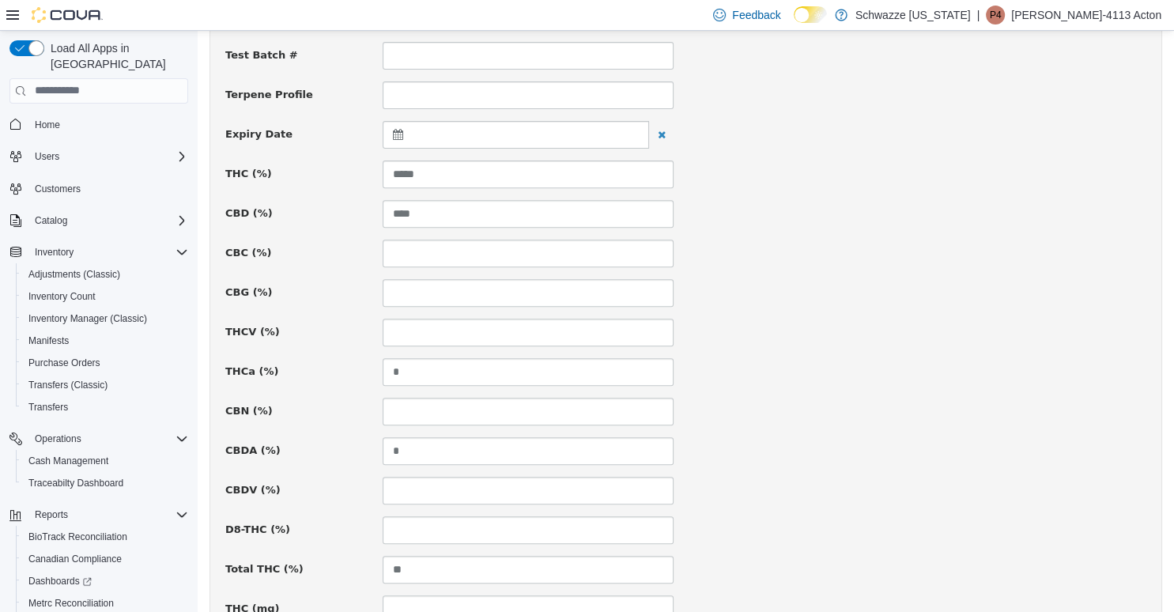
click at [419, 127] on div at bounding box center [516, 134] width 267 height 28
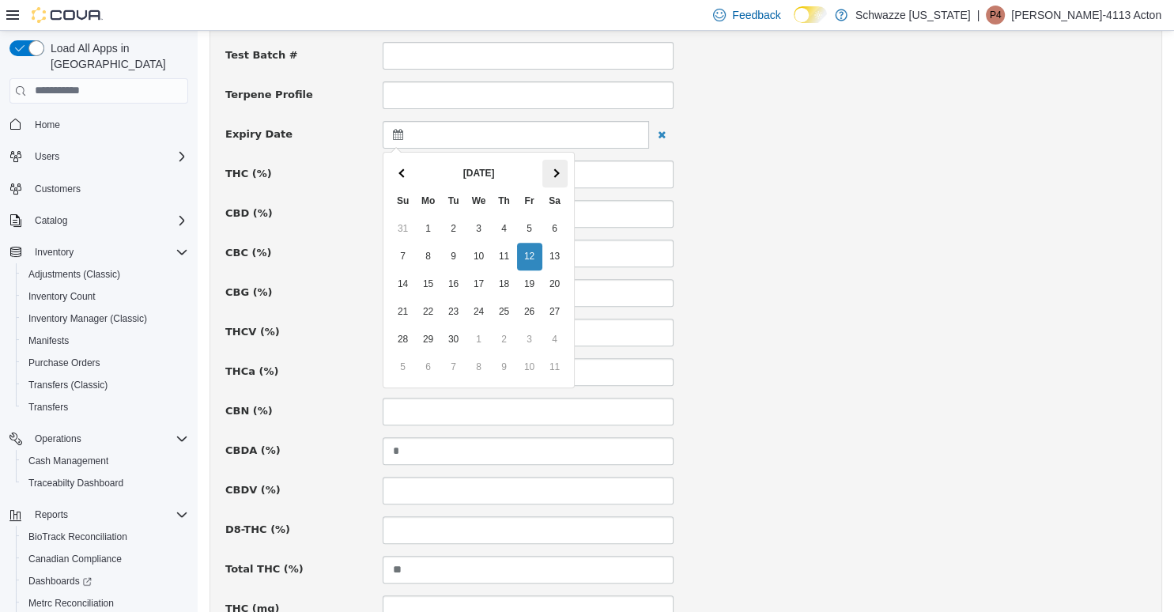
click at [553, 171] on span at bounding box center [554, 172] width 9 height 9
click at [552, 171] on span at bounding box center [554, 172] width 9 height 9
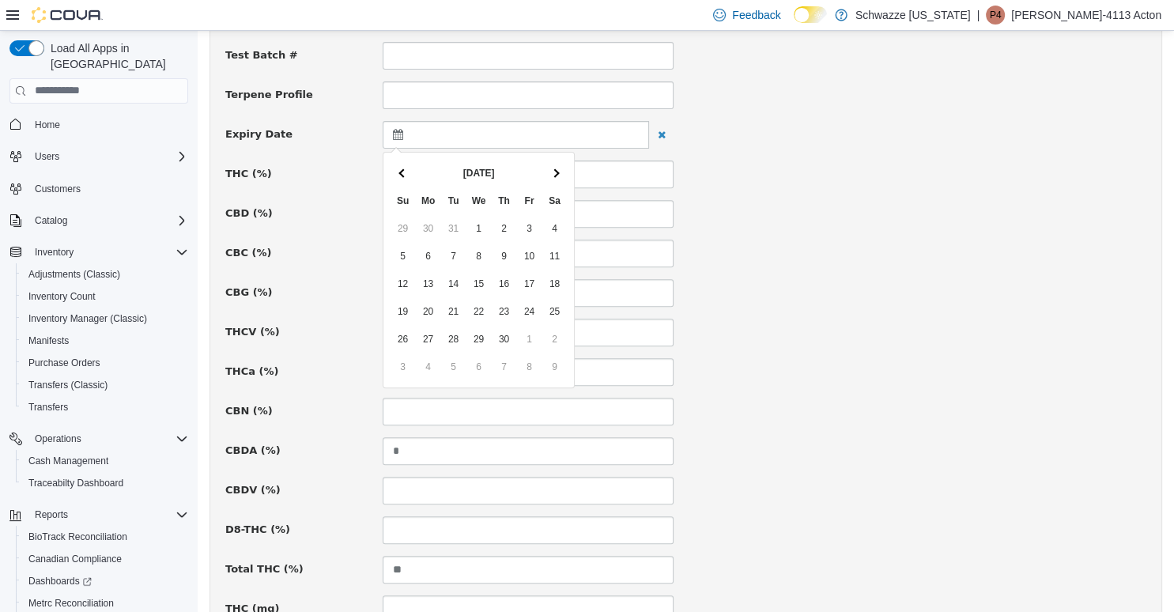
click at [552, 171] on span at bounding box center [554, 172] width 9 height 9
click at [552, 171] on th at bounding box center [555, 173] width 25 height 28
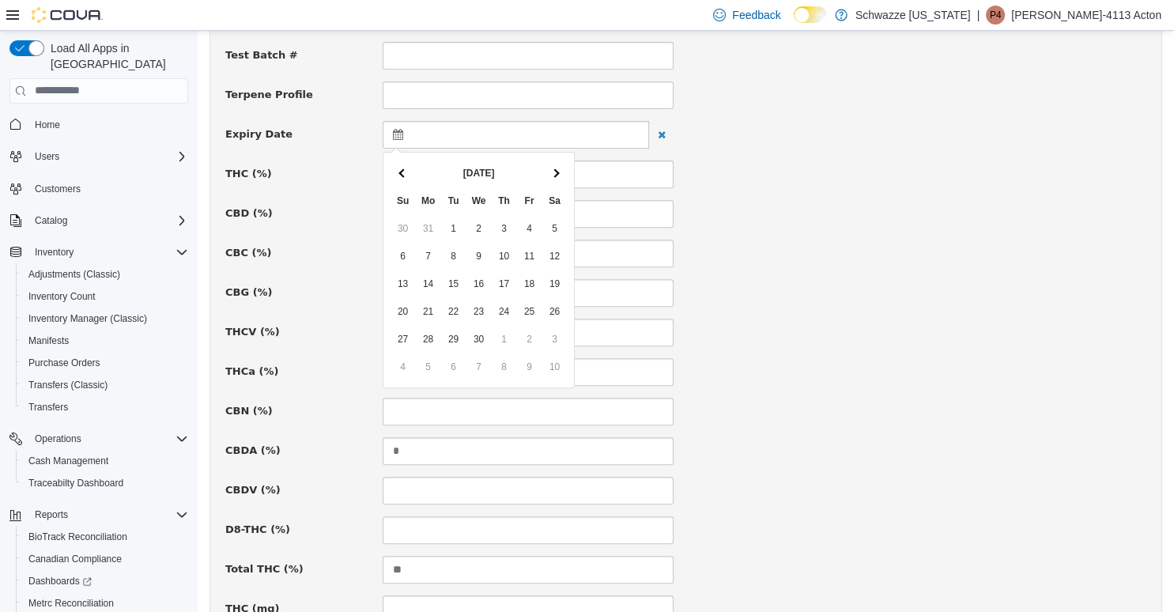
click at [552, 171] on th at bounding box center [555, 173] width 25 height 28
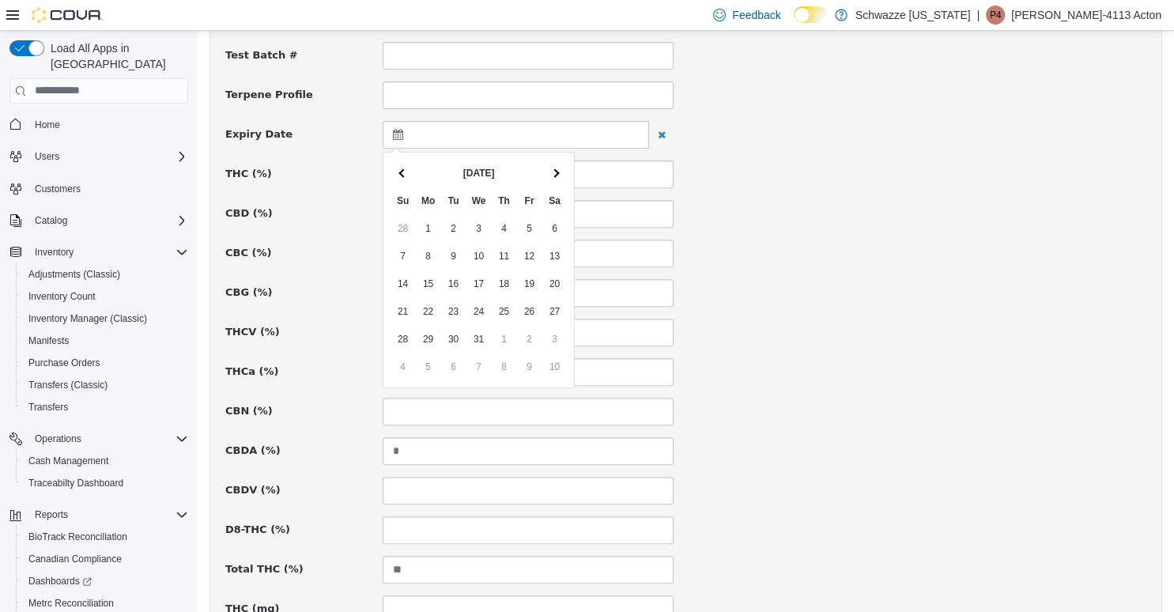
click at [552, 171] on th at bounding box center [555, 173] width 25 height 28
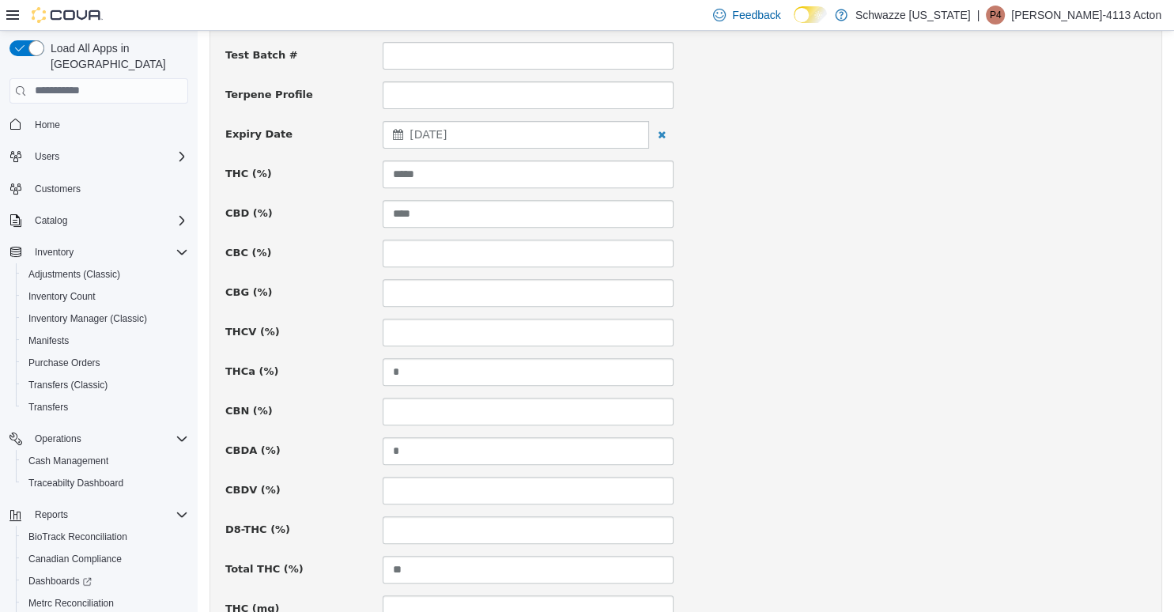
click at [753, 255] on div "CBC (%)" at bounding box center [686, 253] width 945 height 28
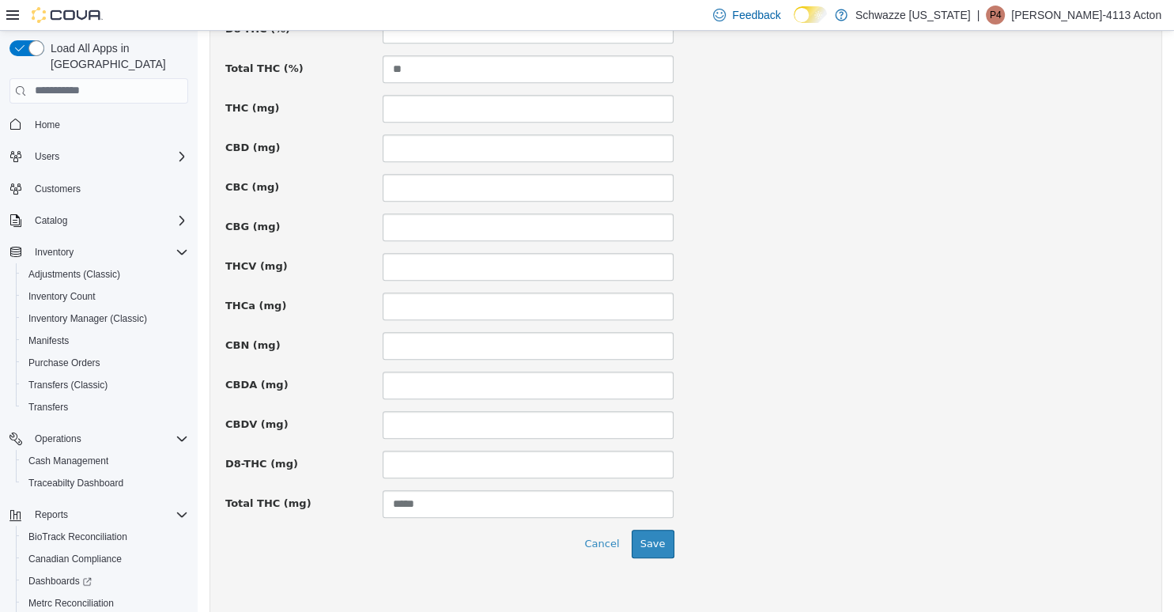
scroll to position [1103, 0]
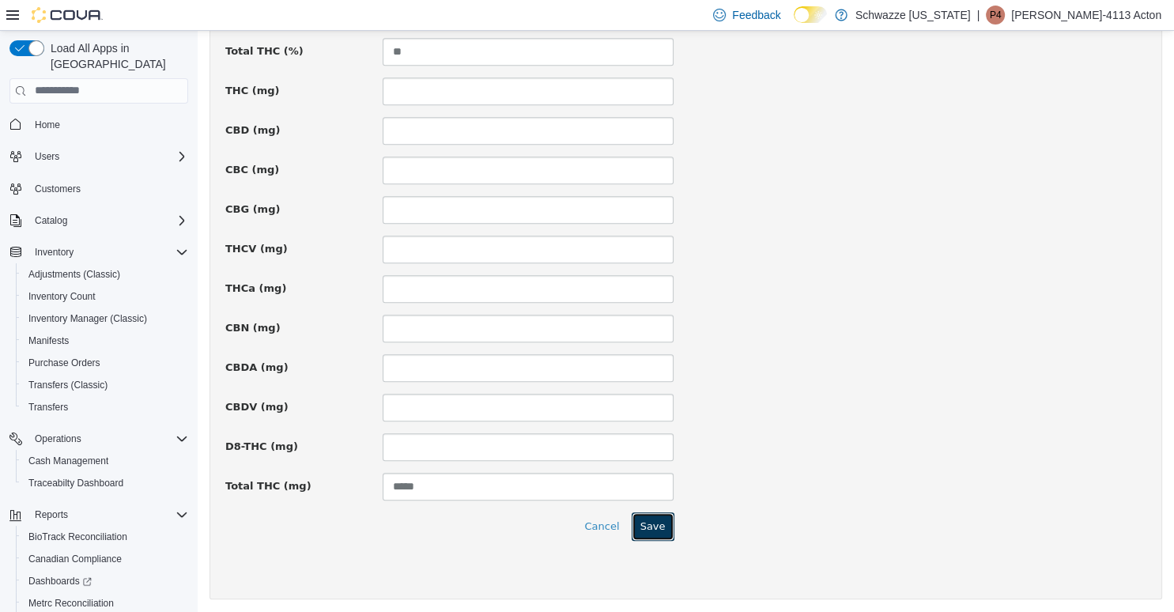
click at [656, 525] on button "Save" at bounding box center [653, 526] width 43 height 28
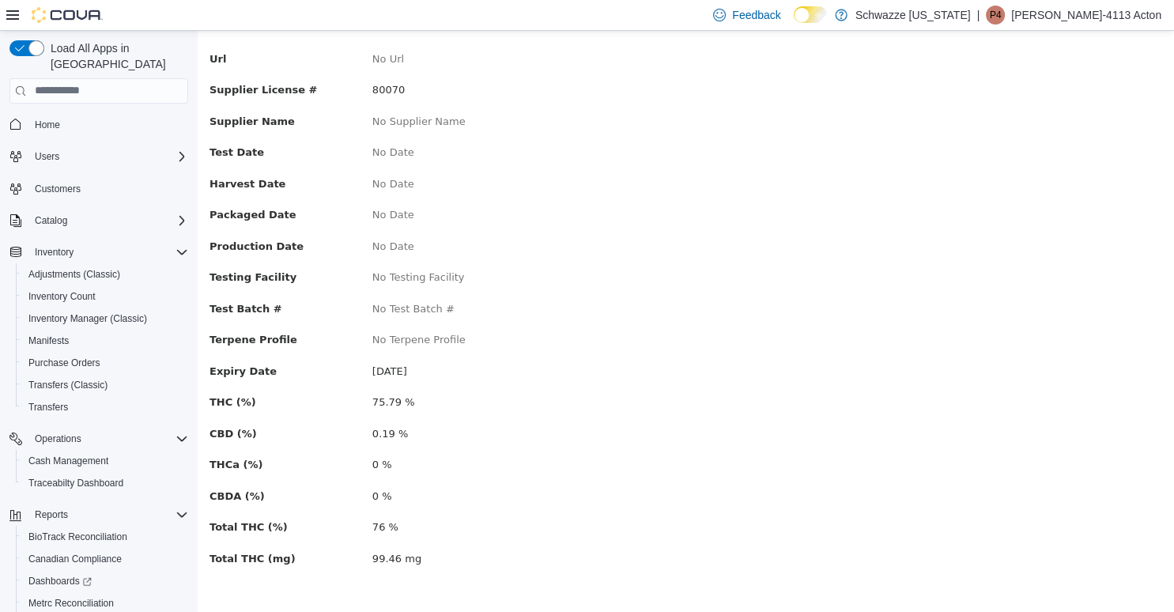
scroll to position [0, 0]
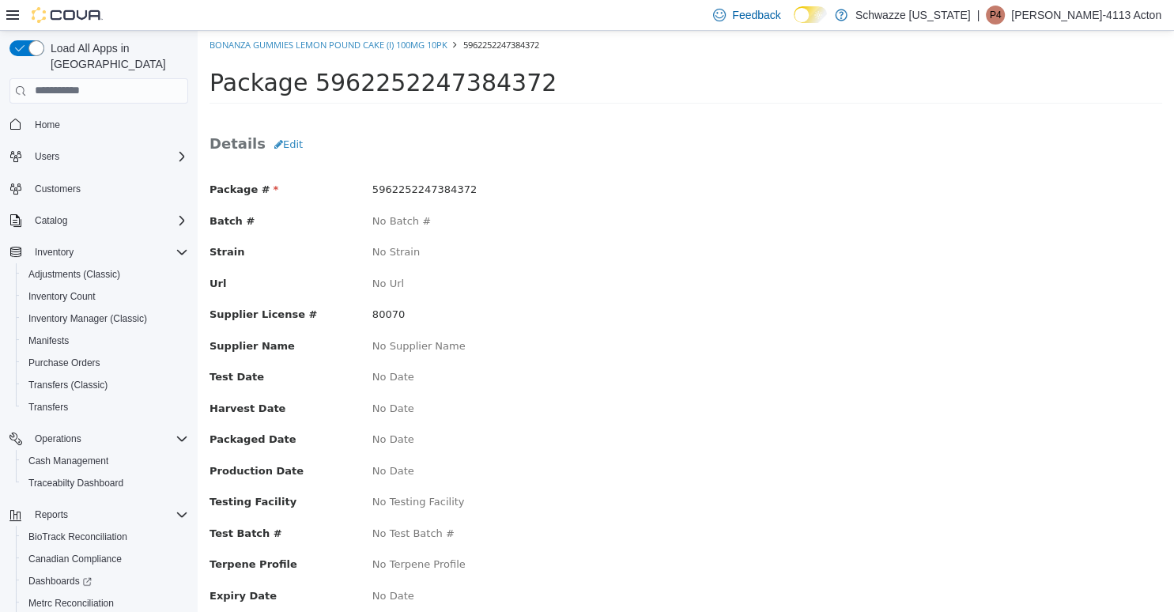
drag, startPoint x: 281, startPoint y: 144, endPoint x: 467, endPoint y: 172, distance: 188.7
click at [282, 144] on button "Edit" at bounding box center [289, 144] width 46 height 28
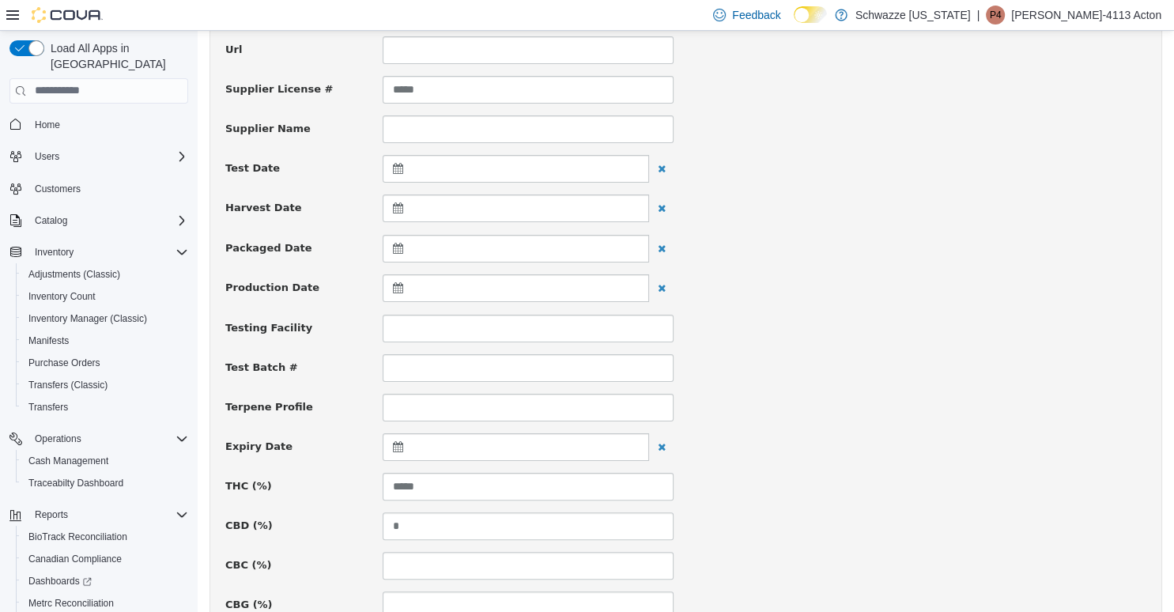
scroll to position [334, 0]
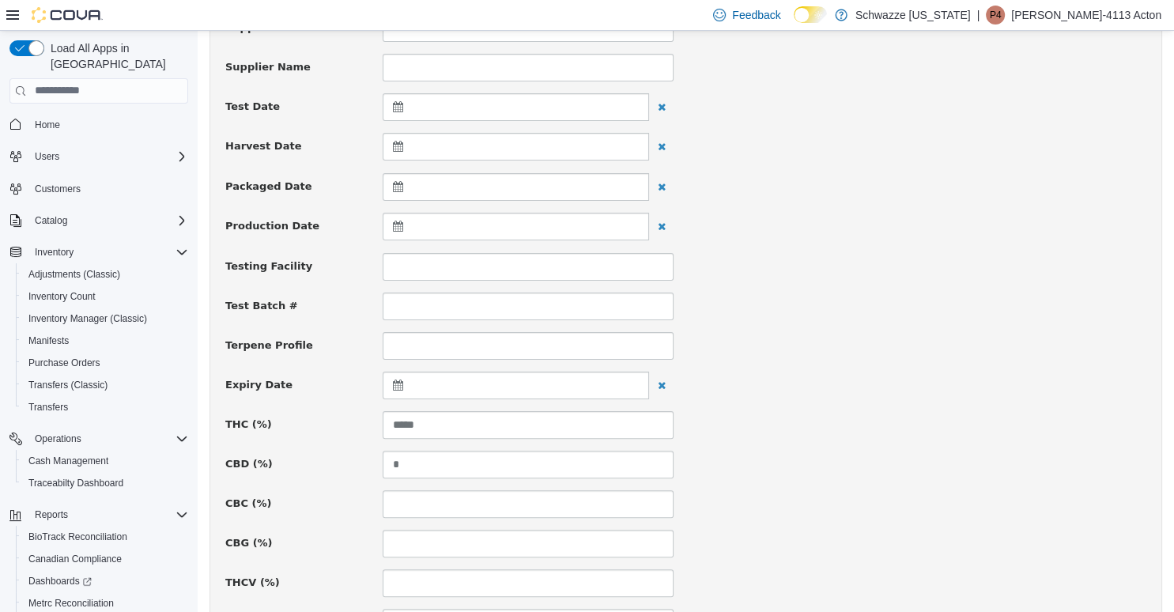
click at [426, 372] on div at bounding box center [516, 385] width 267 height 28
click at [434, 379] on div at bounding box center [516, 385] width 267 height 28
click at [463, 389] on div at bounding box center [516, 385] width 267 height 28
click at [555, 432] on th at bounding box center [555, 424] width 25 height 28
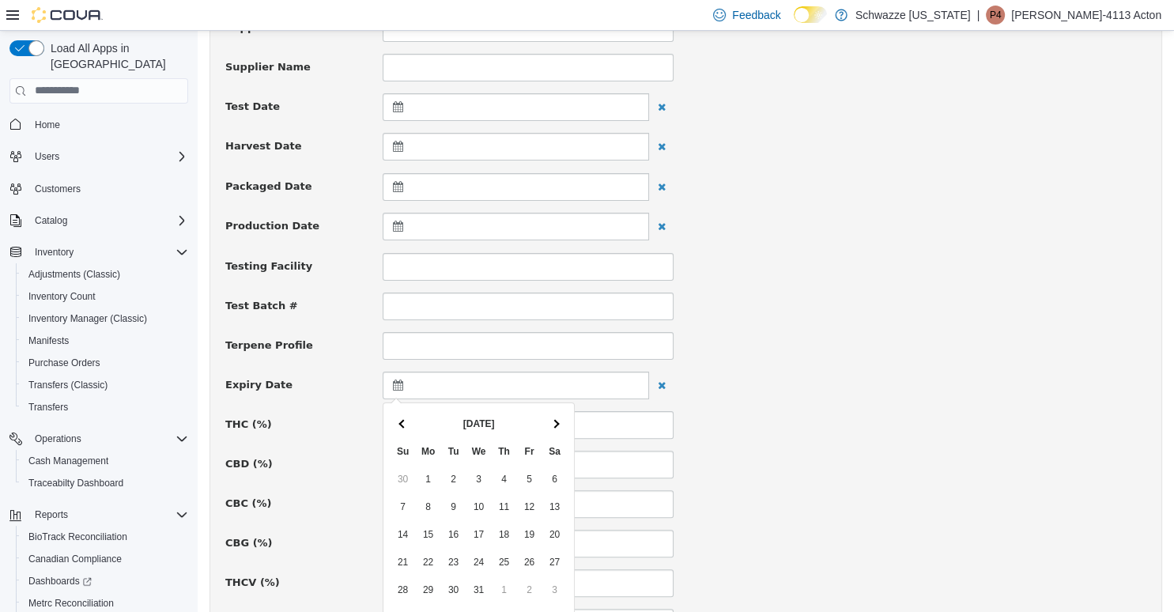
click at [555, 432] on th at bounding box center [555, 424] width 25 height 28
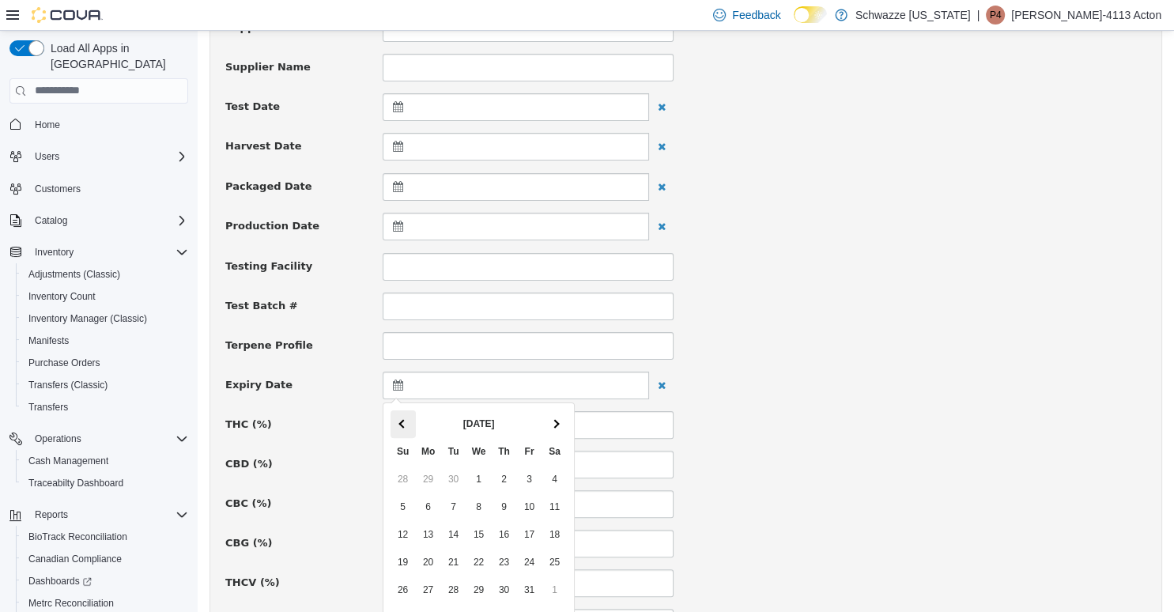
click at [404, 425] on span at bounding box center [403, 422] width 9 height 9
click at [545, 419] on th at bounding box center [555, 424] width 25 height 28
click at [843, 395] on div "Expiry Date [DATE]" at bounding box center [686, 385] width 945 height 28
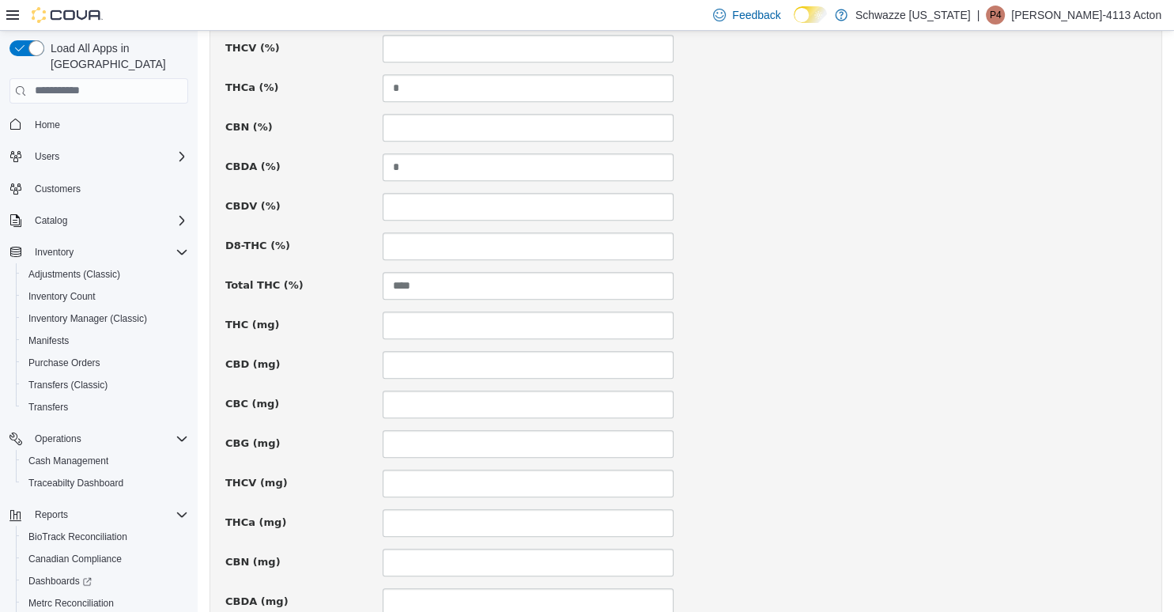
scroll to position [1103, 0]
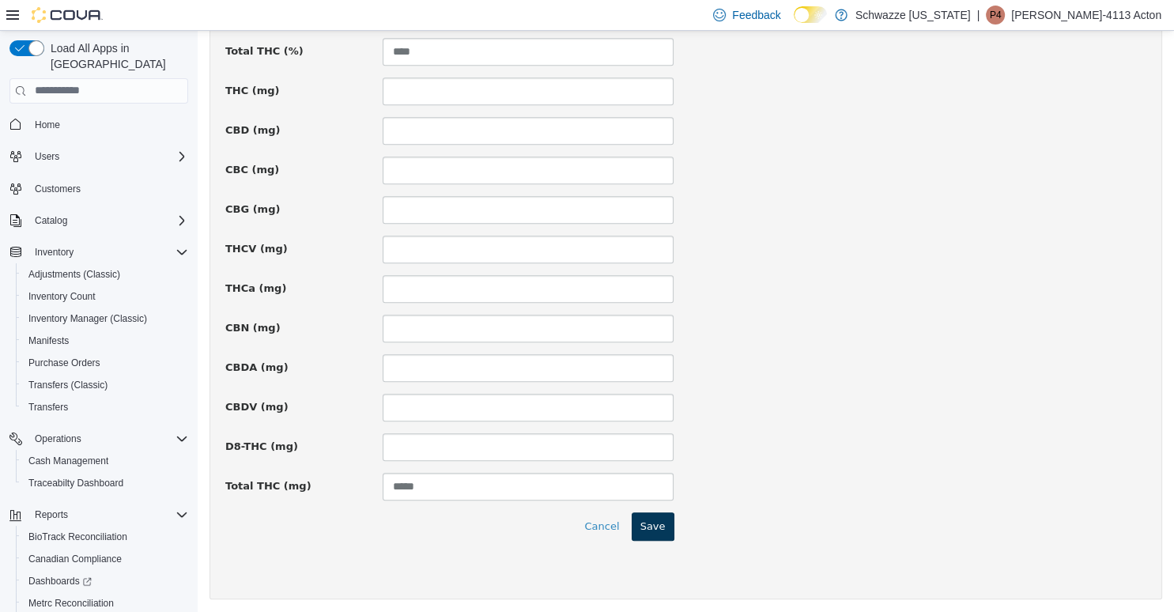
drag, startPoint x: 648, startPoint y: 543, endPoint x: 647, endPoint y: 531, distance: 11.9
click at [647, 531] on button "Save" at bounding box center [653, 526] width 43 height 28
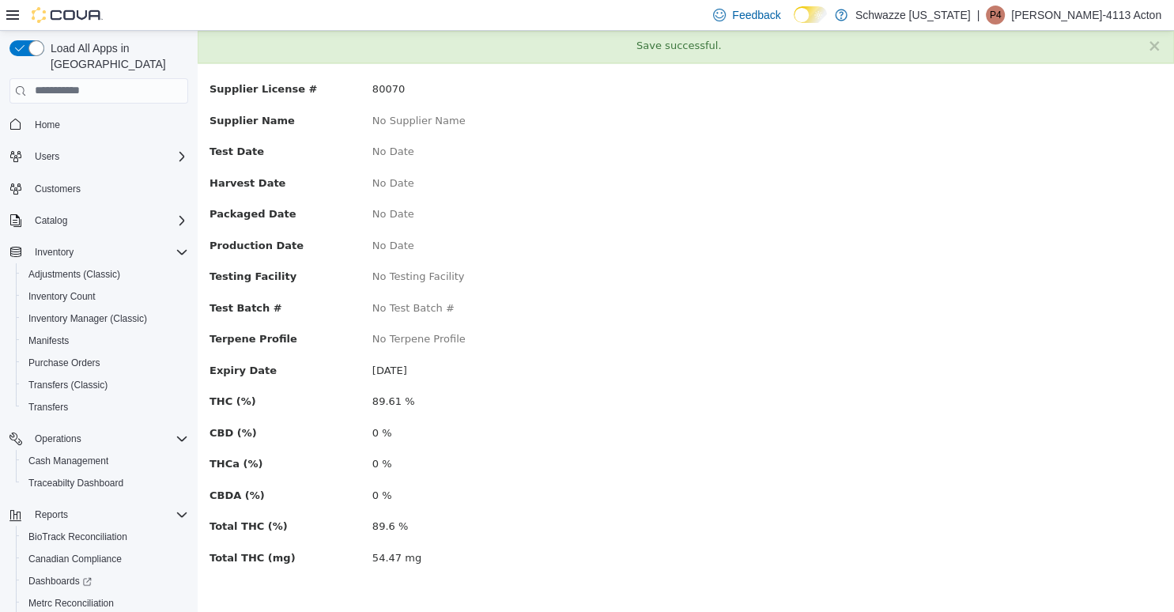
scroll to position [0, 0]
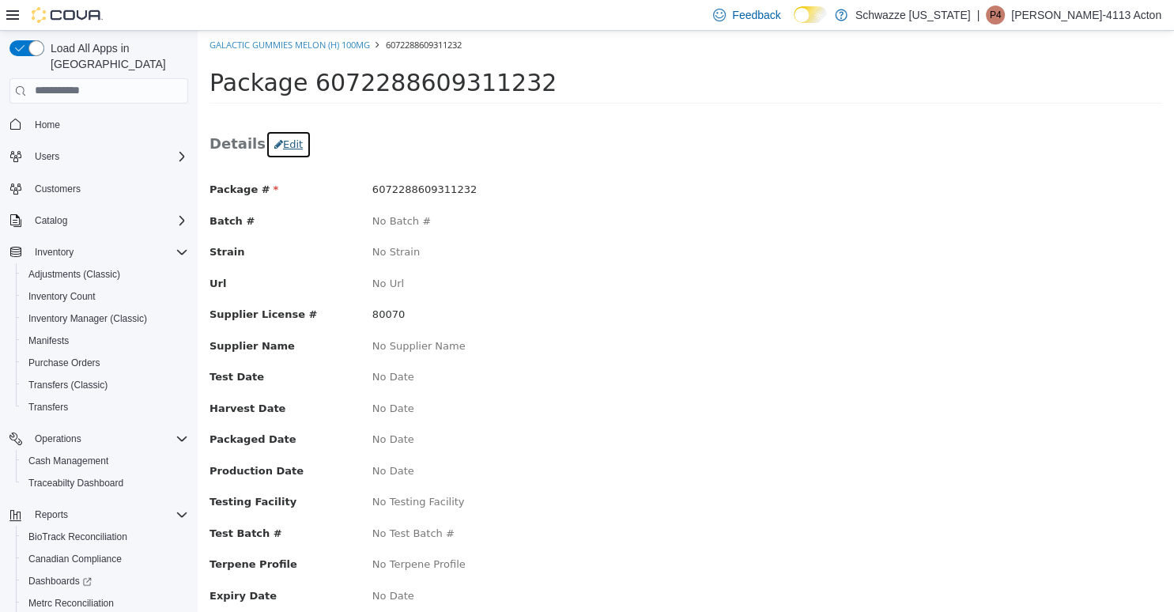
click at [275, 143] on button "Edit" at bounding box center [289, 144] width 46 height 28
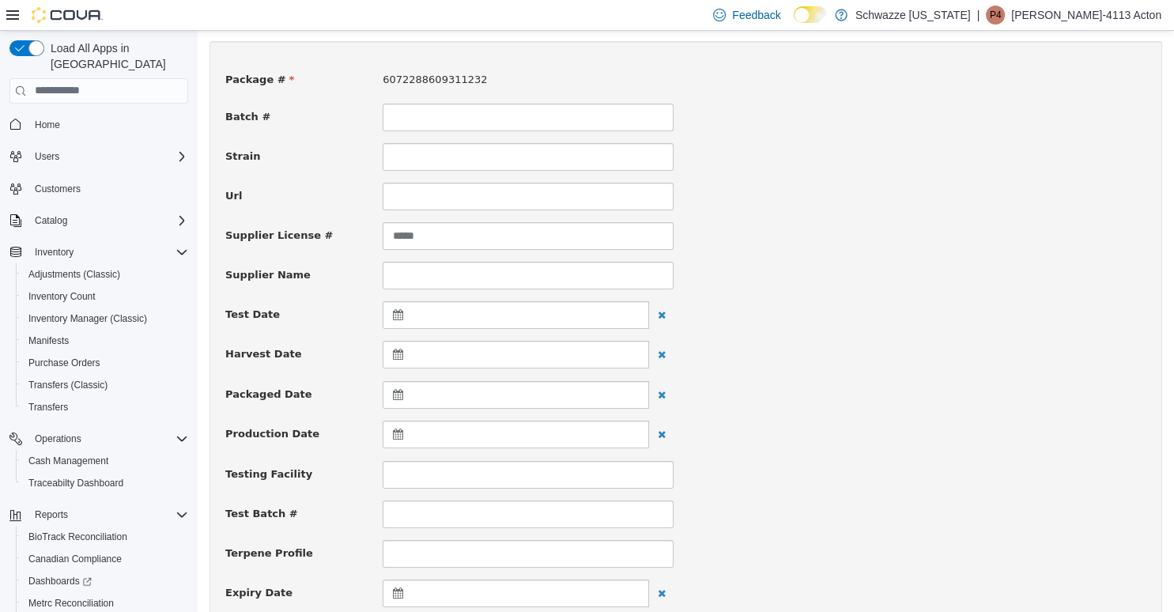
scroll to position [167, 0]
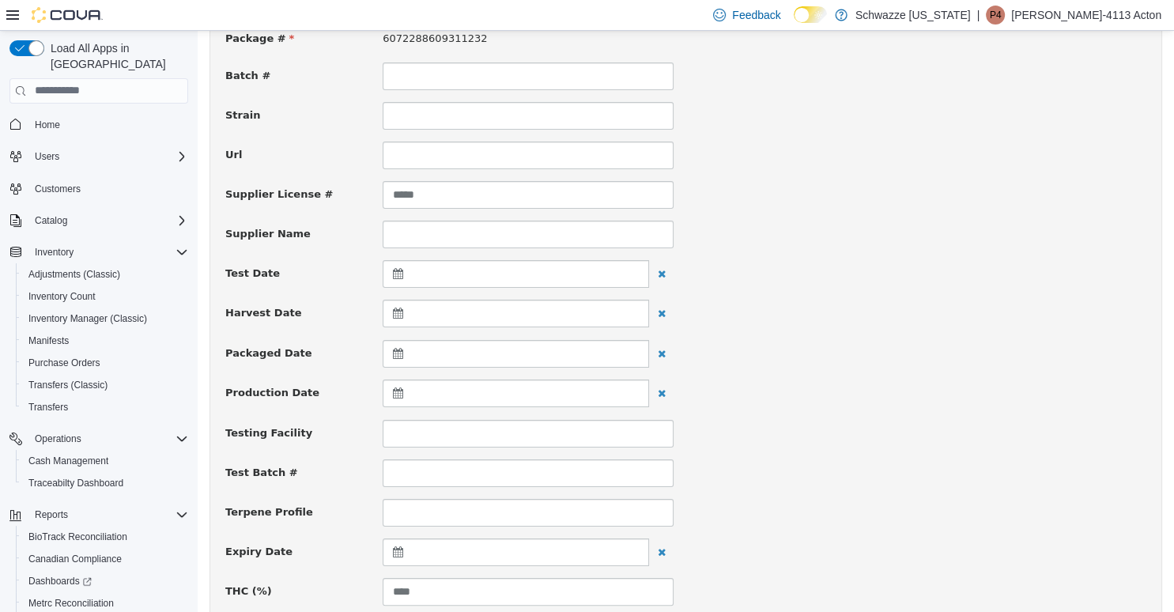
click at [466, 550] on div at bounding box center [516, 552] width 267 height 28
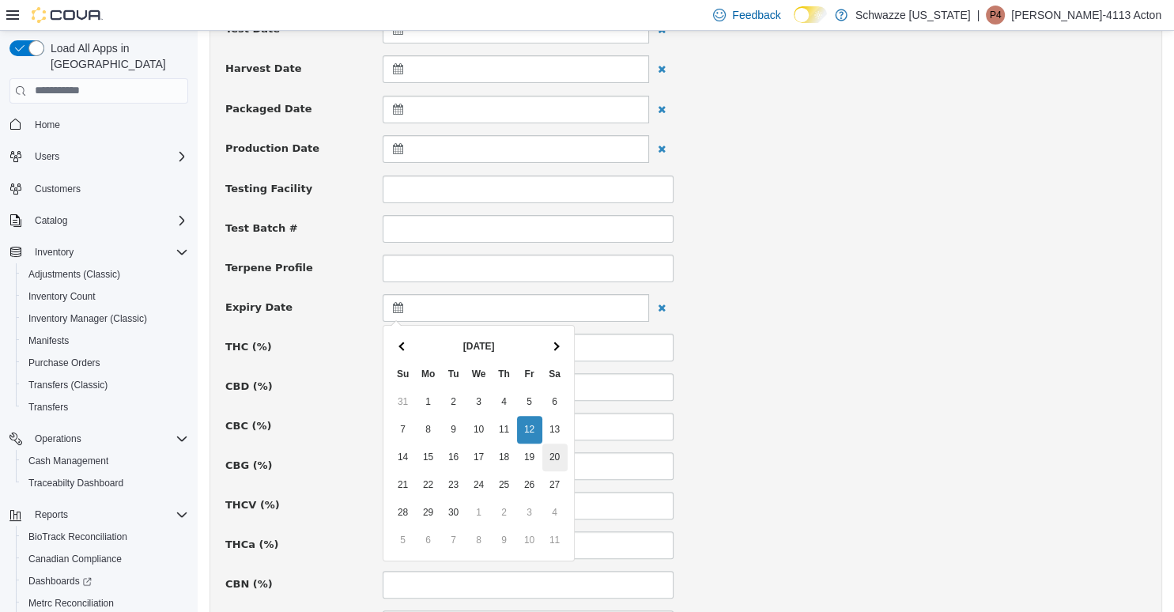
scroll to position [418, 0]
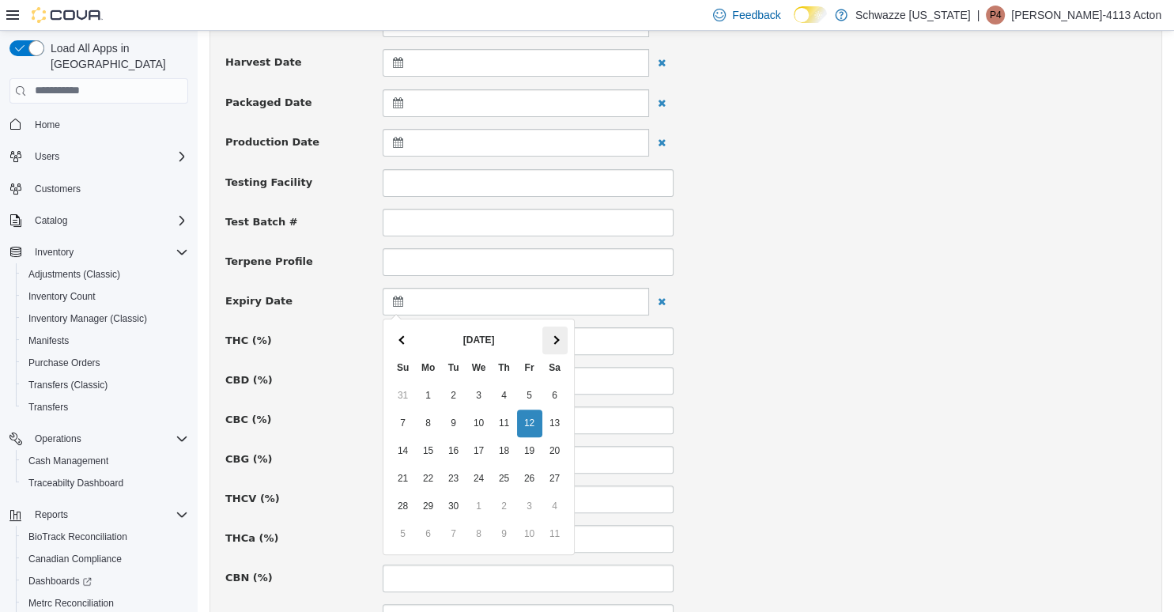
click at [556, 340] on span at bounding box center [554, 339] width 9 height 9
click at [556, 339] on span at bounding box center [554, 339] width 9 height 9
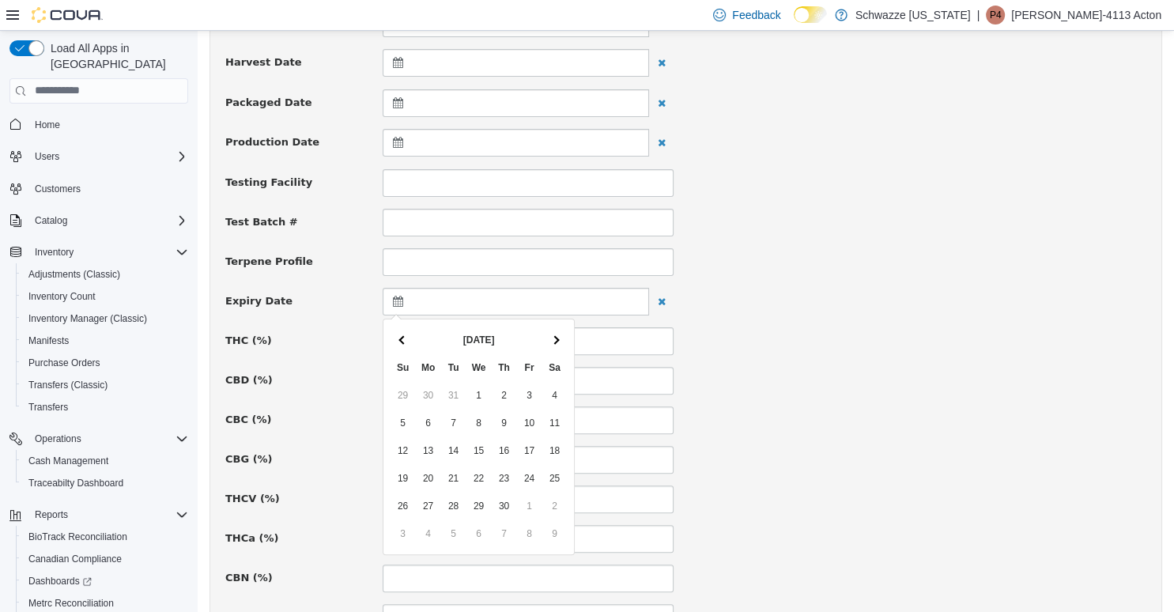
click at [556, 339] on span at bounding box center [554, 339] width 9 height 9
drag, startPoint x: 483, startPoint y: 471, endPoint x: 490, endPoint y: 467, distance: 8.6
click at [746, 335] on div "THC (%) ****" at bounding box center [686, 341] width 945 height 28
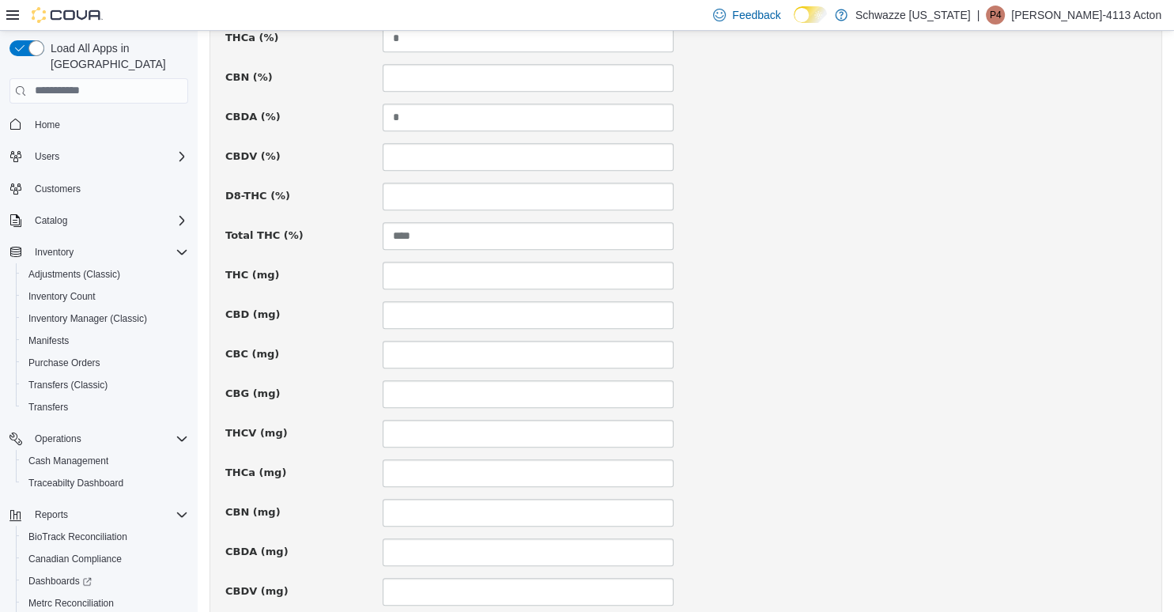
scroll to position [1103, 0]
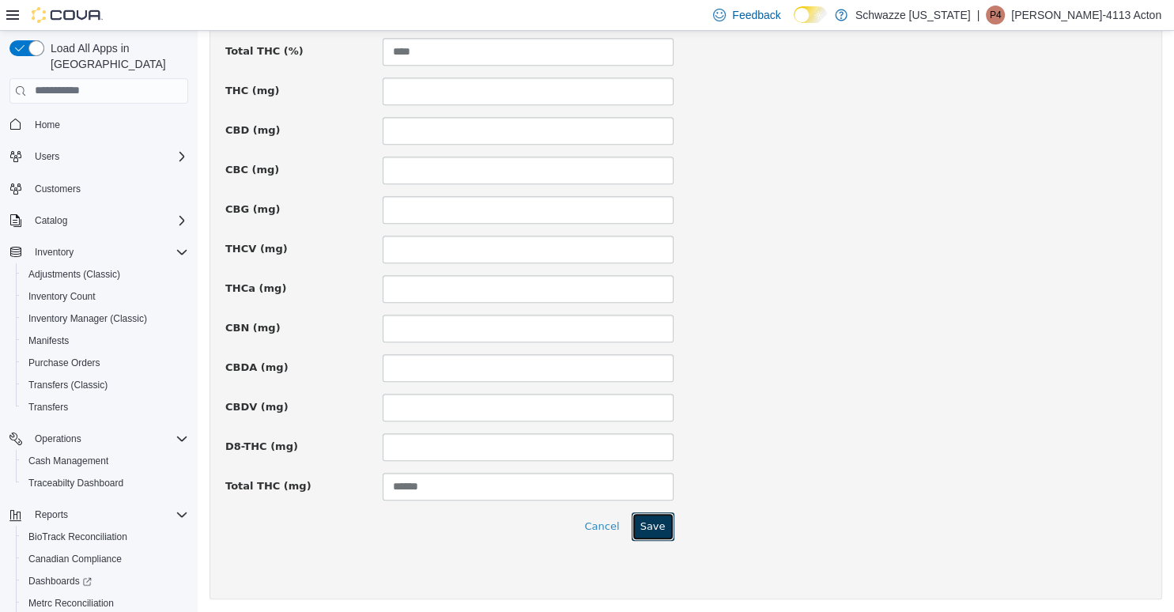
click at [653, 525] on button "Save" at bounding box center [653, 526] width 43 height 28
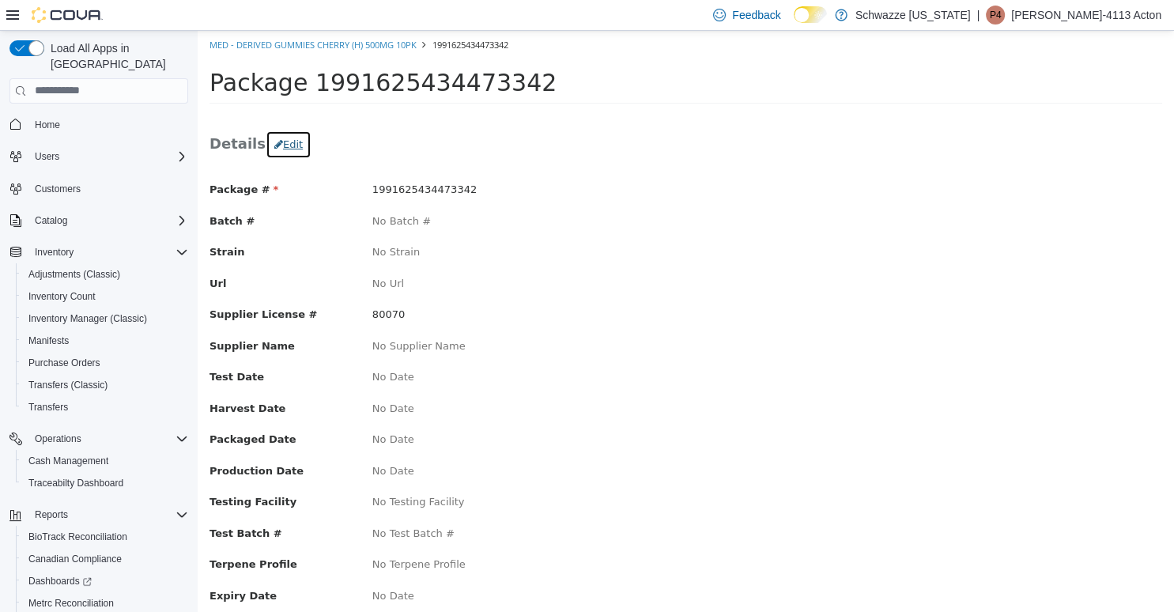
click at [284, 137] on button "Edit" at bounding box center [289, 144] width 46 height 28
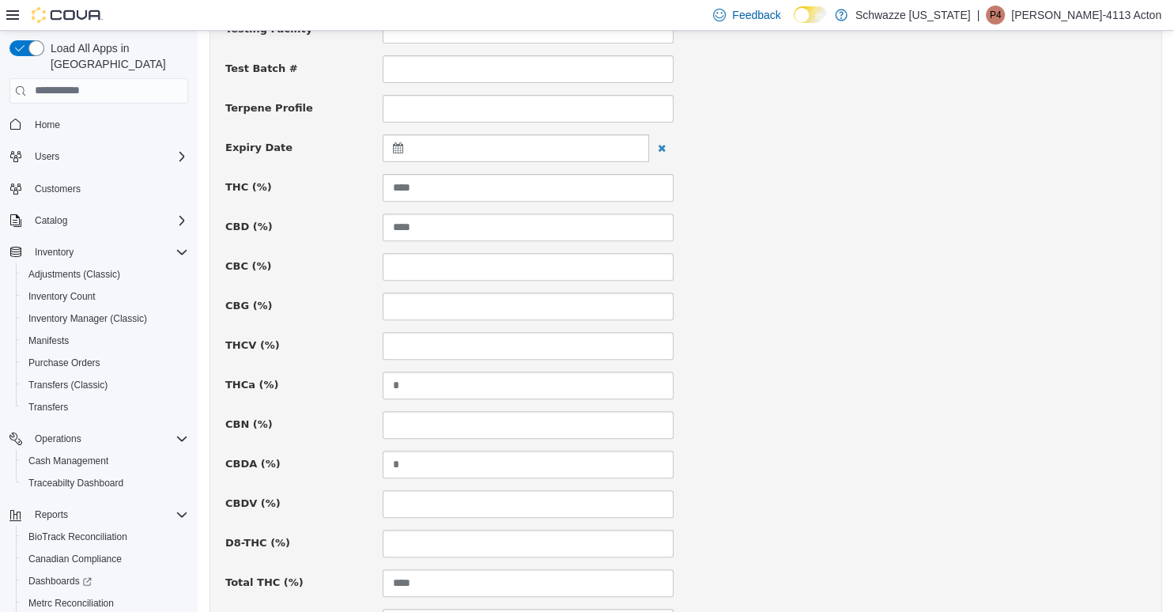
scroll to position [584, 0]
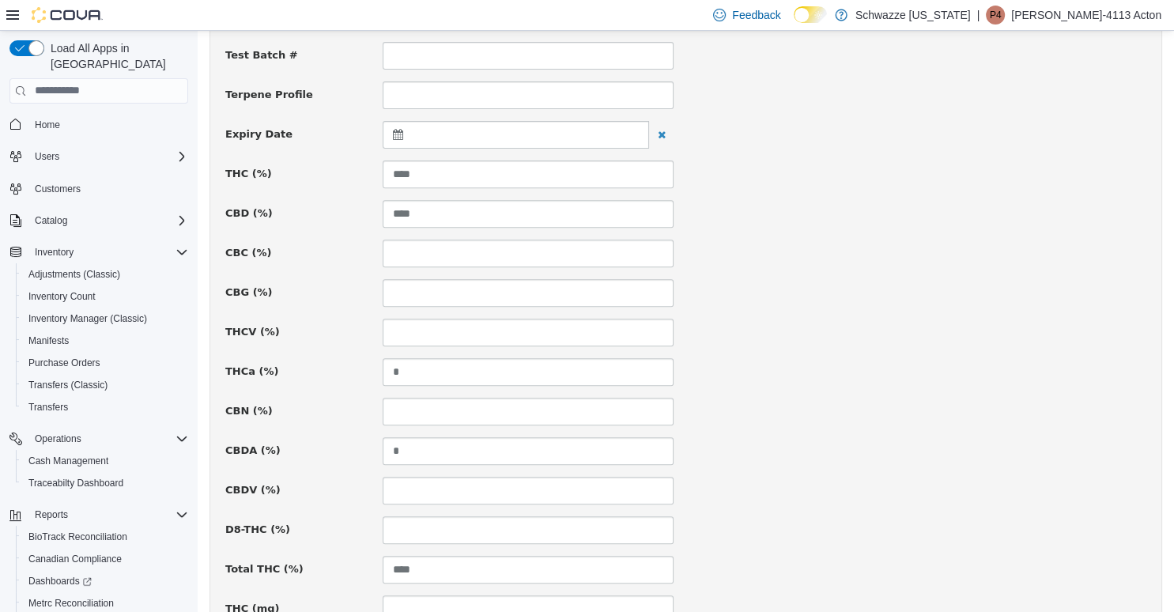
click at [439, 134] on div at bounding box center [516, 134] width 267 height 28
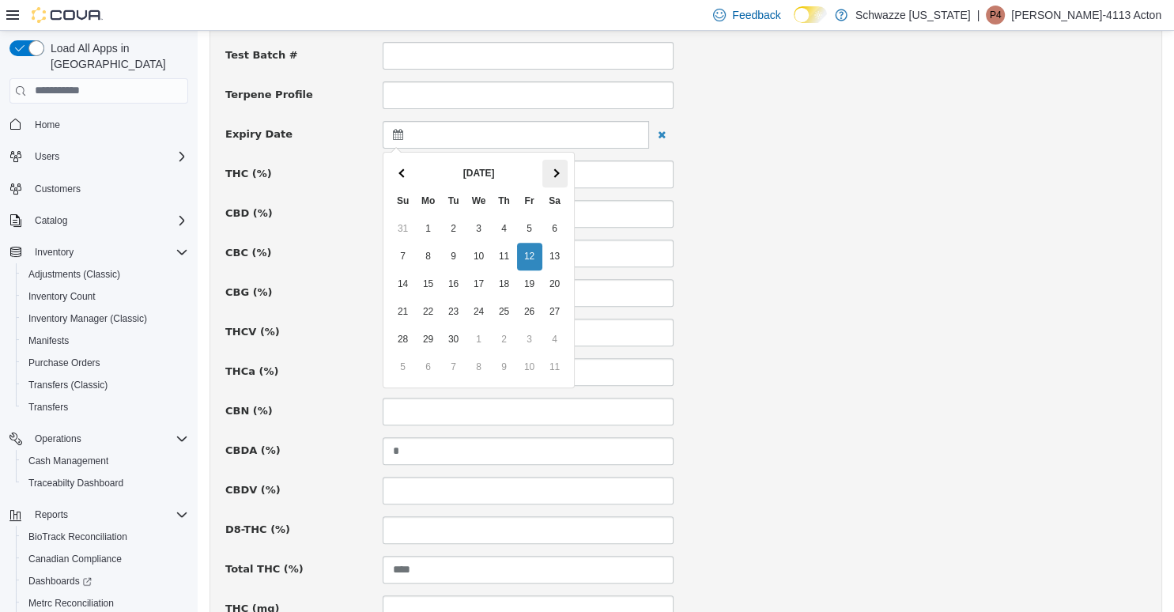
click at [554, 183] on th at bounding box center [555, 173] width 25 height 28
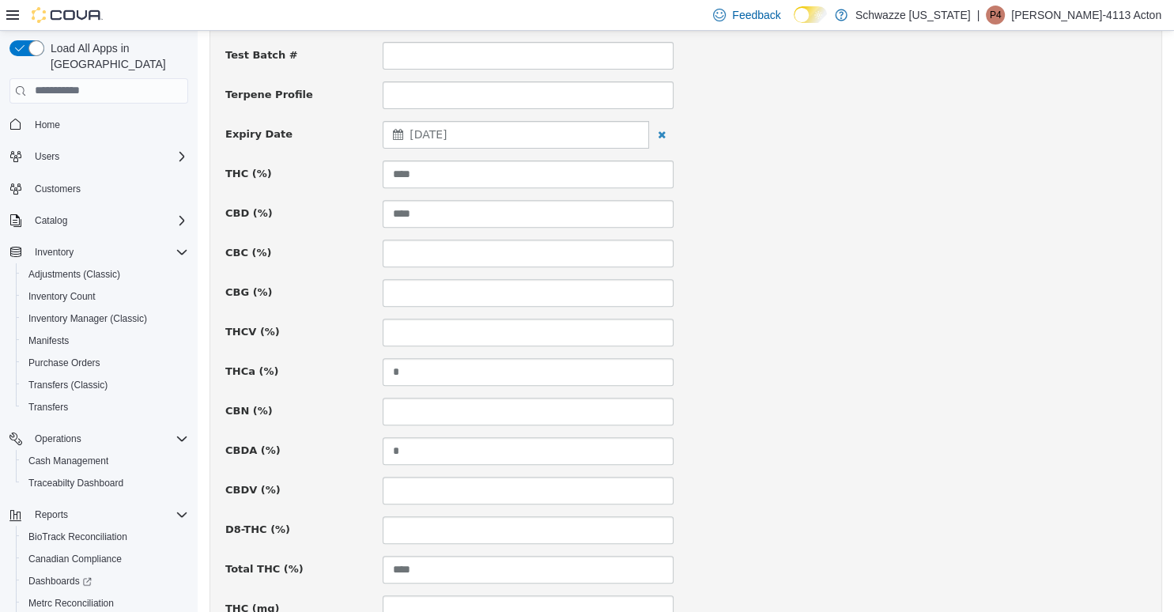
click at [736, 259] on div "CBC (%)" at bounding box center [686, 253] width 945 height 28
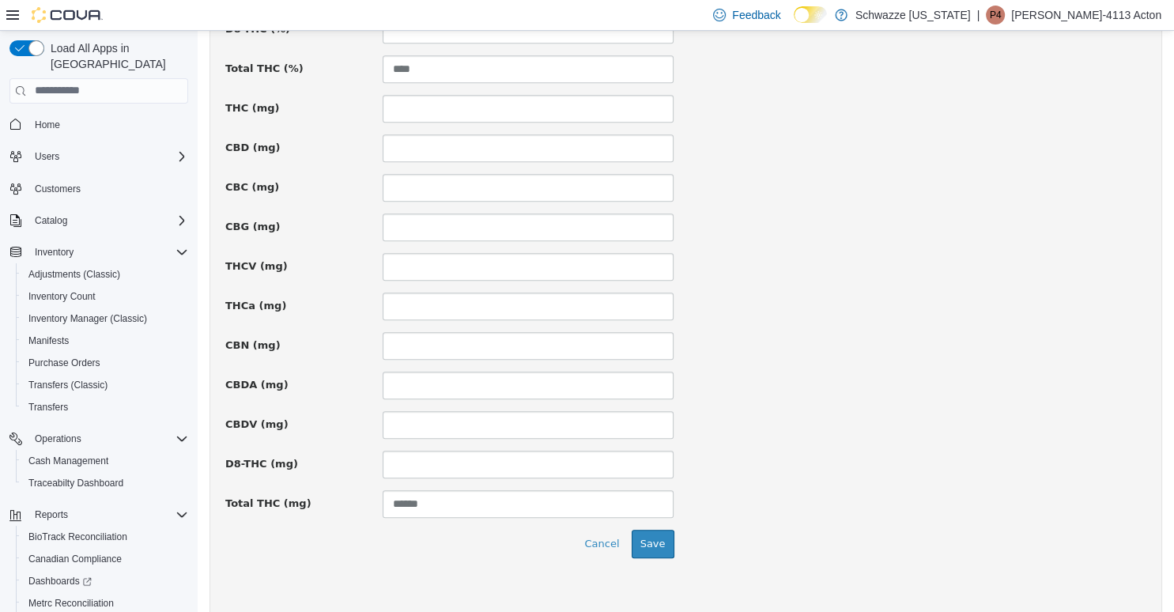
scroll to position [1103, 0]
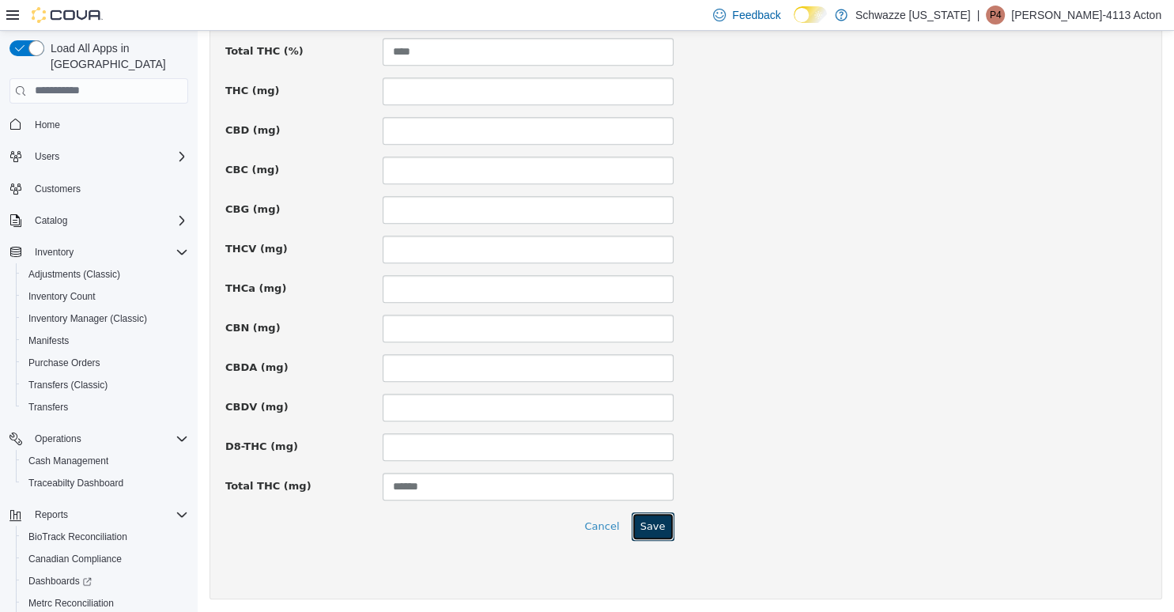
click at [667, 518] on button "Save" at bounding box center [653, 526] width 43 height 28
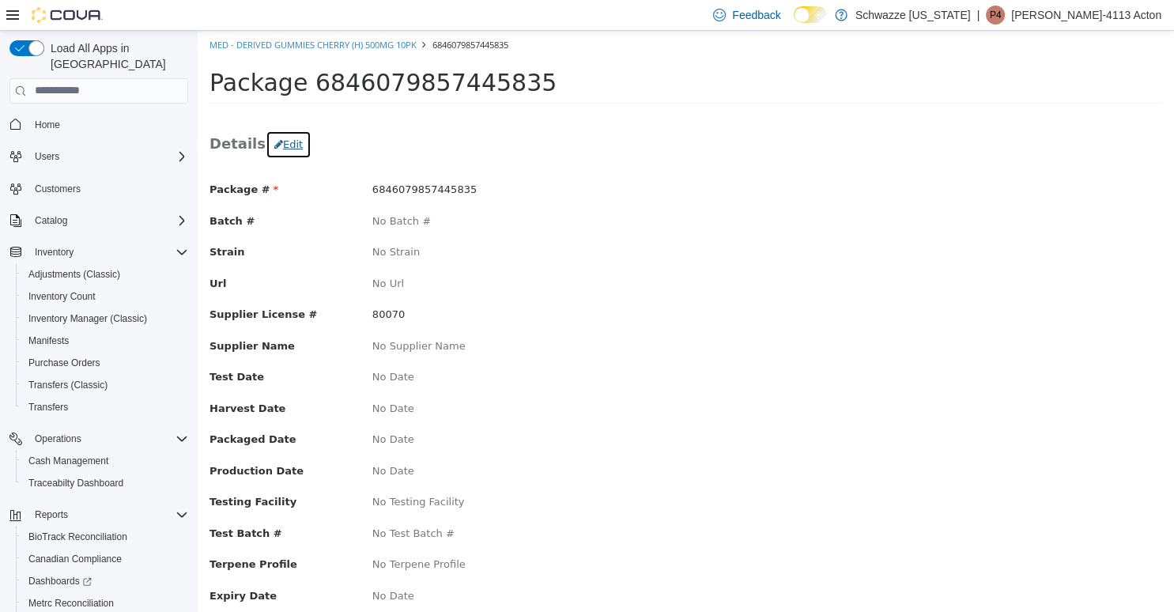
click at [286, 147] on button "Edit" at bounding box center [289, 144] width 46 height 28
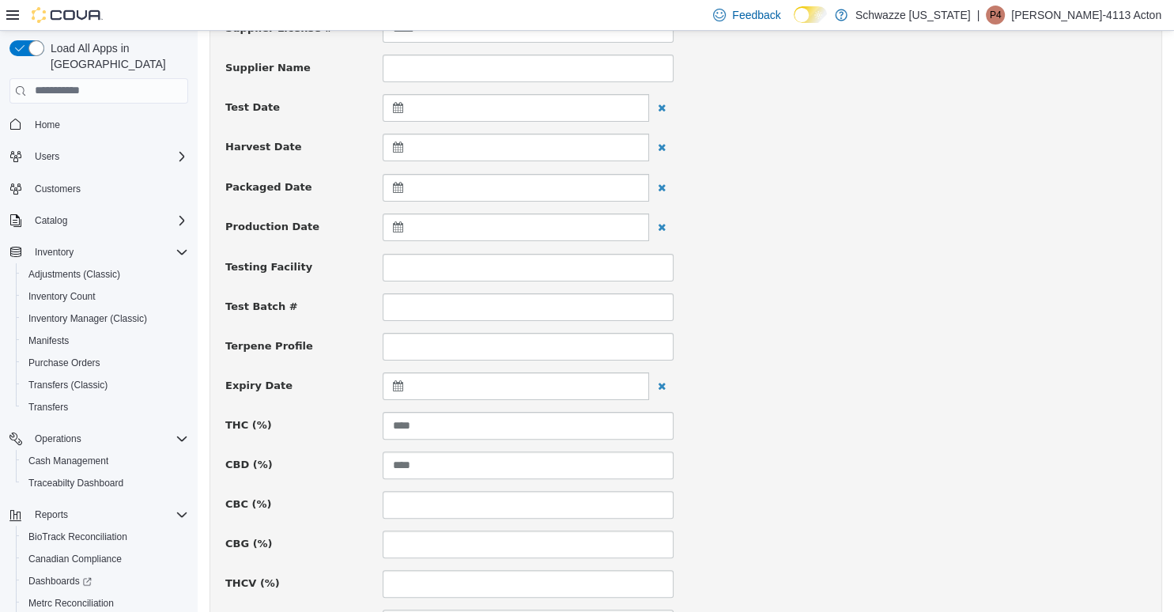
scroll to position [334, 0]
click at [444, 379] on div at bounding box center [516, 385] width 267 height 28
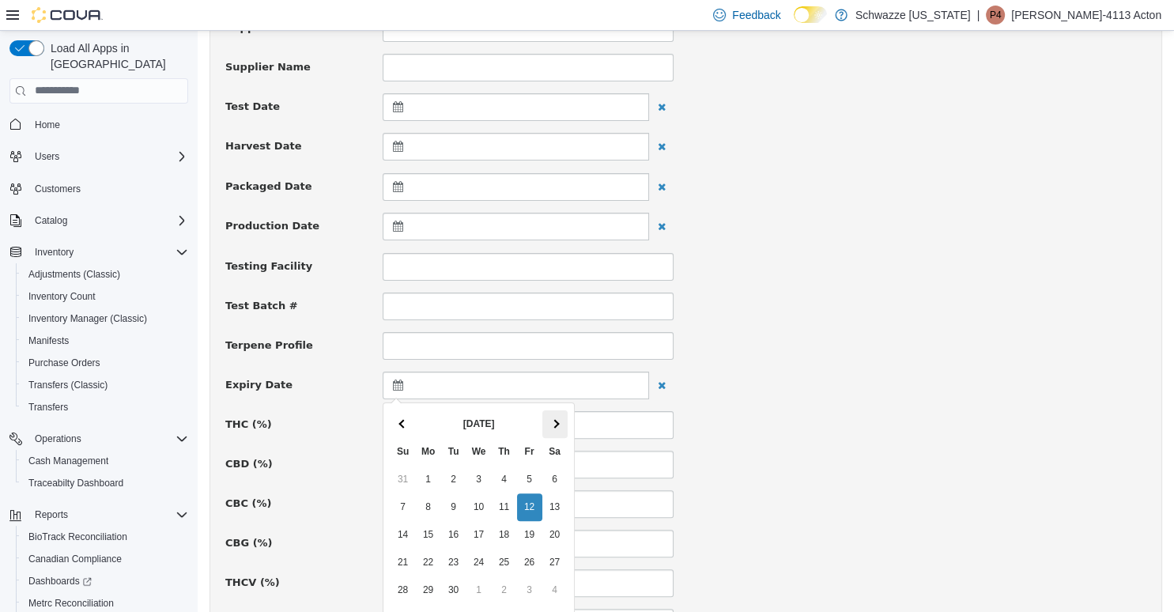
click at [555, 419] on th at bounding box center [555, 424] width 25 height 28
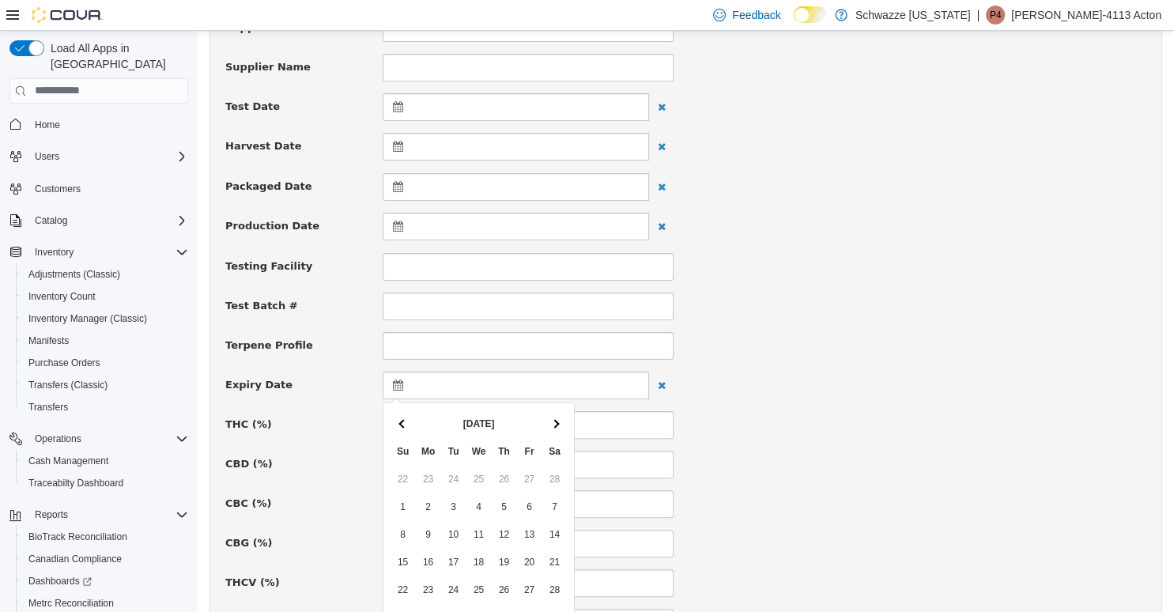
click at [555, 419] on th at bounding box center [555, 424] width 25 height 28
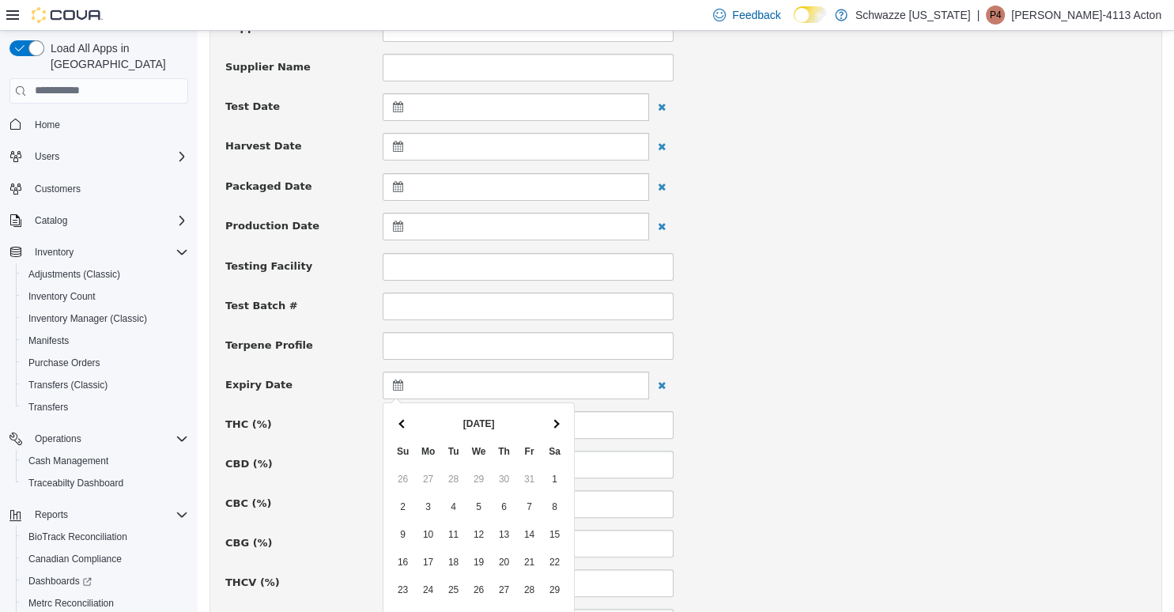
click at [554, 419] on th at bounding box center [555, 424] width 25 height 28
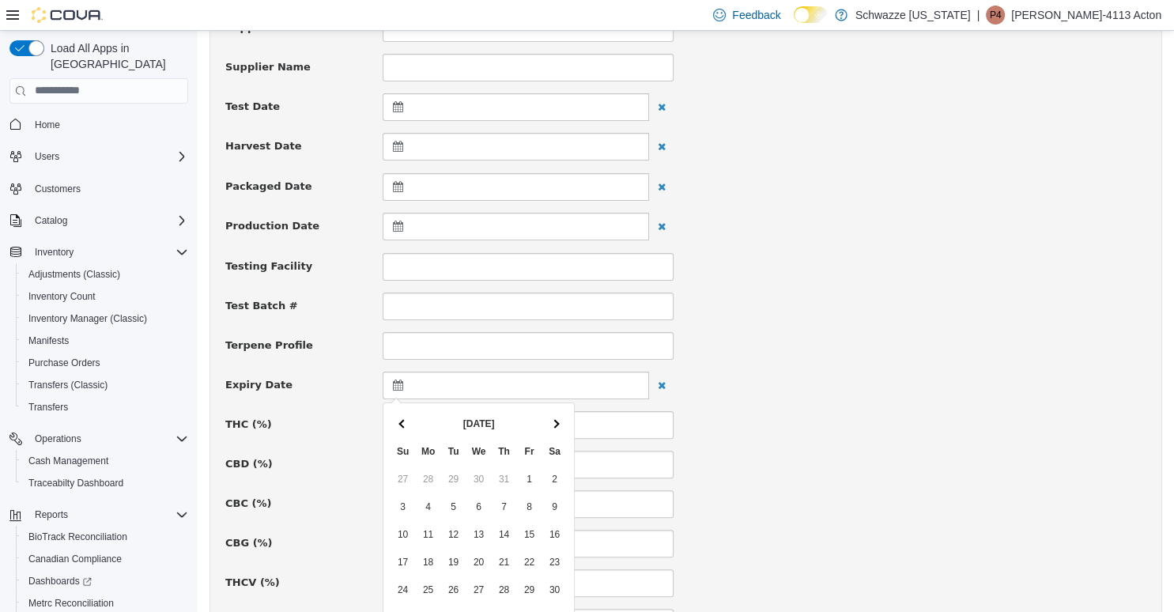
click at [554, 419] on th at bounding box center [555, 424] width 25 height 28
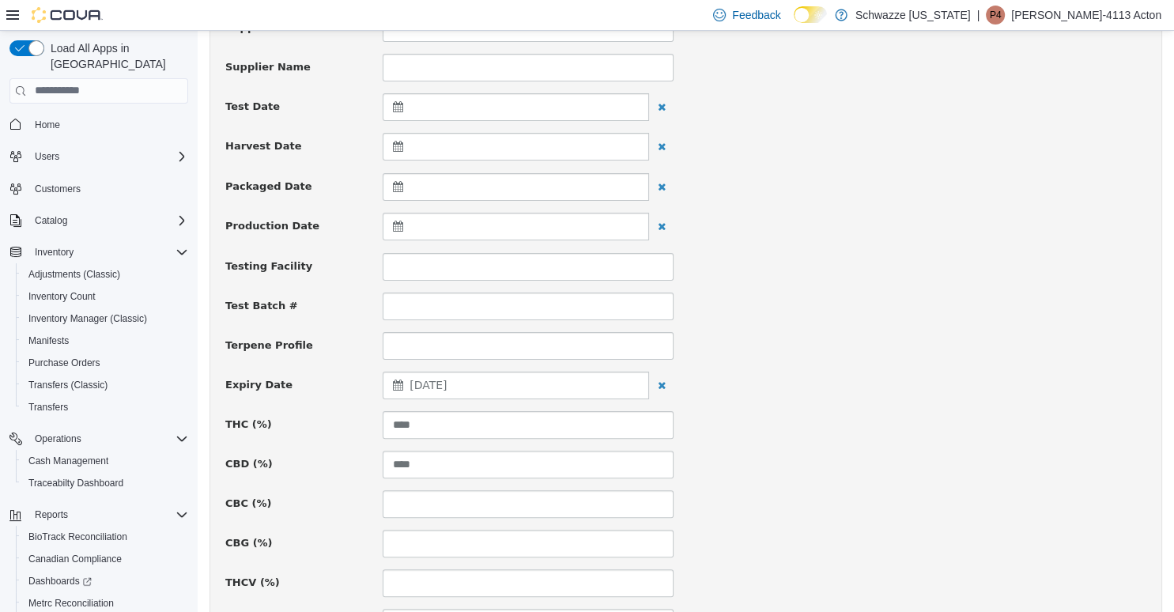
click at [718, 375] on div "Expiry Date [DATE]" at bounding box center [686, 385] width 945 height 28
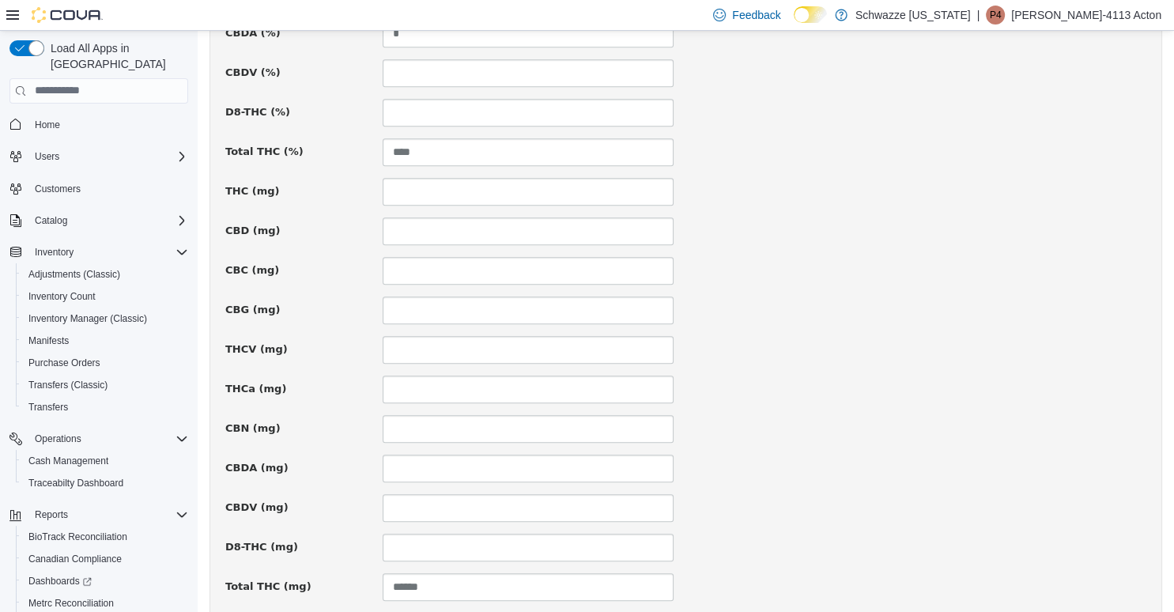
scroll to position [1103, 0]
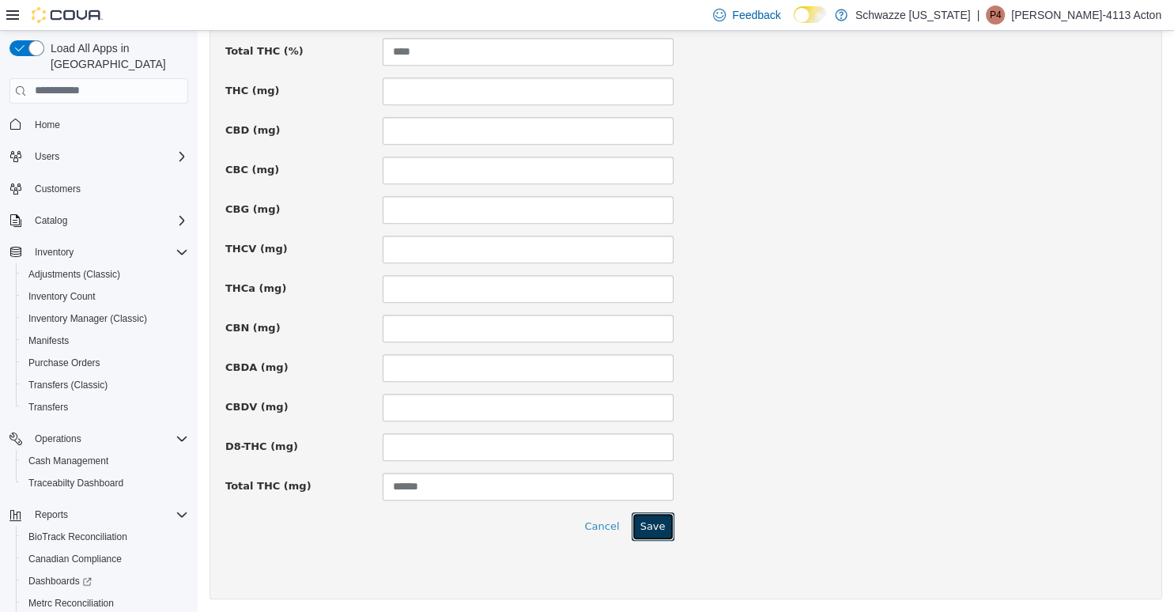
click at [671, 526] on button "Save" at bounding box center [653, 526] width 43 height 28
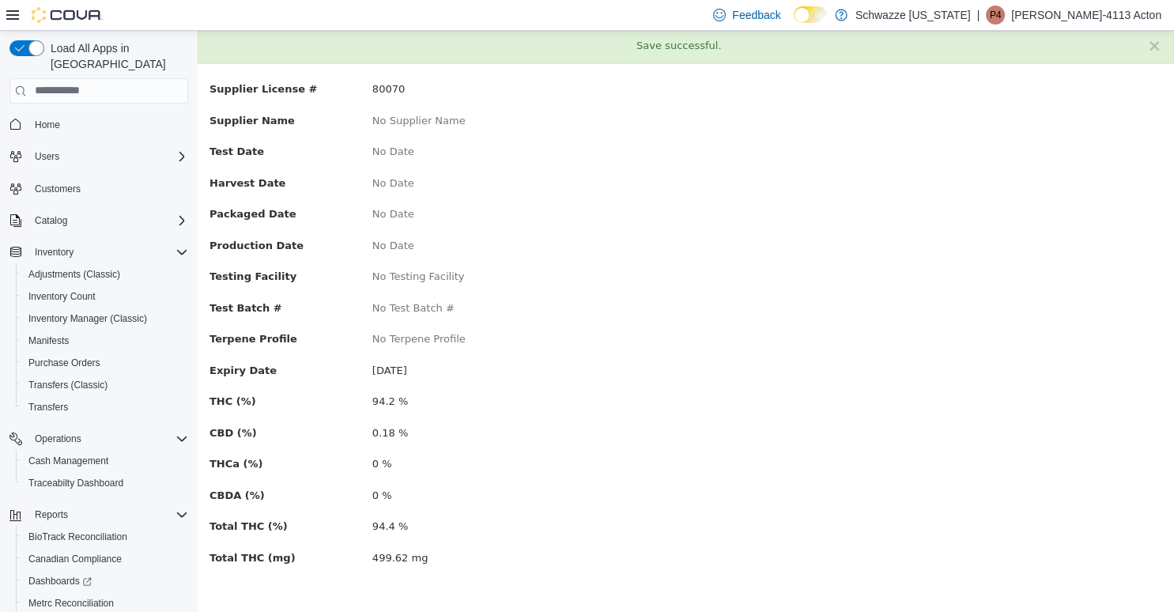
scroll to position [0, 0]
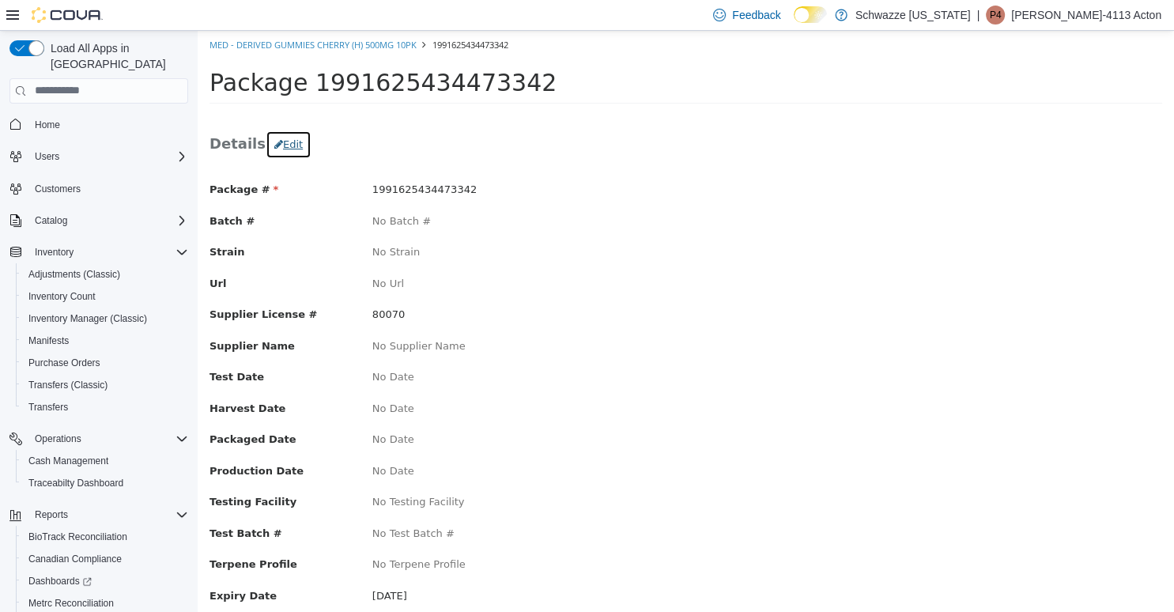
click at [278, 142] on button "Edit" at bounding box center [289, 144] width 46 height 28
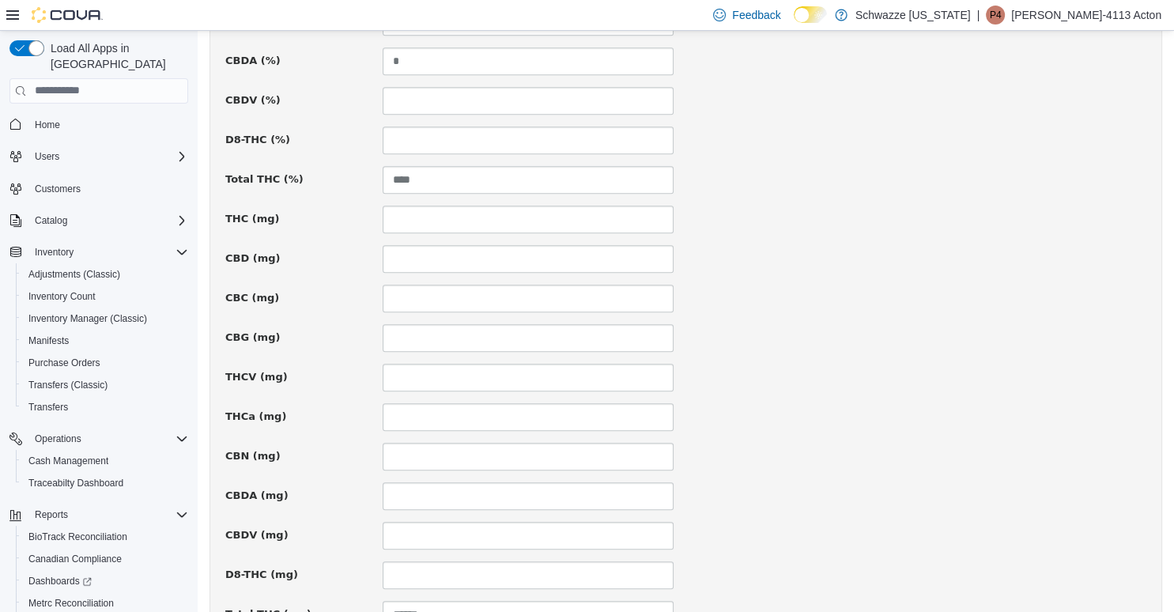
scroll to position [1103, 0]
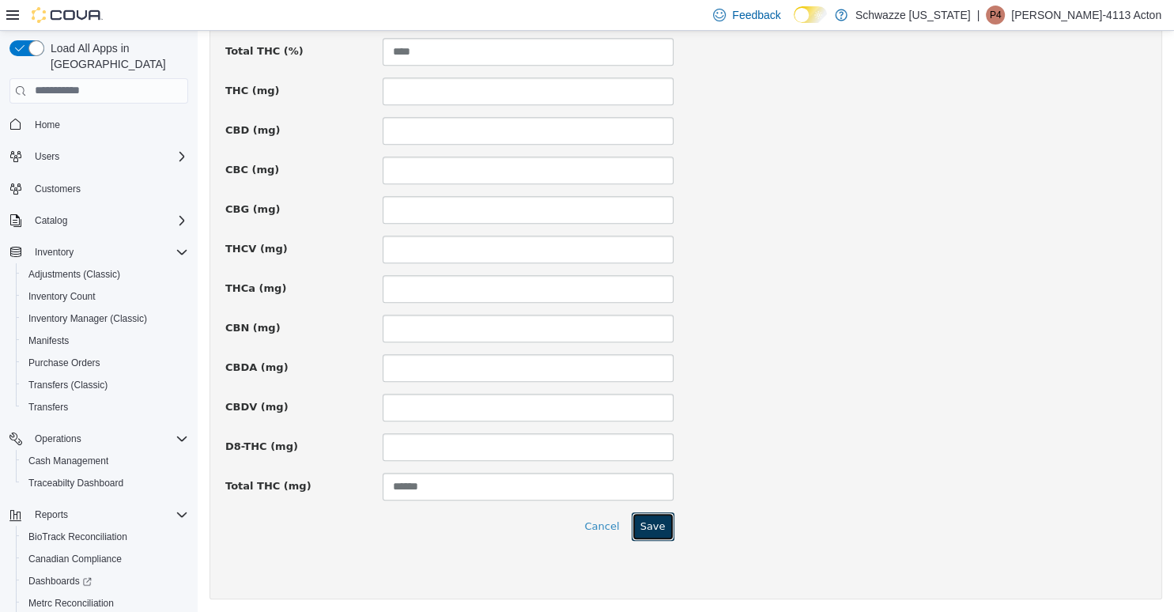
click at [665, 528] on button "Save" at bounding box center [653, 526] width 43 height 28
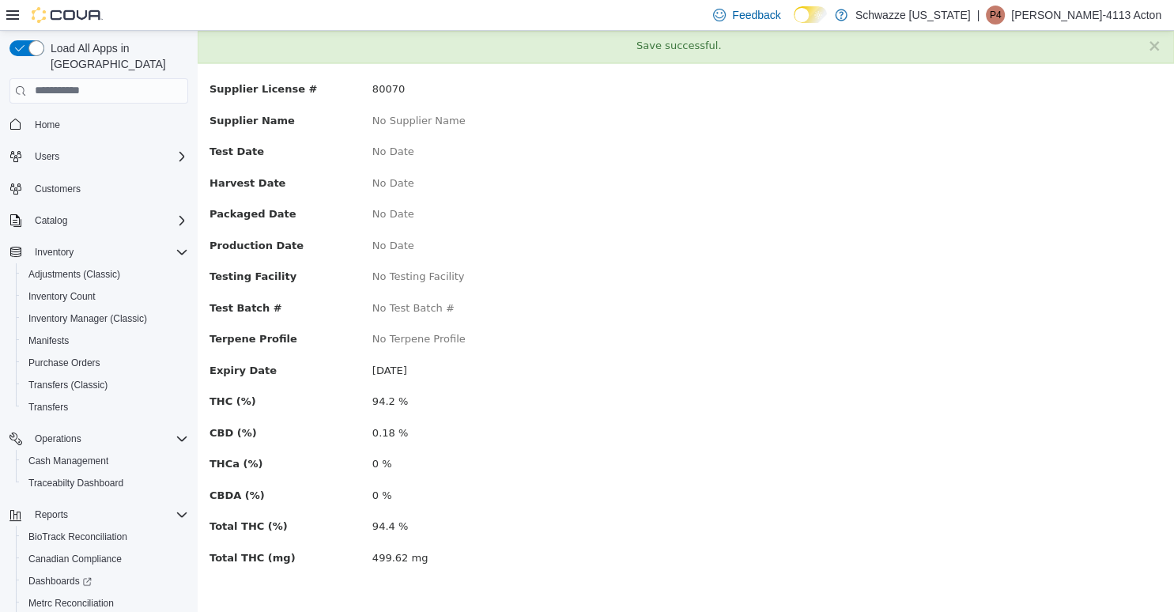
scroll to position [0, 0]
